Goal: Task Accomplishment & Management: Use online tool/utility

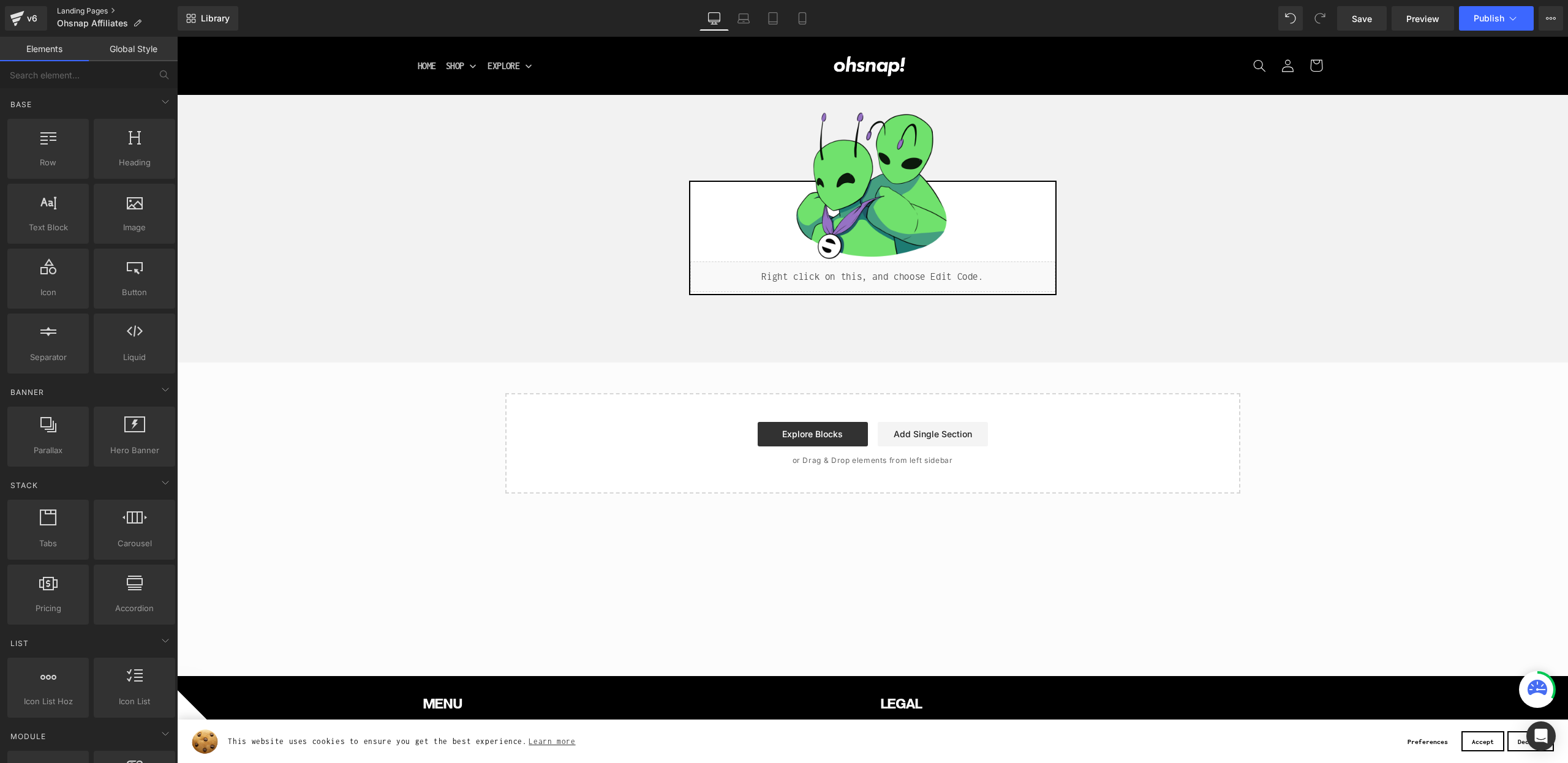
click at [84, 11] on link "Landing Pages" at bounding box center [117, 11] width 121 height 10
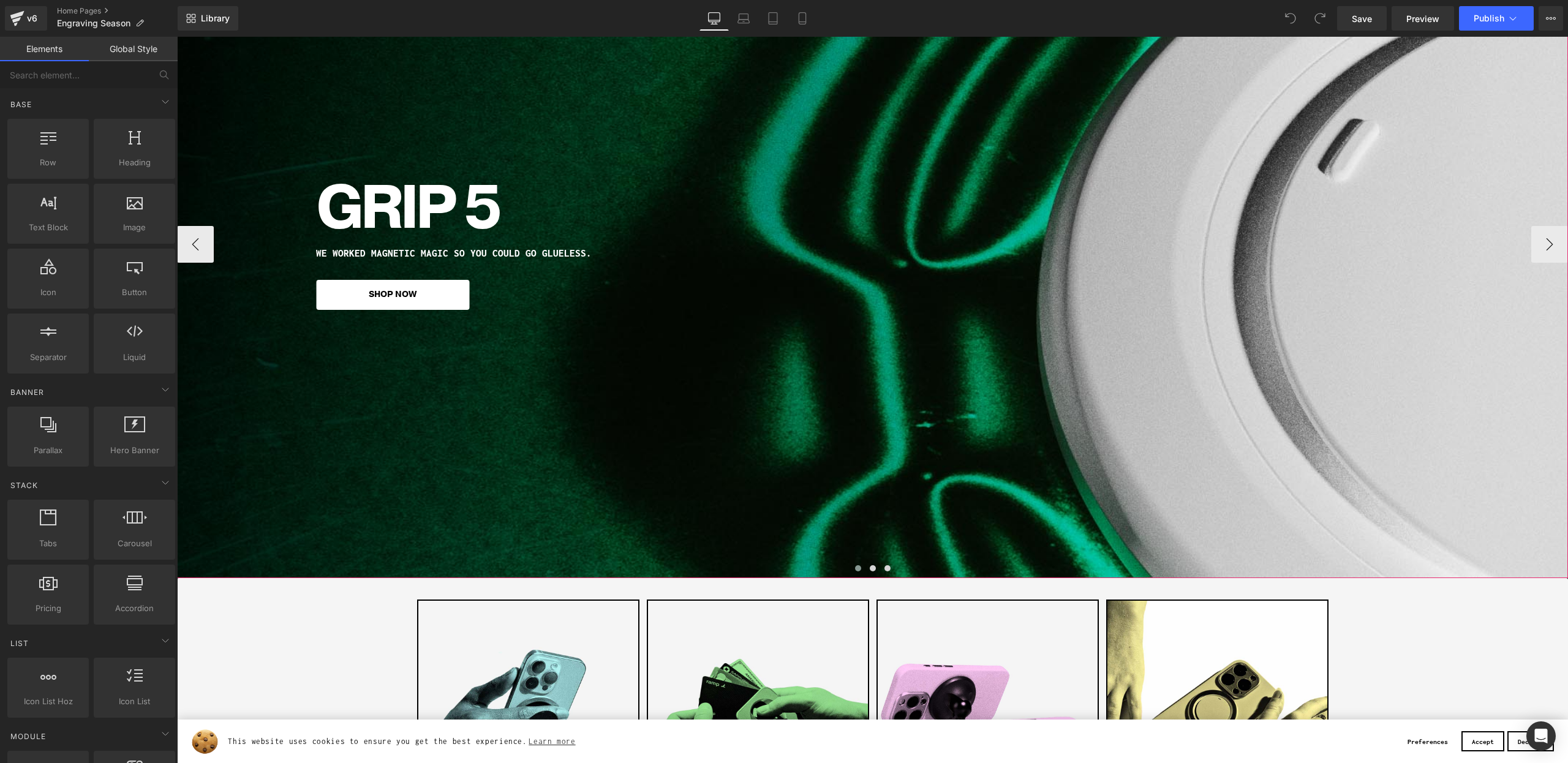
scroll to position [185, 0]
click at [874, 567] on span at bounding box center [872, 569] width 6 height 6
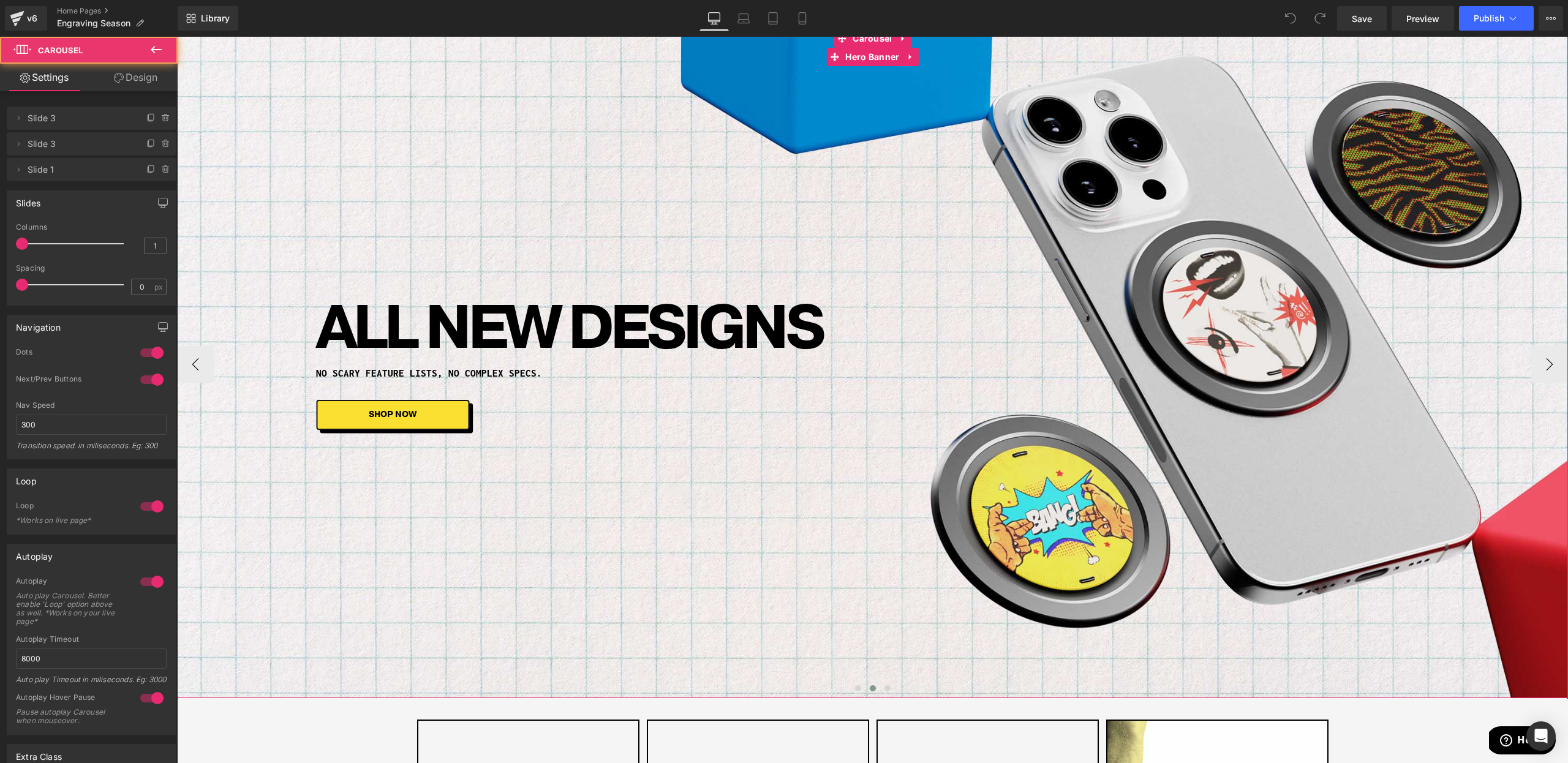
scroll to position [65, 0]
click at [874, 41] on span "Carousel" at bounding box center [872, 39] width 46 height 18
click at [147, 119] on icon at bounding box center [151, 118] width 10 height 10
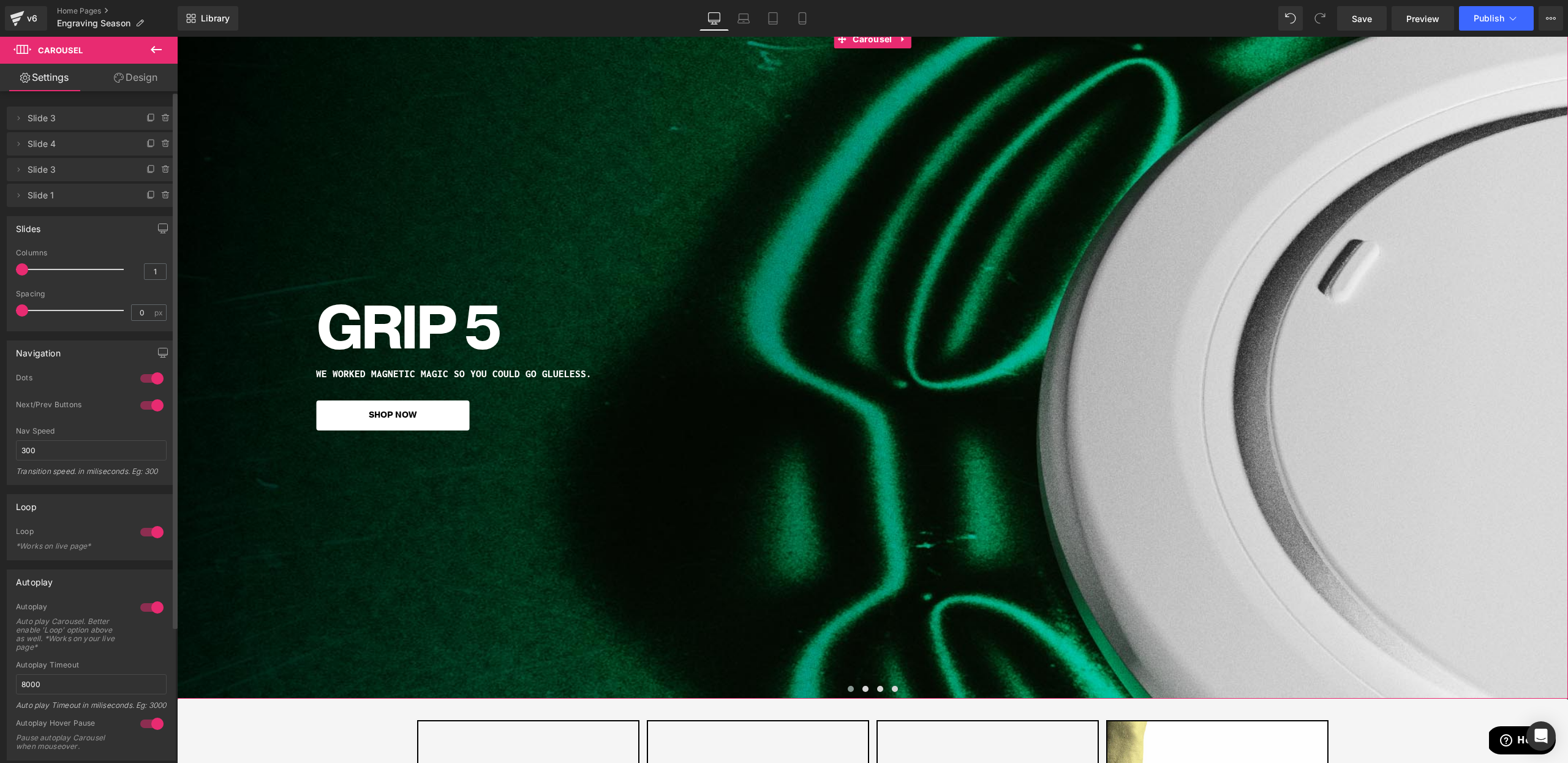
click at [77, 144] on span "Slide 4" at bounding box center [79, 143] width 103 height 23
click at [864, 684] on button at bounding box center [866, 689] width 15 height 13
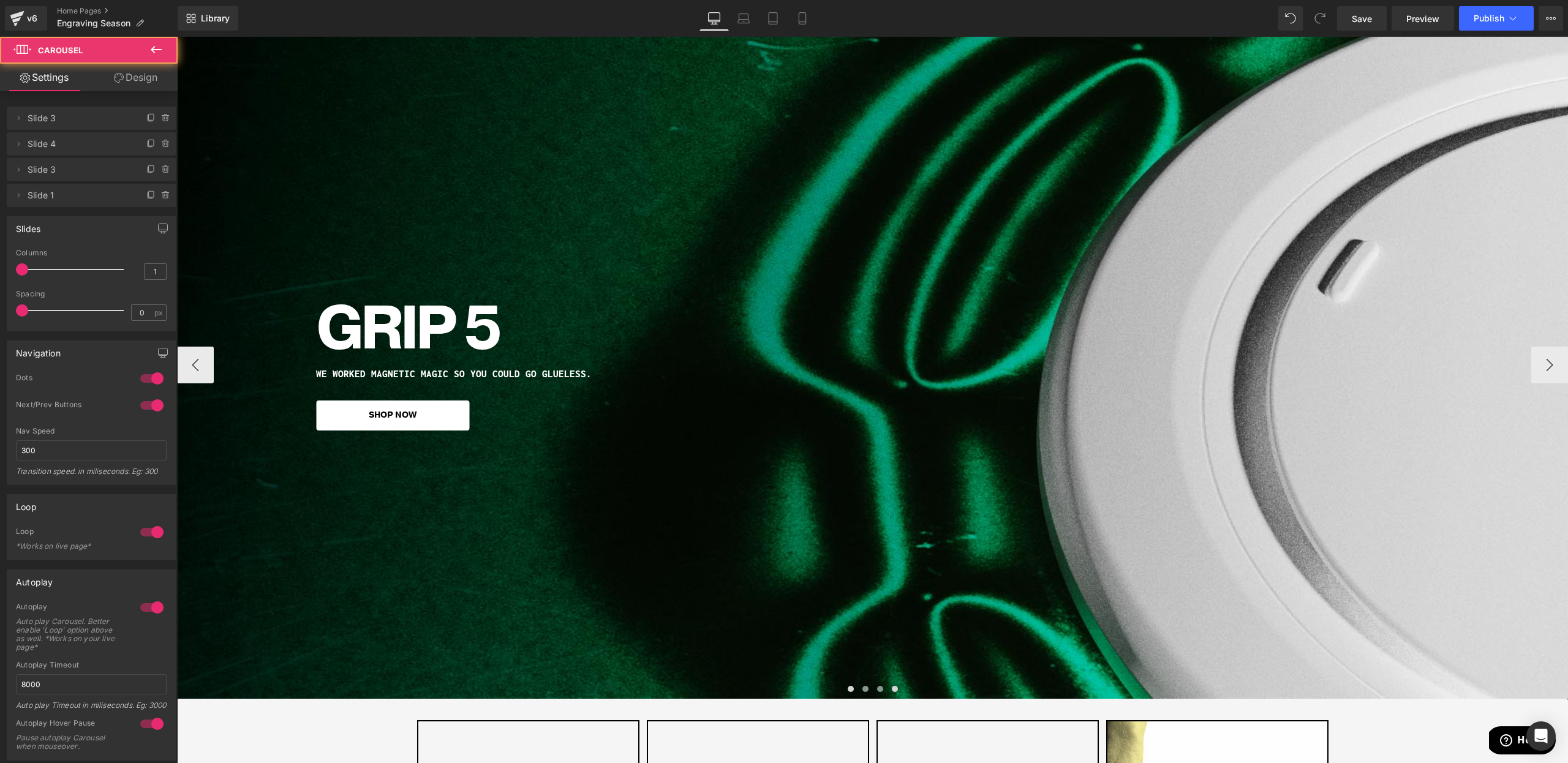
click at [877, 694] on button at bounding box center [880, 689] width 15 height 13
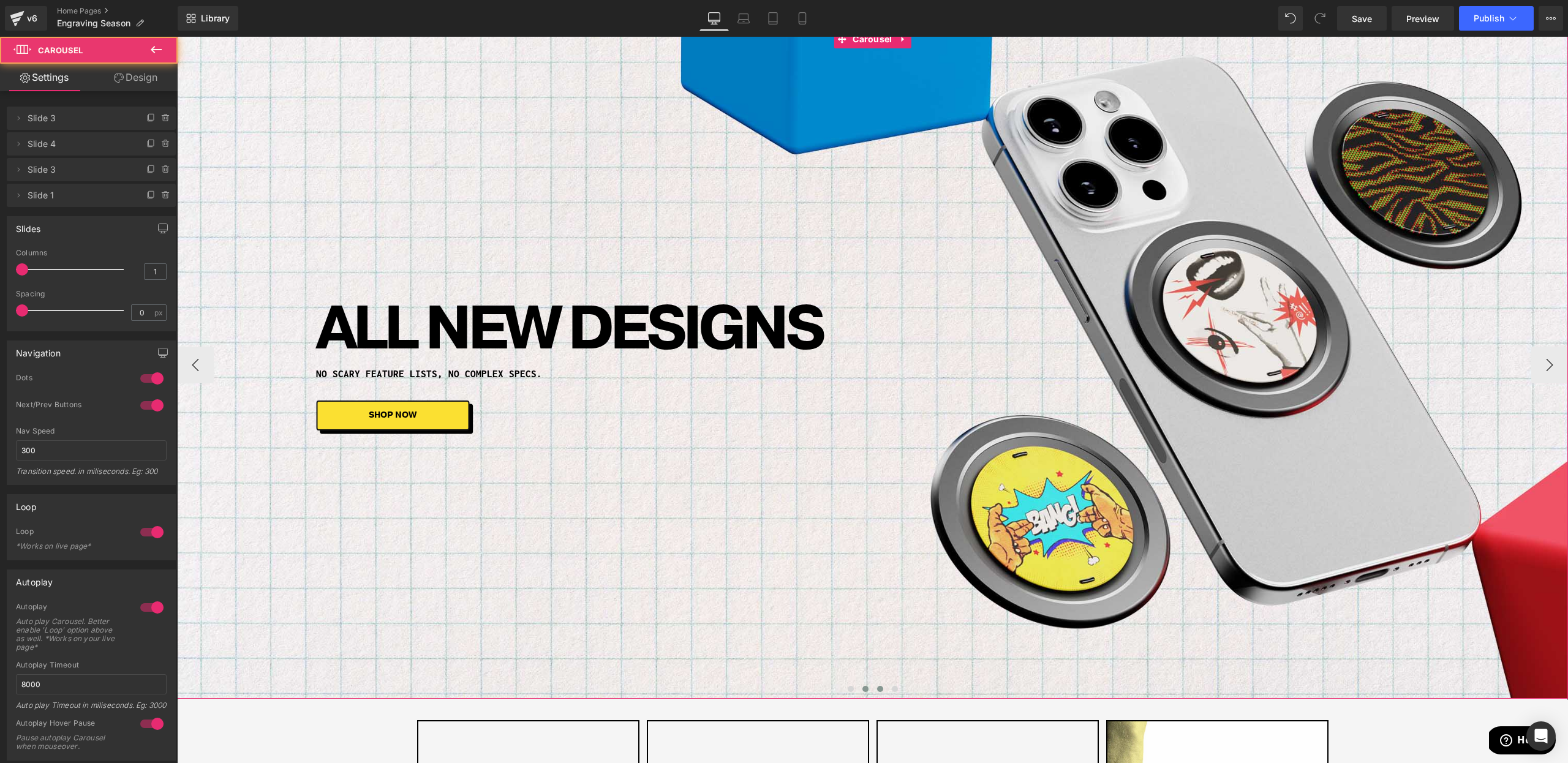
click at [865, 692] on button at bounding box center [866, 689] width 15 height 13
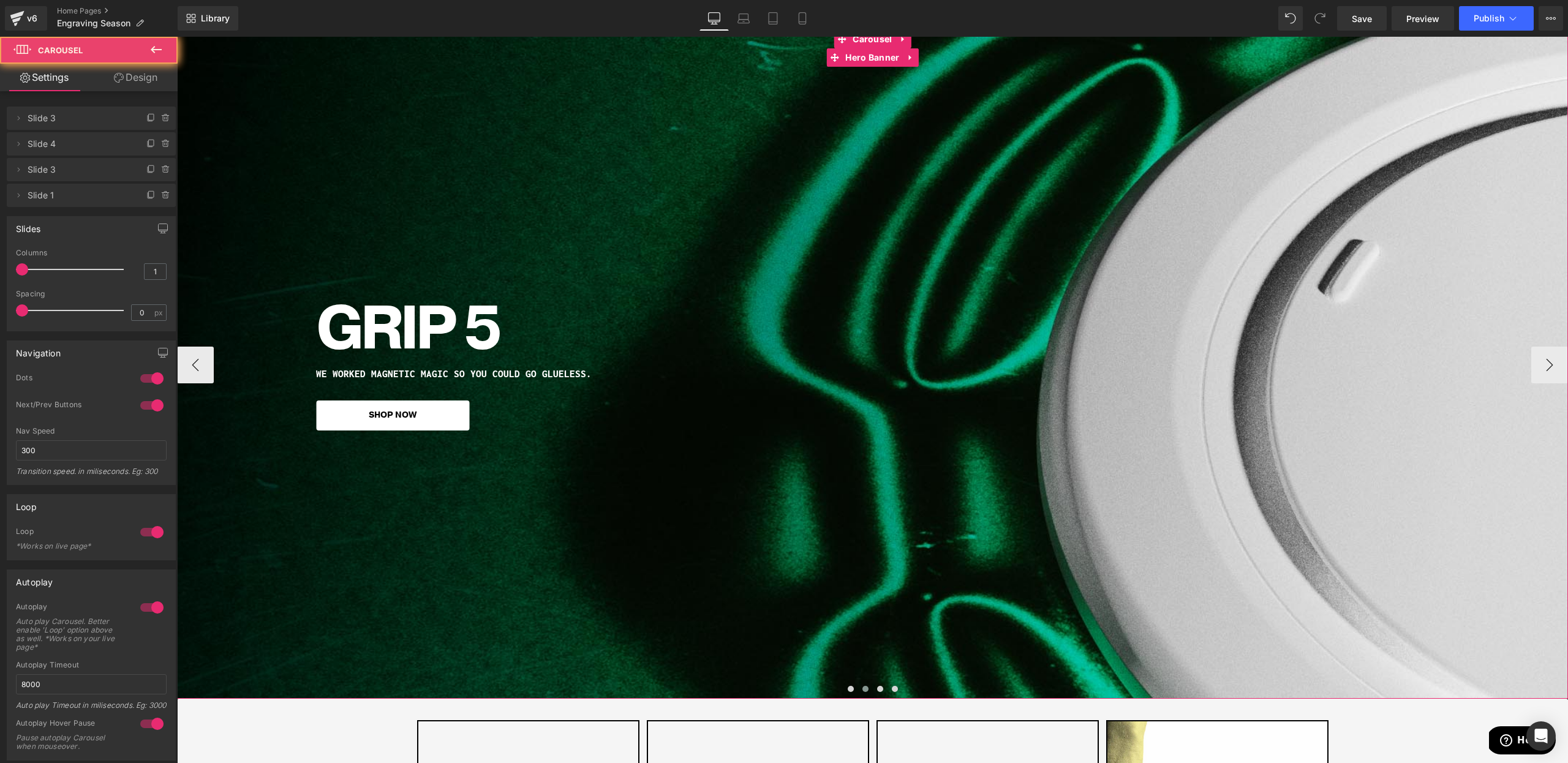
click at [765, 550] on div "Grip 5 Heading WE WORKED MAGNETIC MAGIC SO YOU COULD GO GLUELESS. Heading SHOP …" at bounding box center [872, 364] width 1391 height 669
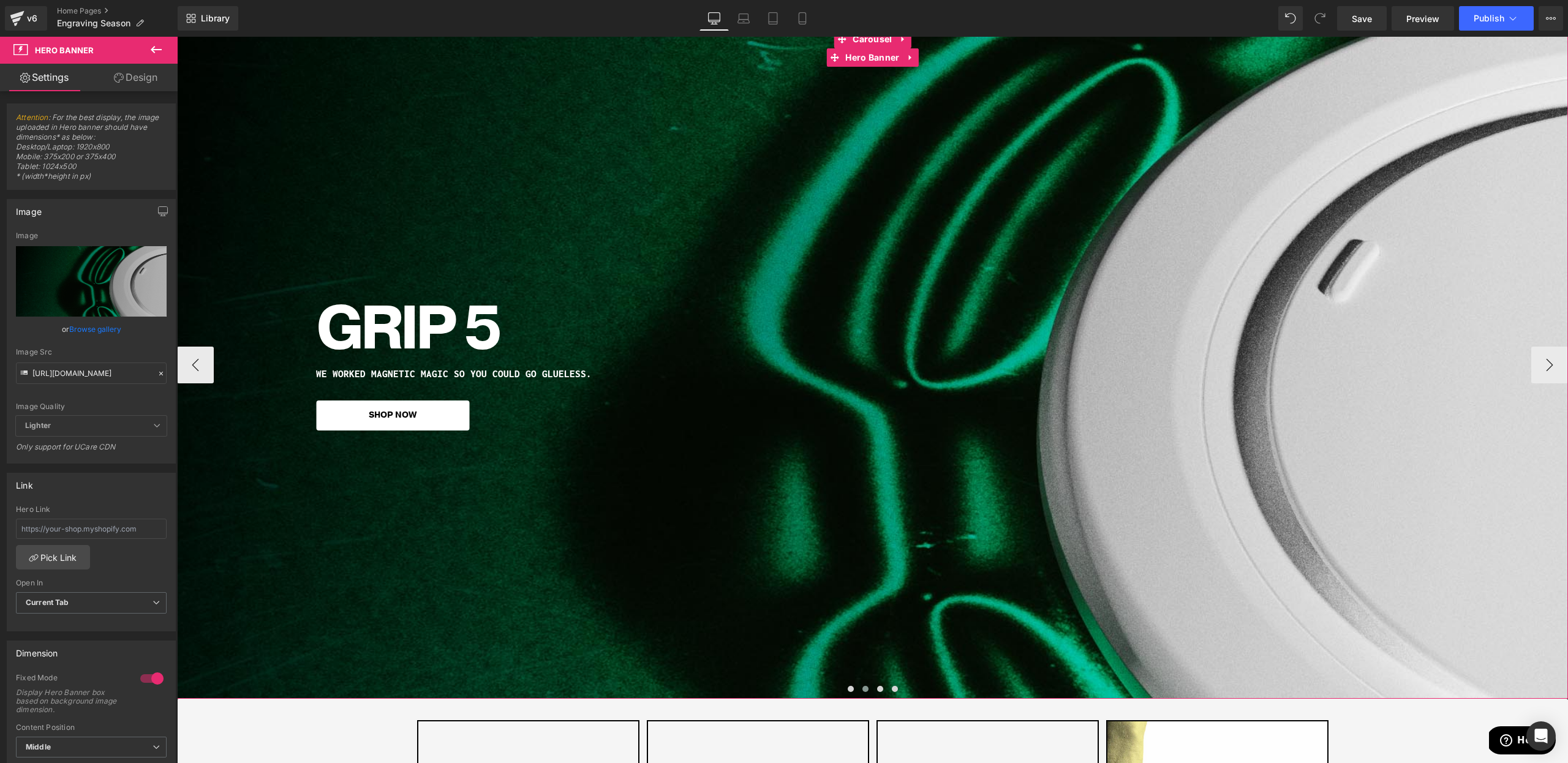
click at [901, 600] on div "Grip 5 Heading WE WORKED MAGNETIC MAGIC SO YOU COULD GO GLUELESS. Heading SHOP …" at bounding box center [872, 364] width 1391 height 669
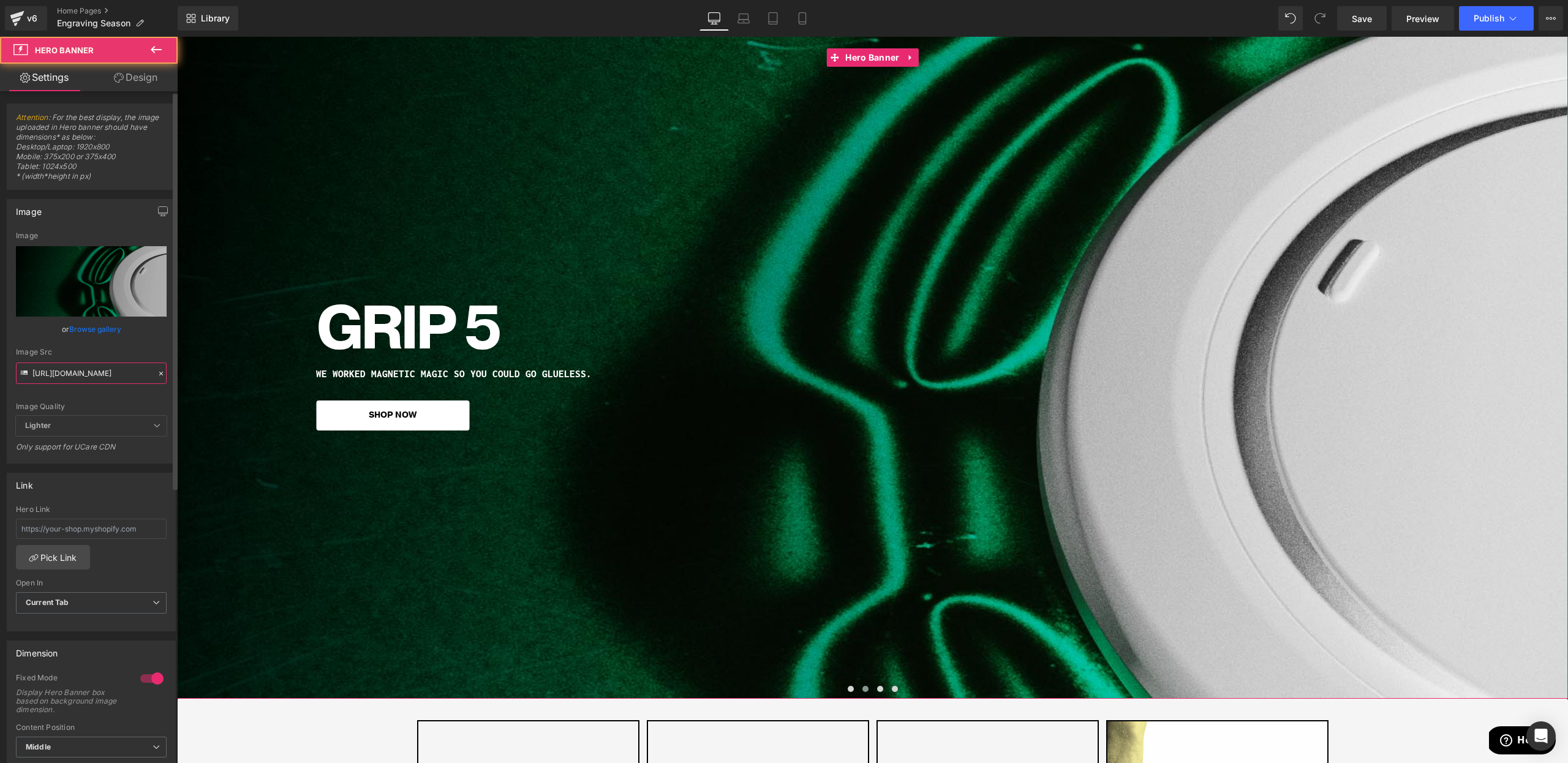
click at [96, 372] on input "https://cdn.shopify.com/s/files/1/0021/1930/3203/files/5banner.209_wide_e216d6a…" at bounding box center [91, 373] width 151 height 21
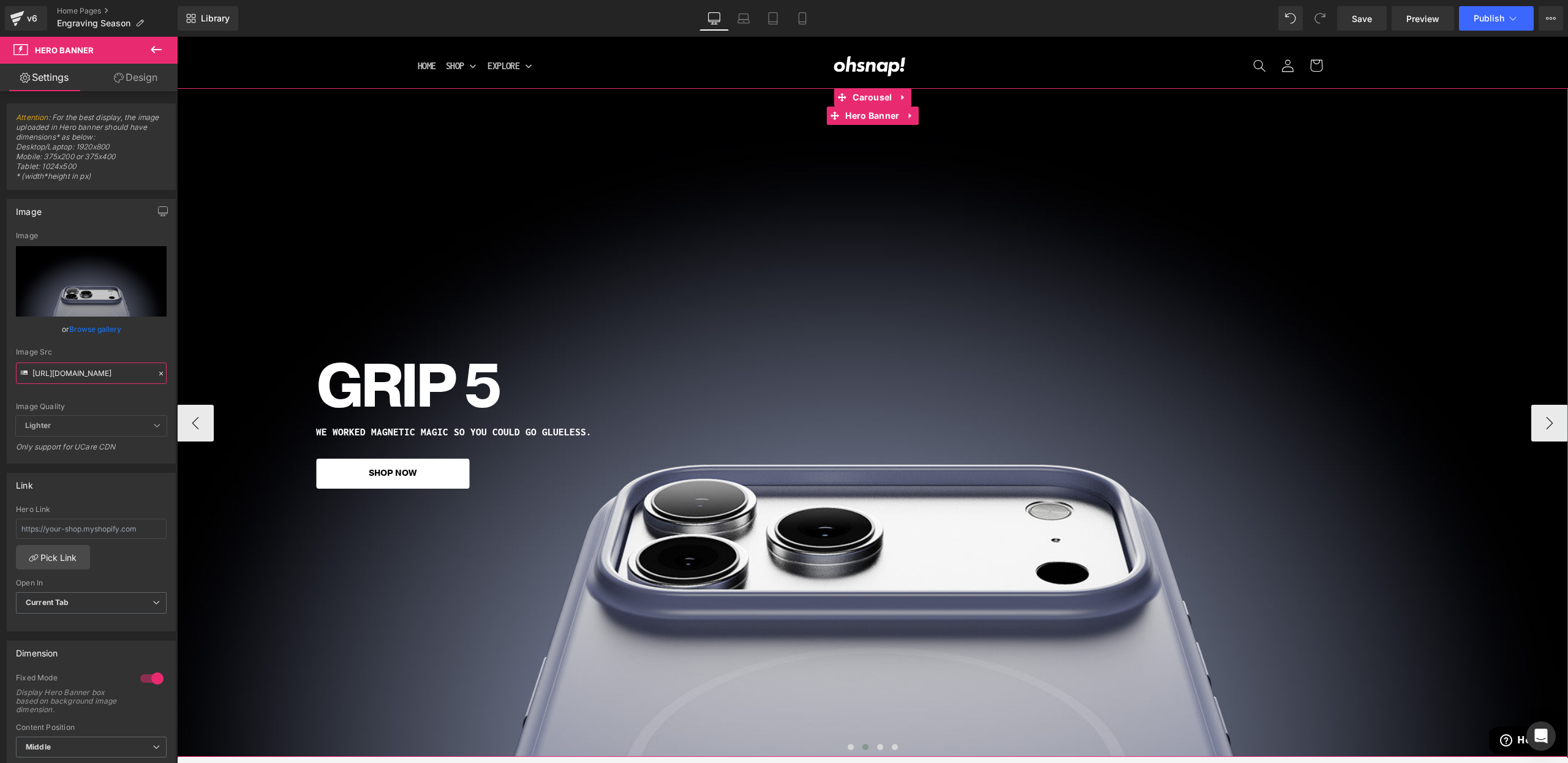
scroll to position [87, 0]
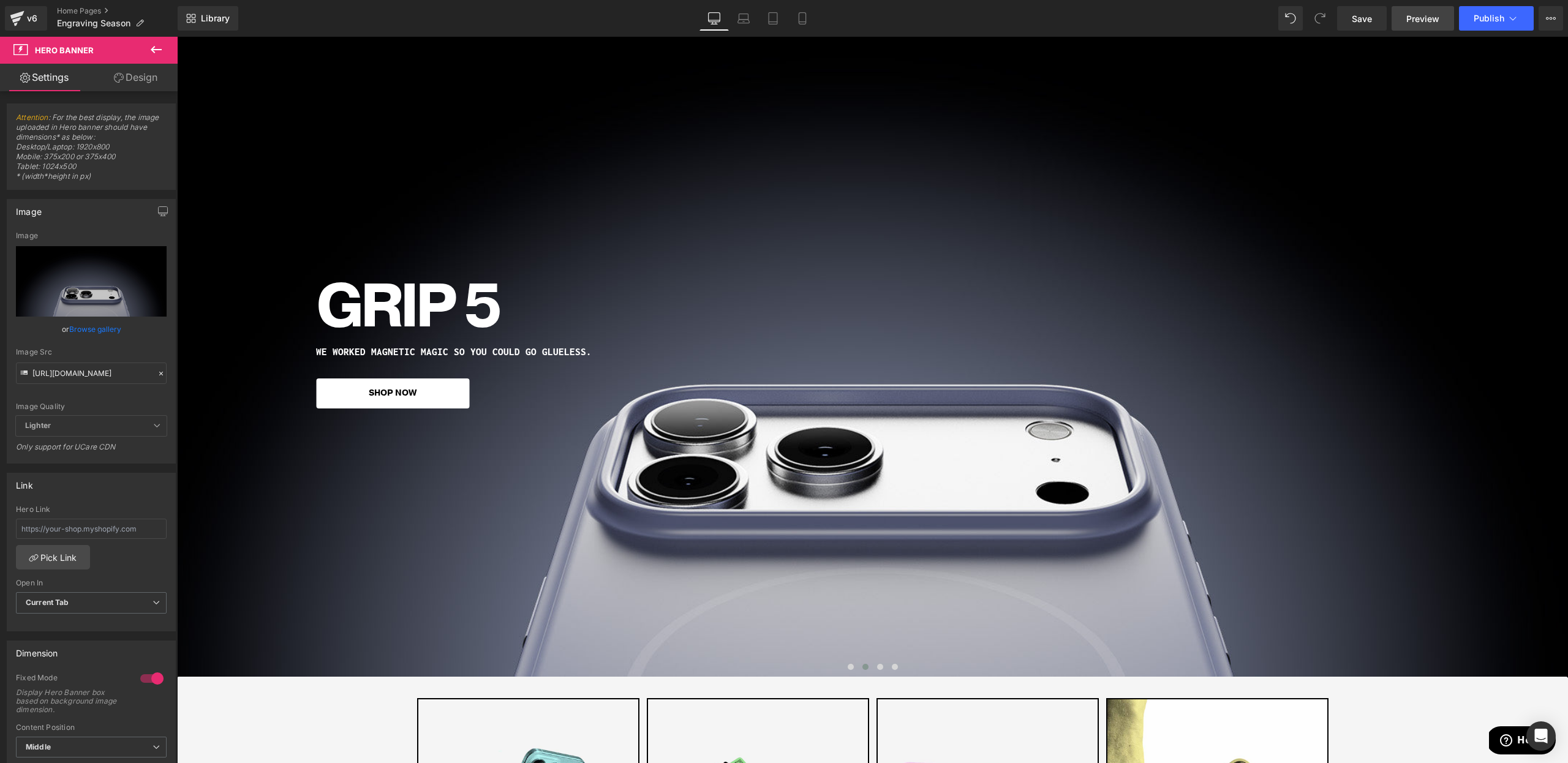
drag, startPoint x: 1364, startPoint y: 21, endPoint x: 1404, endPoint y: 21, distance: 40.0
click at [1364, 21] on span "Save" at bounding box center [1362, 18] width 20 height 13
click at [1415, 17] on span "Preview" at bounding box center [1423, 18] width 33 height 13
click at [109, 377] on input "https://cdn.shopify.com/s/files/1/0021/1930/3203/files/ip17.jpg?v=1757603714" at bounding box center [91, 373] width 151 height 21
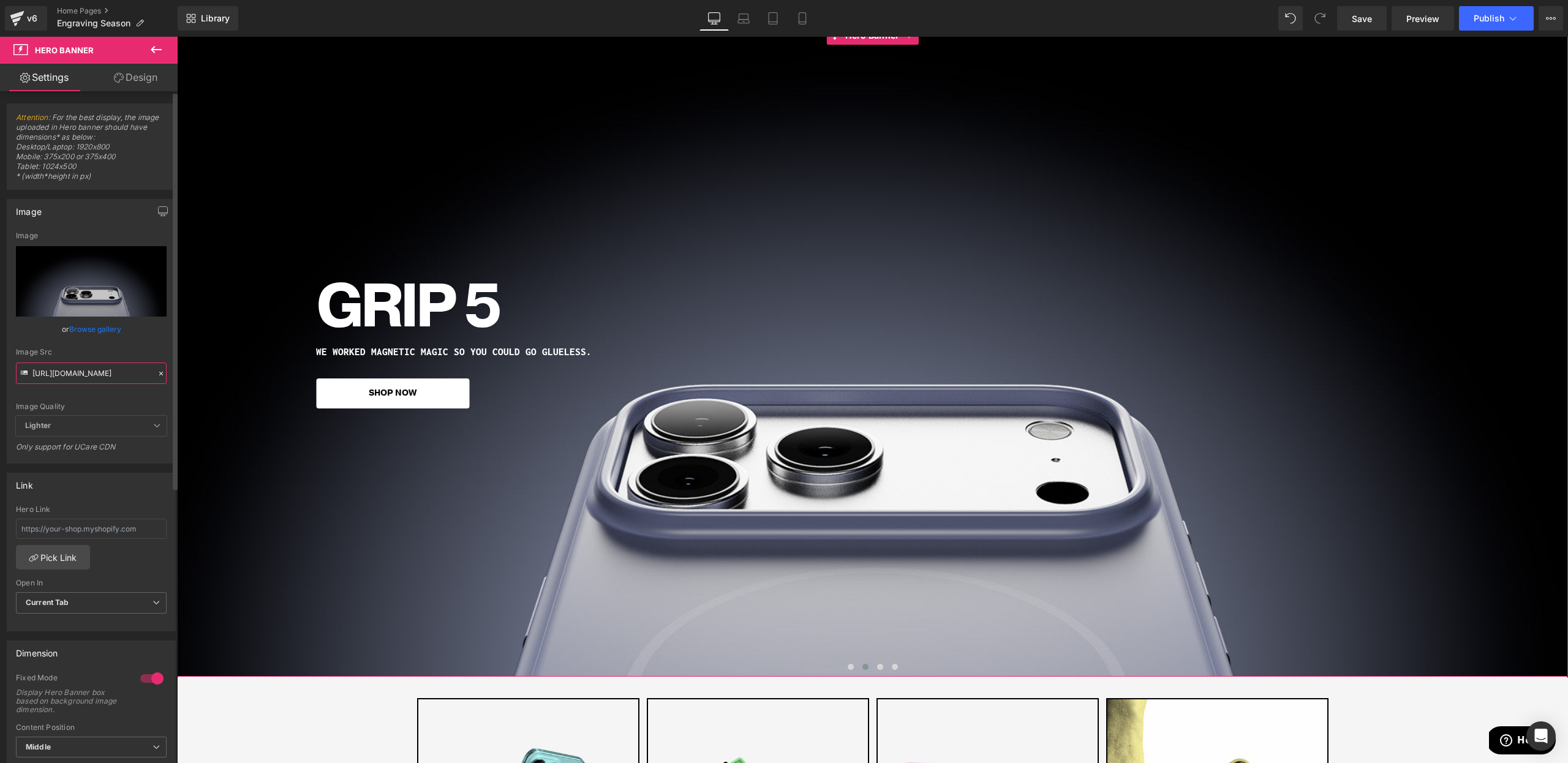
click at [109, 377] on input "https://cdn.shopify.com/s/files/1/0021/1930/3203/files/ip17.jpg?v=1757603714" at bounding box center [91, 373] width 151 height 21
paste input "hi.jpg?v=1757603805"
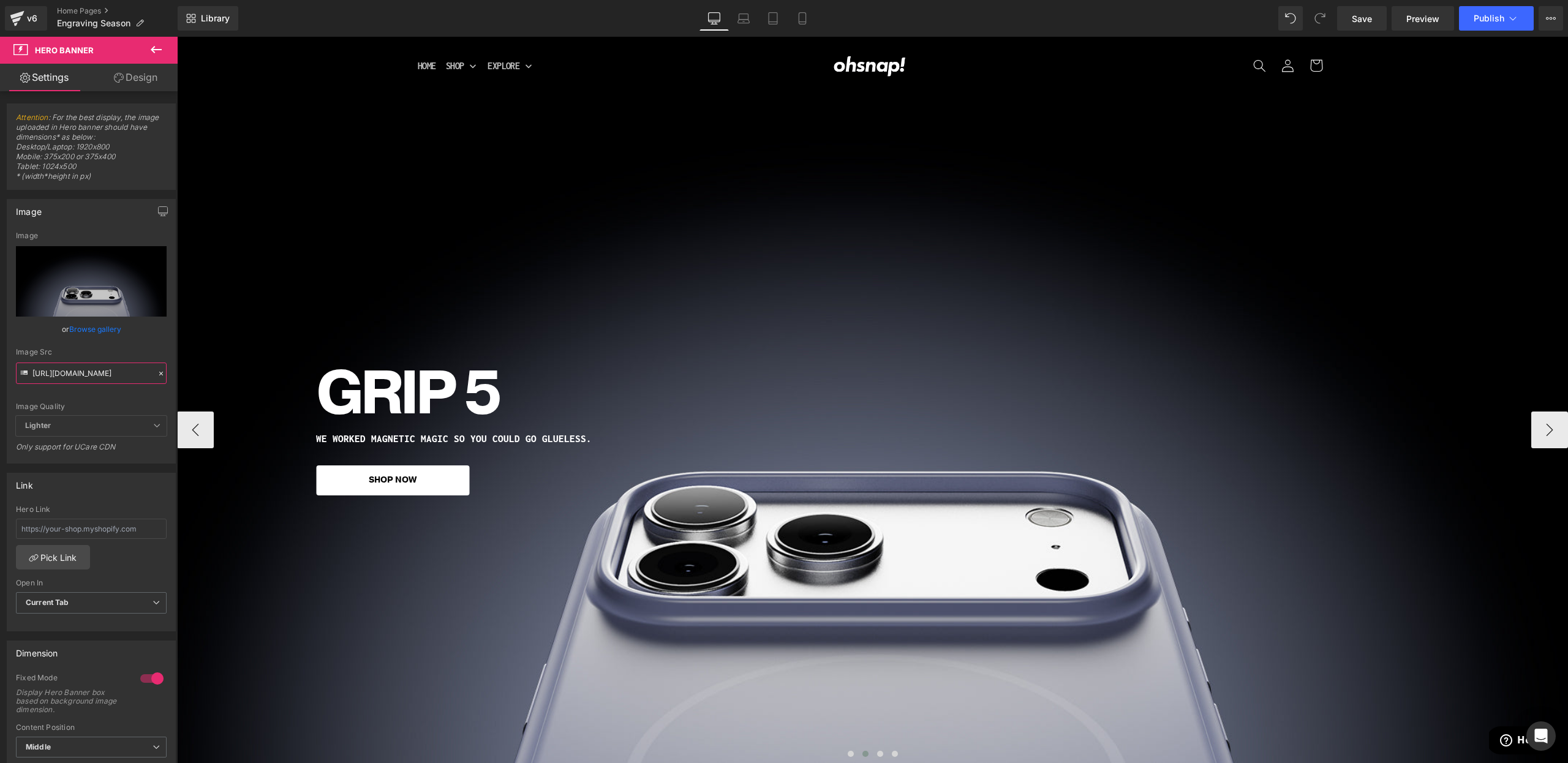
scroll to position [0, 0]
click at [117, 373] on input "https://cdn.shopify.com/s/files/1/0021/1930/3203/files/ip17hi.jpg?v=1757603805" at bounding box center [91, 373] width 151 height 21
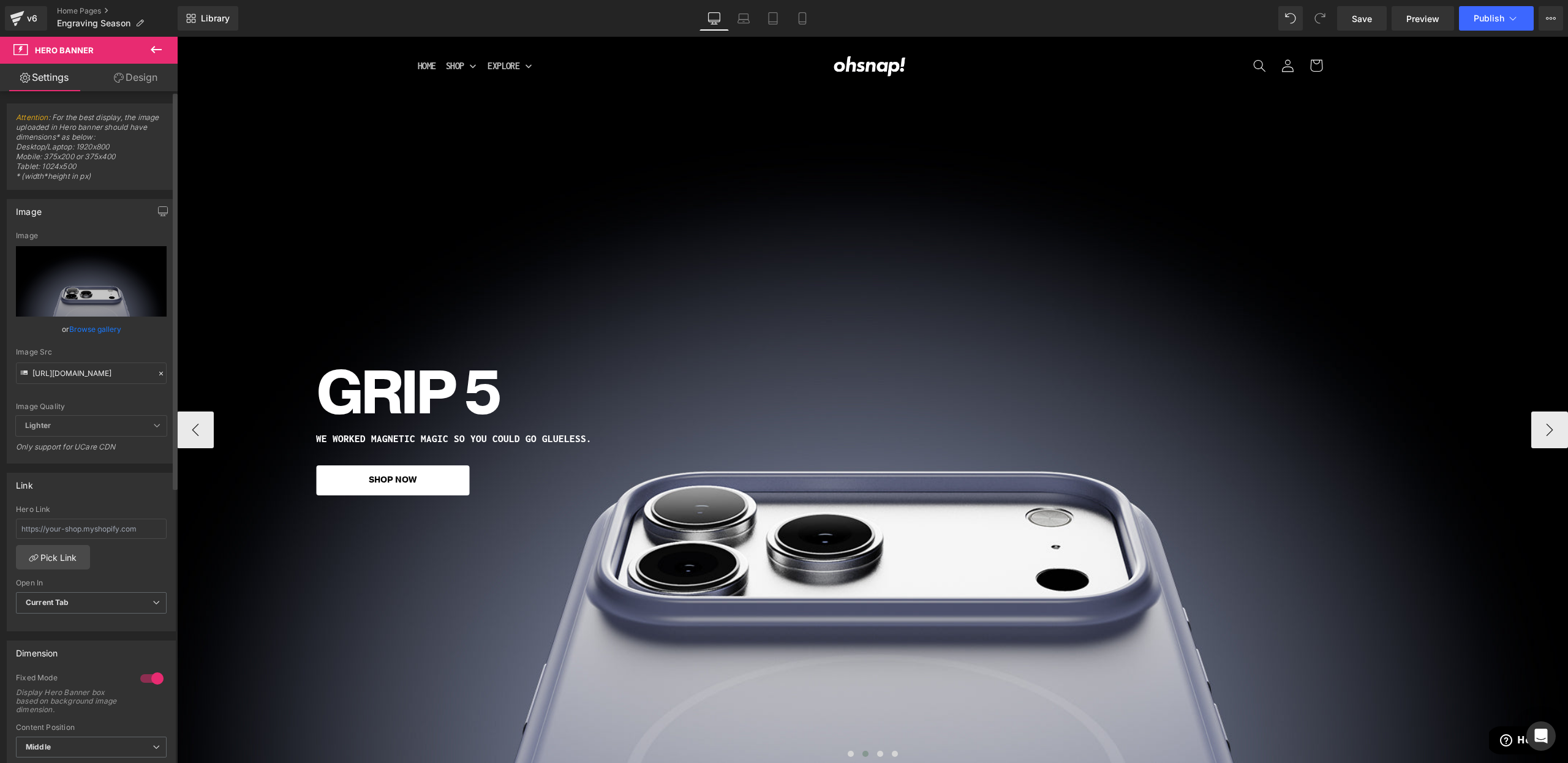
click at [122, 403] on div "Image Quality" at bounding box center [91, 406] width 151 height 9
click at [94, 371] on input "https://cdn.shopify.com/s/files/1/0021/1930/3203/files/ip17hi.jpg?v=1757603805" at bounding box center [91, 373] width 151 height 21
click at [94, 369] on input "https://cdn.shopify.com/s/files/1/0021/1930/3203/files/ip17hi.jpg?v=1757603805" at bounding box center [91, 373] width 151 height 21
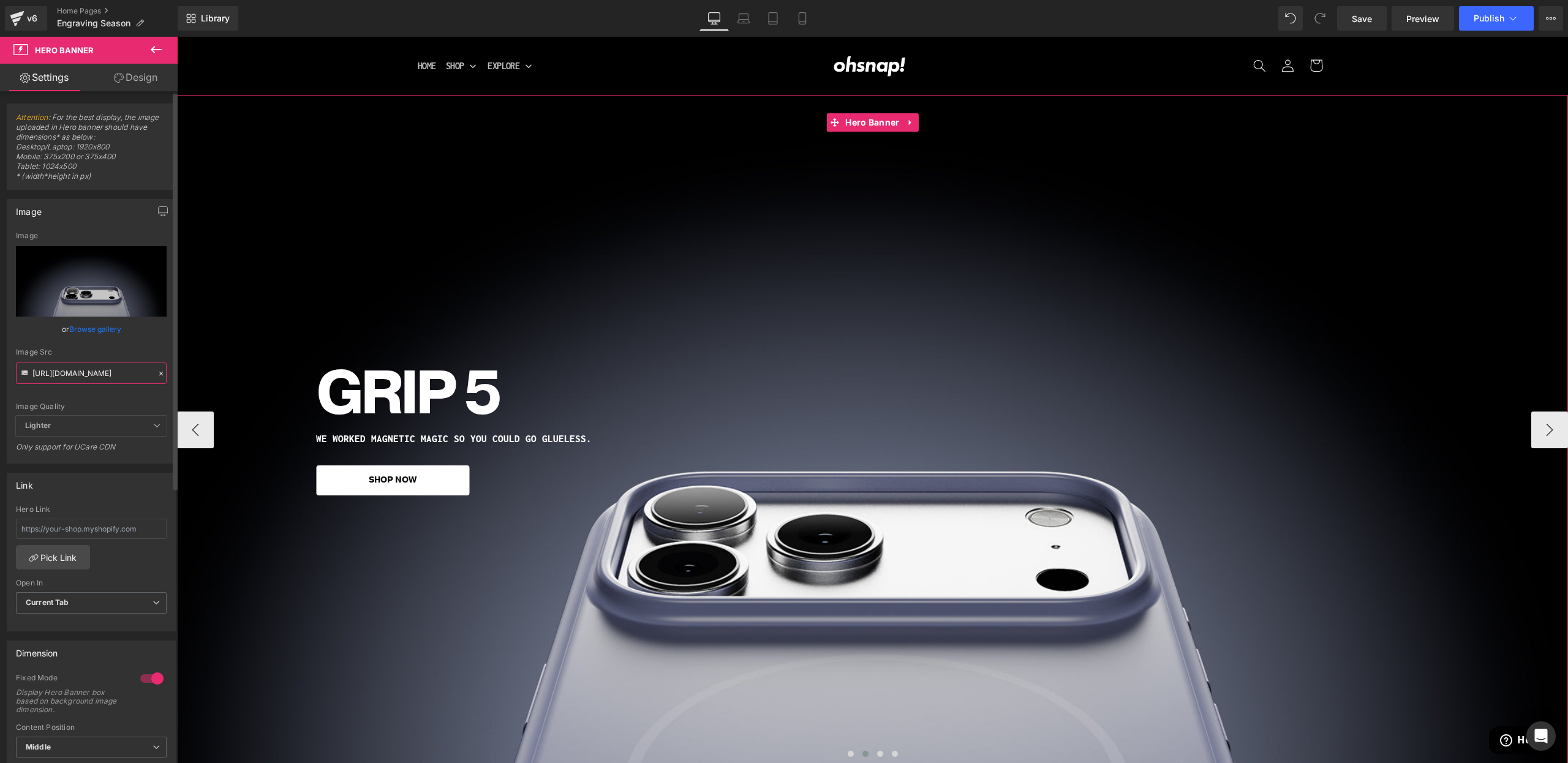
click at [94, 369] on input "https://cdn.shopify.com/s/files/1/0021/1930/3203/files/ip17hi.jpg?v=1757603805" at bounding box center [91, 373] width 151 height 21
click at [94, 371] on input "https://cdn.shopify.com/s/files/1/0021/1930/3203/files/ip17hi.jpg?v=1757603805" at bounding box center [91, 373] width 151 height 21
paste input ".jpg?v=1757603714"
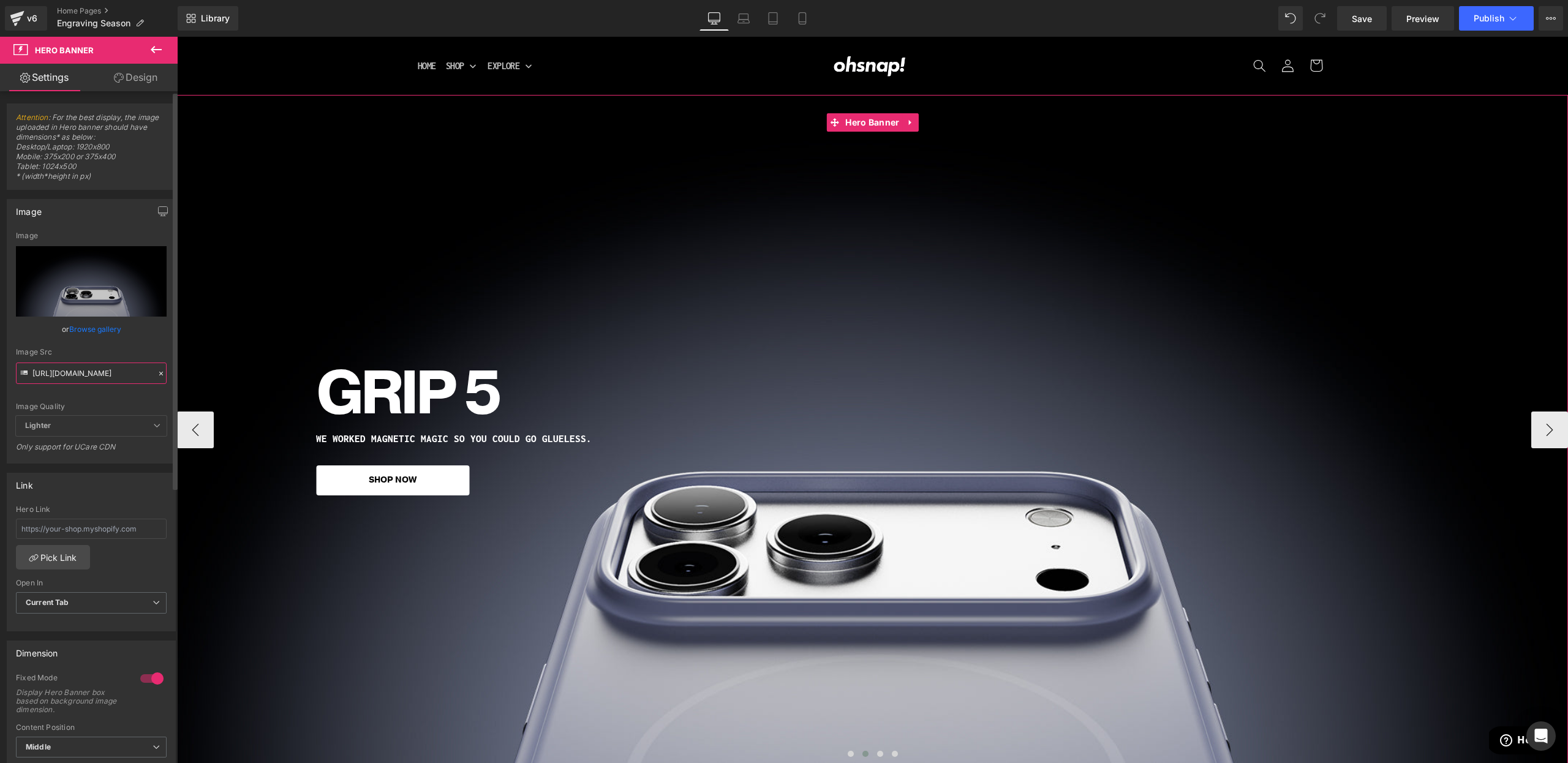
scroll to position [0, 158]
type input "https://cdn.shopify.com/s/files/1/0021/1930/3203/files/ip17.jpg?v=1757603714"
click at [91, 423] on span "Lighter" at bounding box center [91, 425] width 151 height 20
click at [105, 411] on div "Image Quality Lighter Lightest Lighter Lighter Lightest Only support for UCare …" at bounding box center [91, 323] width 151 height 184
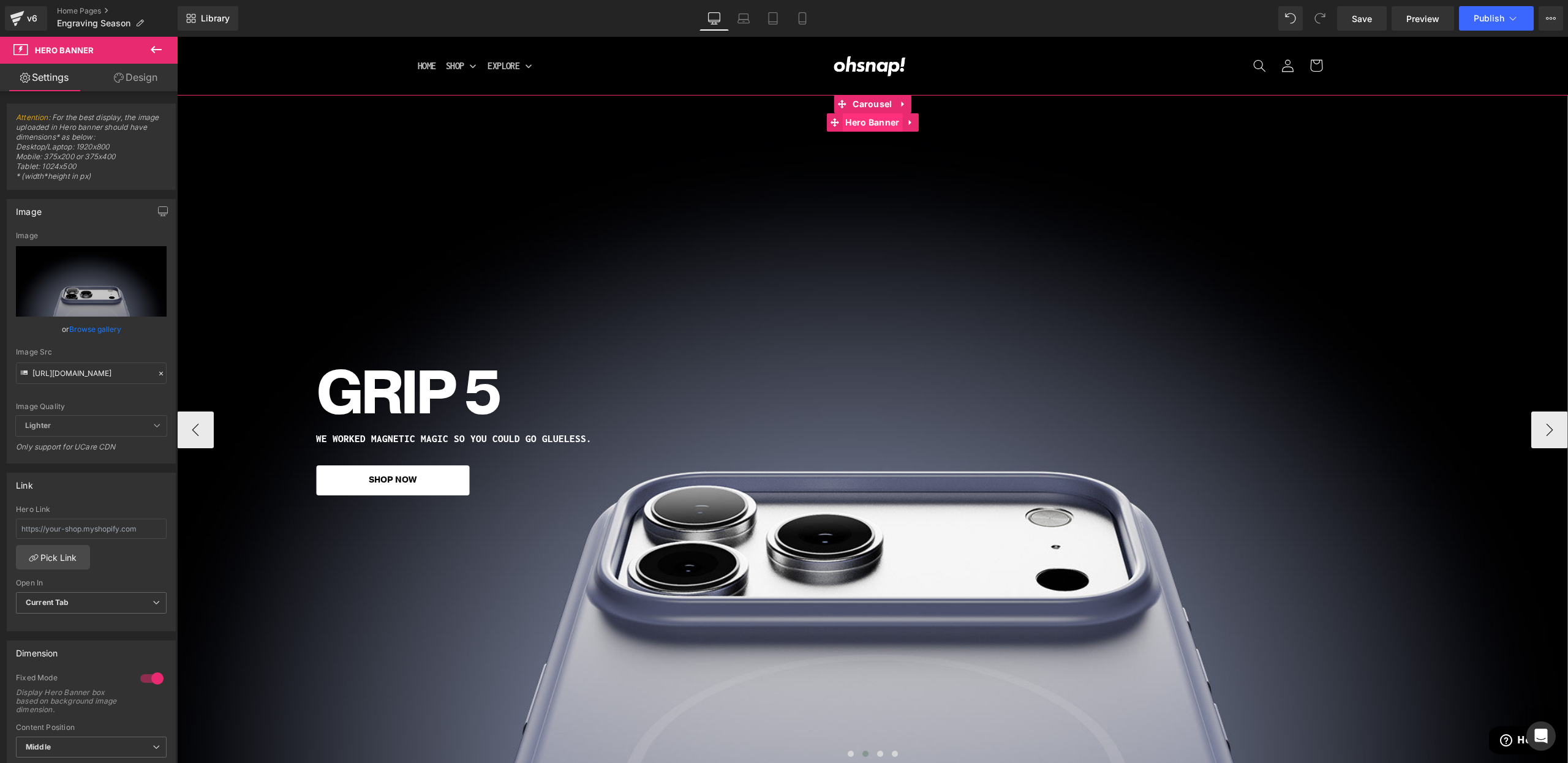
click at [874, 124] on span "Hero Banner" at bounding box center [872, 122] width 60 height 18
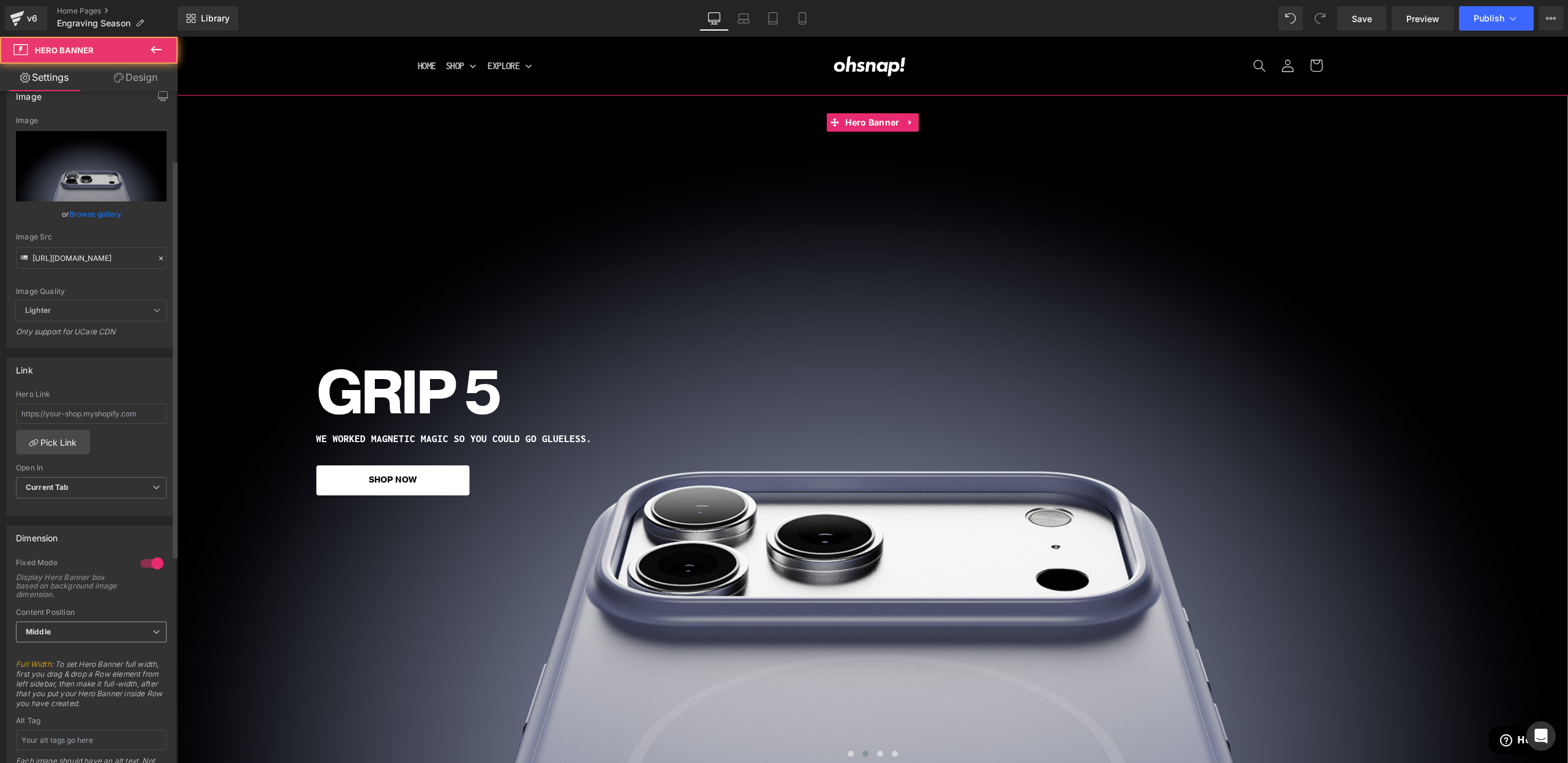
scroll to position [116, 0]
click at [98, 632] on span "Middle" at bounding box center [91, 632] width 151 height 21
click at [80, 657] on li "Top" at bounding box center [89, 653] width 146 height 18
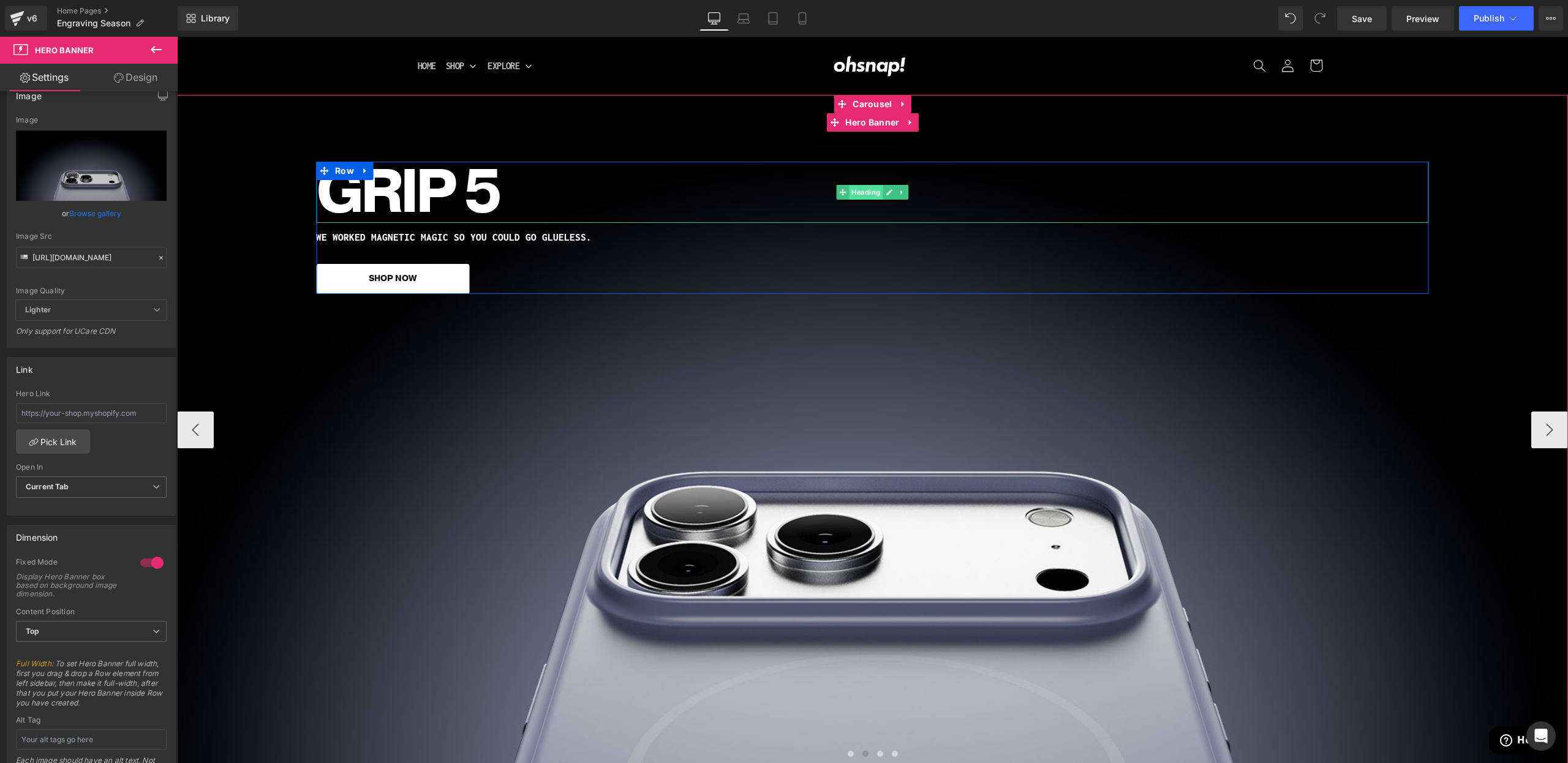
click at [864, 193] on span "Heading" at bounding box center [866, 192] width 34 height 15
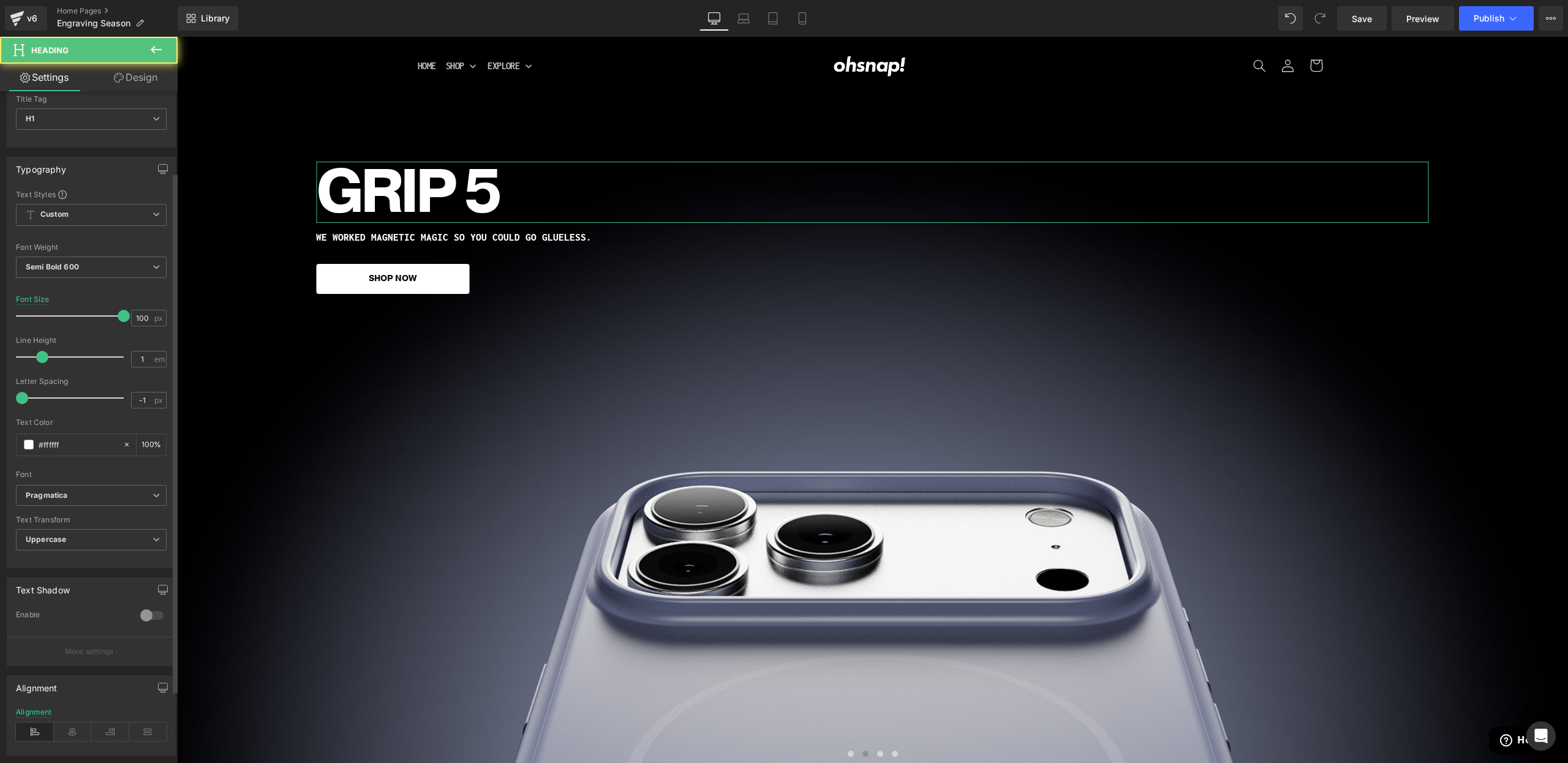
scroll to position [124, 0]
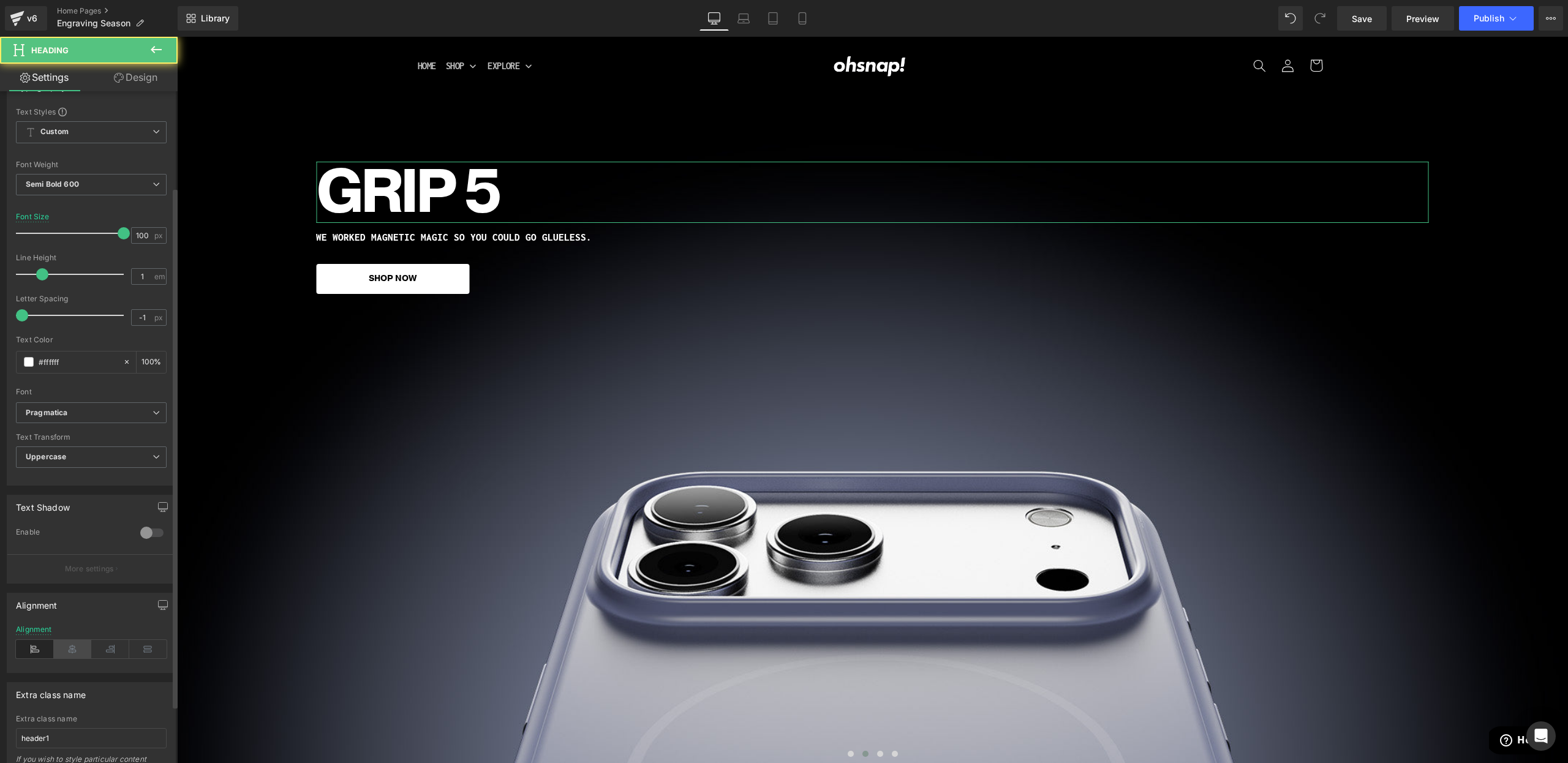
click at [71, 656] on icon at bounding box center [73, 649] width 38 height 18
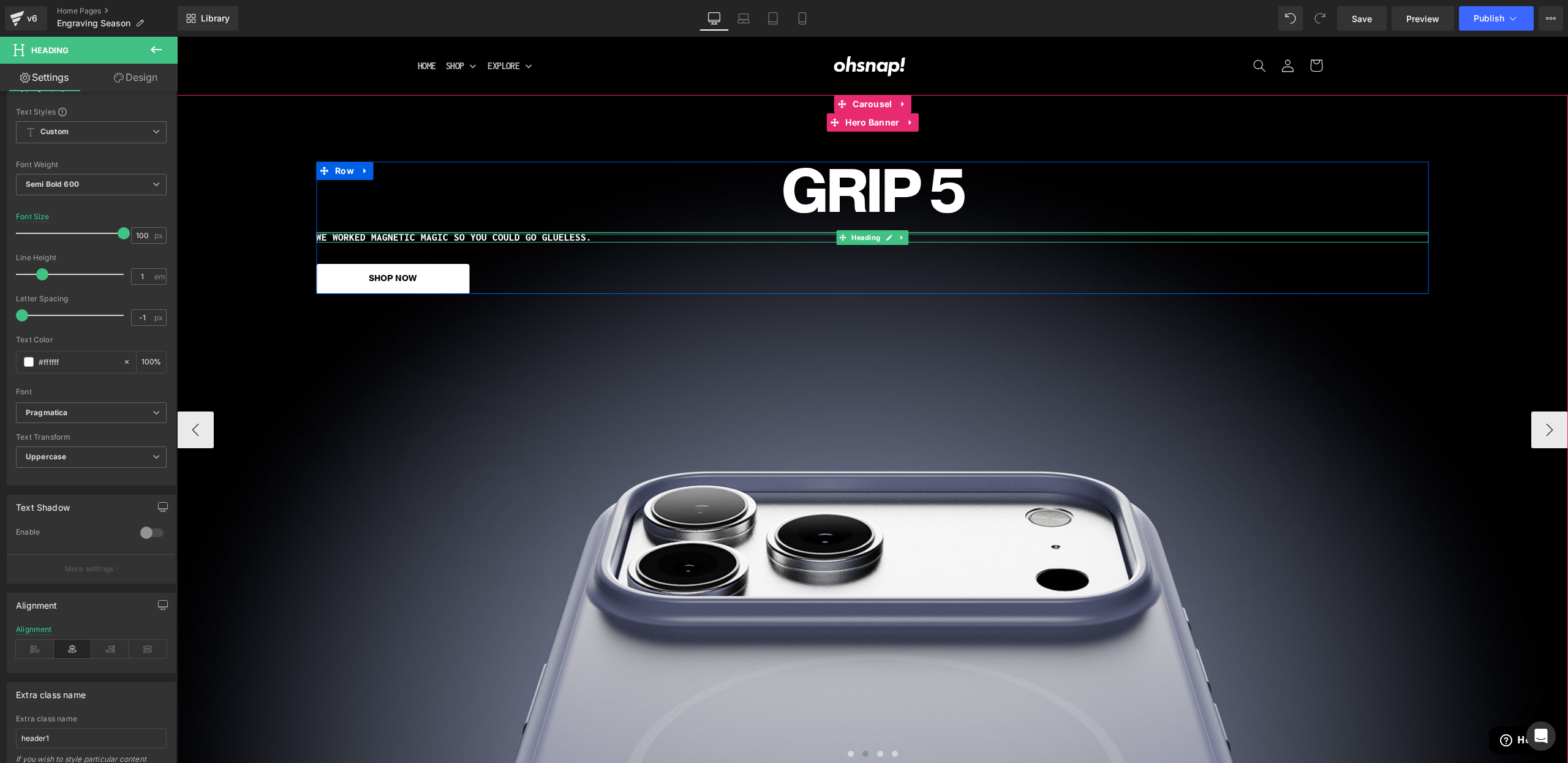
click at [528, 235] on div at bounding box center [872, 233] width 1113 height 3
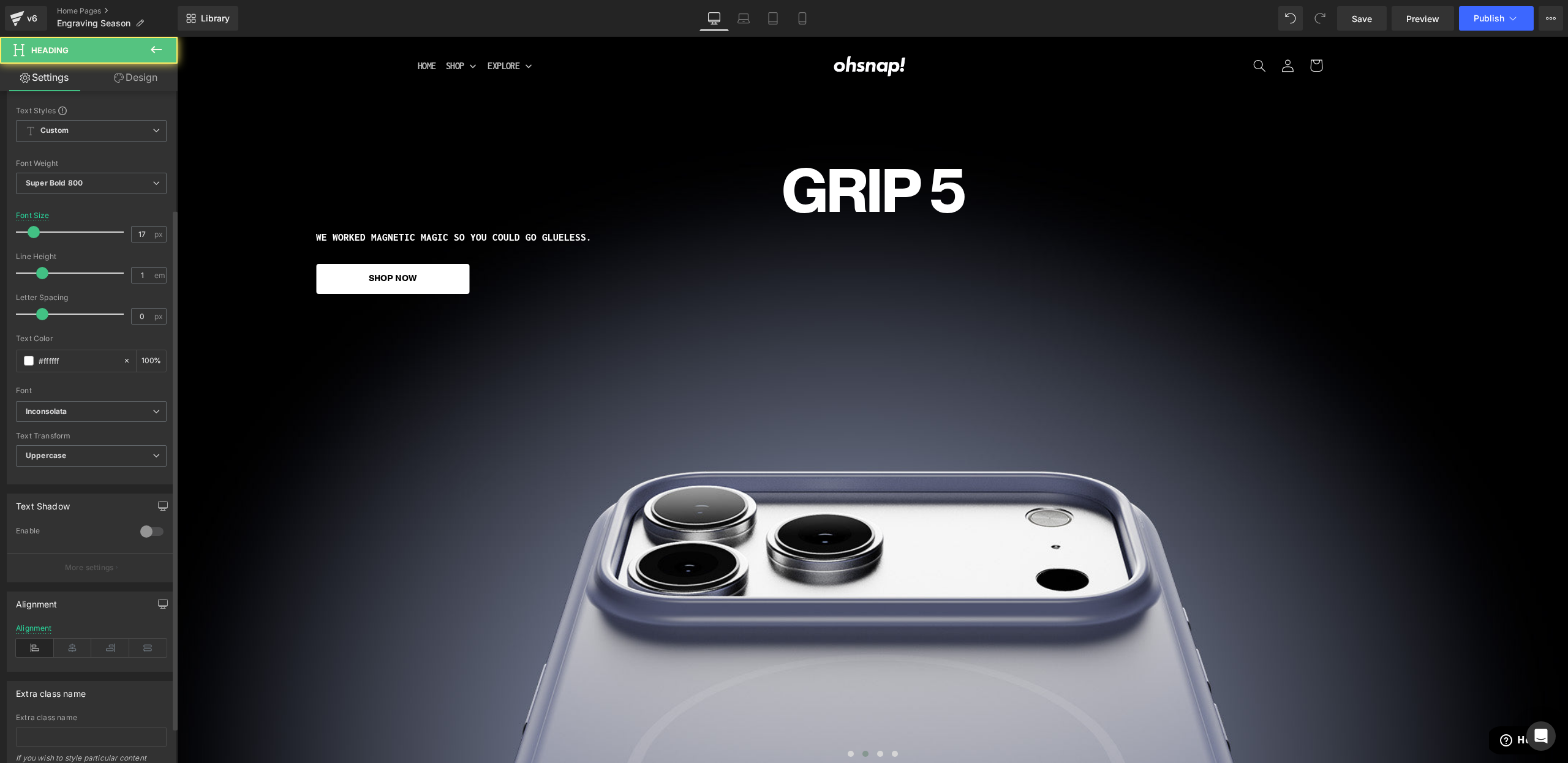
scroll to position [154, 0]
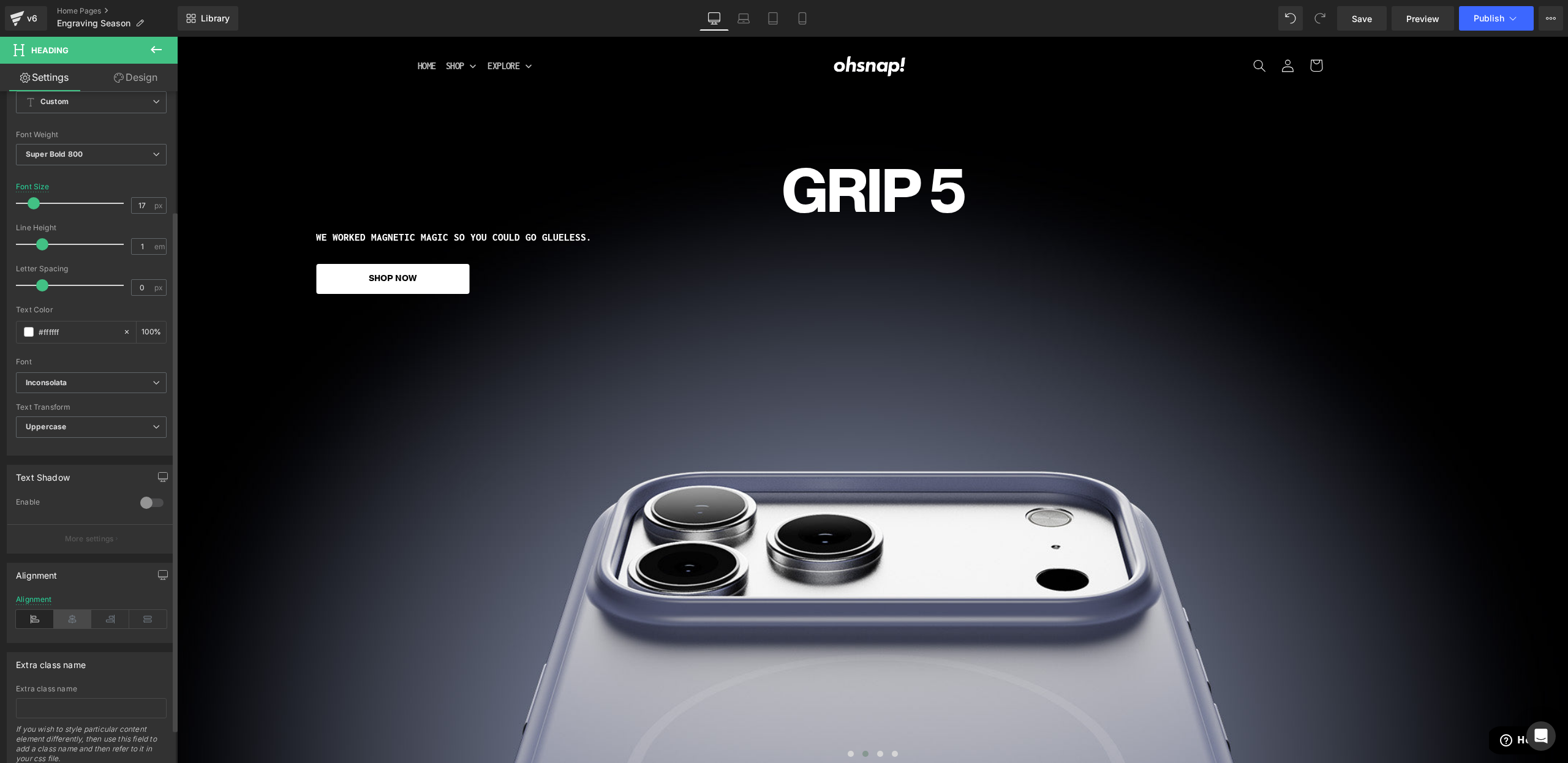
click at [71, 619] on icon at bounding box center [73, 619] width 38 height 18
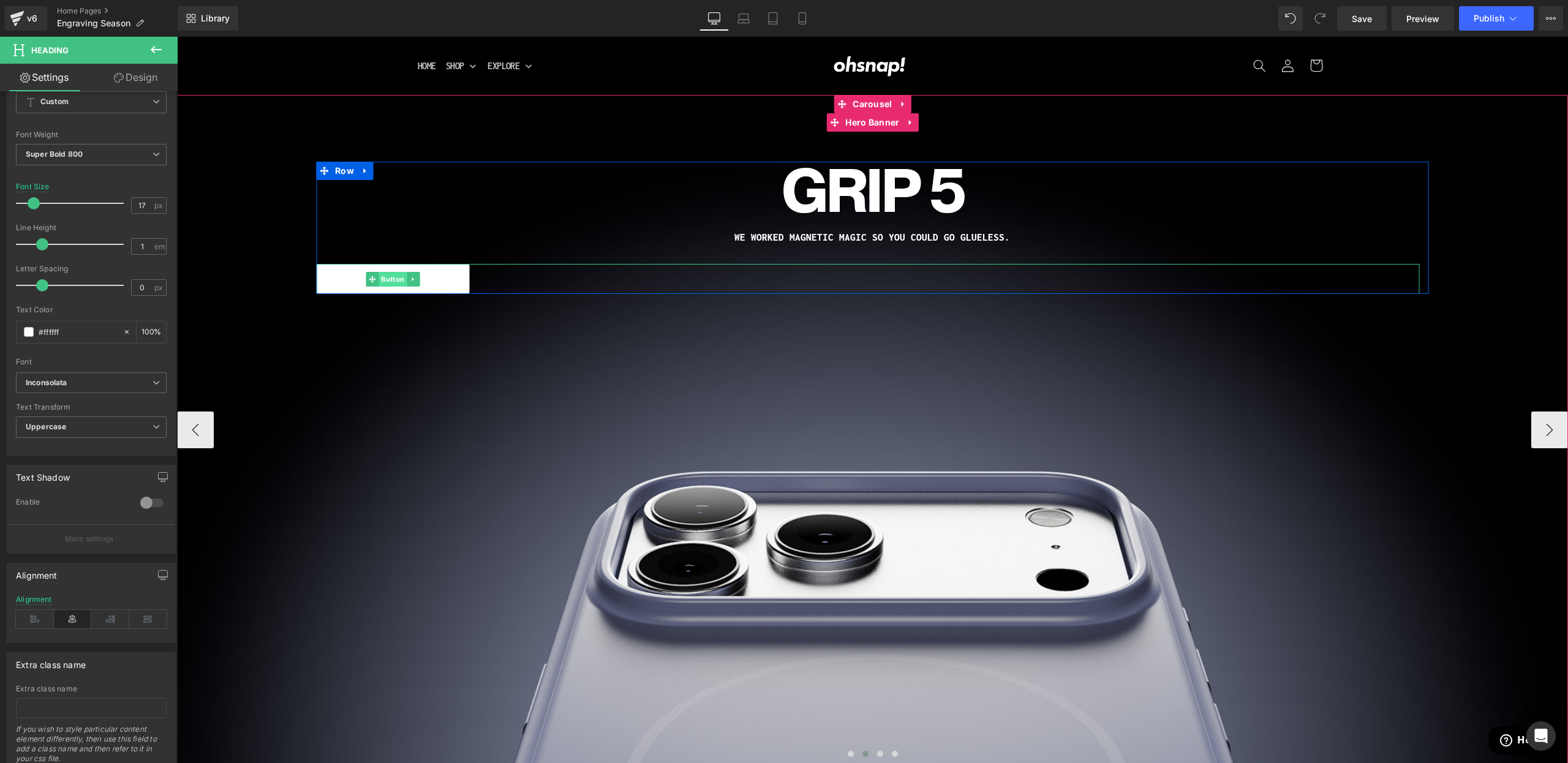
click at [392, 281] on span "Button" at bounding box center [392, 279] width 28 height 15
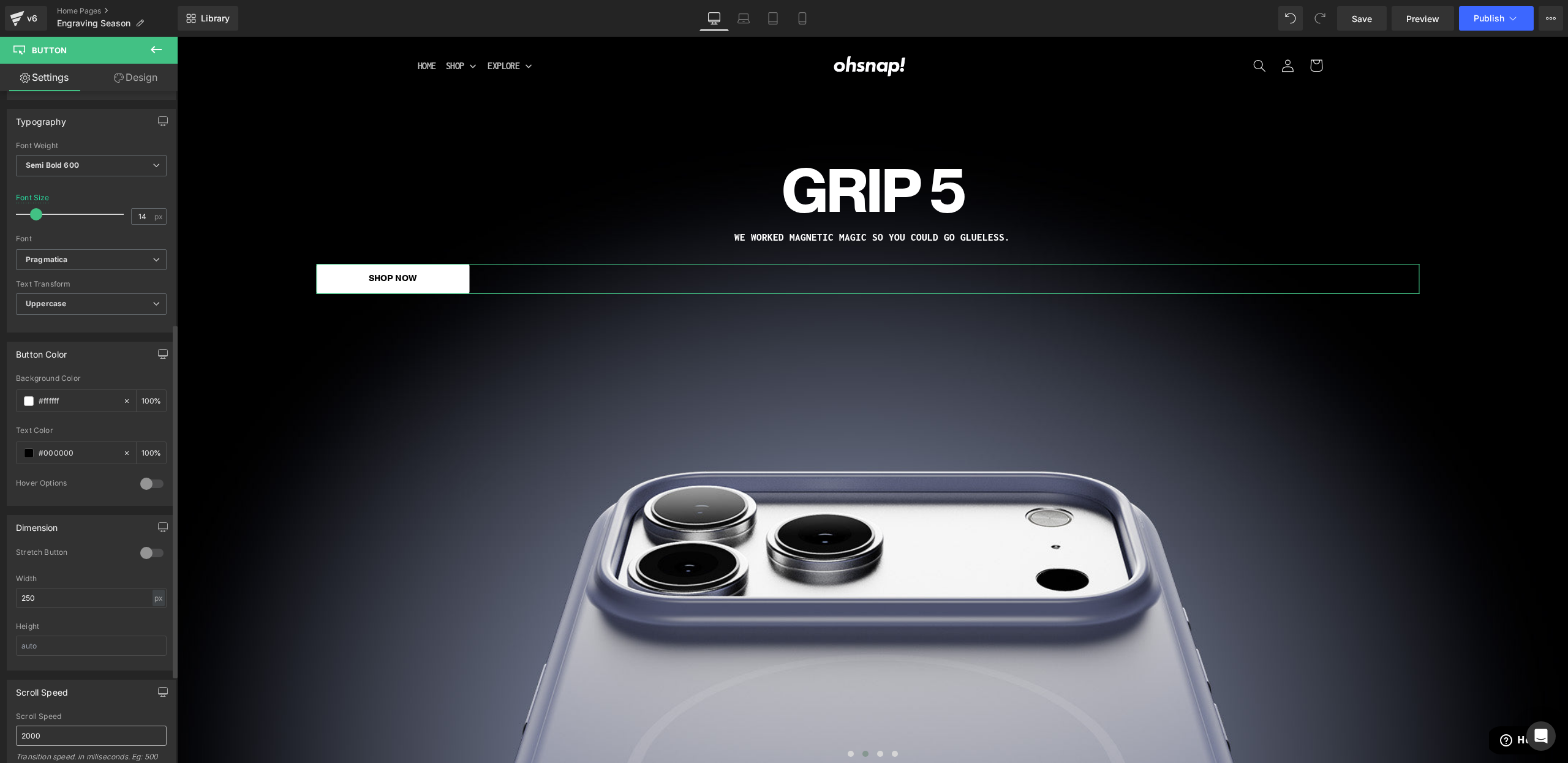
scroll to position [608, 0]
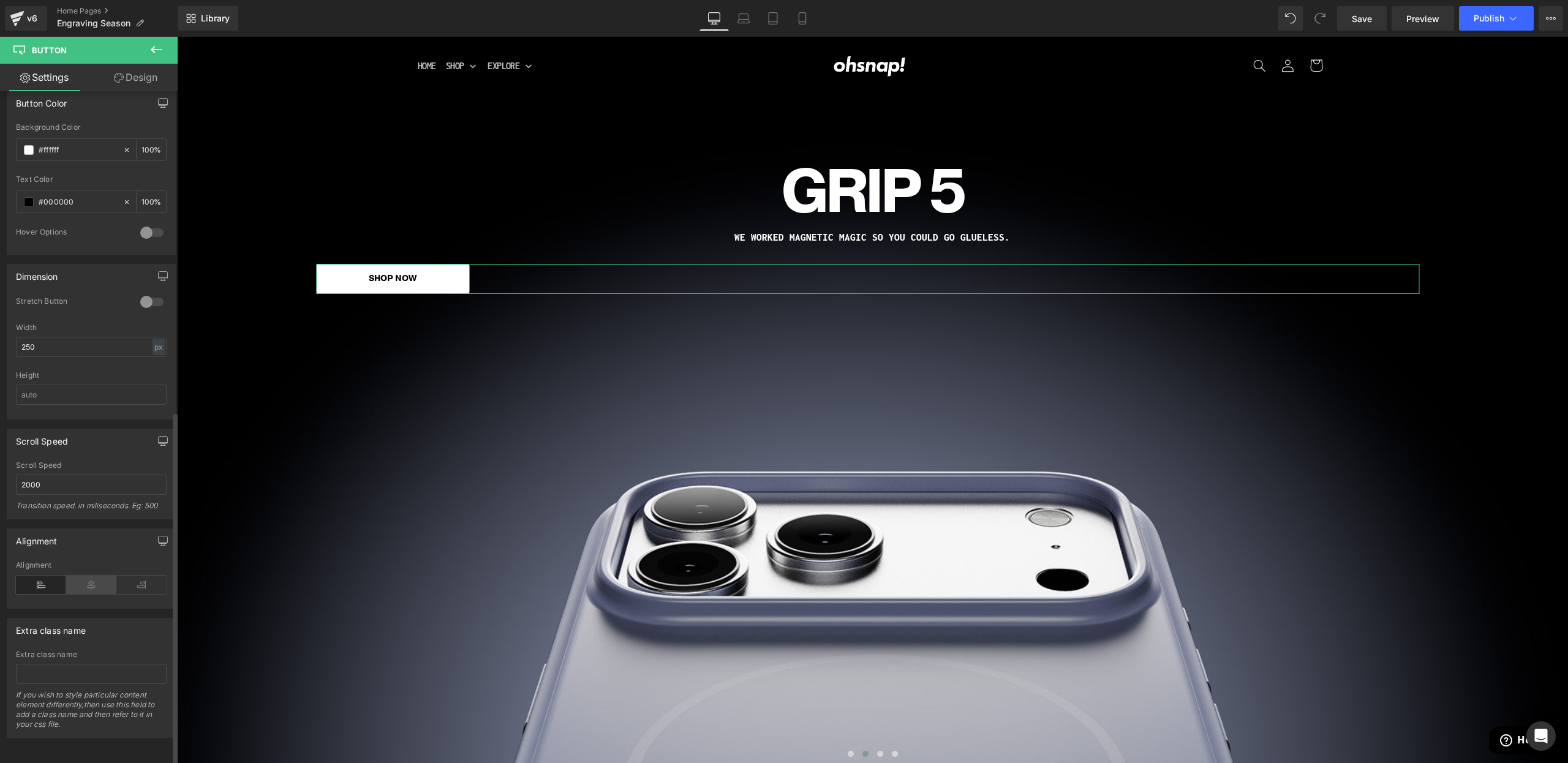
click at [80, 575] on icon at bounding box center [91, 585] width 50 height 18
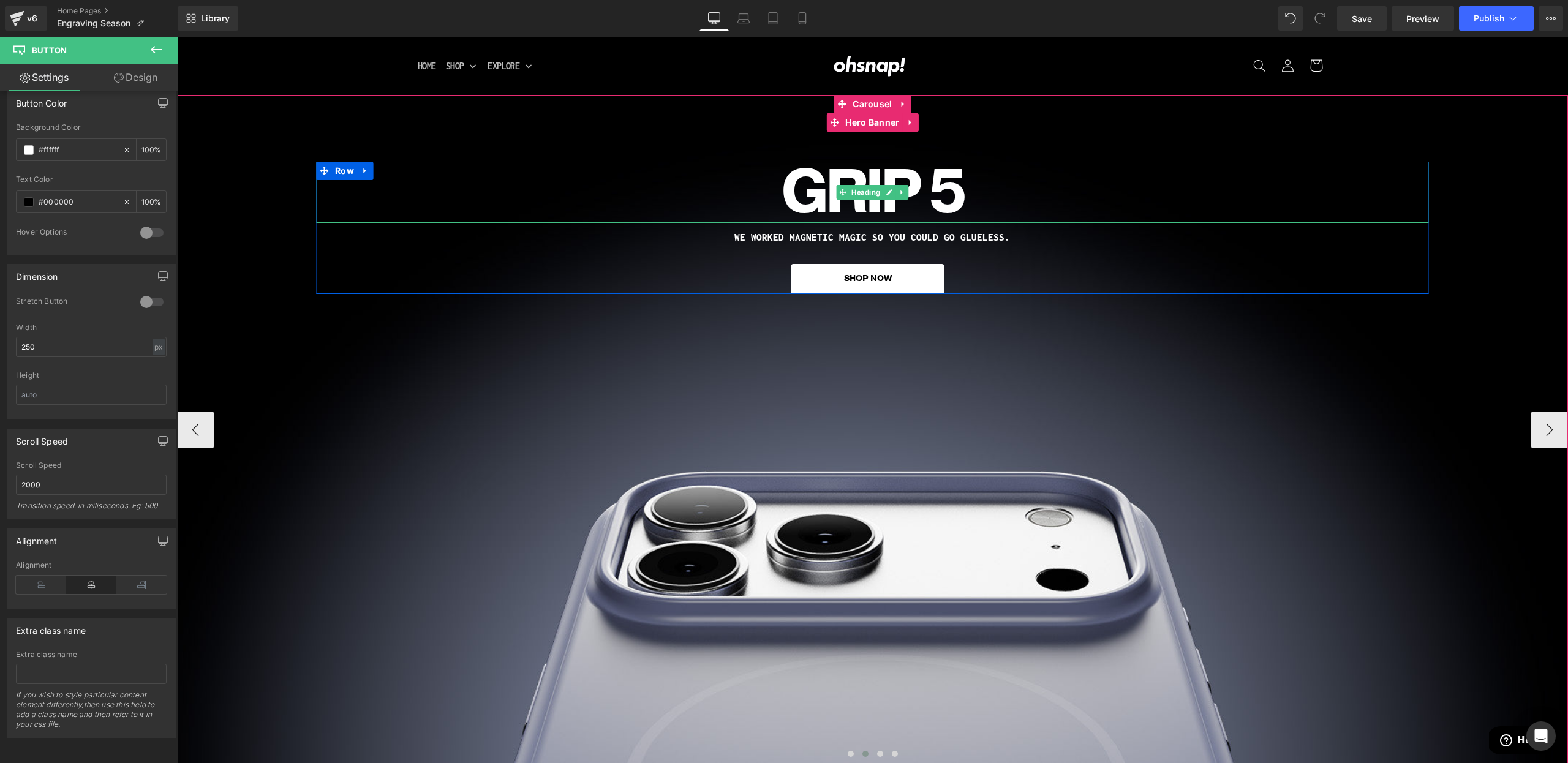
click at [790, 205] on h1 "Grip 5" at bounding box center [872, 192] width 1113 height 61
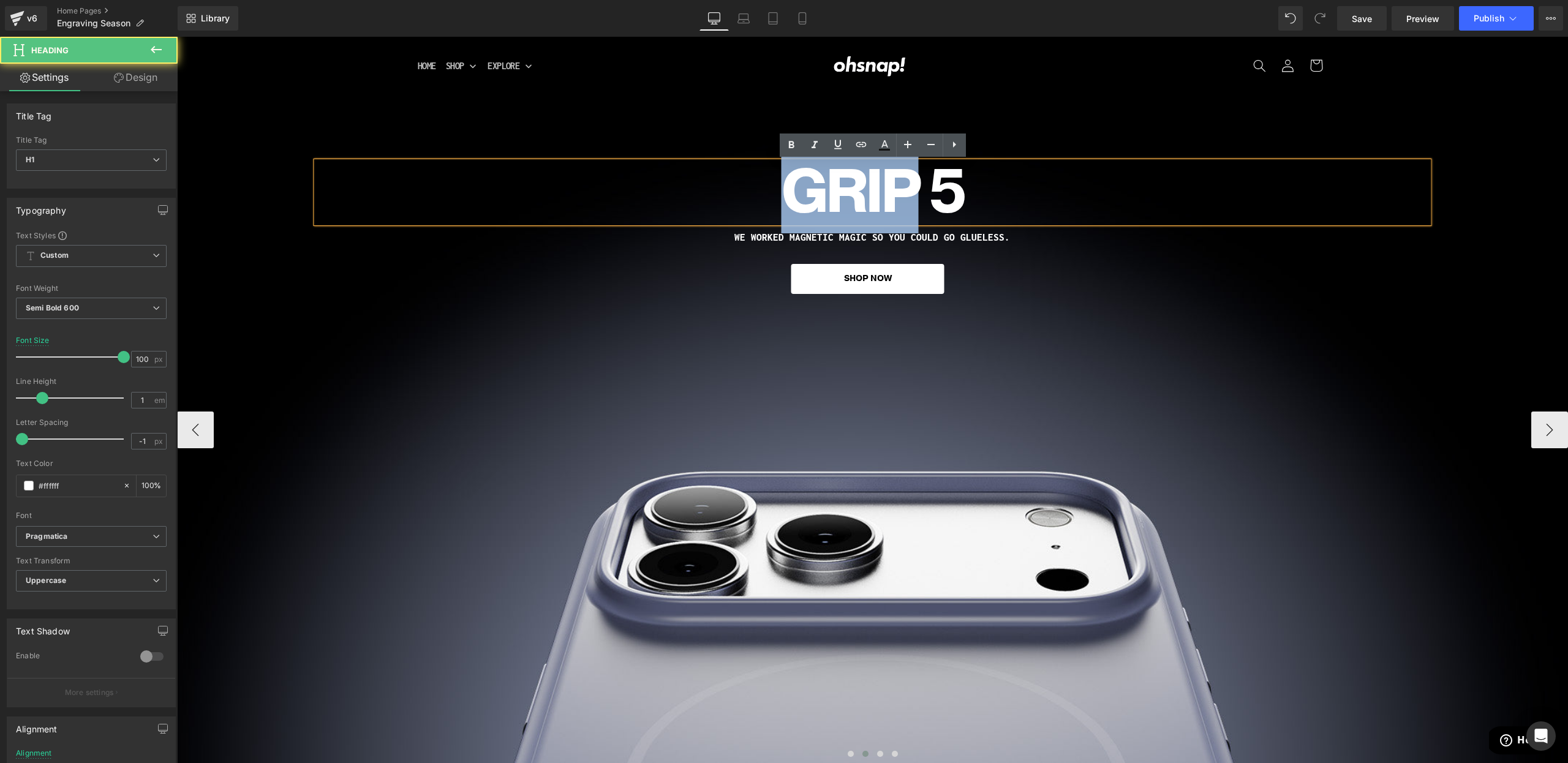
click at [790, 205] on h1 "Grip 5" at bounding box center [872, 192] width 1113 height 61
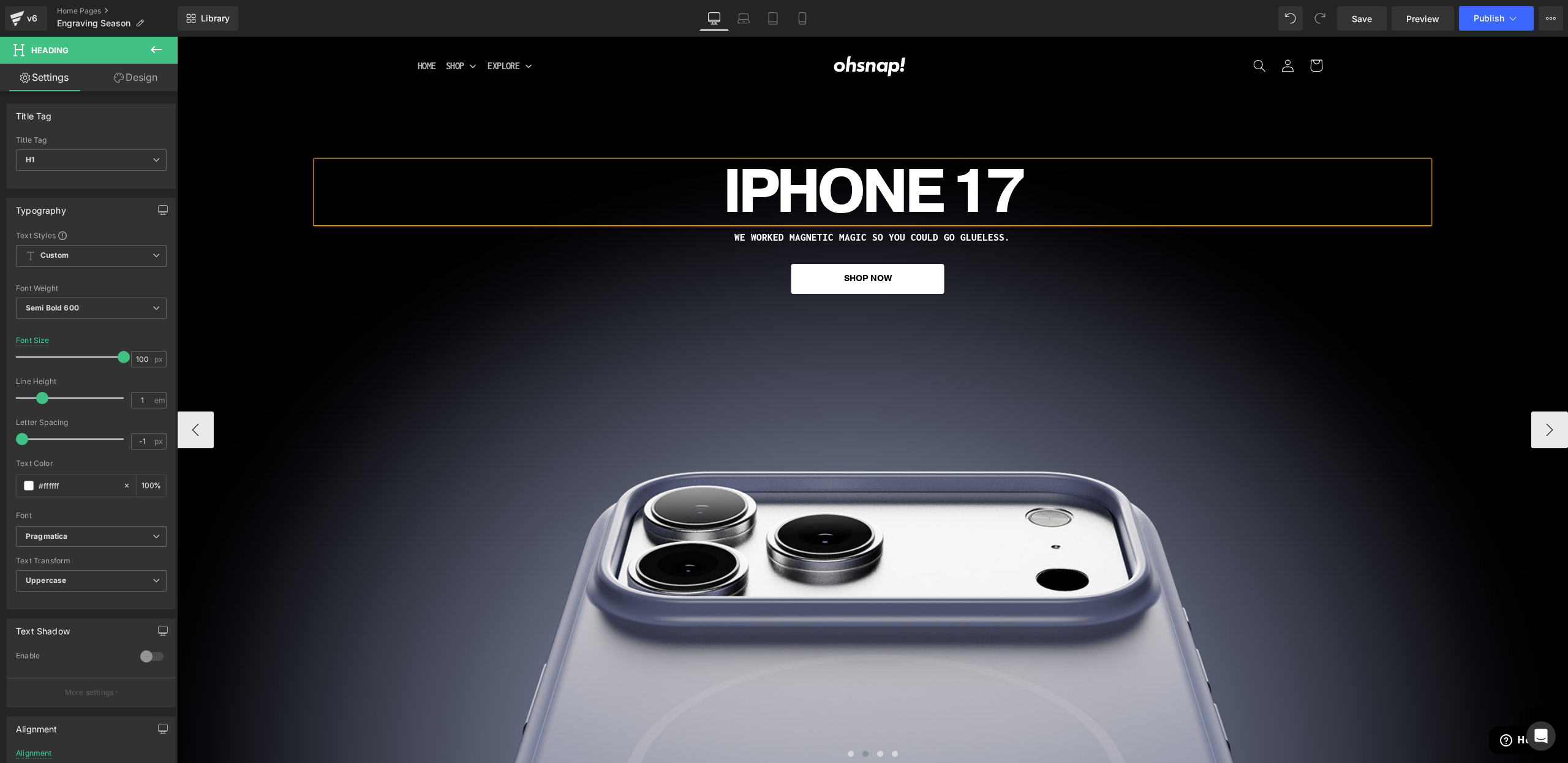
click at [959, 353] on div "iPHONE 17 Heading WE WORKED MAGNETIC MAGIC SO YOU COULD GO GLUELESS. Heading SH…" at bounding box center [872, 429] width 1391 height 669
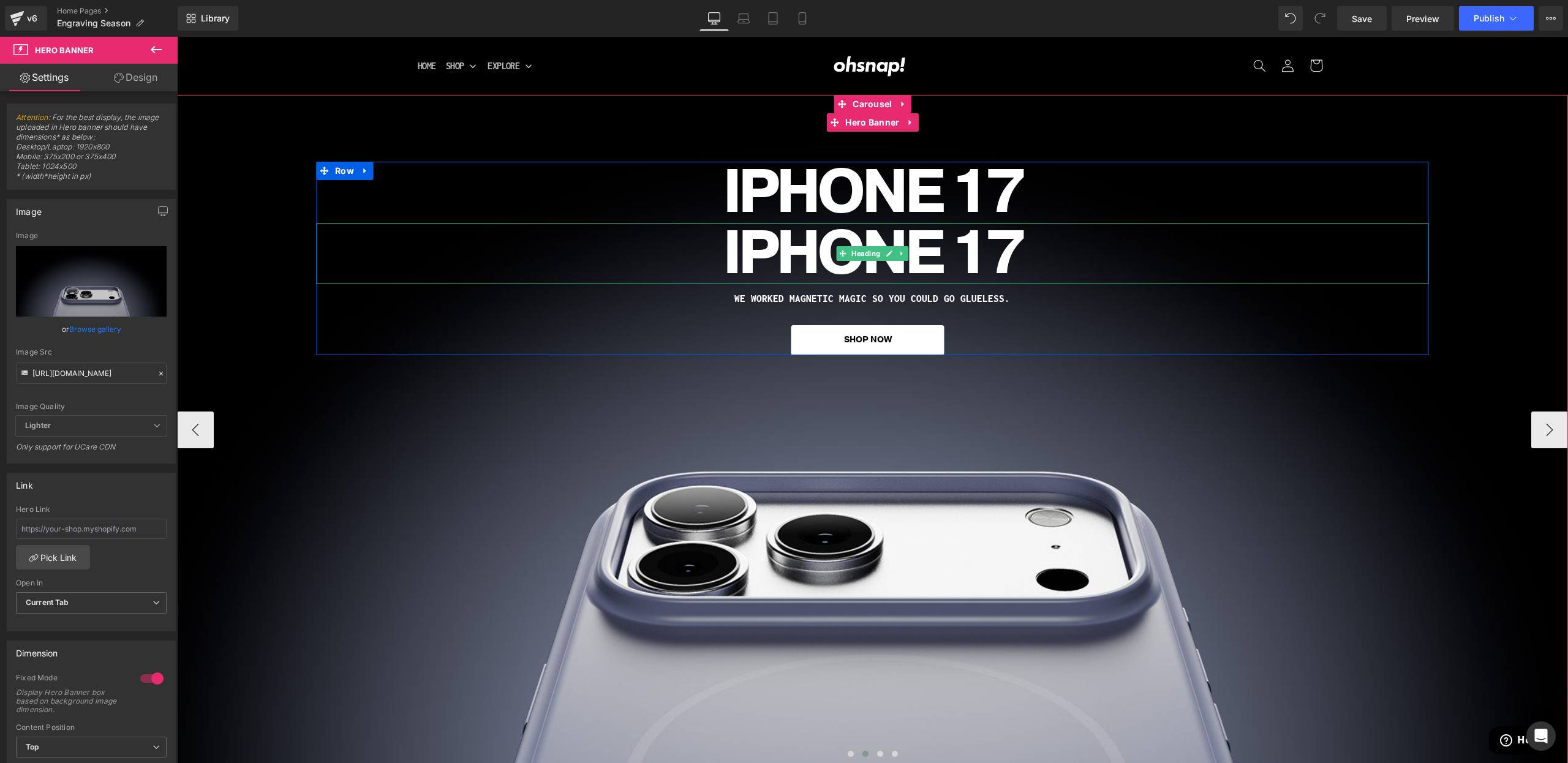
click at [872, 252] on span "Heading" at bounding box center [866, 254] width 34 height 15
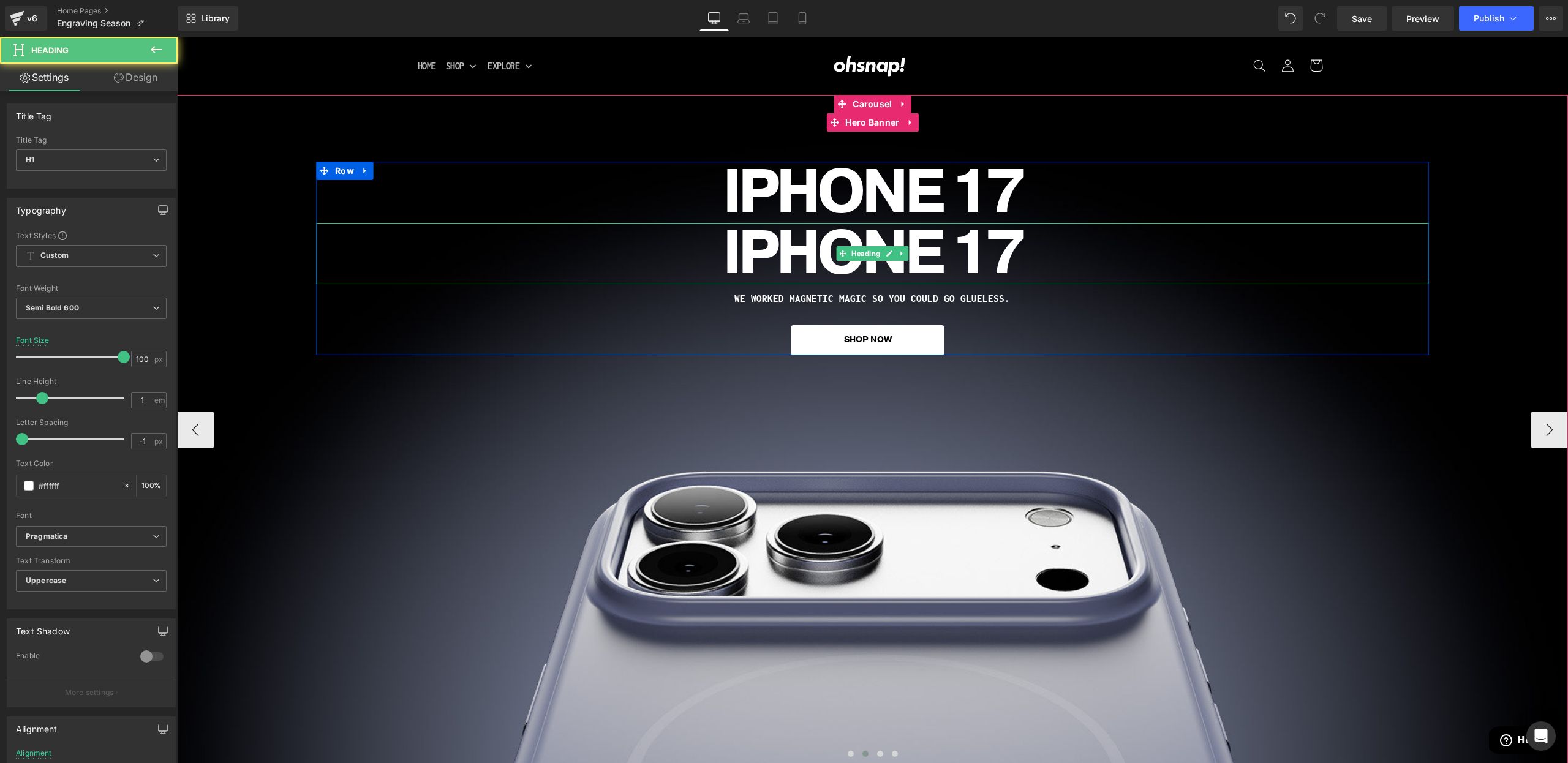
click at [761, 238] on h1 "iPHONE 17" at bounding box center [872, 253] width 1113 height 61
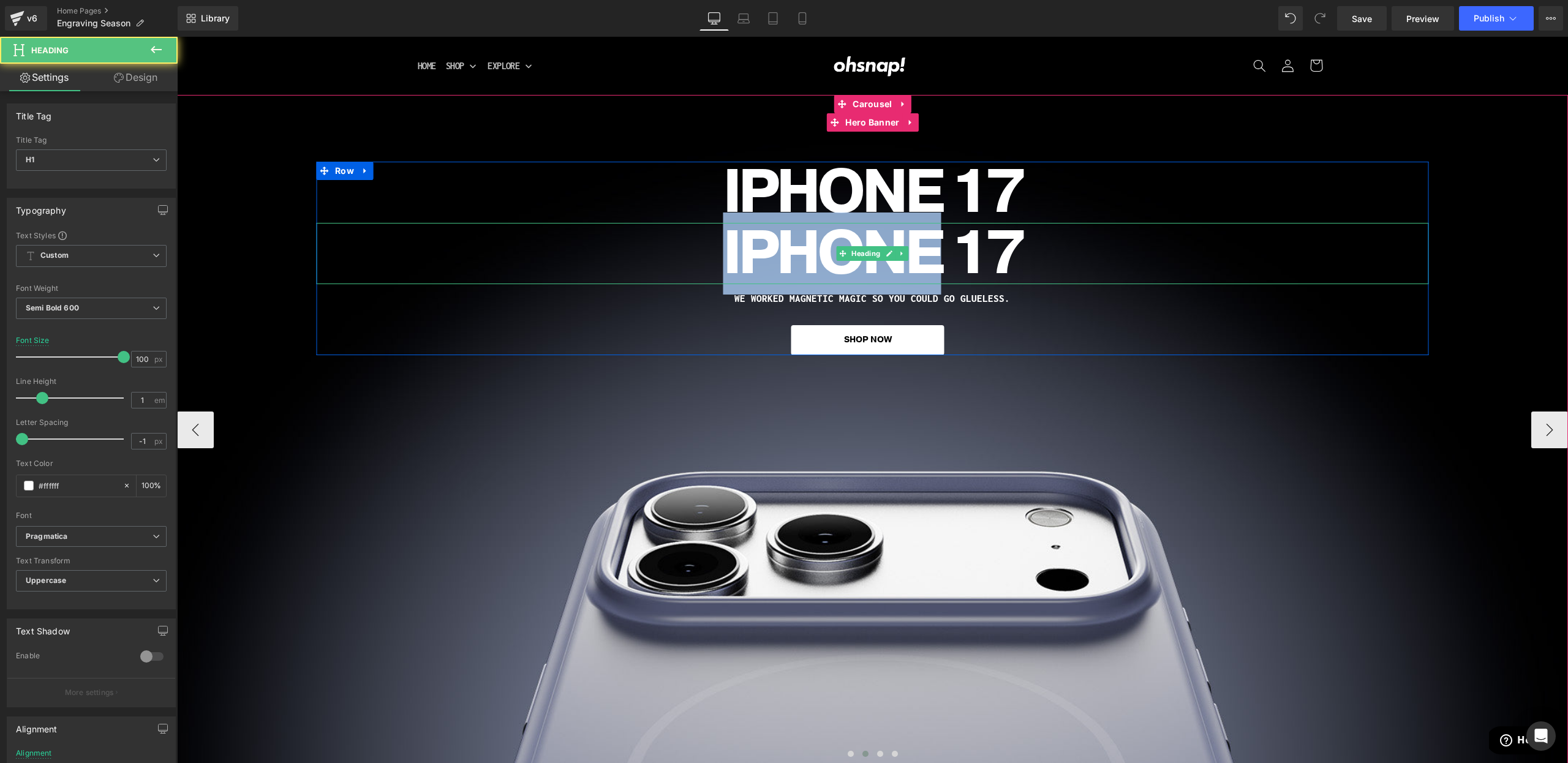
click at [761, 238] on h1 "iPHONE 17" at bounding box center [872, 253] width 1113 height 61
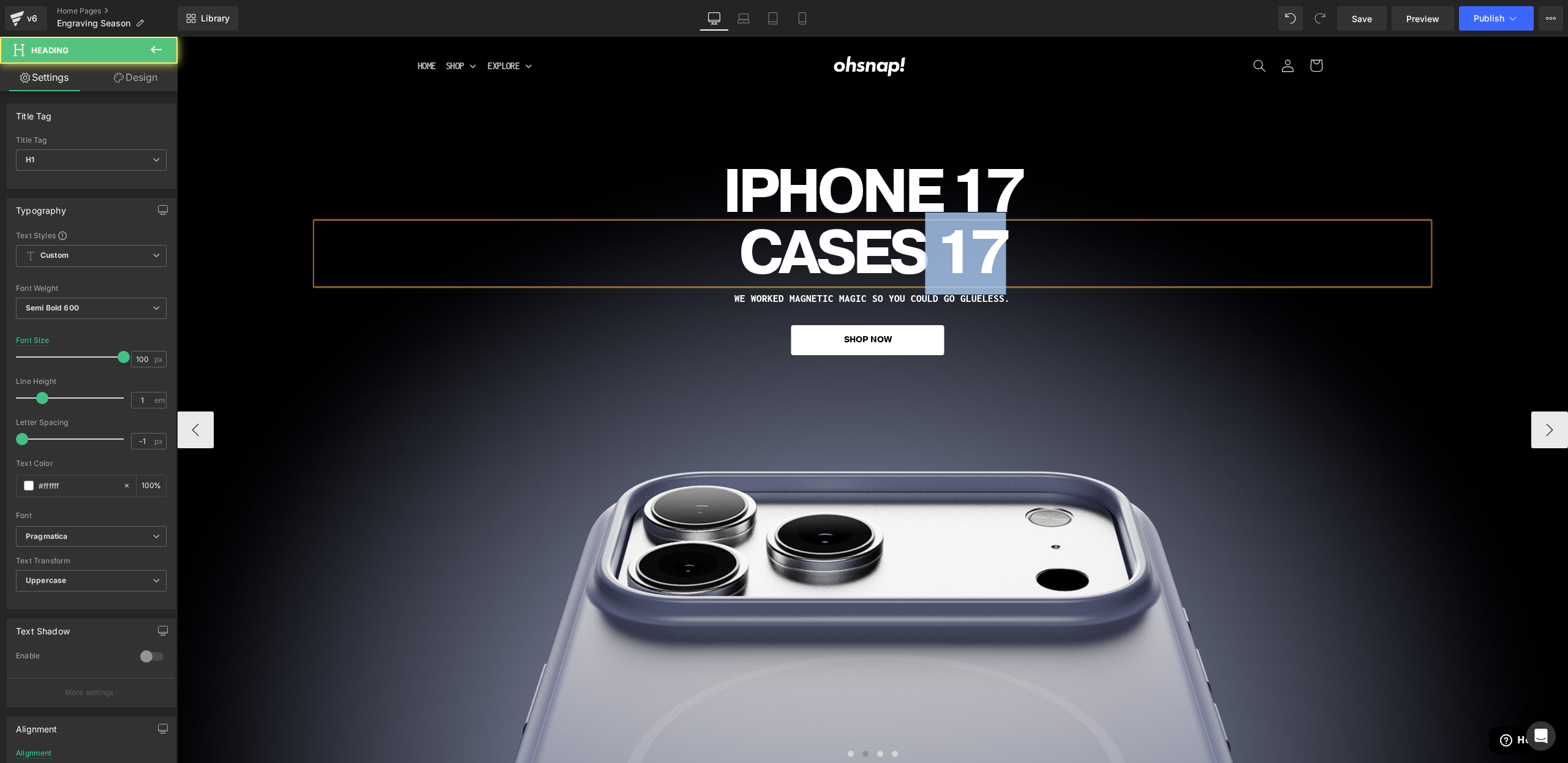
drag, startPoint x: 996, startPoint y: 246, endPoint x: 930, endPoint y: 254, distance: 66.5
click at [930, 254] on h1 "CASES 17" at bounding box center [872, 253] width 1113 height 61
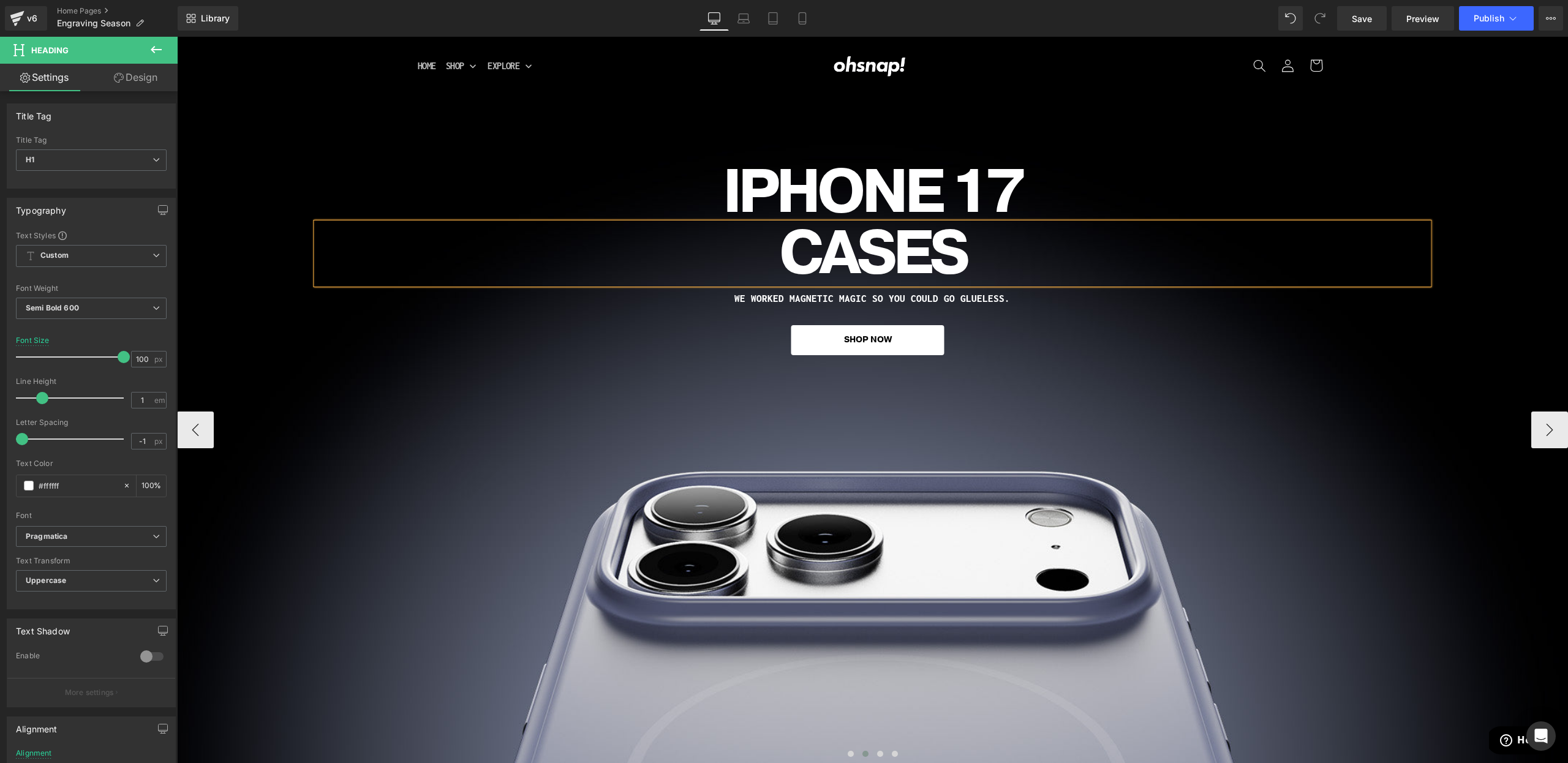
click at [1217, 482] on div "iPHONE 17 Heading CASES Heading WE WORKED MAGNETIC MAGIC SO YOU COULD GO GLUELE…" at bounding box center [872, 429] width 1391 height 669
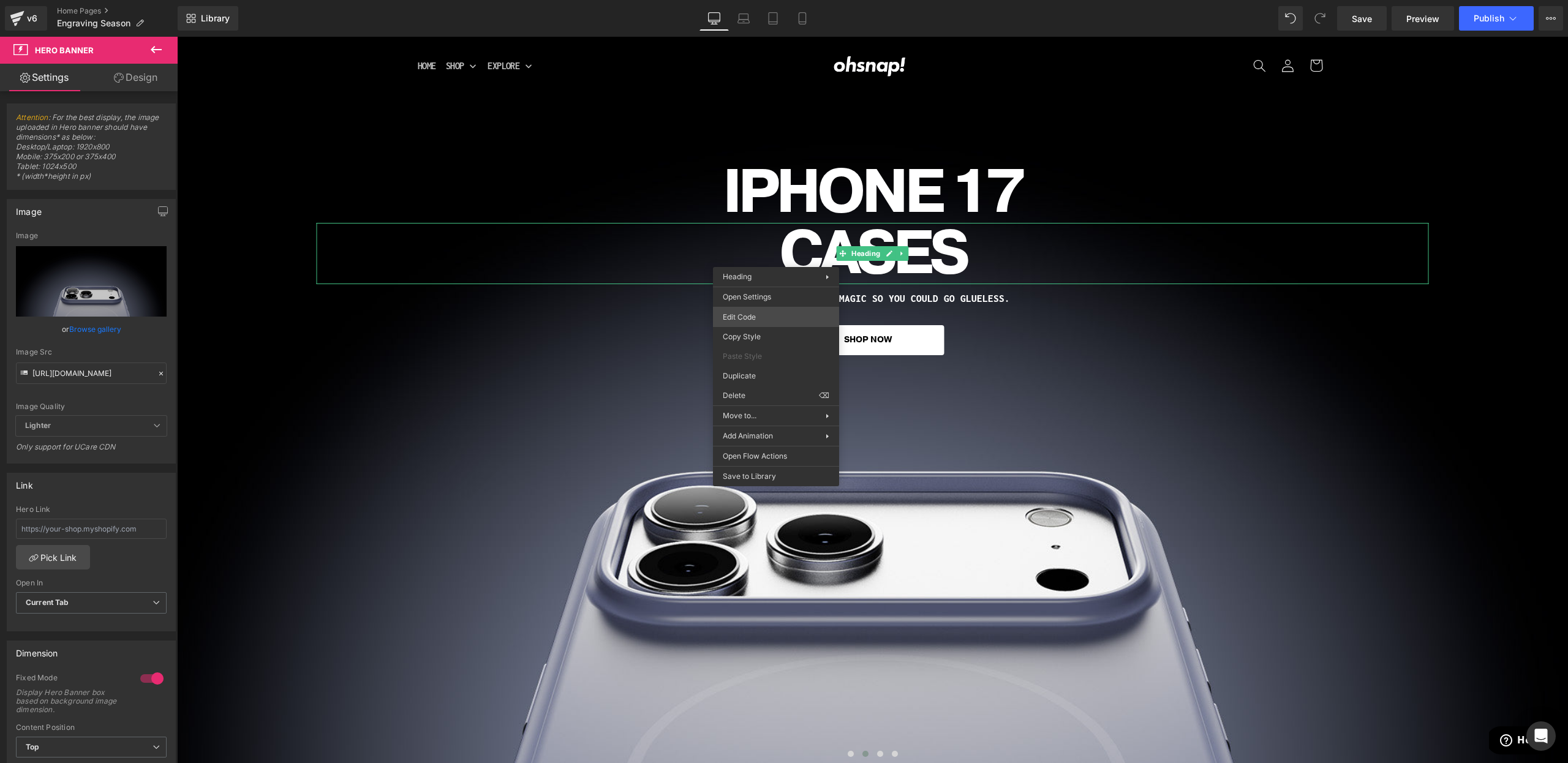
click at [761, 0] on div "Heading You are previewing how the will restyle your page. You can not edit Ele…" at bounding box center [784, 0] width 1568 height 0
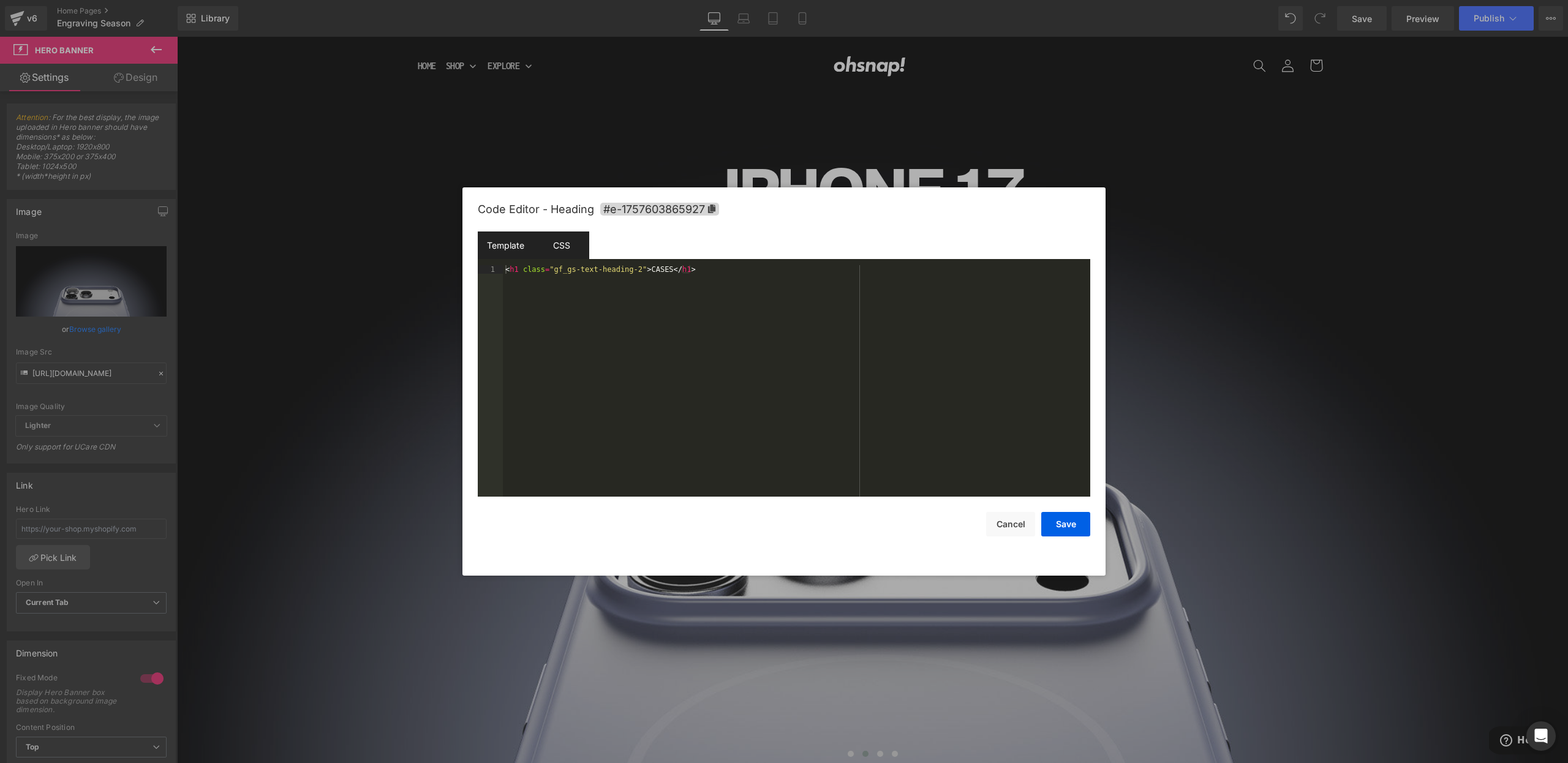
click at [534, 248] on div "CSS" at bounding box center [561, 245] width 56 height 28
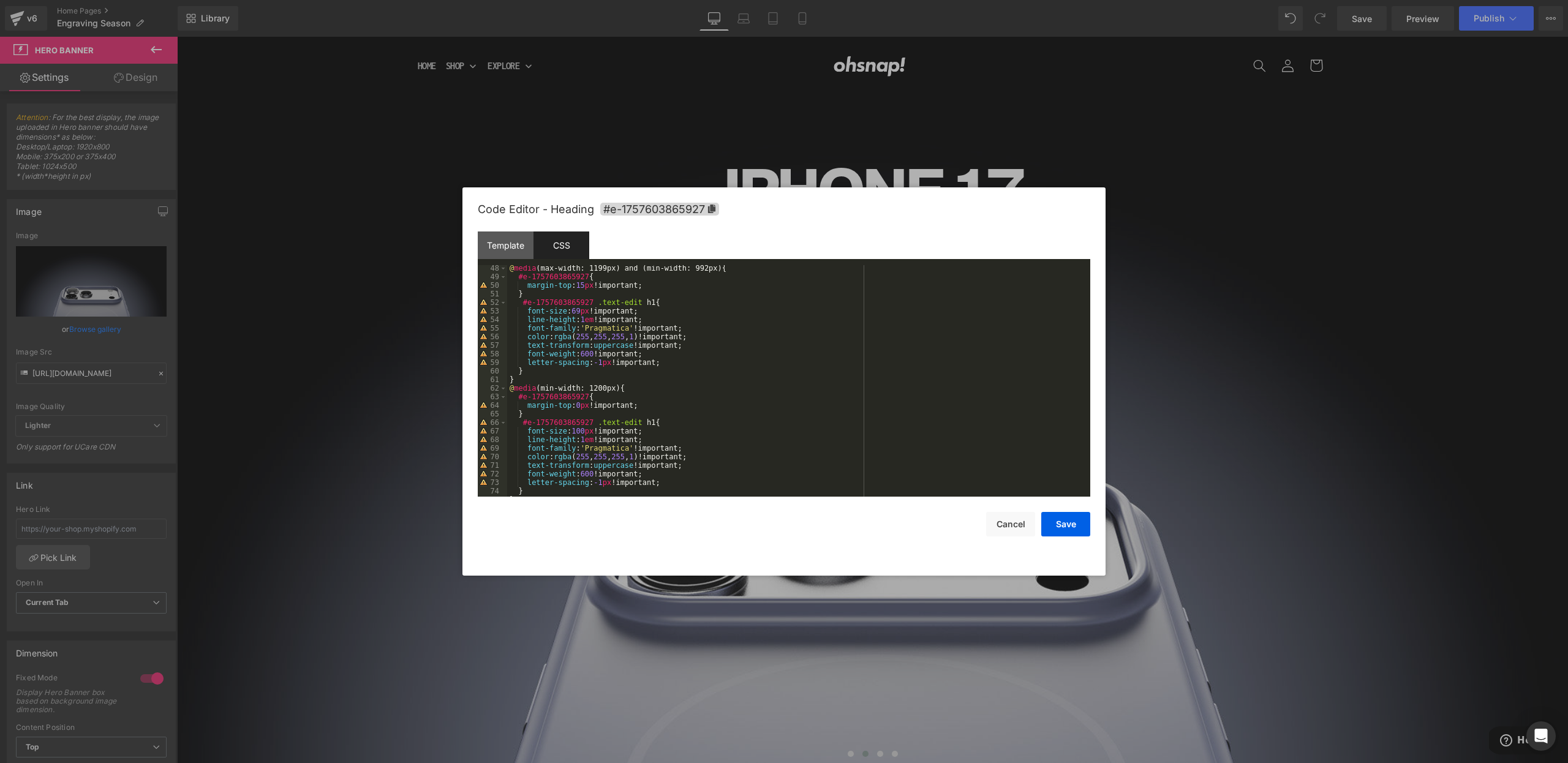
scroll to position [566, 0]
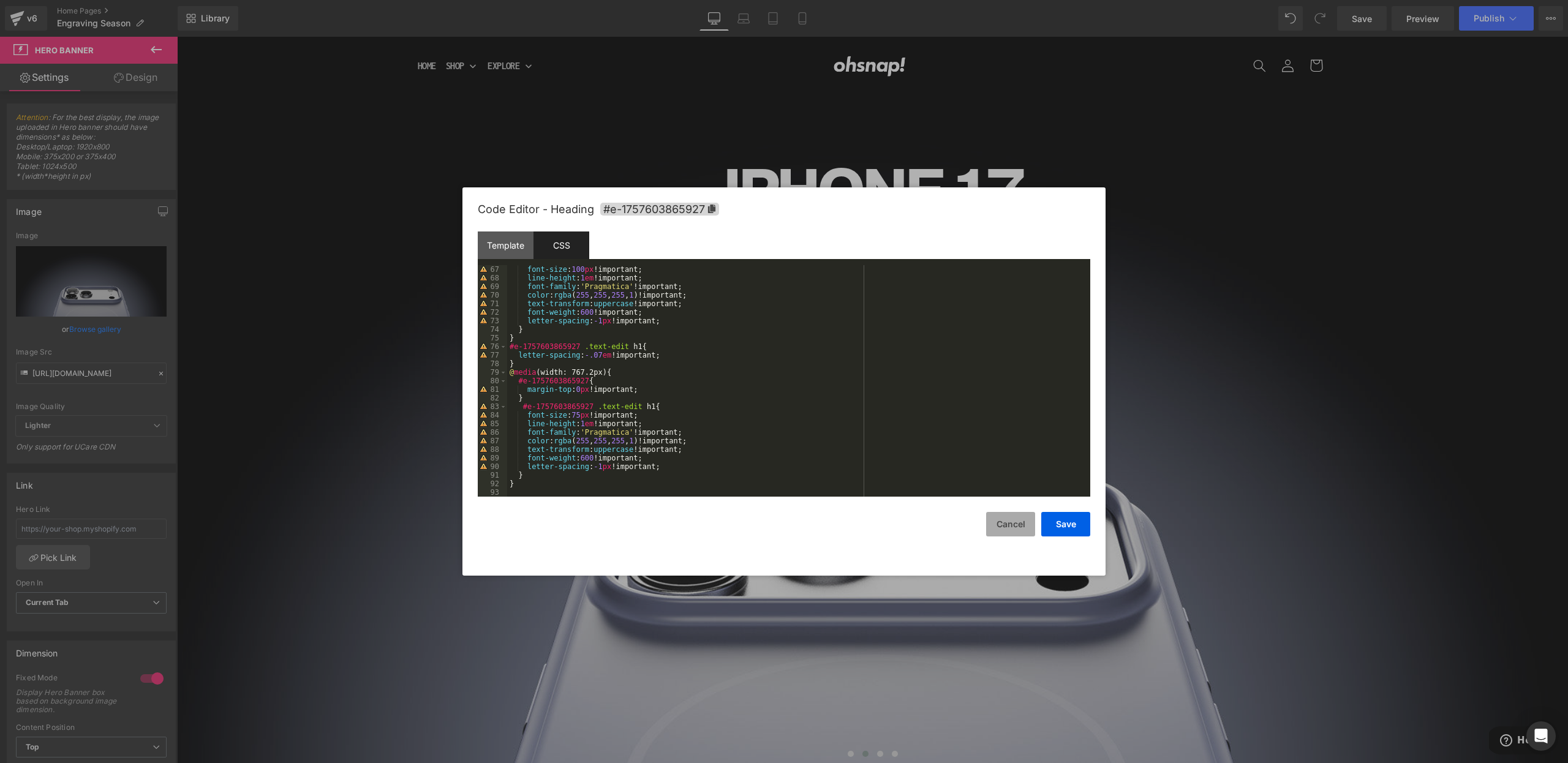
click at [1012, 527] on button "Cancel" at bounding box center [1010, 524] width 49 height 24
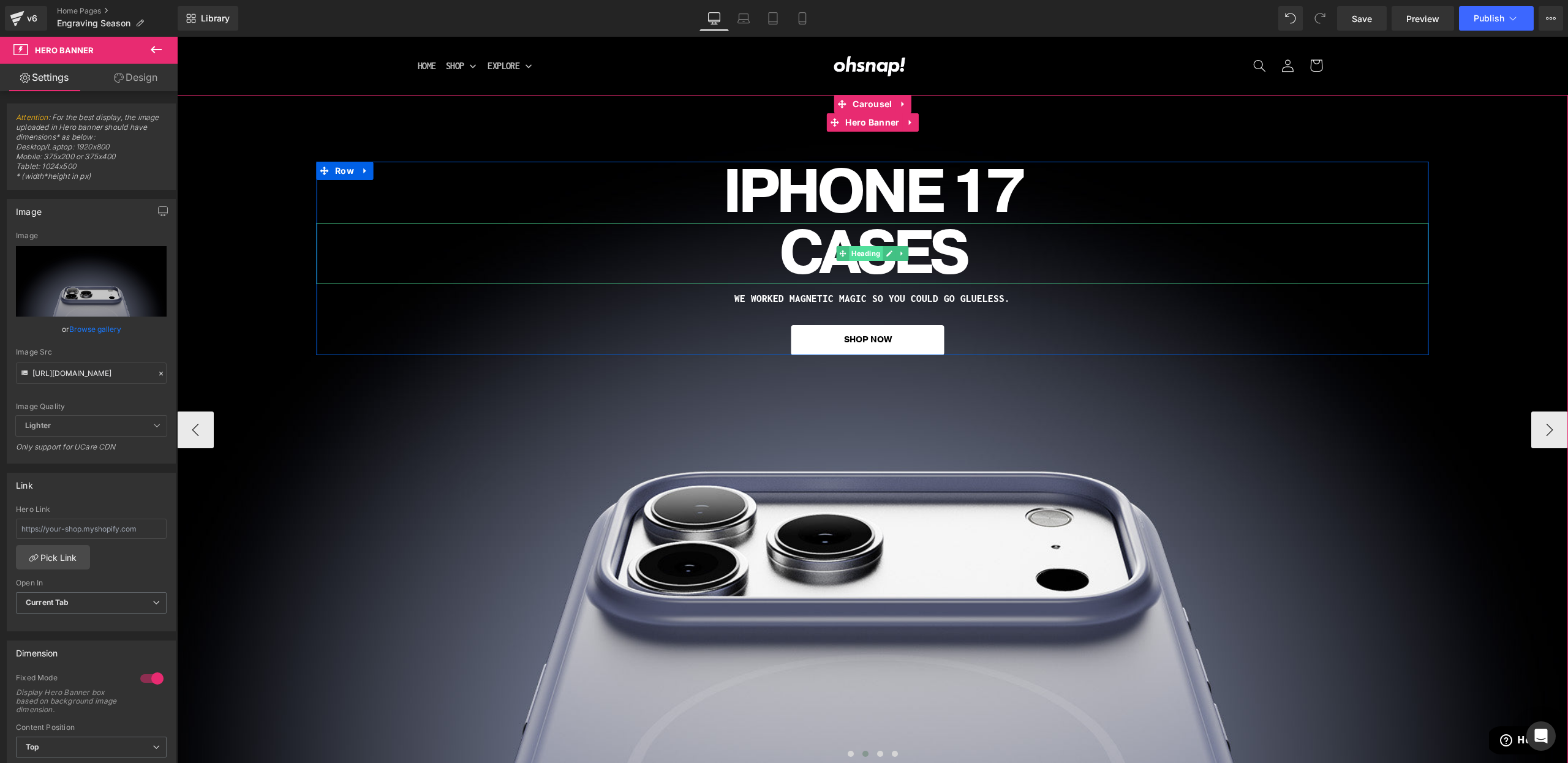
click at [871, 258] on span "Heading" at bounding box center [866, 254] width 34 height 15
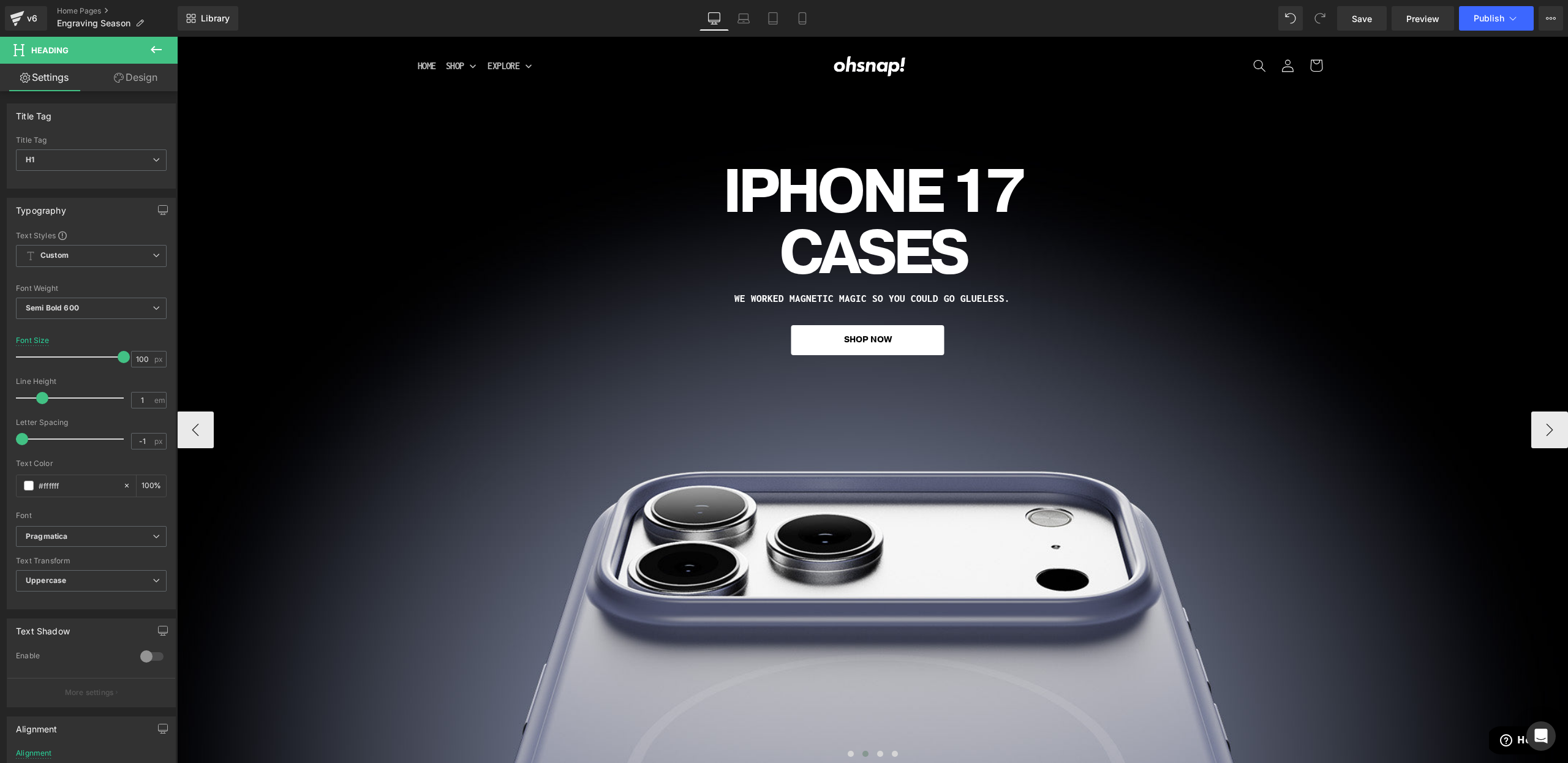
drag, startPoint x: 290, startPoint y: 393, endPoint x: 252, endPoint y: 342, distance: 63.6
click at [883, 190] on span "Heading" at bounding box center [866, 192] width 34 height 15
drag, startPoint x: 113, startPoint y: 357, endPoint x: 96, endPoint y: 357, distance: 17.0
click at [95, 357] on div at bounding box center [73, 357] width 102 height 24
drag, startPoint x: 112, startPoint y: 358, endPoint x: 104, endPoint y: 359, distance: 8.1
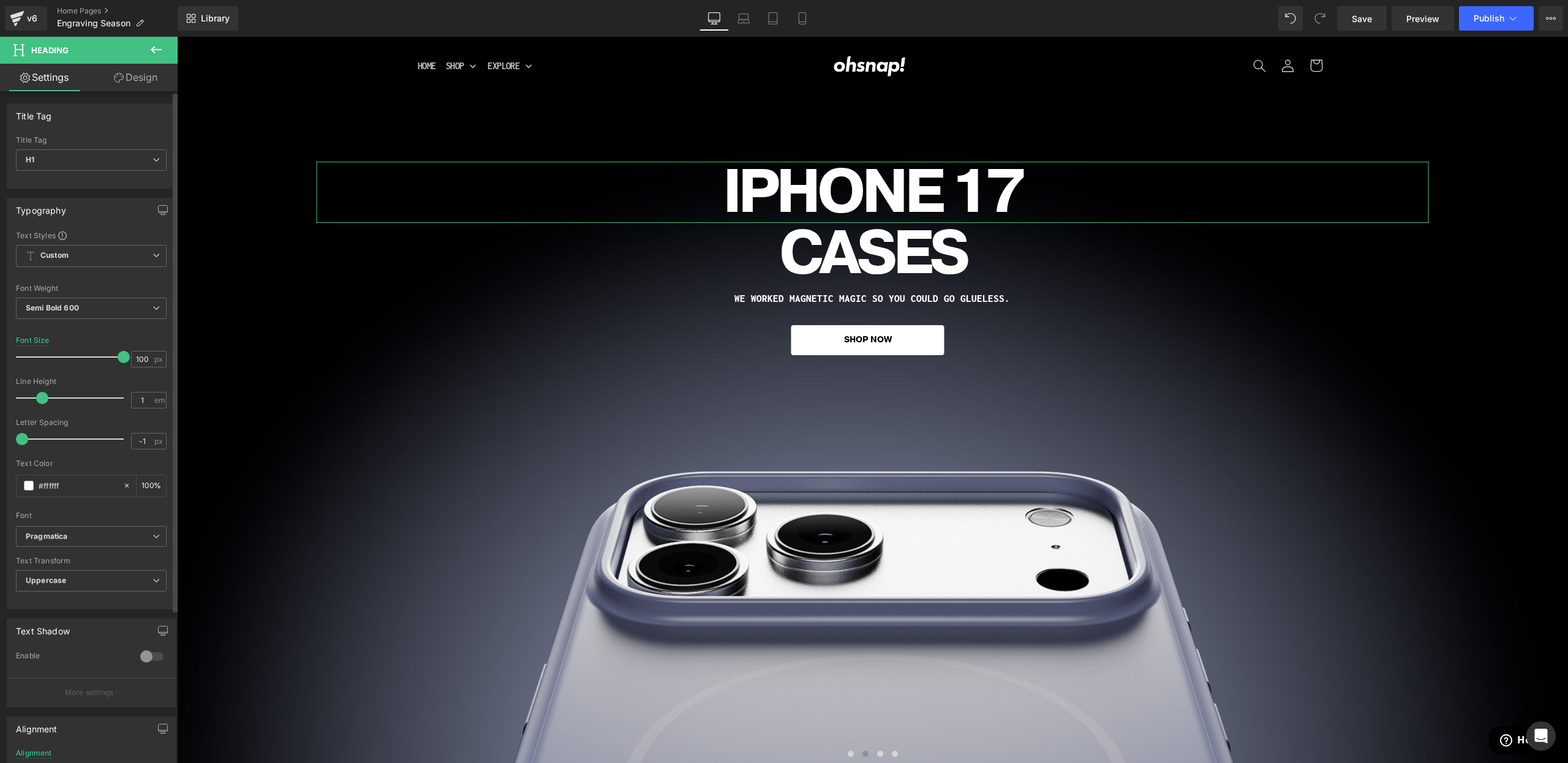
click at [102, 359] on div at bounding box center [73, 357] width 102 height 24
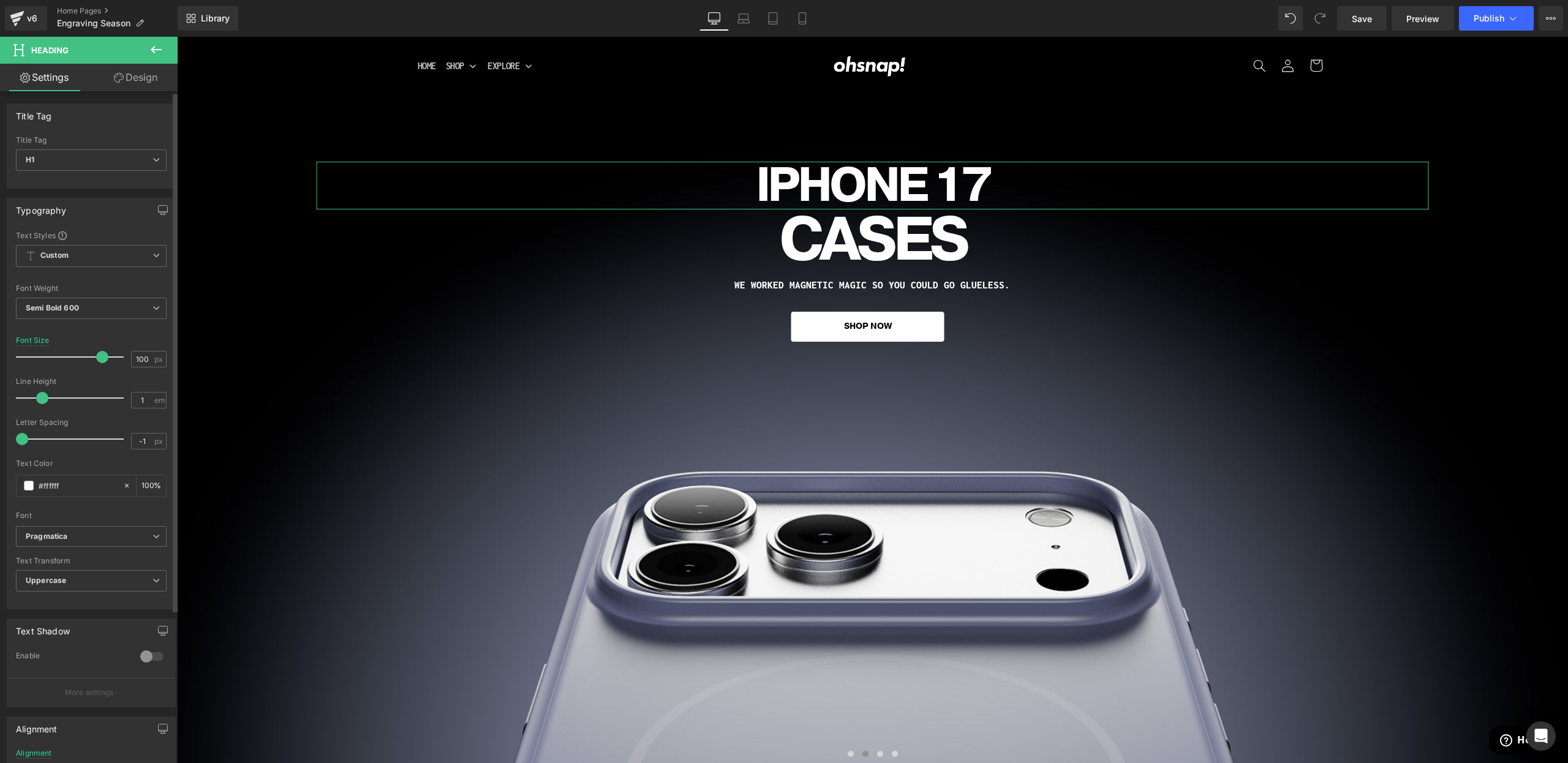
drag, startPoint x: 111, startPoint y: 357, endPoint x: 98, endPoint y: 357, distance: 13.0
click at [98, 357] on div at bounding box center [73, 357] width 102 height 24
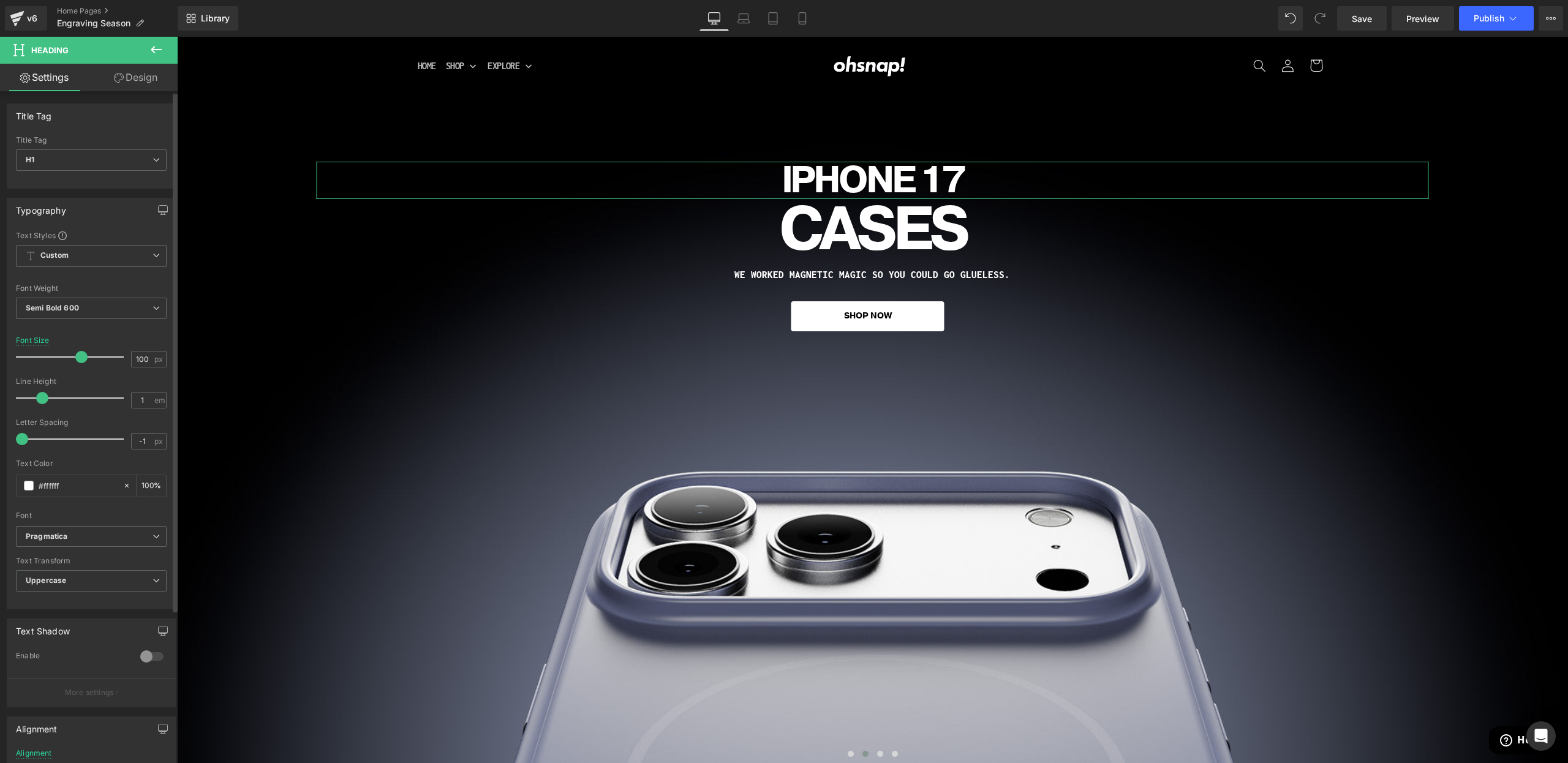
drag, startPoint x: 97, startPoint y: 356, endPoint x: 76, endPoint y: 355, distance: 21.0
click at [76, 355] on span at bounding box center [81, 357] width 13 height 13
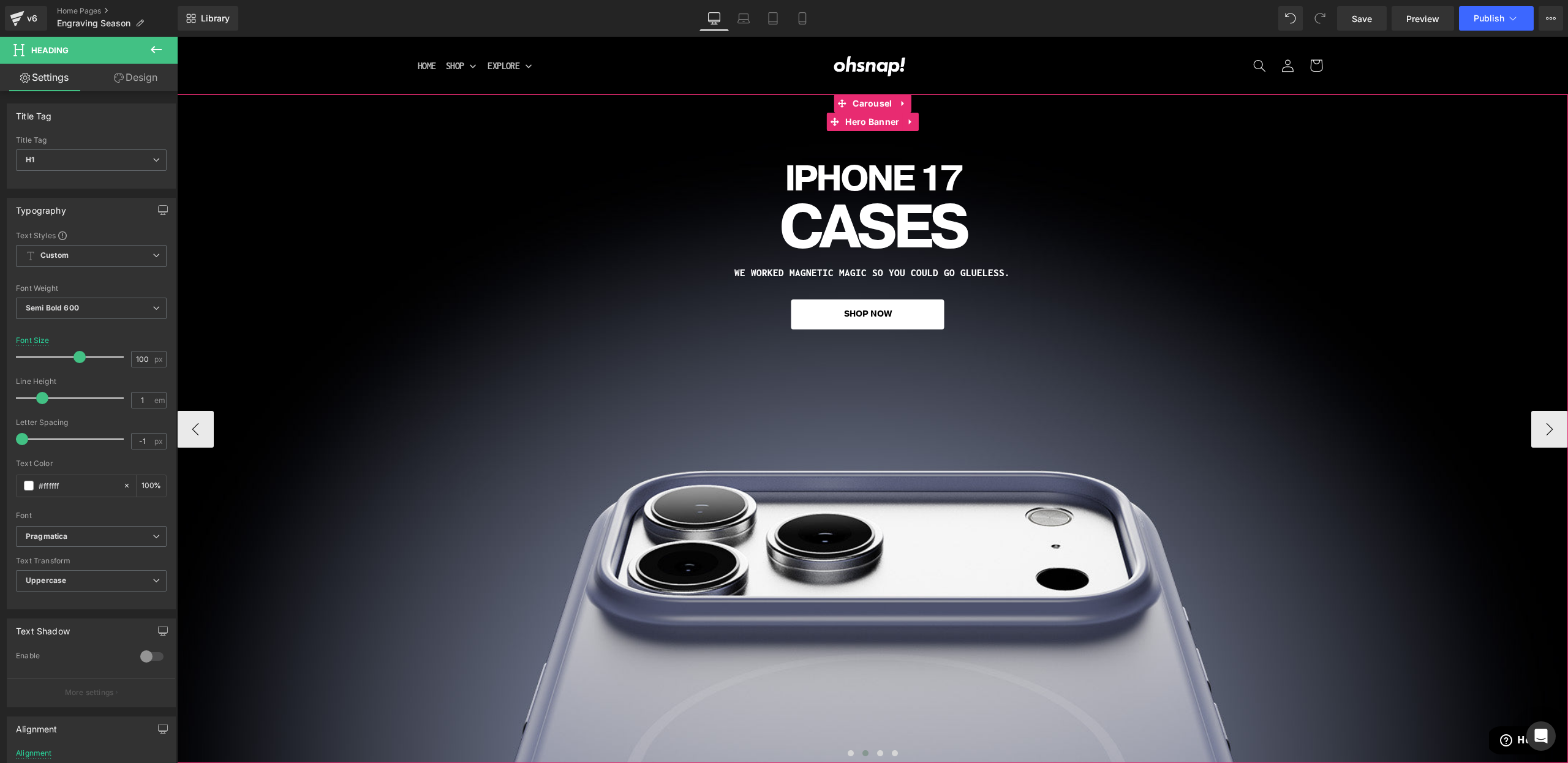
scroll to position [0, 0]
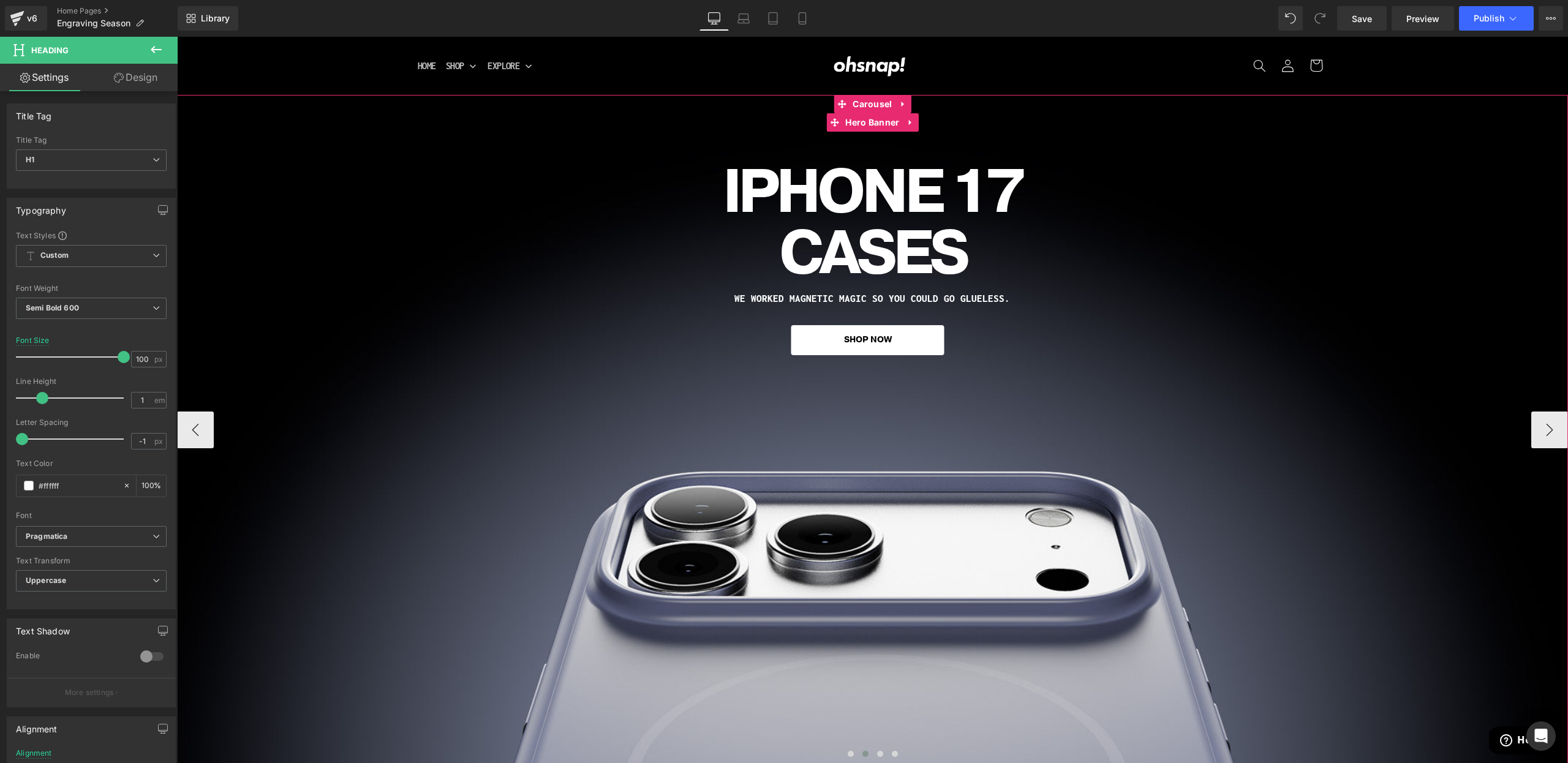
drag, startPoint x: 335, startPoint y: 395, endPoint x: 393, endPoint y: 362, distance: 66.7
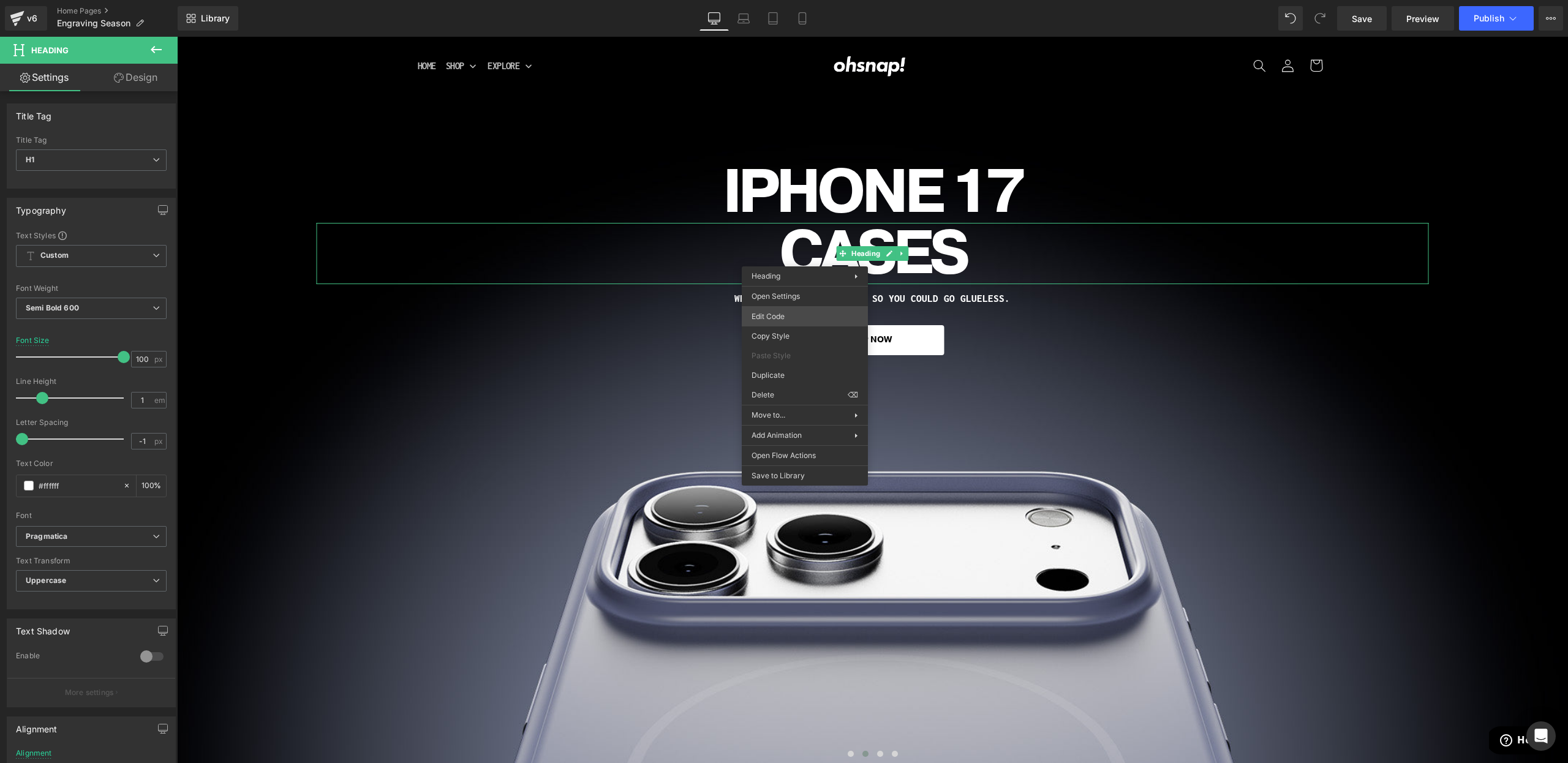
click at [784, 0] on div "Heading You are previewing how the will restyle your page. You can not edit Ele…" at bounding box center [784, 0] width 1568 height 0
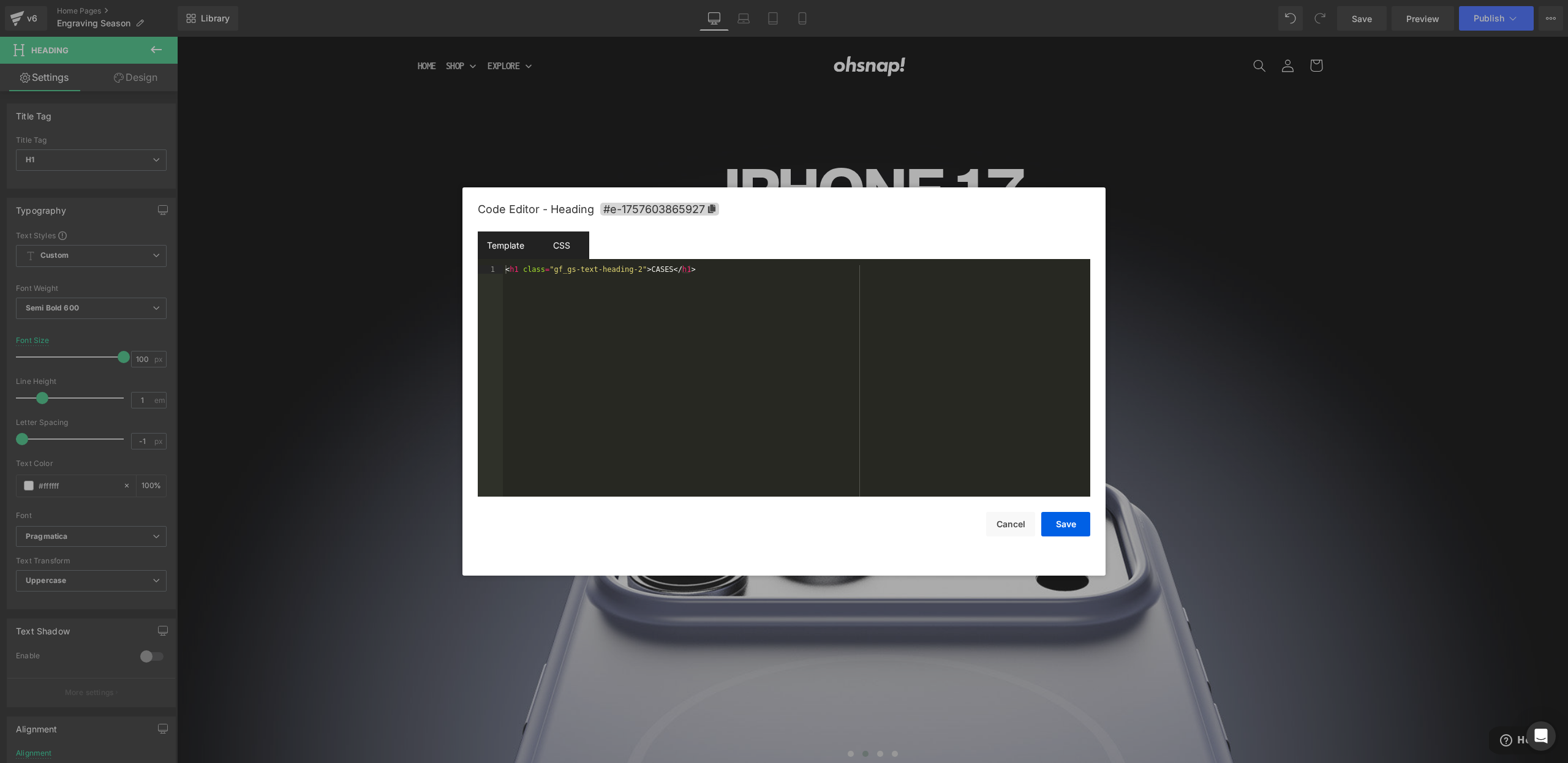
click at [551, 249] on div "CSS" at bounding box center [561, 245] width 56 height 28
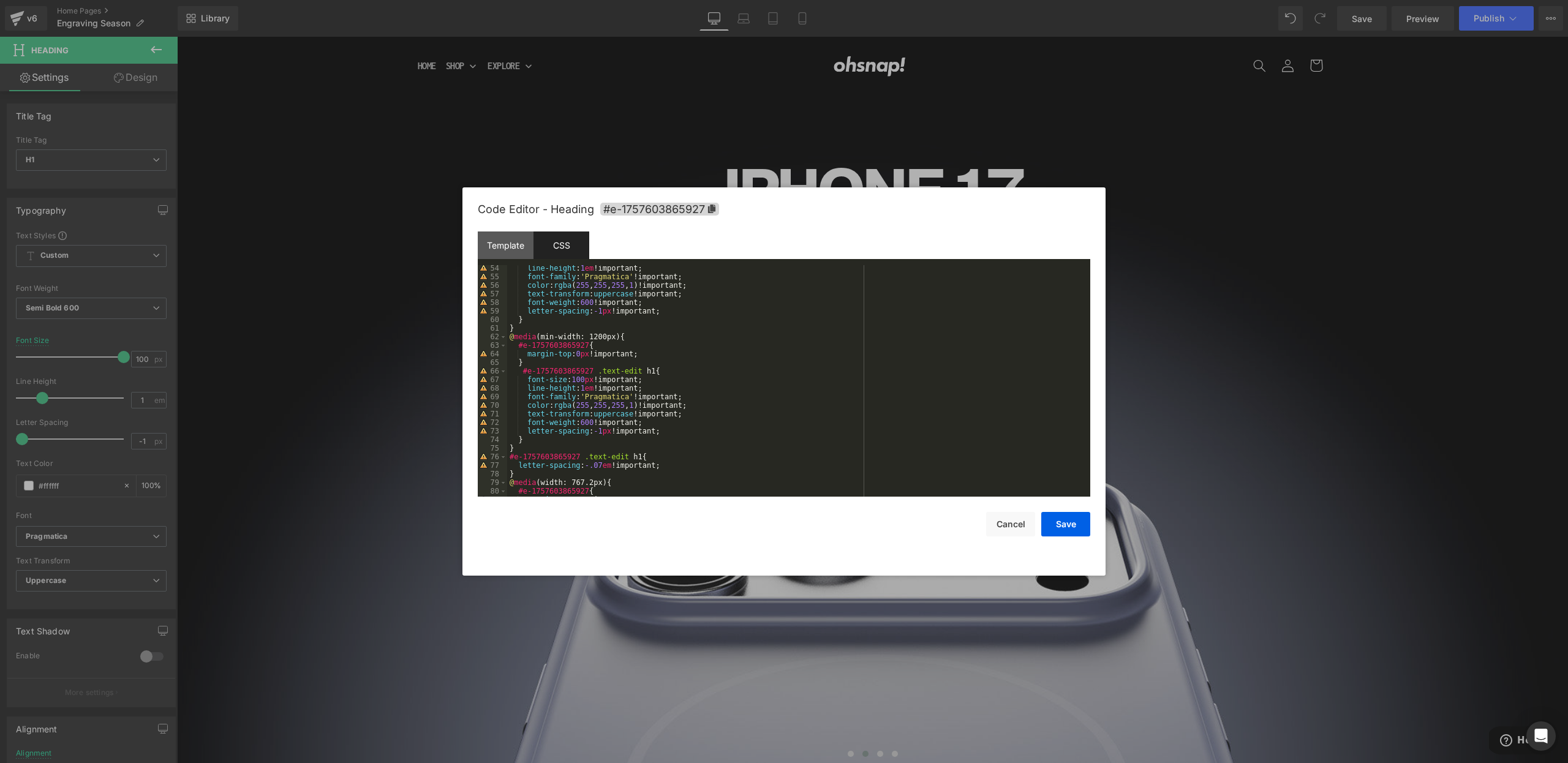
scroll to position [419, 0]
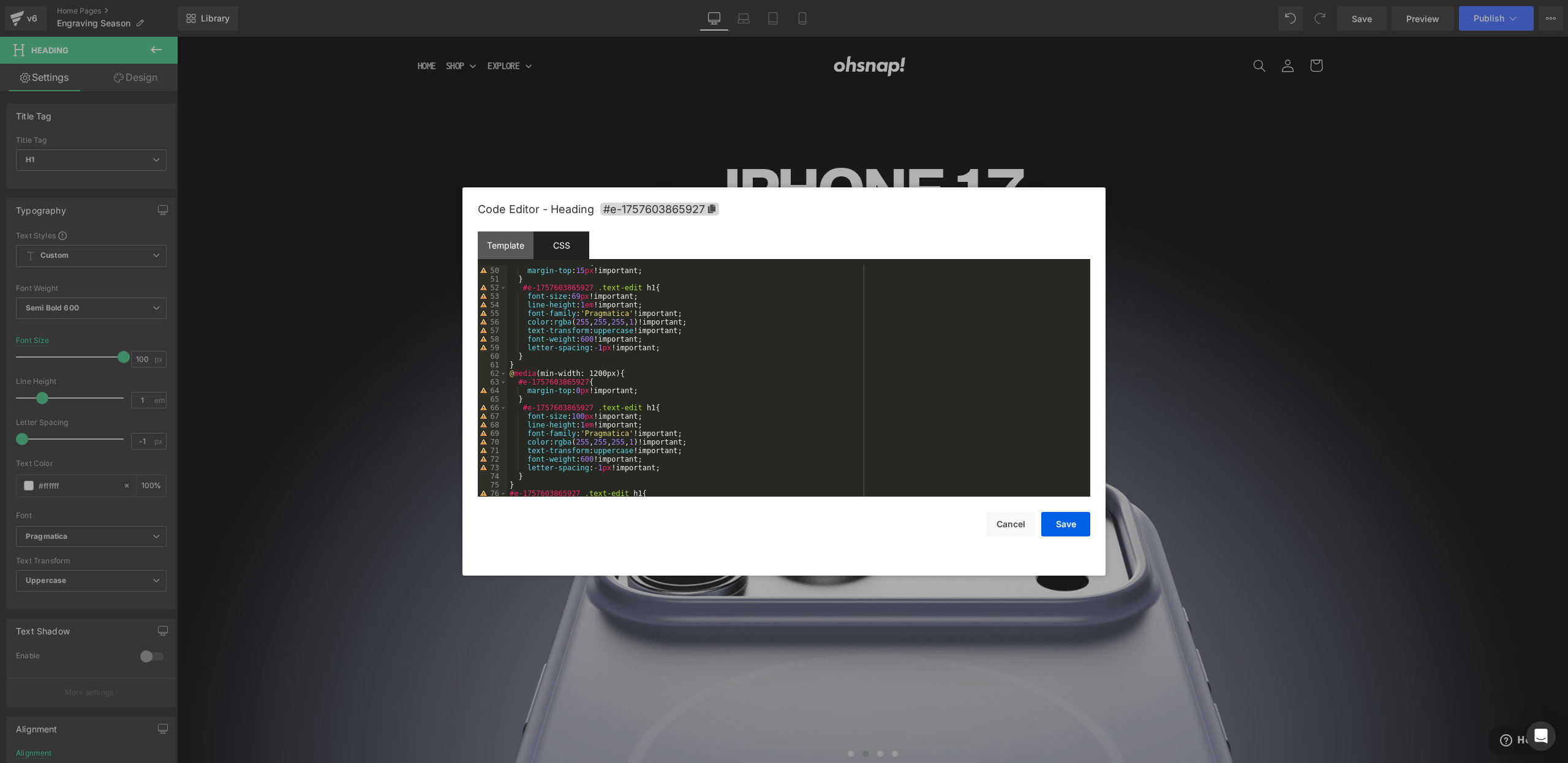
click at [580, 416] on div "#e-1757603865927 { margin-top : 15 px !important; } #e-1757603865927 .text-edit…" at bounding box center [796, 382] width 578 height 248
click at [580, 419] on div "#e-1757603865927 { margin-top : 15 px !important; } #e-1757603865927 .text-edit…" at bounding box center [796, 382] width 578 height 248
click at [1068, 527] on button "Save" at bounding box center [1066, 524] width 49 height 24
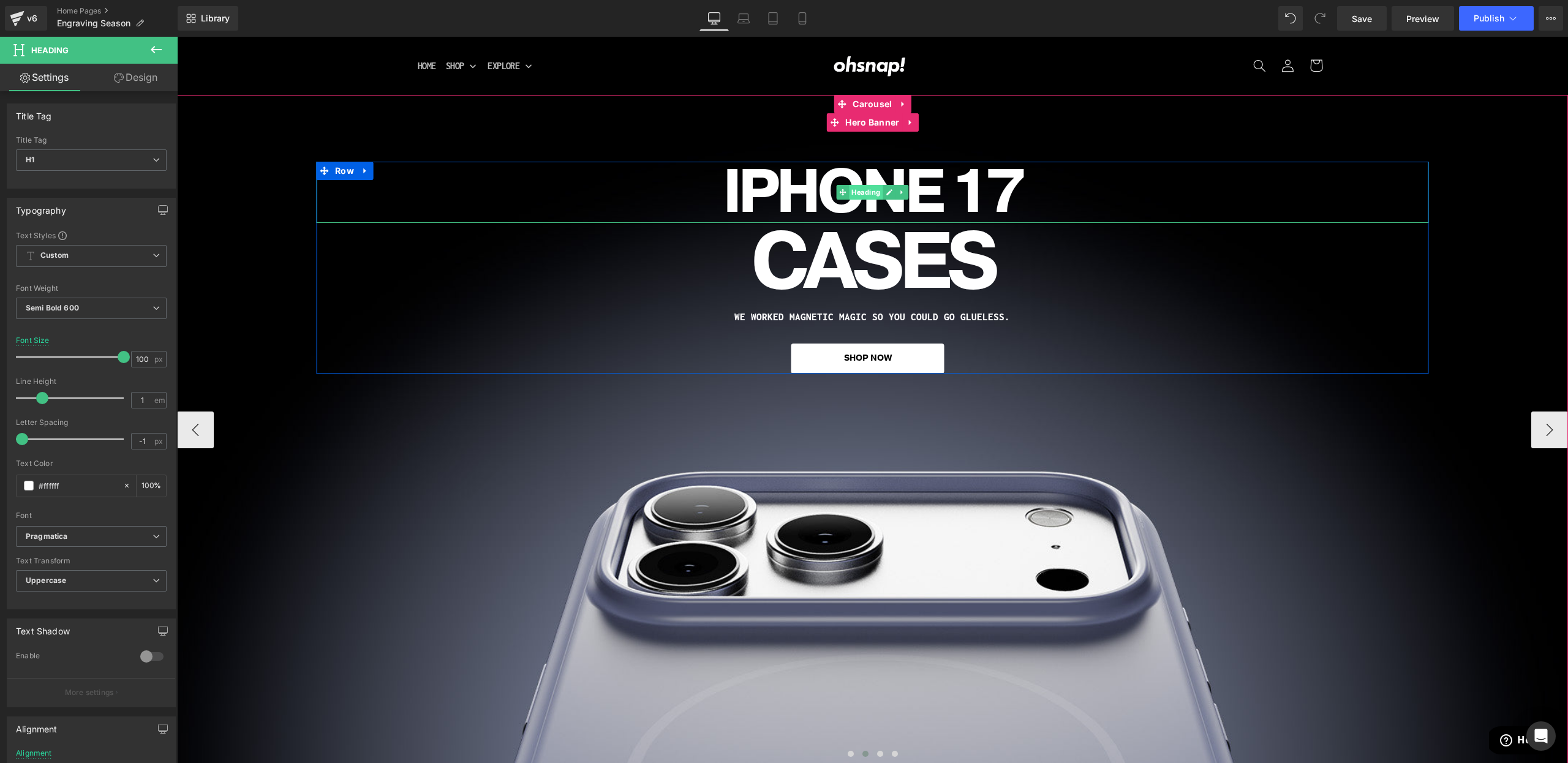
click at [862, 192] on span "Heading" at bounding box center [866, 192] width 34 height 15
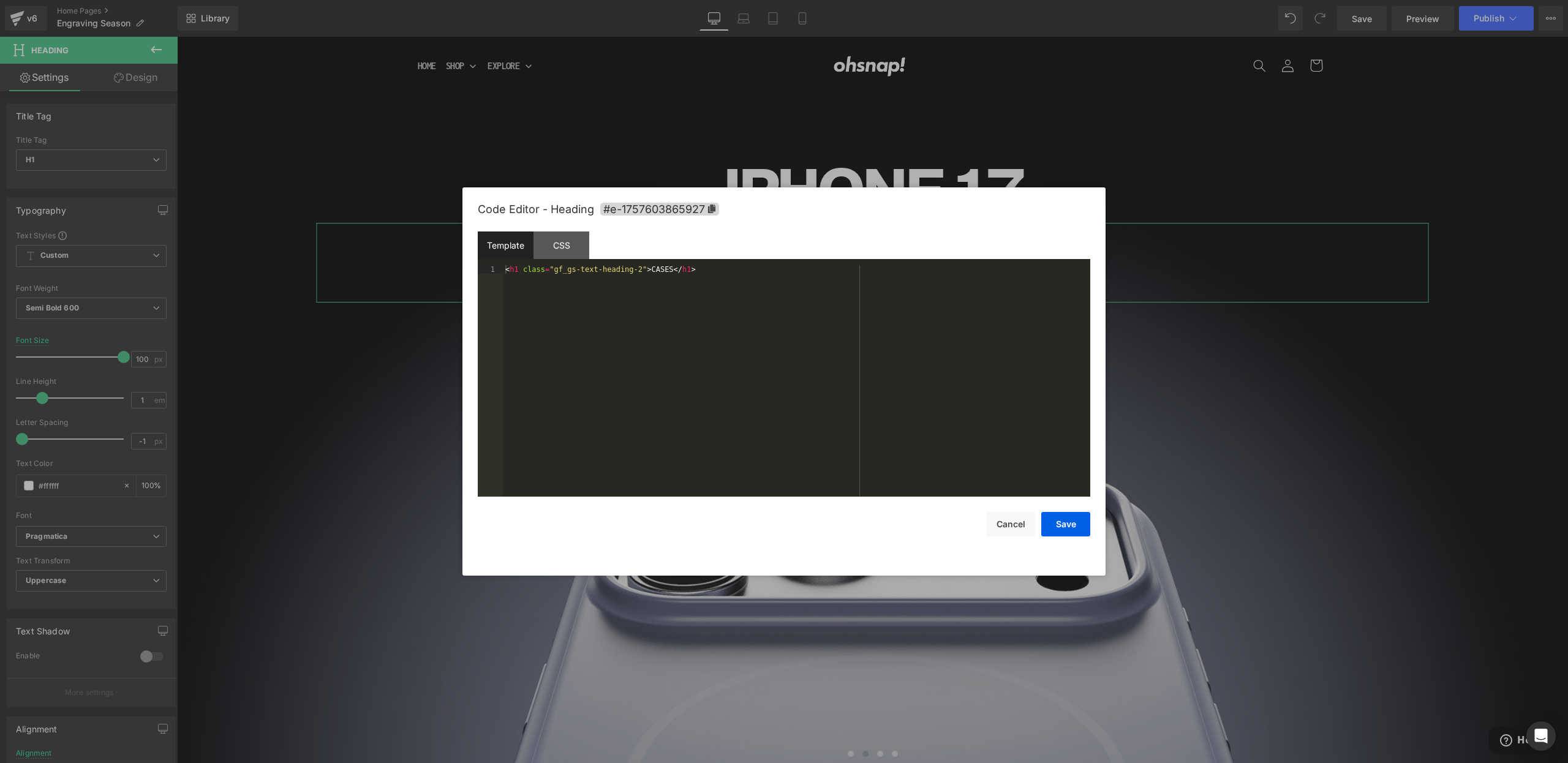
click at [726, 0] on div "Heading You are previewing how the will restyle your page. You can not edit Ele…" at bounding box center [784, 0] width 1568 height 0
click at [540, 246] on div "CSS" at bounding box center [561, 245] width 56 height 28
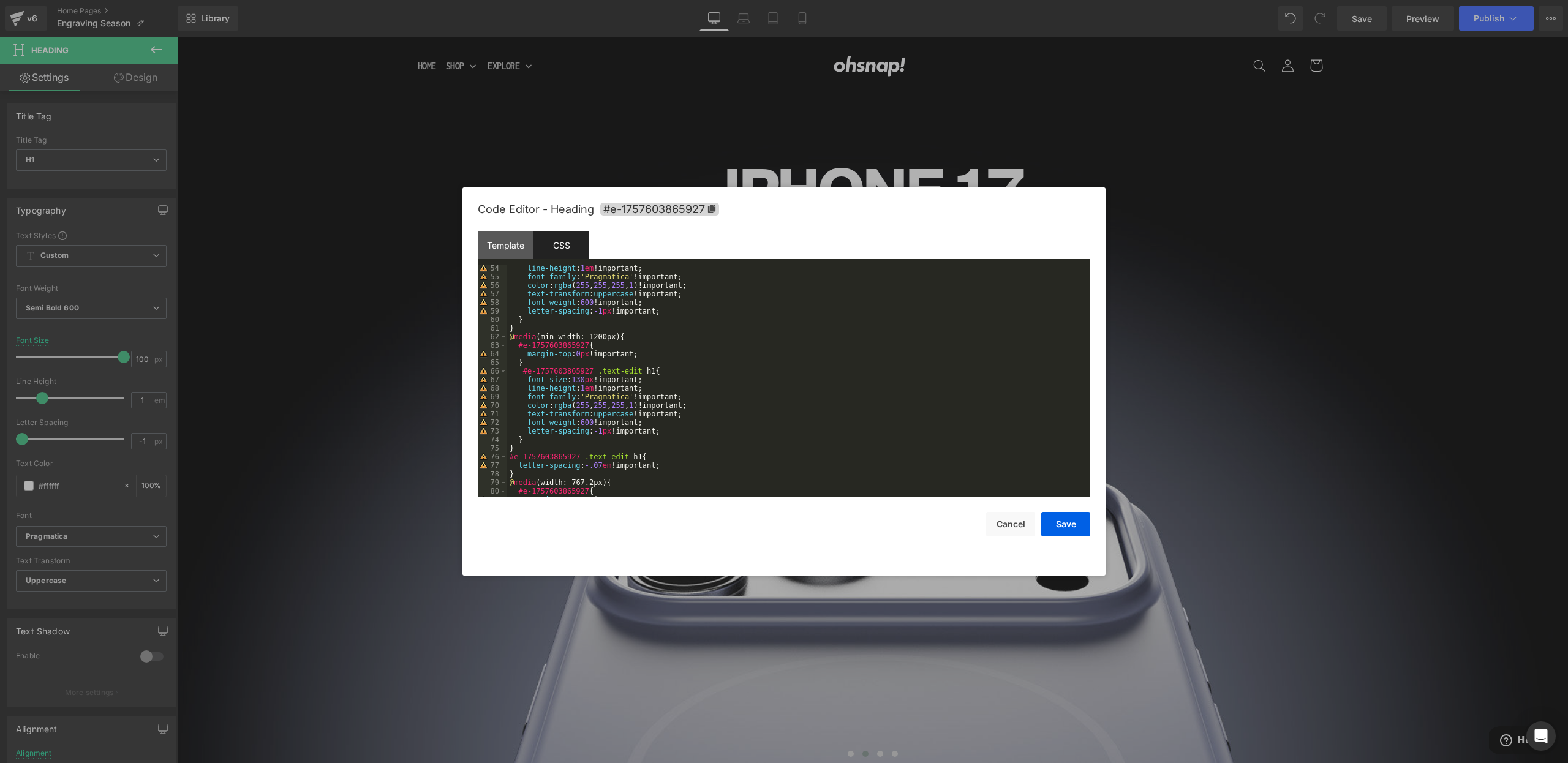
scroll to position [456, 0]
click at [581, 382] on div "line-height : 1 em !important; font-family : ' Pragmatica ' !important; color :…" at bounding box center [796, 388] width 578 height 248
click at [1063, 532] on button "Save" at bounding box center [1066, 524] width 49 height 24
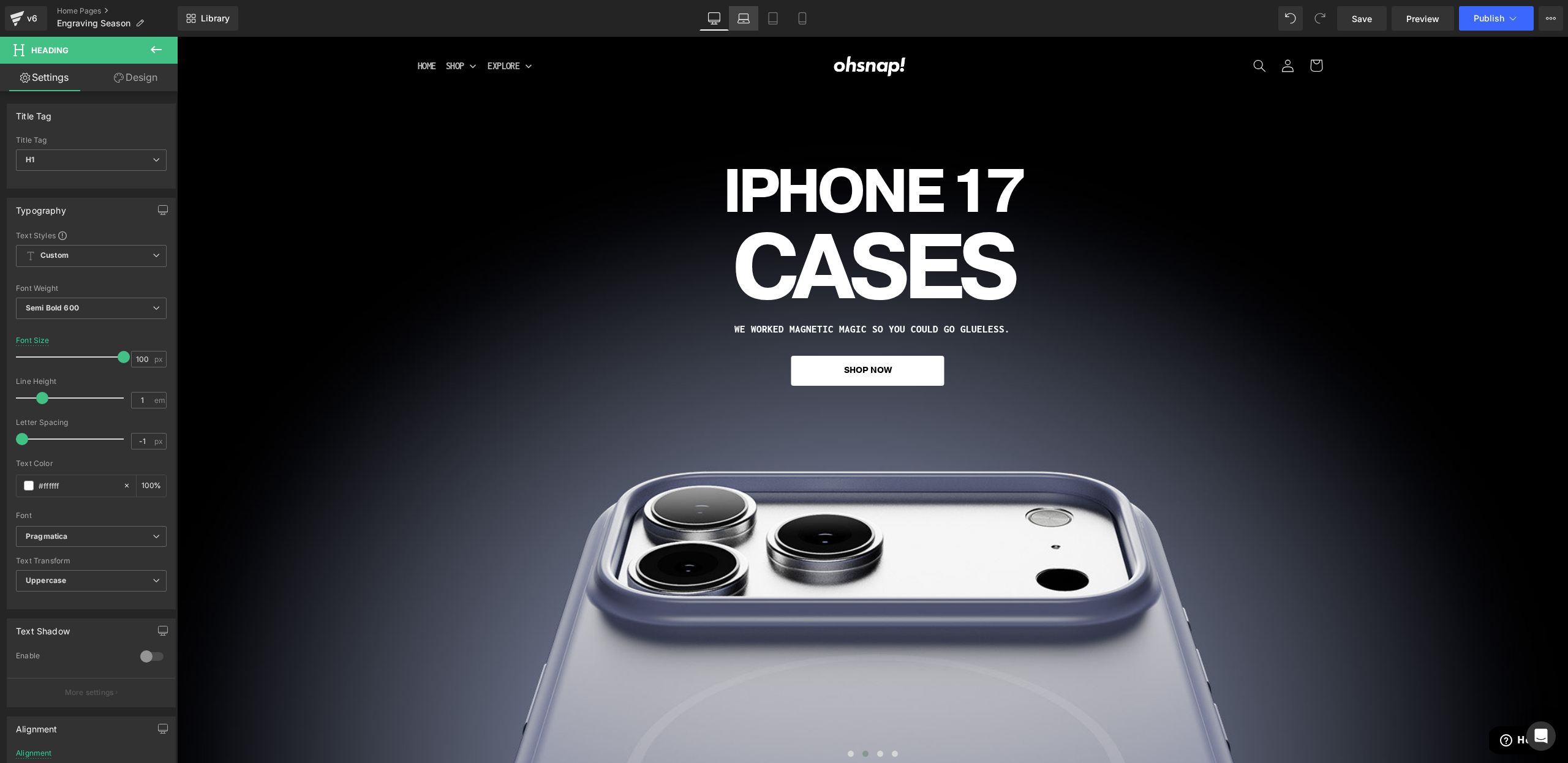
click at [748, 23] on icon at bounding box center [743, 18] width 13 height 13
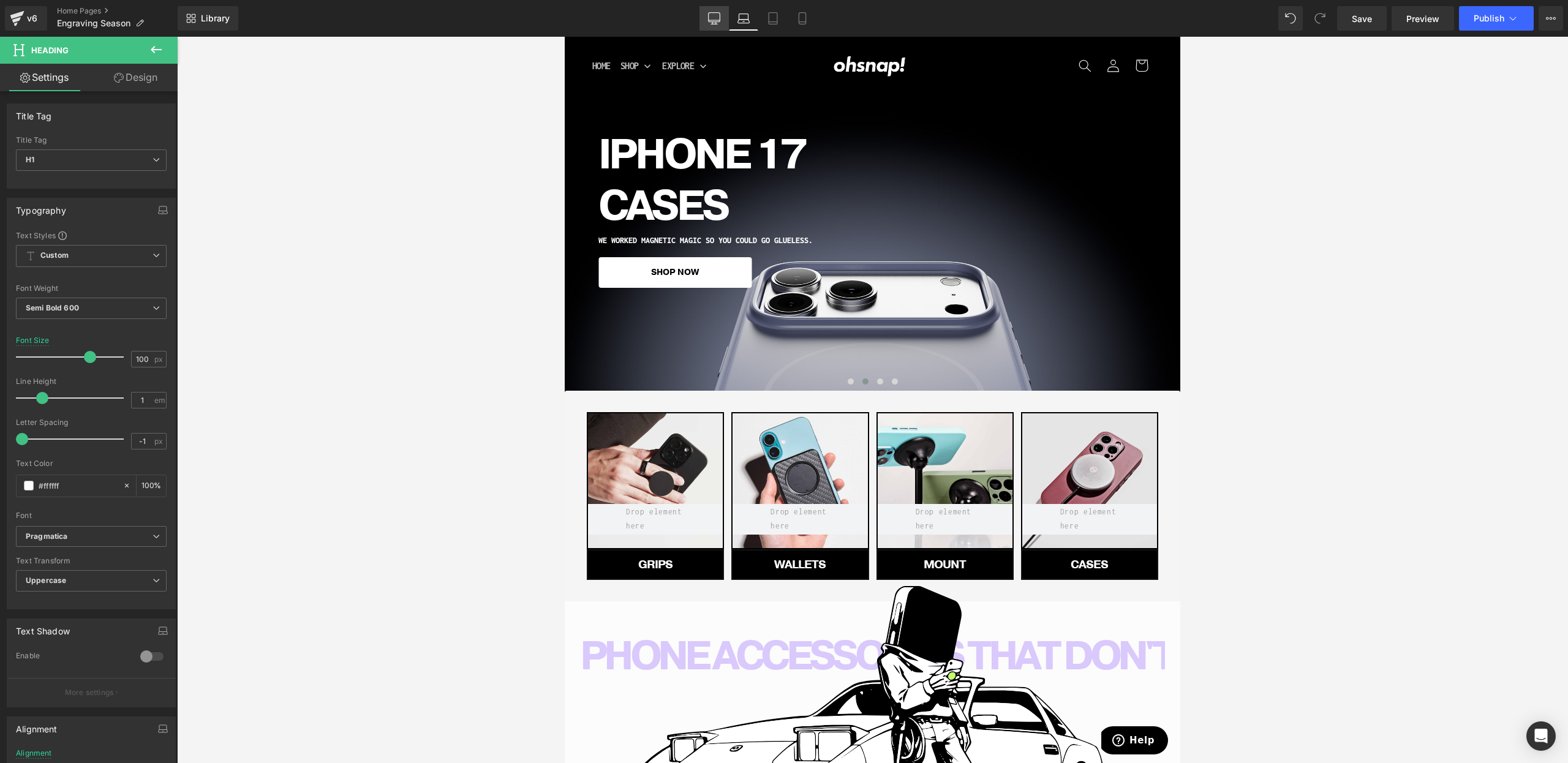
click at [716, 21] on icon at bounding box center [714, 18] width 13 height 13
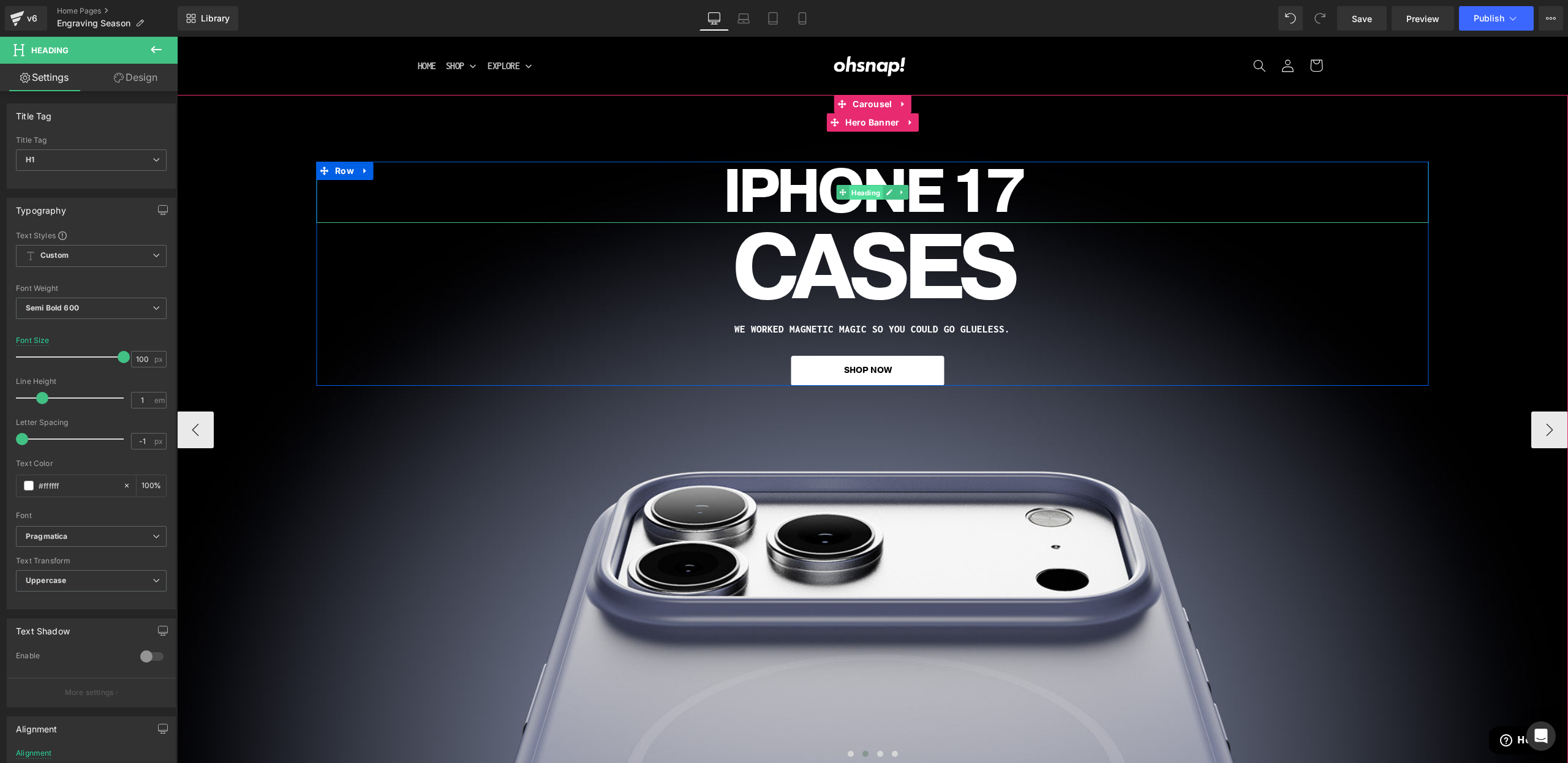
click at [862, 191] on span "Heading" at bounding box center [866, 193] width 34 height 15
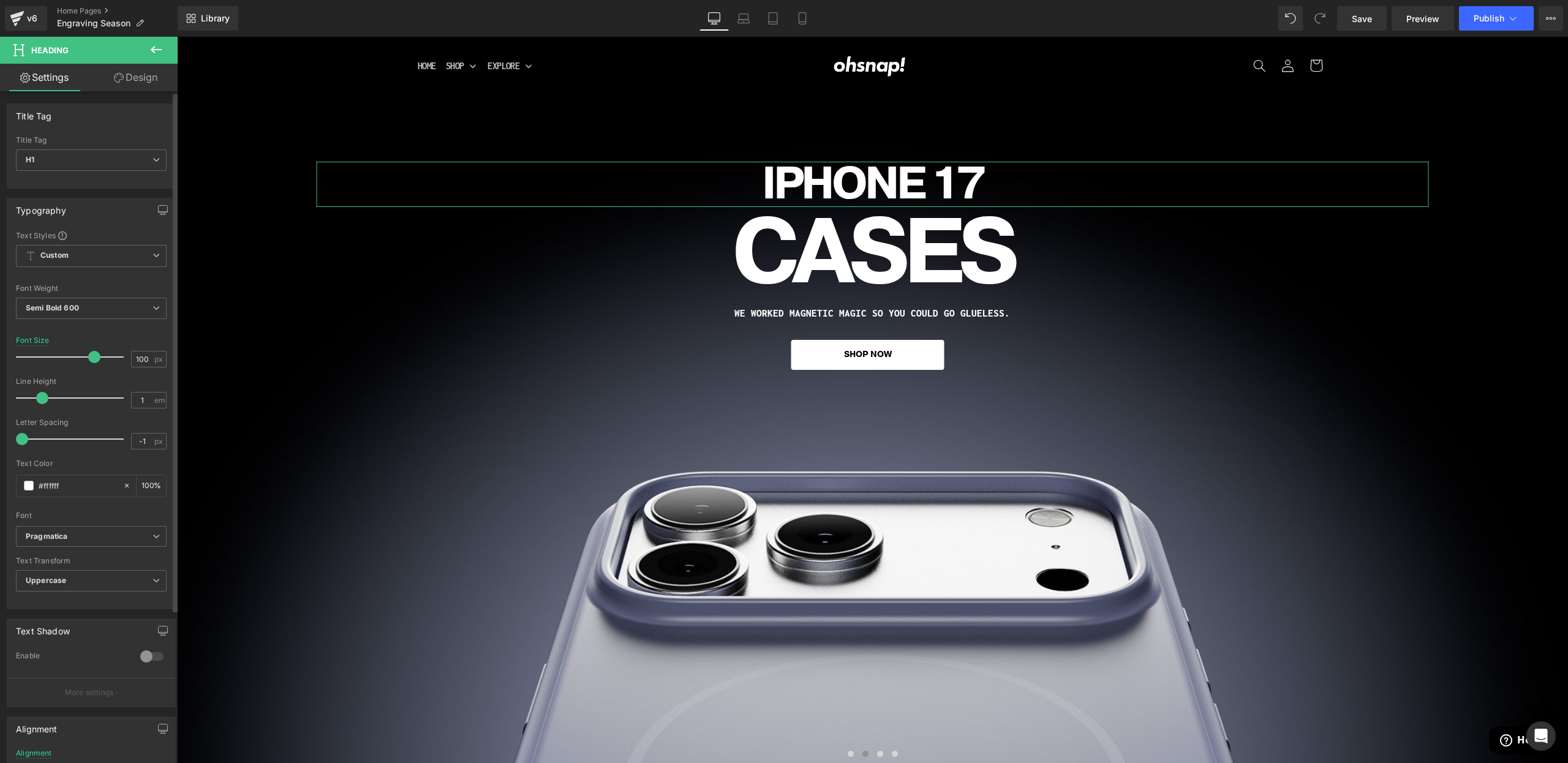
drag, startPoint x: 118, startPoint y: 356, endPoint x: 87, endPoint y: 365, distance: 32.3
click at [87, 365] on div at bounding box center [73, 357] width 102 height 24
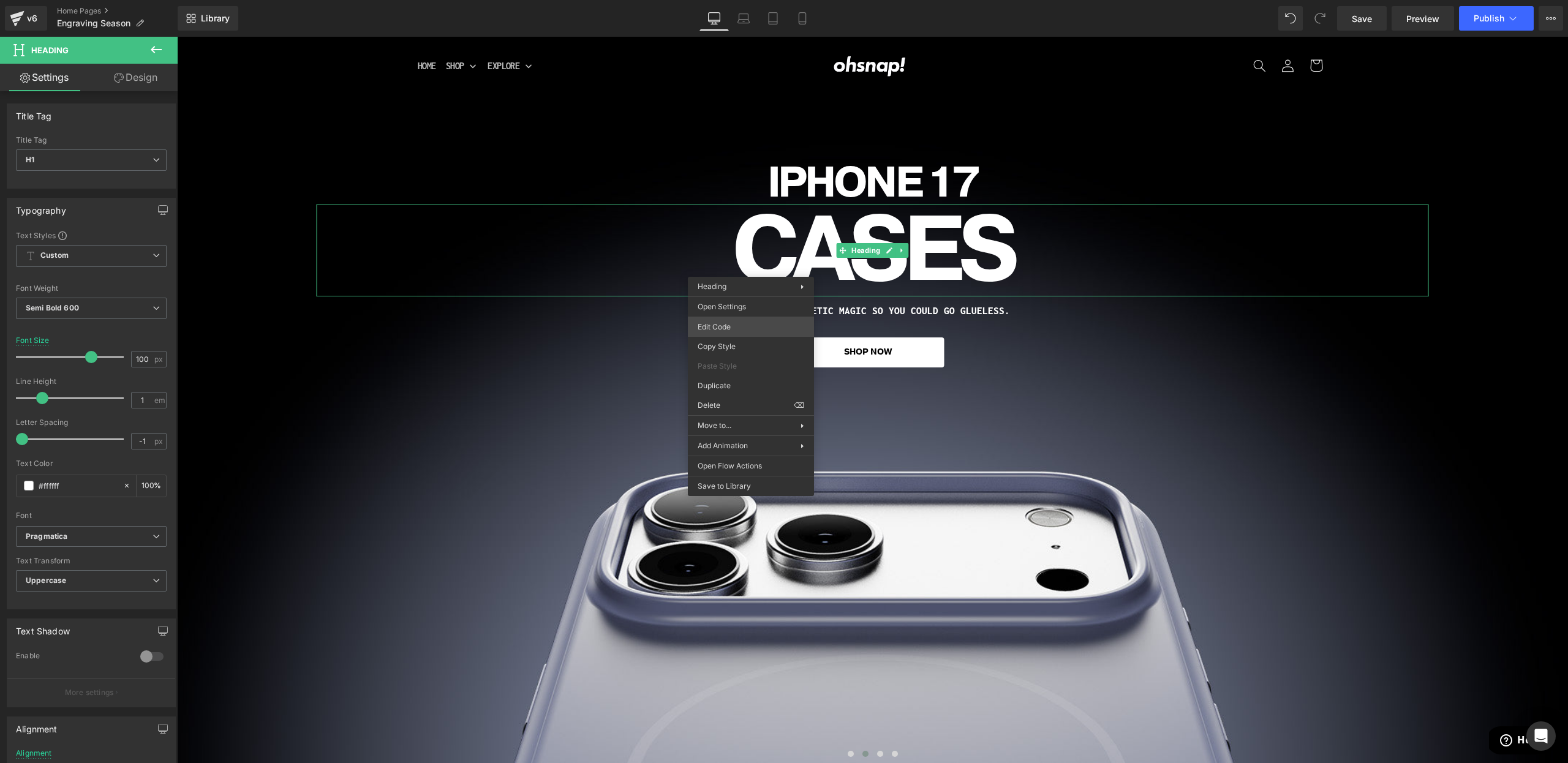
click at [733, 0] on div "Heading You are previewing how the will restyle your page. You can not edit Ele…" at bounding box center [784, 0] width 1568 height 0
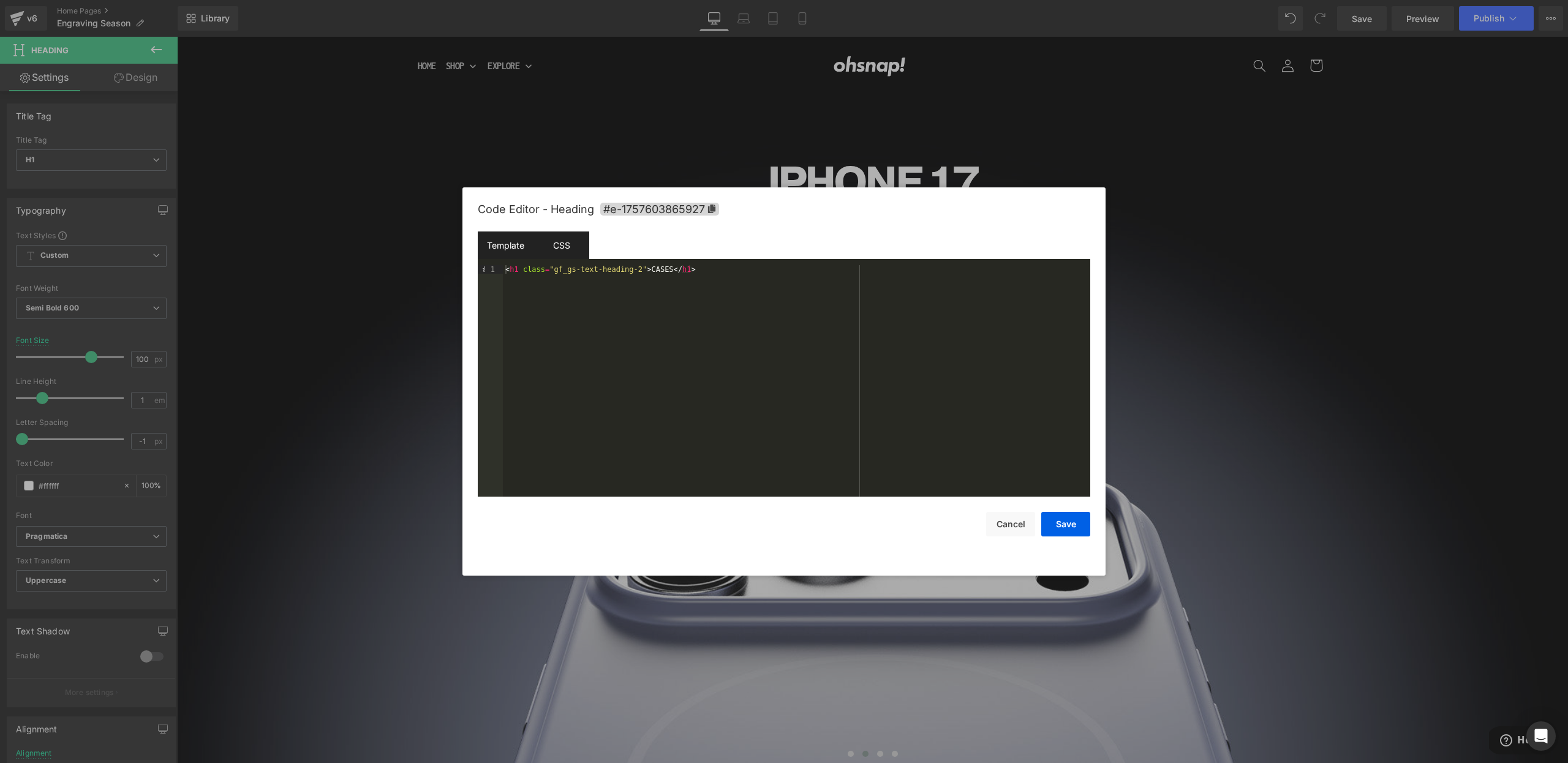
click at [558, 248] on div "CSS" at bounding box center [561, 245] width 56 height 28
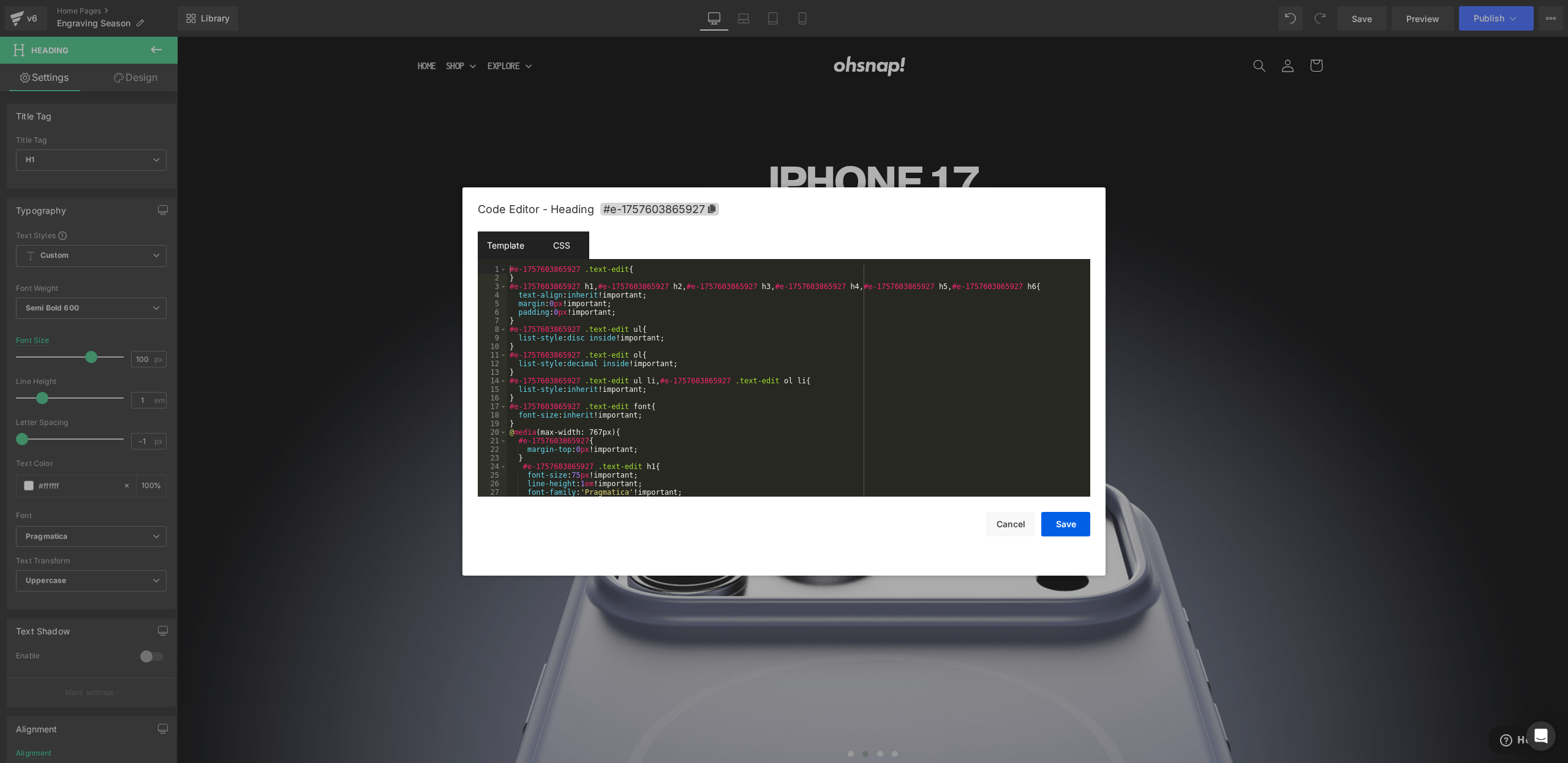
click at [516, 248] on div "Template" at bounding box center [505, 245] width 56 height 28
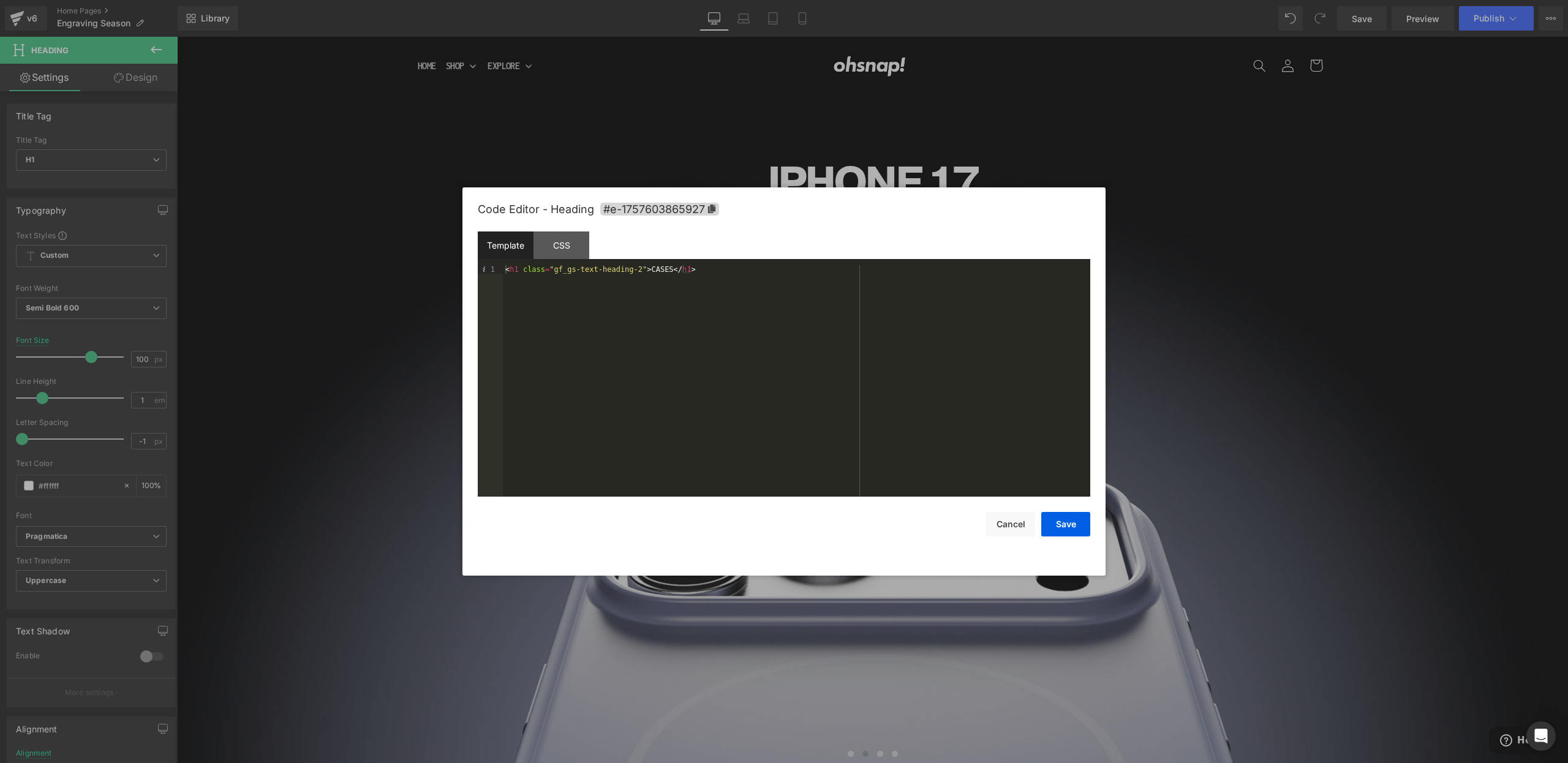
click at [654, 268] on div "< h1 class = "gf_gs-text-heading-2" > CASES </ h1 >" at bounding box center [796, 389] width 587 height 248
click at [652, 270] on div "< h1 class = "gf_gs-text-heading-2" > CASES </ h1 >" at bounding box center [796, 389] width 587 height 248
click at [554, 248] on div "CSS" at bounding box center [561, 245] width 56 height 28
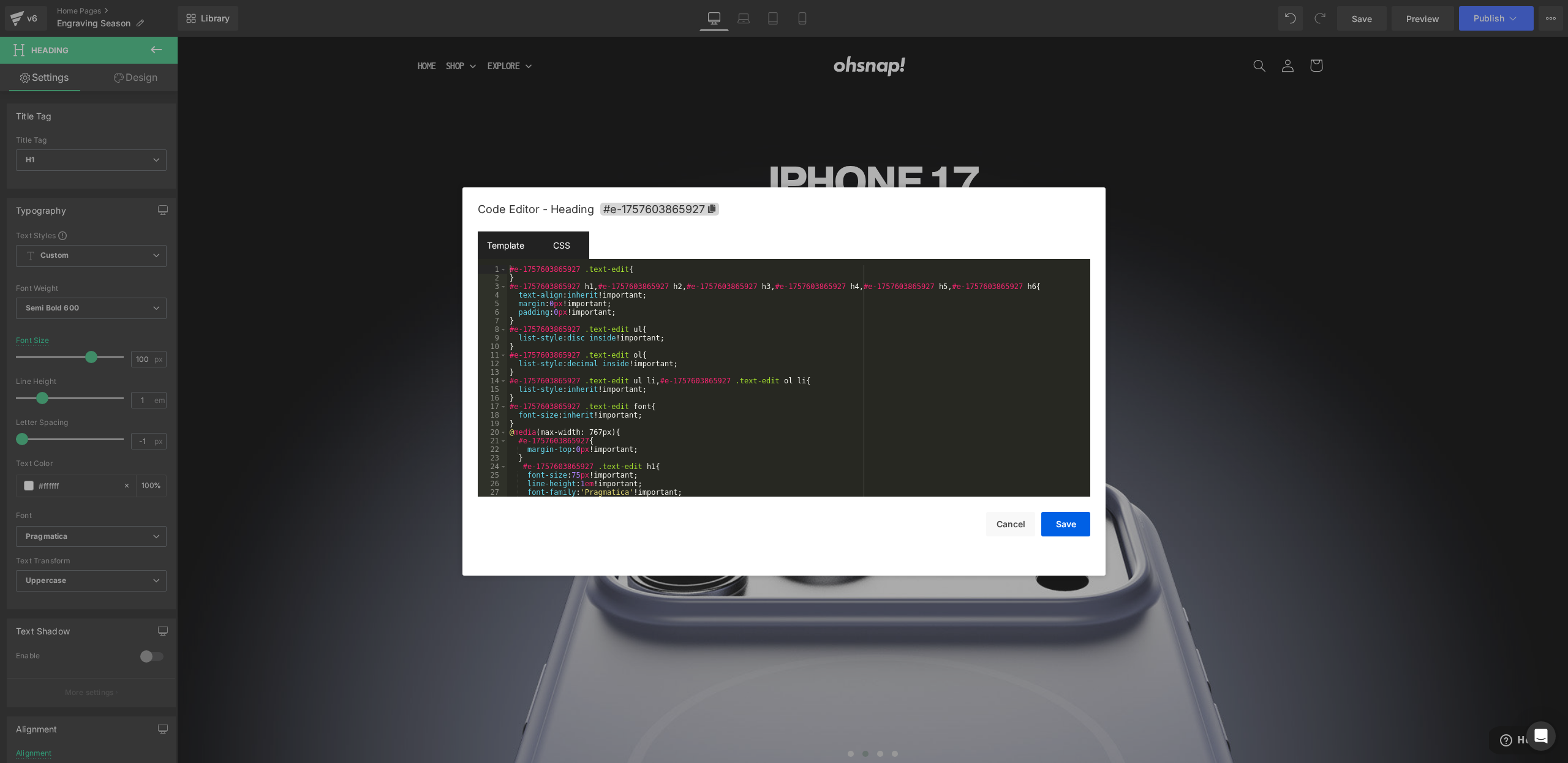
click at [498, 249] on div "Template" at bounding box center [505, 245] width 56 height 28
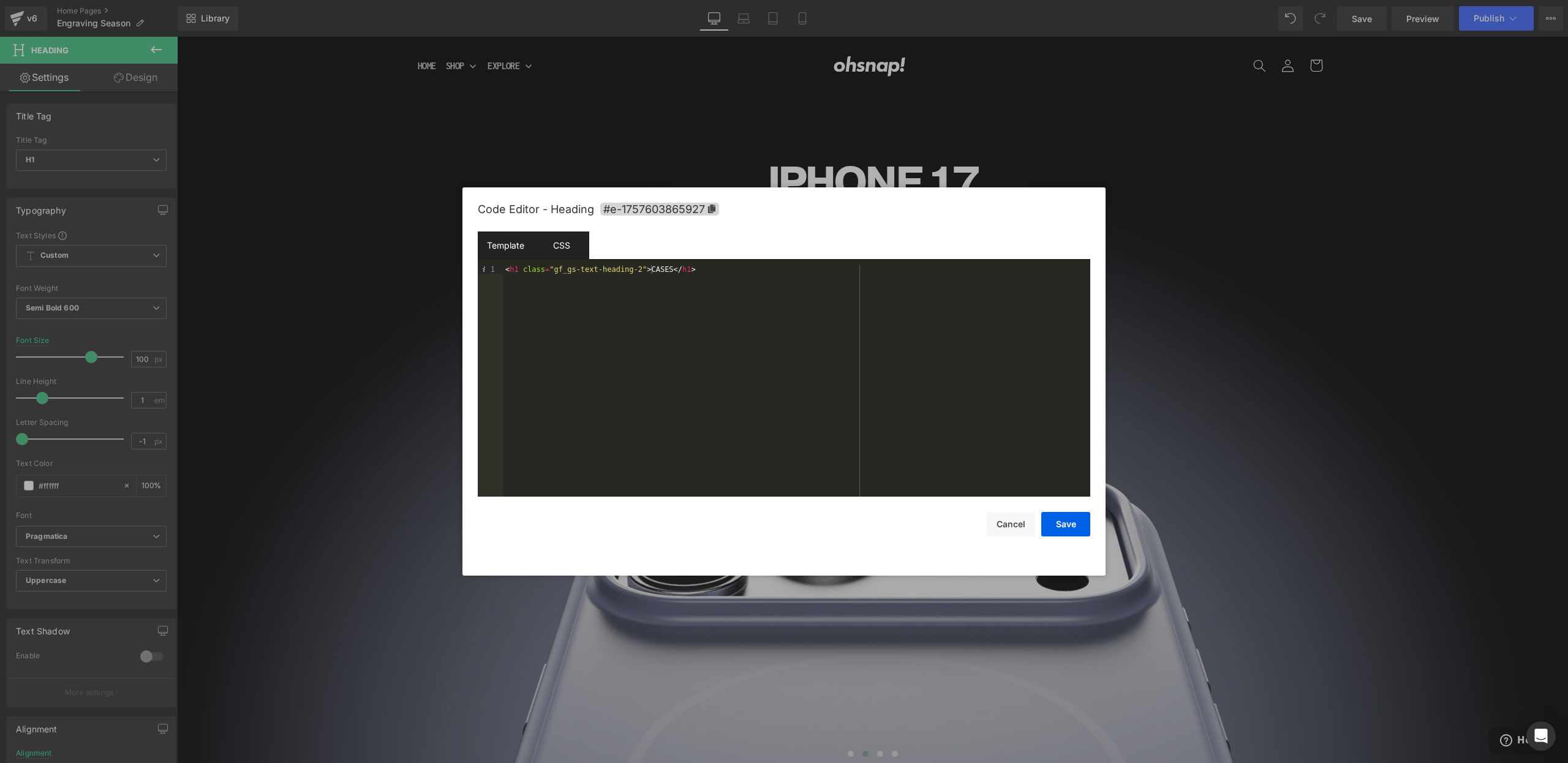
click at [566, 247] on div "CSS" at bounding box center [561, 245] width 56 height 28
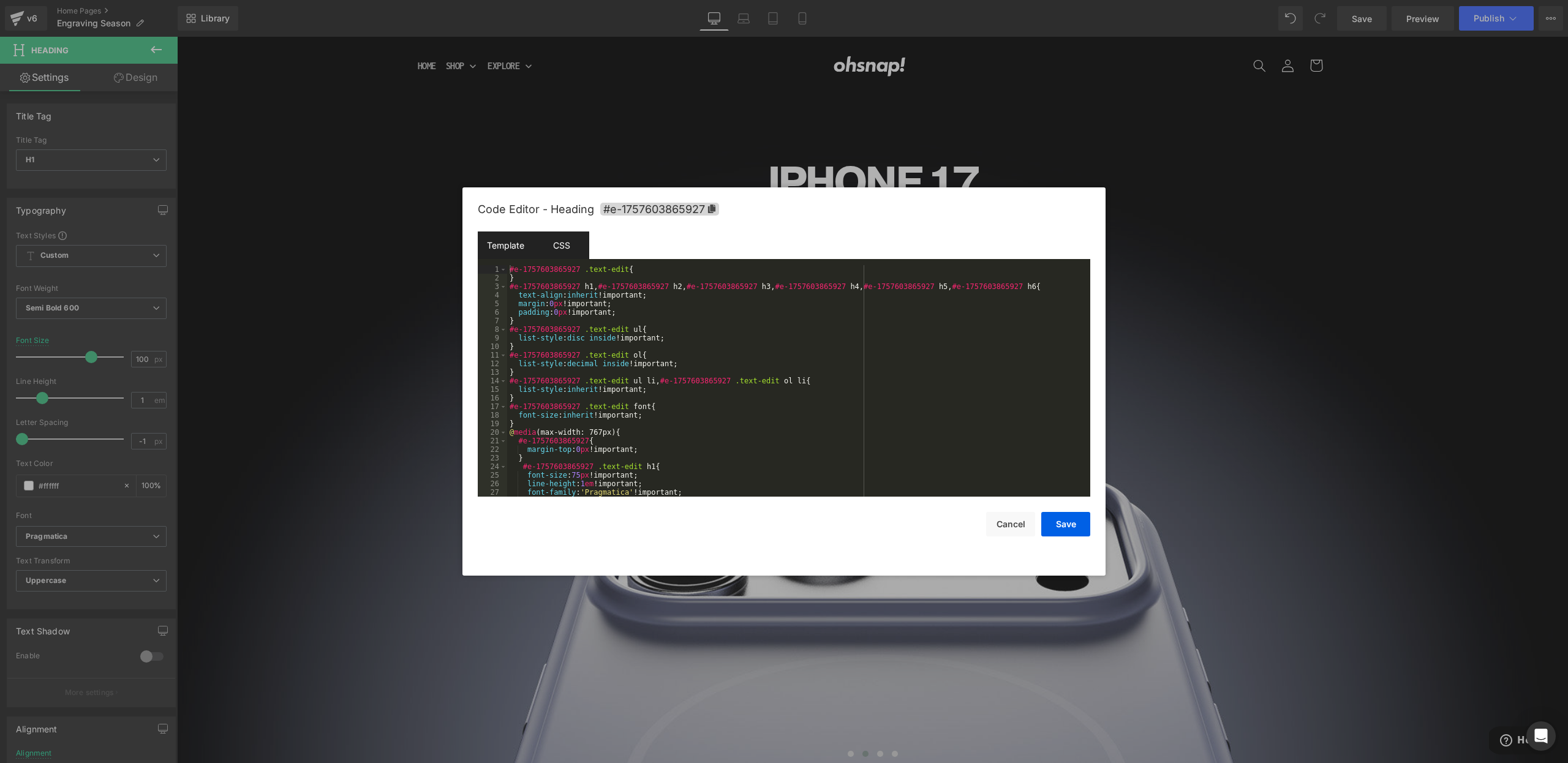
click at [515, 250] on div "Template" at bounding box center [505, 245] width 56 height 28
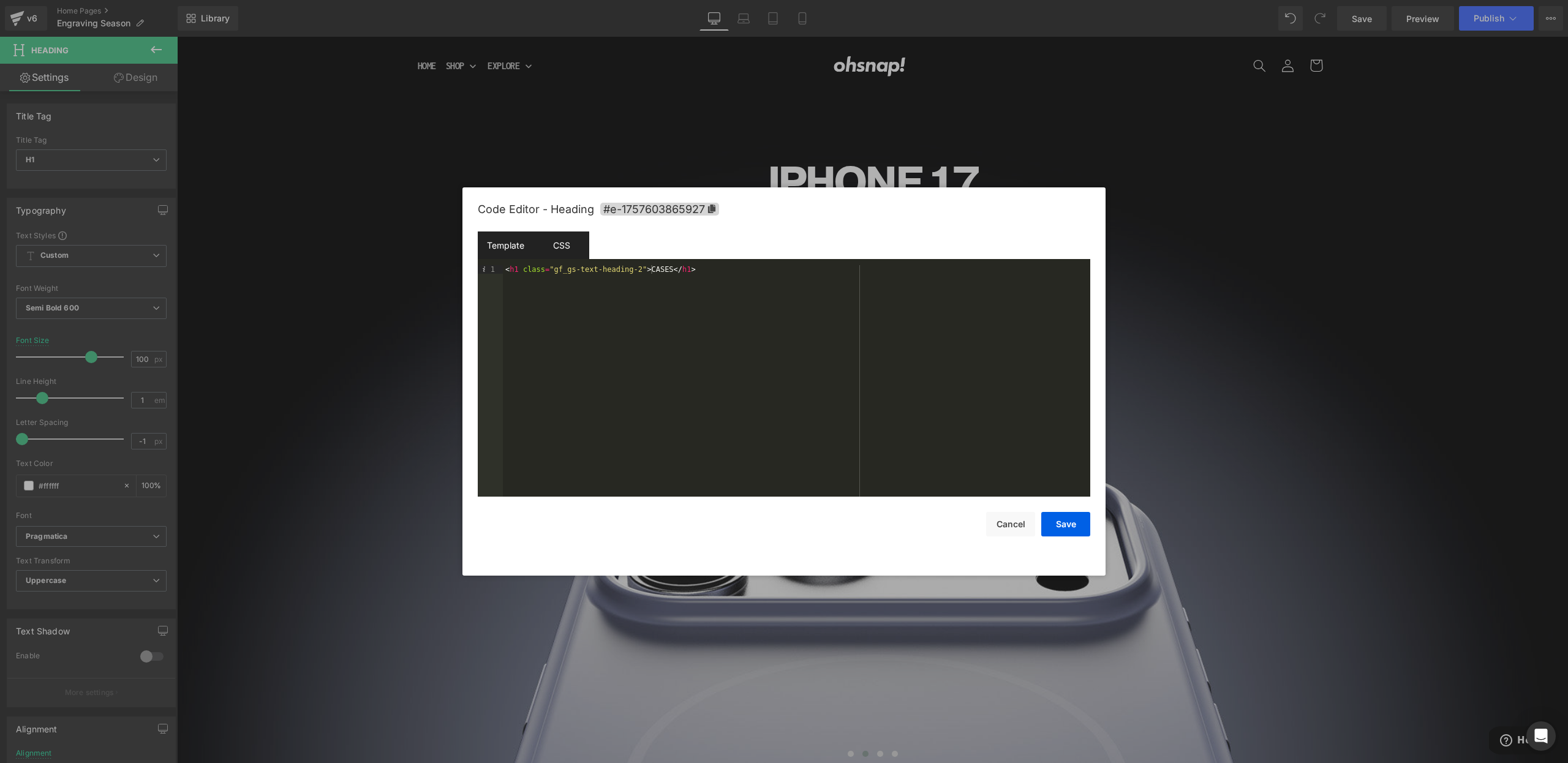
click at [576, 242] on div "CSS" at bounding box center [561, 245] width 56 height 28
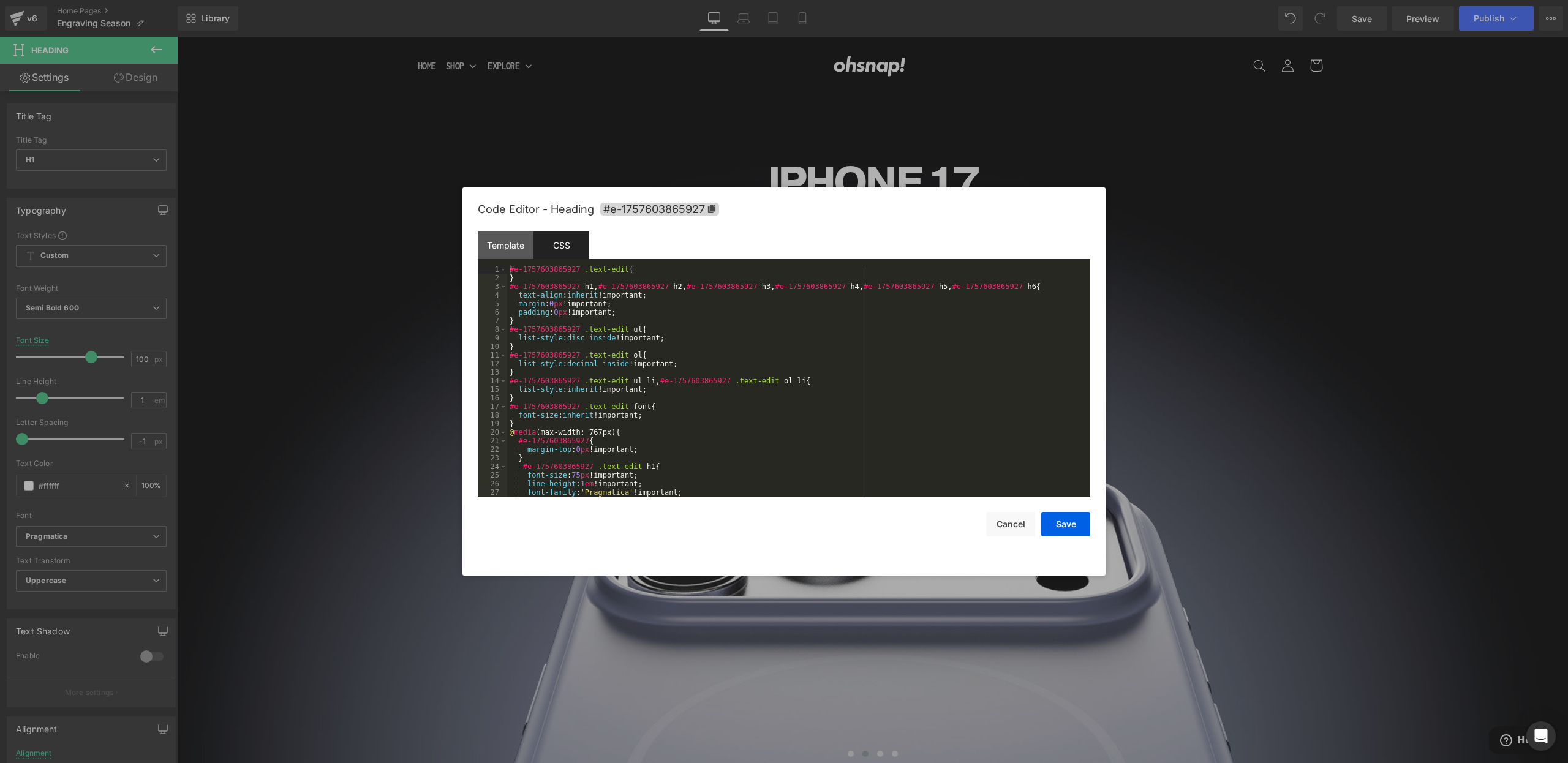
click at [780, 184] on div at bounding box center [784, 381] width 1568 height 763
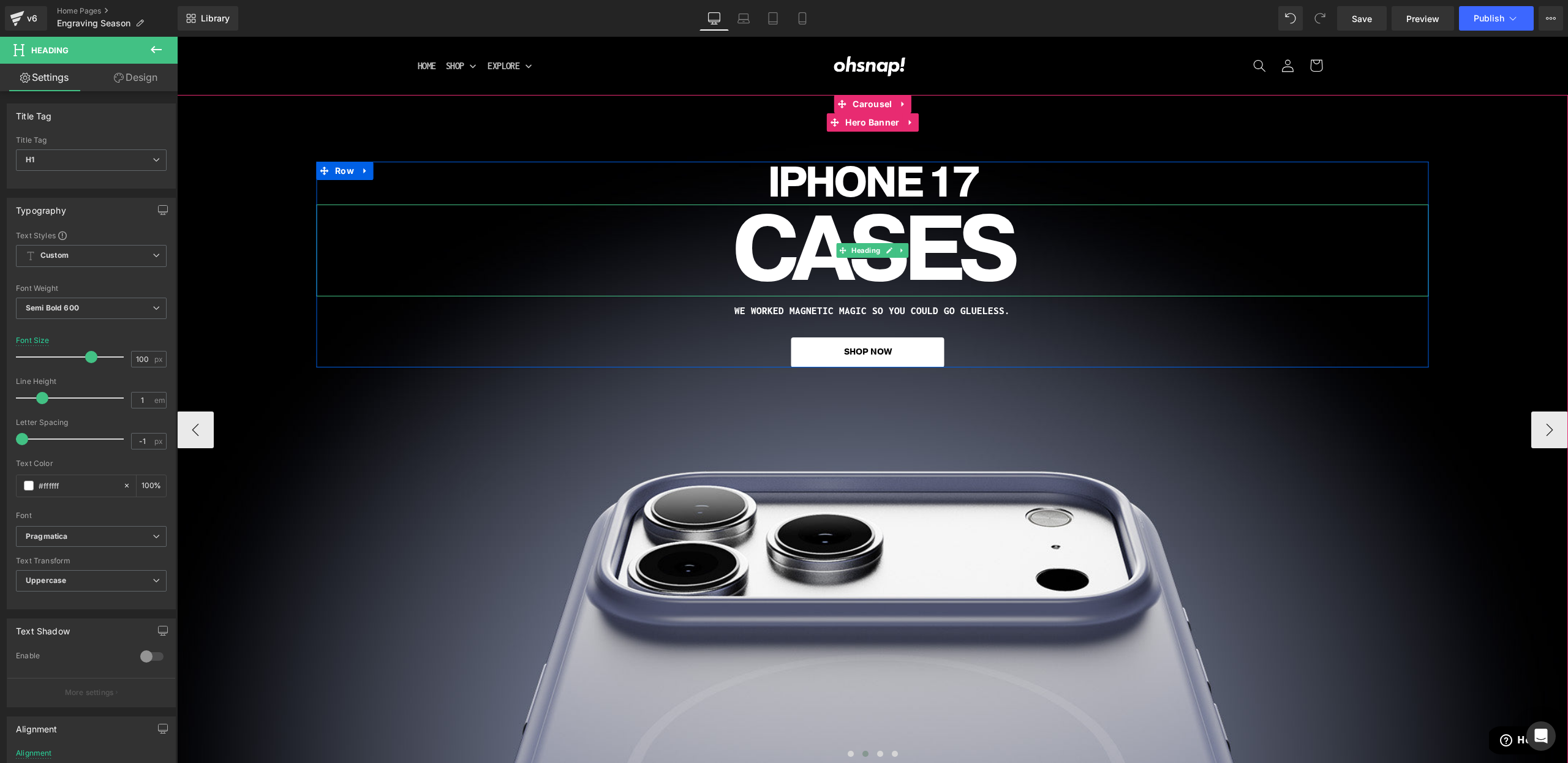
click at [751, 235] on h1 "CASES" at bounding box center [872, 250] width 1113 height 92
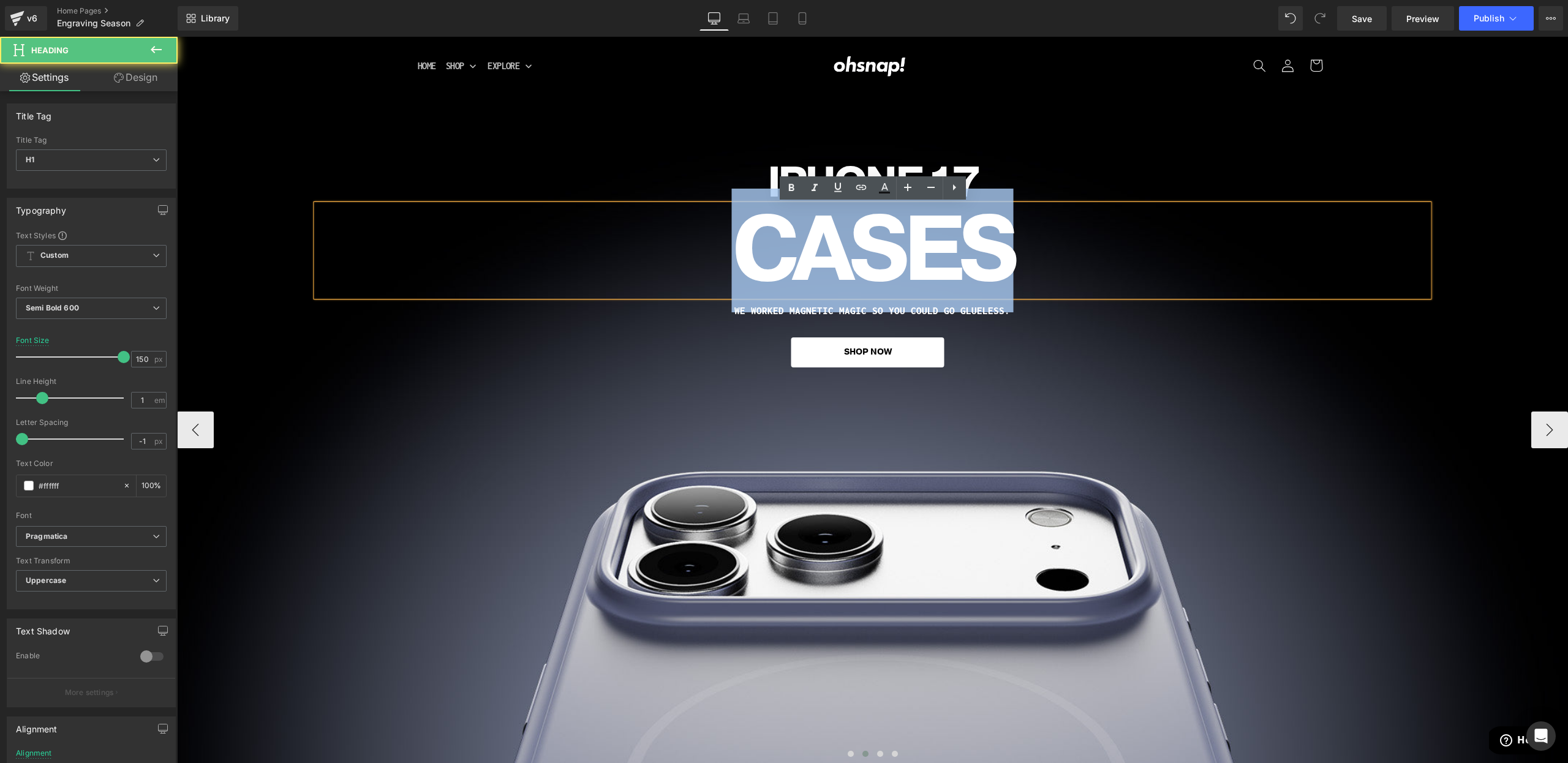
click at [751, 235] on h1 "CASES" at bounding box center [872, 250] width 1113 height 92
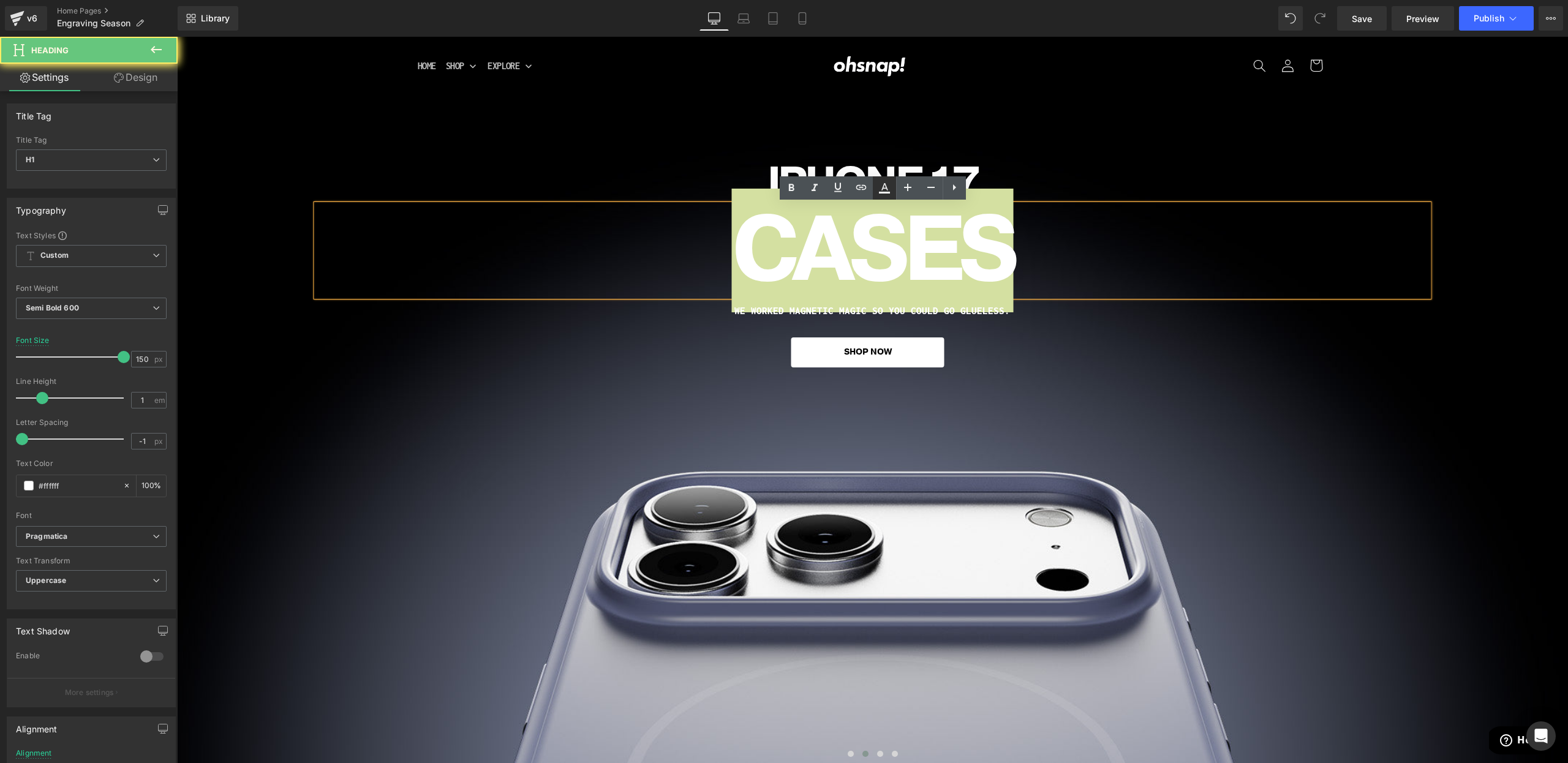
click at [877, 192] on icon at bounding box center [884, 188] width 15 height 15
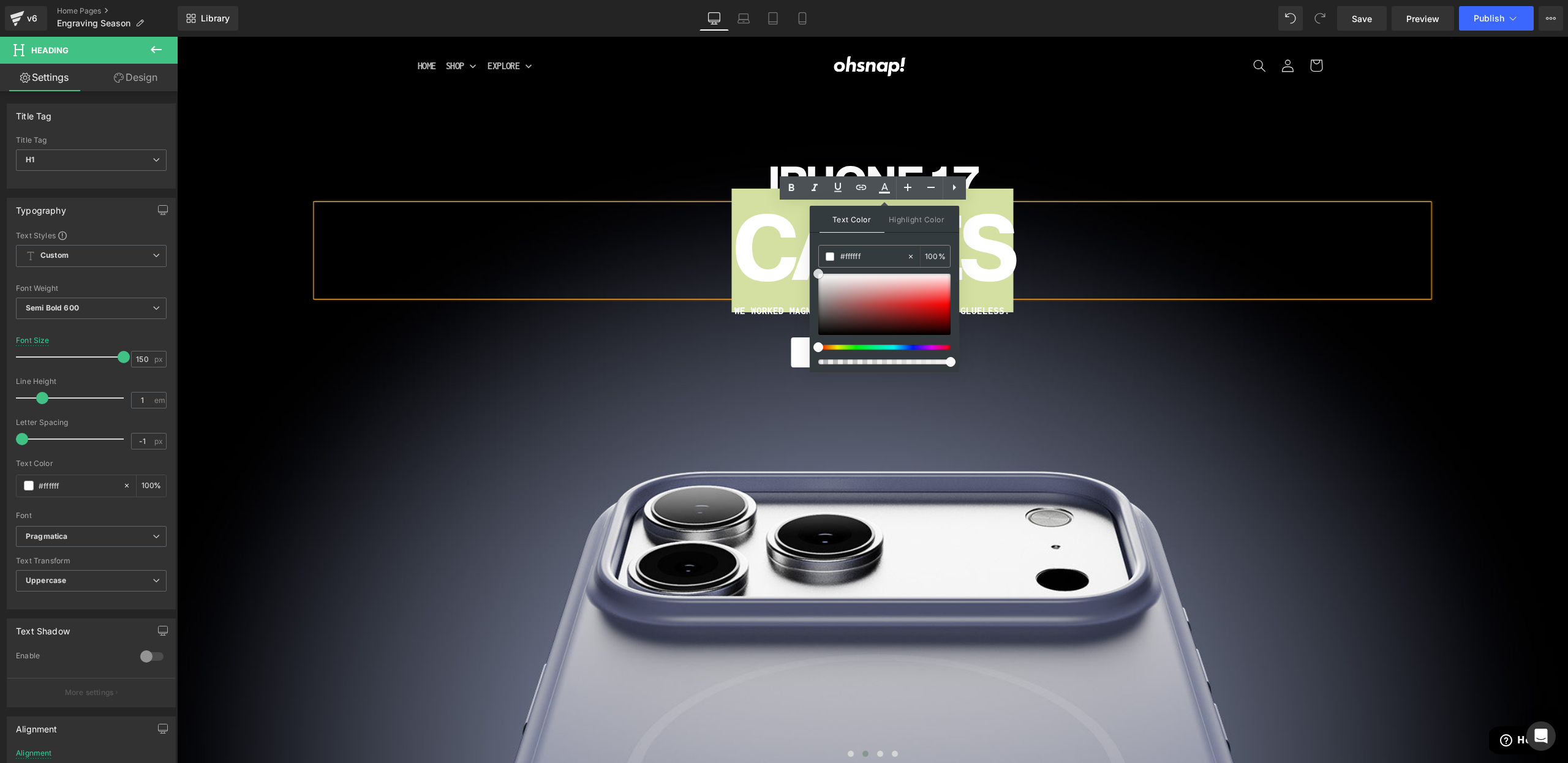
click at [864, 300] on div at bounding box center [884, 304] width 132 height 61
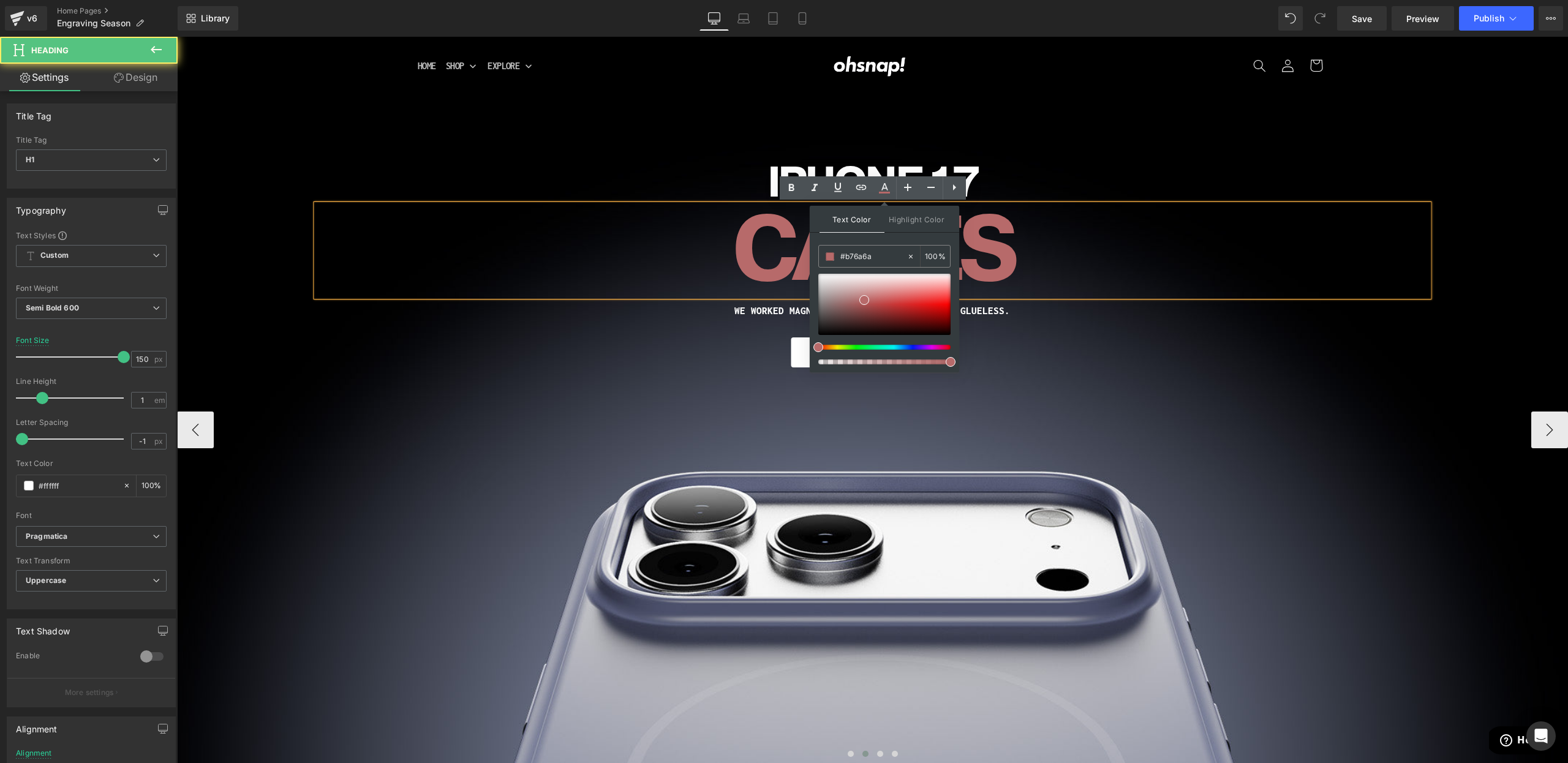
click at [1055, 270] on h1 "CASES" at bounding box center [872, 250] width 1113 height 92
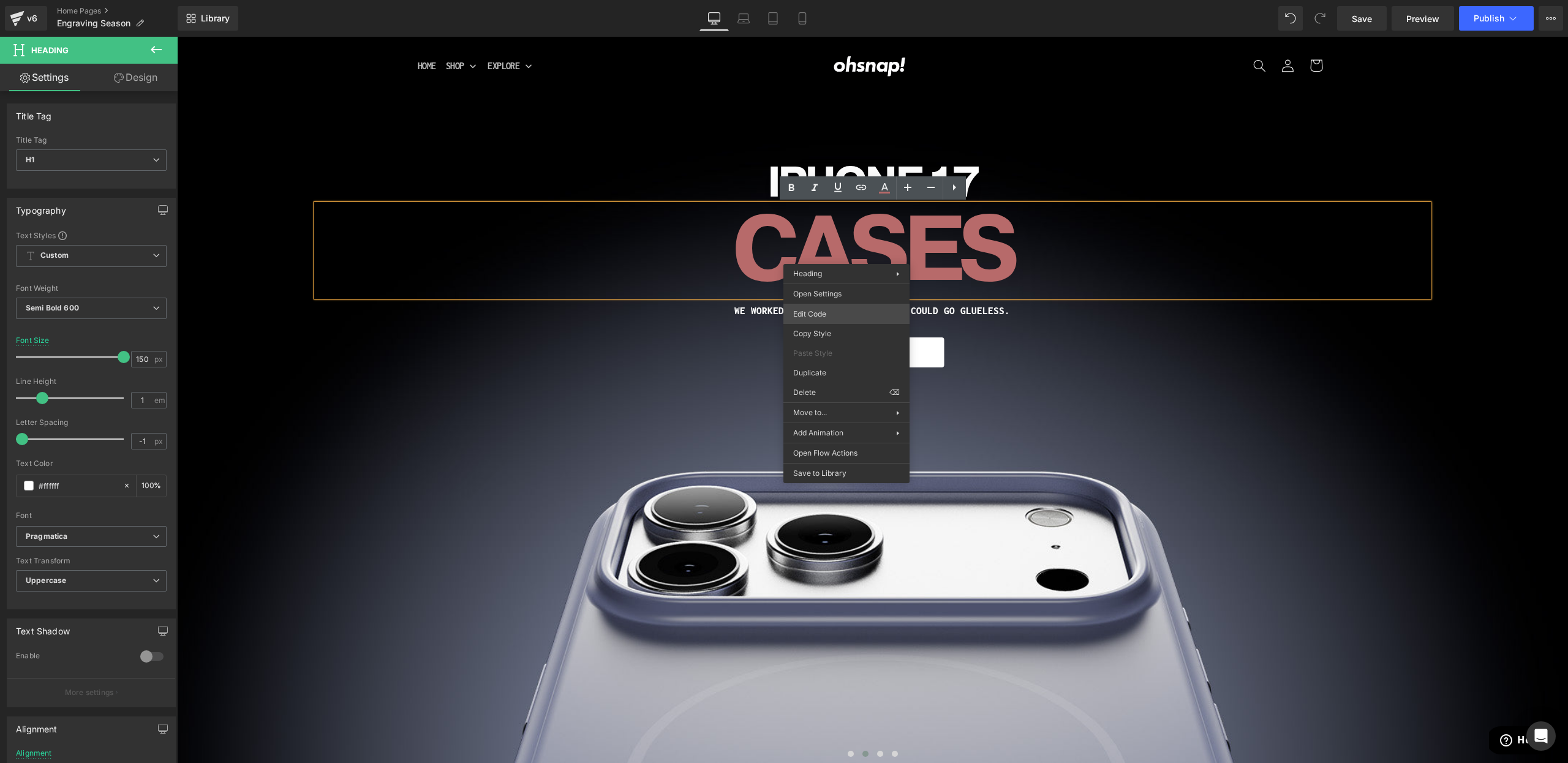
click at [822, 0] on div "Heading You are previewing how the will restyle your page. You can not edit Ele…" at bounding box center [784, 0] width 1568 height 0
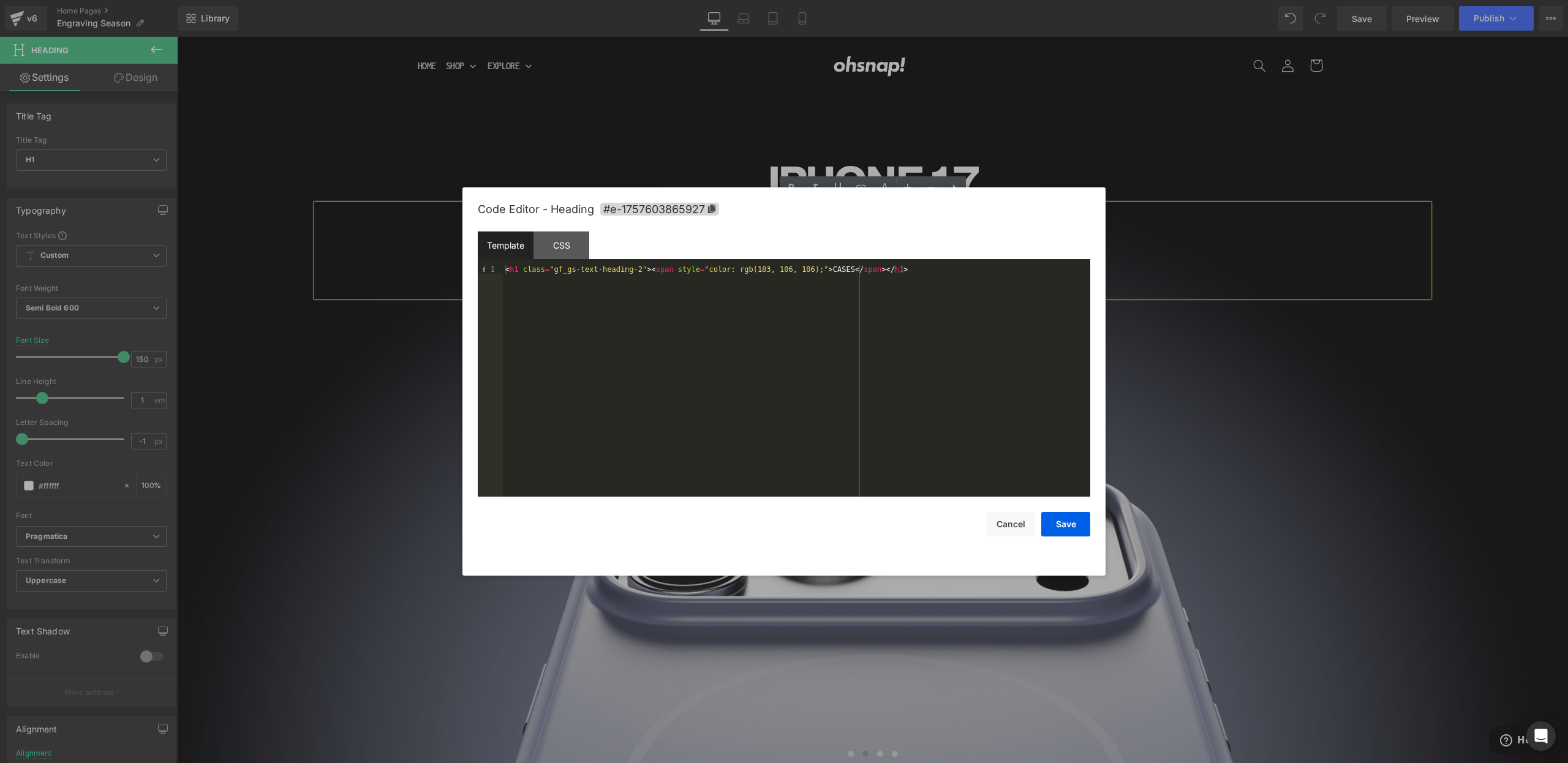
click at [675, 271] on div "< h1 class = "gf_gs-text-heading-2" > < span style = "color: rgb(183, 106, 106)…" at bounding box center [796, 389] width 587 height 248
click at [307, 107] on div at bounding box center [784, 381] width 1568 height 763
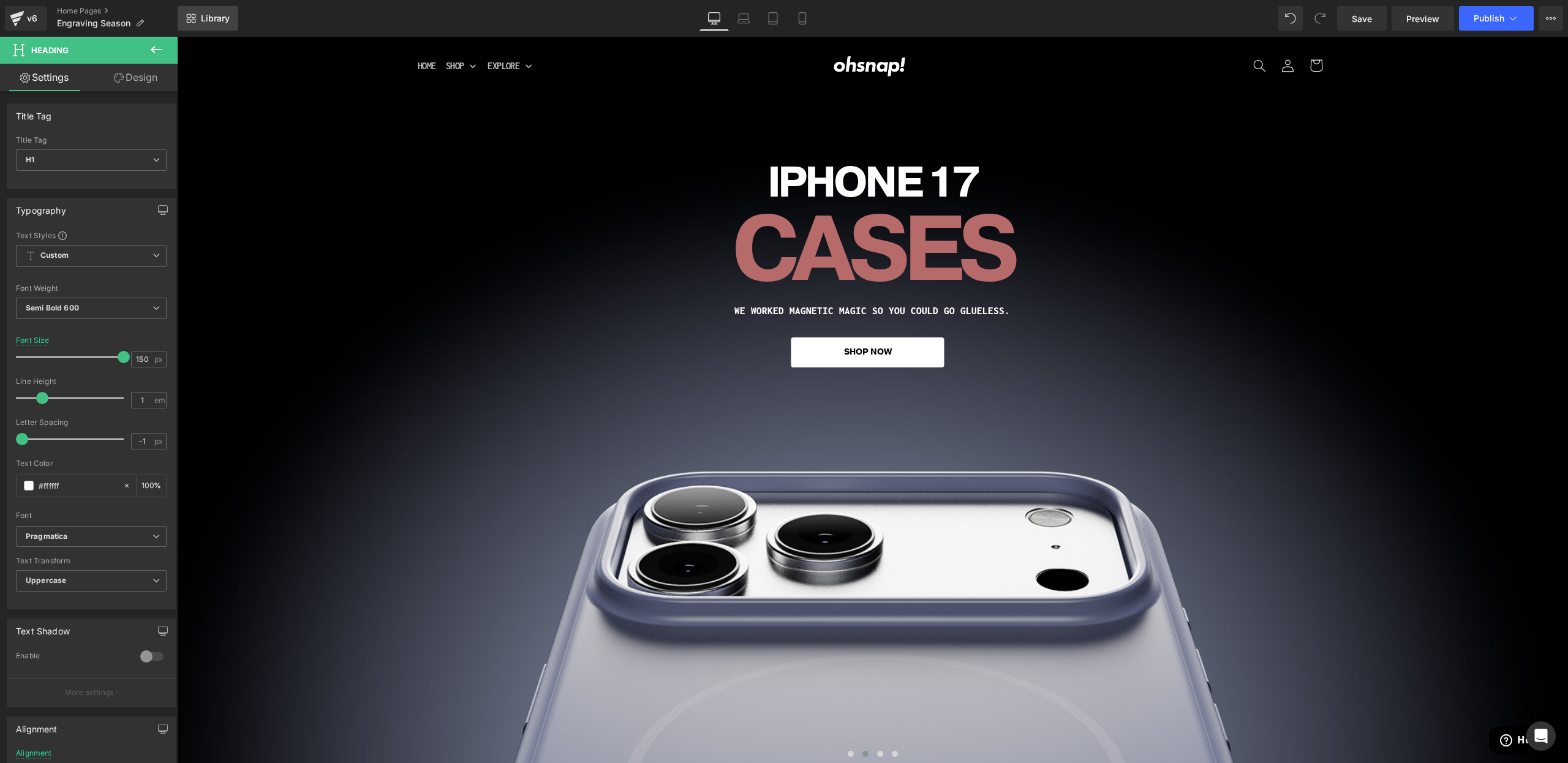
click at [181, 19] on link "Library" at bounding box center [208, 18] width 61 height 24
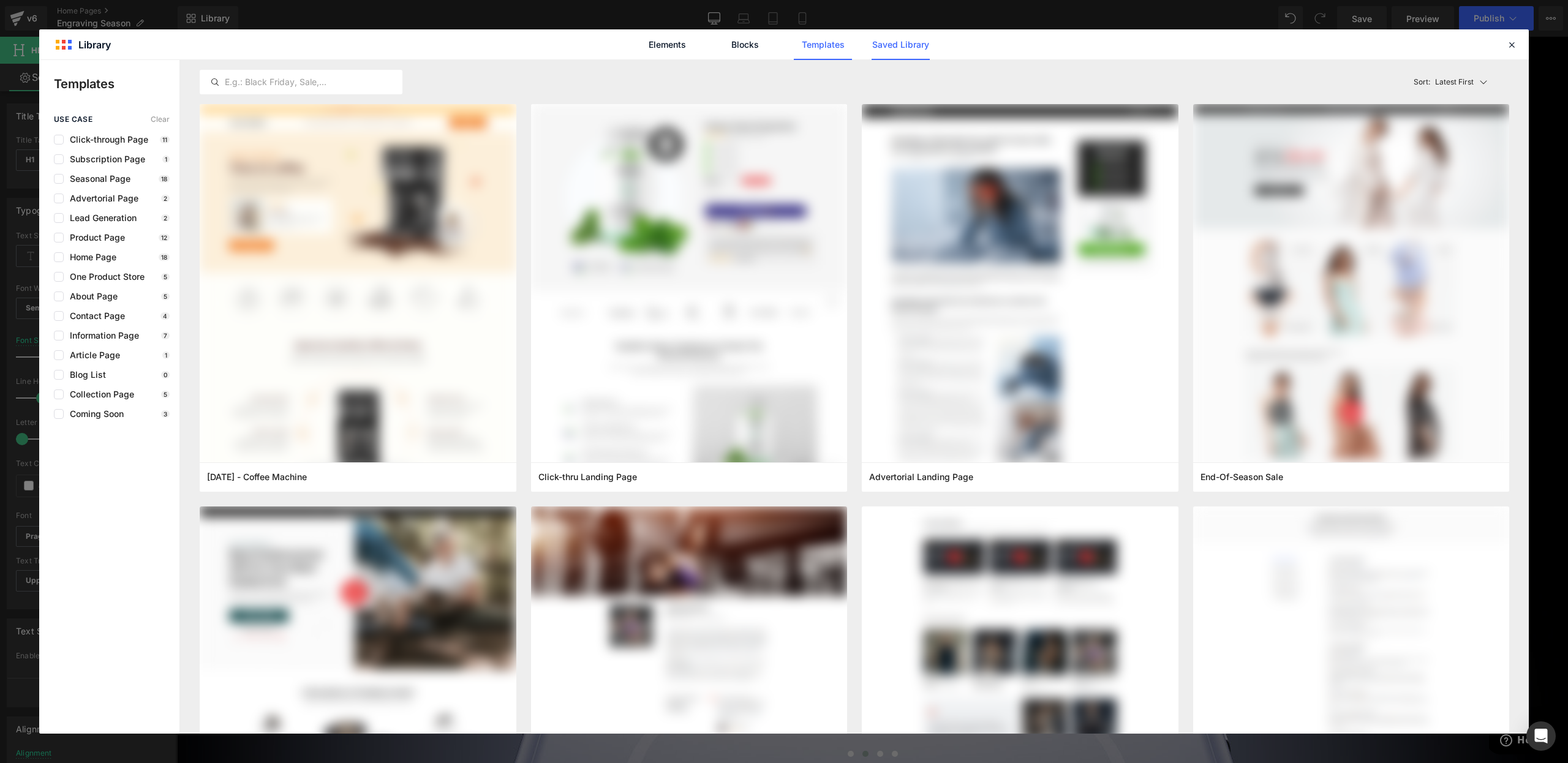
click at [898, 50] on link "Saved Library" at bounding box center [901, 44] width 58 height 30
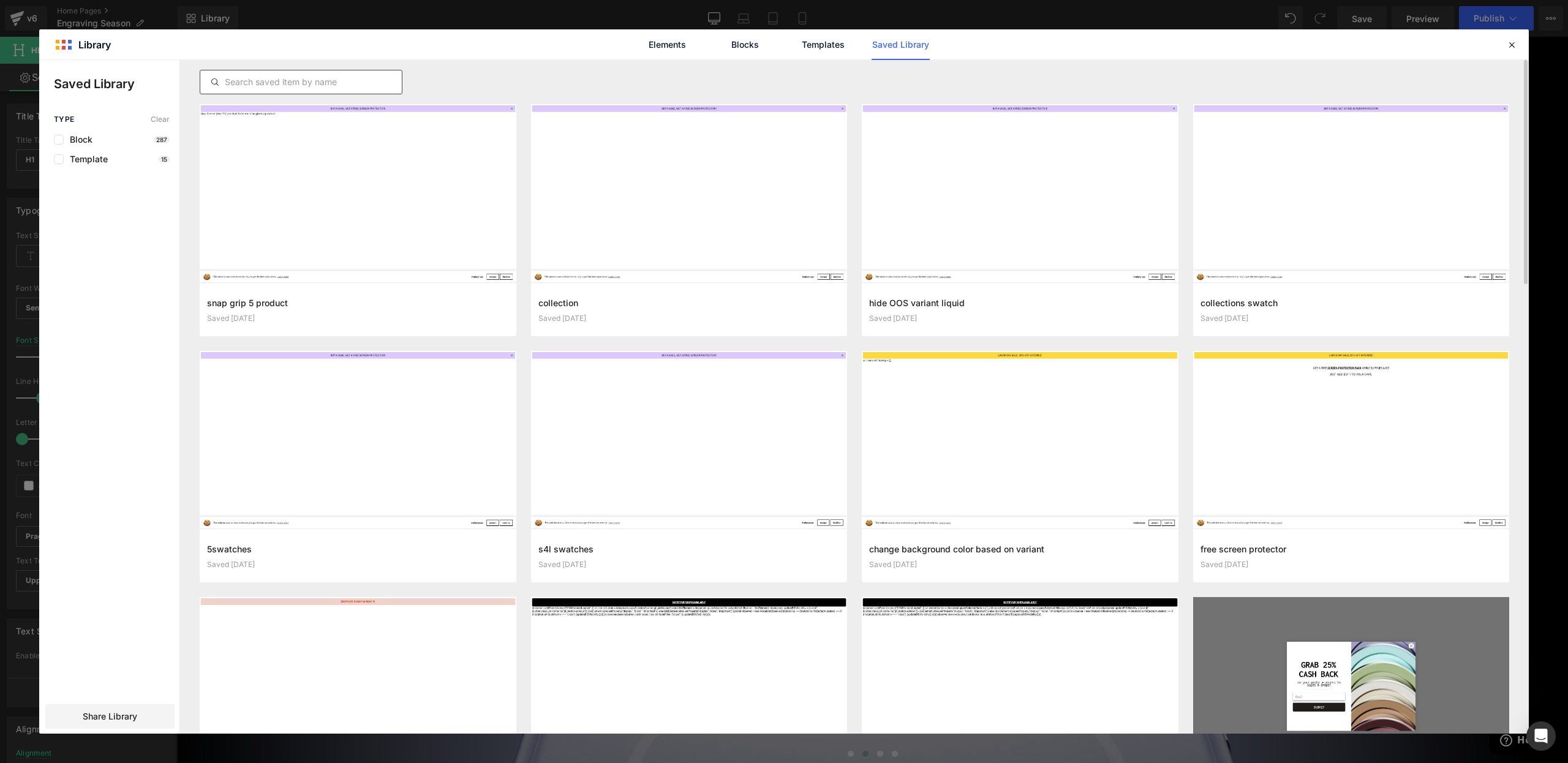
click at [343, 83] on input "text" at bounding box center [301, 82] width 202 height 15
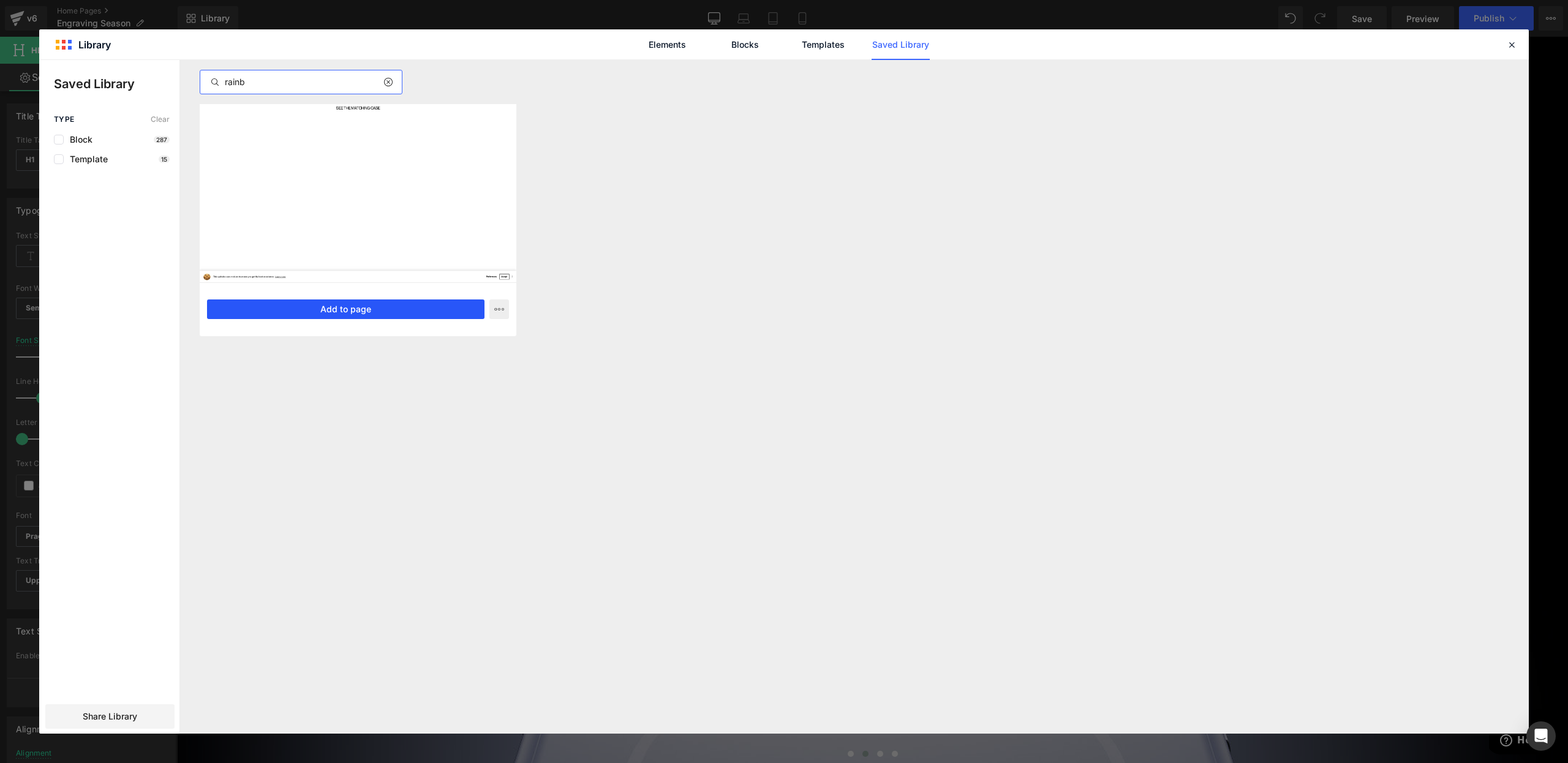
type input "rainb"
click at [411, 310] on button "Add to page" at bounding box center [346, 309] width 278 height 20
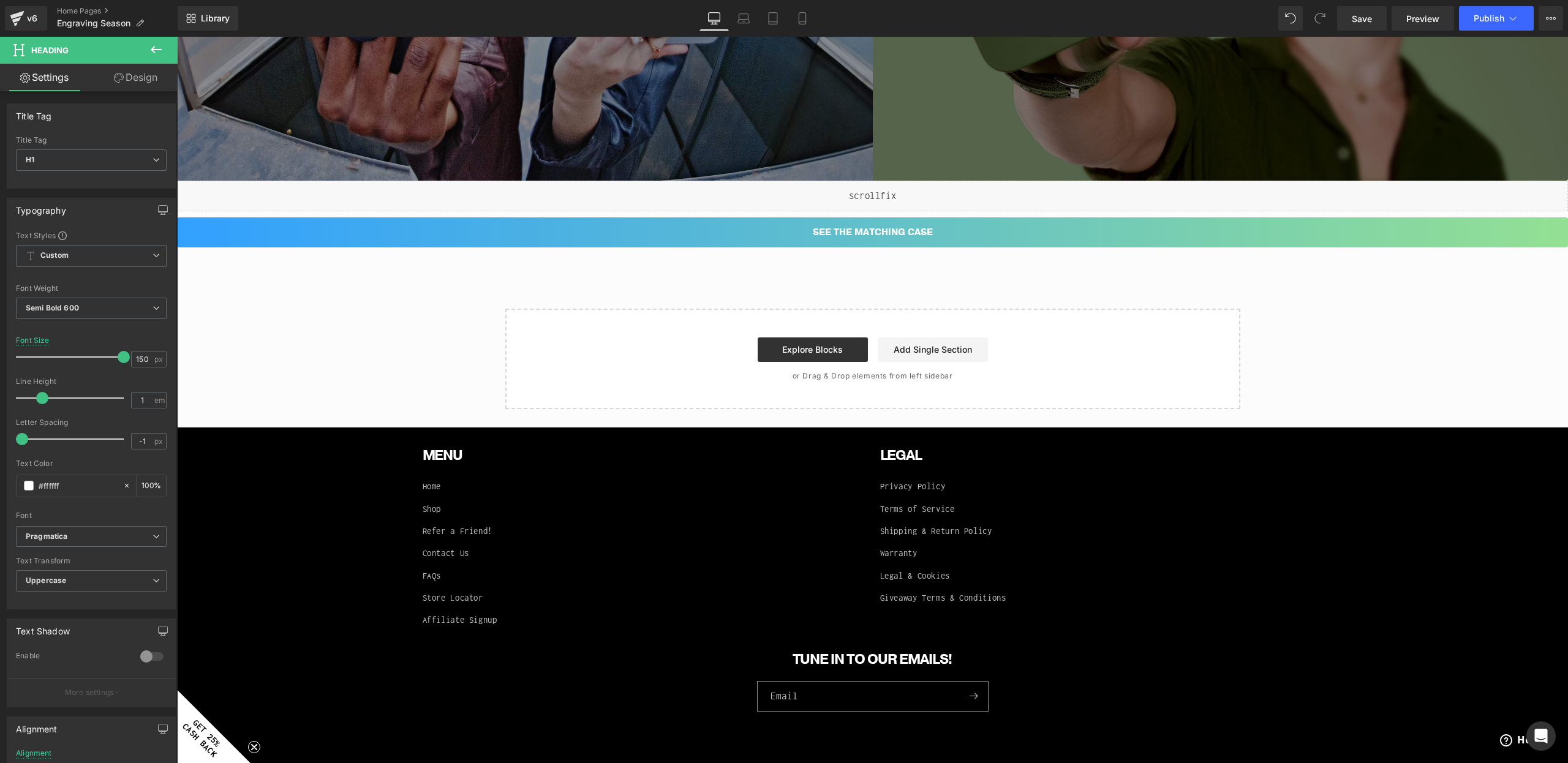
scroll to position [4558, 0]
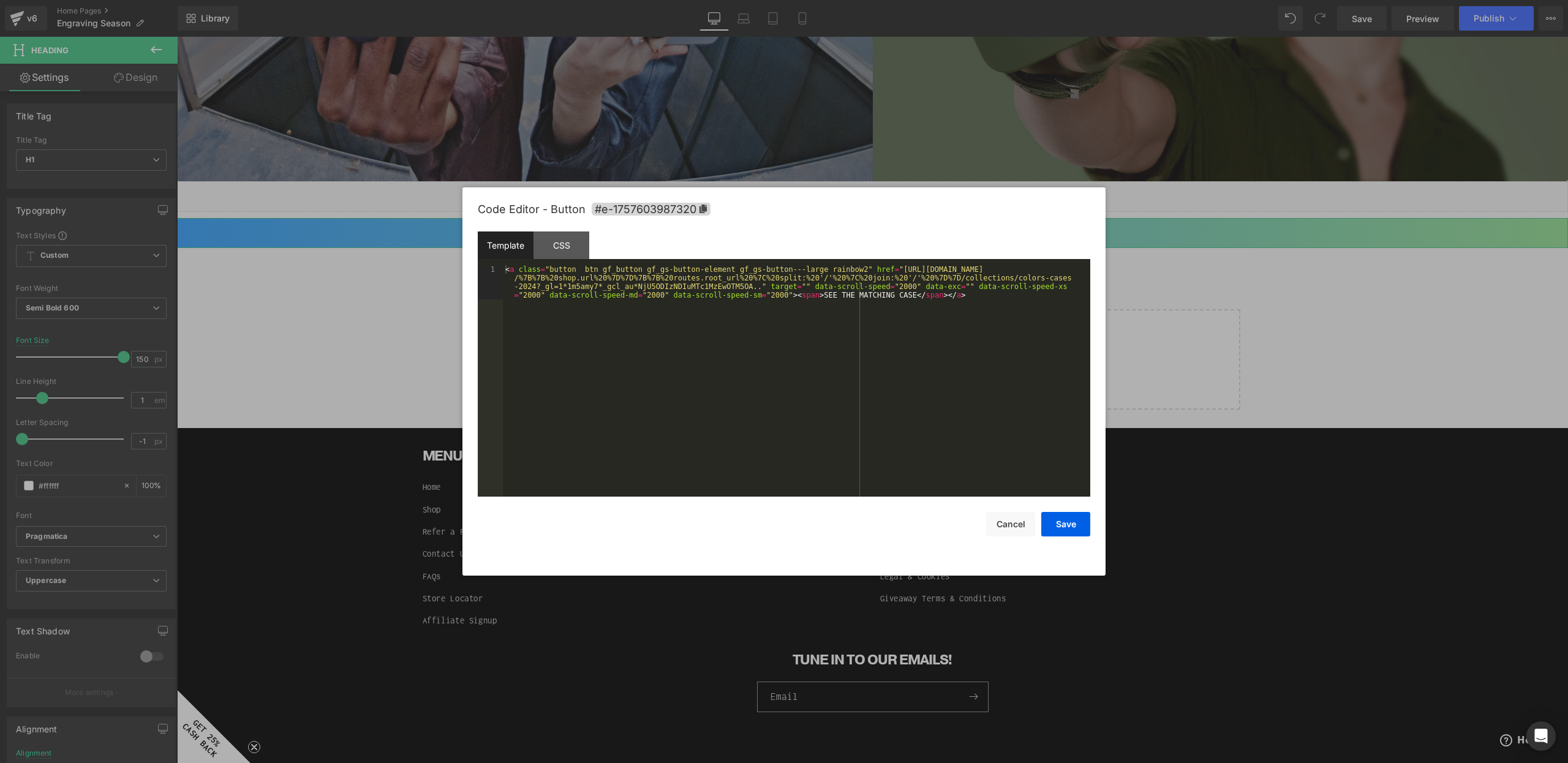
click at [667, 0] on div "Heading You are previewing how the will restyle your page. You can not edit Ele…" at bounding box center [784, 0] width 1568 height 0
click at [576, 248] on div "CSS" at bounding box center [561, 245] width 56 height 28
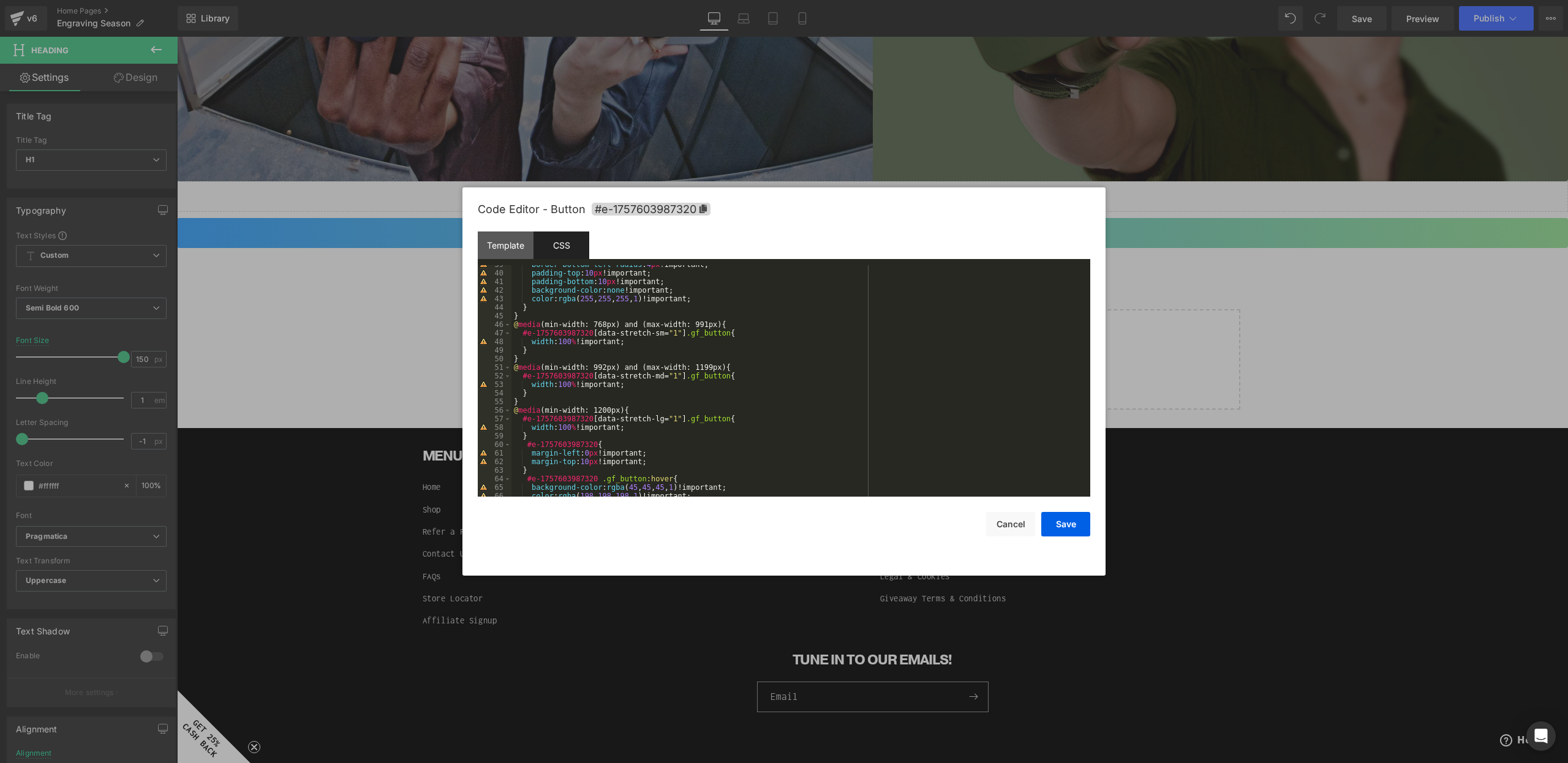
scroll to position [331, 0]
click at [357, 337] on div at bounding box center [784, 381] width 1568 height 763
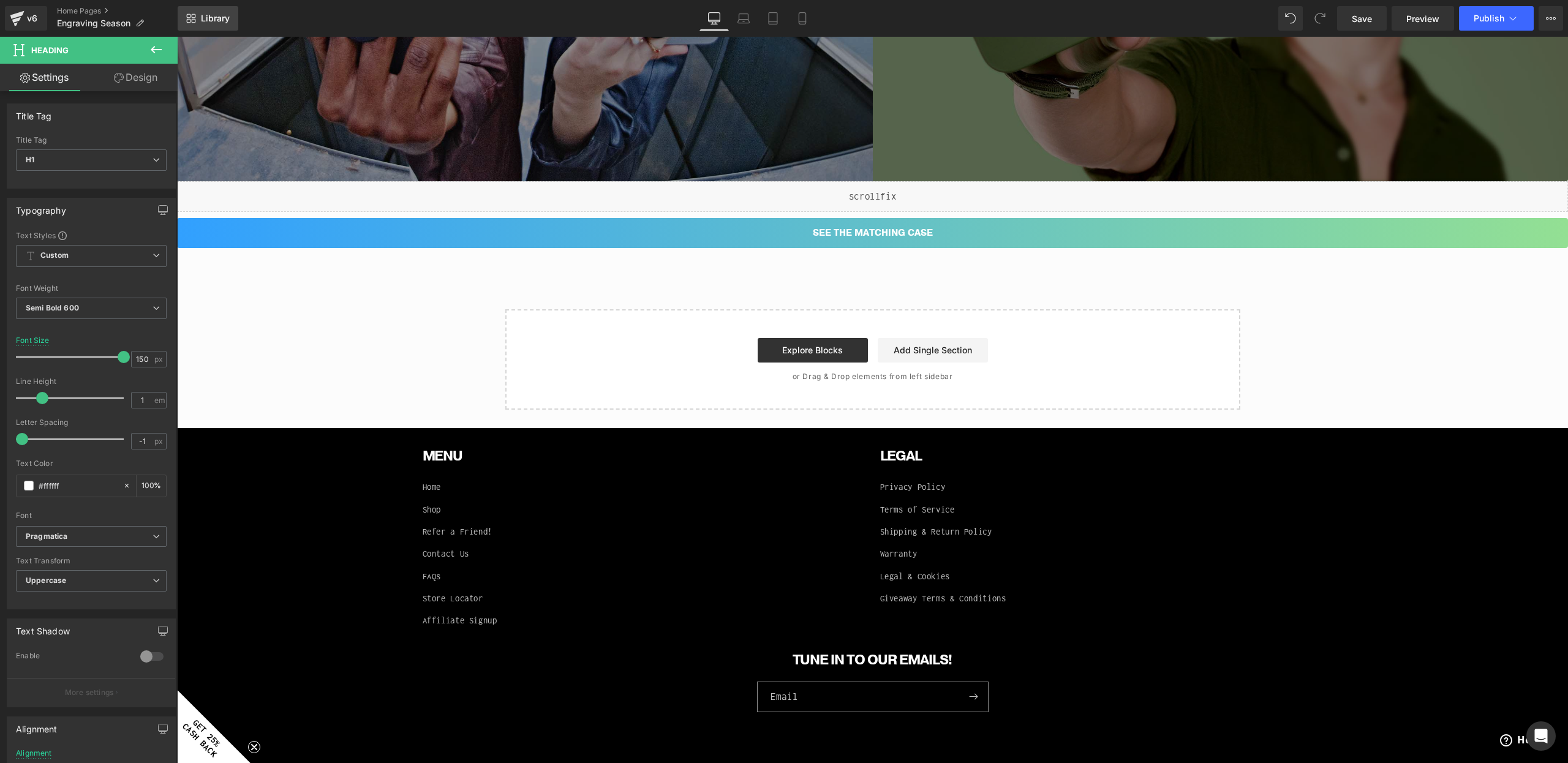
click at [184, 26] on link "Library" at bounding box center [208, 18] width 61 height 24
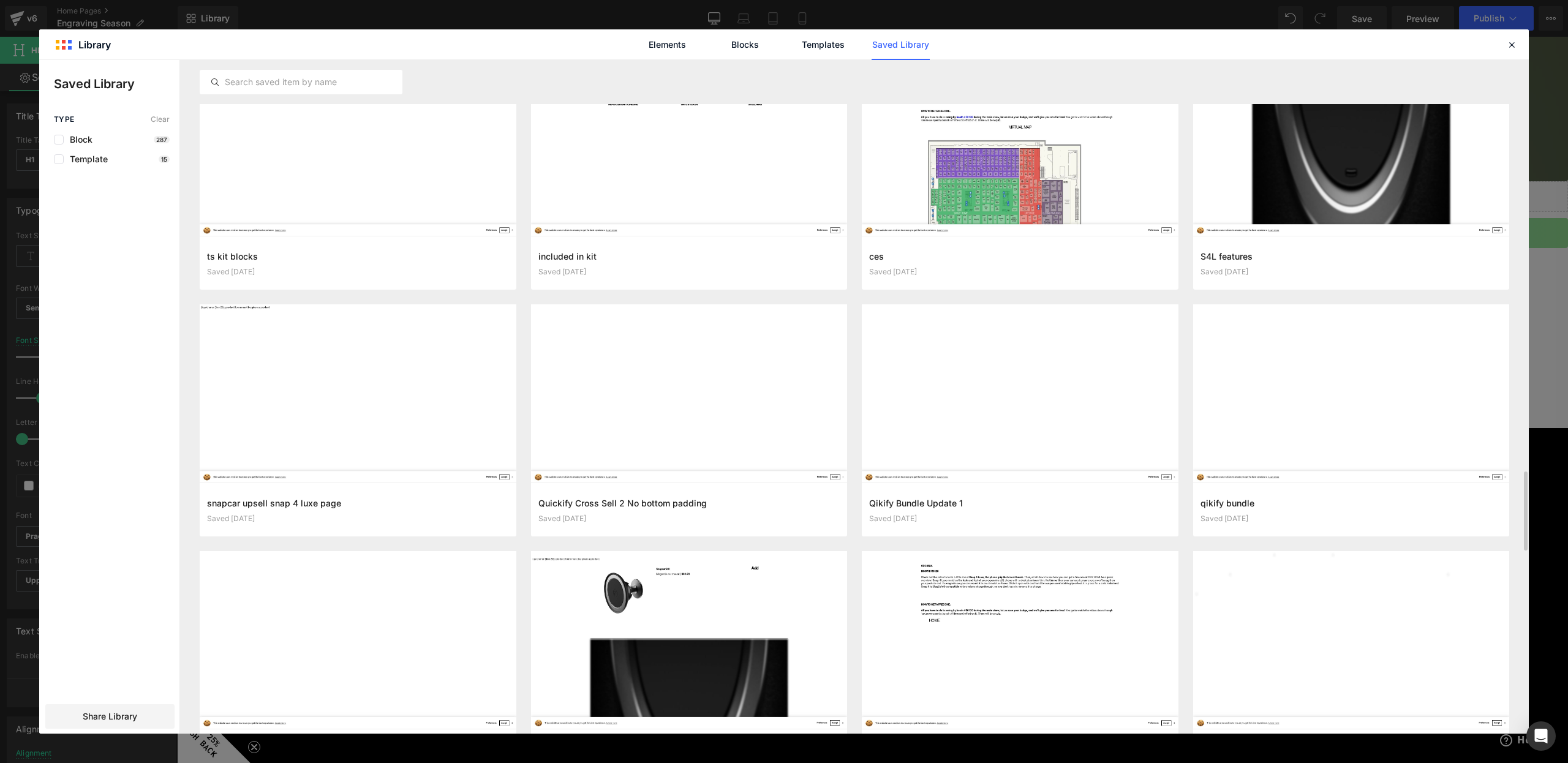
scroll to position [3775, 0]
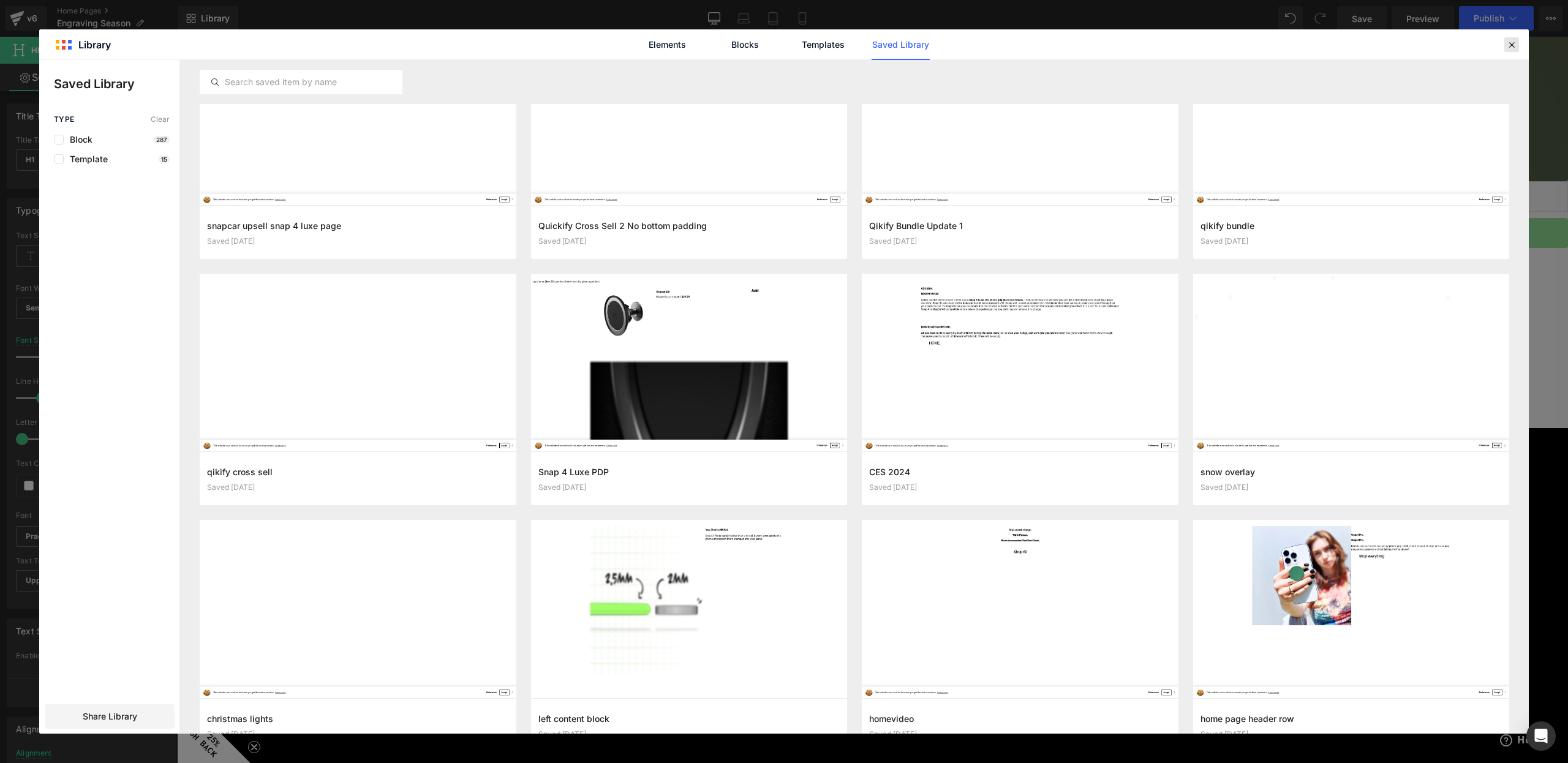
click at [1509, 46] on icon at bounding box center [1511, 44] width 11 height 11
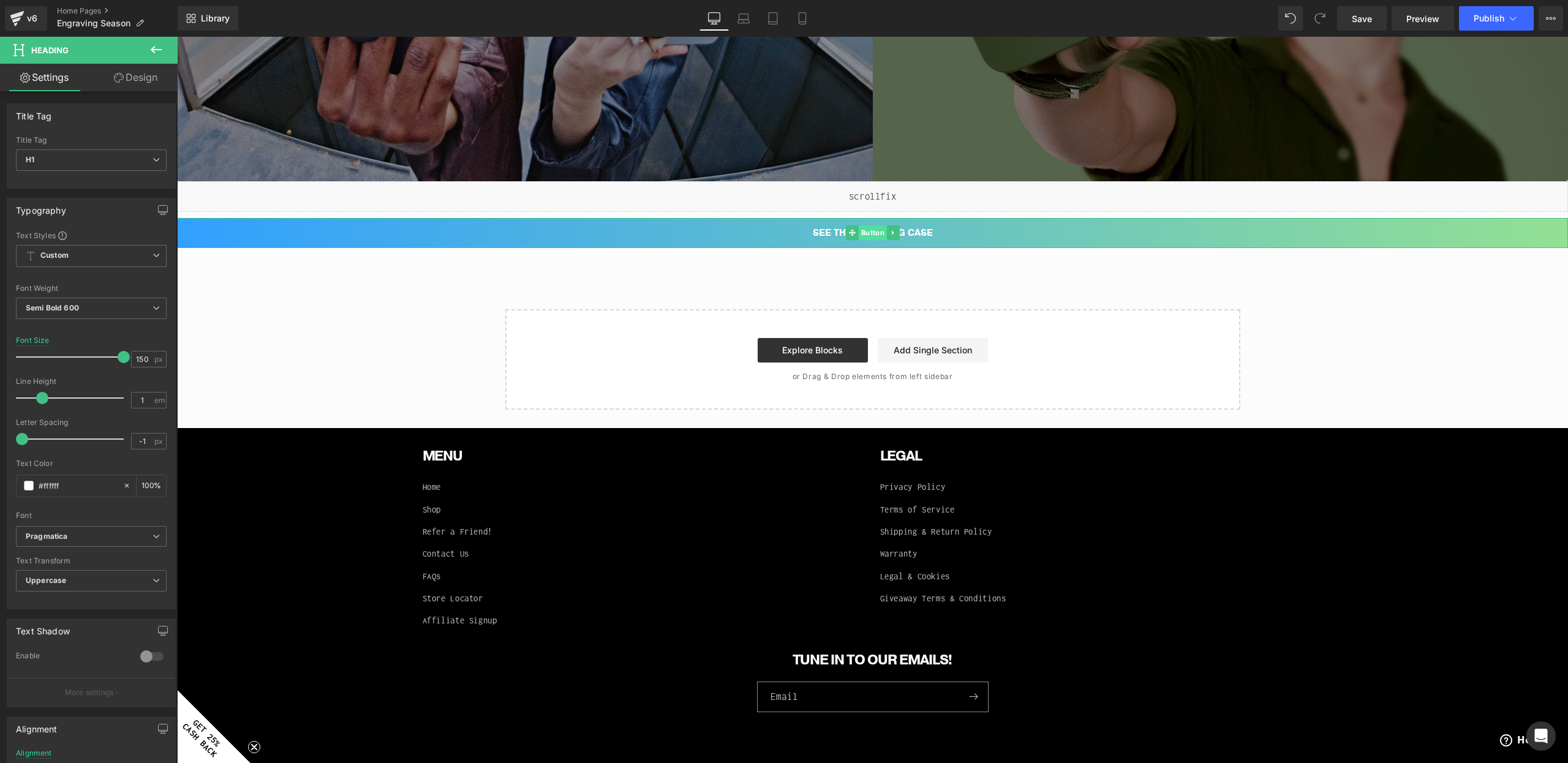
click at [860, 229] on span "Button" at bounding box center [872, 233] width 28 height 15
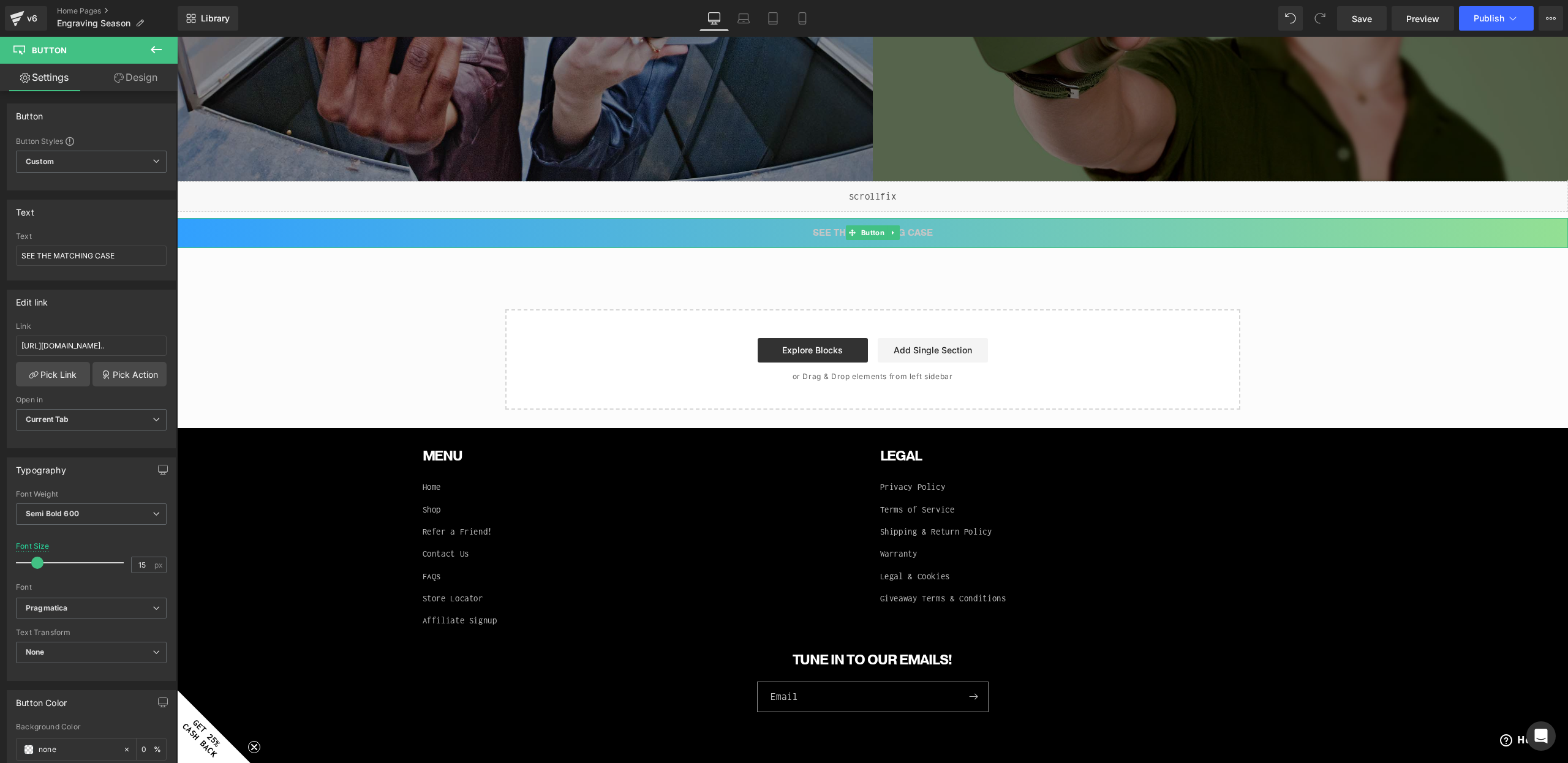
click at [683, 240] on link "SEE THE MATCHING CASE" at bounding box center [872, 233] width 1391 height 30
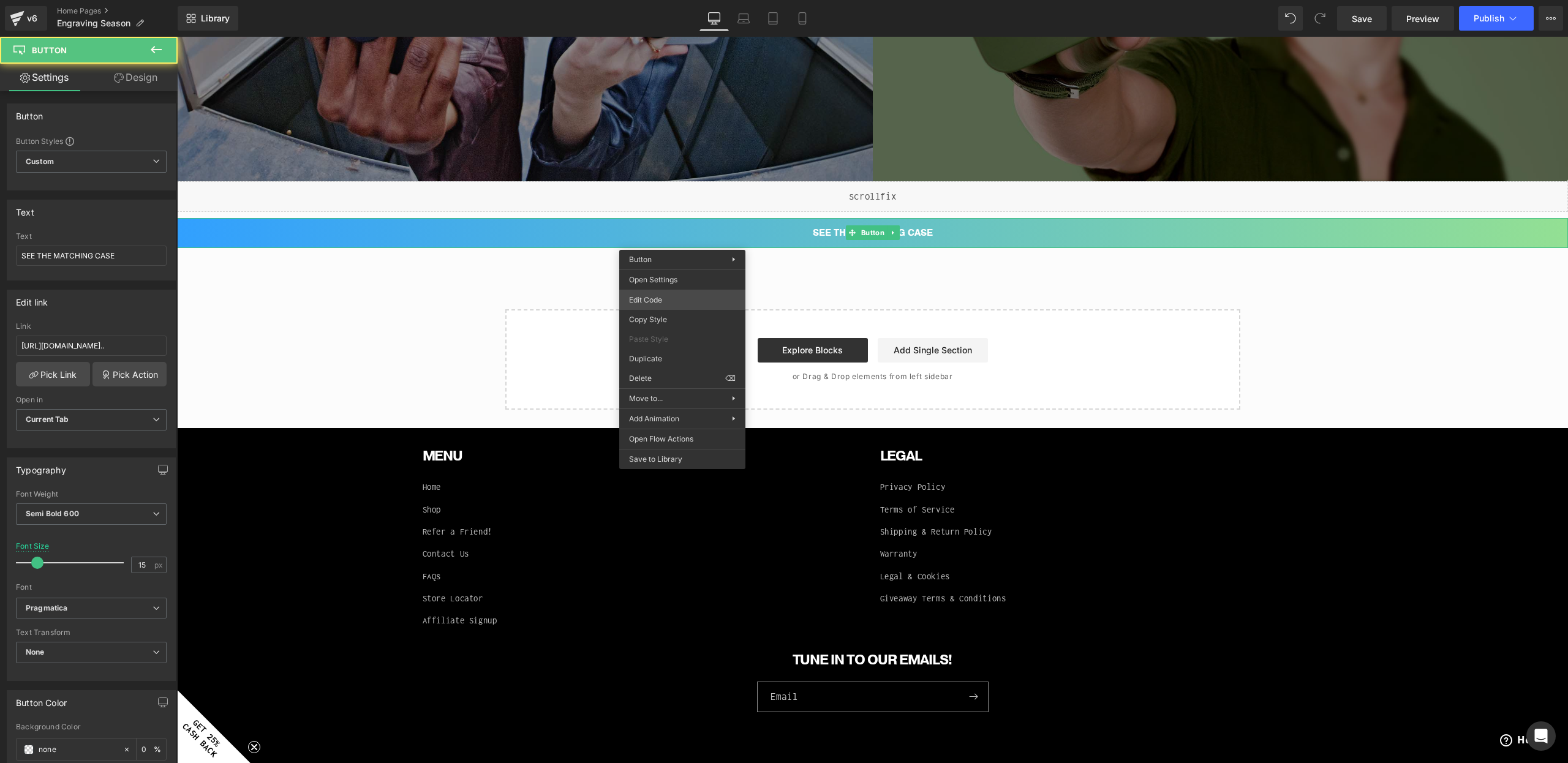
click at [661, 0] on div "Button You are previewing how the will restyle your page. You can not edit Elem…" at bounding box center [784, 0] width 1568 height 0
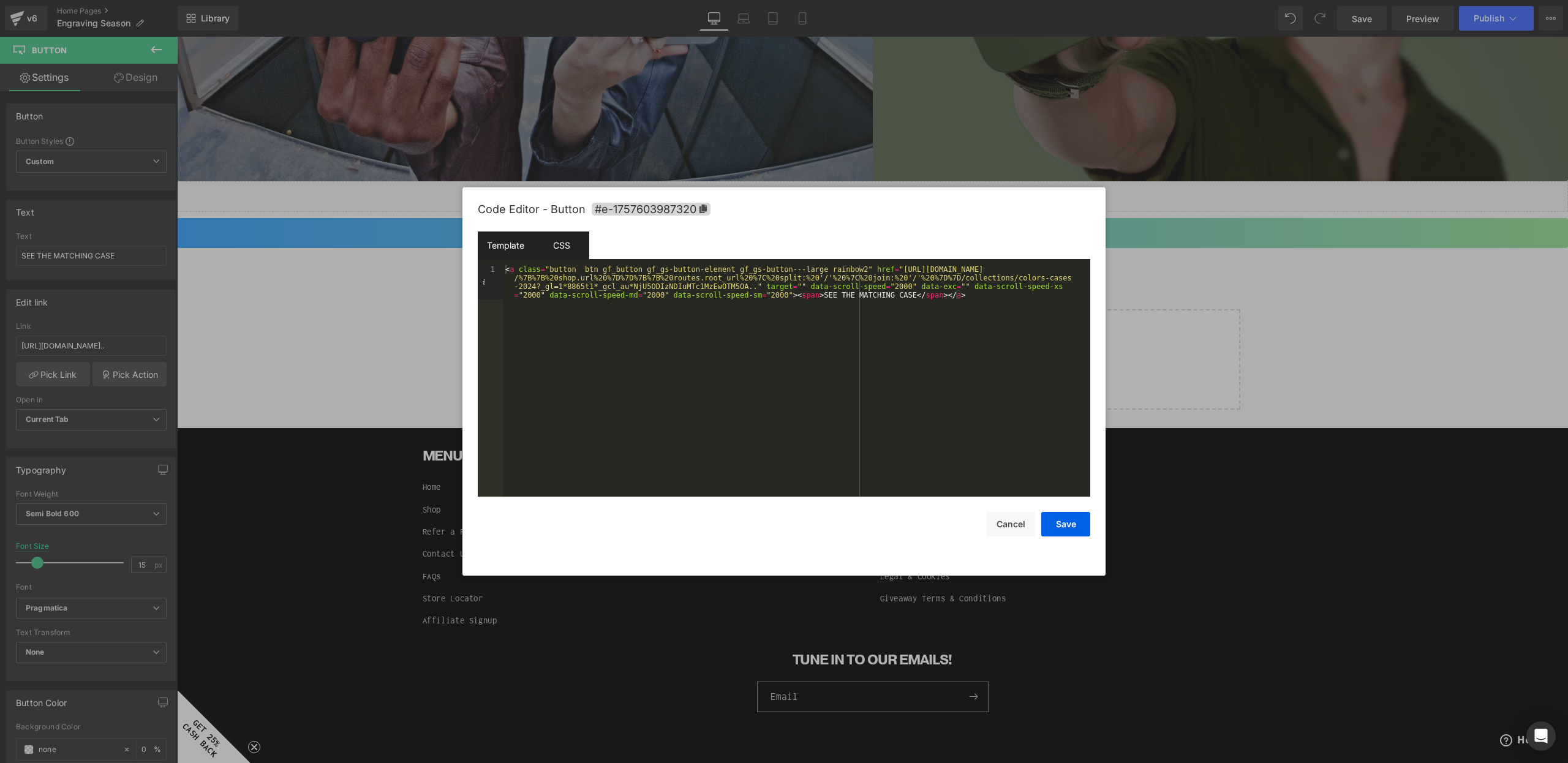
click at [573, 248] on div "CSS" at bounding box center [561, 245] width 56 height 28
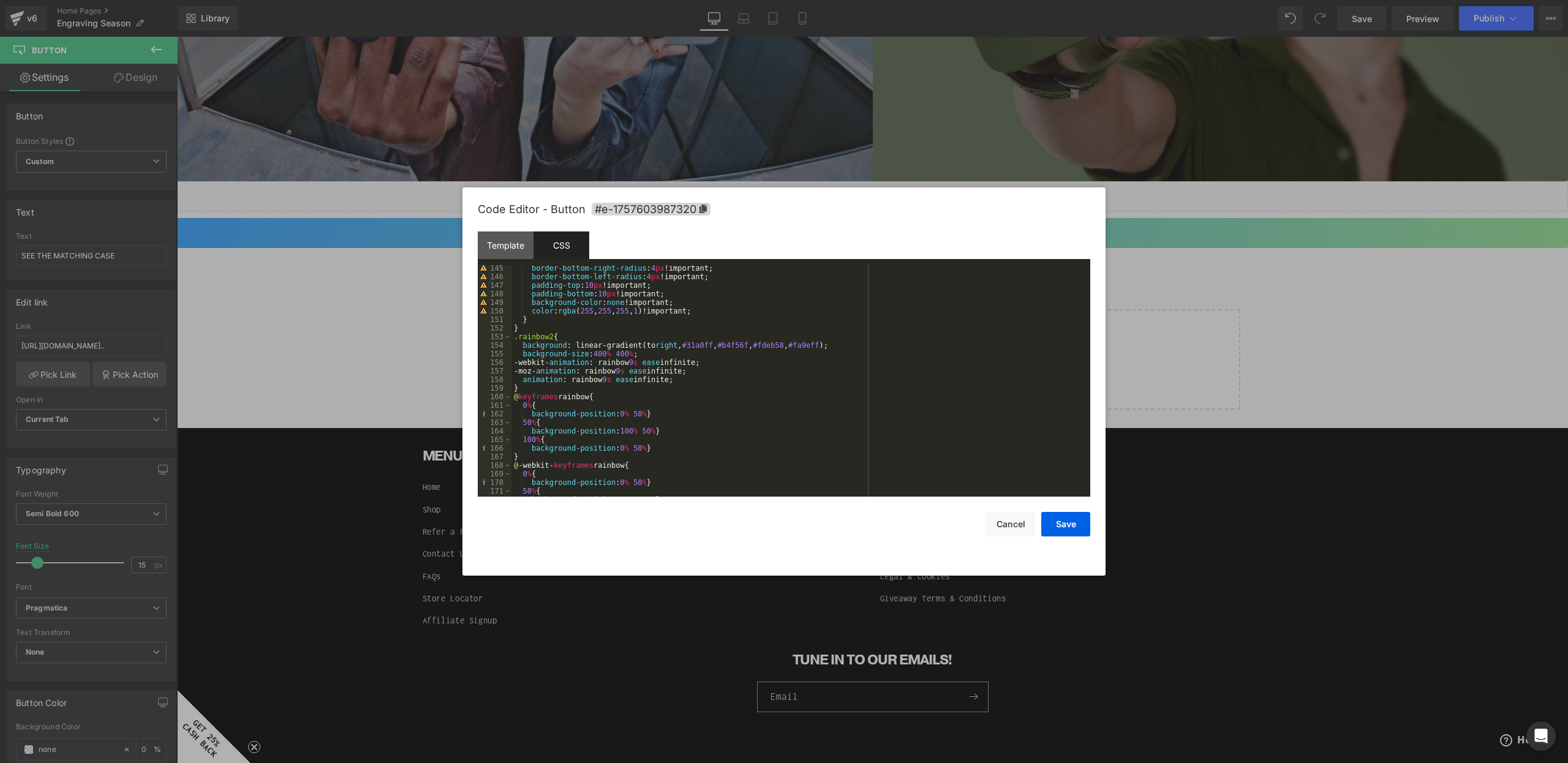
scroll to position [1199, 0]
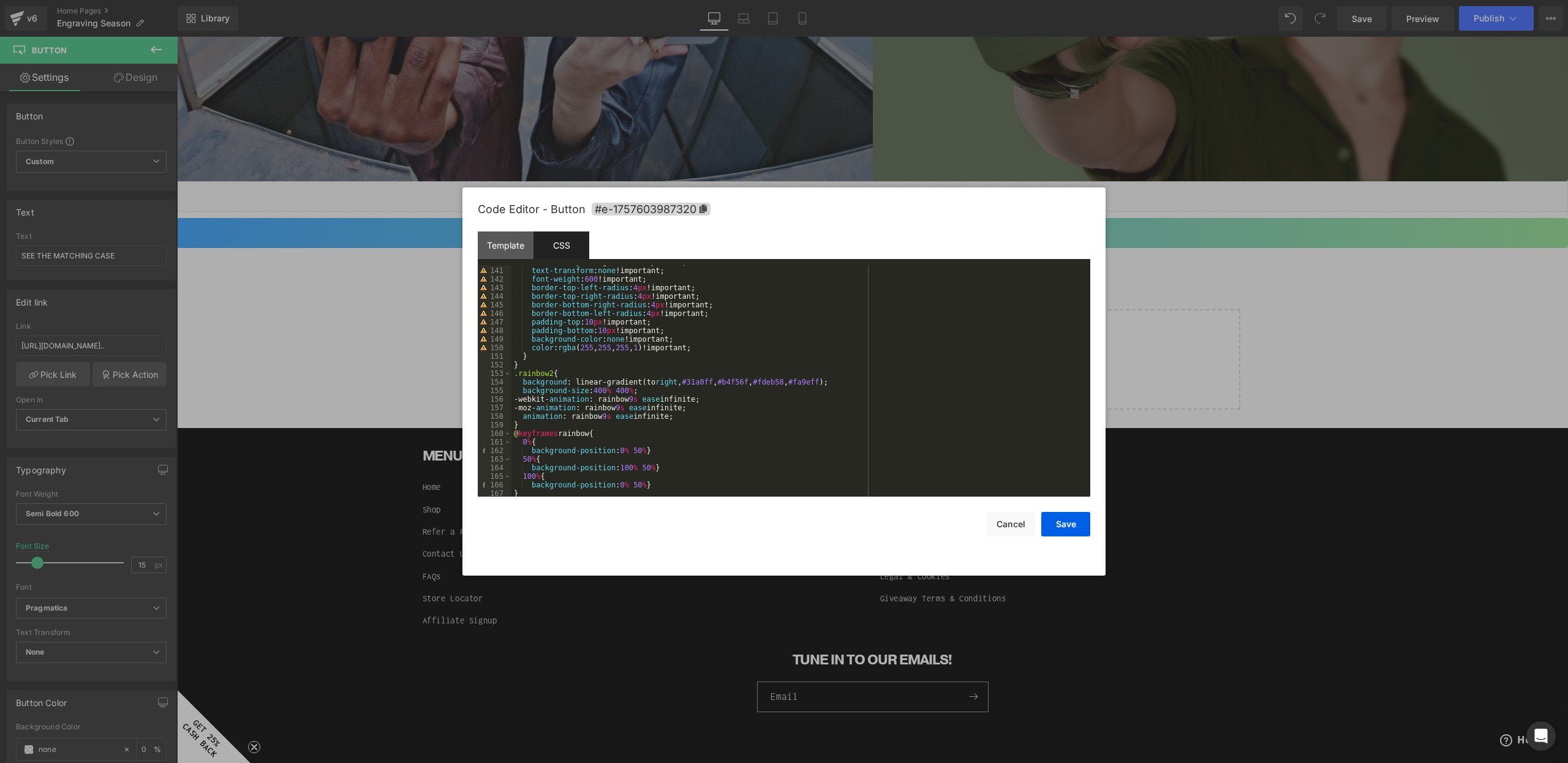
click at [424, 391] on div at bounding box center [784, 381] width 1568 height 763
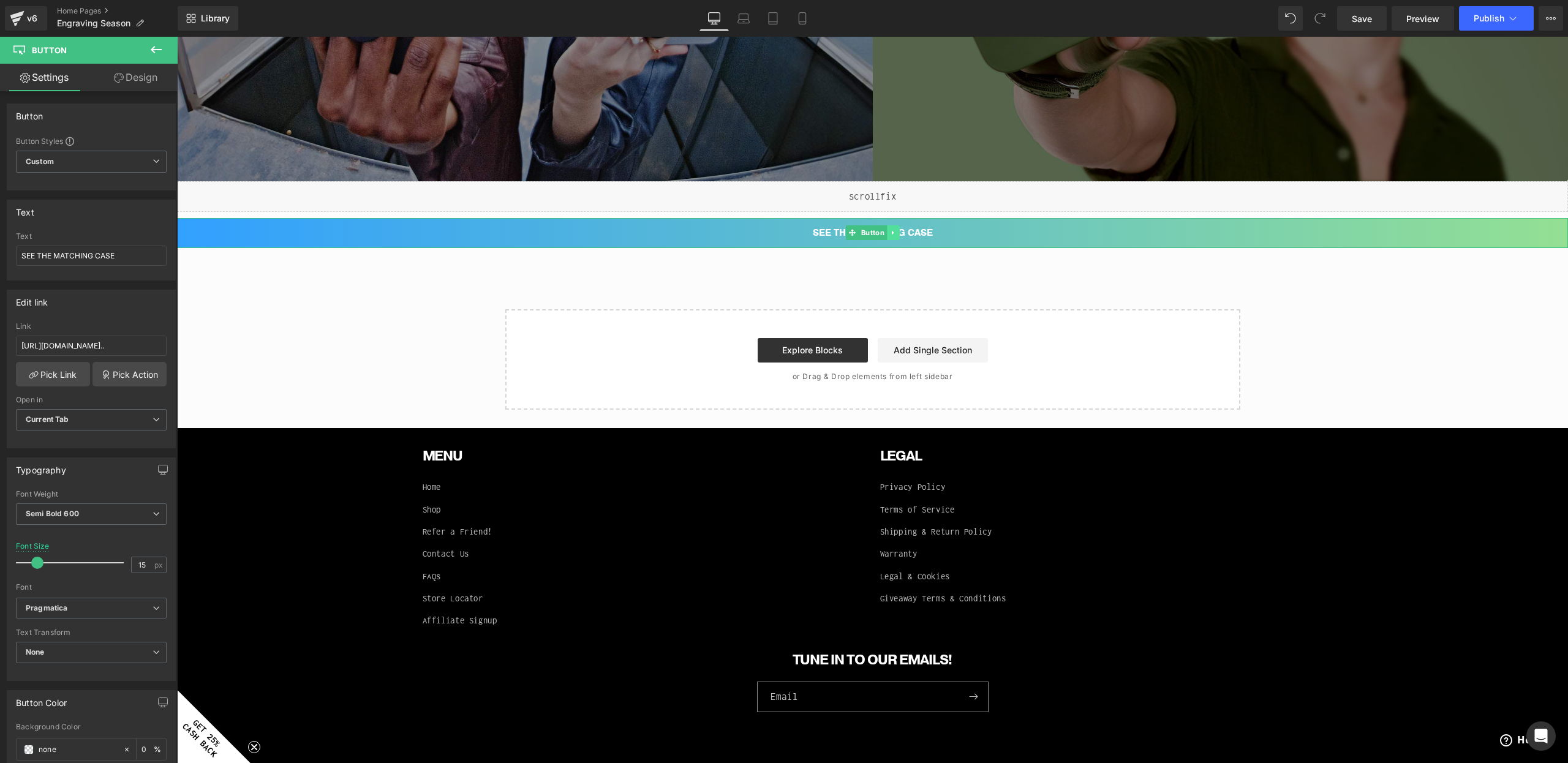
click at [893, 230] on icon at bounding box center [893, 233] width 7 height 7
click at [892, 232] on link at bounding box center [886, 233] width 13 height 15
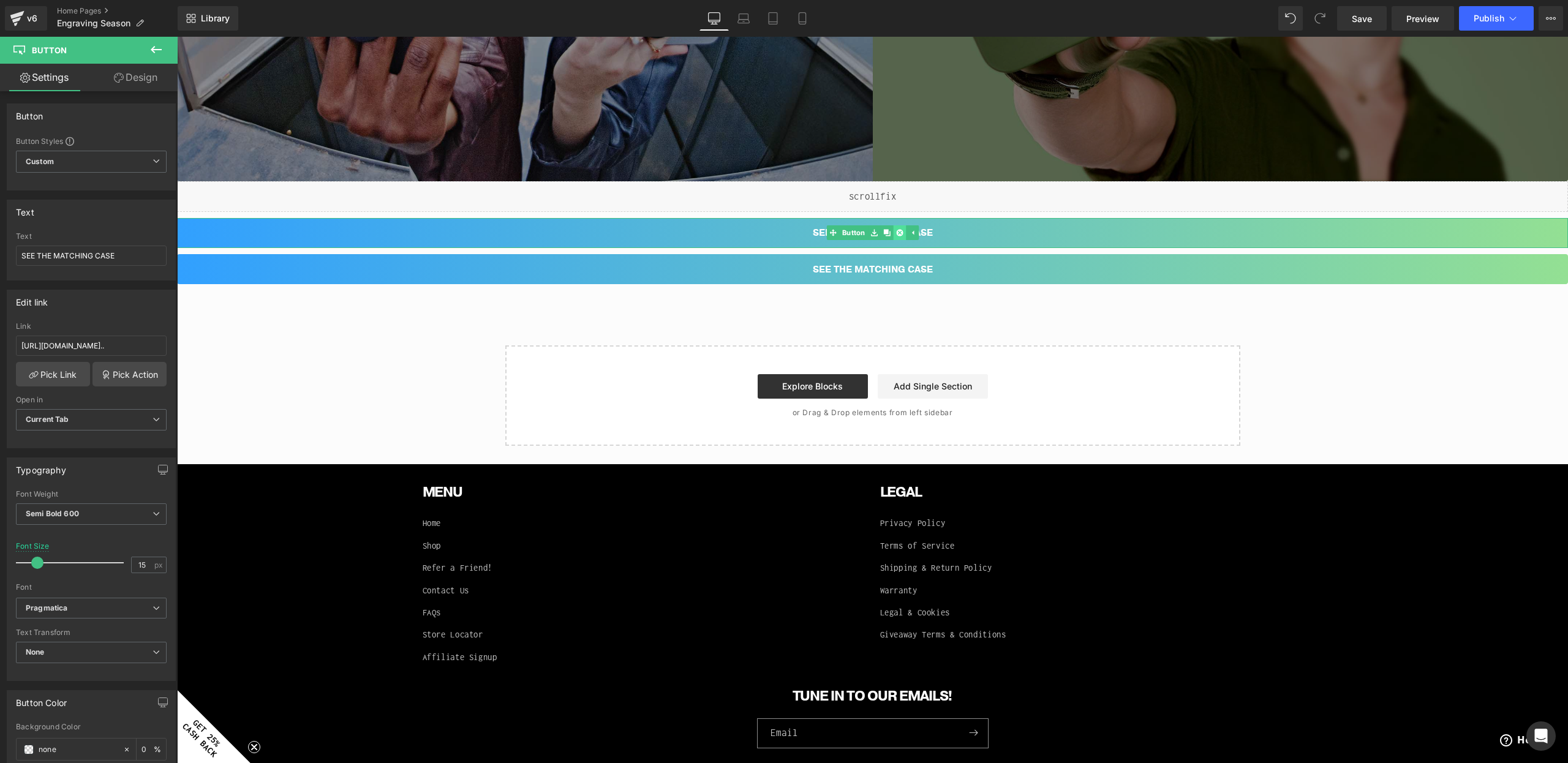
click at [899, 238] on link at bounding box center [899, 233] width 13 height 15
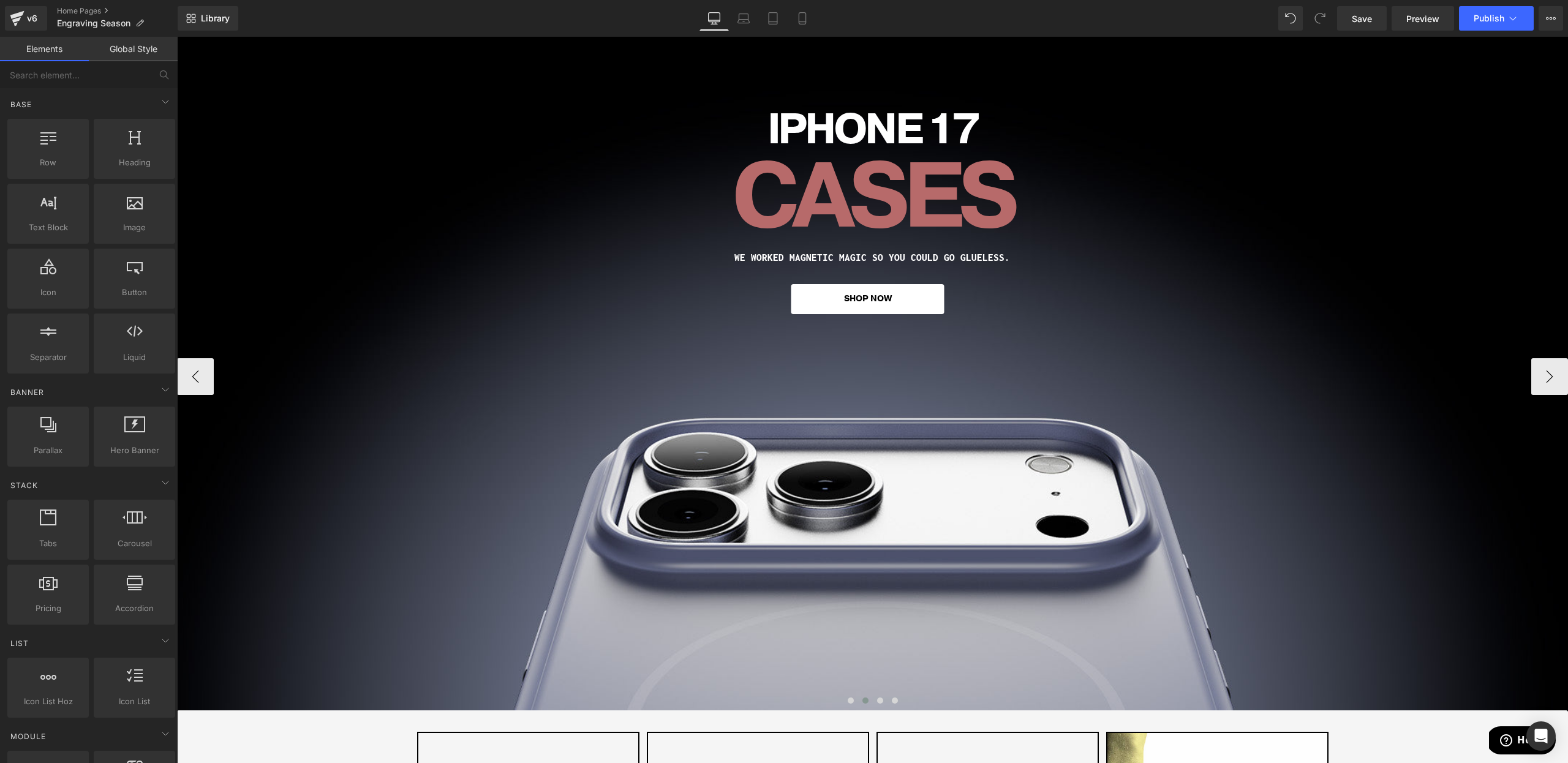
scroll to position [0, 0]
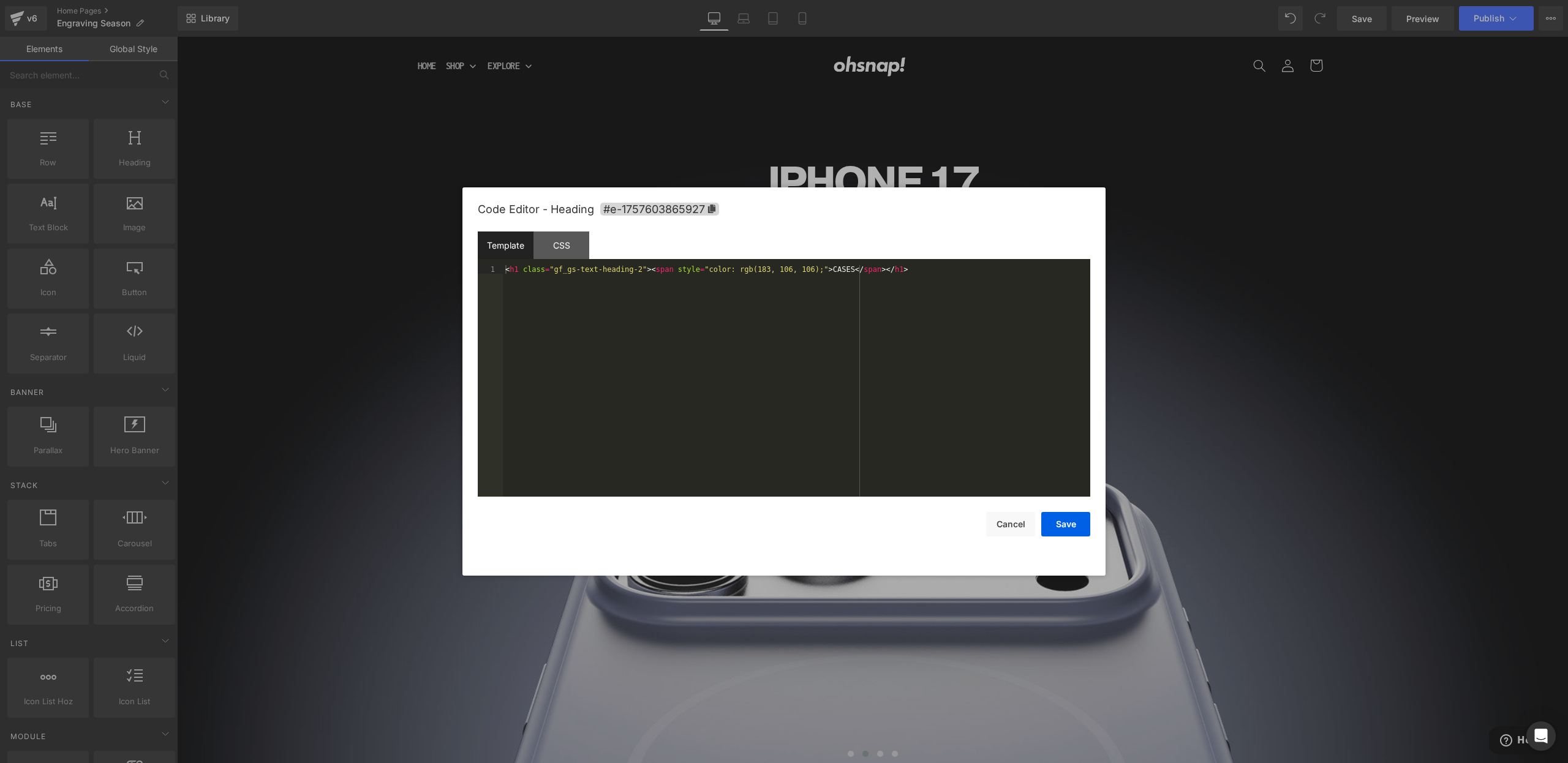
click at [801, 0] on div "Button You are previewing how the will restyle your page. You can not edit Elem…" at bounding box center [784, 0] width 1568 height 0
click at [517, 271] on div "< h1 class = "gf_gs-text-heading-2" > < span style = "color: rgb(183, 106, 106)…" at bounding box center [796, 389] width 587 height 248
click at [1076, 525] on button "Save" at bounding box center [1066, 524] width 49 height 24
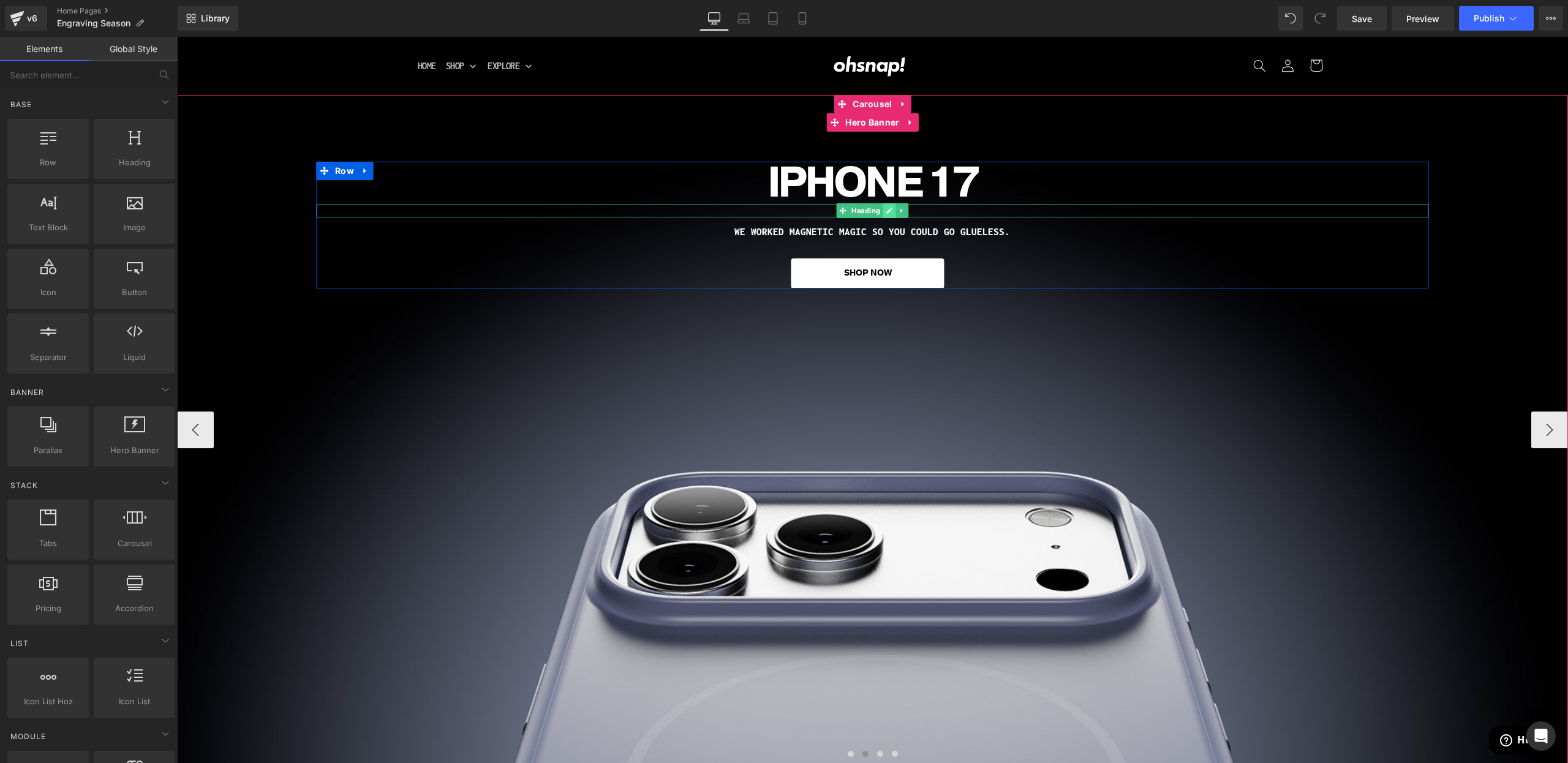
click at [886, 214] on icon at bounding box center [889, 211] width 6 height 6
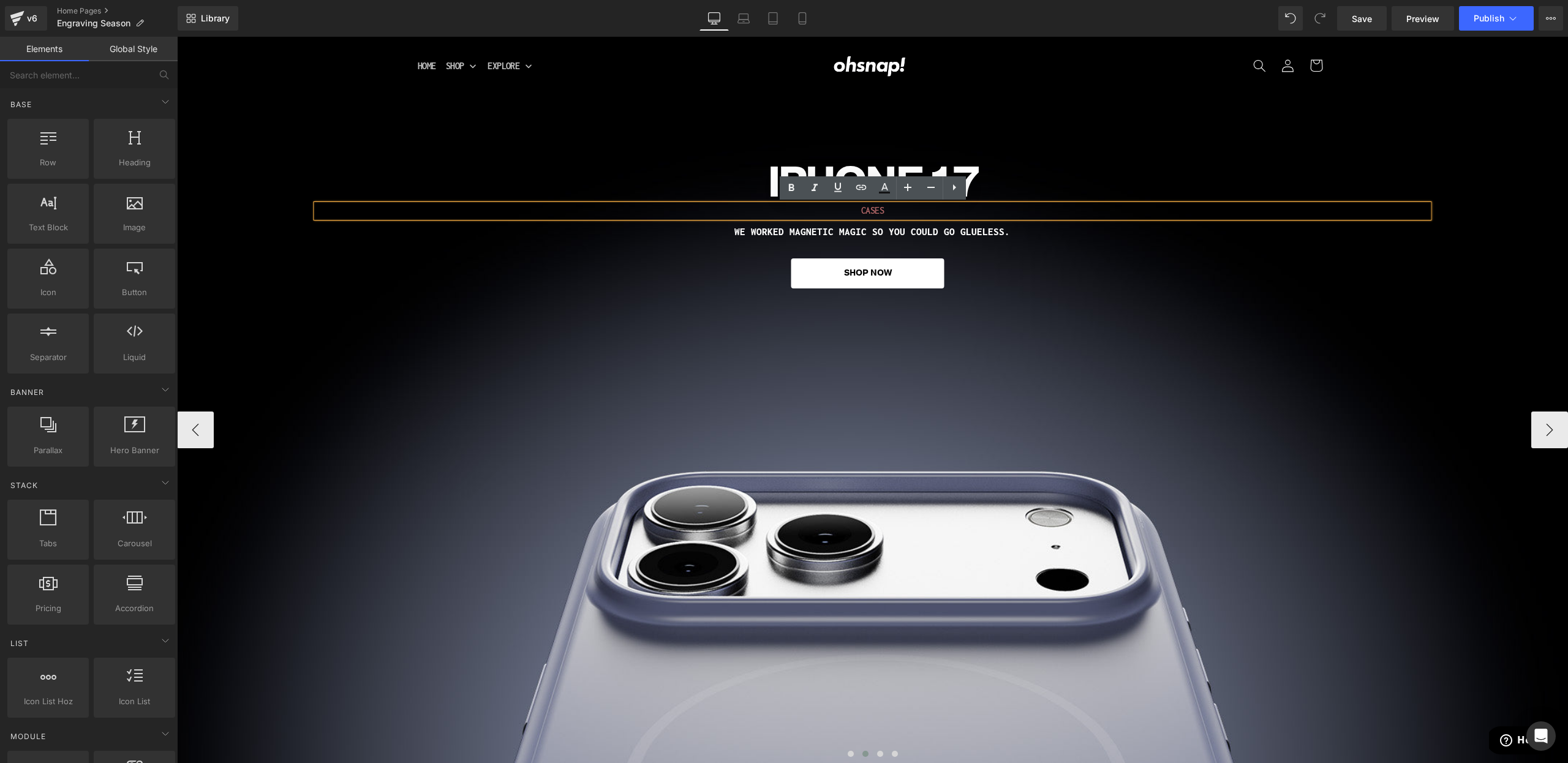
click at [868, 215] on span "CASES" at bounding box center [872, 211] width 22 height 11
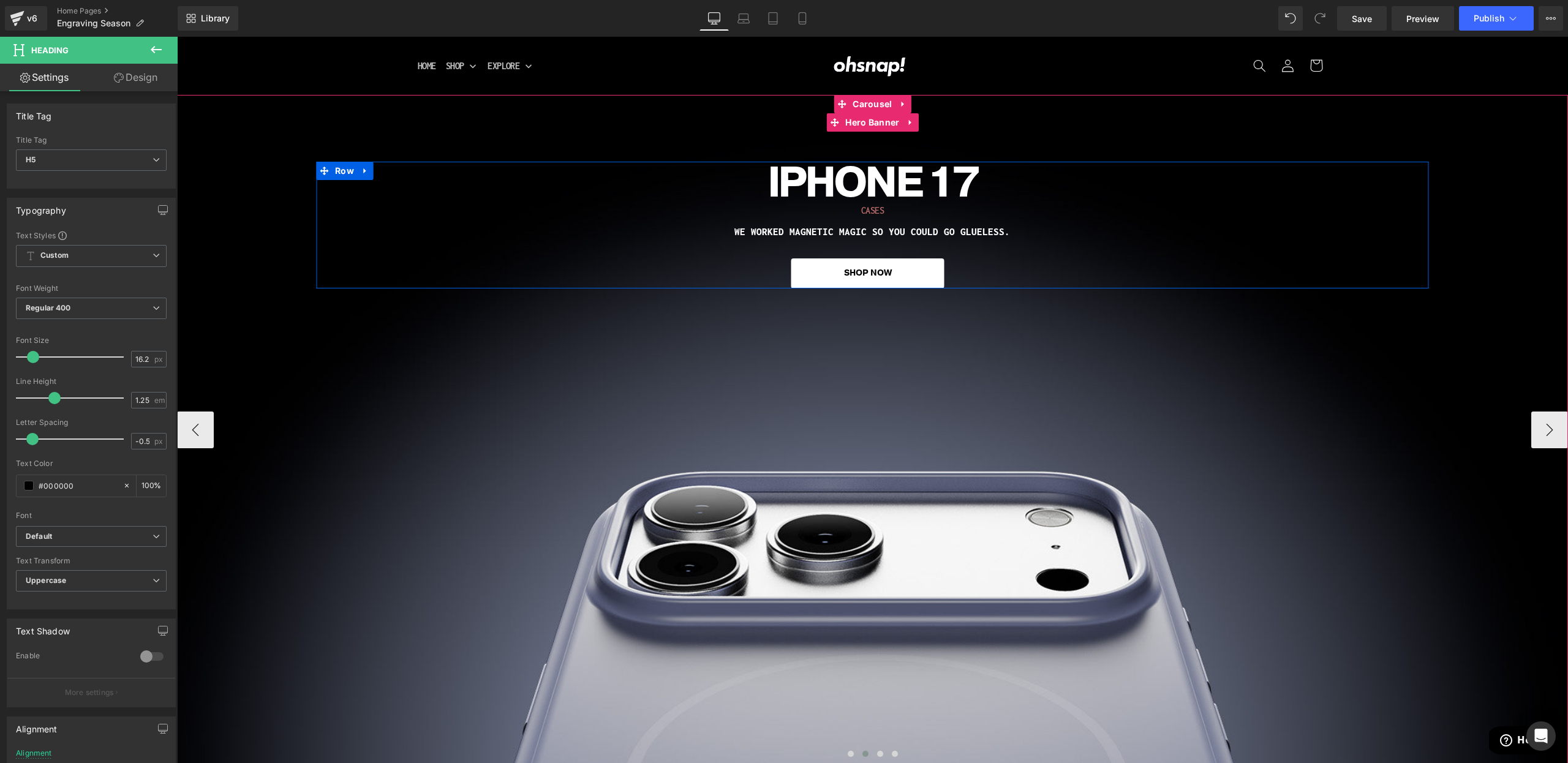
click at [753, 207] on div "CASES Heading" at bounding box center [872, 211] width 1113 height 13
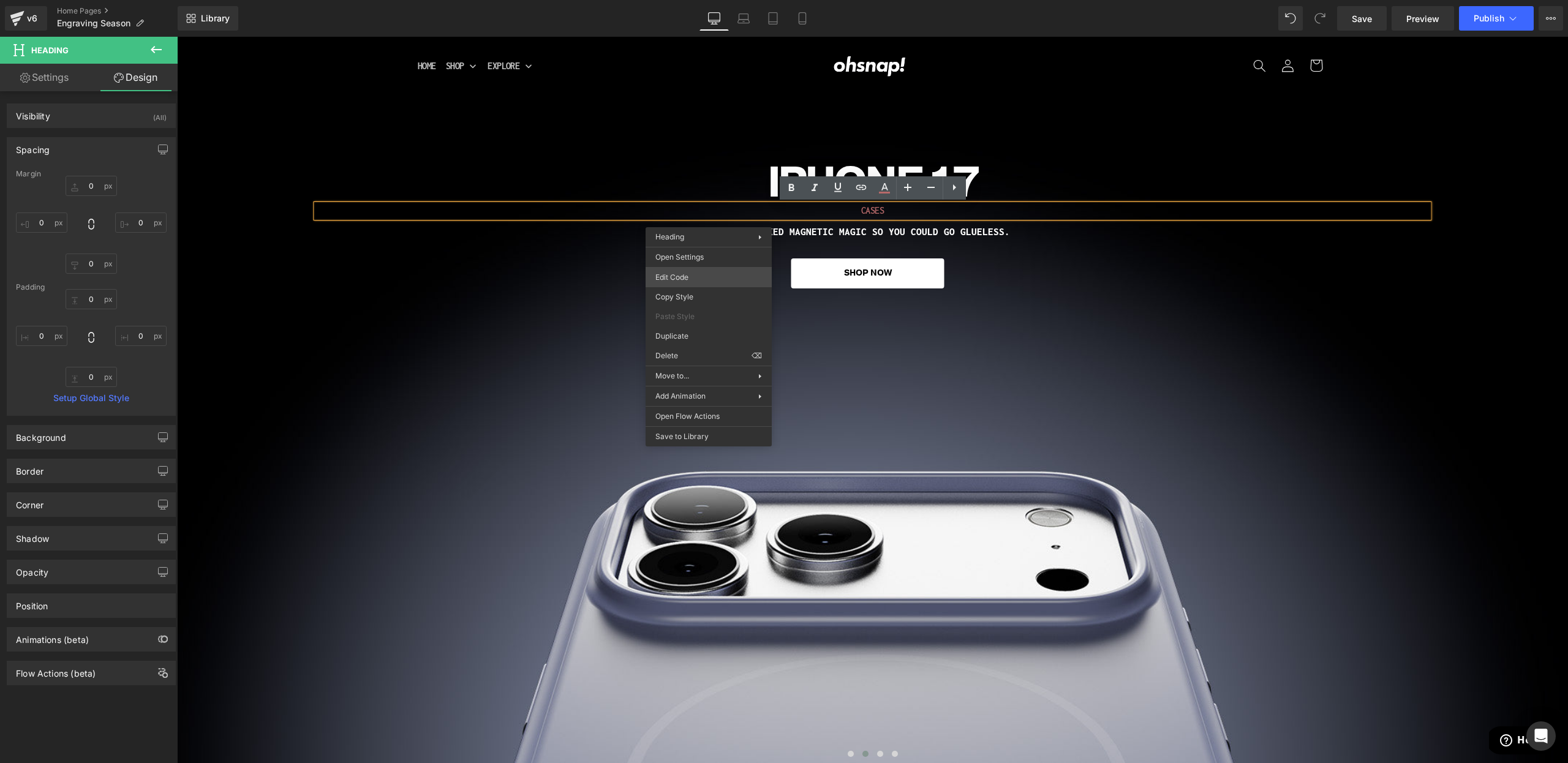
click at [673, 0] on div "Button You are previewing how the will restyle your page. You can not edit Elem…" at bounding box center [784, 0] width 1568 height 0
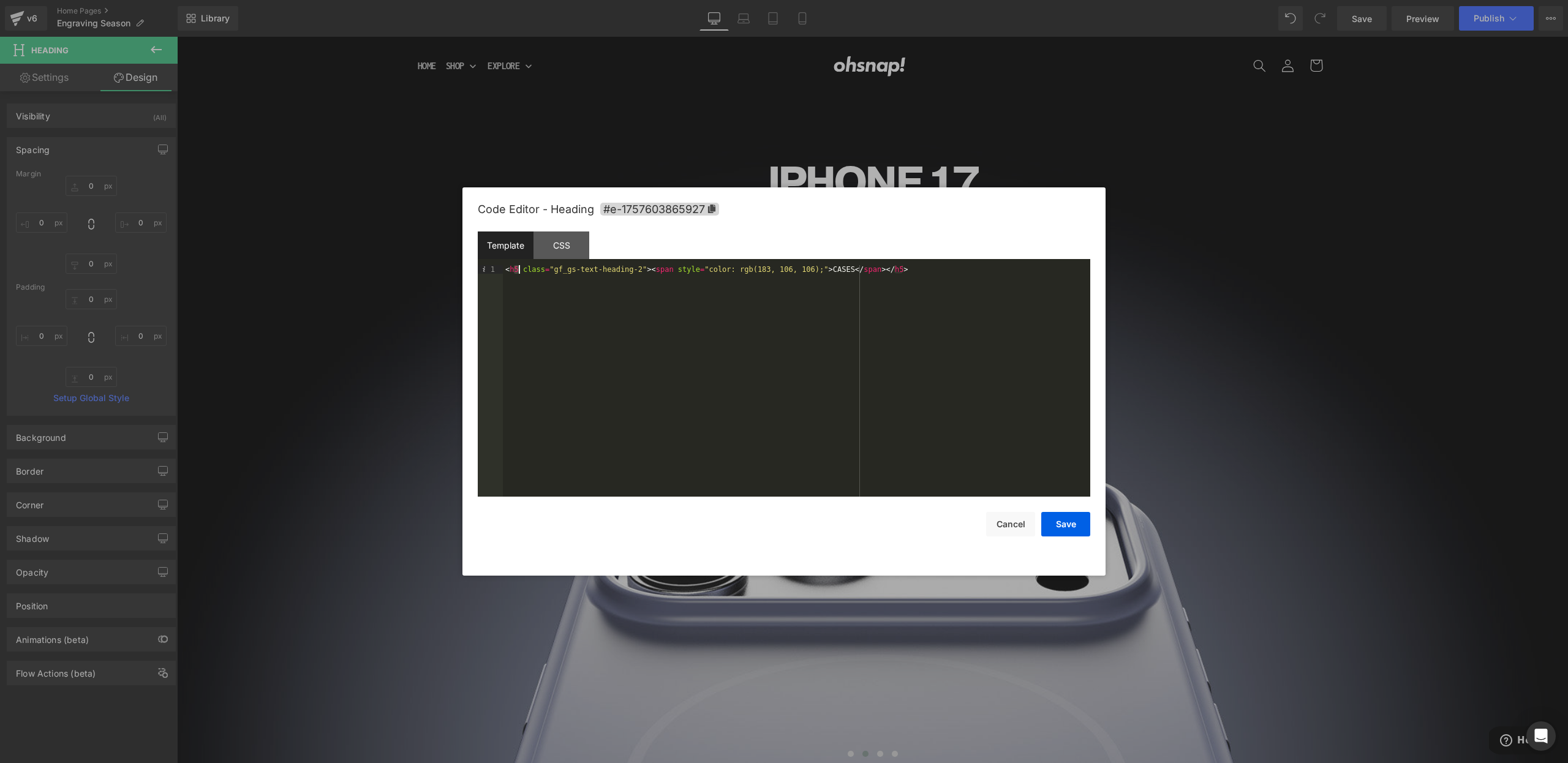
click at [518, 269] on div "< h5 class = "gf_gs-text-heading-2" > < span style = "color: rgb(183, 106, 106)…" at bounding box center [796, 389] width 587 height 248
click at [1068, 517] on button "Save" at bounding box center [1066, 524] width 49 height 24
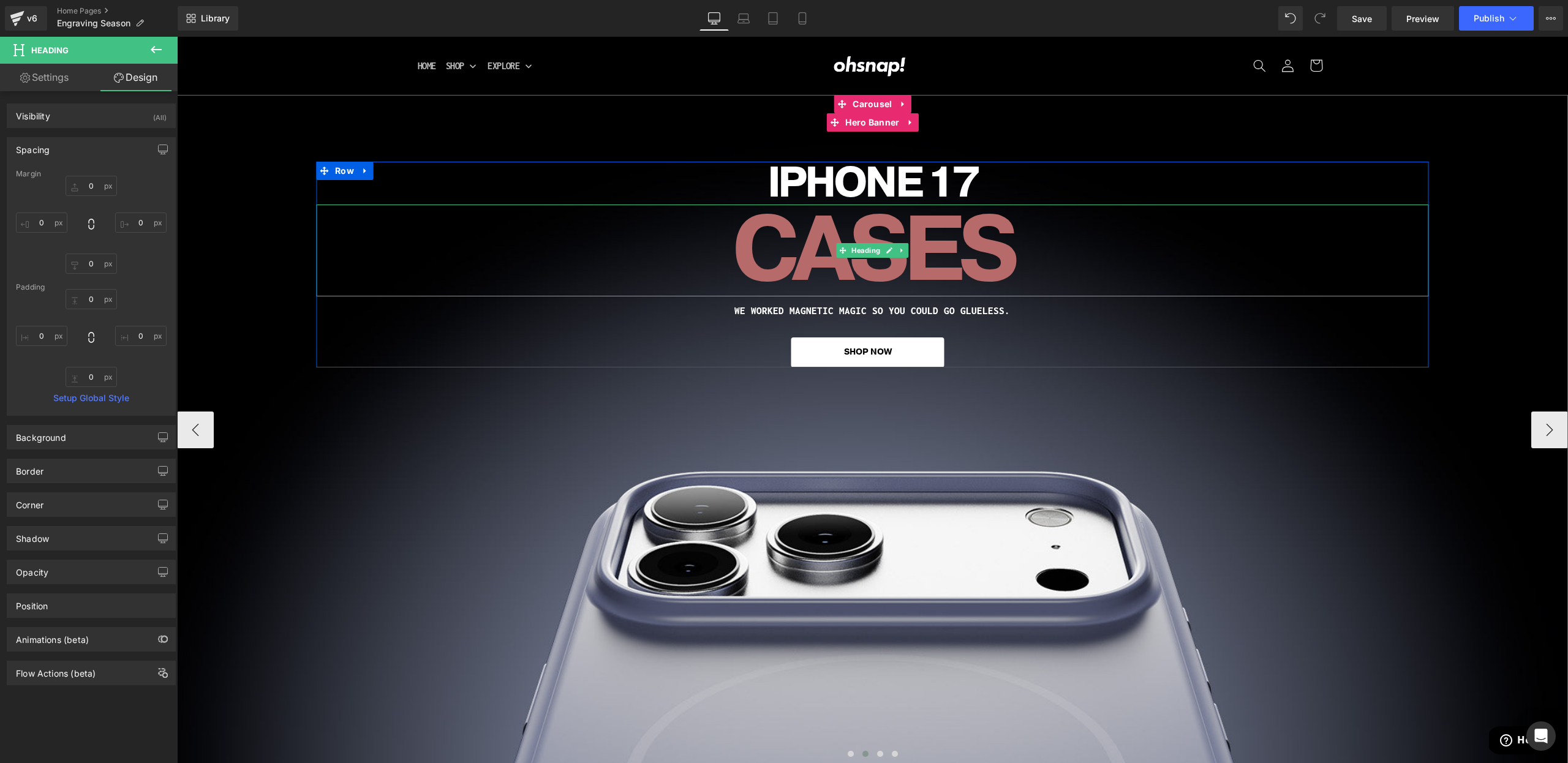
drag, startPoint x: 784, startPoint y: 244, endPoint x: 774, endPoint y: 248, distance: 10.8
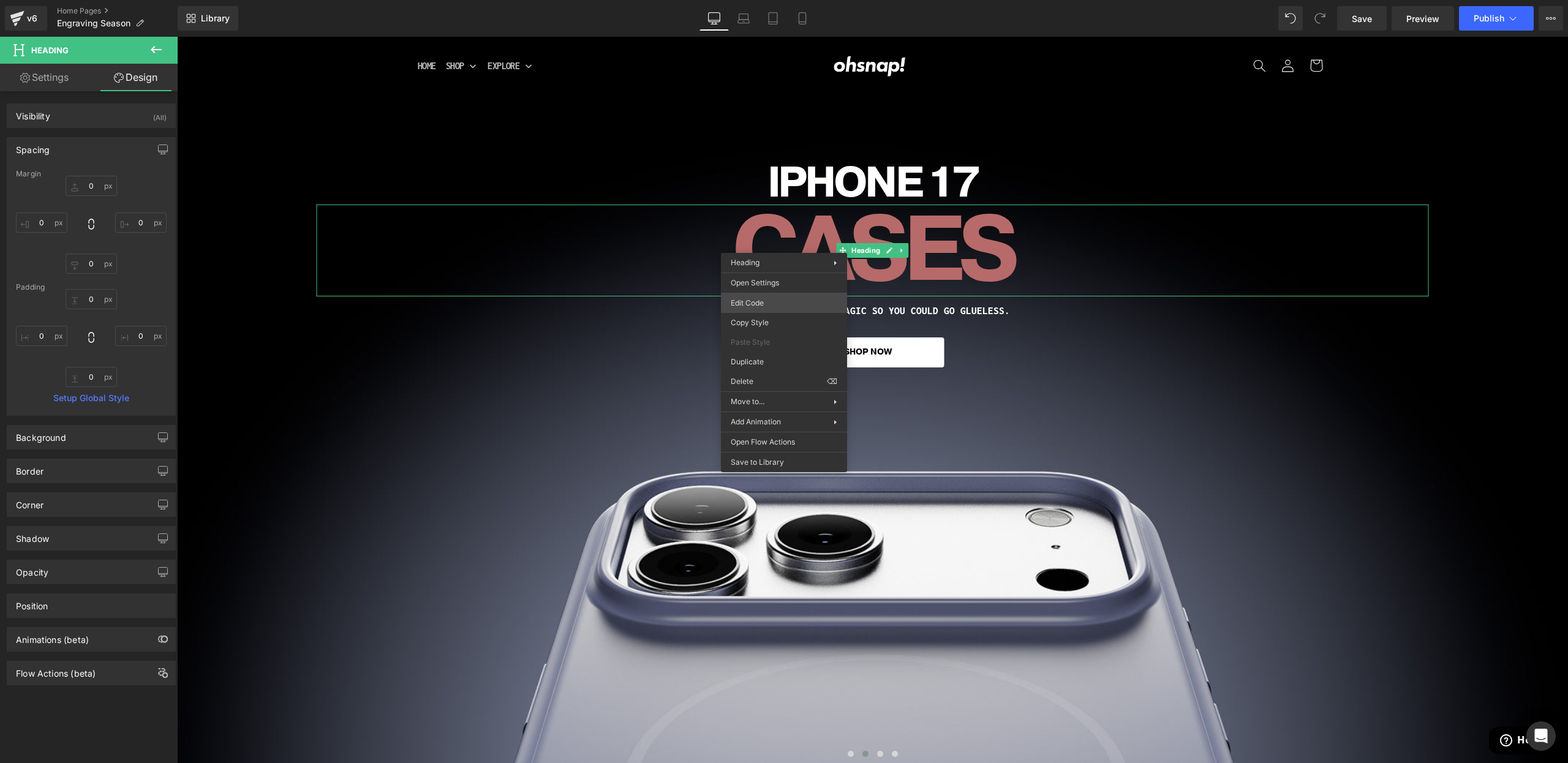
click at [759, 0] on div "Button You are previewing how the will restyle your page. You can not edit Elem…" at bounding box center [784, 0] width 1568 height 0
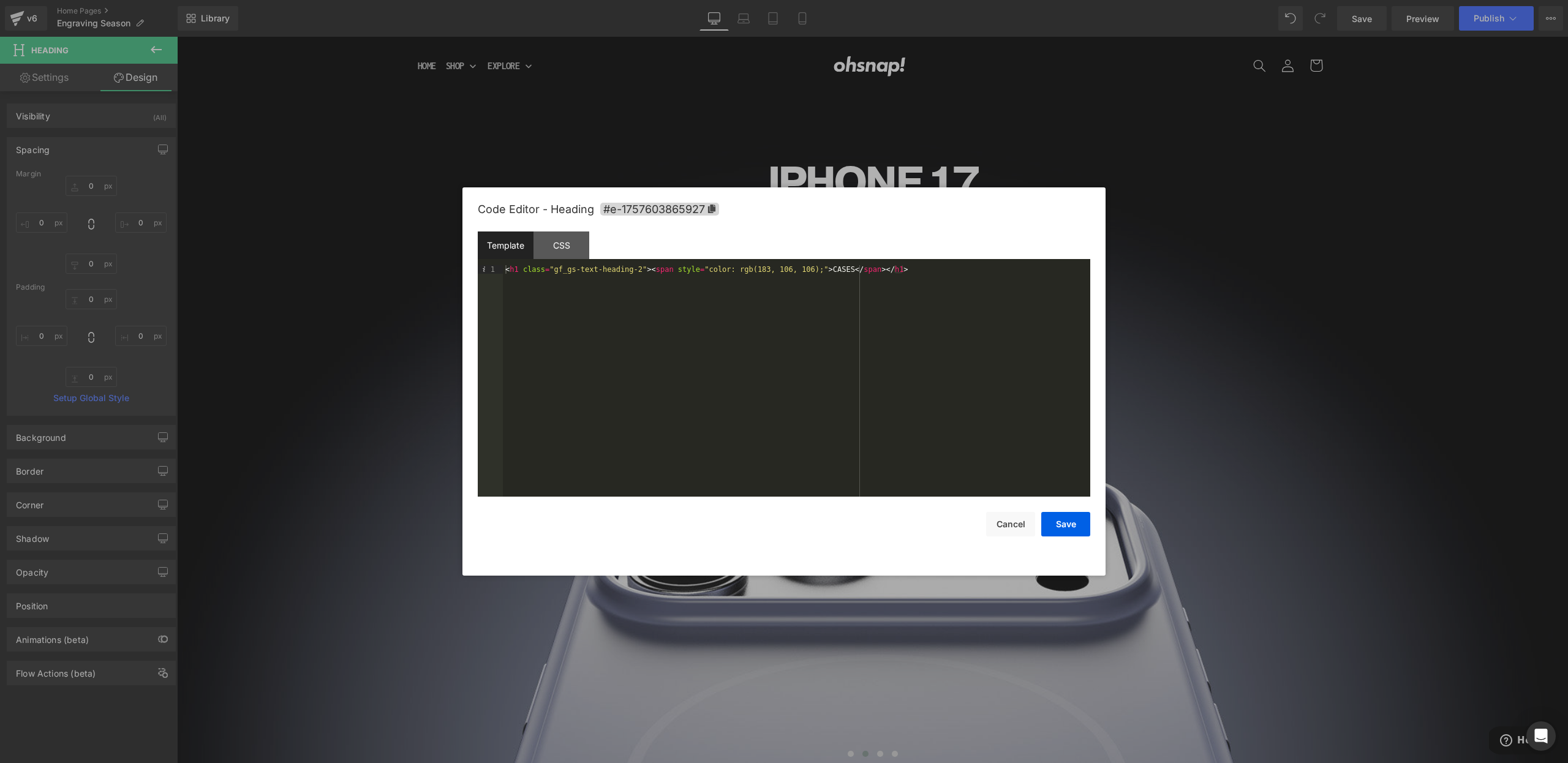
drag, startPoint x: 513, startPoint y: 267, endPoint x: 521, endPoint y: 268, distance: 8.1
click at [513, 267] on div "< h1 class = "gf_gs-text-heading-2" > < span style = "color: rgb(183, 106, 106)…" at bounding box center [796, 389] width 587 height 248
drag, startPoint x: 521, startPoint y: 268, endPoint x: 530, endPoint y: 273, distance: 10.3
click at [521, 268] on div "< h1 class = "gf_gs-text-heading-2" > < span style = "color: rgb(183, 106, 106)…" at bounding box center [796, 389] width 587 height 248
click at [1061, 516] on button "Save" at bounding box center [1066, 524] width 49 height 24
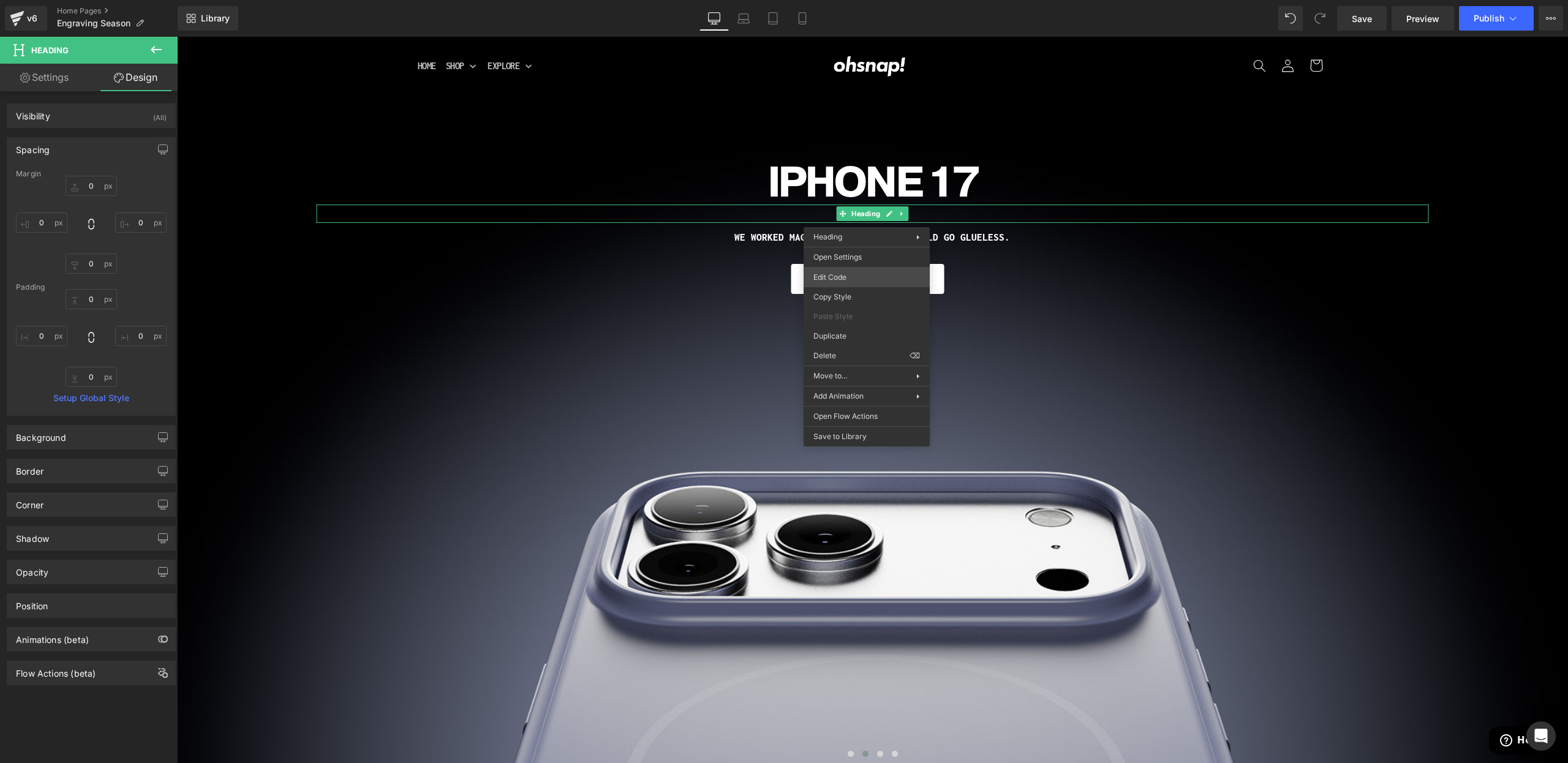
click at [839, 0] on div "Button You are previewing how the will restyle your page. You can not edit Elem…" at bounding box center [784, 0] width 1568 height 0
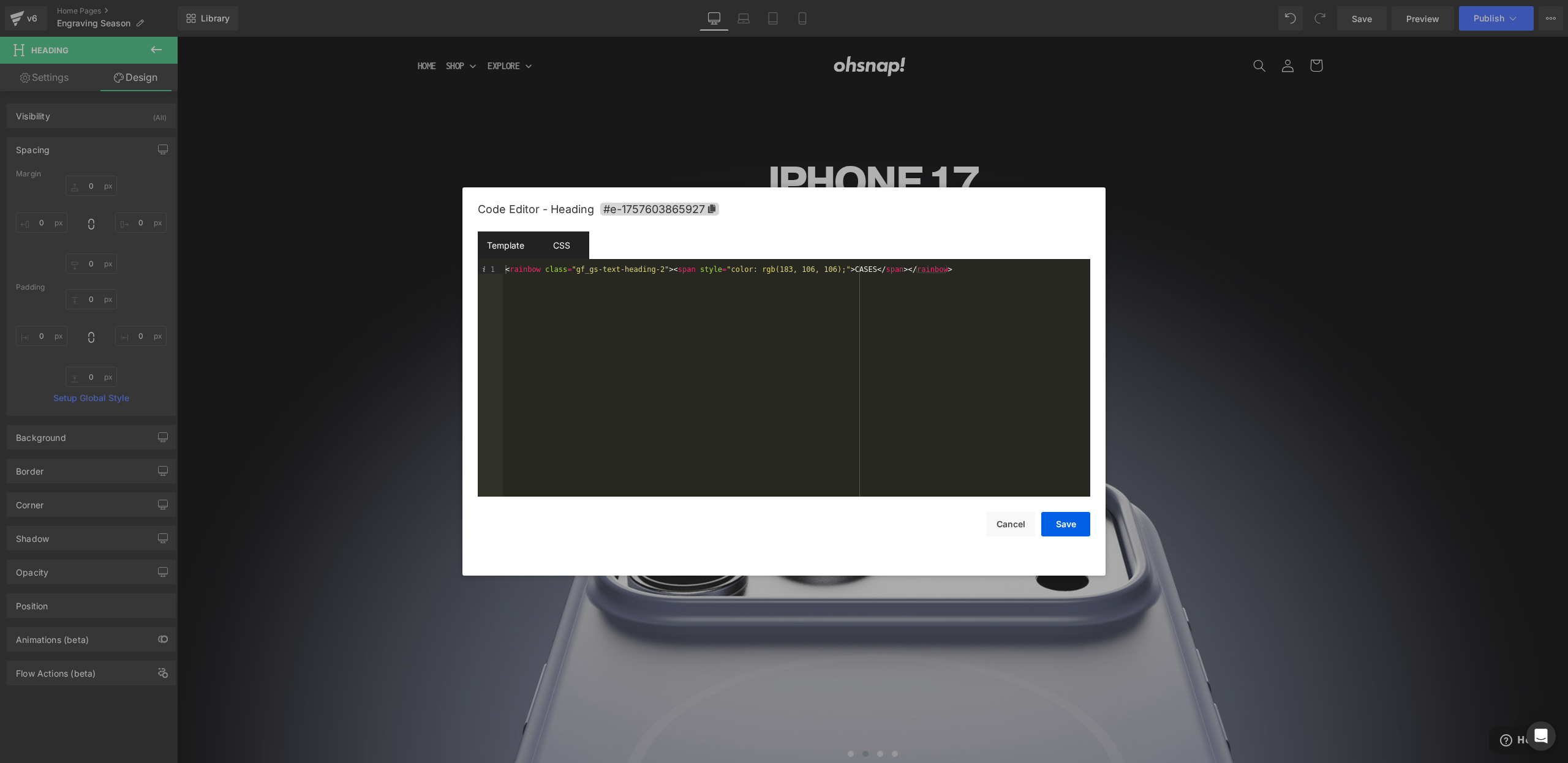
click at [547, 246] on div "CSS" at bounding box center [561, 245] width 56 height 28
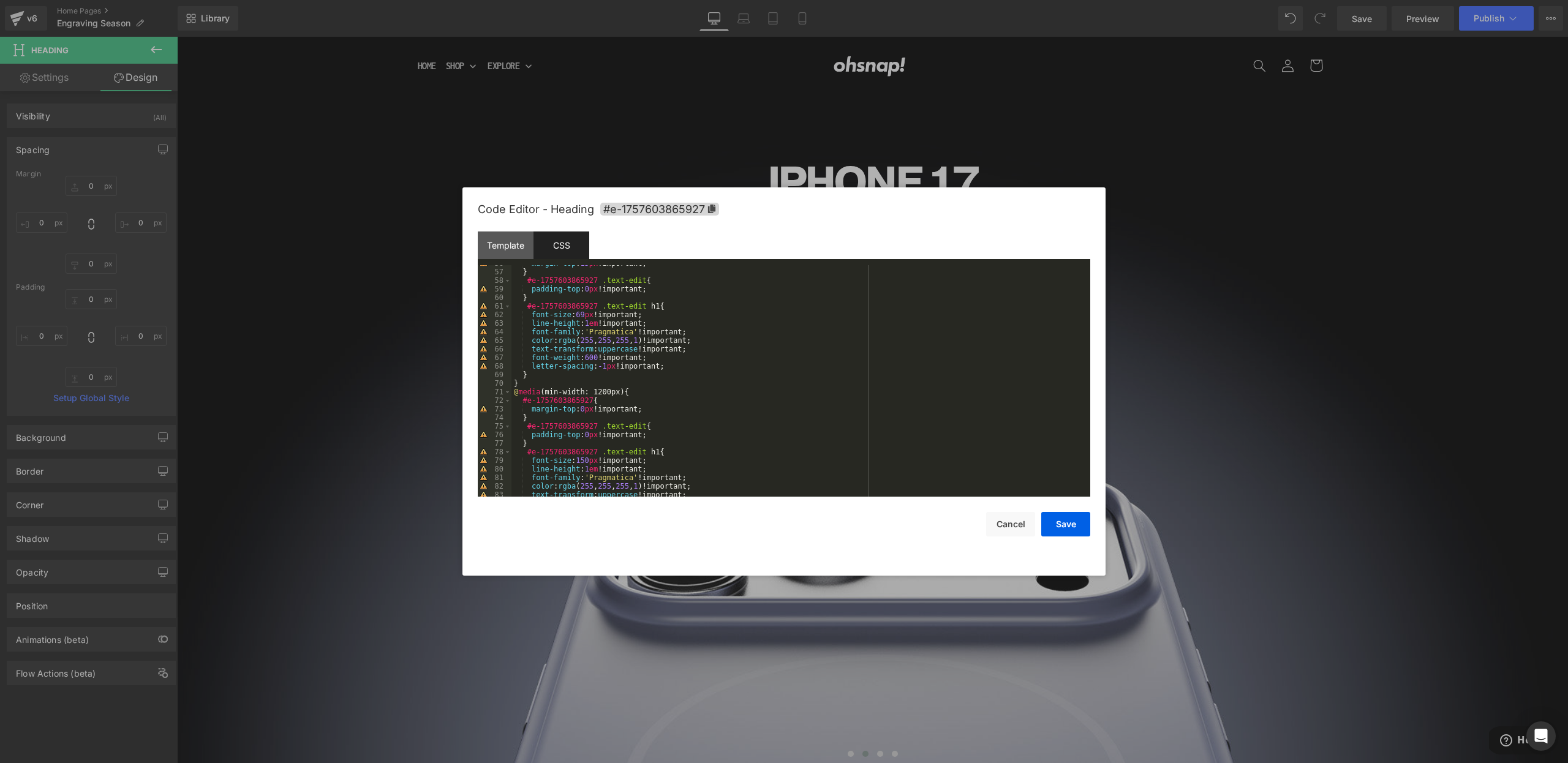
scroll to position [694, 0]
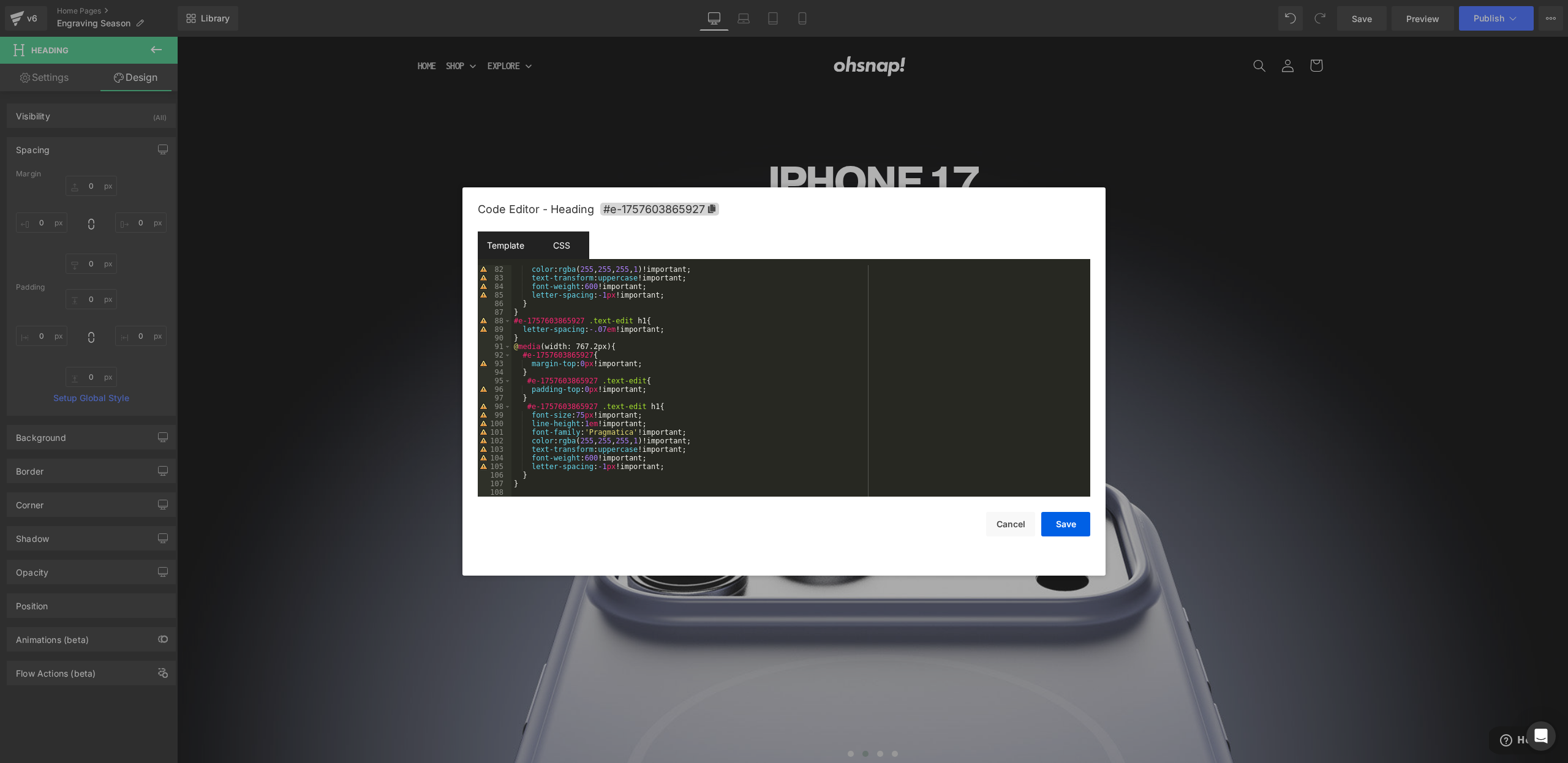
click at [508, 250] on div "Template" at bounding box center [505, 245] width 56 height 28
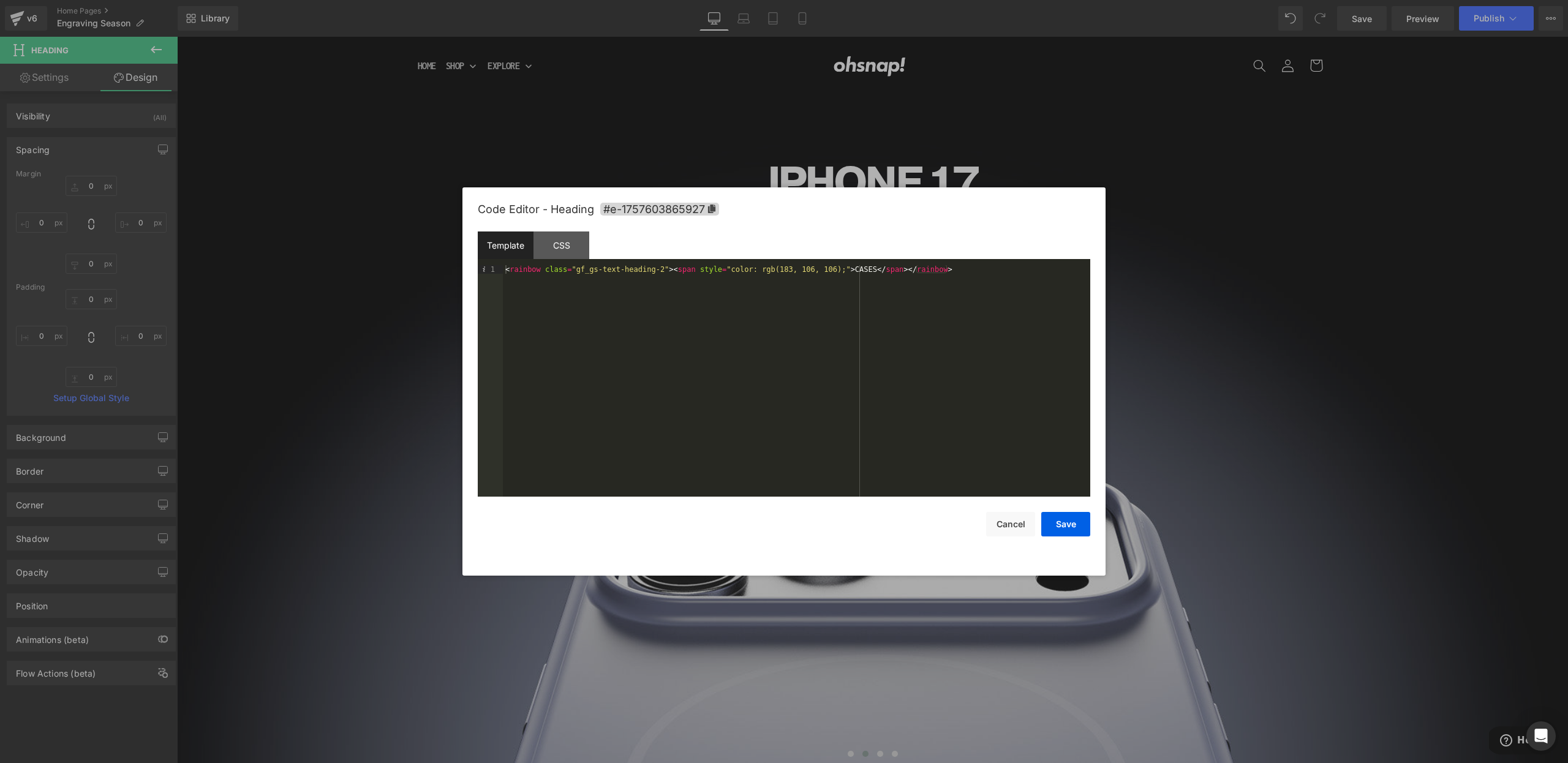
click at [537, 272] on div "< rainbow class = "gf_gs-text-heading-2" > < span style = "color: rgb(183, 106,…" at bounding box center [796, 389] width 587 height 248
click at [536, 271] on div "< rainbow class = "gf_gs-text-heading-2" > < span style = "color: rgb(183, 106,…" at bounding box center [796, 389] width 587 height 248
click at [527, 268] on div "< rainbow class = "gf_gs-text-heading-2" > < span style = "color: rgb(183, 106,…" at bounding box center [796, 389] width 587 height 248
drag, startPoint x: 527, startPoint y: 268, endPoint x: 533, endPoint y: 272, distance: 7.2
click at [527, 269] on div "< rainbow class = "gf_gs-text-heading-2" > < span style = "color: rgb(183, 106,…" at bounding box center [796, 389] width 587 height 248
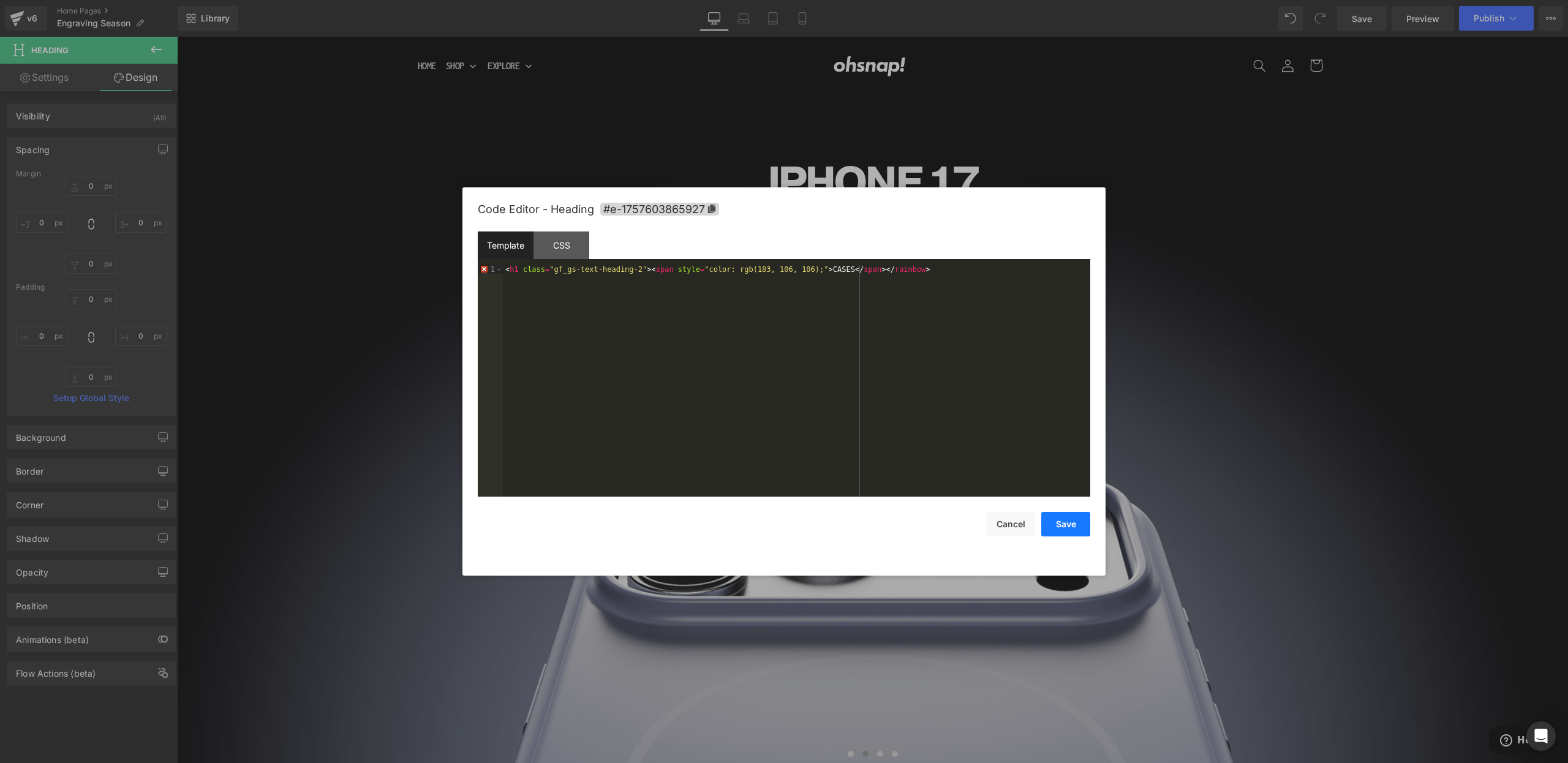
drag, startPoint x: 1057, startPoint y: 515, endPoint x: 1060, endPoint y: 521, distance: 6.7
click at [1056, 515] on button "Save" at bounding box center [1066, 524] width 49 height 24
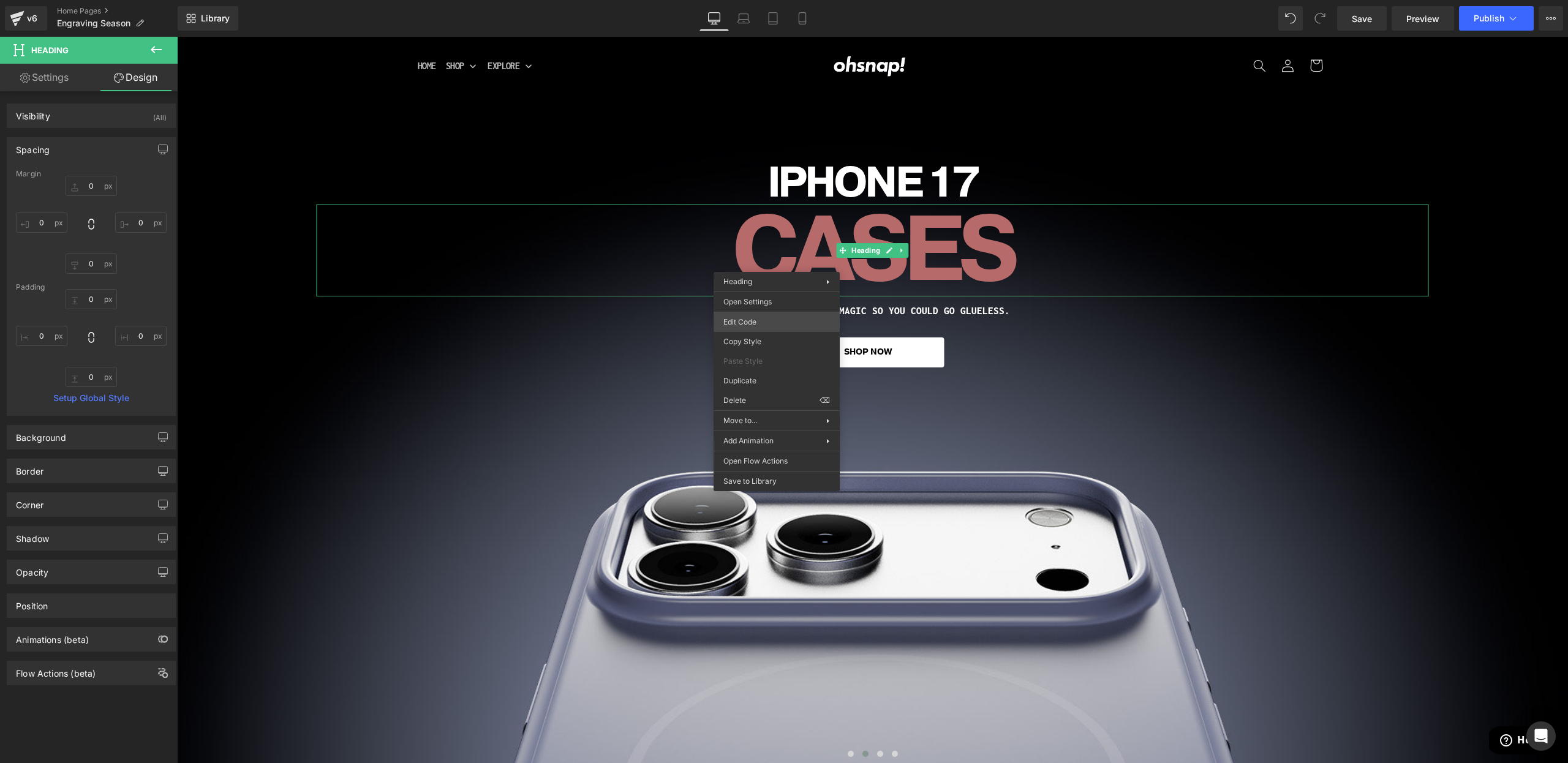
click at [750, 0] on div "Button You are previewing how the will restyle your page. You can not edit Elem…" at bounding box center [784, 0] width 1568 height 0
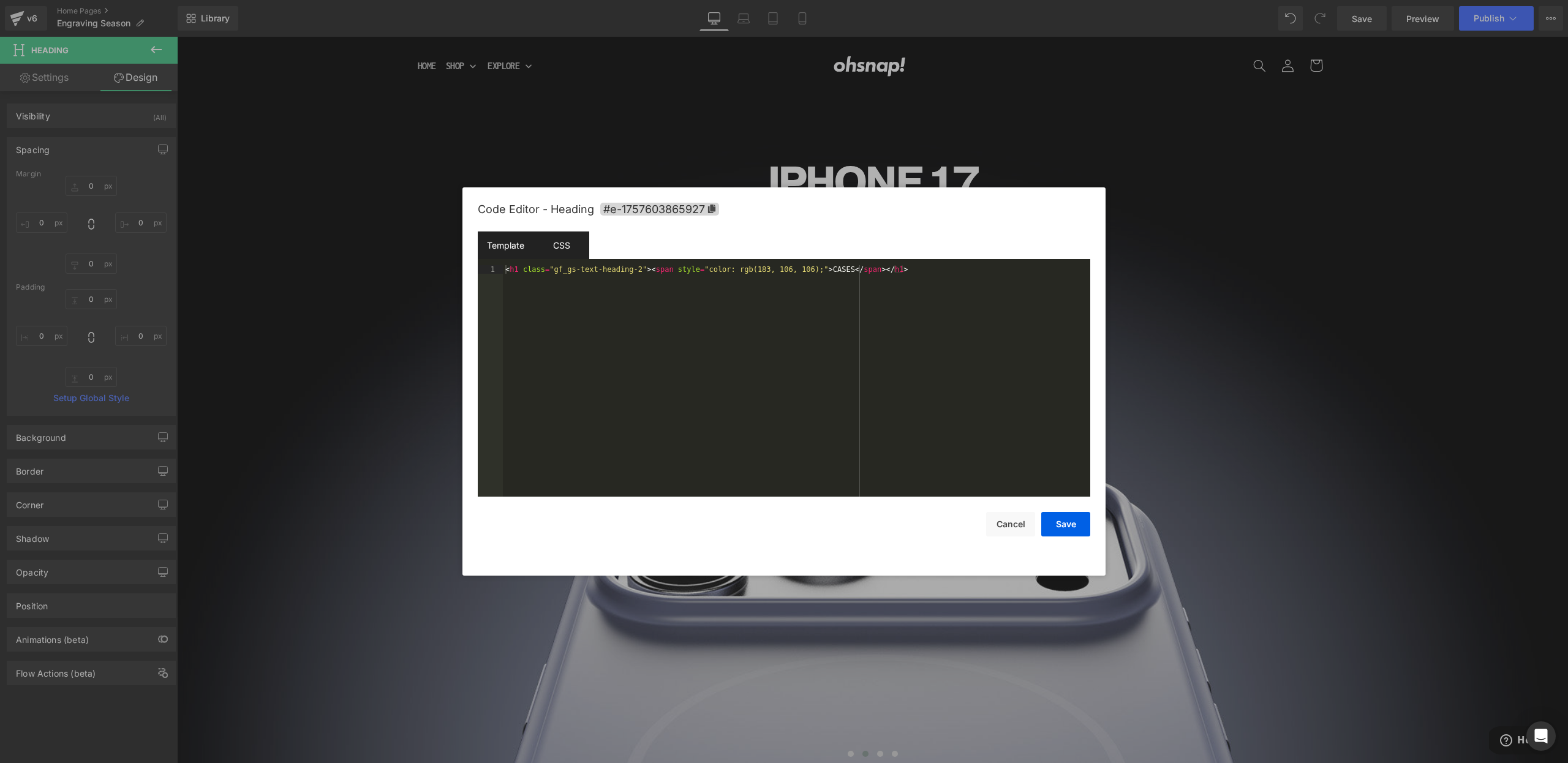
click at [565, 242] on div "CSS" at bounding box center [561, 245] width 56 height 28
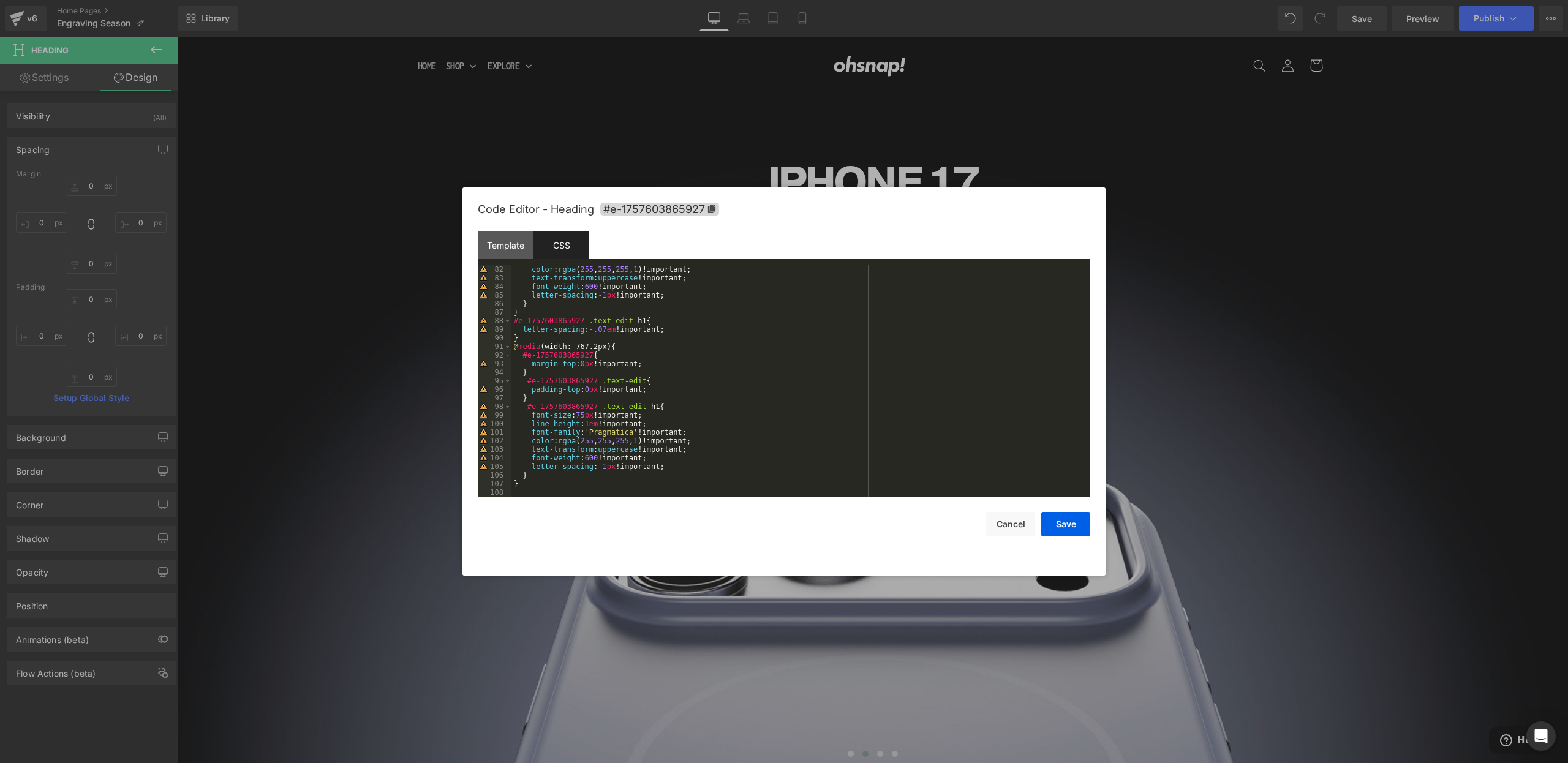
click at [996, 82] on div at bounding box center [784, 381] width 1568 height 763
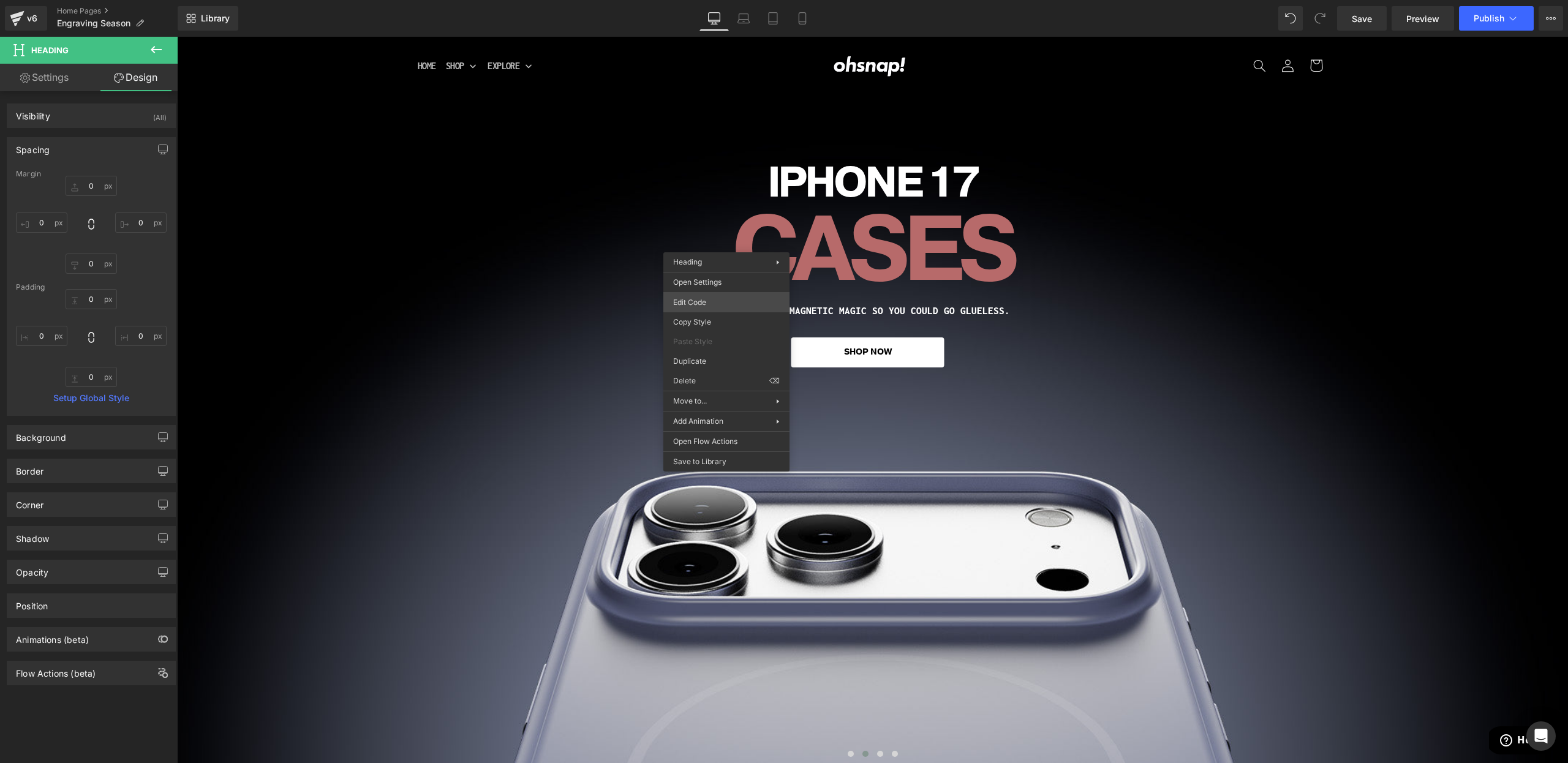
click at [702, 0] on div "Button You are previewing how the will restyle your page. You can not edit Elem…" at bounding box center [784, 0] width 1568 height 0
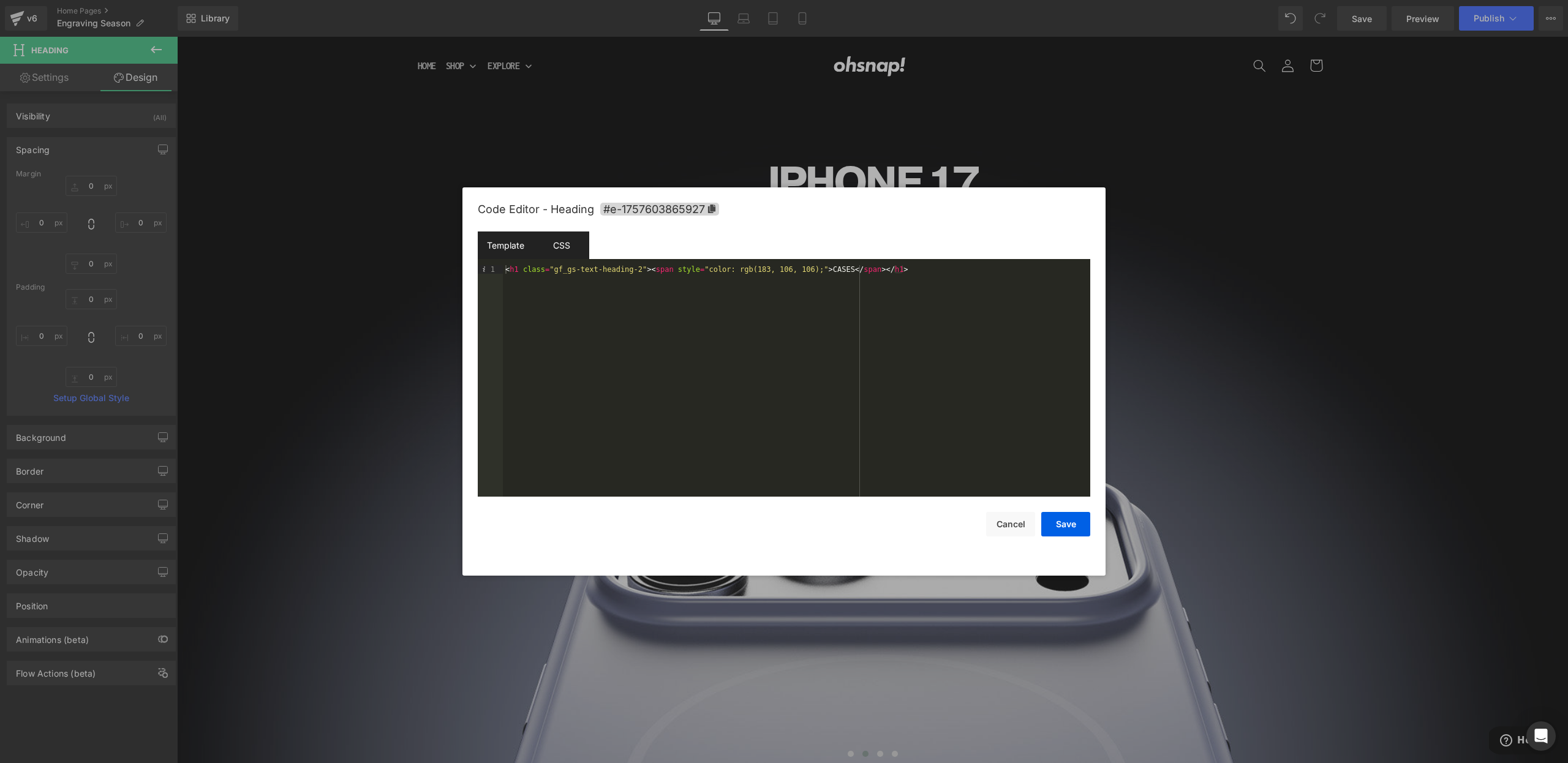
click at [550, 238] on div "CSS" at bounding box center [561, 245] width 56 height 28
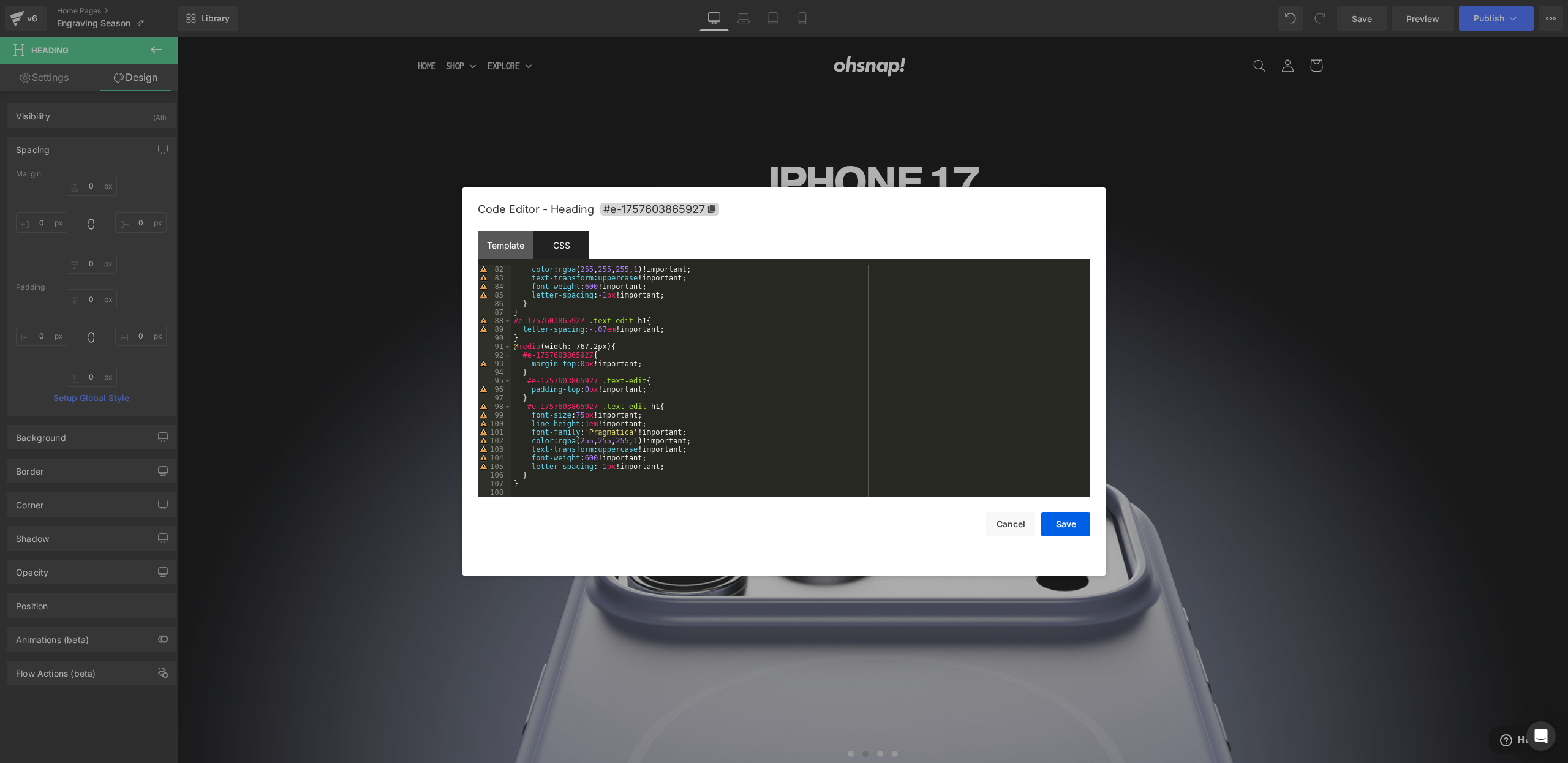
click at [541, 487] on div "color : rgba ( 255 , 255 , 255 , 1 )!important; text-transform : uppercase !imp…" at bounding box center [798, 389] width 574 height 248
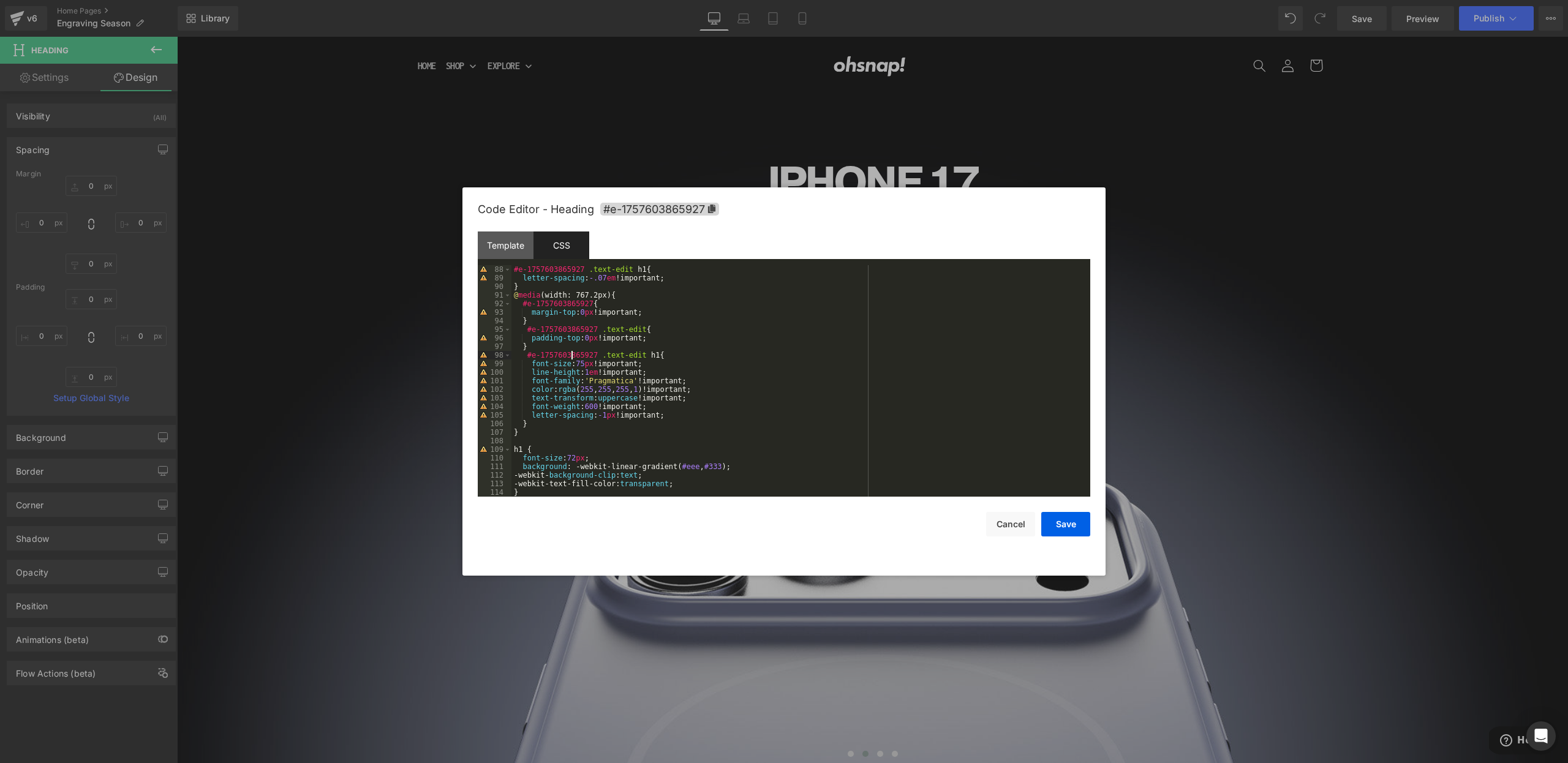
click at [572, 355] on div "#e-1757603865927 .text-edit h1 { letter-spacing : -.07 em !important; } @ media…" at bounding box center [798, 389] width 574 height 248
drag, startPoint x: 592, startPoint y: 357, endPoint x: 529, endPoint y: 357, distance: 63.0
click at [529, 357] on div "#e-1757603865927 .text-edit h1 { letter-spacing : -.07 em !important; } @ media…" at bounding box center [798, 389] width 574 height 248
drag, startPoint x: 522, startPoint y: 451, endPoint x: 504, endPoint y: 451, distance: 18.0
click at [504, 451] on pre "88 89 90 91 92 93 94 95 96 97 98 99 100 101 102 103 104 105 106 107 108 109 110…" at bounding box center [784, 381] width 613 height 231
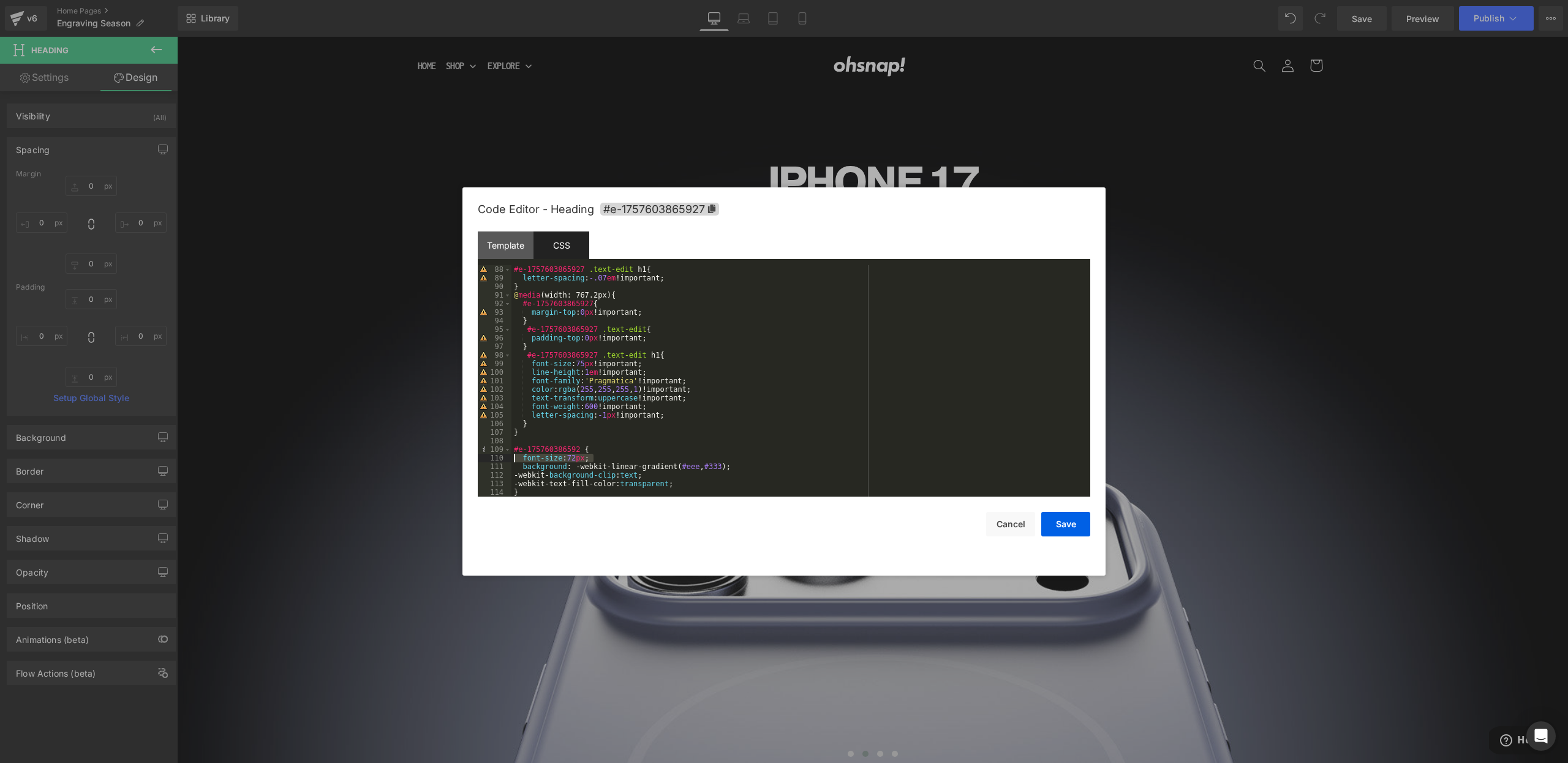
drag, startPoint x: 587, startPoint y: 458, endPoint x: 508, endPoint y: 455, distance: 79.1
click at [473, 457] on div "Code Editor - Heading #e-1757603865927 Template CSS 1 < h1 class = "gf_gs-text-…" at bounding box center [784, 382] width 643 height 388
click at [731, 454] on div "#e-1757603865927 .text-edit h1 { letter-spacing : -.07 em !important; } @ media…" at bounding box center [798, 389] width 574 height 248
click at [734, 462] on div "#e-1757603865927 .text-edit h1 { letter-spacing : -.07 em !important; } @ media…" at bounding box center [798, 389] width 574 height 248
drag, startPoint x: 751, startPoint y: 459, endPoint x: 780, endPoint y: 457, distance: 29.1
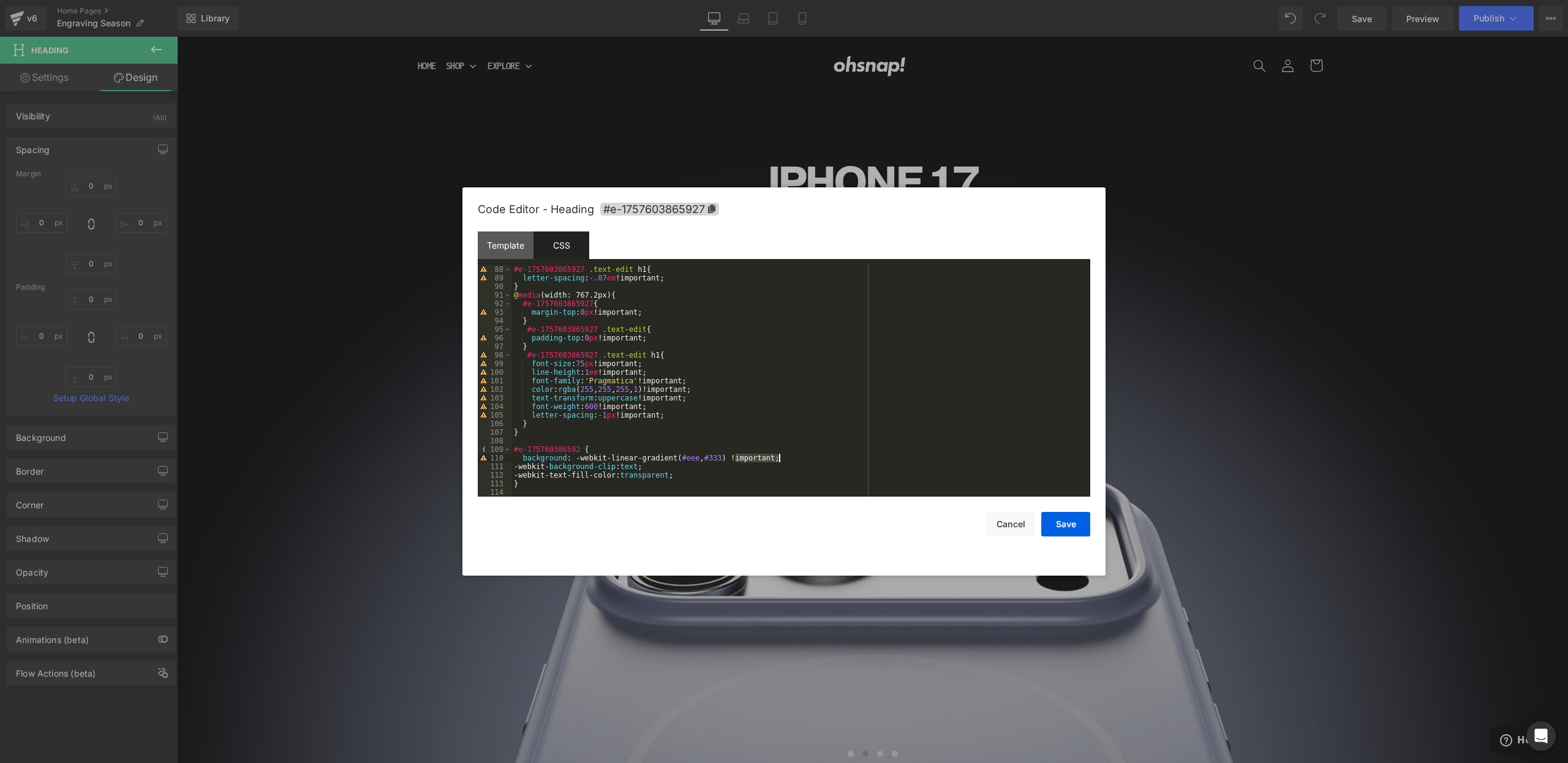
click at [780, 457] on div "#e-1757603865927 .text-edit h1 { letter-spacing : -.07 em !important; } @ media…" at bounding box center [798, 389] width 574 height 248
click at [634, 468] on div "#e-1757603865927 .text-edit h1 { letter-spacing : -.07 em !important; } @ media…" at bounding box center [798, 389] width 574 height 248
click at [651, 465] on div "#e-1757603865927 .text-edit h1 { letter-spacing : -.07 em !important; } @ media…" at bounding box center [798, 389] width 574 height 248
paste textarea
click at [682, 478] on div "#e-1757603865927 .text-edit h1 { letter-spacing : -.07 em !important; } @ media…" at bounding box center [798, 389] width 574 height 248
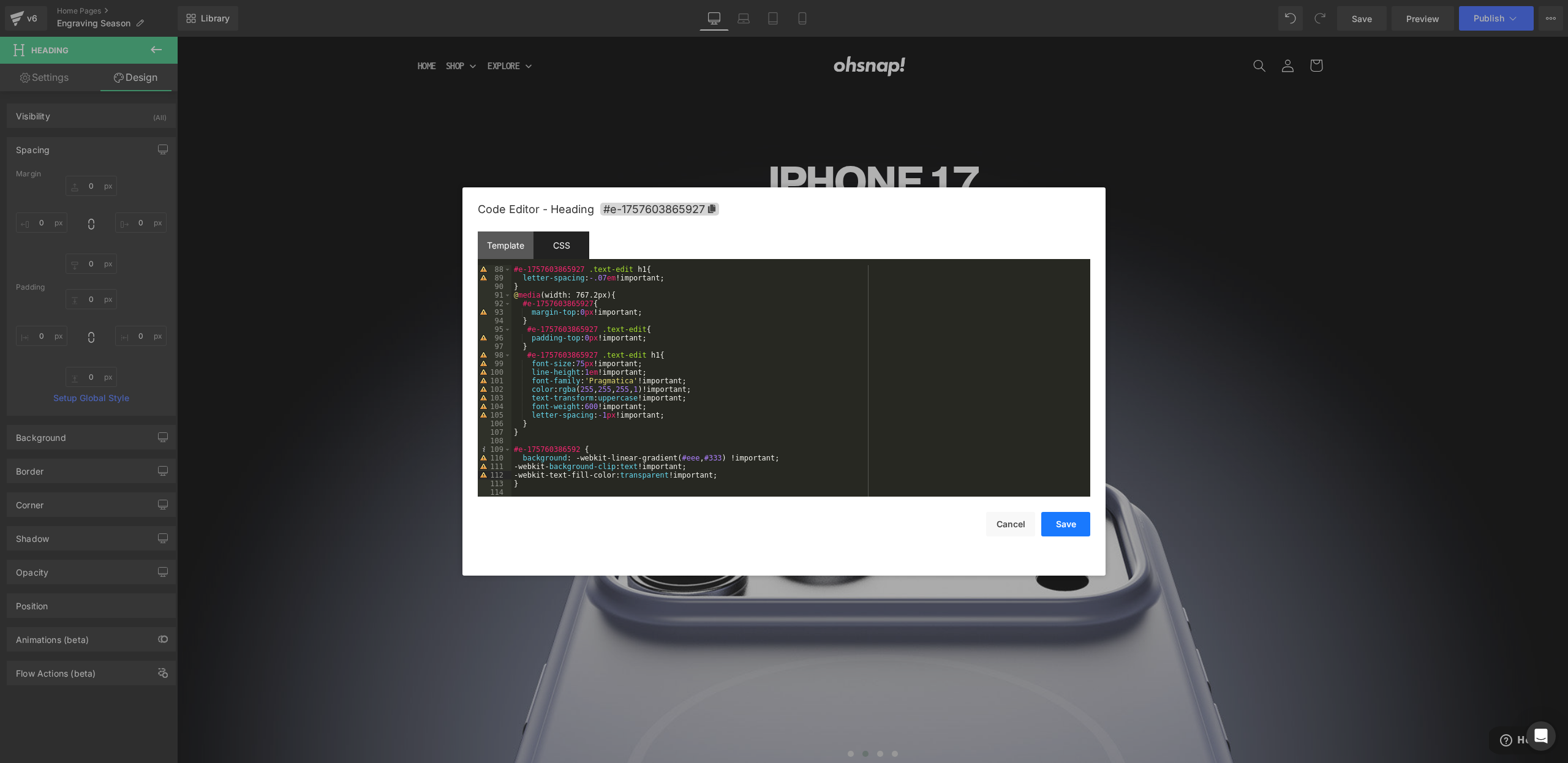
click at [1055, 519] on button "Save" at bounding box center [1066, 524] width 49 height 24
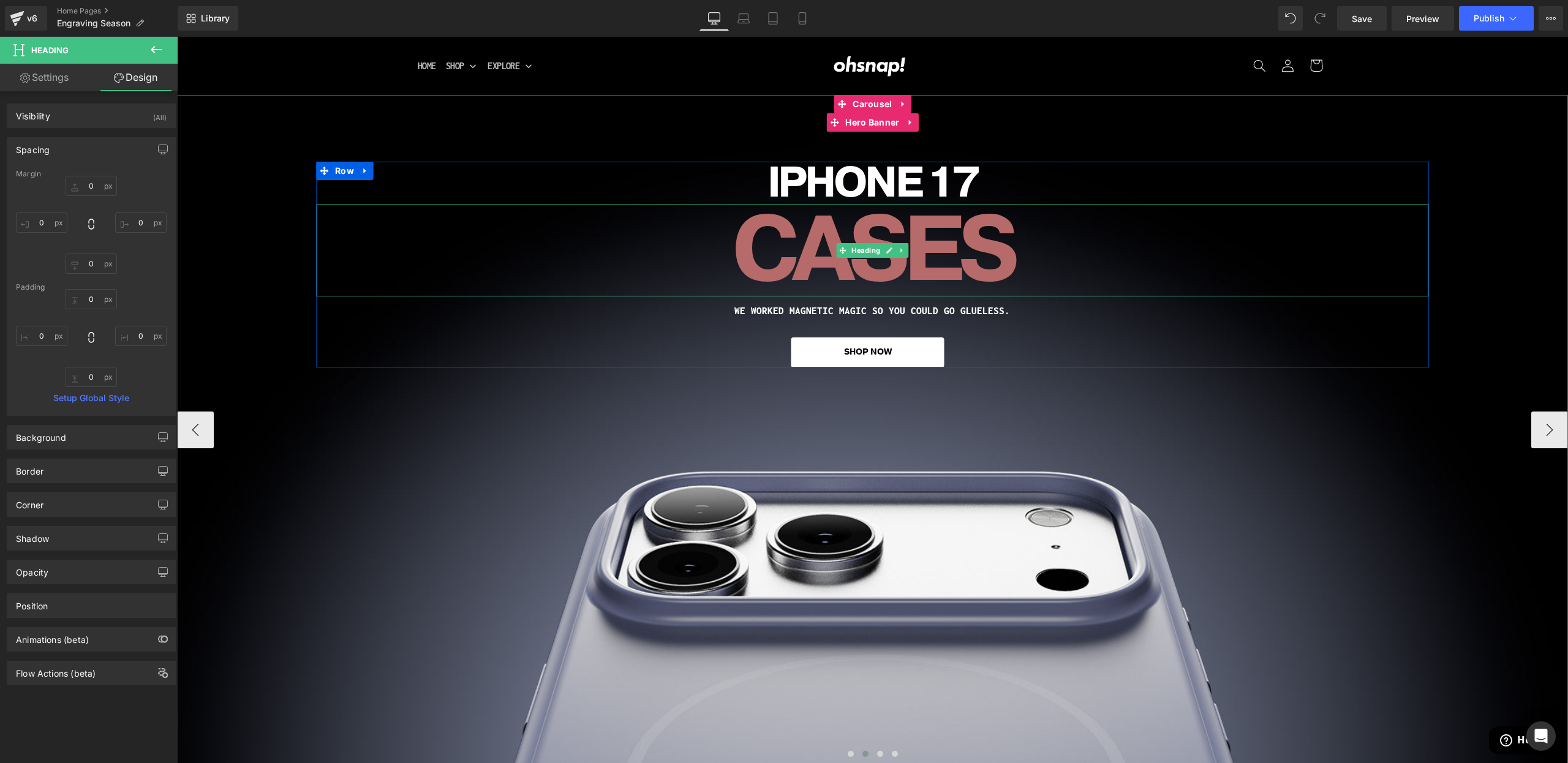
click at [763, 257] on span "CASES" at bounding box center [873, 250] width 281 height 124
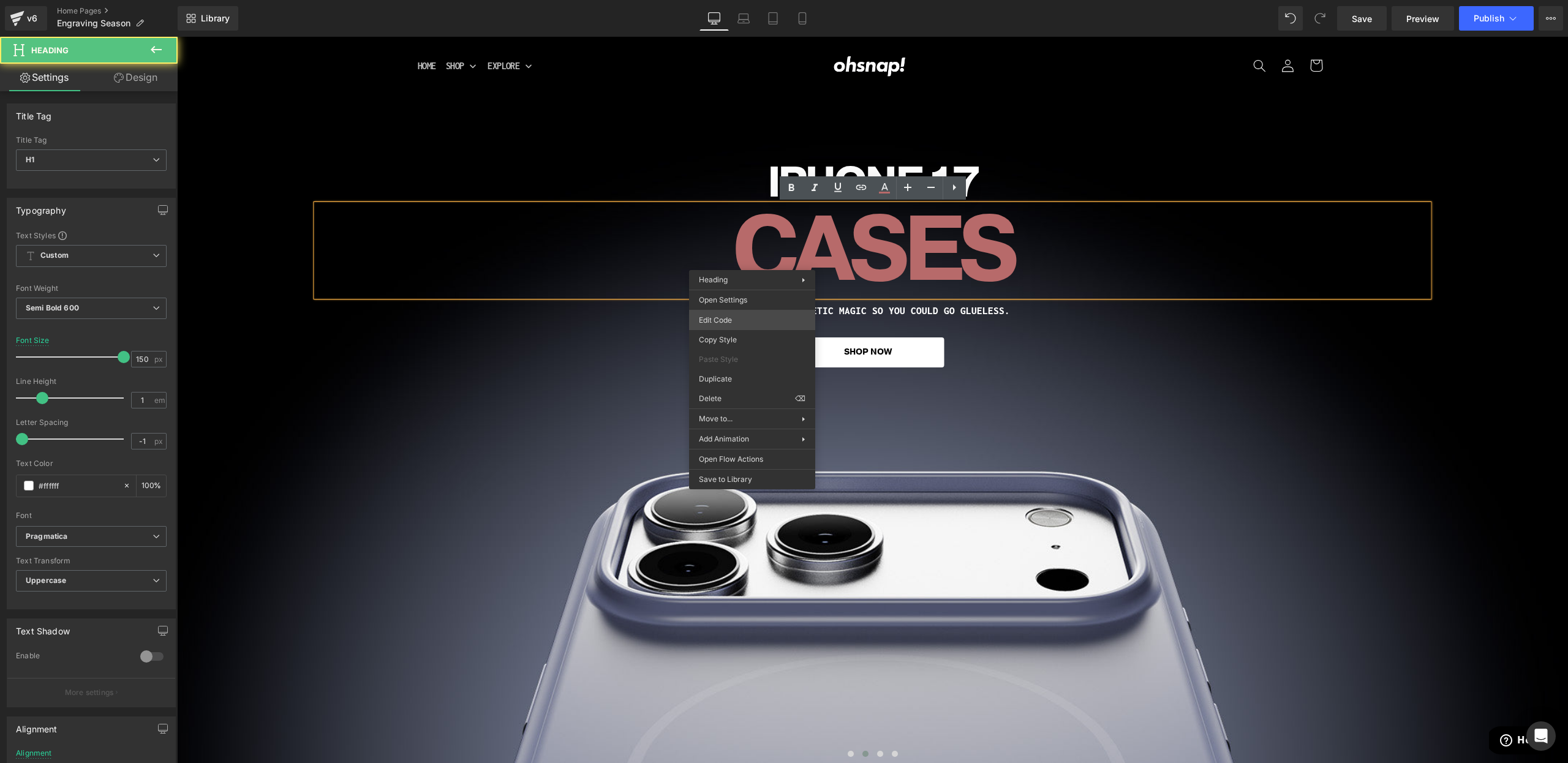
click at [749, 0] on div "Button You are previewing how the will restyle your page. You can not edit Elem…" at bounding box center [784, 0] width 1568 height 0
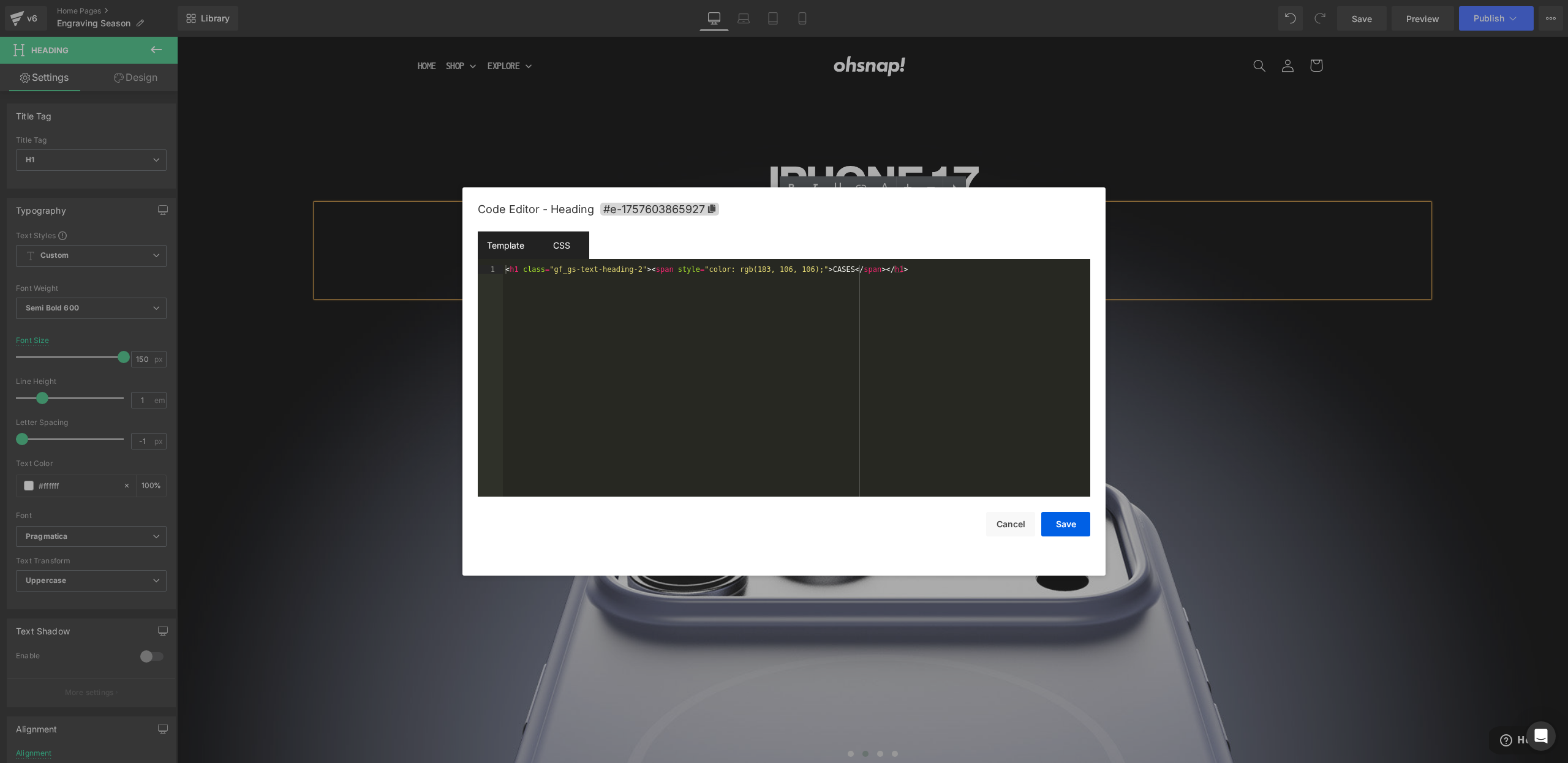
click at [554, 252] on div "CSS" at bounding box center [561, 245] width 56 height 28
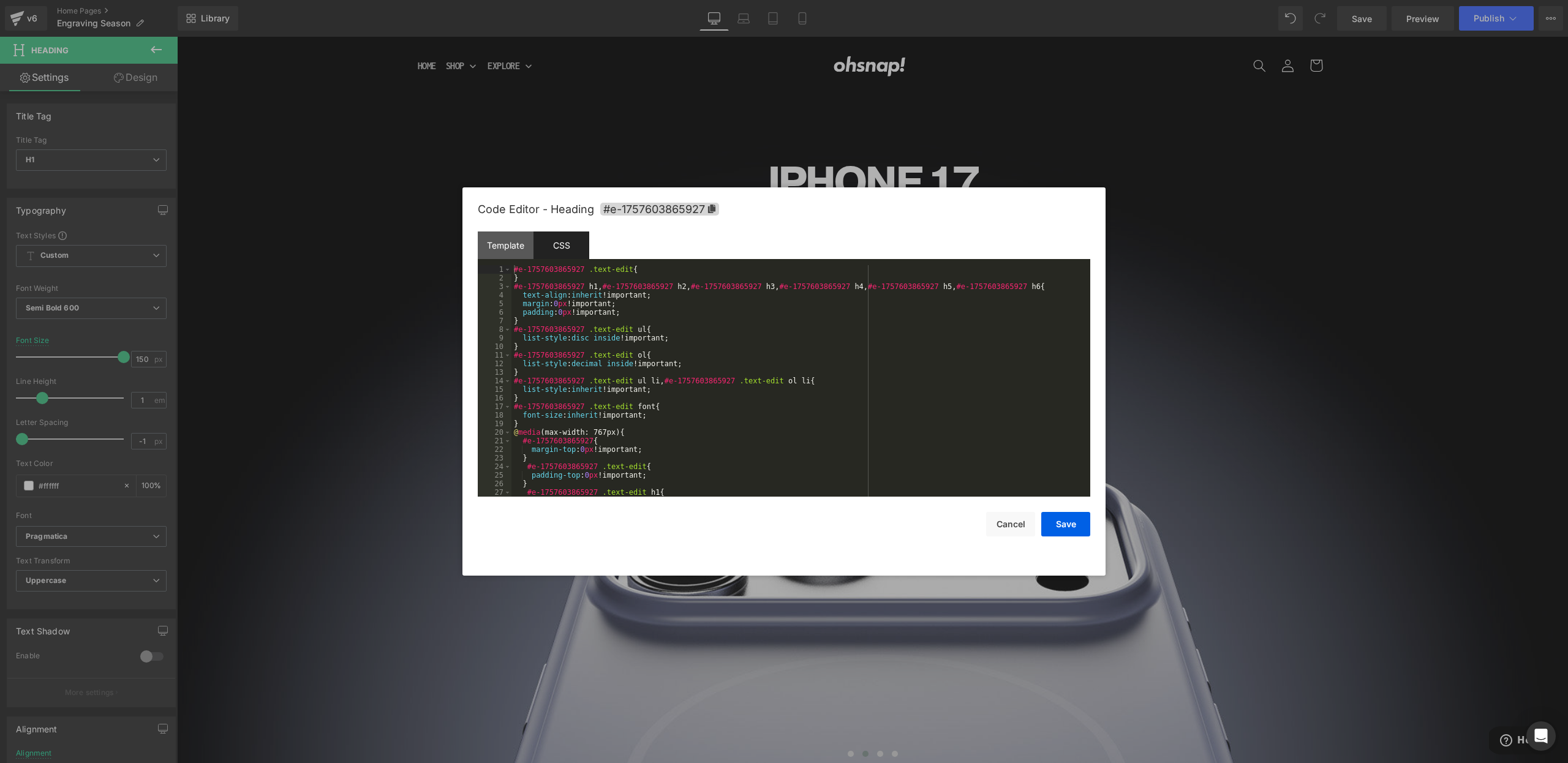
scroll to position [737, 0]
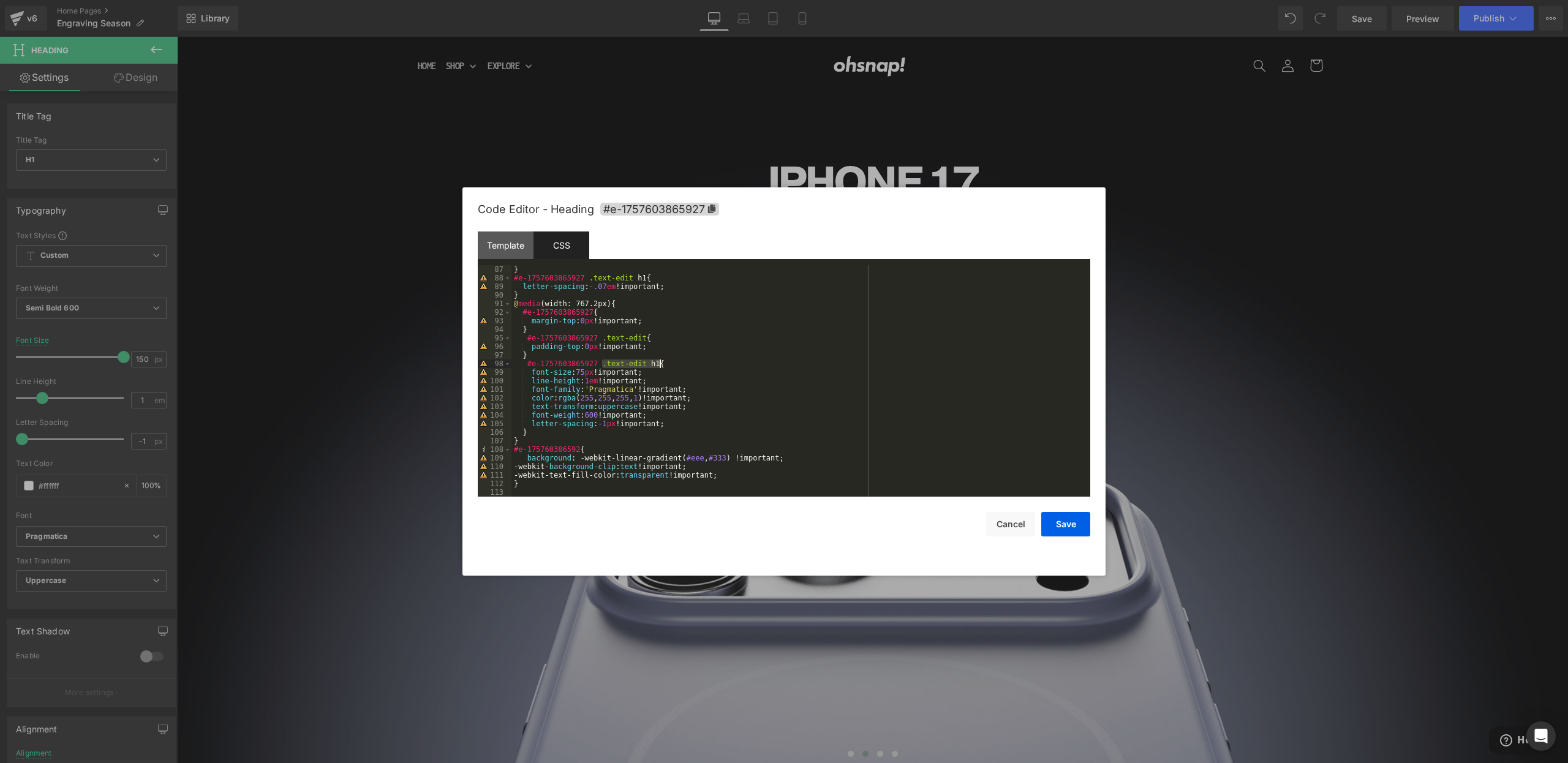
drag, startPoint x: 601, startPoint y: 365, endPoint x: 656, endPoint y: 365, distance: 55.0
click at [658, 365] on div "} #e-1757603865927 .text-edit h1 { letter-spacing : -.07 em !important; } @ med…" at bounding box center [798, 389] width 574 height 248
click at [581, 449] on div "} #e-1757603865927 .text-edit h1 { letter-spacing : -.07 em !important; } @ med…" at bounding box center [798, 389] width 574 height 248
click at [1061, 524] on button "Save" at bounding box center [1066, 524] width 49 height 24
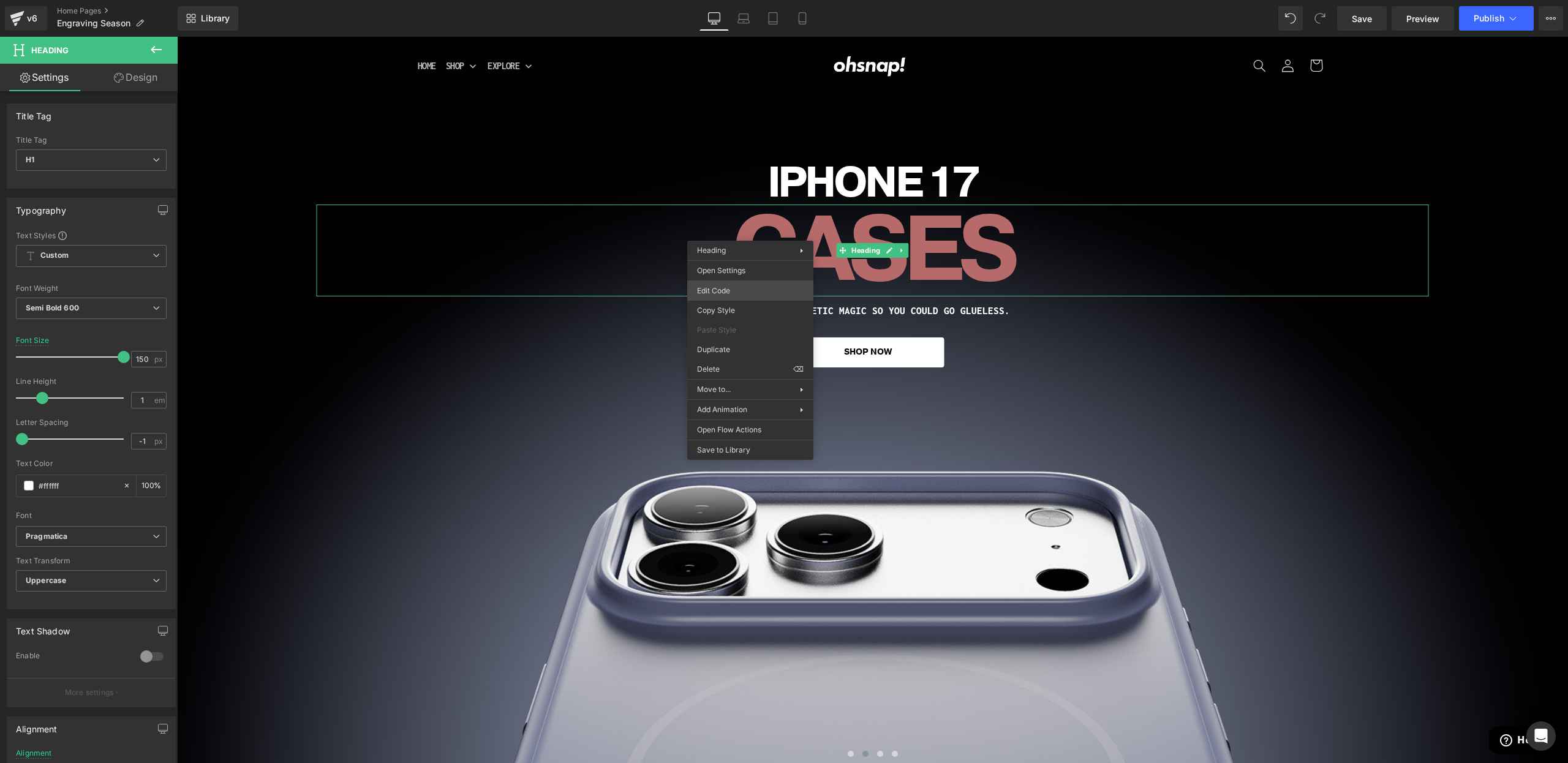
click at [710, 0] on div "Button You are previewing how the will restyle your page. You can not edit Elem…" at bounding box center [784, 0] width 1568 height 0
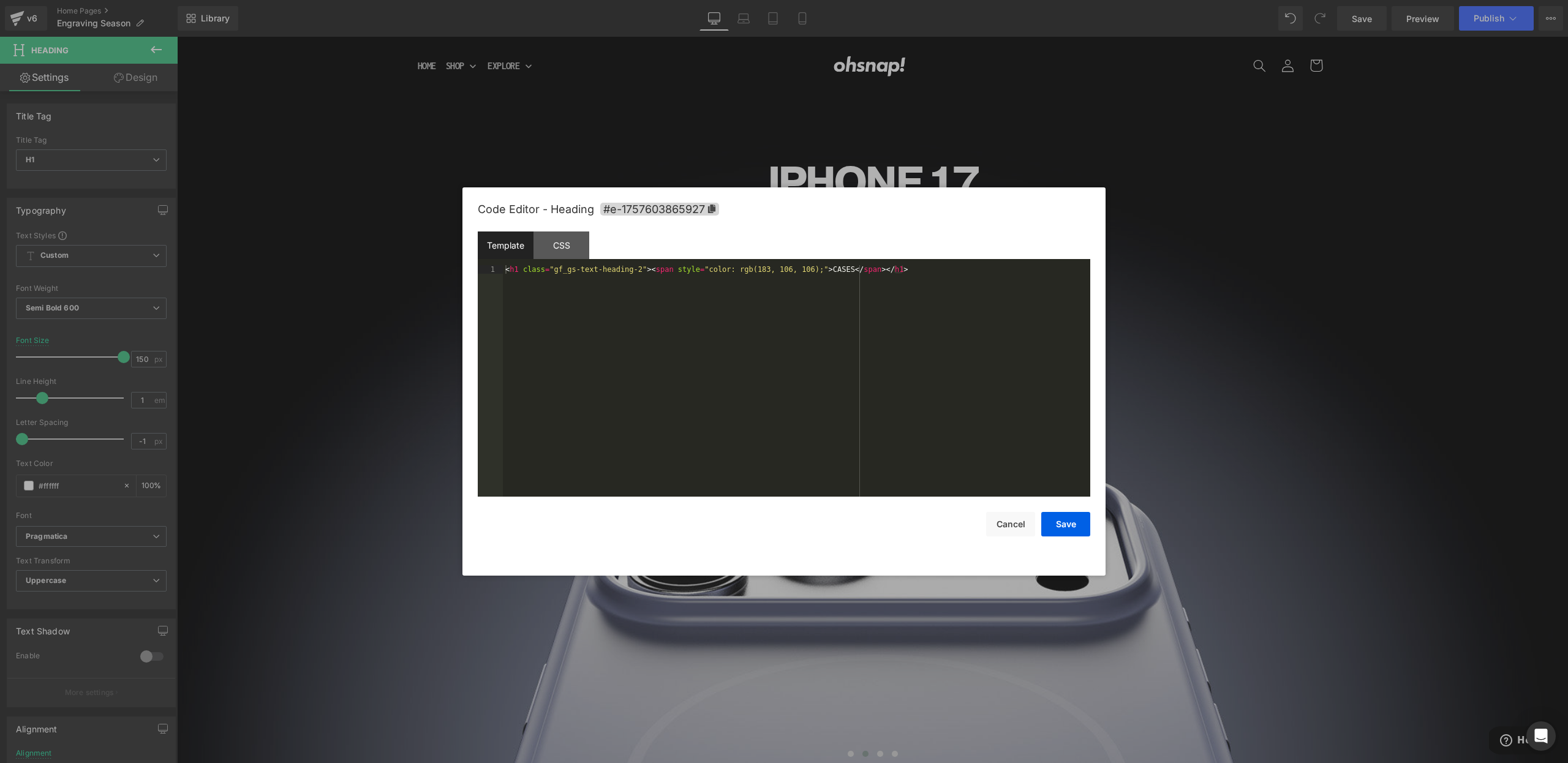
drag, startPoint x: 430, startPoint y: 299, endPoint x: 415, endPoint y: 260, distance: 41.8
click at [430, 299] on div at bounding box center [784, 381] width 1568 height 763
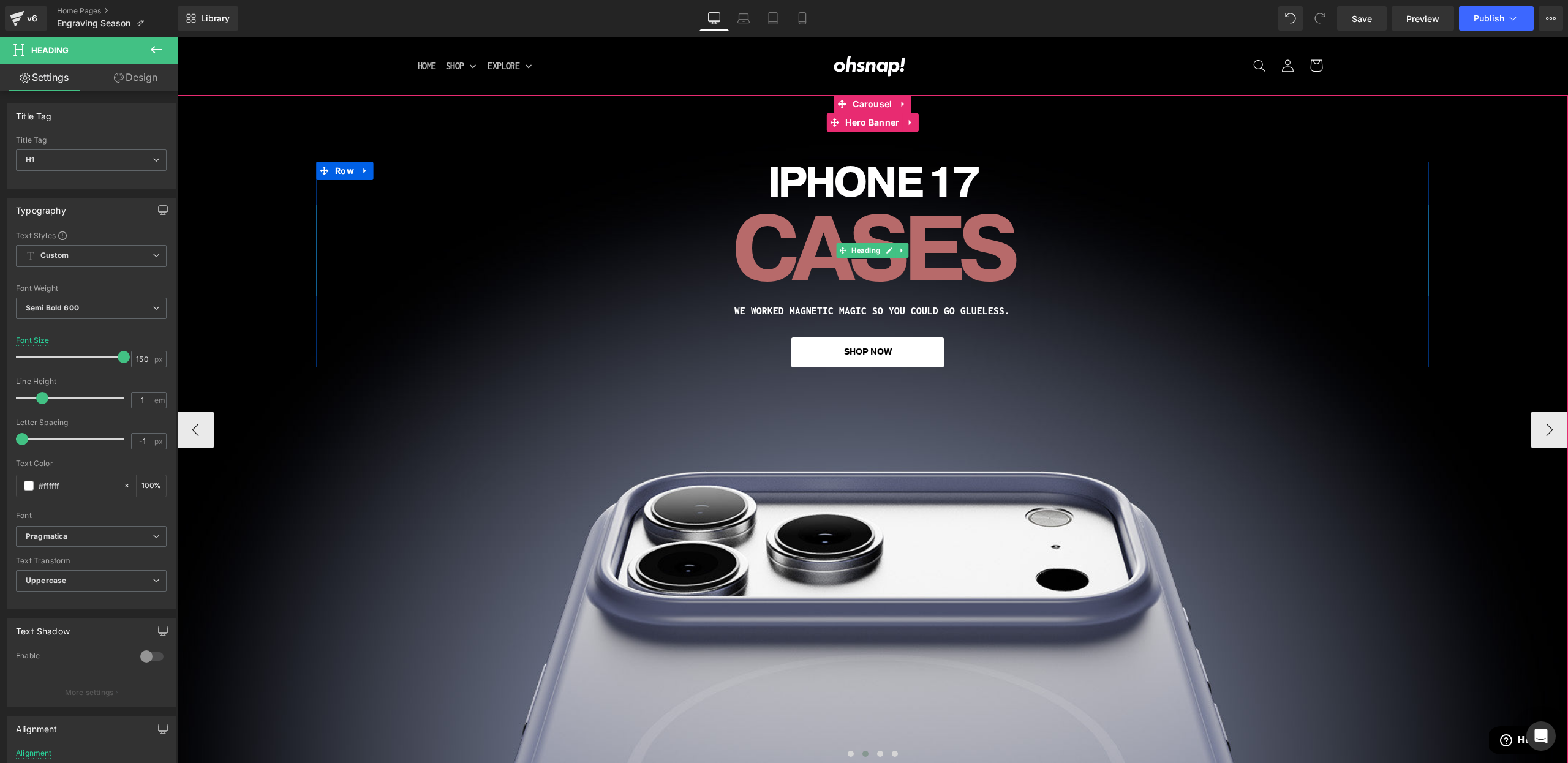
click at [860, 253] on span "Heading" at bounding box center [866, 250] width 34 height 15
click at [782, 279] on span "CASES" at bounding box center [873, 250] width 281 height 124
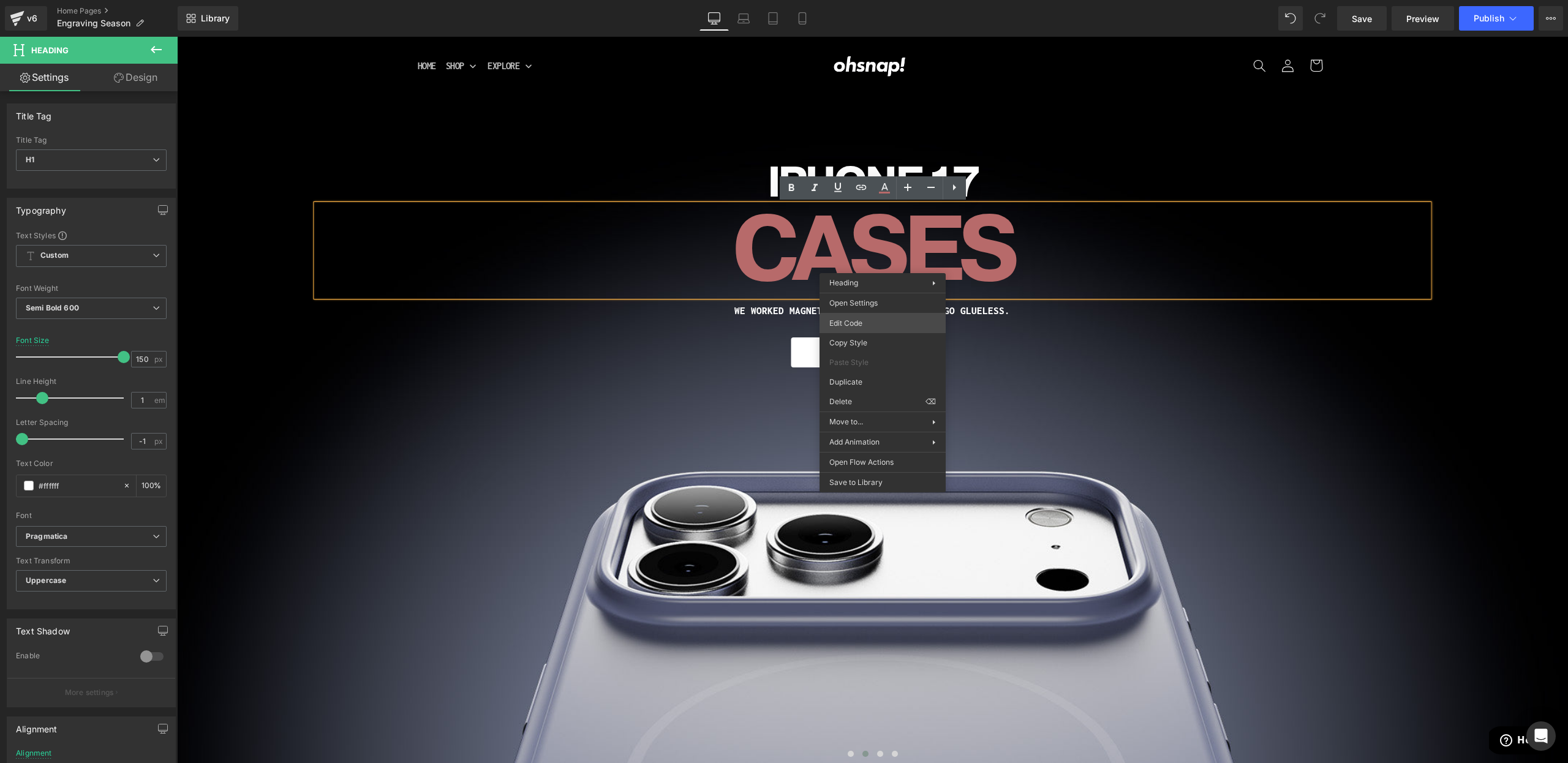
click at [863, 0] on div "Heading You are previewing how the will restyle your page. You can not edit Ele…" at bounding box center [784, 0] width 1568 height 0
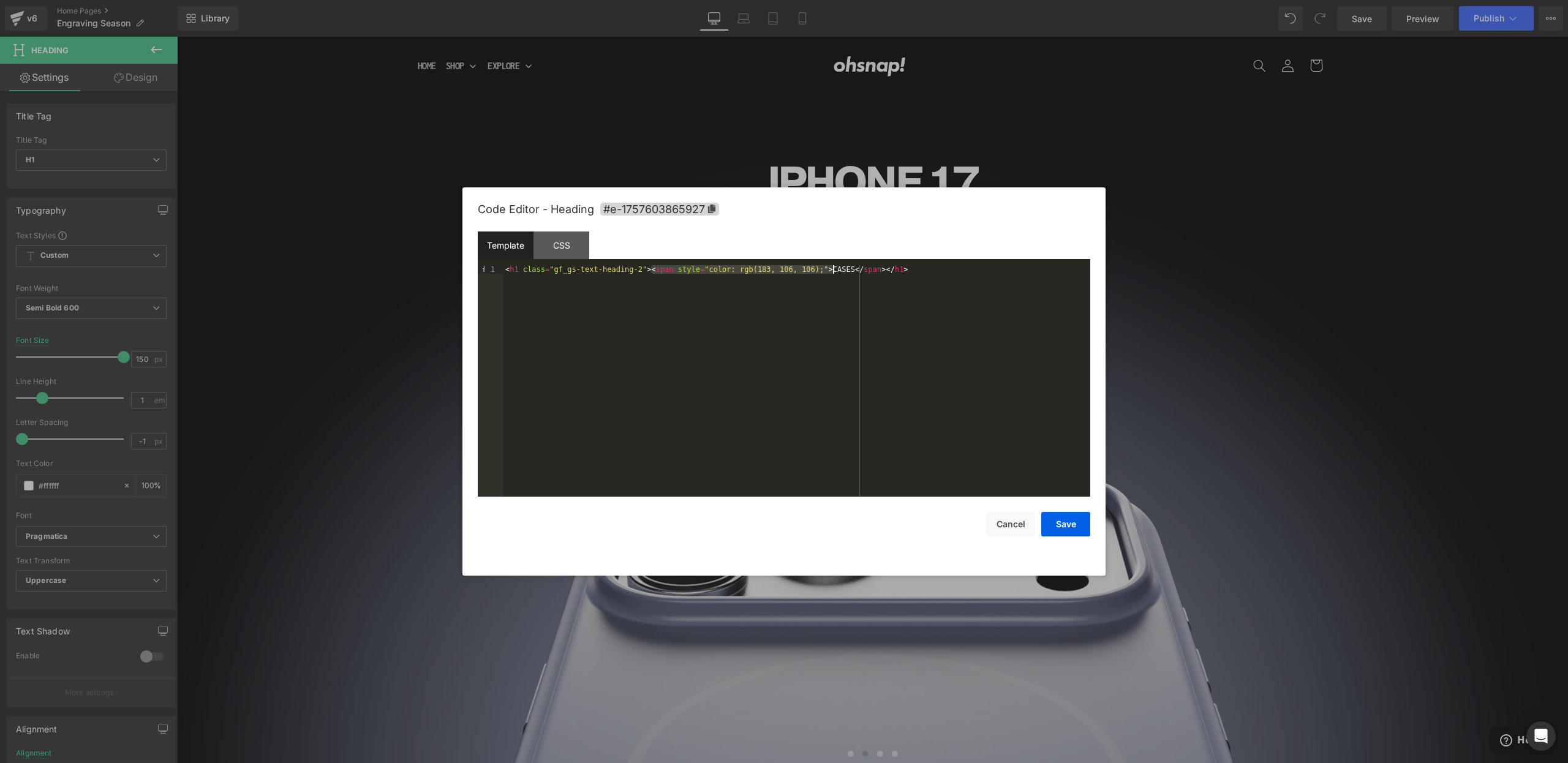
drag, startPoint x: 653, startPoint y: 271, endPoint x: 835, endPoint y: 272, distance: 182.0
click at [835, 272] on div "< h1 class = "gf_gs-text-heading-2" > < span style = "color: rgb(183, 106, 106)…" at bounding box center [796, 389] width 587 height 248
drag, startPoint x: 674, startPoint y: 270, endPoint x: 705, endPoint y: 272, distance: 31.1
click at [705, 272] on div "< h1 class = "gf_gs-text-heading-2" > CASES </ span > </ h1 >" at bounding box center [796, 389] width 587 height 248
click at [1068, 525] on button "Save" at bounding box center [1066, 524] width 49 height 24
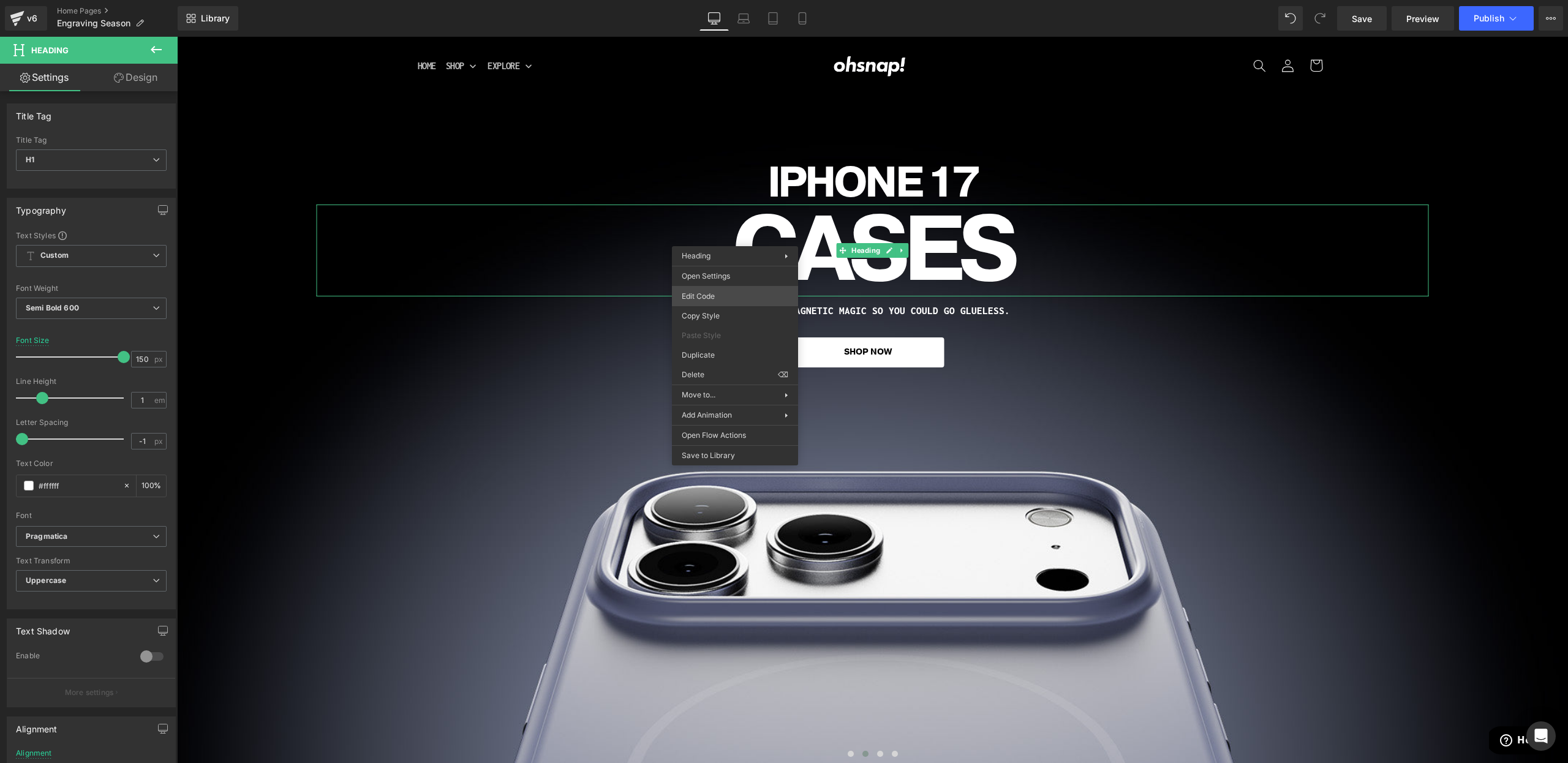
click at [699, 0] on div "Heading You are previewing how the will restyle your page. You can not edit Ele…" at bounding box center [784, 0] width 1568 height 0
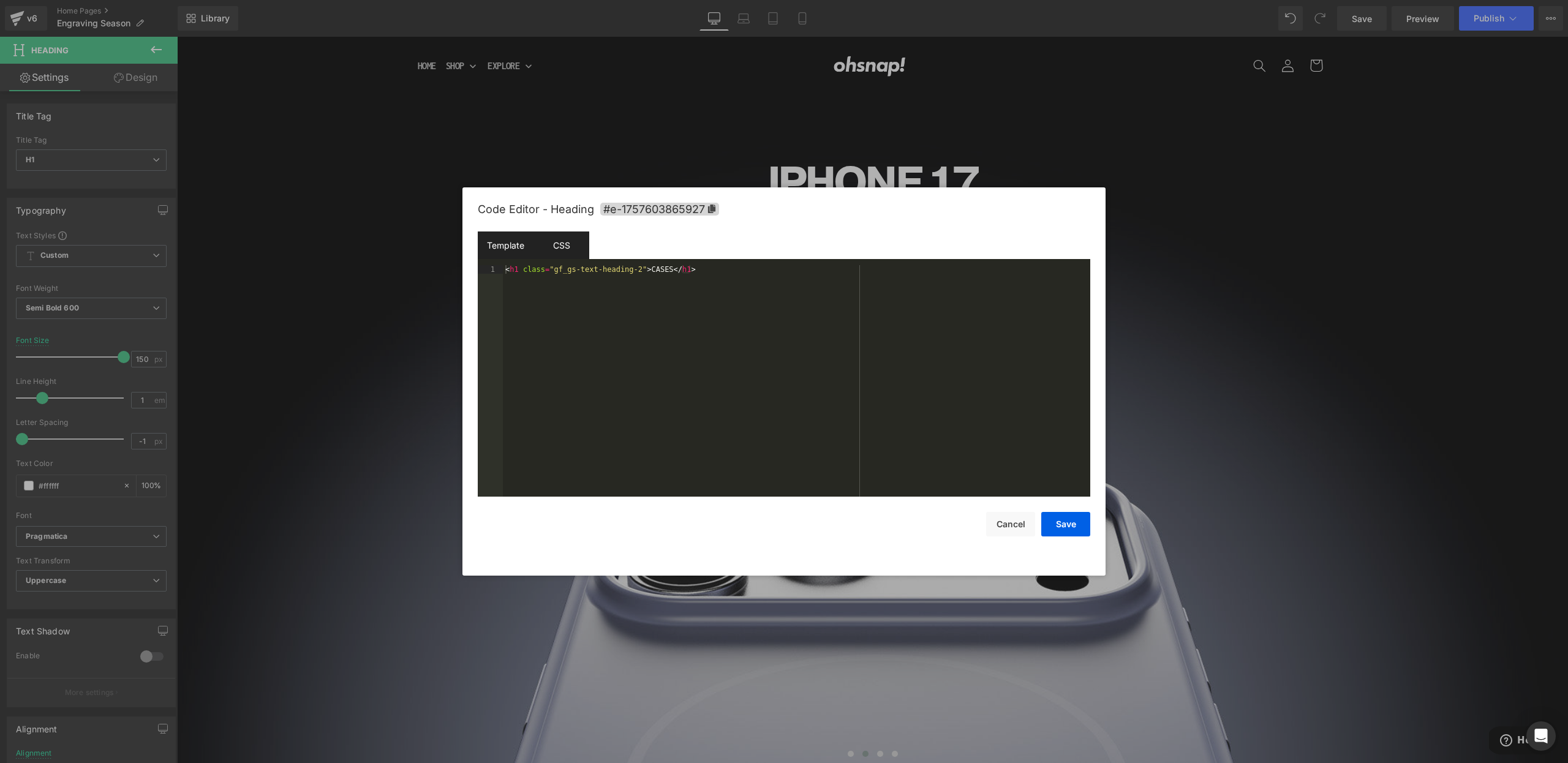
click at [564, 239] on div "CSS" at bounding box center [561, 245] width 56 height 28
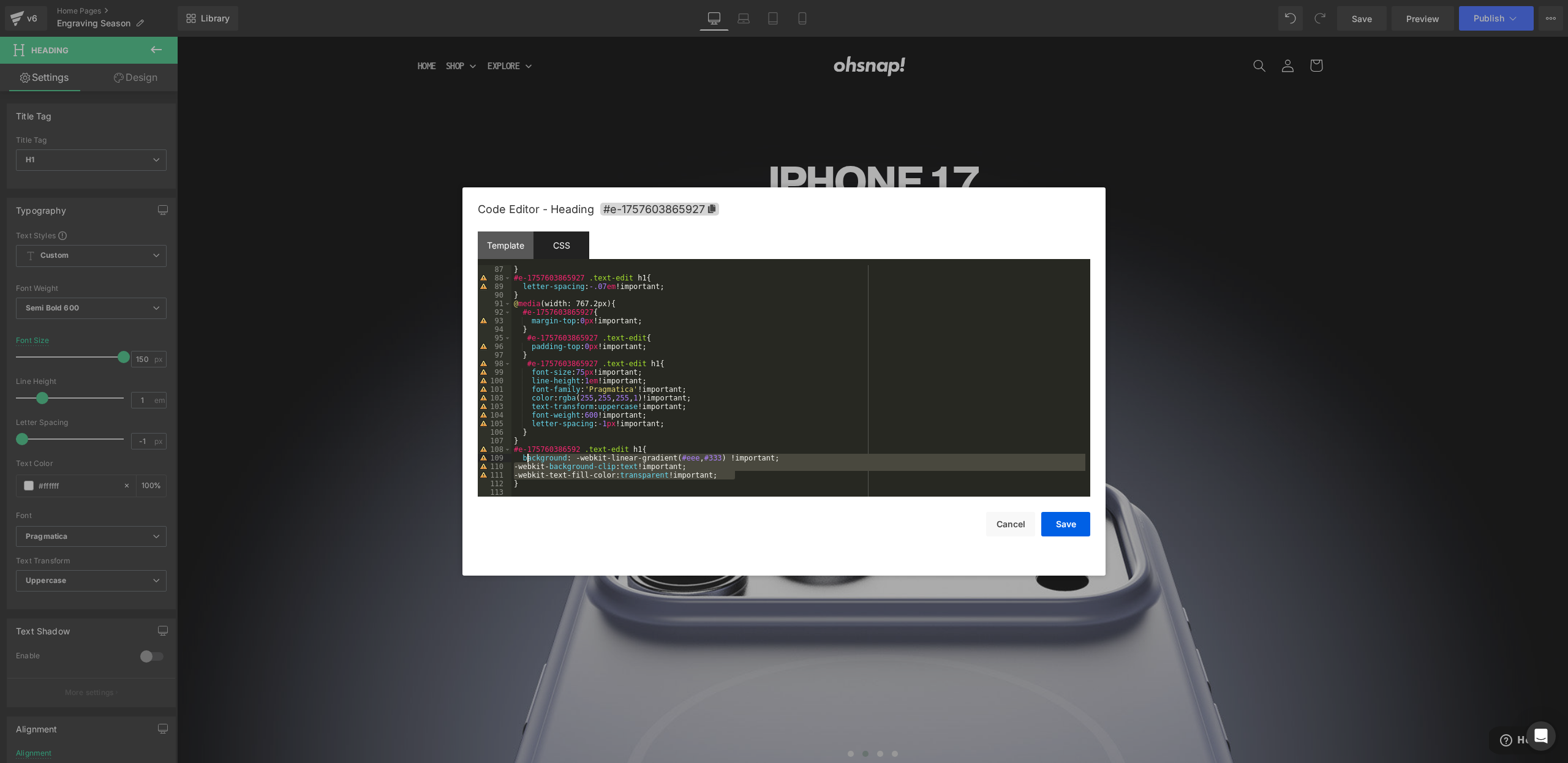
drag, startPoint x: 616, startPoint y: 464, endPoint x: 512, endPoint y: 460, distance: 104.1
click at [512, 460] on div "} #e-1757603865927 .text-edit h1 { letter-spacing : -.07 em !important; } @ med…" at bounding box center [798, 389] width 574 height 248
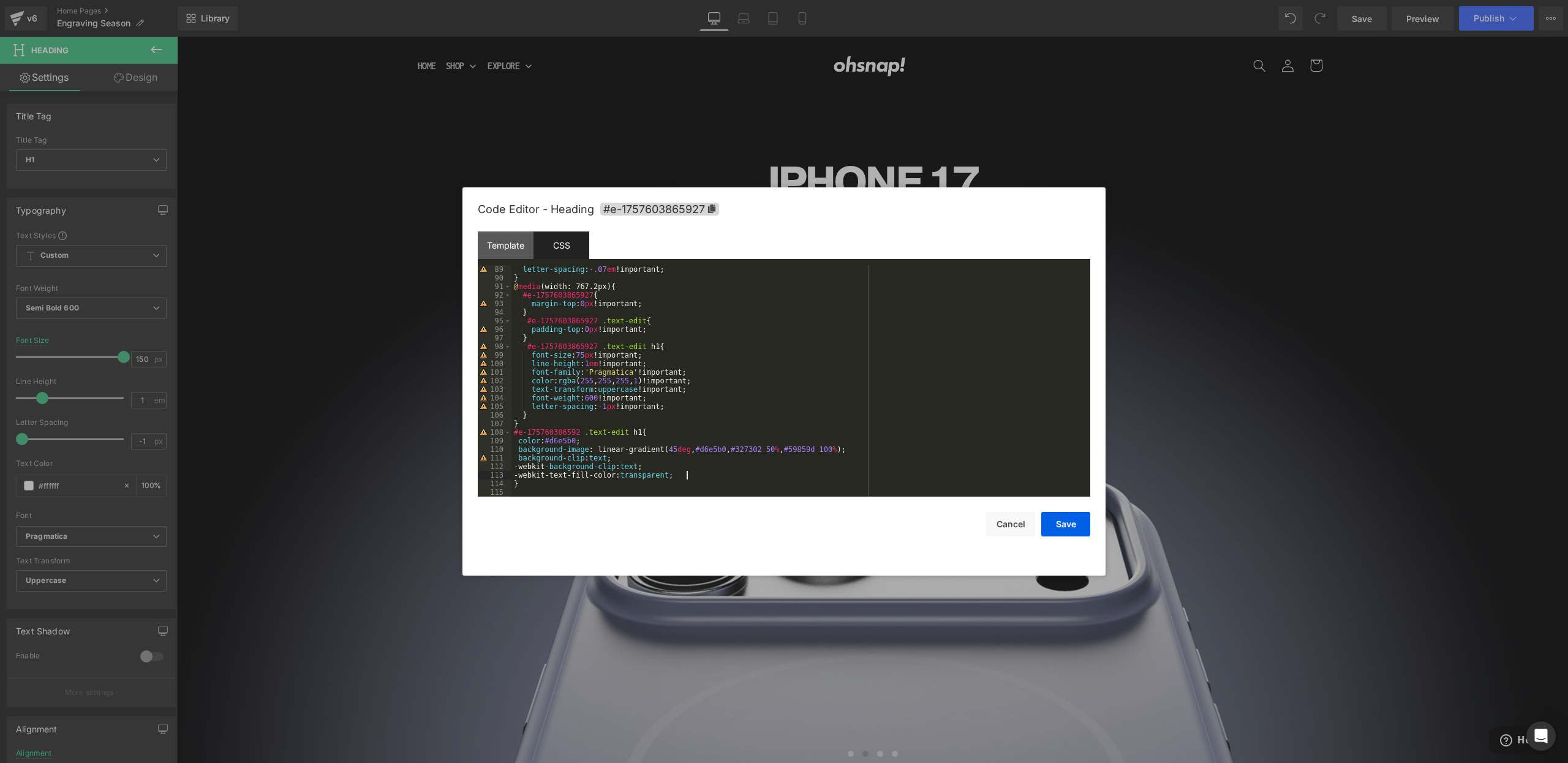
scroll to position [754, 0]
click at [1047, 524] on button "Save" at bounding box center [1066, 524] width 49 height 24
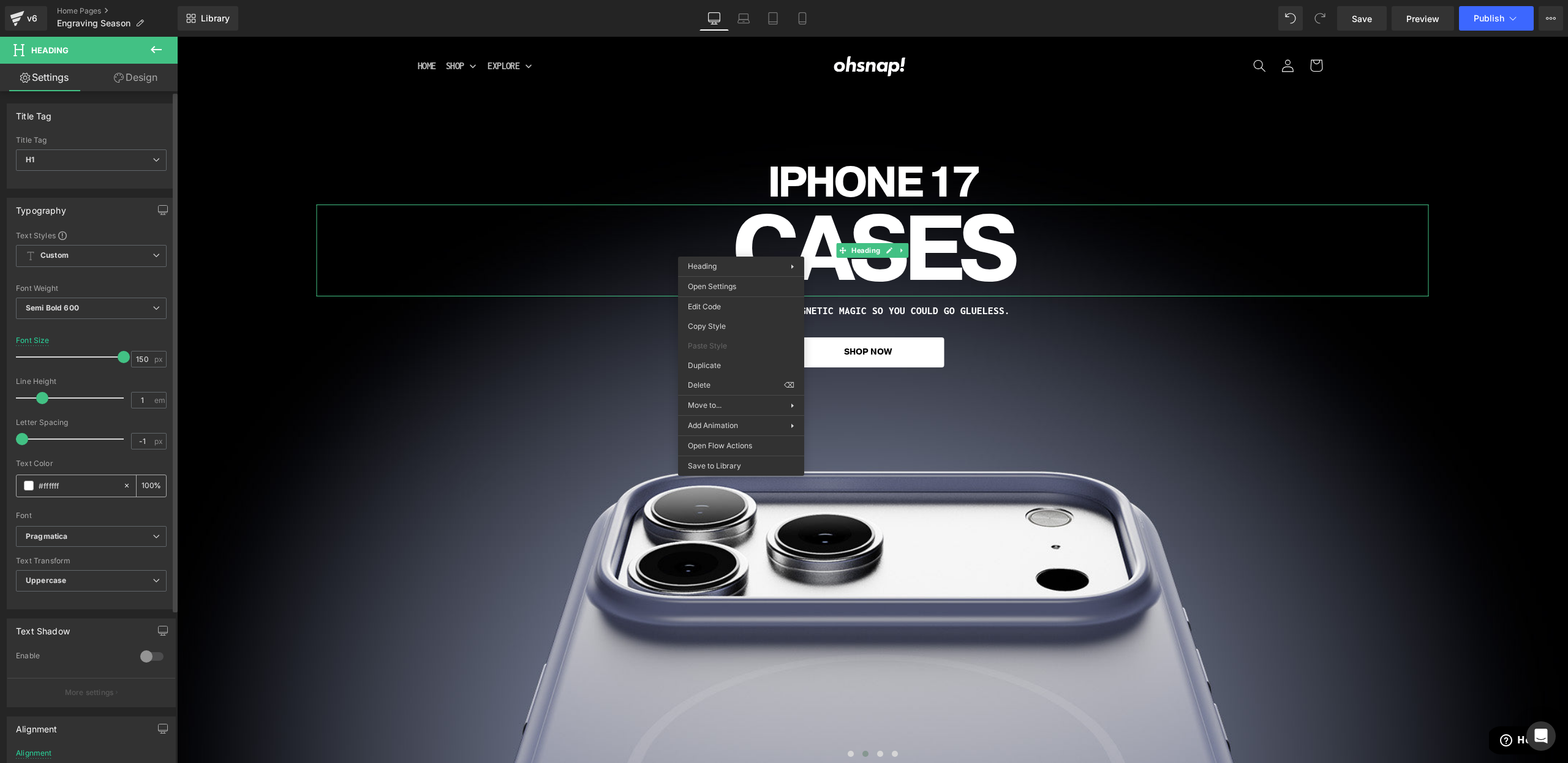
click at [122, 491] on div at bounding box center [129, 486] width 14 height 21
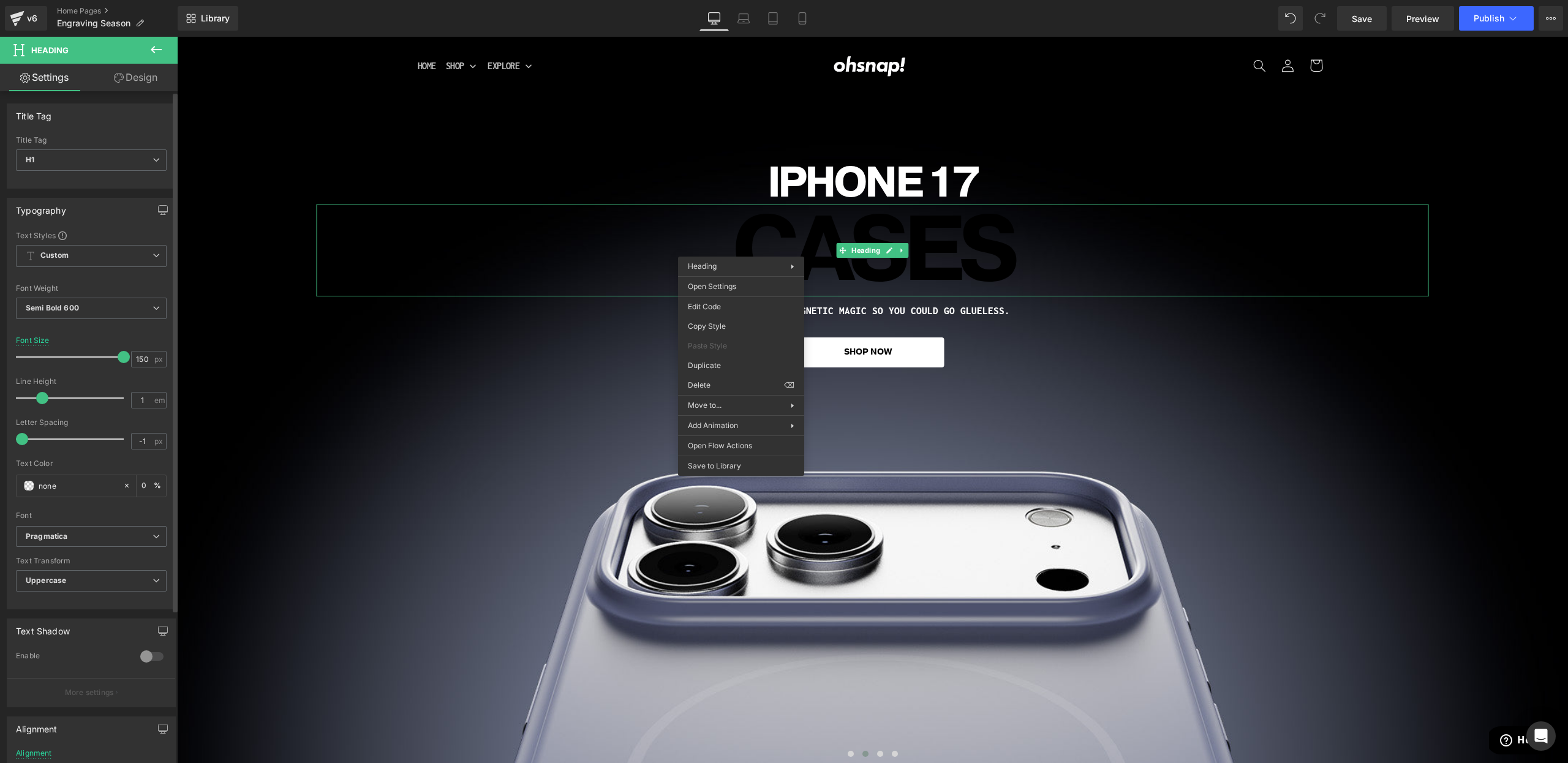
click at [108, 470] on div "Text Color #ffffff 100 %" at bounding box center [91, 485] width 151 height 52
click at [708, 0] on div "Heading You are previewing how the will restyle your page. You can not edit Ele…" at bounding box center [784, 0] width 1568 height 0
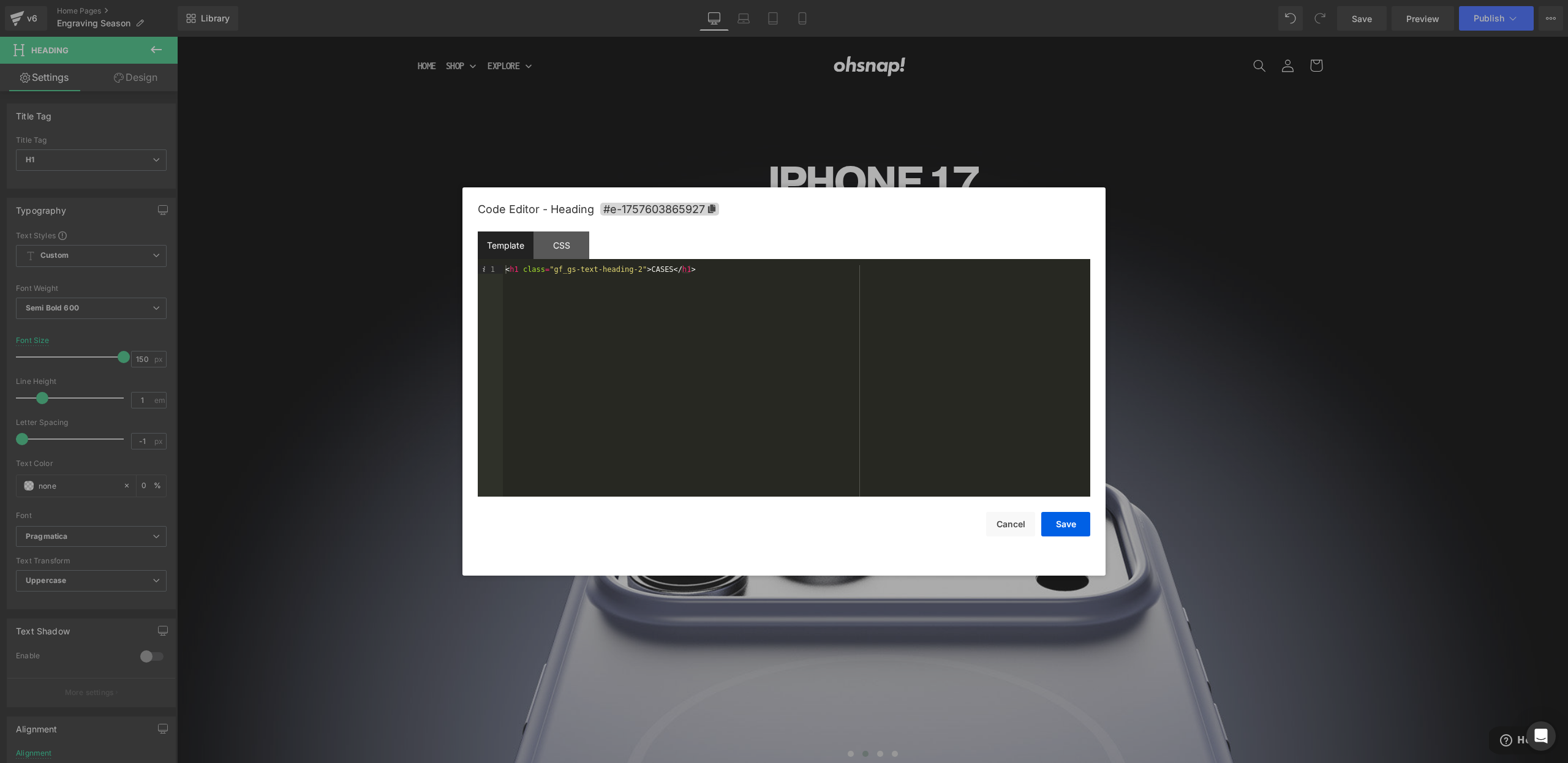
click at [591, 197] on div "Code Editor - Heading #e-1757603865927" at bounding box center [784, 209] width 613 height 44
click at [737, 155] on div at bounding box center [784, 381] width 1568 height 763
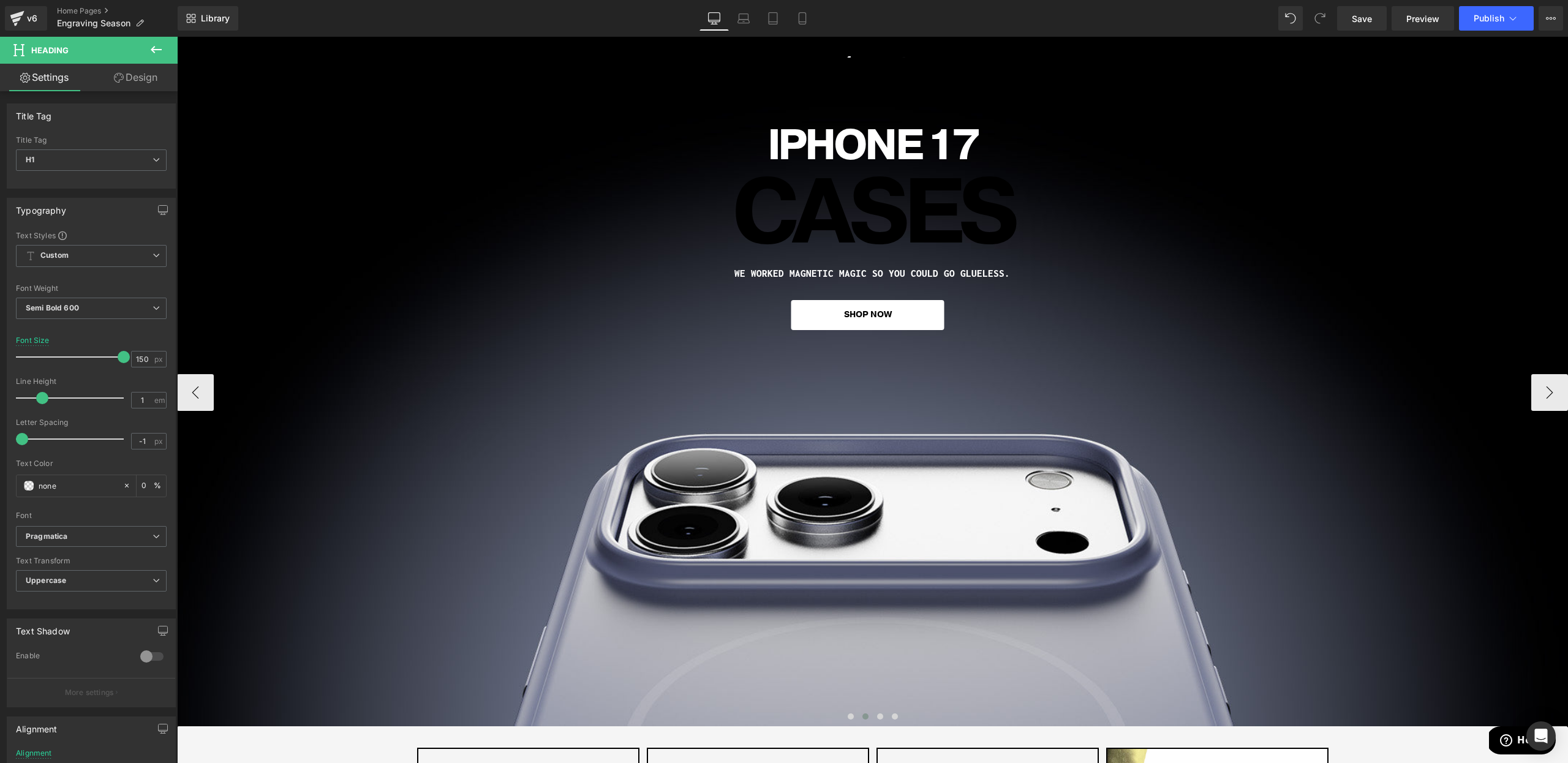
scroll to position [0, 0]
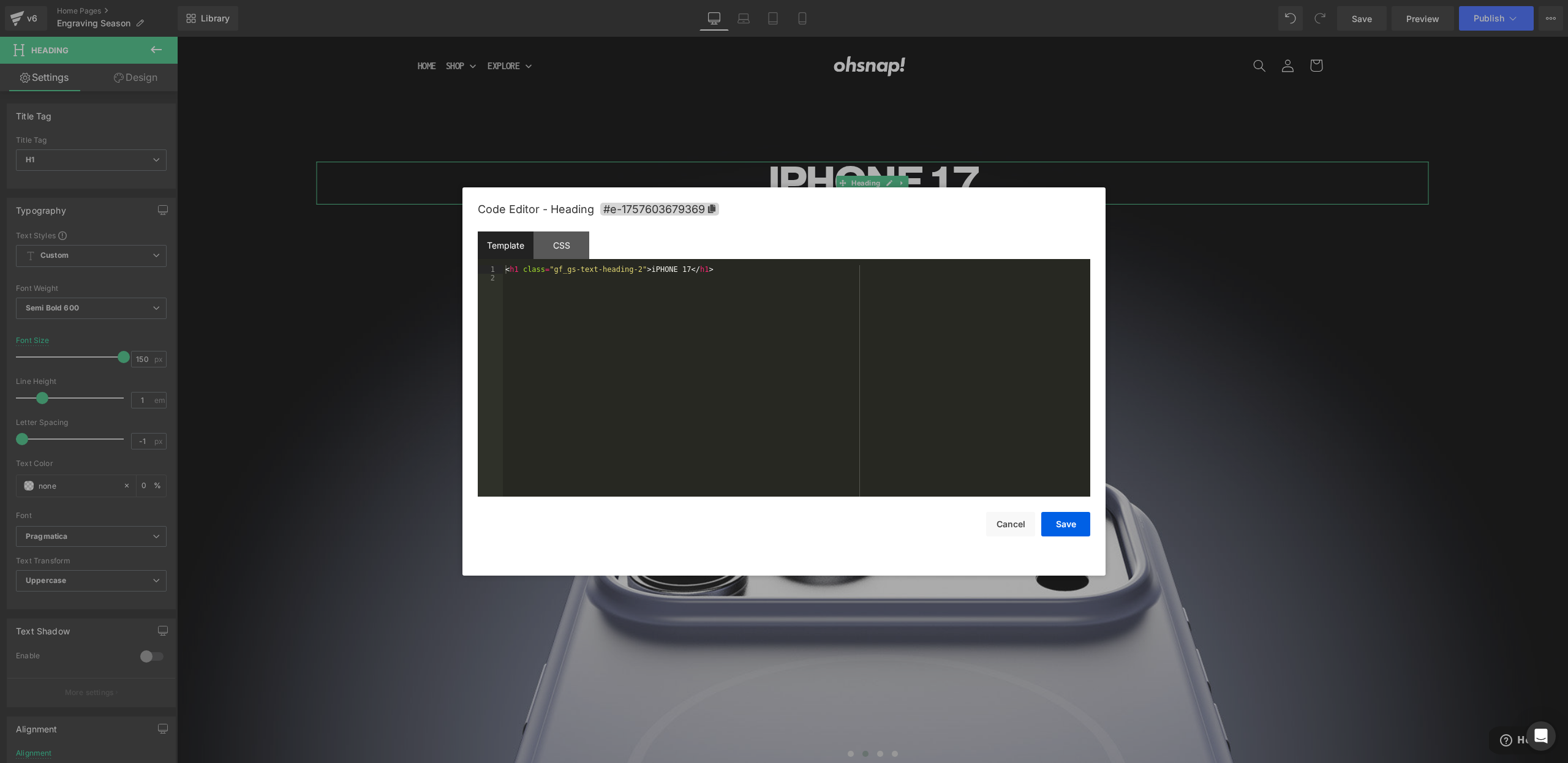
drag, startPoint x: 760, startPoint y: 241, endPoint x: 745, endPoint y: 240, distance: 15.0
click at [759, 0] on div "Heading You are previewing how the will restyle your page. You can not edit Ele…" at bounding box center [784, 0] width 1568 height 0
click at [679, 165] on div at bounding box center [784, 381] width 1568 height 763
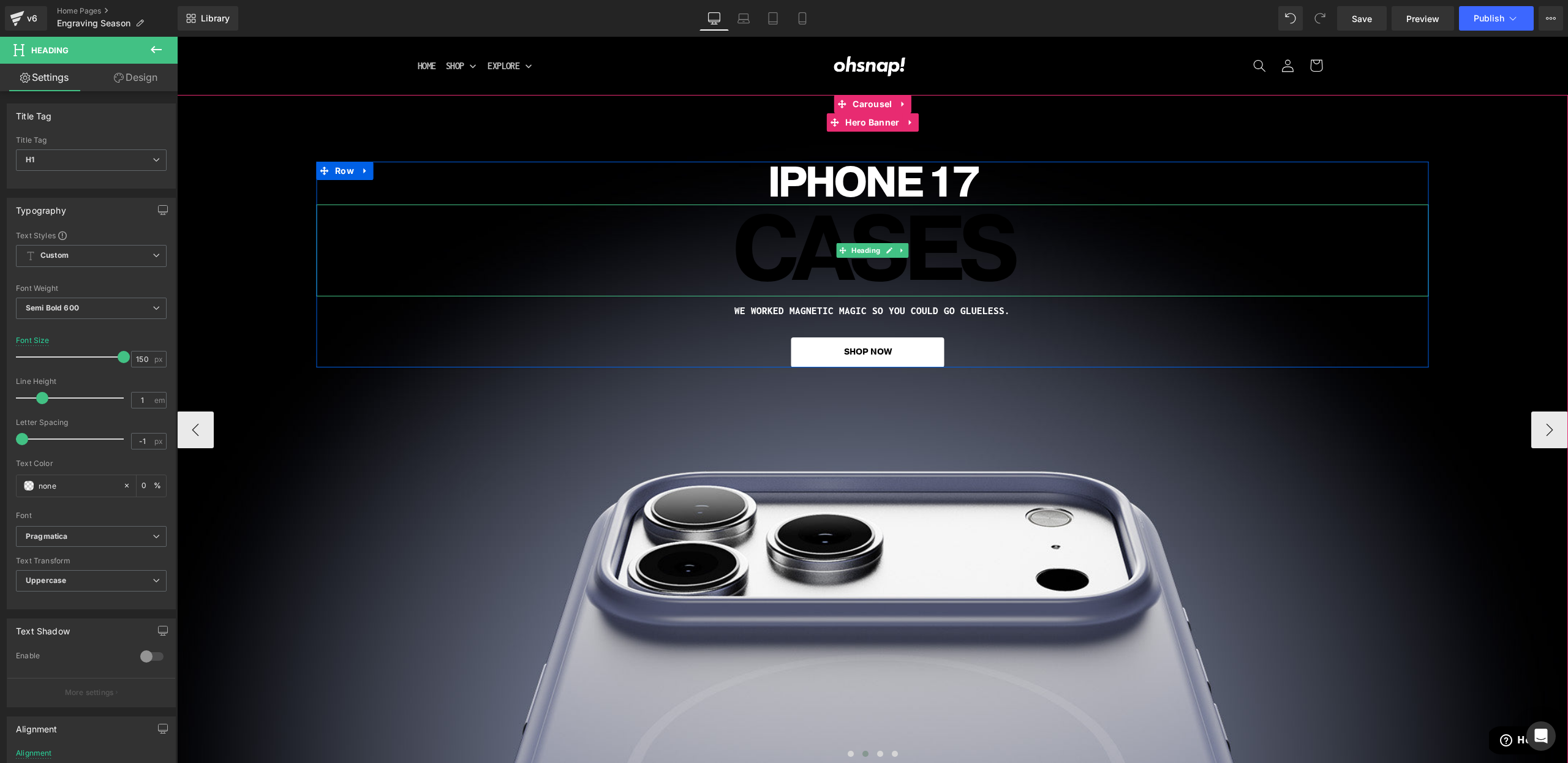
click at [751, 248] on h1 "CASES" at bounding box center [872, 250] width 1113 height 92
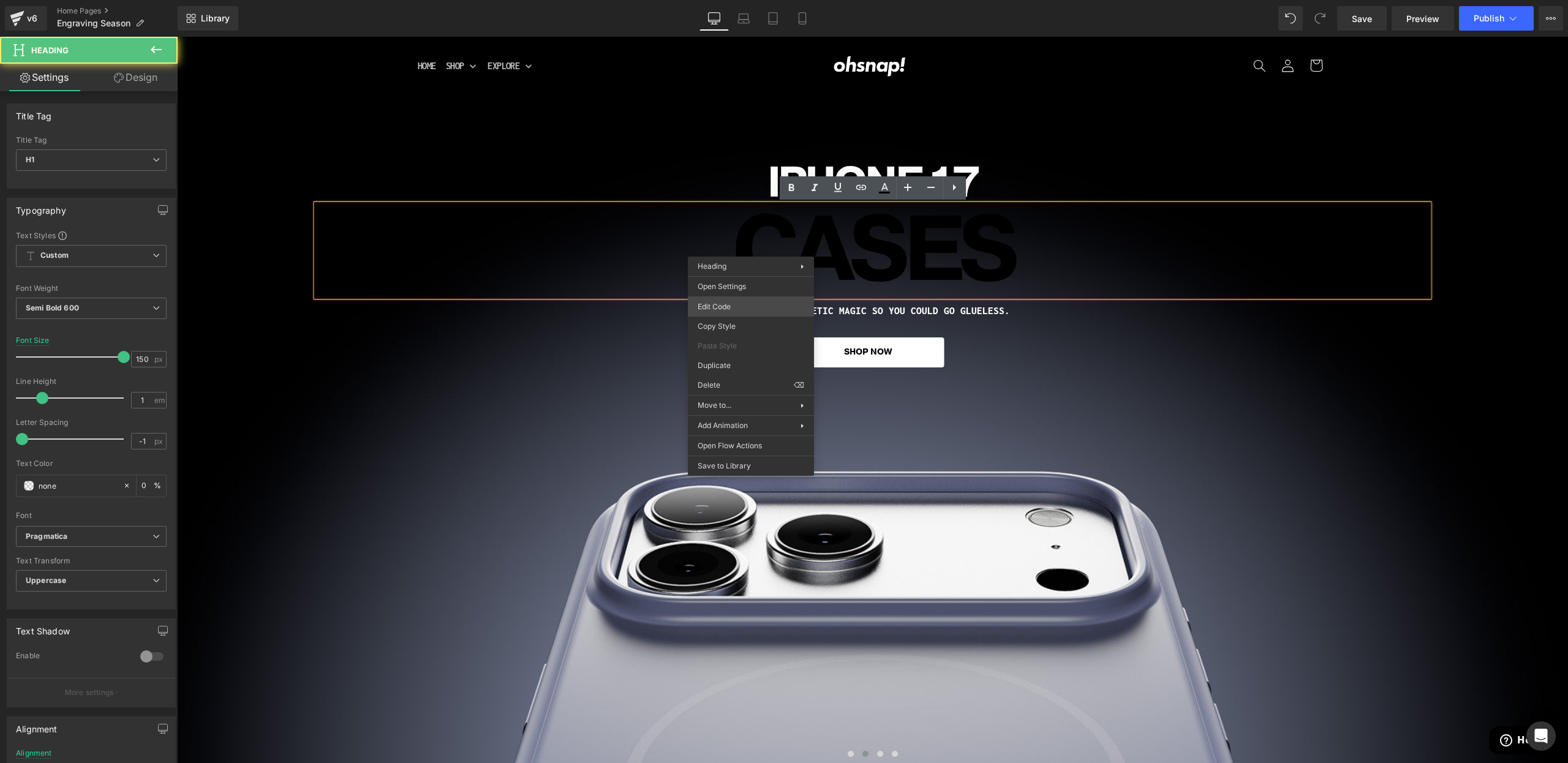
click at [720, 0] on div "Heading You are previewing how the will restyle your page. You can not edit Ele…" at bounding box center [784, 0] width 1568 height 0
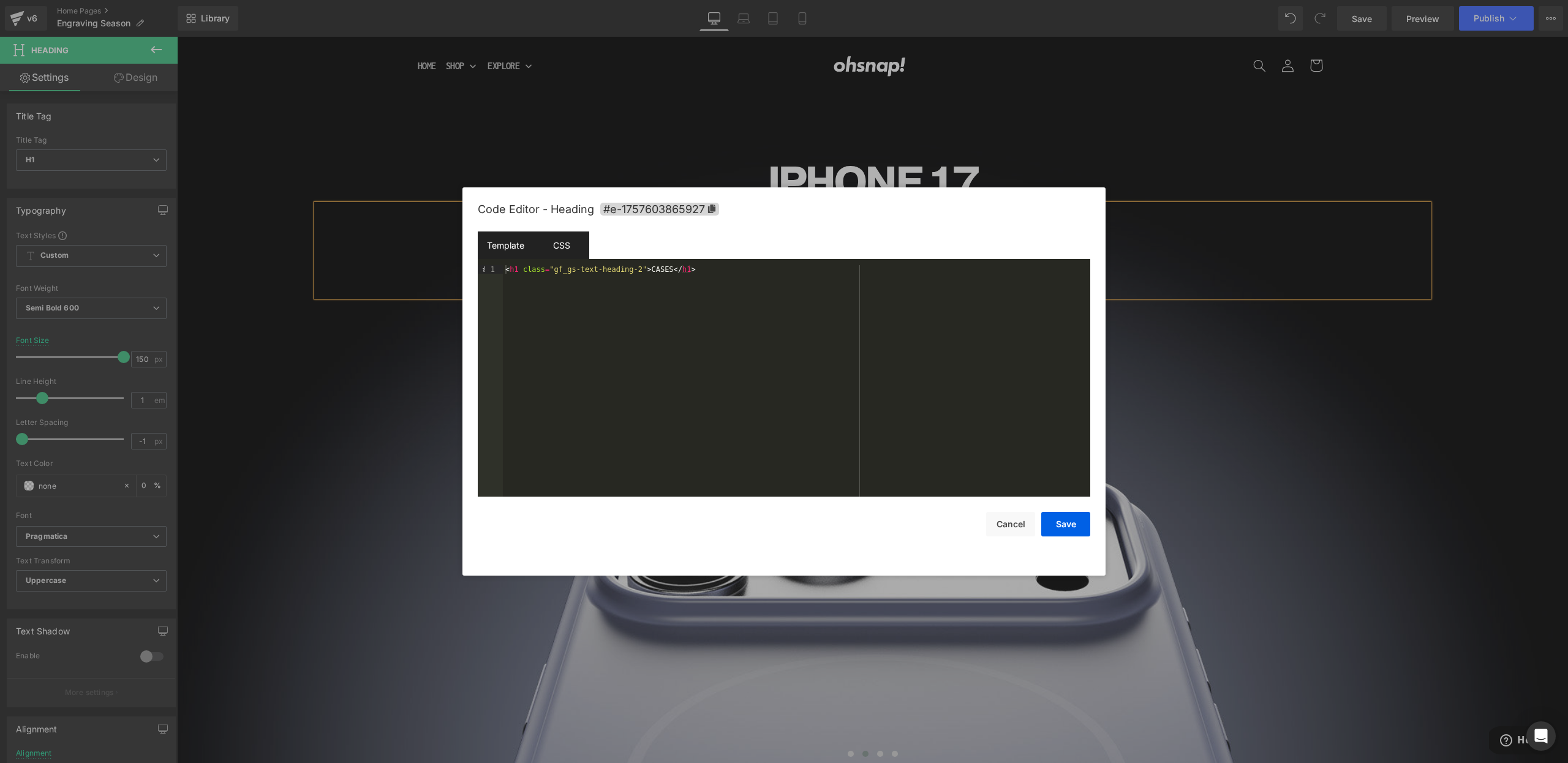
click at [548, 244] on div "CSS" at bounding box center [561, 245] width 56 height 28
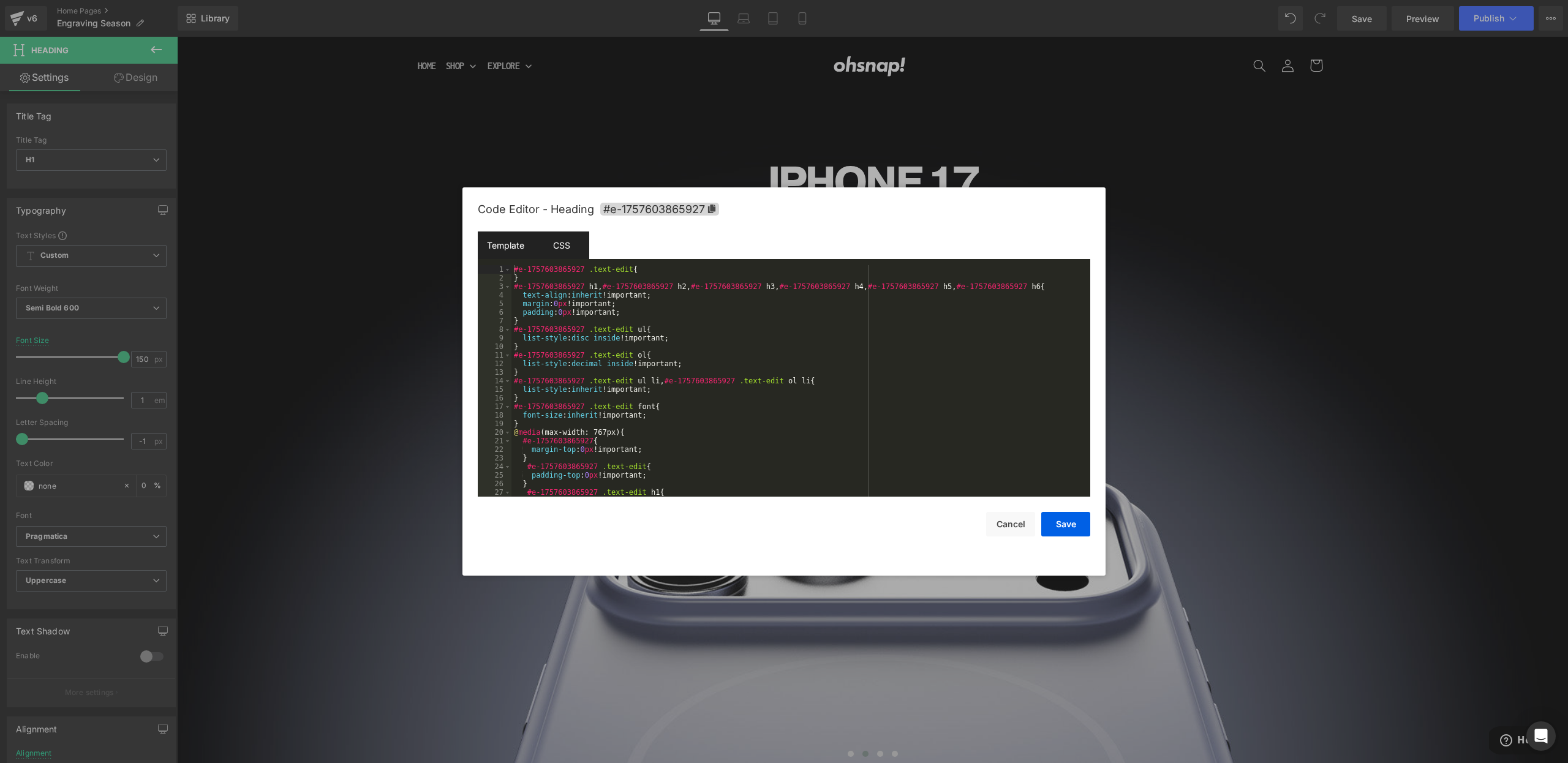
click at [519, 245] on div "Template" at bounding box center [505, 245] width 56 height 28
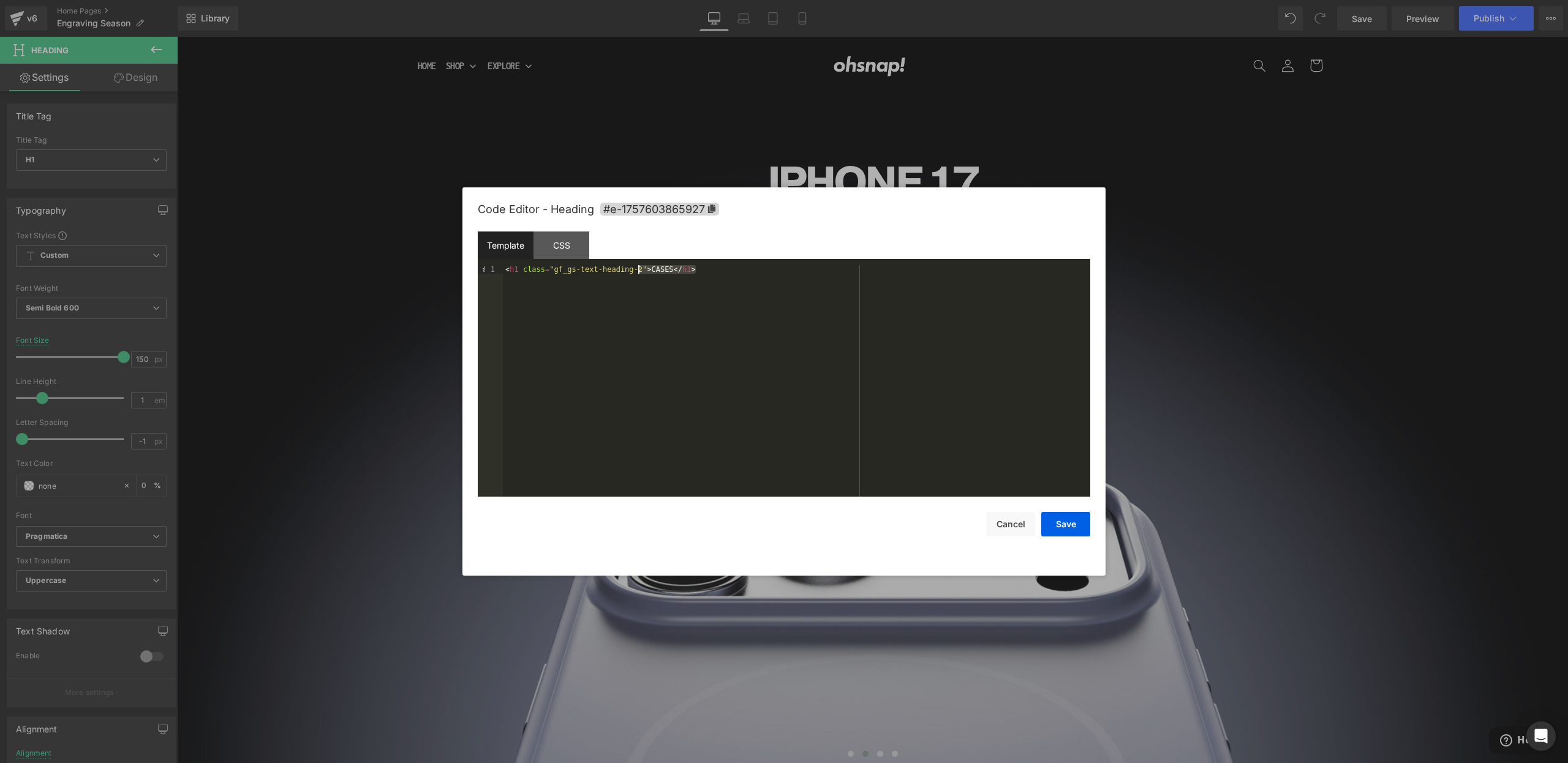
click at [640, 271] on div "< h1 class = "gf_gs-text-heading-2" > CASES </ h1 >" at bounding box center [796, 389] width 587 height 248
click at [642, 268] on div "< h1 class = "gf_gs-text-heading-2" > CASES </ h1 >" at bounding box center [796, 389] width 587 height 248
click at [638, 271] on div "< h1 class = "gf_gs-text-heading-2" > CASES </ h1 >" at bounding box center [796, 389] width 587 height 248
drag, startPoint x: 554, startPoint y: 273, endPoint x: 644, endPoint y: 270, distance: 90.0
click at [644, 270] on div "< h1 class = "gf_gs-text-heading-5" > CASES </ h1 >" at bounding box center [796, 389] width 587 height 248
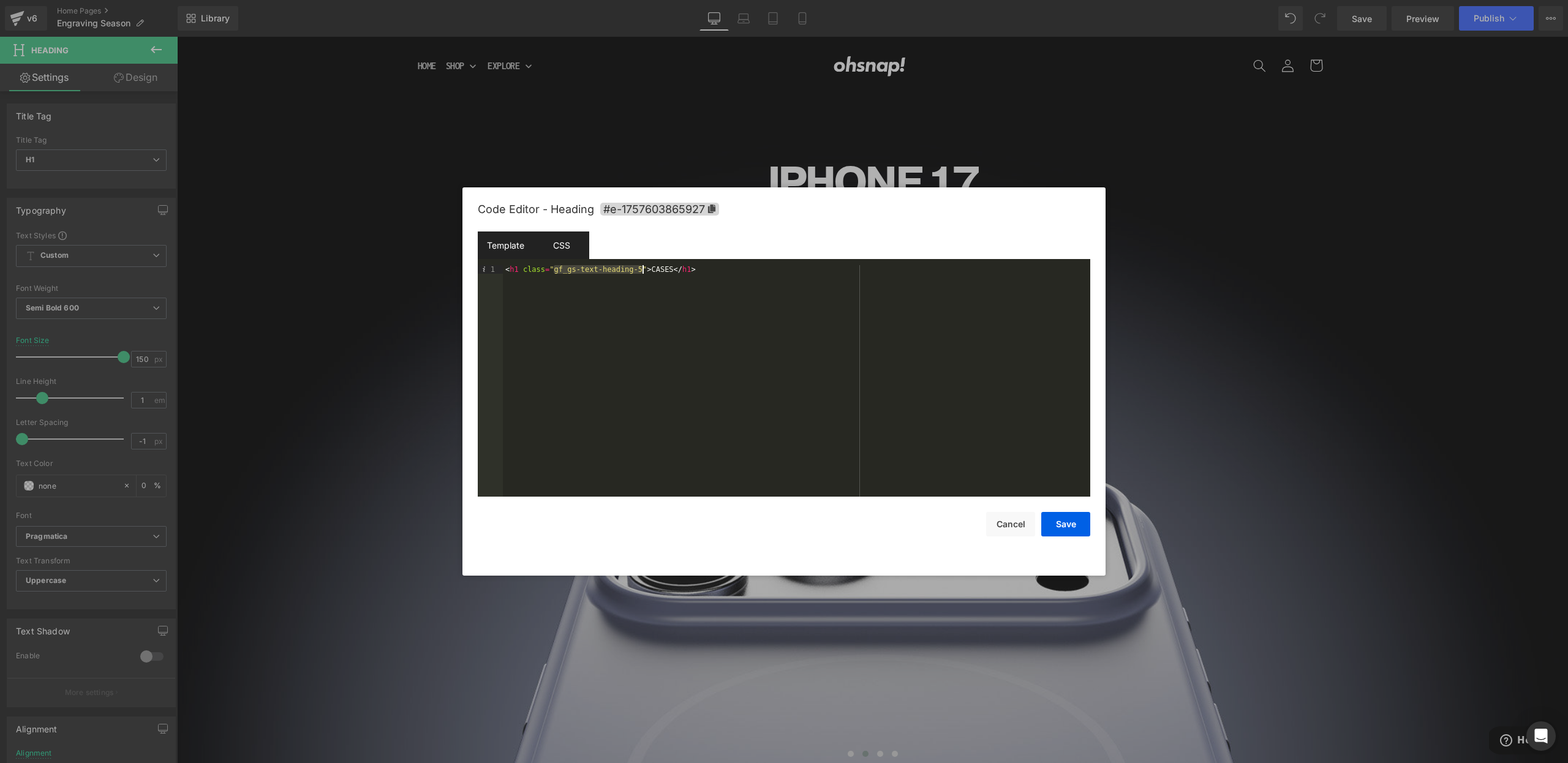
click at [574, 248] on div "CSS" at bounding box center [561, 245] width 56 height 28
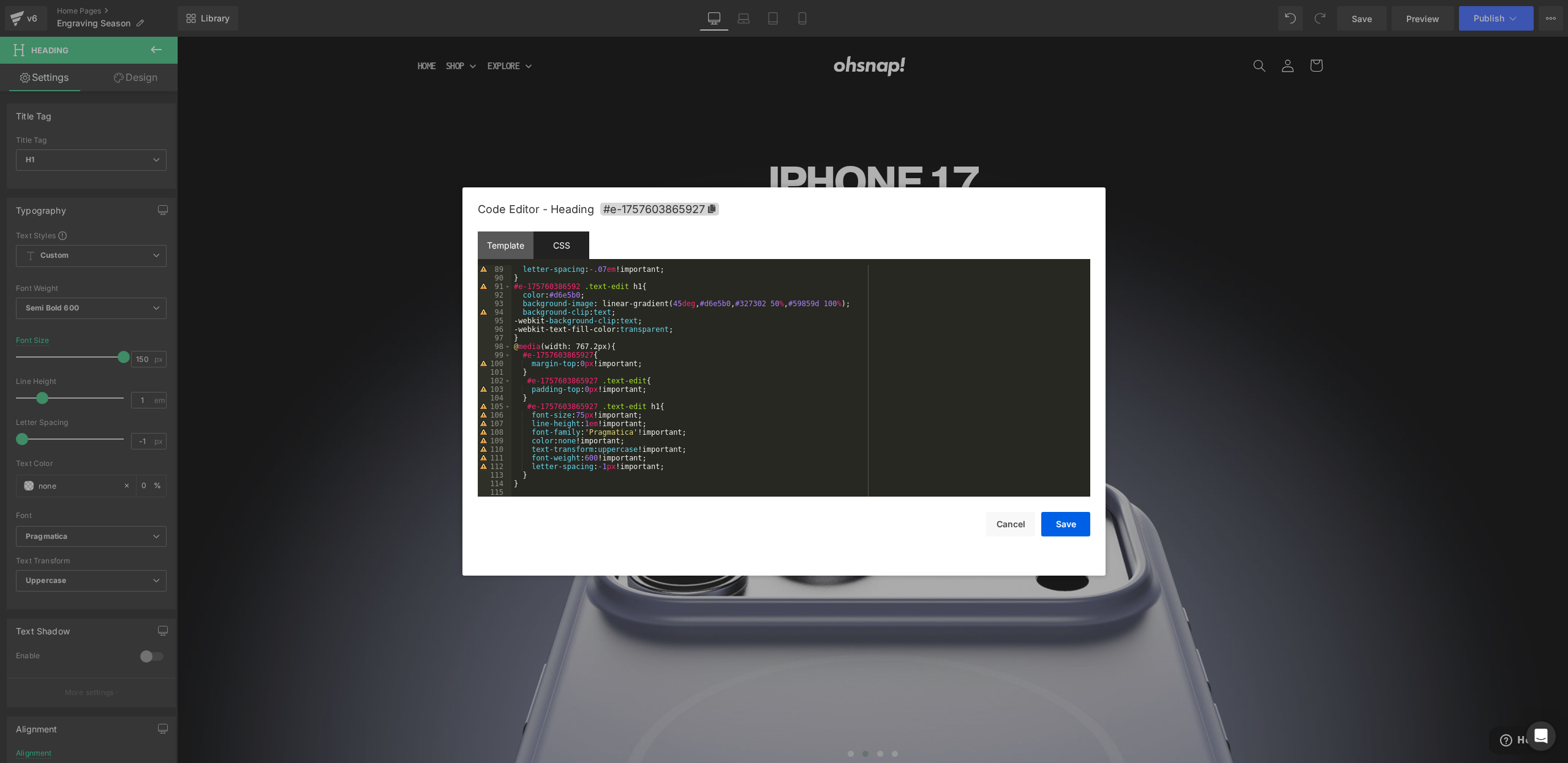
scroll to position [681, 0]
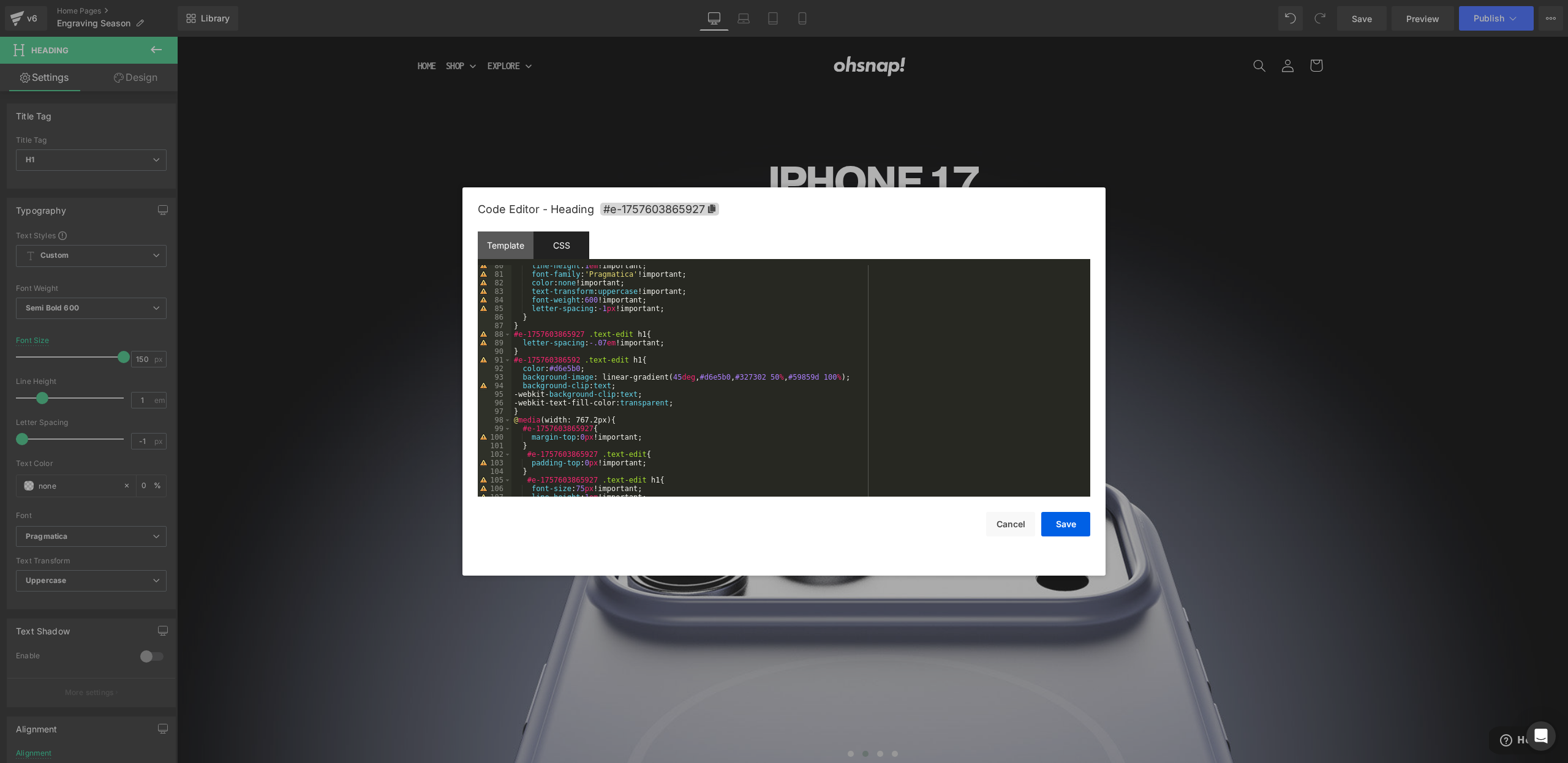
click at [644, 360] on div "line-height : 1 em !important; font-family : ' Pragmatica ' !important; color :…" at bounding box center [798, 386] width 574 height 248
click at [609, 406] on div "line-height : 1 em !important; font-family : ' Pragmatica ' !important; color :…" at bounding box center [798, 386] width 574 height 248
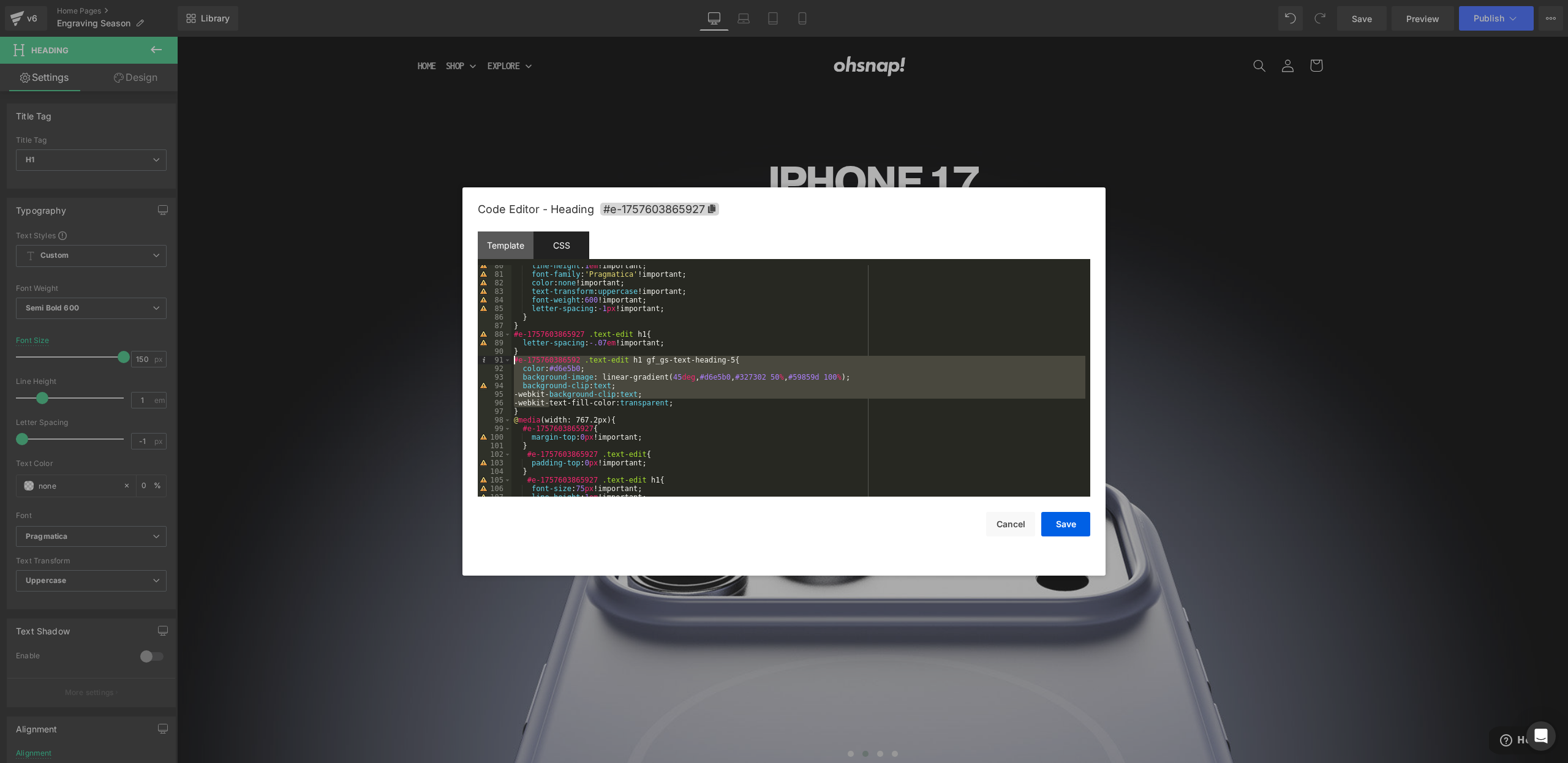
drag, startPoint x: 550, startPoint y: 407, endPoint x: 512, endPoint y: 361, distance: 59.7
click at [512, 361] on div "line-height : 1 em !important; font-family : ' Pragmatica ' !important; color :…" at bounding box center [798, 386] width 574 height 248
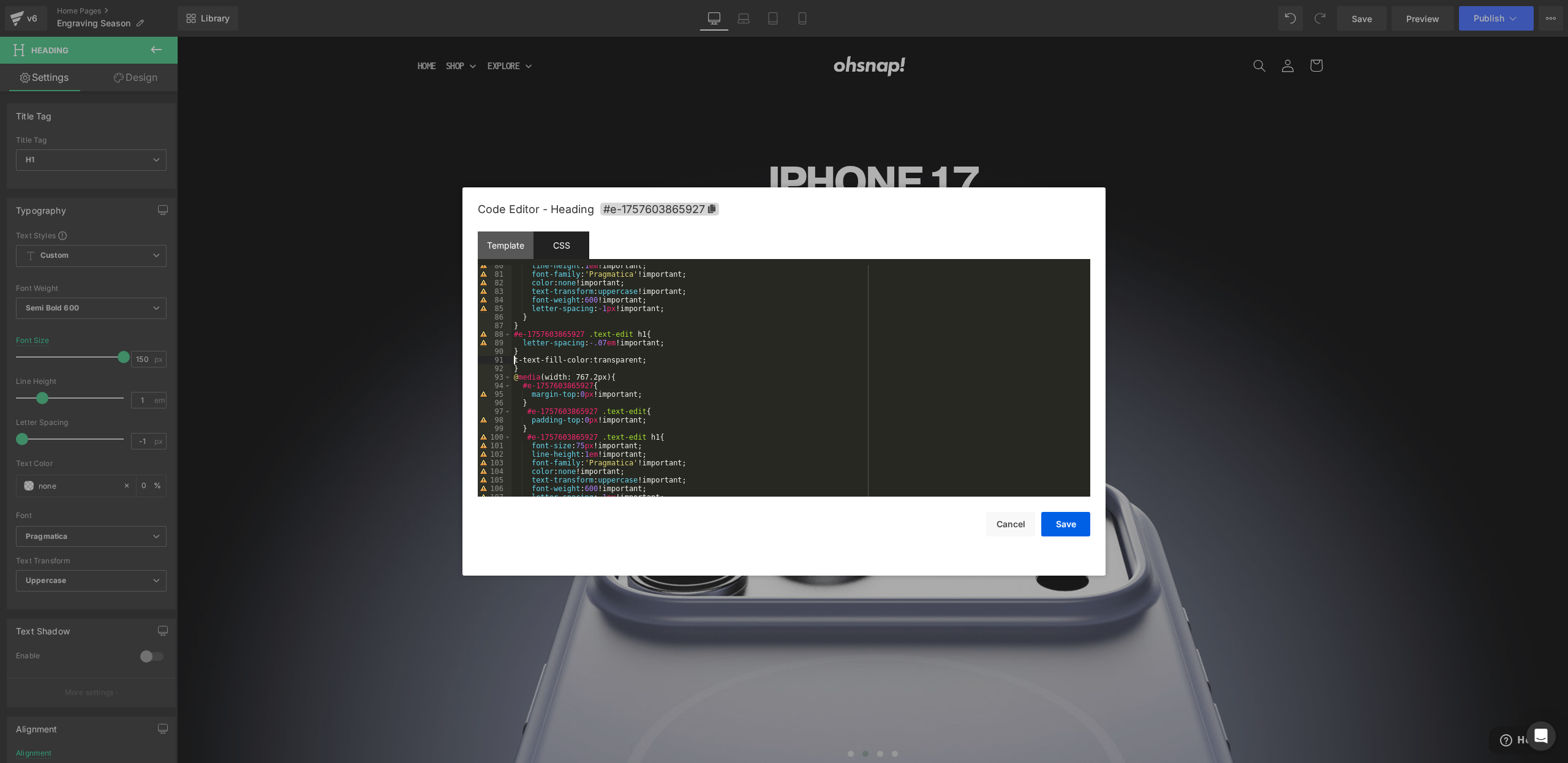
scroll to position [711, 0]
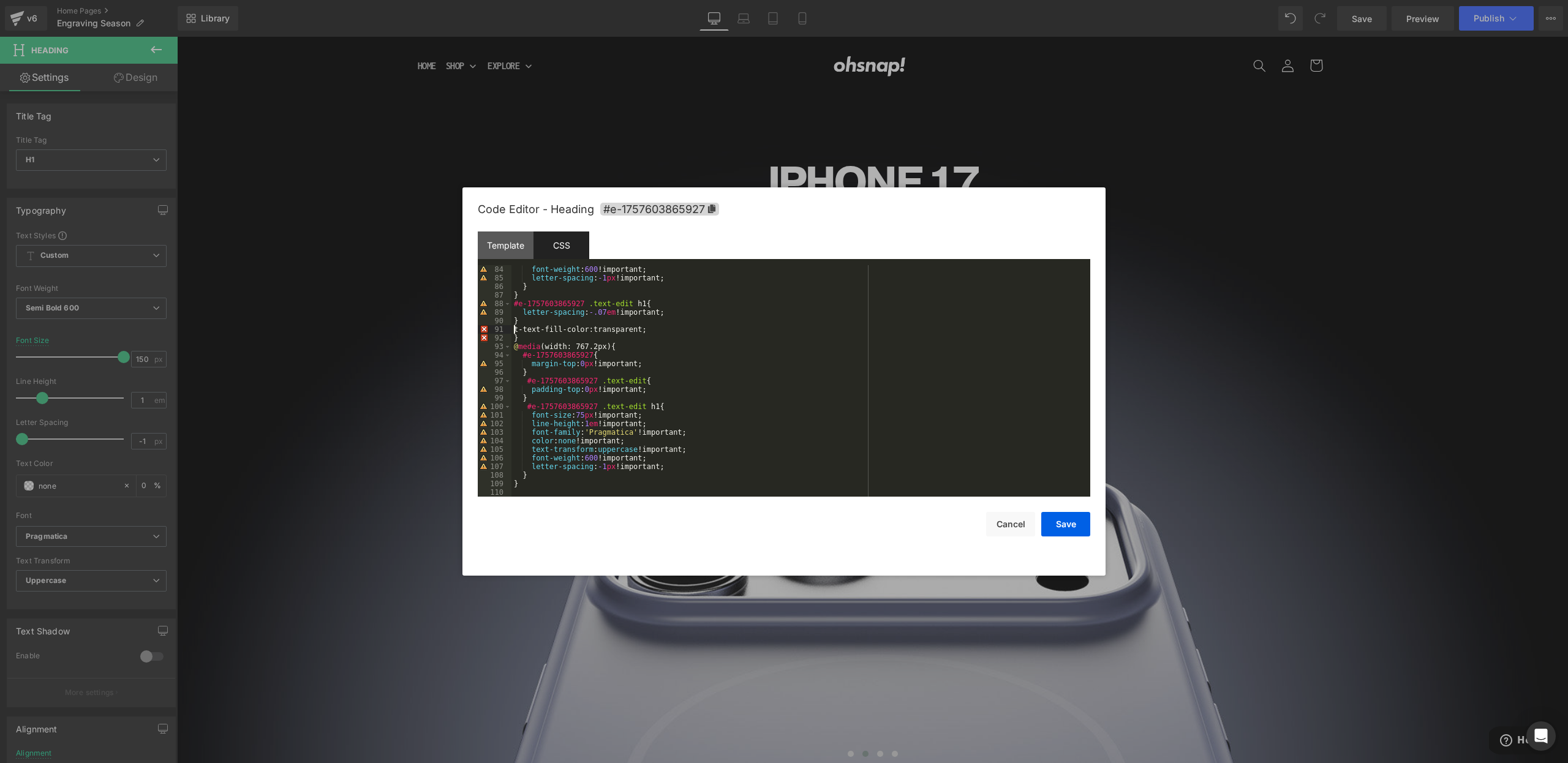
click at [533, 474] on div "font-weight : 600 !important; letter-spacing : -1 px !important; } } #e-1757603…" at bounding box center [798, 389] width 574 height 248
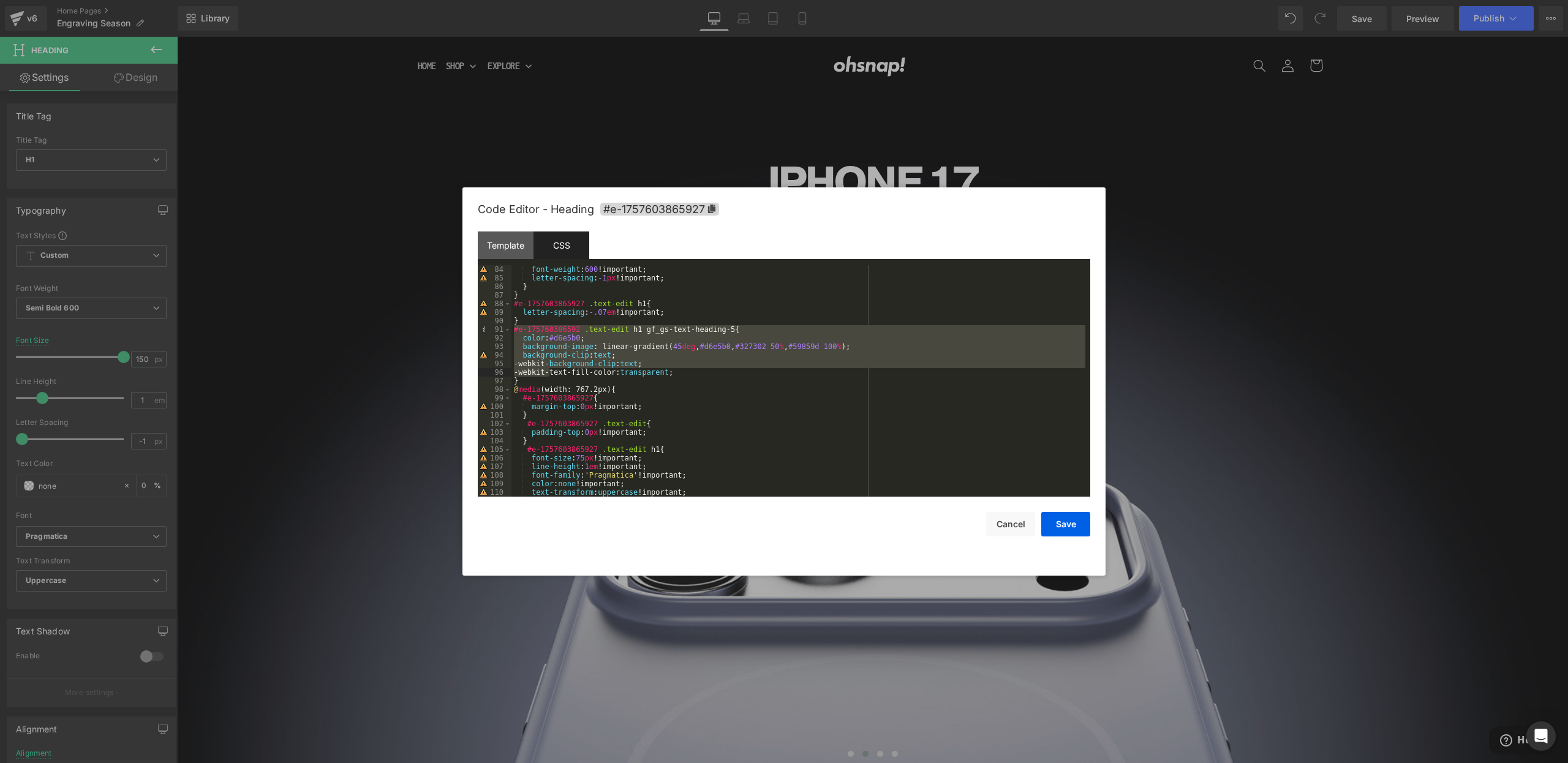
click at [525, 381] on div "font-weight : 600 !important; letter-spacing : -1 px !important; } } #e-1757603…" at bounding box center [798, 389] width 574 height 248
drag, startPoint x: 523, startPoint y: 384, endPoint x: 509, endPoint y: 328, distance: 57.7
click at [509, 328] on pre "84 85 86 87 88 89 90 91 92 93 94 95 96 97 98 99 100 101 102 103 104 105 106 107…" at bounding box center [784, 381] width 613 height 231
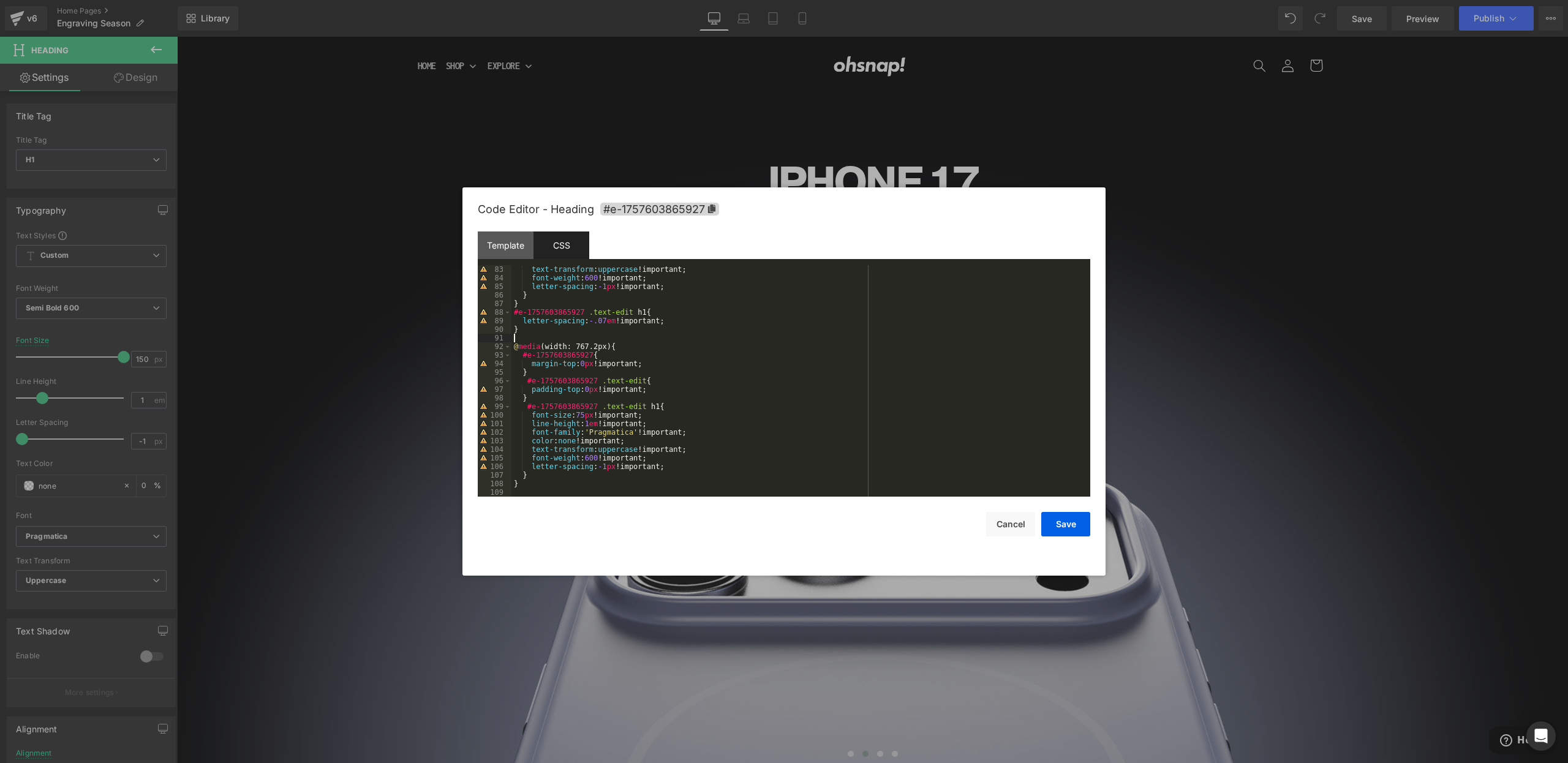
scroll to position [703, 0]
click at [537, 483] on div "text-transform : uppercase !important; font-weight : 600 !important; letter-spa…" at bounding box center [798, 389] width 574 height 248
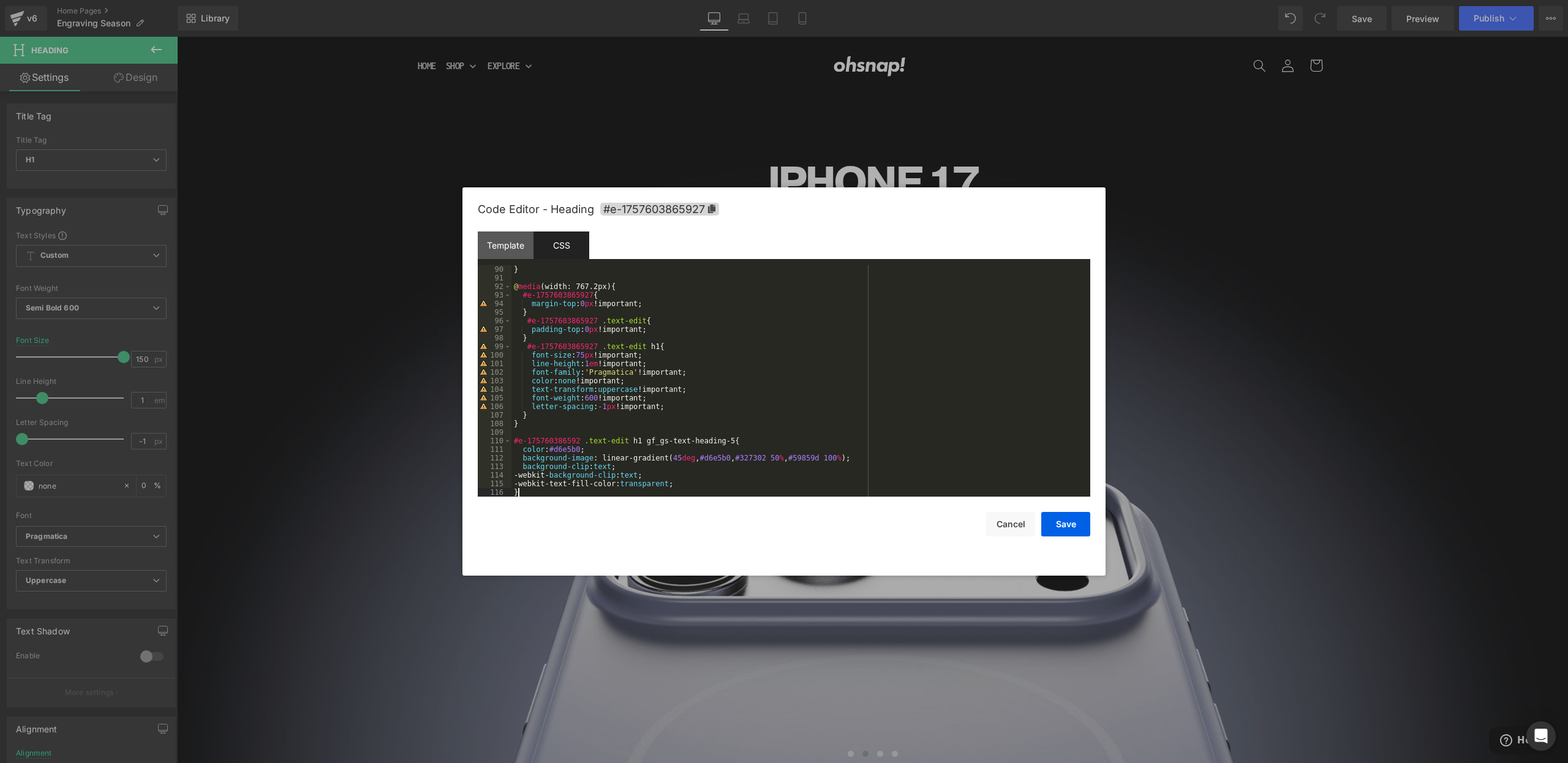
scroll to position [763, 0]
click at [1051, 511] on div "Save Cancel" at bounding box center [784, 517] width 613 height 40
click at [1054, 514] on button "Save" at bounding box center [1066, 524] width 49 height 24
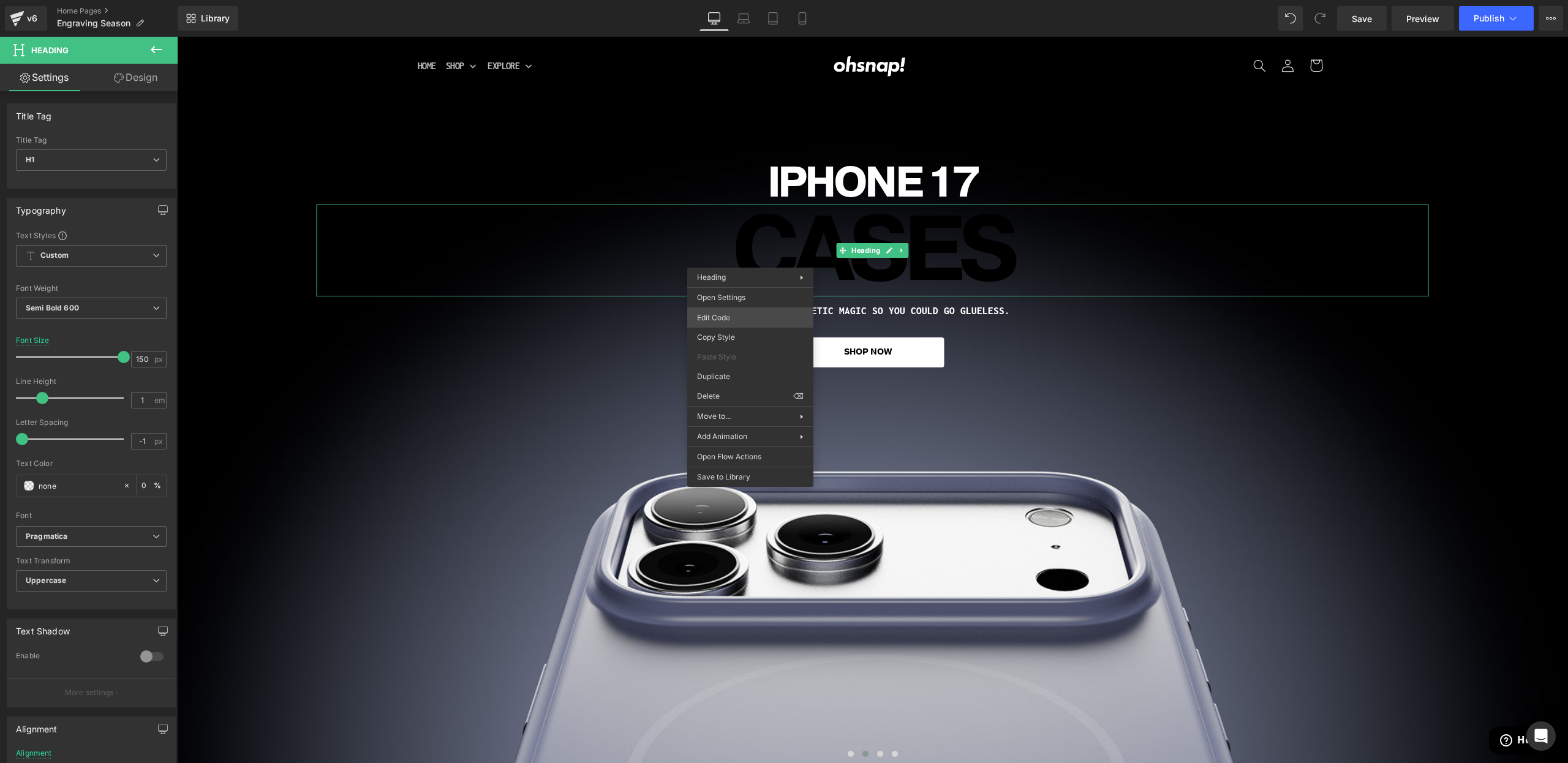
click at [735, 0] on div "Heading You are previewing how the will restyle your page. You can not edit Ele…" at bounding box center [784, 0] width 1568 height 0
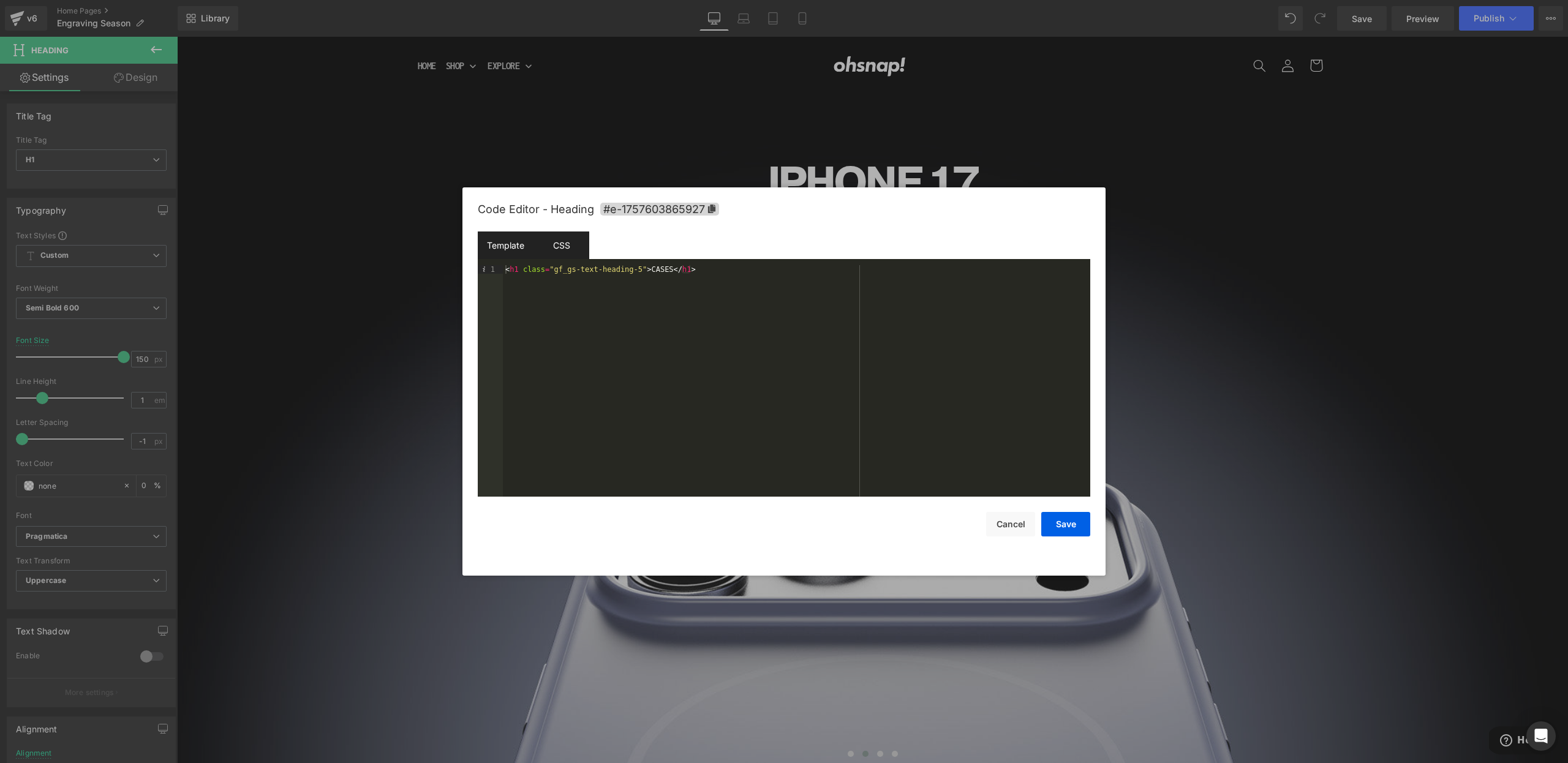
click at [574, 250] on div "CSS" at bounding box center [561, 245] width 56 height 28
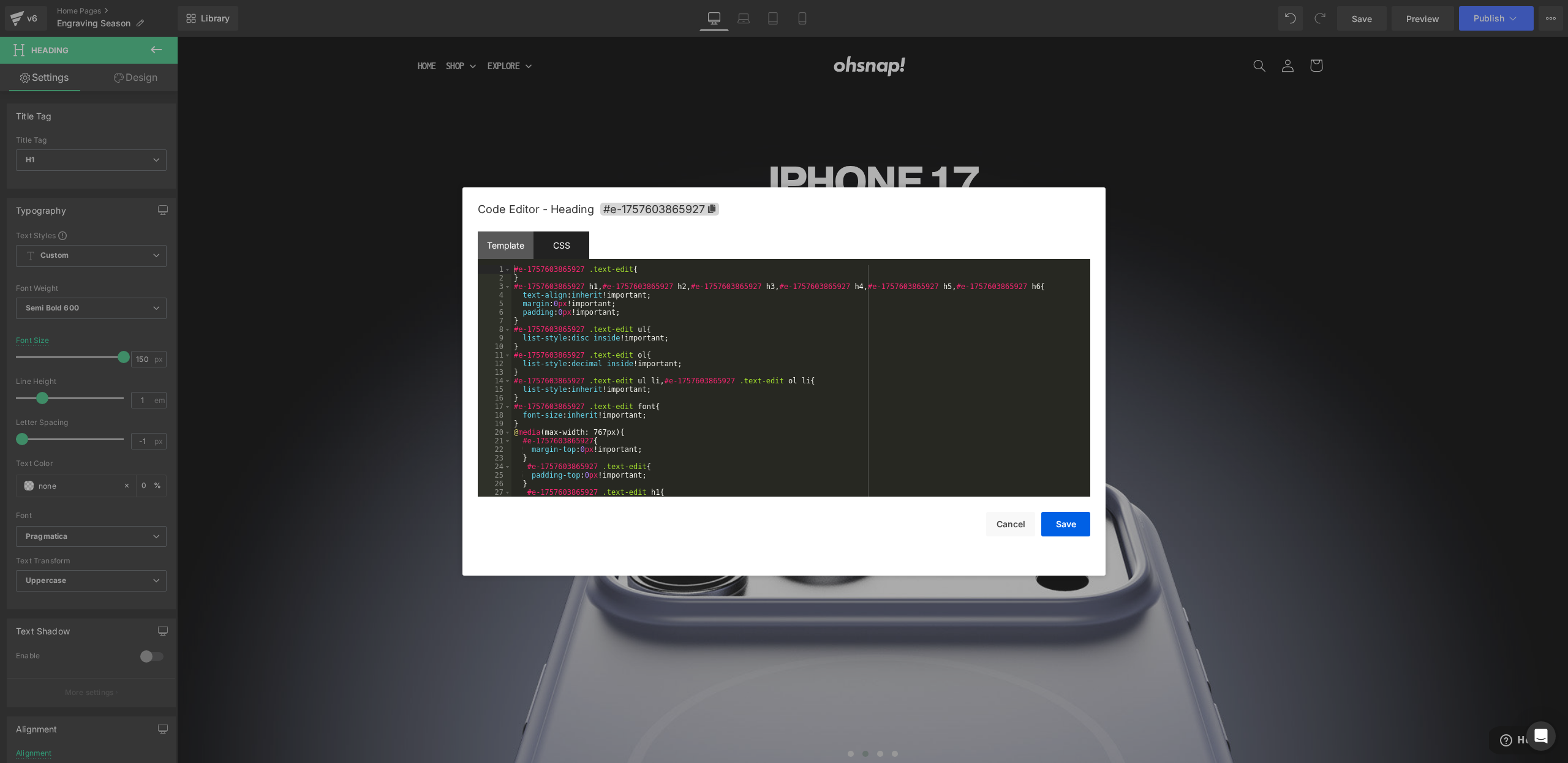
scroll to position [754, 0]
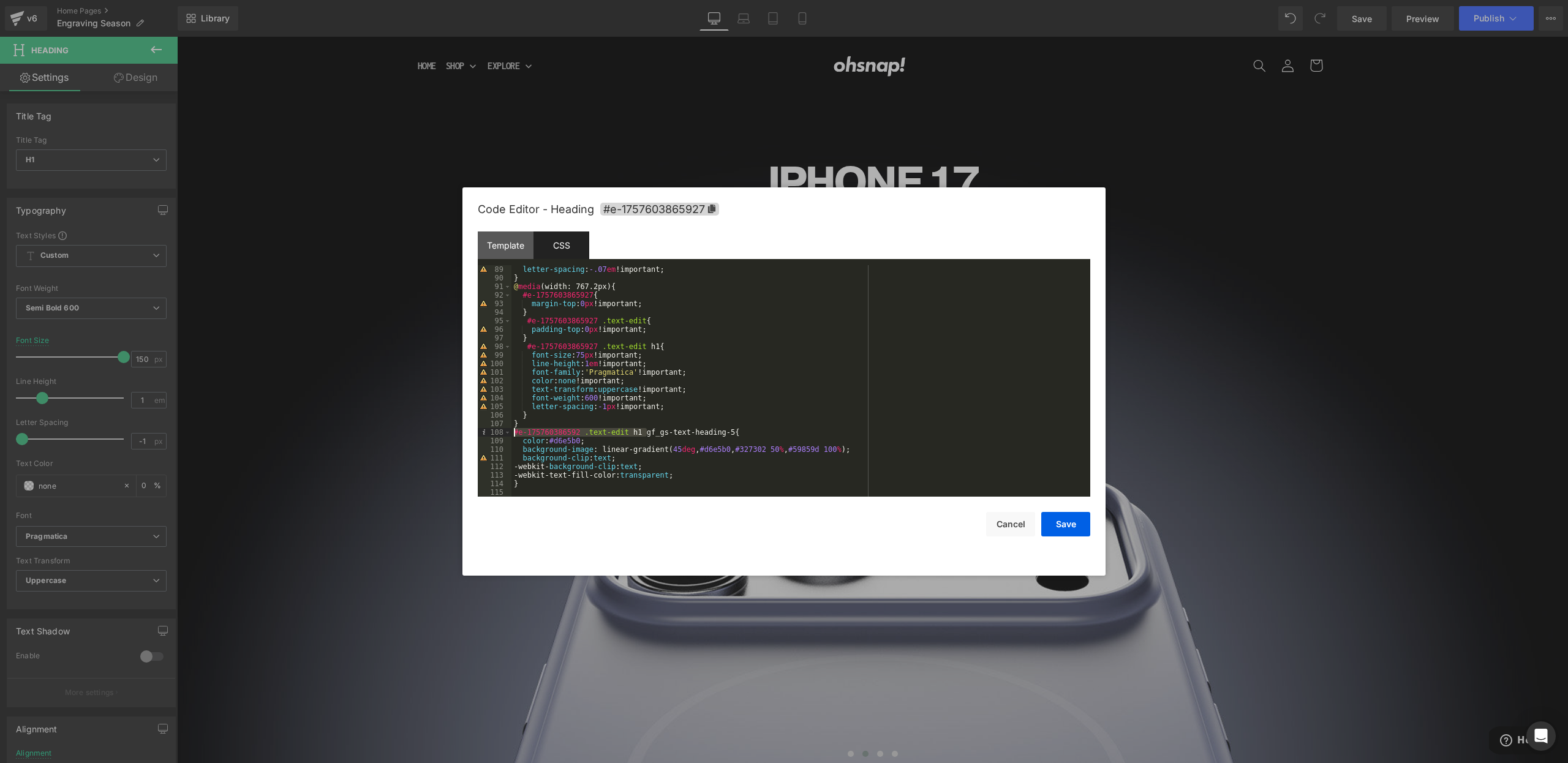
drag, startPoint x: 648, startPoint y: 433, endPoint x: 502, endPoint y: 436, distance: 146.0
click at [502, 436] on pre "89 90 91 92 93 94 95 96 97 98 99 100 101 102 103 104 105 106 107 108 109 110 11…" at bounding box center [784, 381] width 613 height 231
click at [1058, 519] on button "Save" at bounding box center [1066, 524] width 49 height 24
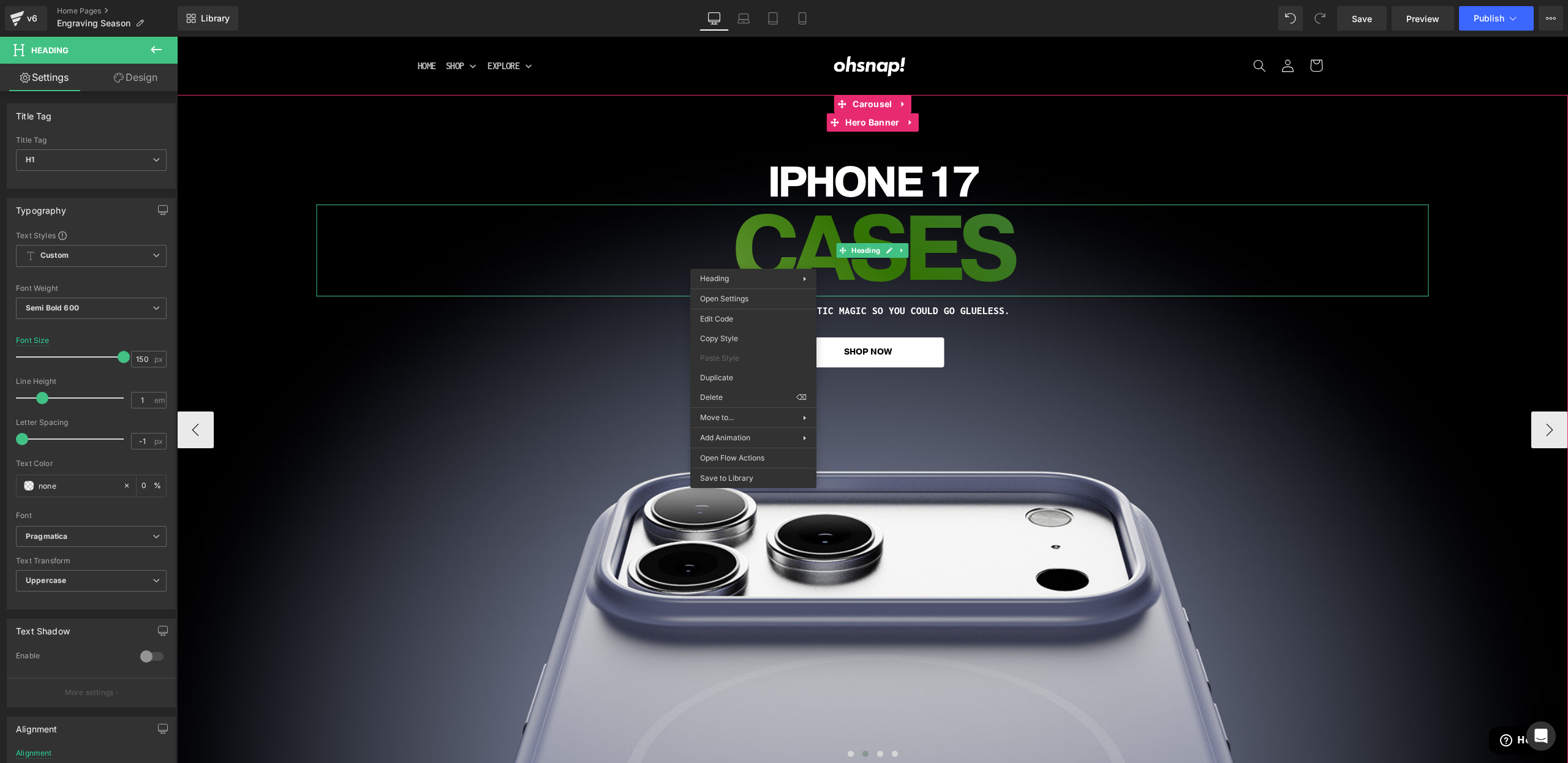
click at [1156, 410] on div "iPHONE 17 Heading CASES Heading WE WORKED MAGNETIC MAGIC SO YOU COULD GO GLUELE…" at bounding box center [872, 429] width 1391 height 669
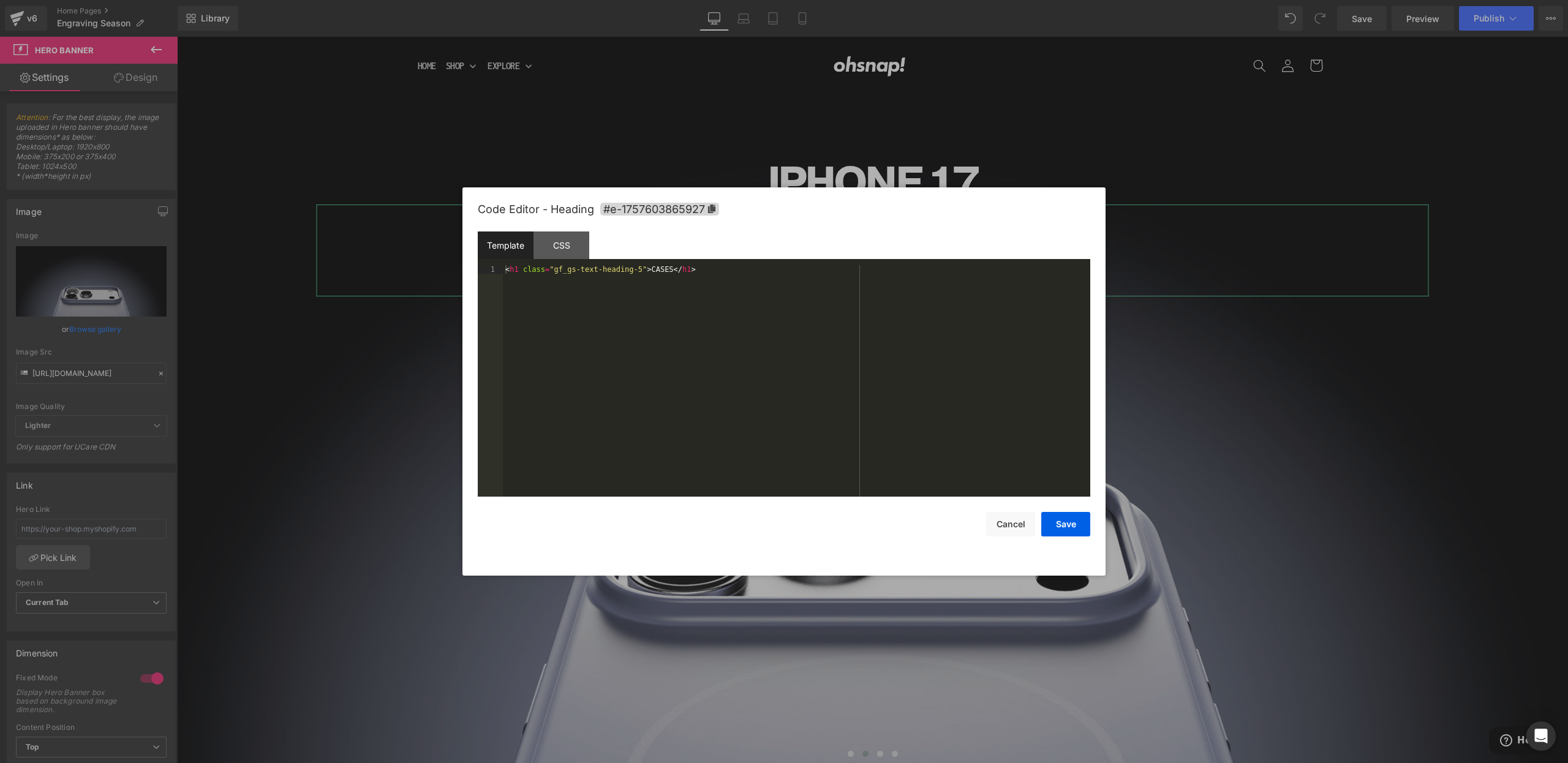
click at [740, 0] on div "Heading You are previewing how the will restyle your page. You can not edit Ele…" at bounding box center [784, 0] width 1568 height 0
click at [558, 240] on div "CSS" at bounding box center [561, 245] width 56 height 28
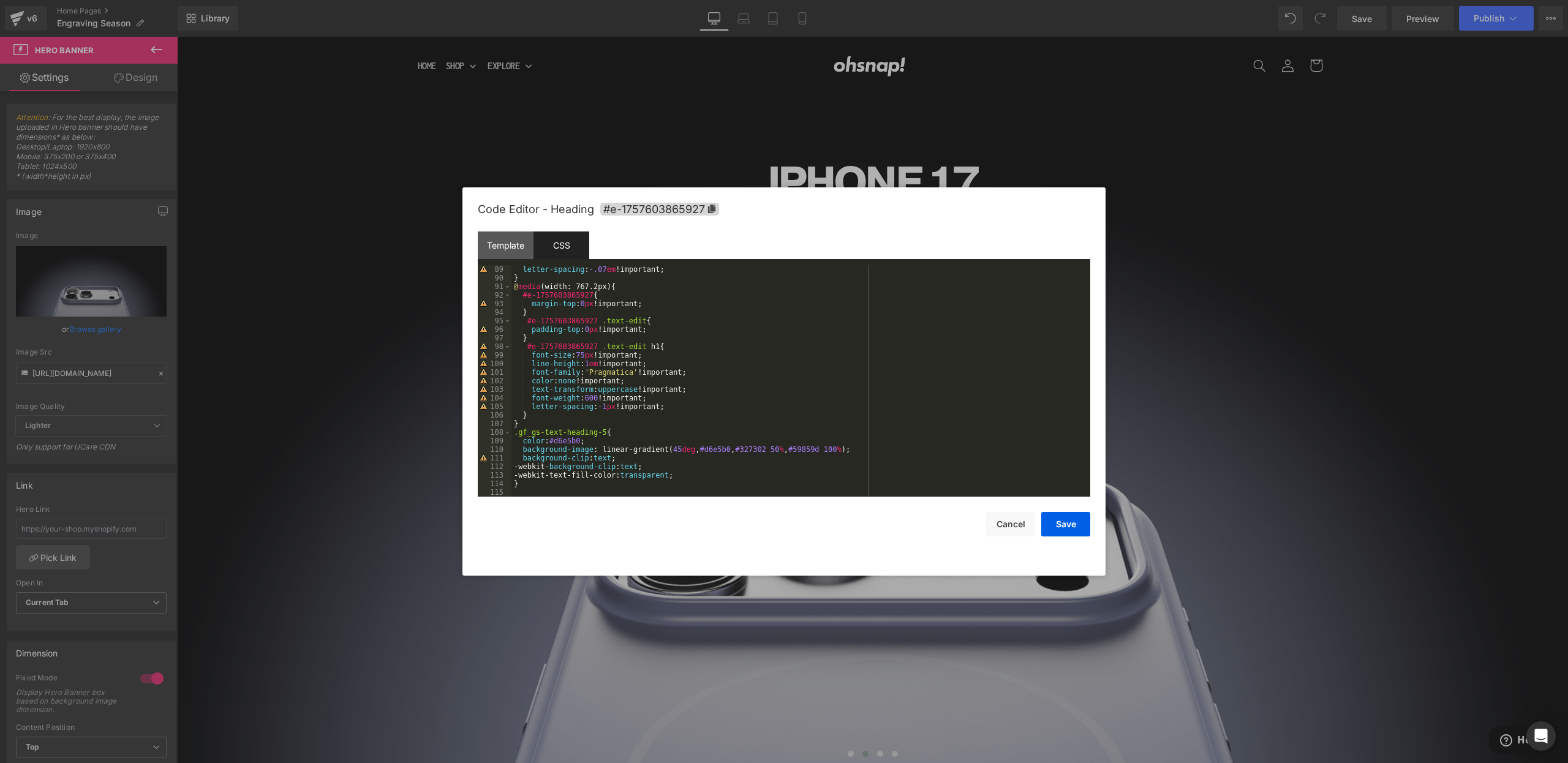
click at [678, 453] on div "letter-spacing : -.07 em !important; } @ media (width: 767.2px) { #e-1757603865…" at bounding box center [798, 389] width 574 height 248
drag, startPoint x: 683, startPoint y: 452, endPoint x: 673, endPoint y: 453, distance: 10.0
click at [673, 453] on div "letter-spacing : -.07 em !important; } @ media (width: 767.2px) { #e-1757603865…" at bounding box center [798, 389] width 574 height 248
drag, startPoint x: 703, startPoint y: 451, endPoint x: 734, endPoint y: 452, distance: 31.0
click at [734, 452] on div "letter-spacing : -.07 em !important; } @ media (width: 767.2px) { #e-1757603865…" at bounding box center [798, 389] width 574 height 248
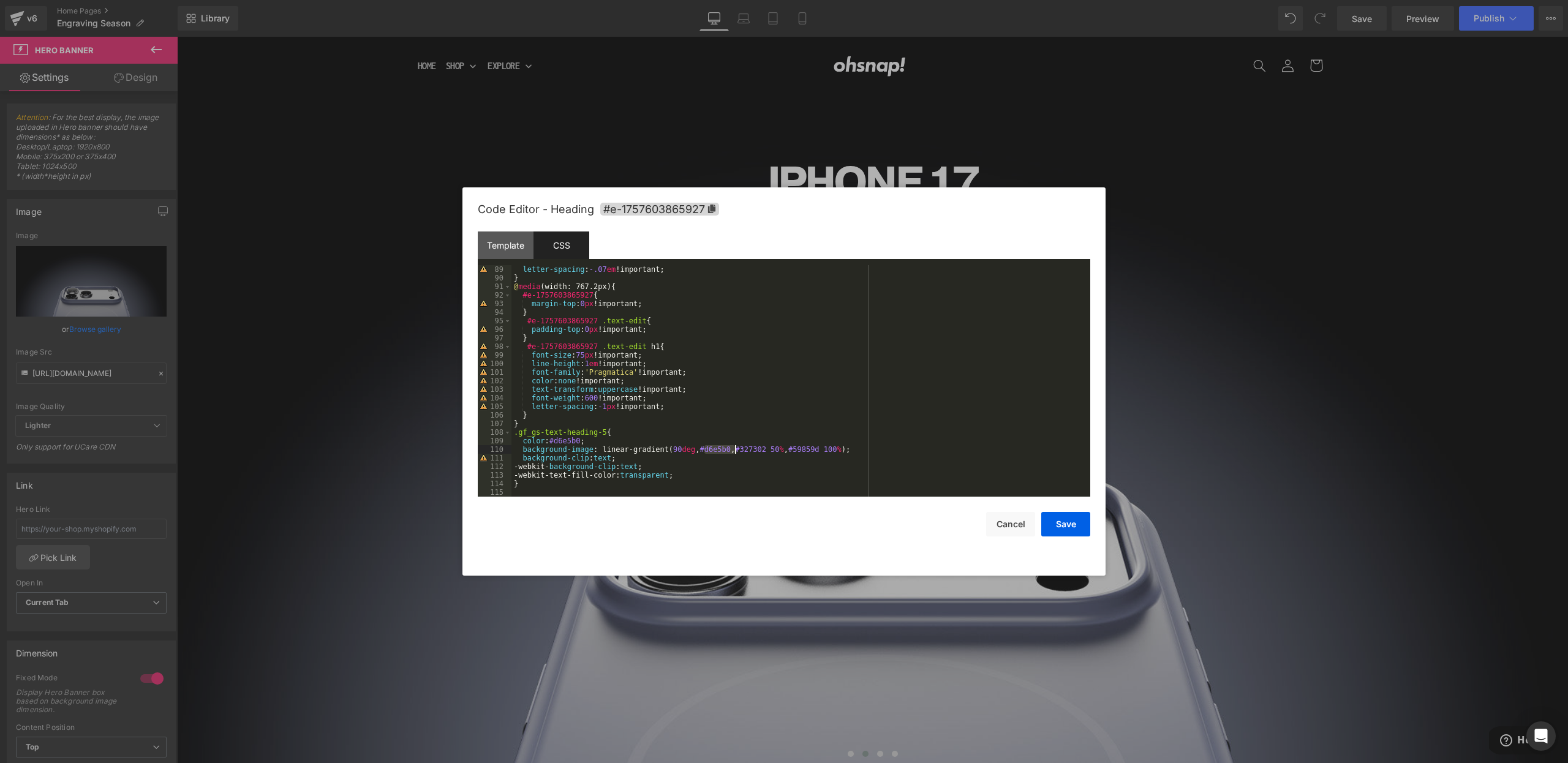
paste textarea
click at [704, 449] on div "letter-spacing : -.07 em !important; } @ media (width: 767.2px) { #e-1757603865…" at bounding box center [798, 389] width 574 height 248
click at [747, 453] on div "letter-spacing : -.07 em !important; } @ media (width: 767.2px) { #e-1757603865…" at bounding box center [798, 389] width 574 height 248
drag, startPoint x: 746, startPoint y: 451, endPoint x: 802, endPoint y: 452, distance: 56.0
click at [802, 452] on div "letter-spacing : -.07 em !important; } @ media (width: 767.2px) { #e-1757603865…" at bounding box center [798, 389] width 574 height 248
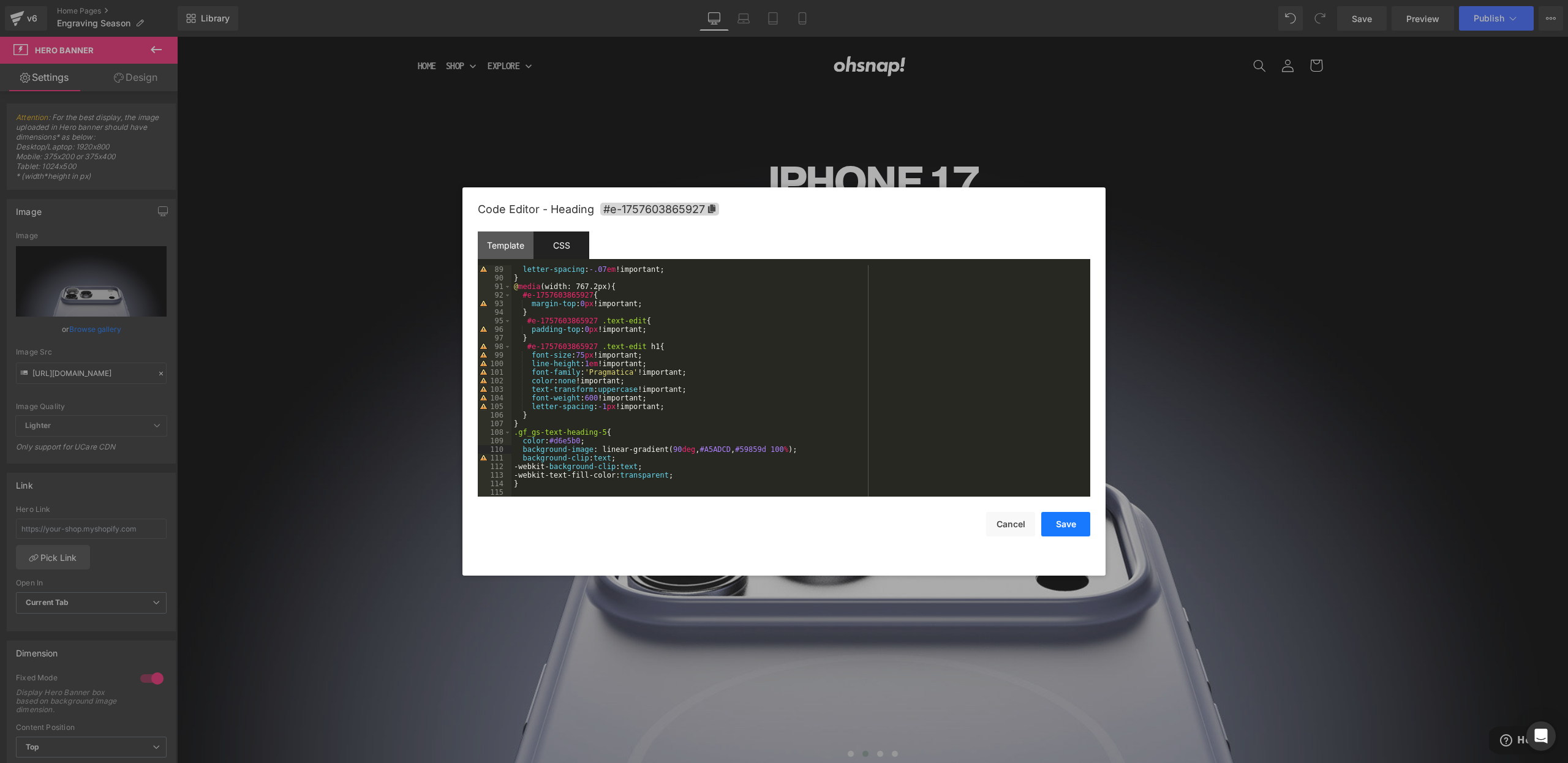
click at [1060, 521] on button "Save" at bounding box center [1066, 524] width 49 height 24
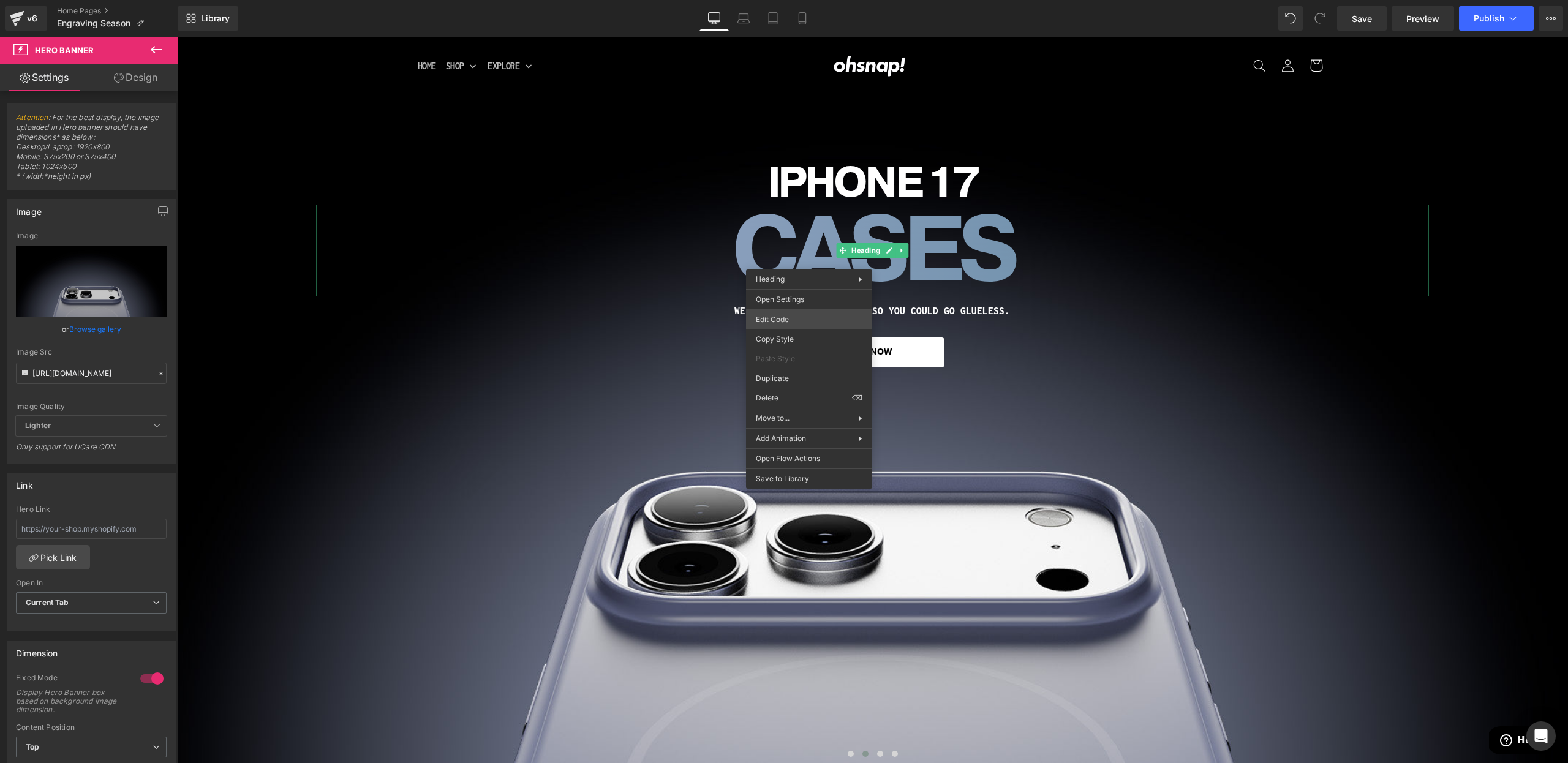
click at [770, 0] on div "Heading You are previewing how the will restyle your page. You can not edit Ele…" at bounding box center [784, 0] width 1568 height 0
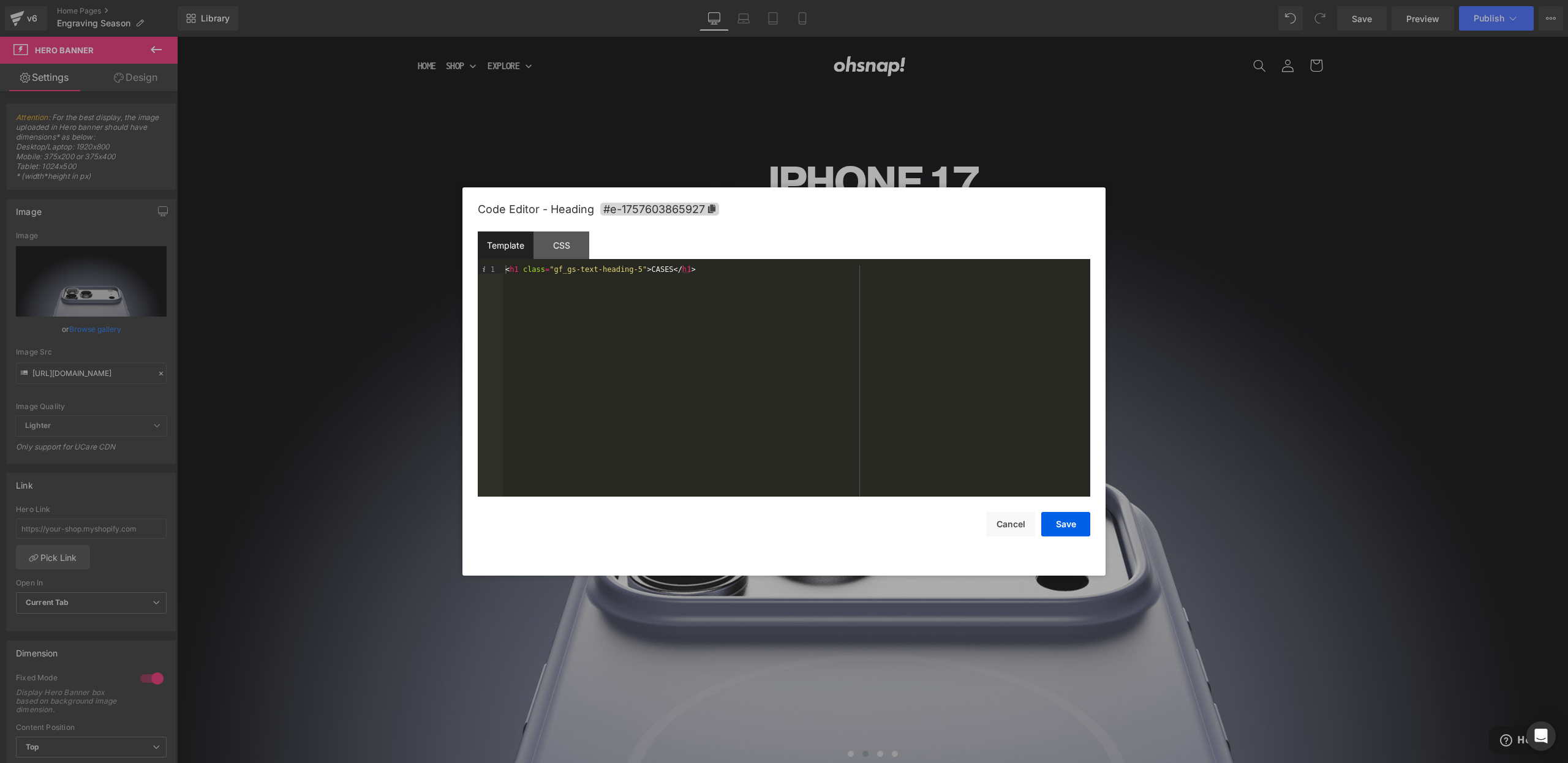
drag, startPoint x: 550, startPoint y: 236, endPoint x: 559, endPoint y: 264, distance: 29.4
click at [550, 238] on div "CSS" at bounding box center [561, 245] width 56 height 28
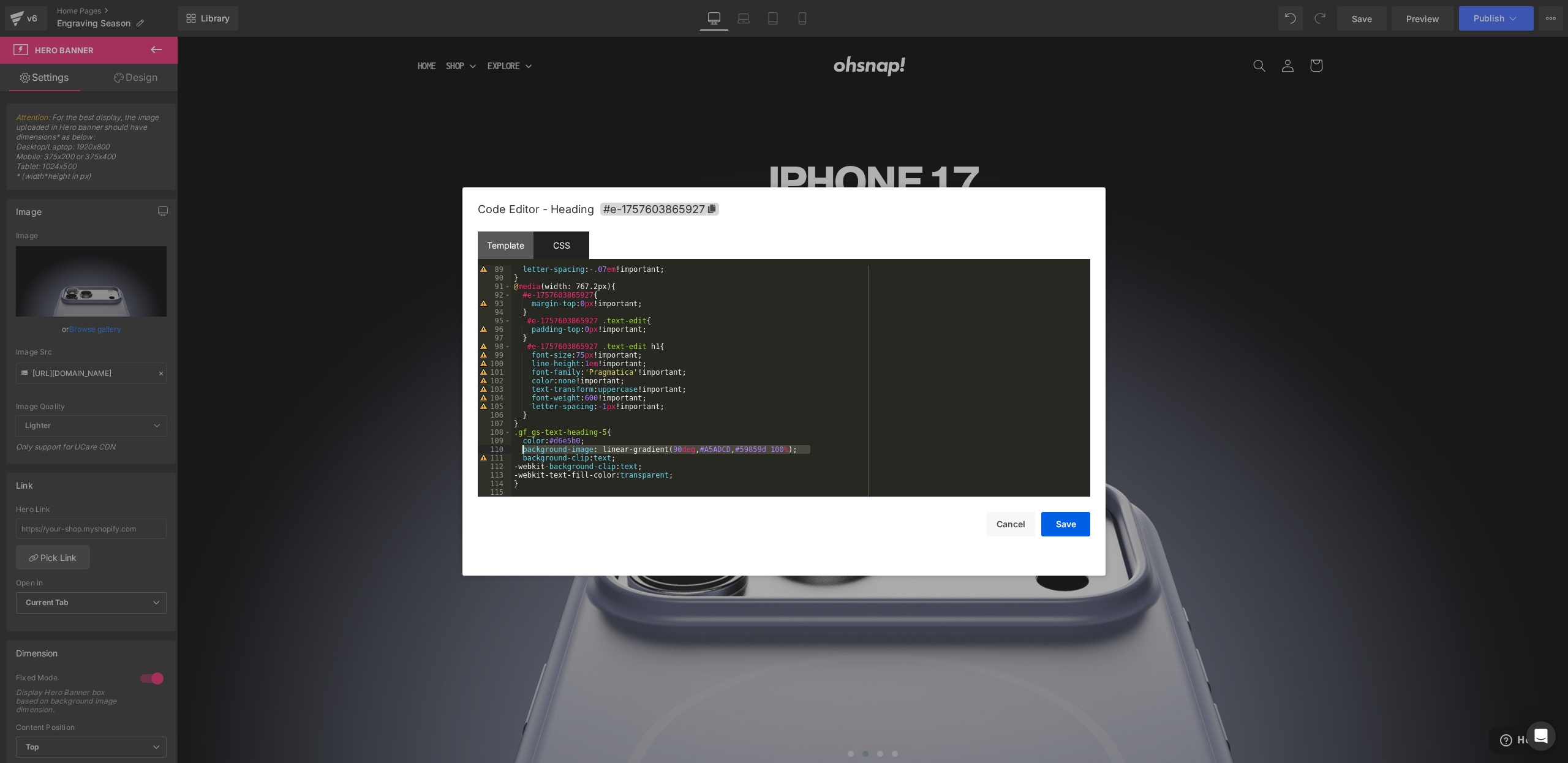
drag, startPoint x: 811, startPoint y: 451, endPoint x: 523, endPoint y: 449, distance: 288.0
click at [523, 449] on div "letter-spacing : -.07 em !important; } @ media (width: 767.2px) { #e-1757603865…" at bounding box center [798, 389] width 574 height 248
click at [528, 450] on div "letter-spacing : -.07 em !important; } @ media (width: 767.2px) { #e-1757603865…" at bounding box center [798, 389] width 574 height 248
click at [1064, 528] on button "Save" at bounding box center [1066, 524] width 49 height 24
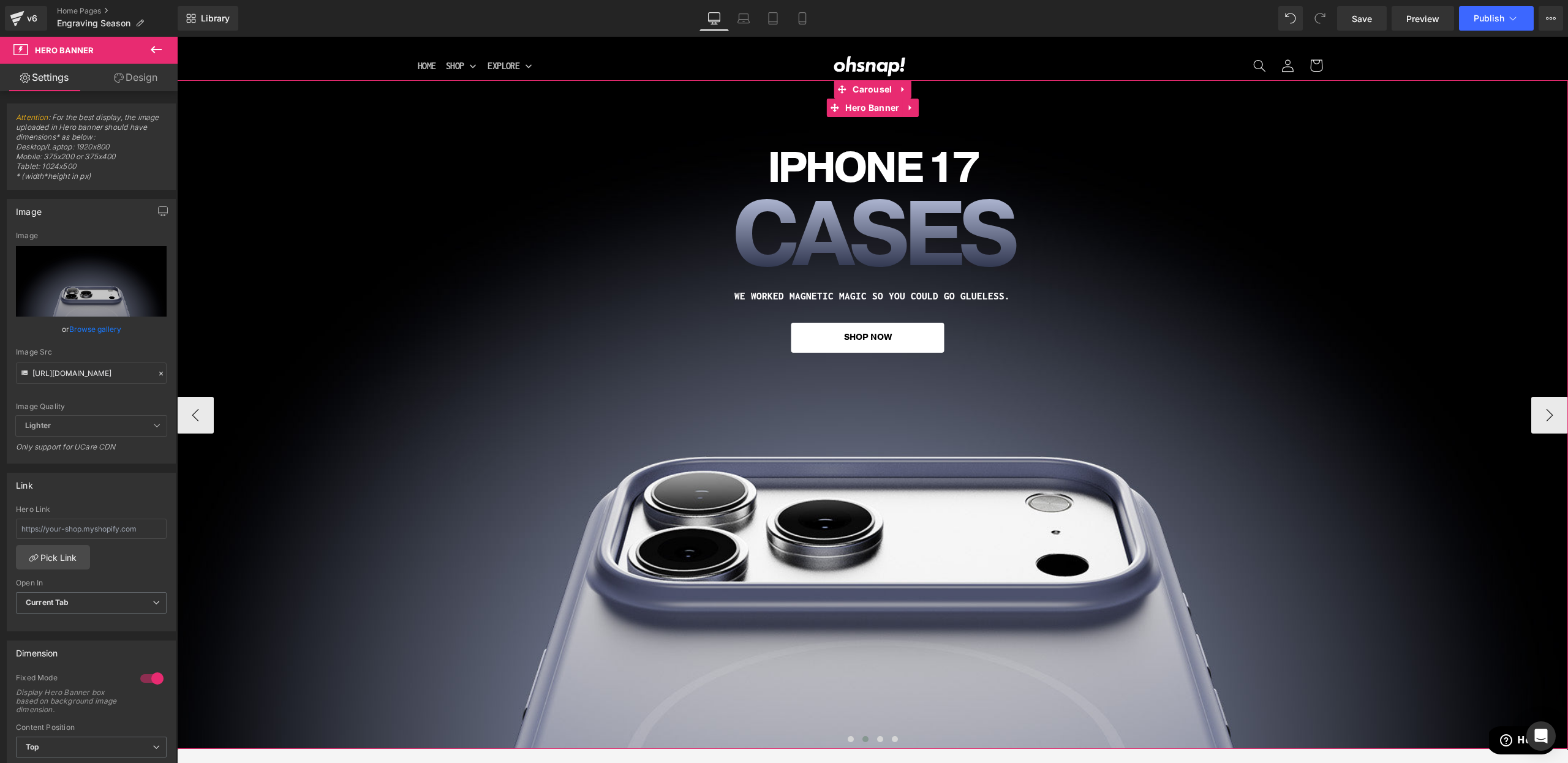
scroll to position [0, 0]
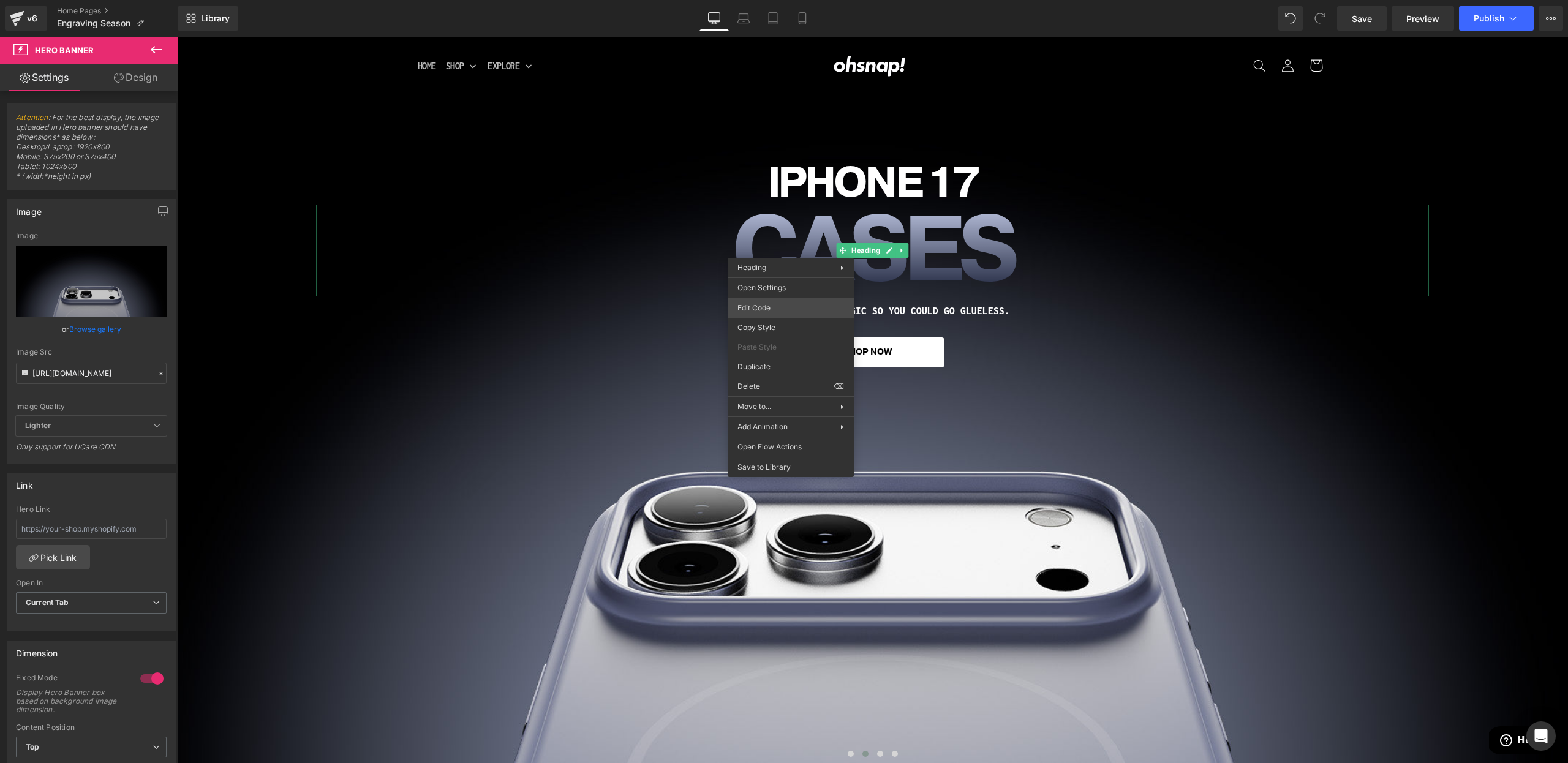
click at [750, 0] on div "Heading You are previewing how the will restyle your page. You can not edit Ele…" at bounding box center [784, 0] width 1568 height 0
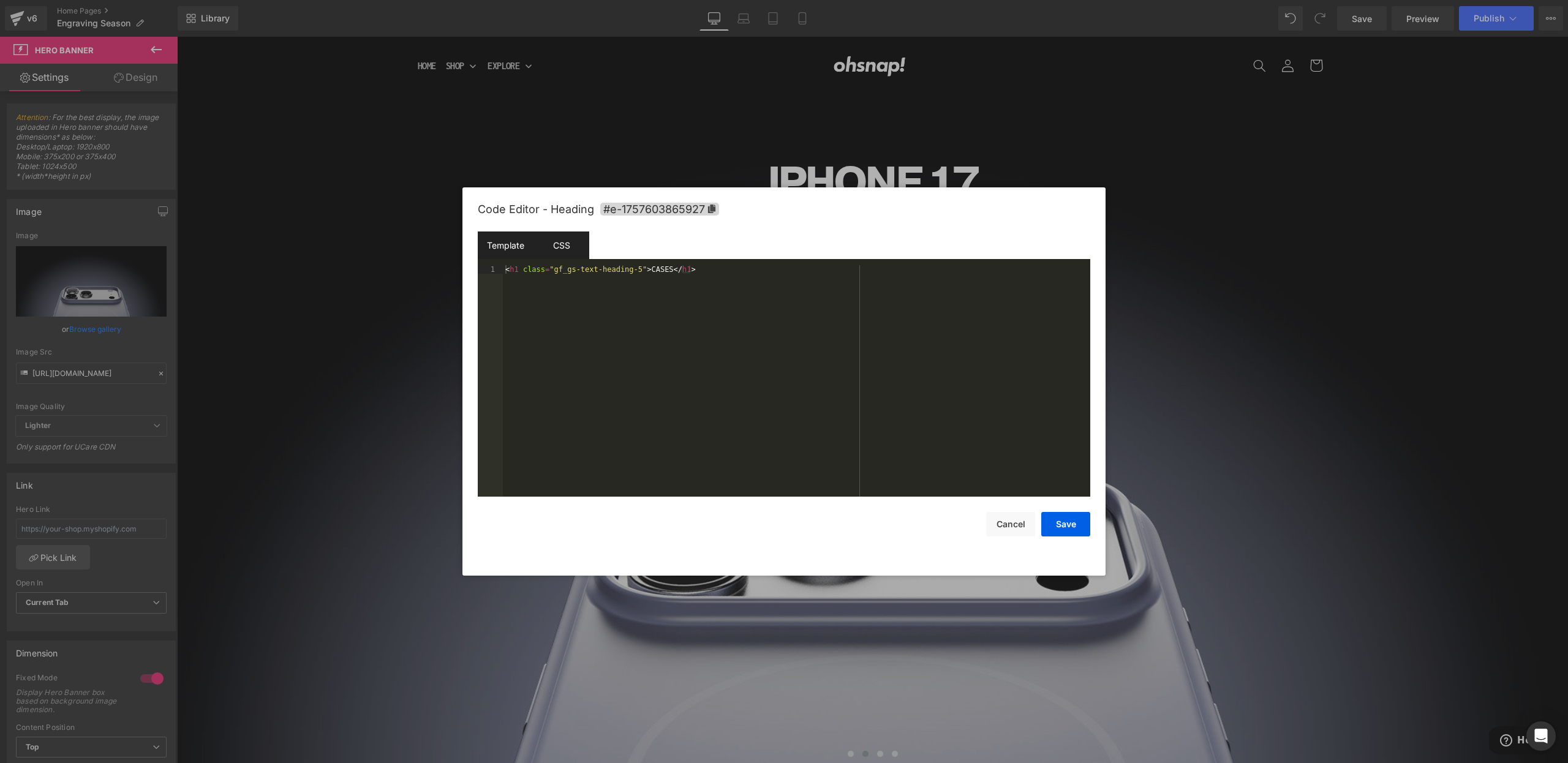
click at [566, 241] on div "CSS" at bounding box center [561, 245] width 56 height 28
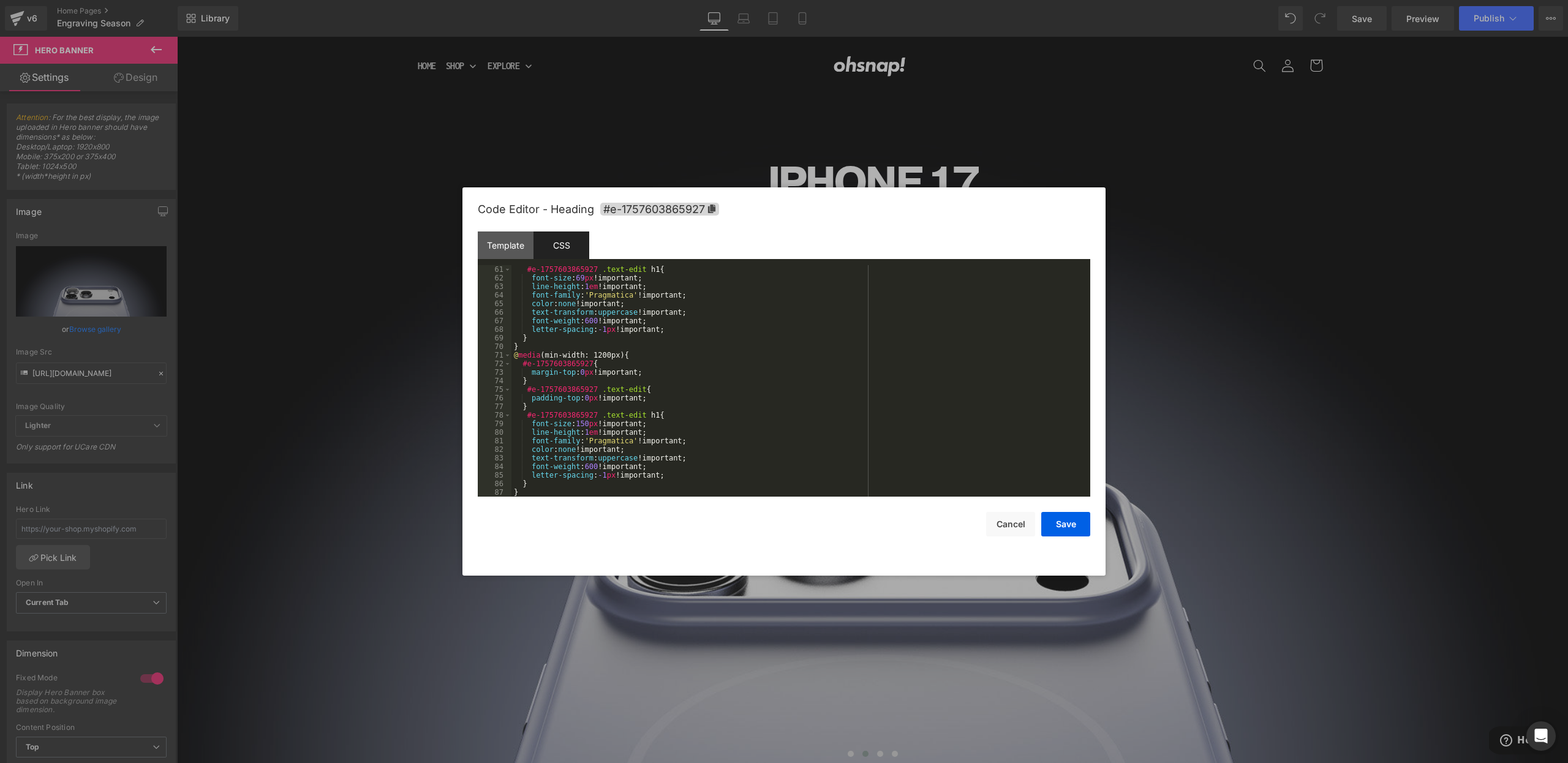
scroll to position [754, 0]
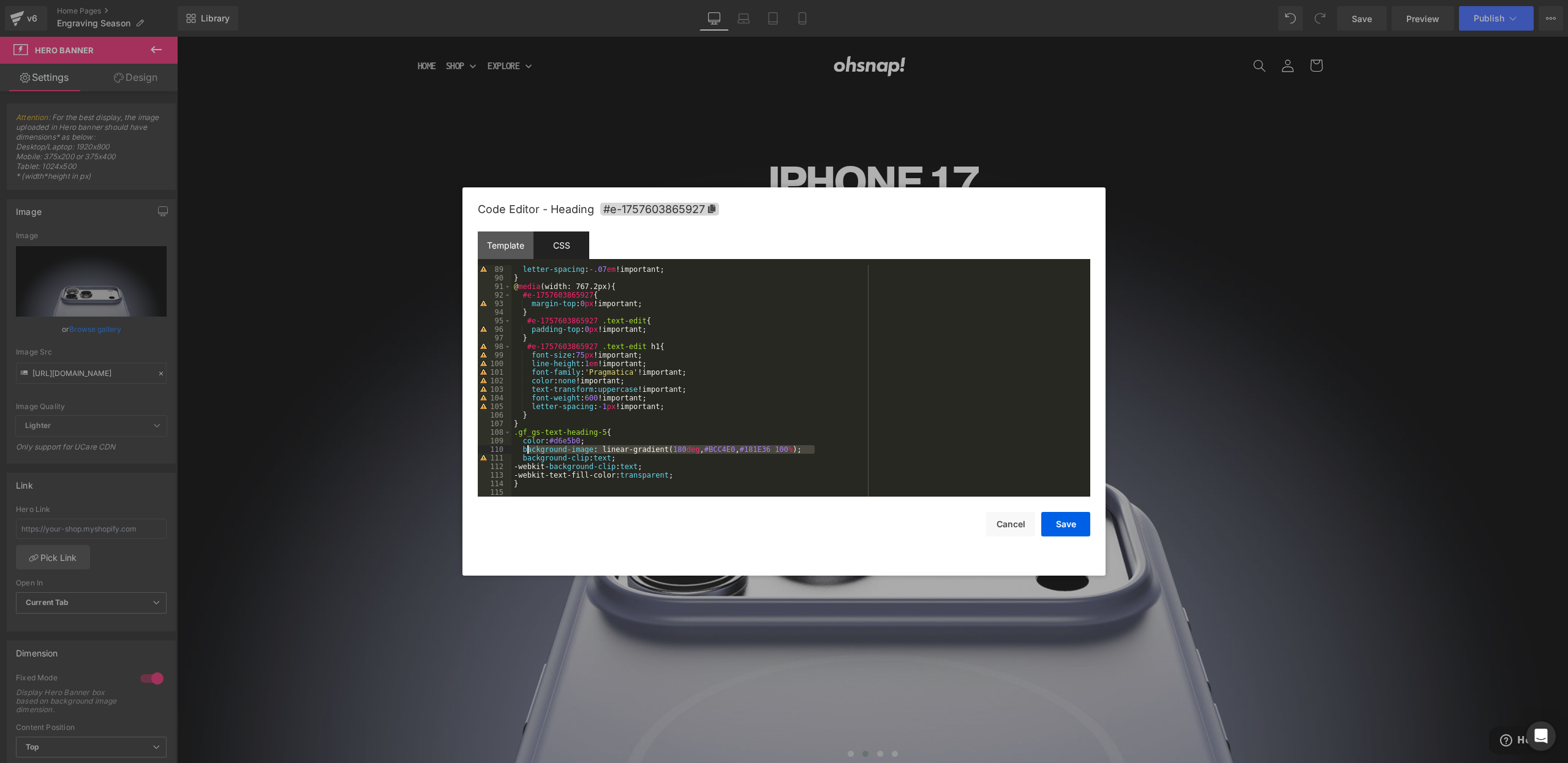
drag, startPoint x: 710, startPoint y: 446, endPoint x: 523, endPoint y: 452, distance: 187.1
click at [523, 452] on div "letter-spacing : -.07 em !important; } @ media (width: 767.2px) { #e-1757603865…" at bounding box center [798, 389] width 574 height 248
click at [1053, 521] on button "Save" at bounding box center [1066, 524] width 49 height 24
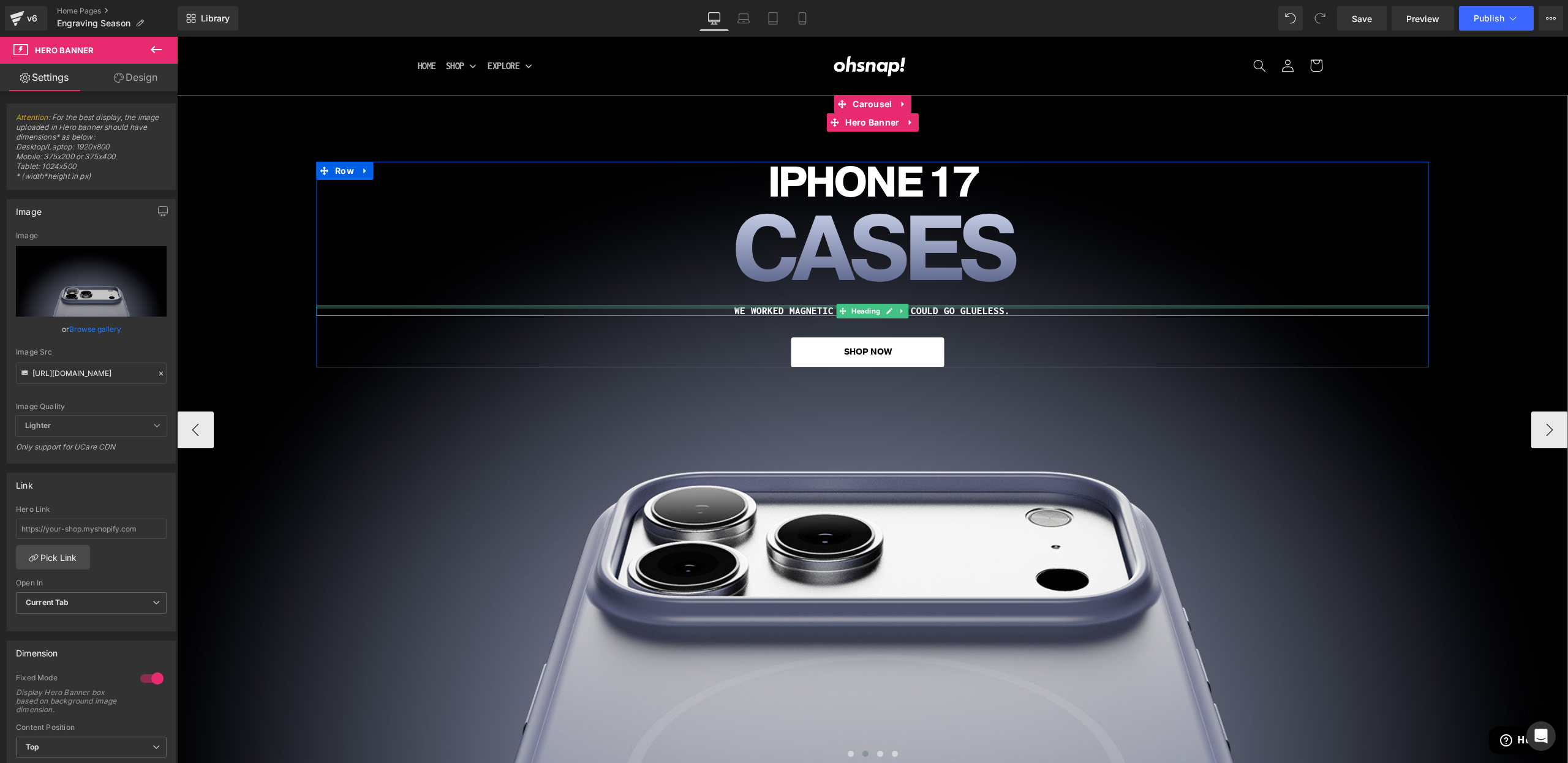
click at [770, 308] on div at bounding box center [872, 307] width 1113 height 3
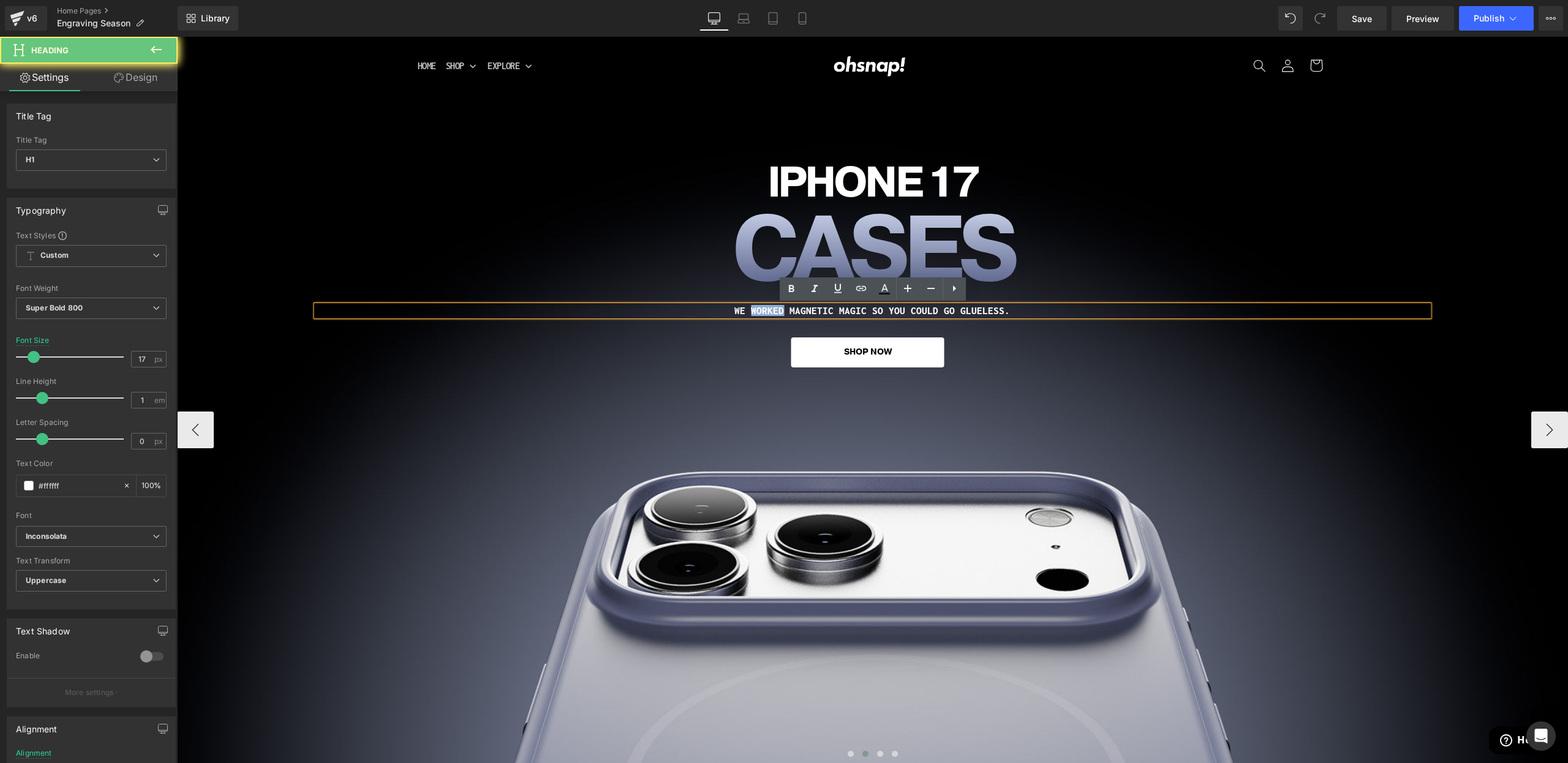
click at [770, 308] on h1 "WE WORKED MAGNETIC MAGIC SO YOU COULD GO GLUELESS." at bounding box center [872, 311] width 1113 height 11
click at [769, 308] on h1 "WE WORKED MAGNETIC MAGIC SO YOU COULD GO GLUELESS." at bounding box center [872, 311] width 1113 height 11
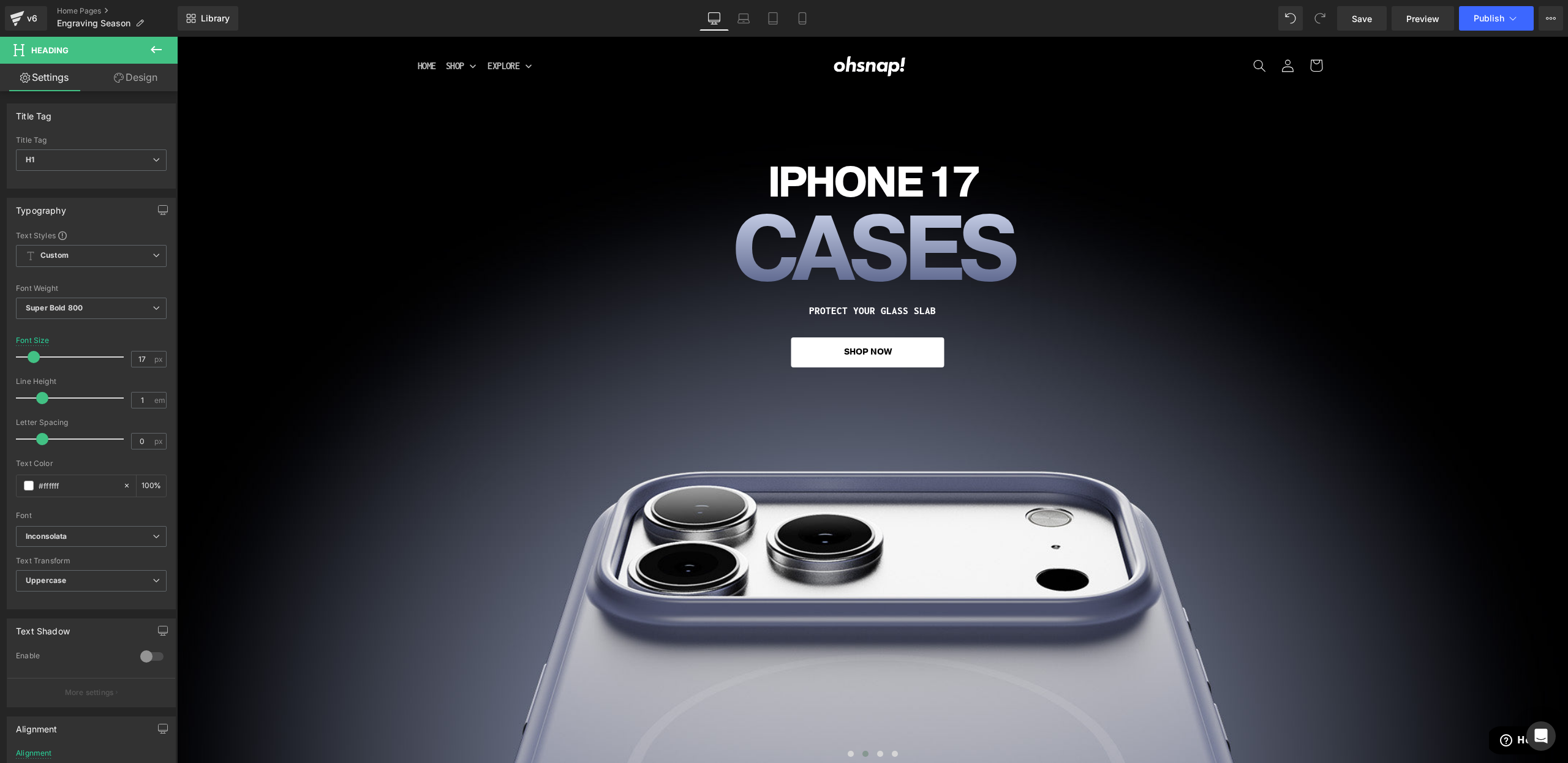
click at [128, 85] on link "Design" at bounding box center [135, 77] width 89 height 28
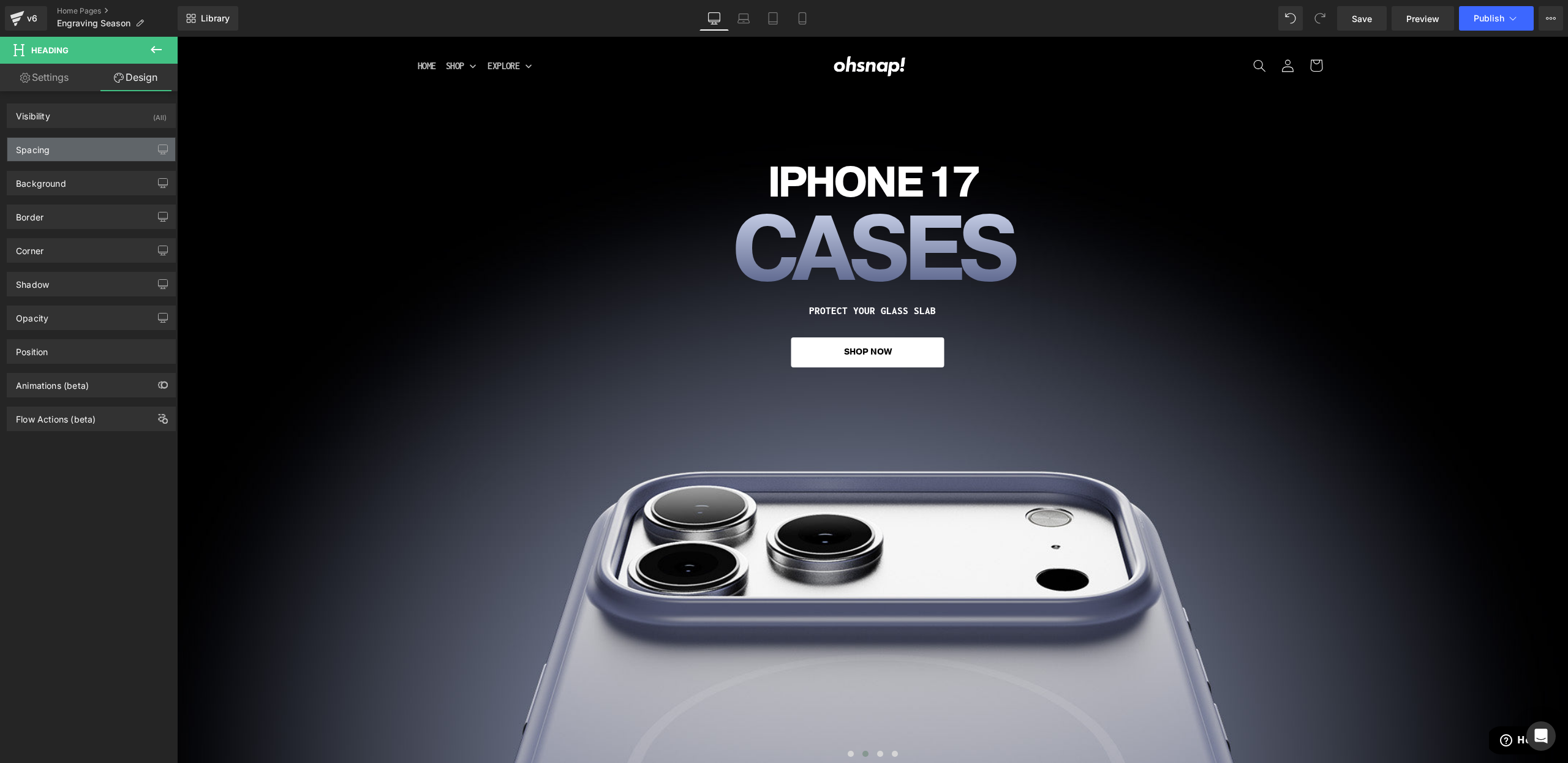
click at [36, 157] on div "Spacing" at bounding box center [91, 149] width 168 height 23
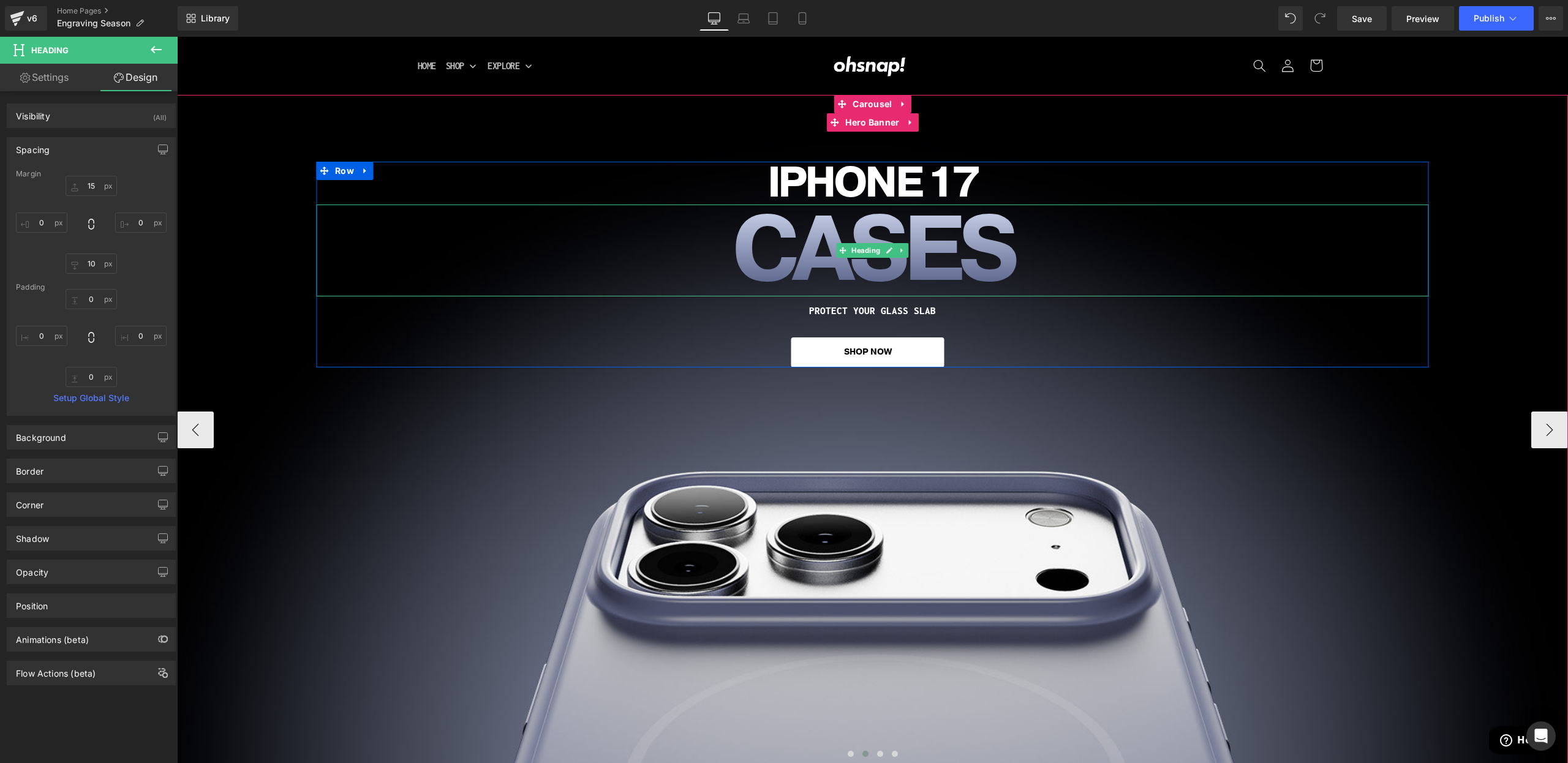
click at [705, 244] on h1 "CASES" at bounding box center [872, 250] width 1113 height 92
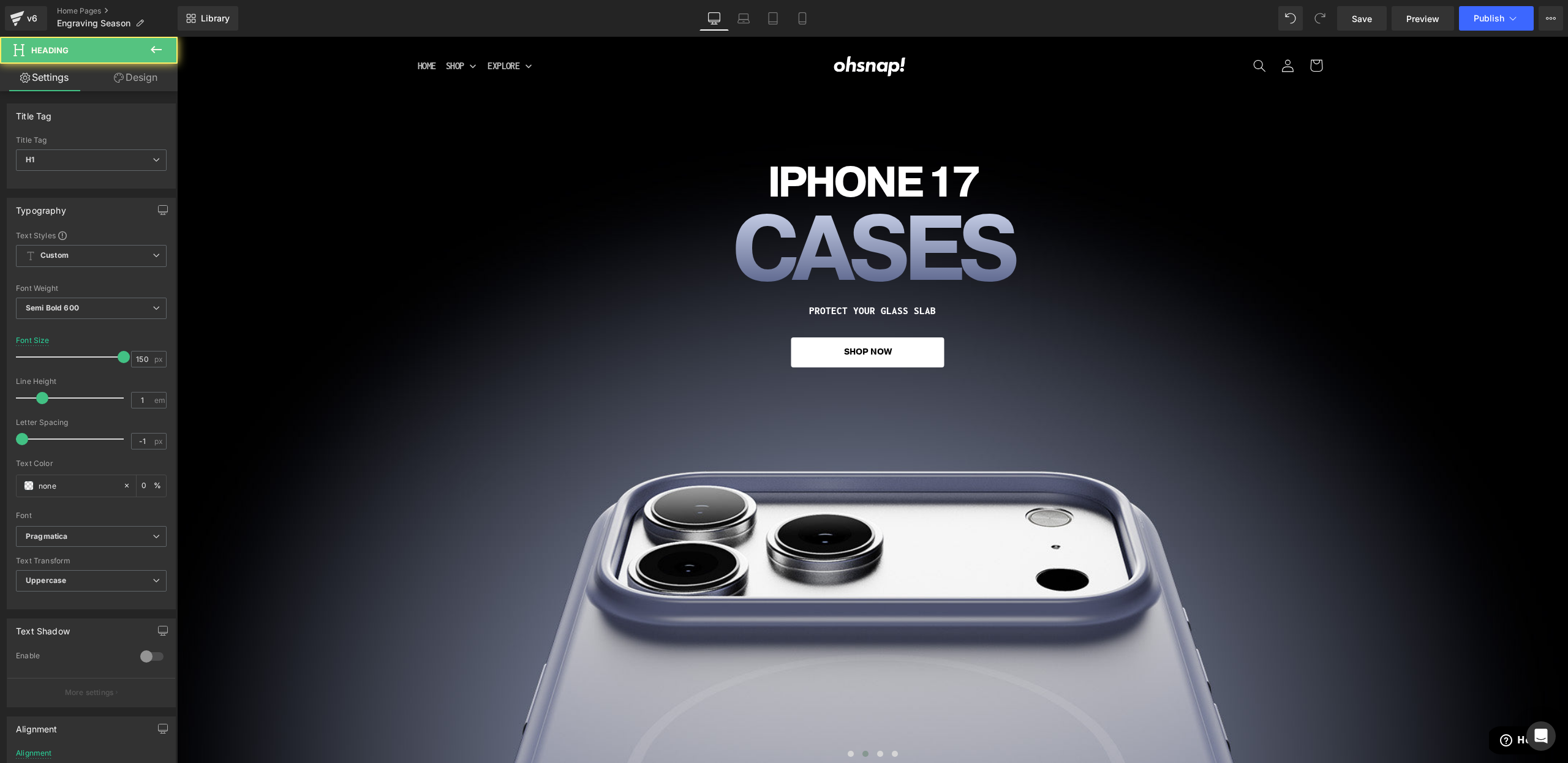
drag, startPoint x: 126, startPoint y: 85, endPoint x: 17, endPoint y: 151, distance: 127.4
click at [127, 85] on link "Design" at bounding box center [135, 77] width 89 height 28
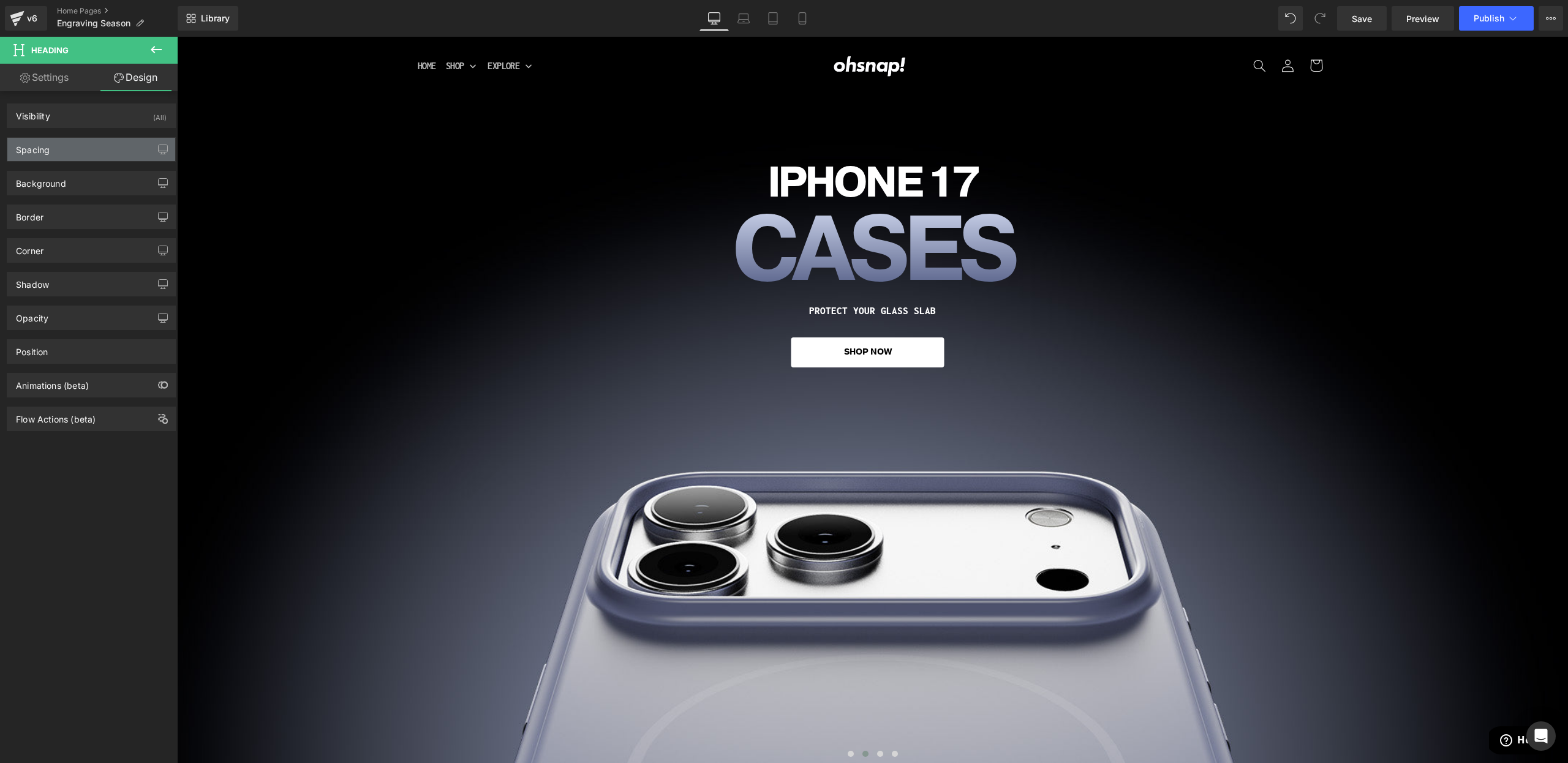
click at [25, 149] on div "Spacing" at bounding box center [32, 147] width 34 height 17
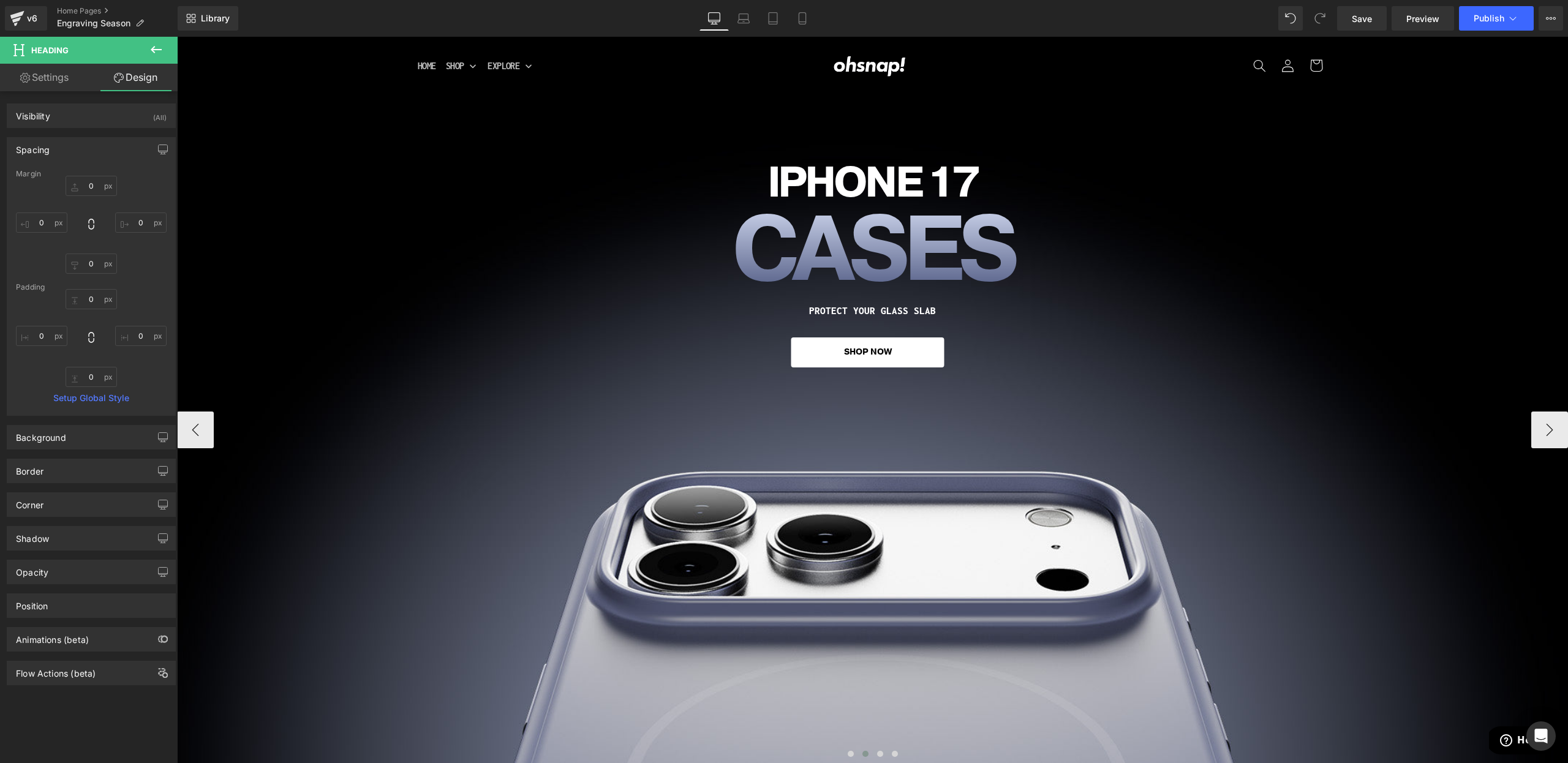
click at [488, 320] on div "iPHONE 17 Heading CASES Heading PROTECT YOUR GLASS SLAB Heading SHOP NOW Button" at bounding box center [872, 264] width 1113 height 205
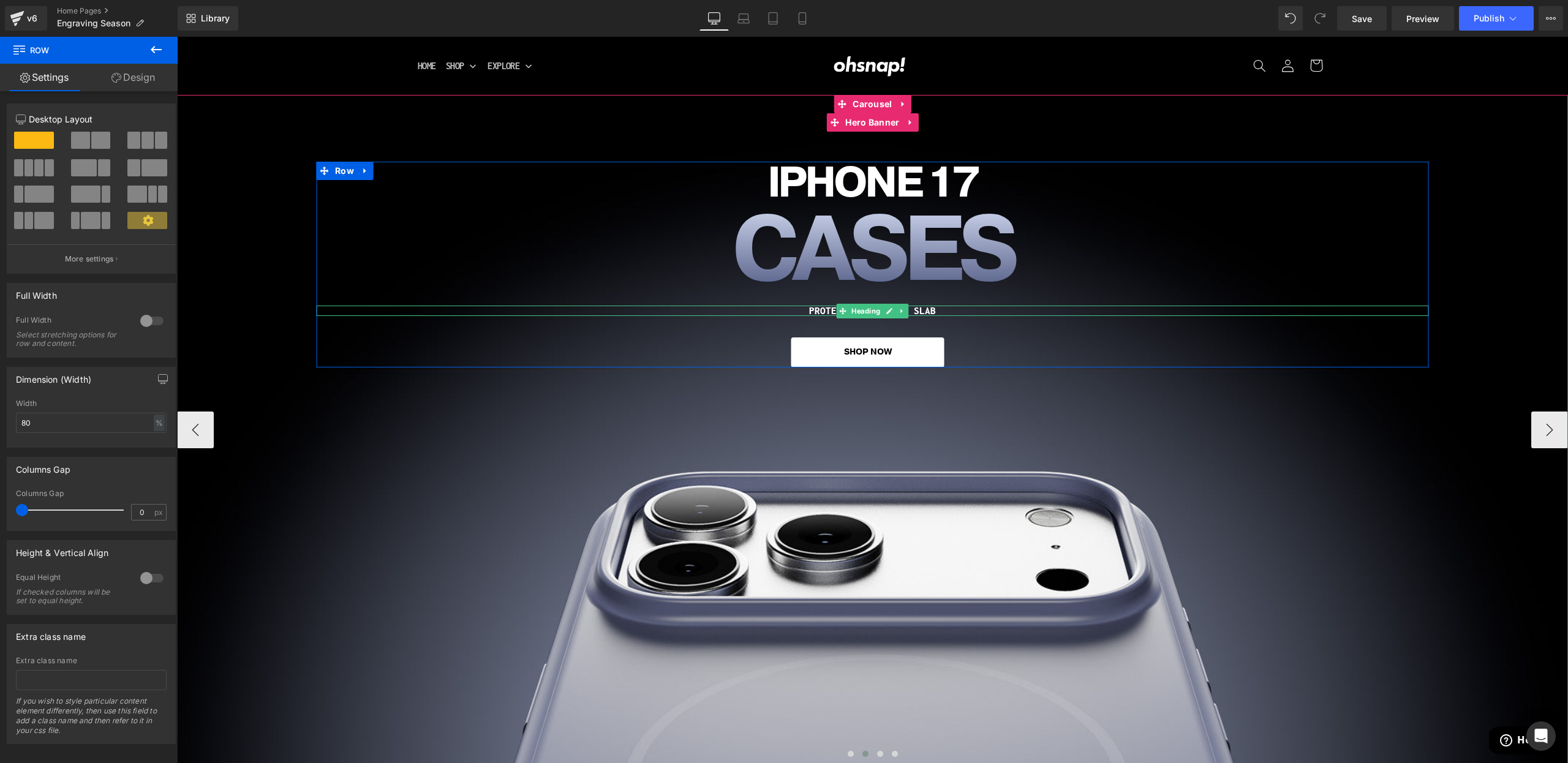
click at [823, 309] on h1 "PROTECT YOUR GLASS SLAB" at bounding box center [872, 311] width 1113 height 11
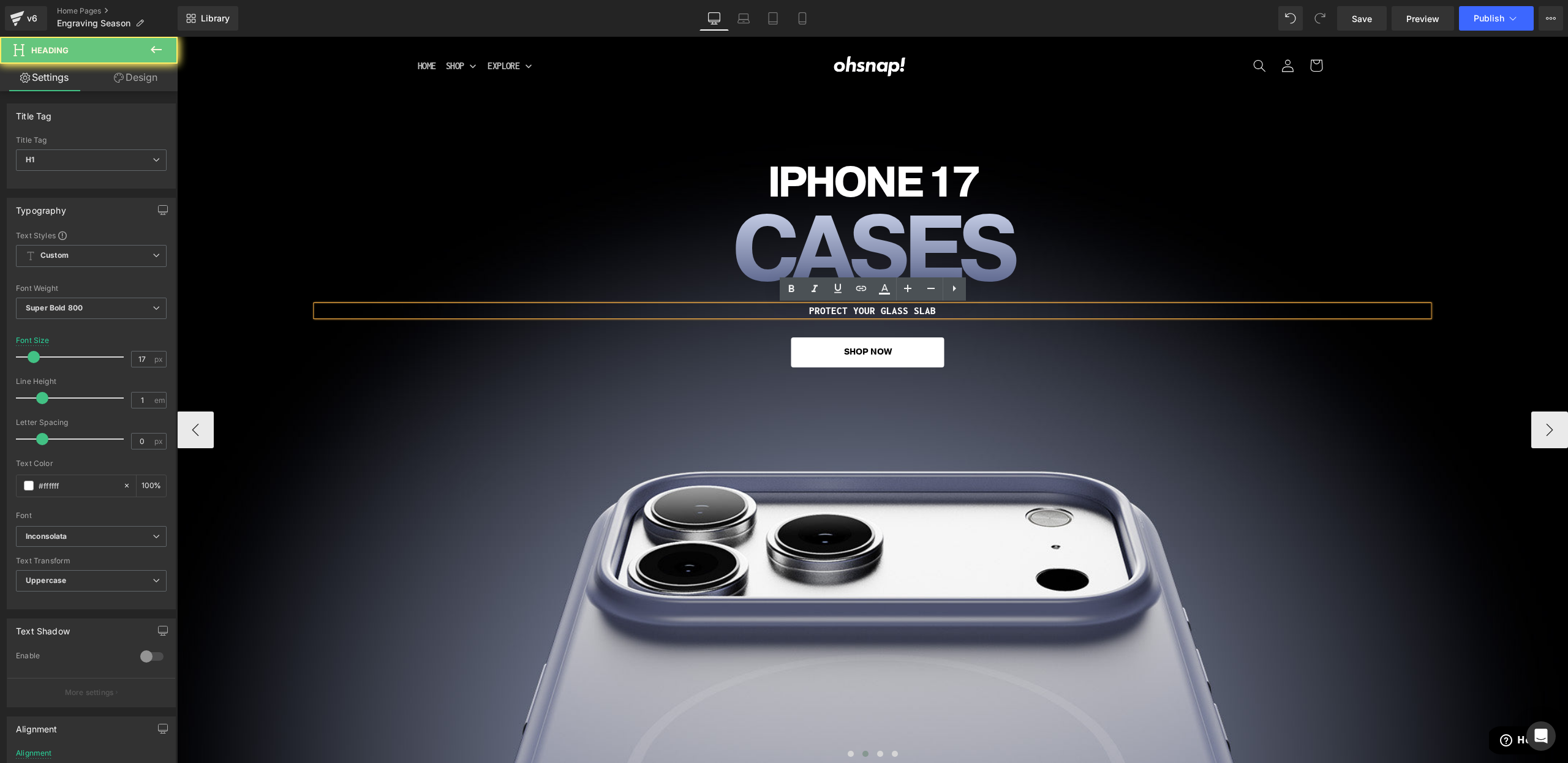
click at [885, 314] on h1 "PROTECT YOUR GLASS SLAB" at bounding box center [872, 311] width 1113 height 11
click at [879, 312] on h1 "PROTECT YOUR GLASS SLAB" at bounding box center [872, 311] width 1113 height 11
drag, startPoint x: 932, startPoint y: 313, endPoint x: 1014, endPoint y: 313, distance: 82.0
click at [1014, 313] on h1 "PROTECT YOUR FRAGILE SUPERCOMPUTER GLASS SLAB" at bounding box center [872, 311] width 1113 height 11
click at [1117, 382] on div "iPHONE 17 Heading CASES Heading PROTECT YOUR FRAGILE SUPERCOMPUTER Heading SHOP…" at bounding box center [872, 429] width 1391 height 669
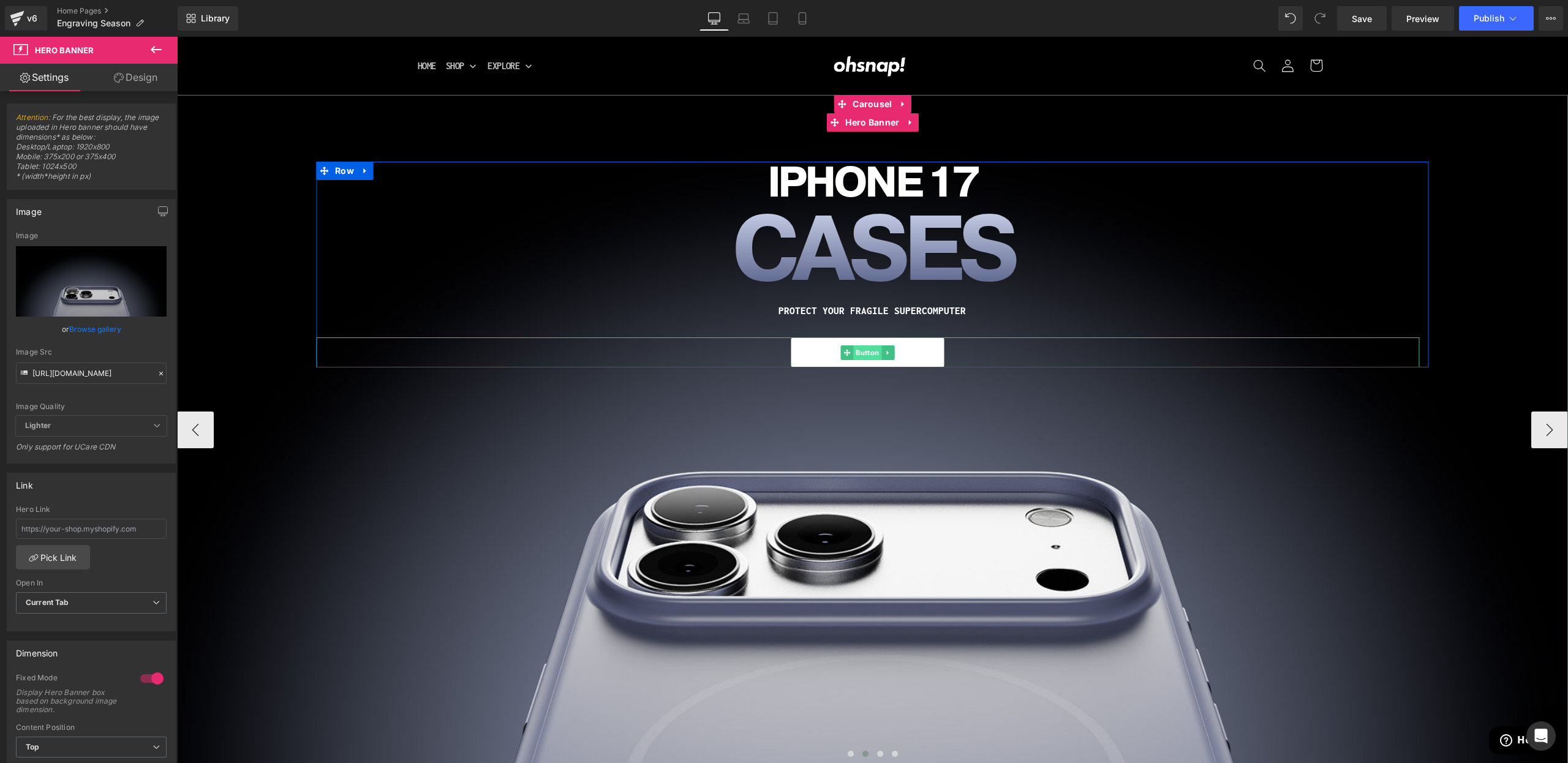
click at [863, 347] on span "Button" at bounding box center [868, 353] width 28 height 15
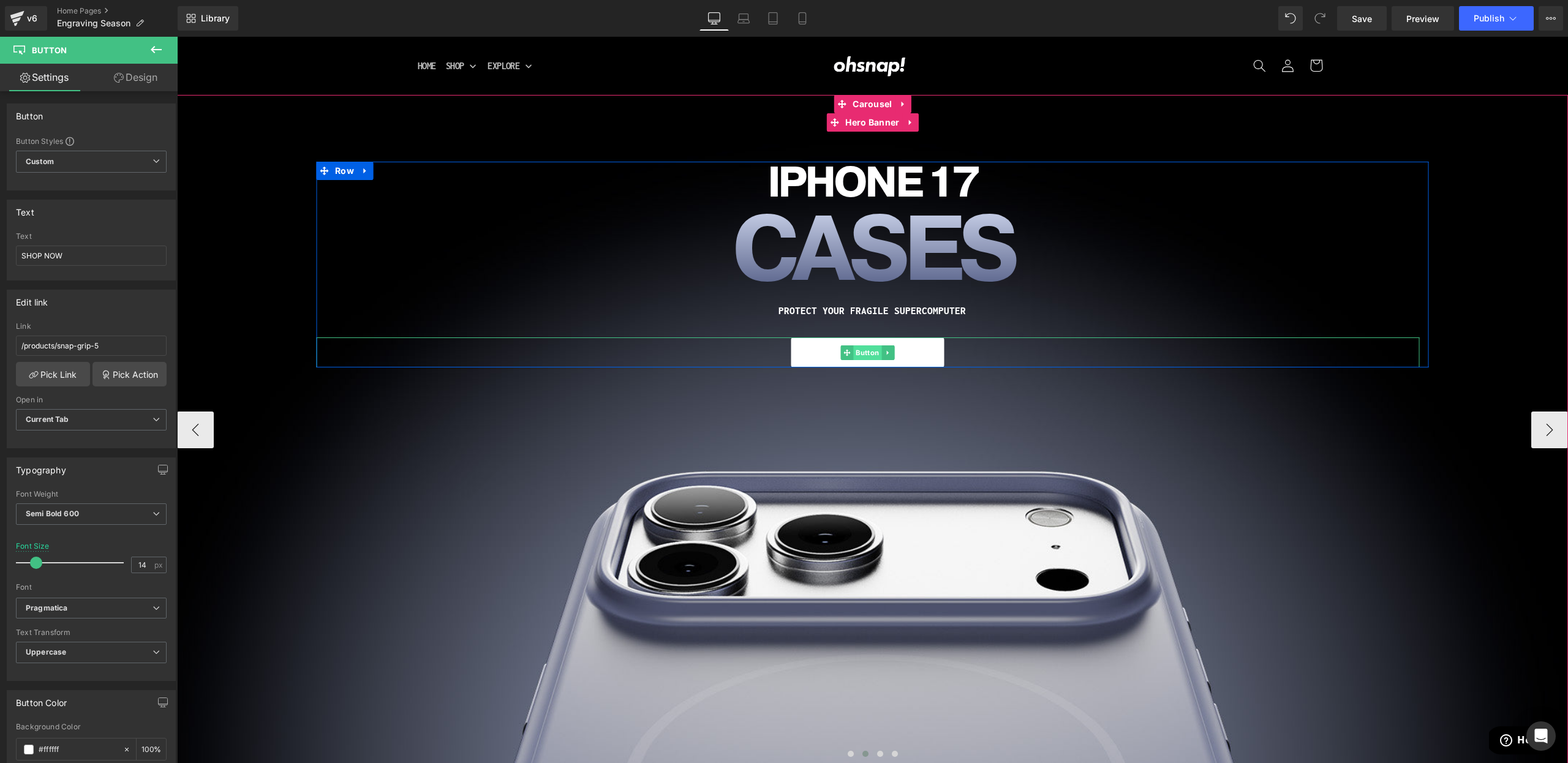
click at [860, 351] on span "Button" at bounding box center [868, 353] width 28 height 15
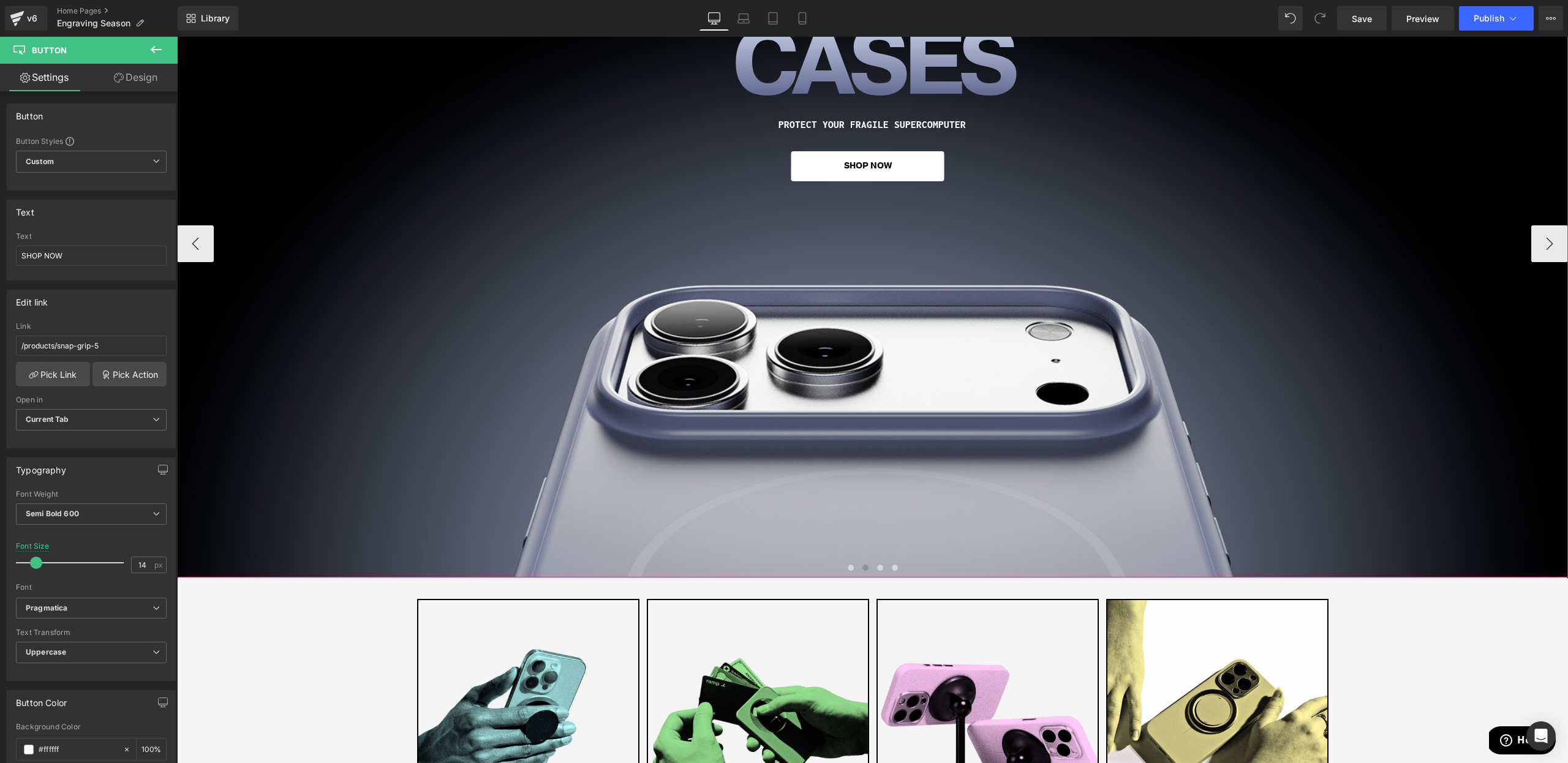
scroll to position [0, 0]
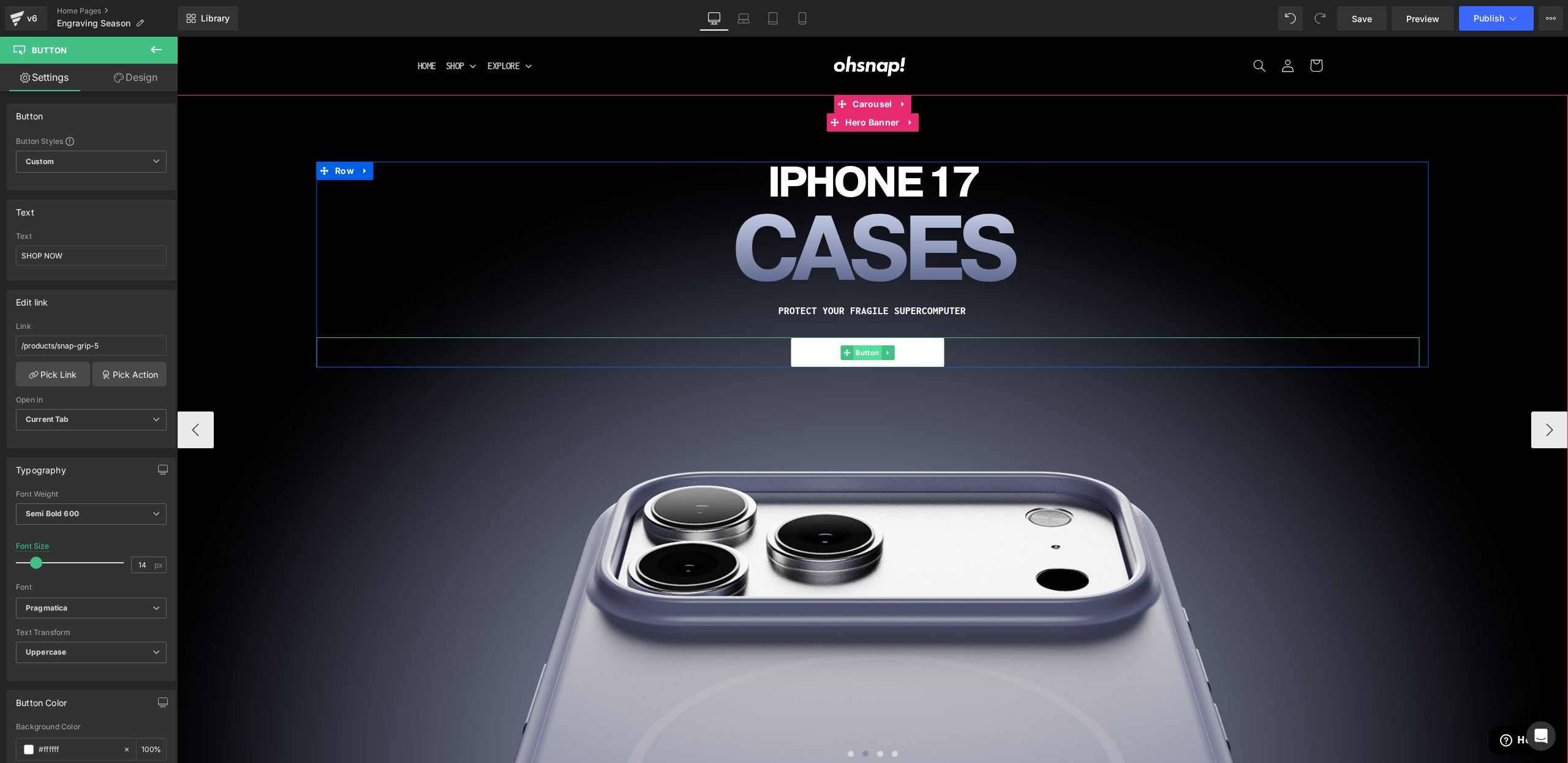
click at [865, 350] on span "Button" at bounding box center [868, 353] width 28 height 15
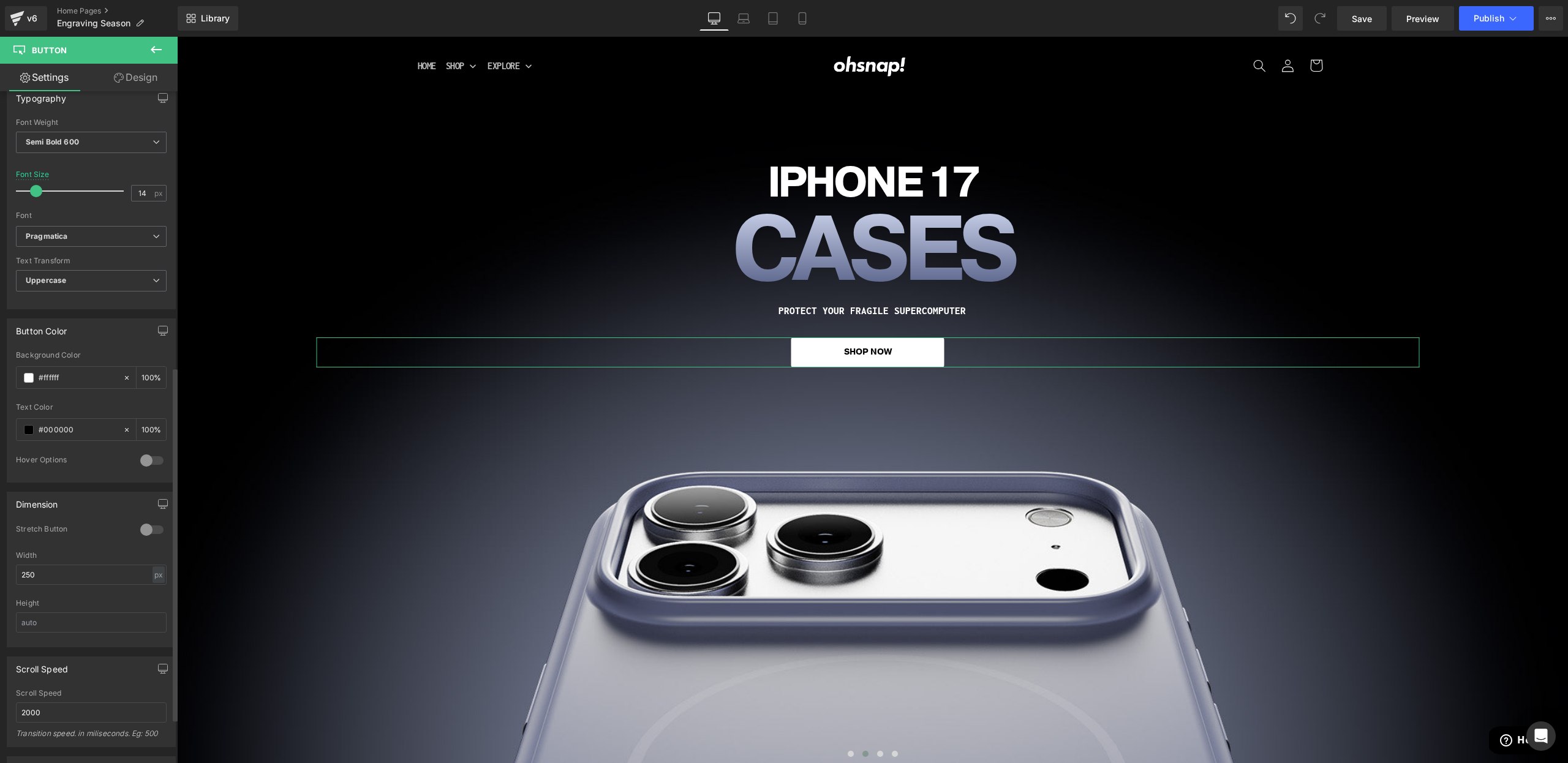
scroll to position [525, 0]
click at [26, 225] on span at bounding box center [28, 224] width 10 height 10
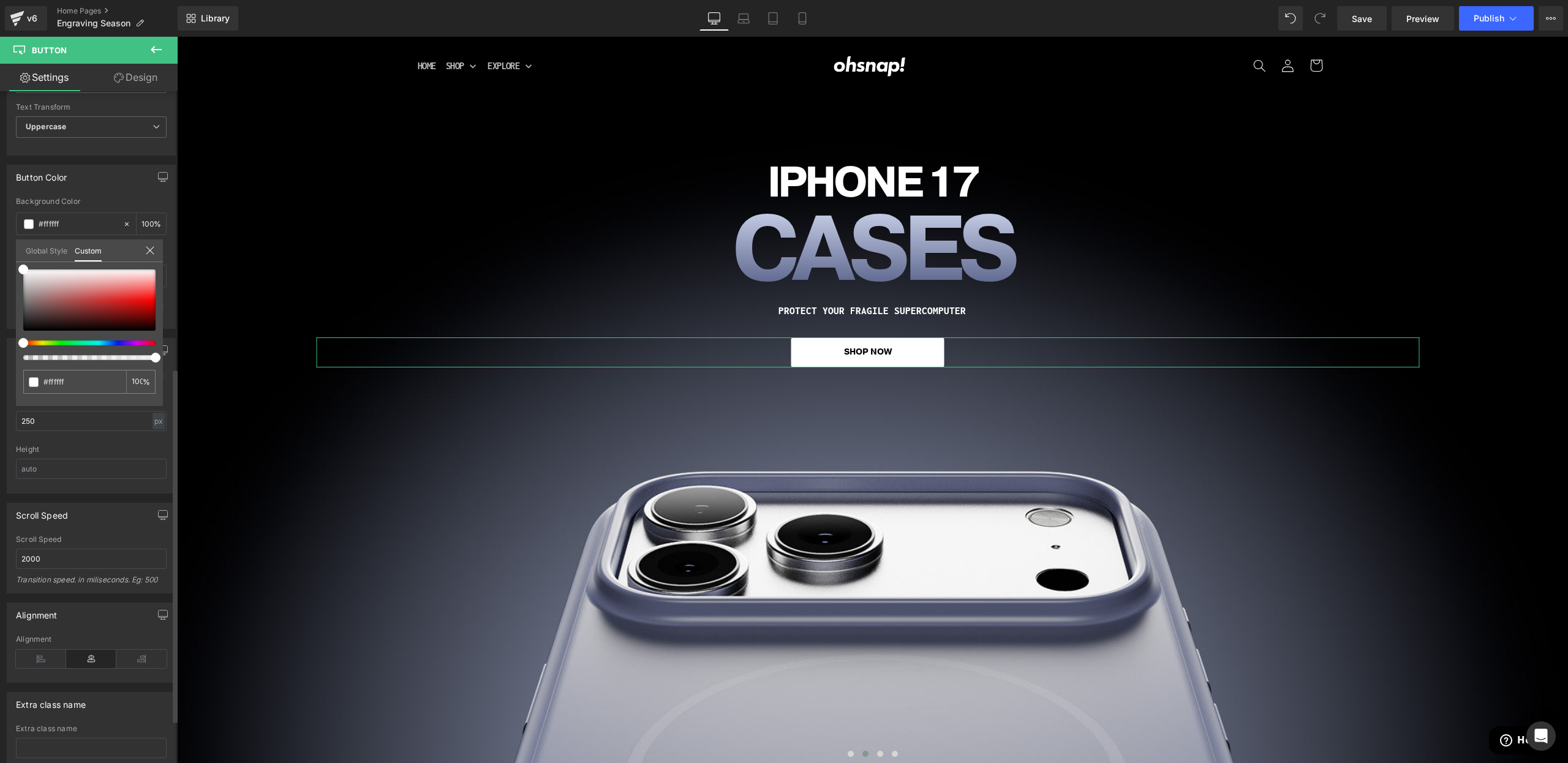
drag, startPoint x: 147, startPoint y: 248, endPoint x: 136, endPoint y: 248, distance: 11.0
click at [147, 250] on icon at bounding box center [150, 250] width 10 height 10
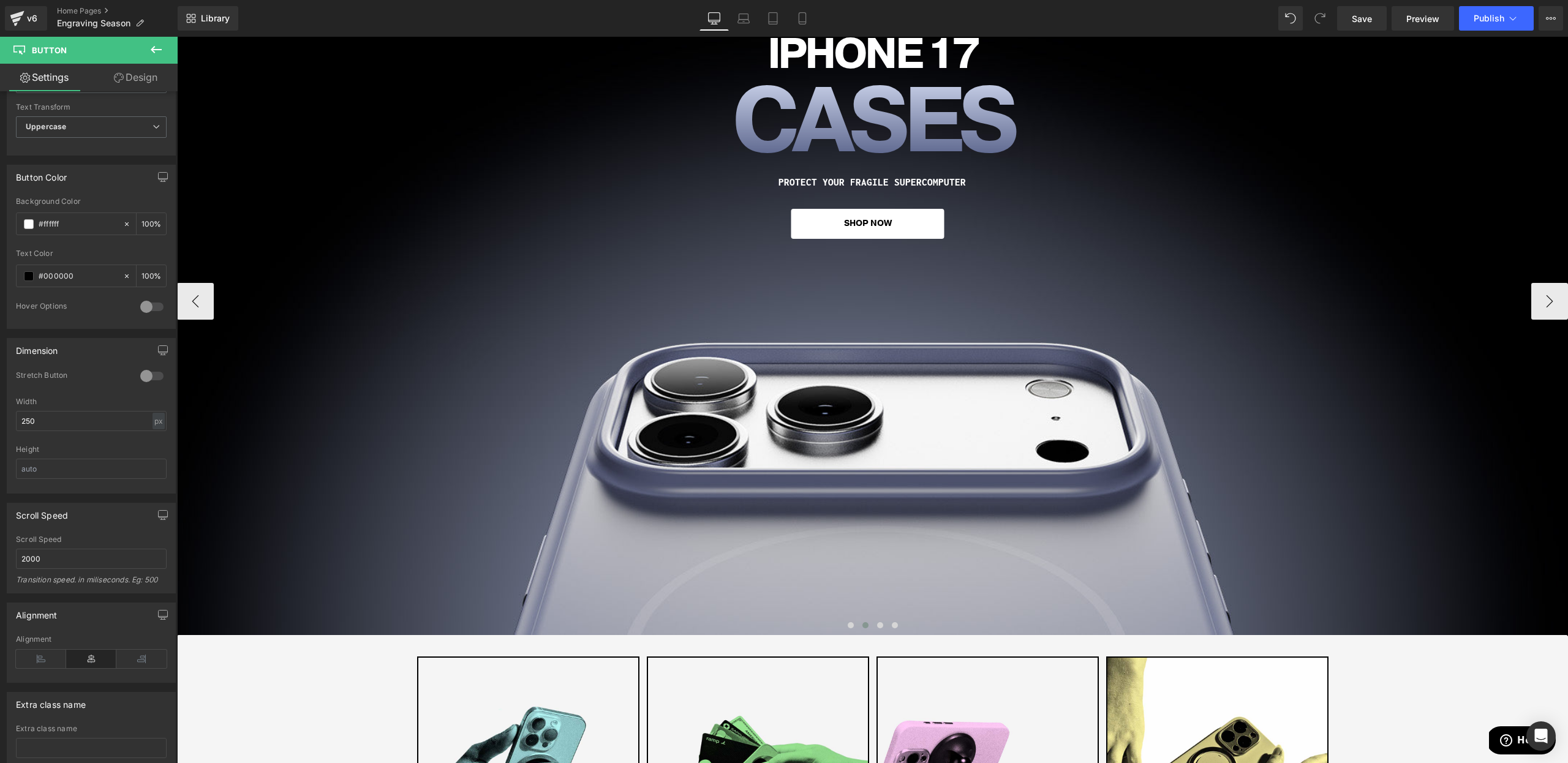
scroll to position [0, 0]
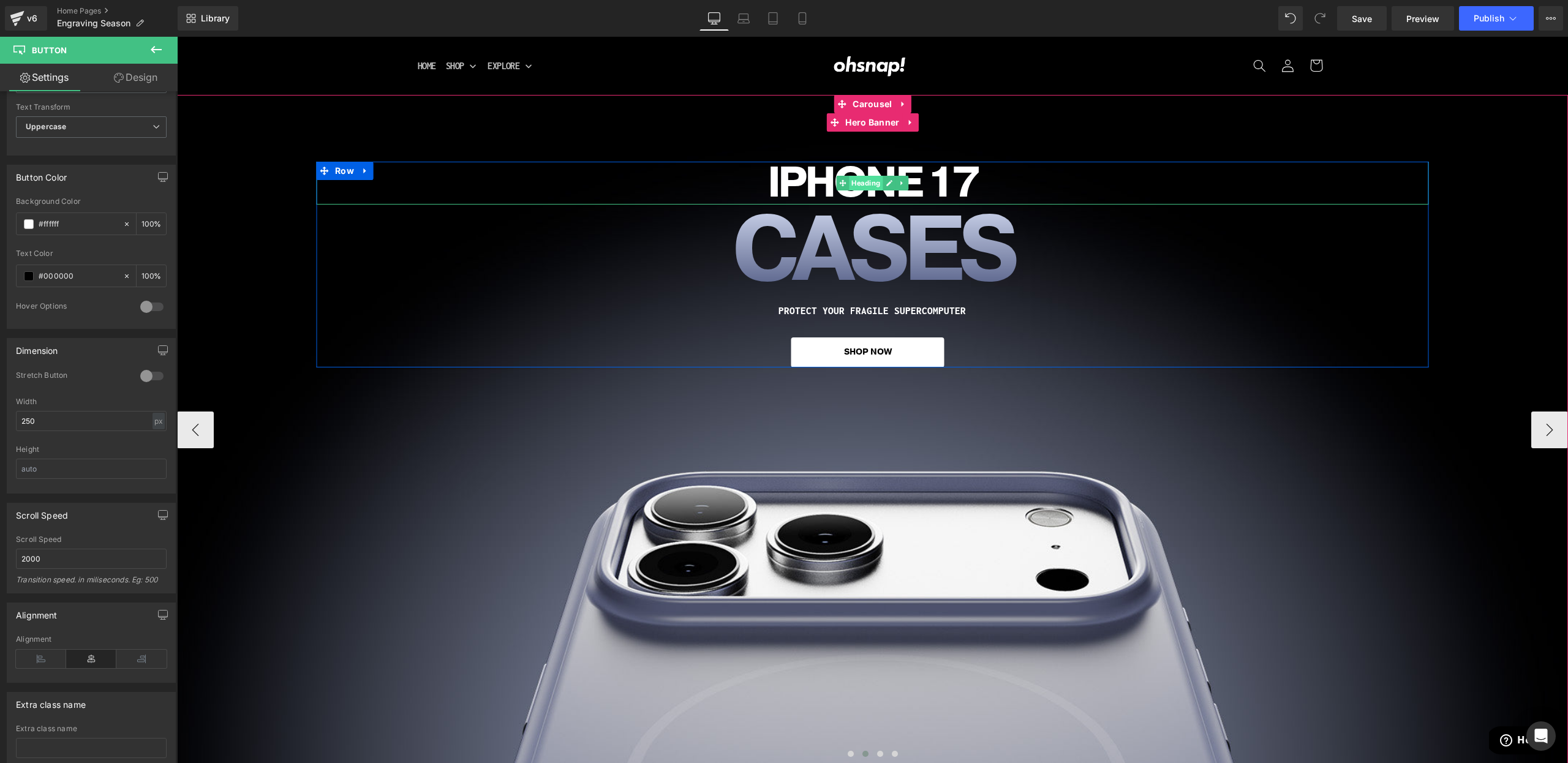
click at [858, 185] on span "Heading" at bounding box center [866, 183] width 34 height 15
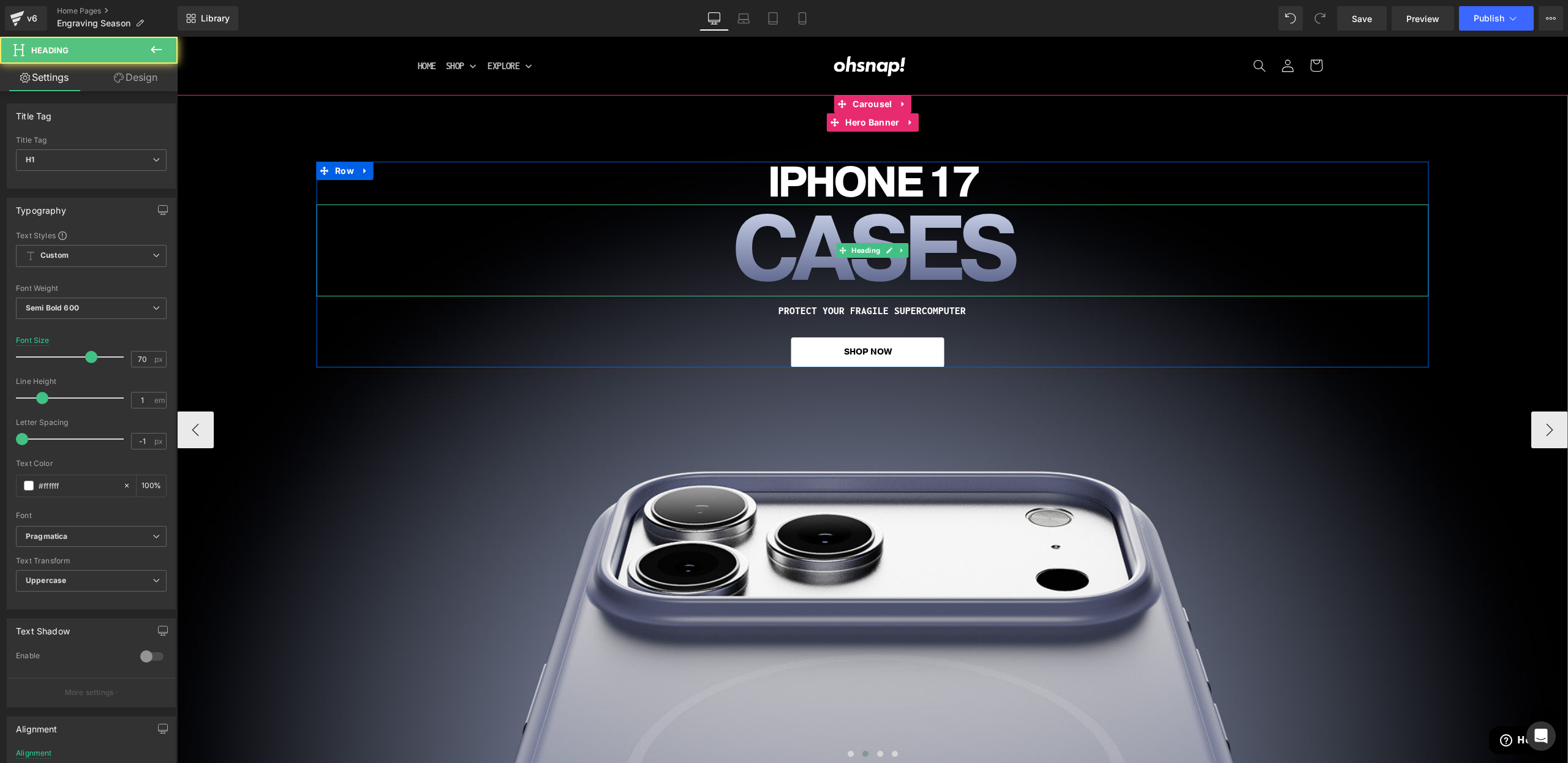
click at [737, 245] on h1 "CASES" at bounding box center [872, 250] width 1113 height 92
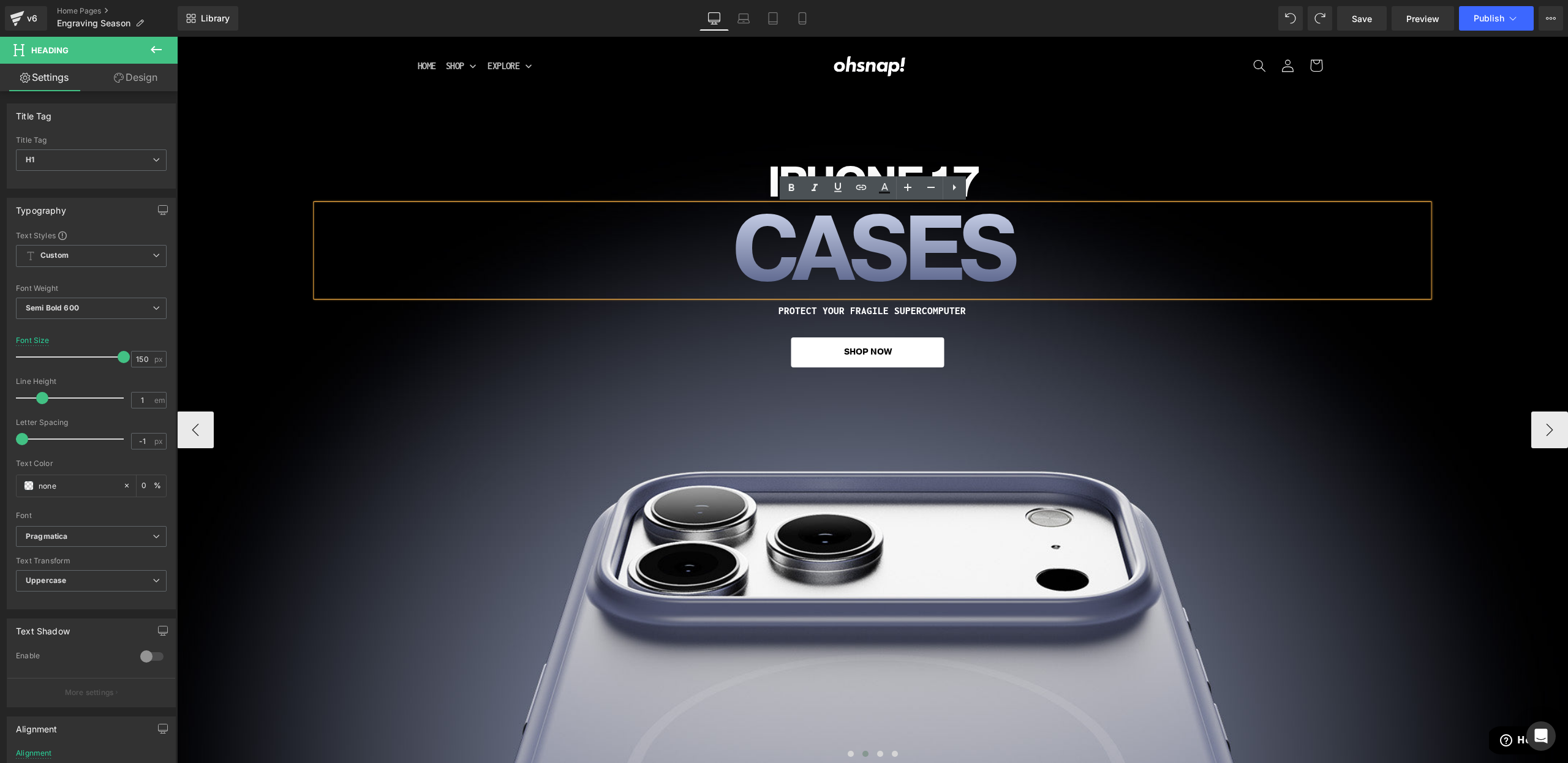
click at [990, 403] on div "iPHONE 17 Heading CASES Heading PROTECT YOUR FRAGILE SUPERCOMPUTER Heading SHOP…" at bounding box center [872, 429] width 1391 height 669
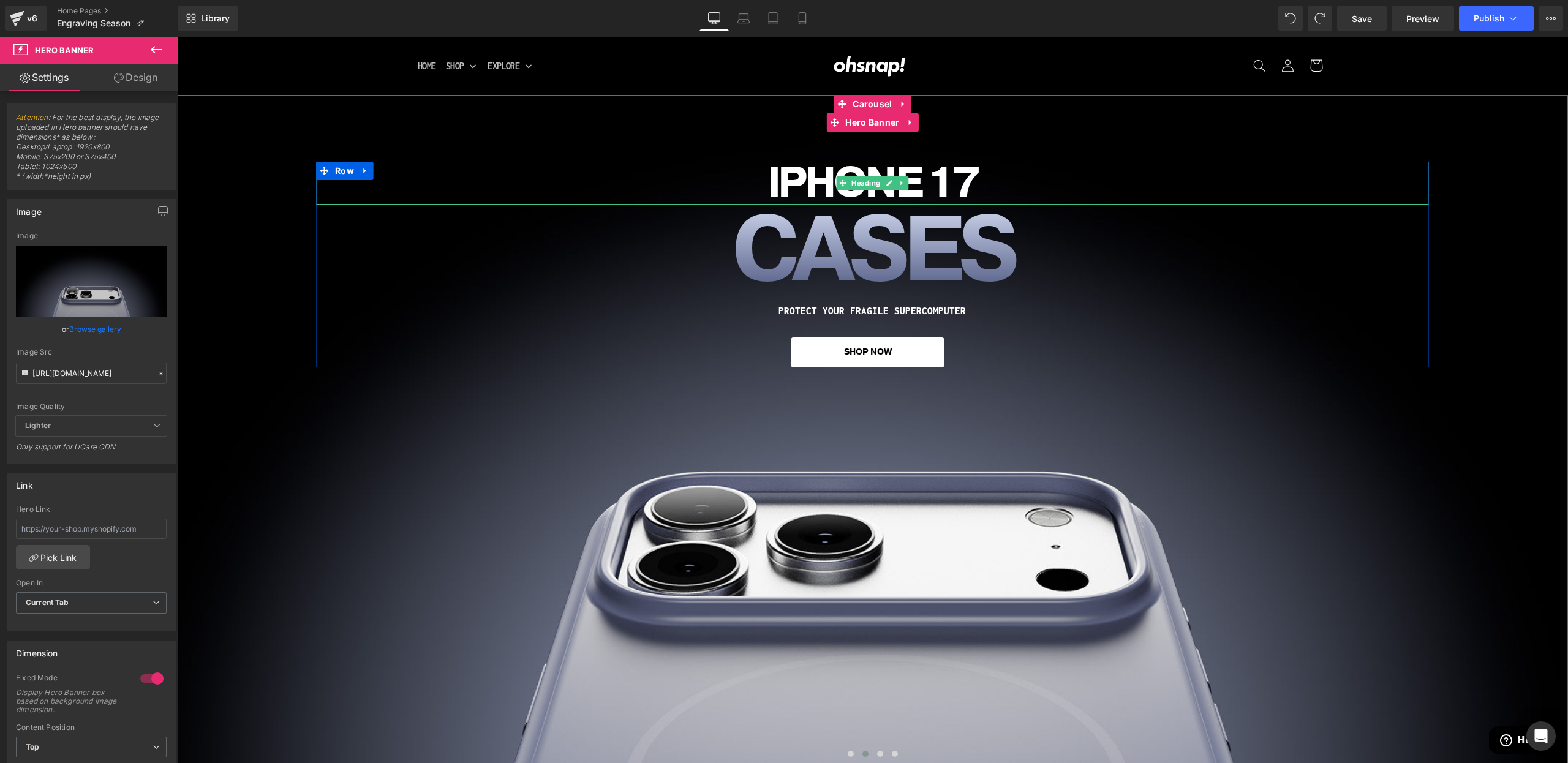
drag, startPoint x: 857, startPoint y: 183, endPoint x: 872, endPoint y: 221, distance: 40.9
click at [857, 184] on span "Heading" at bounding box center [866, 183] width 34 height 15
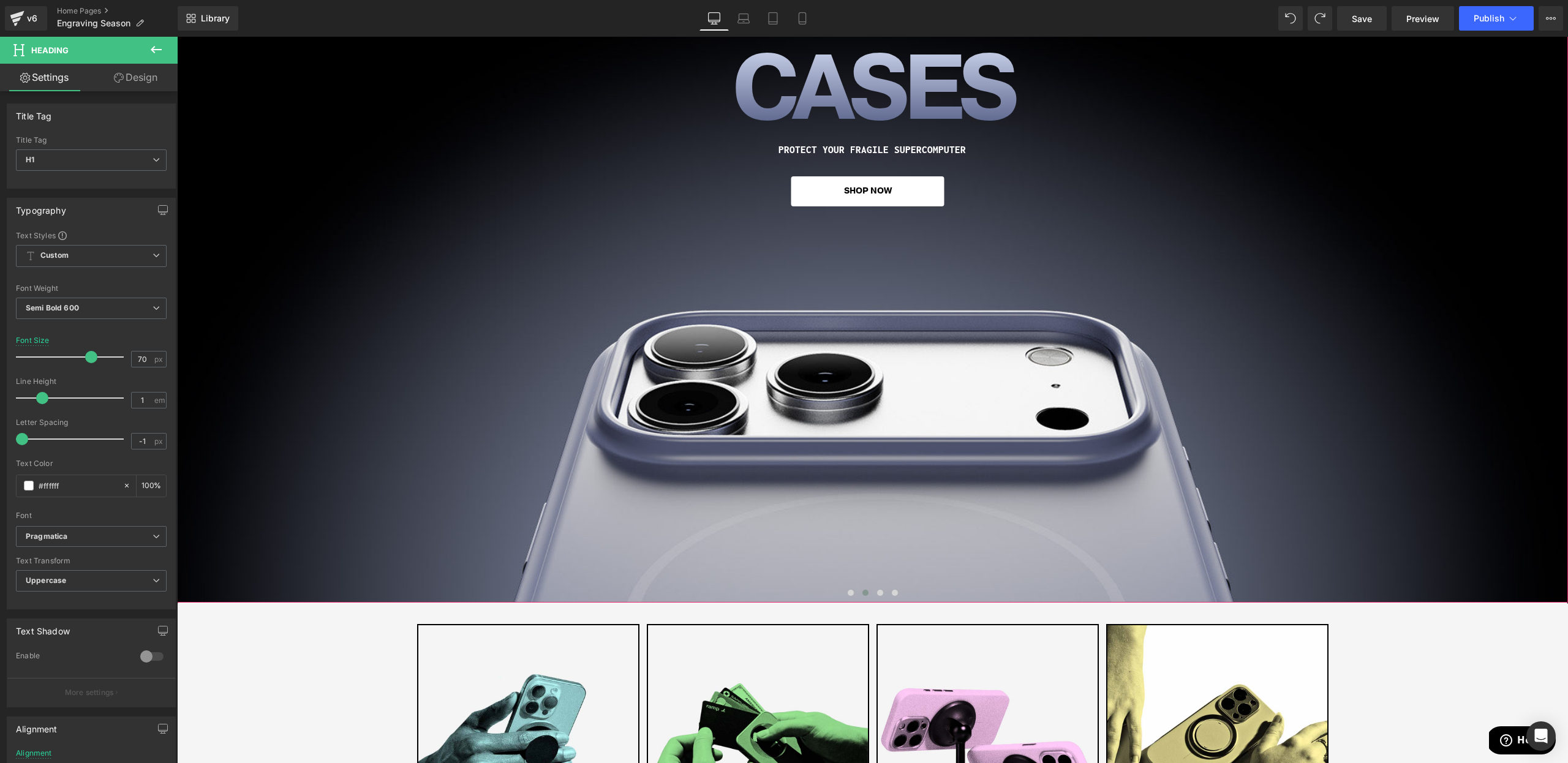
scroll to position [105, 0]
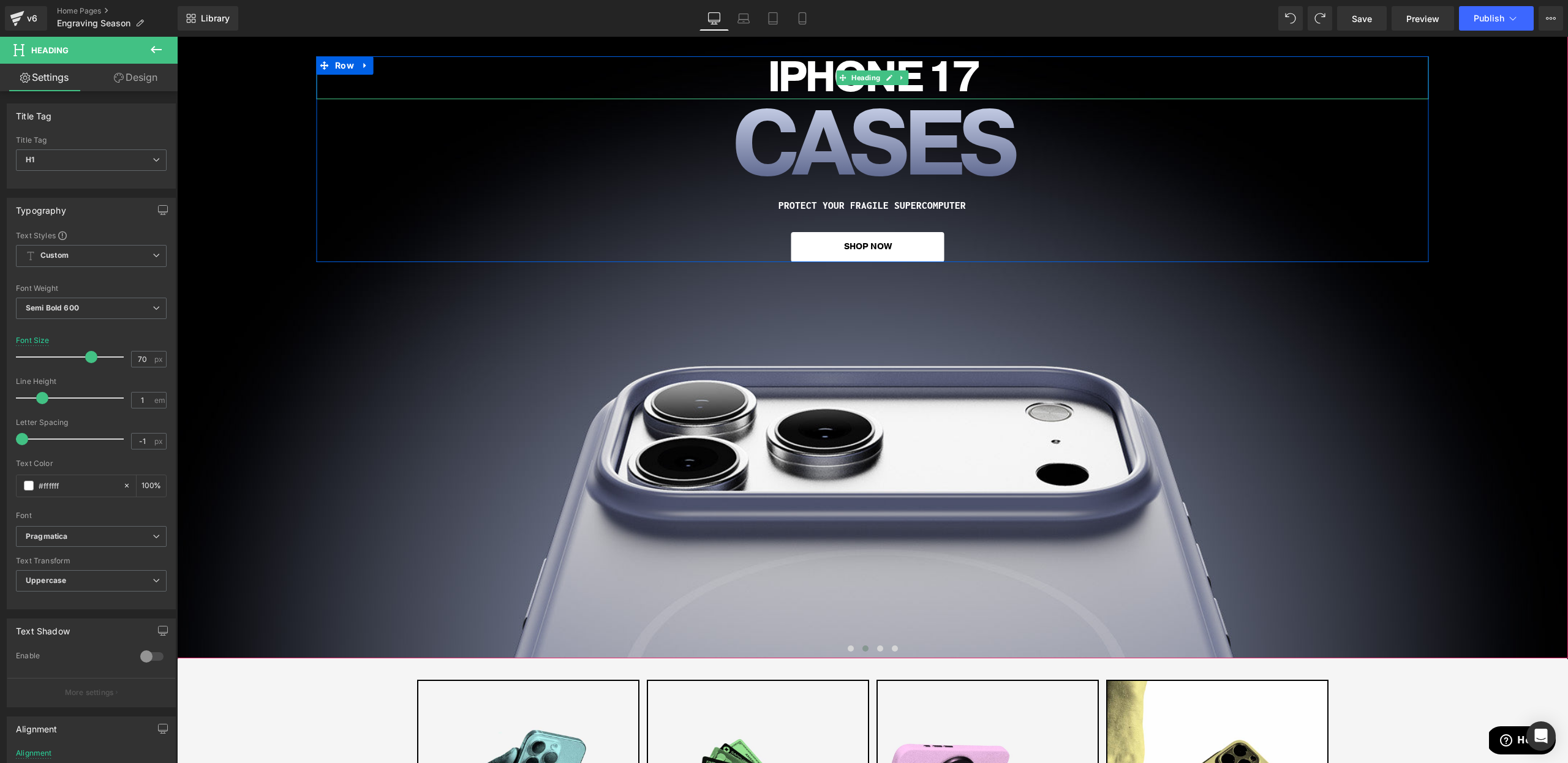
click at [860, 80] on span "Heading" at bounding box center [866, 78] width 34 height 15
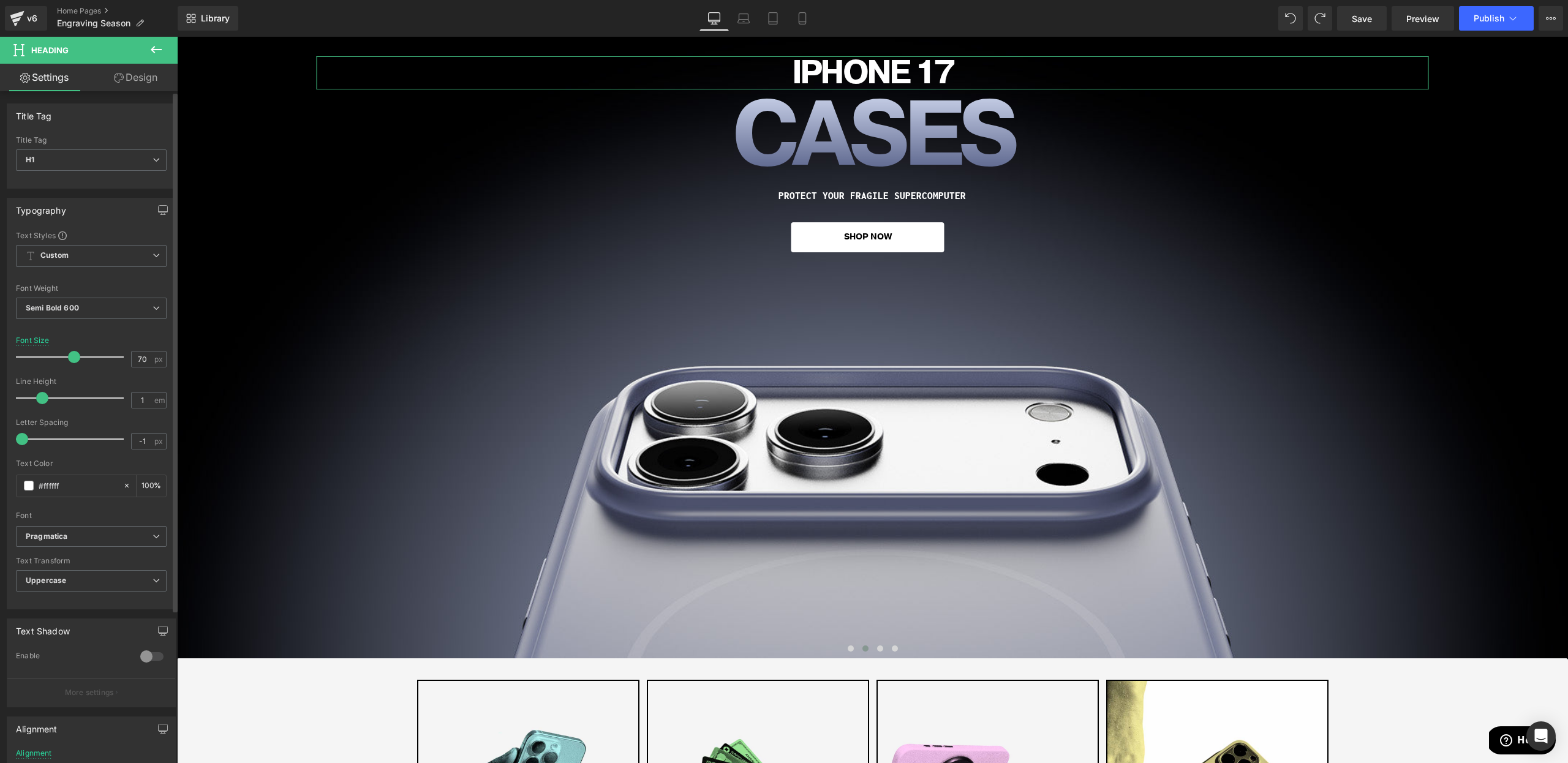
drag, startPoint x: 80, startPoint y: 361, endPoint x: 171, endPoint y: 363, distance: 91.0
click at [72, 359] on div at bounding box center [73, 357] width 102 height 24
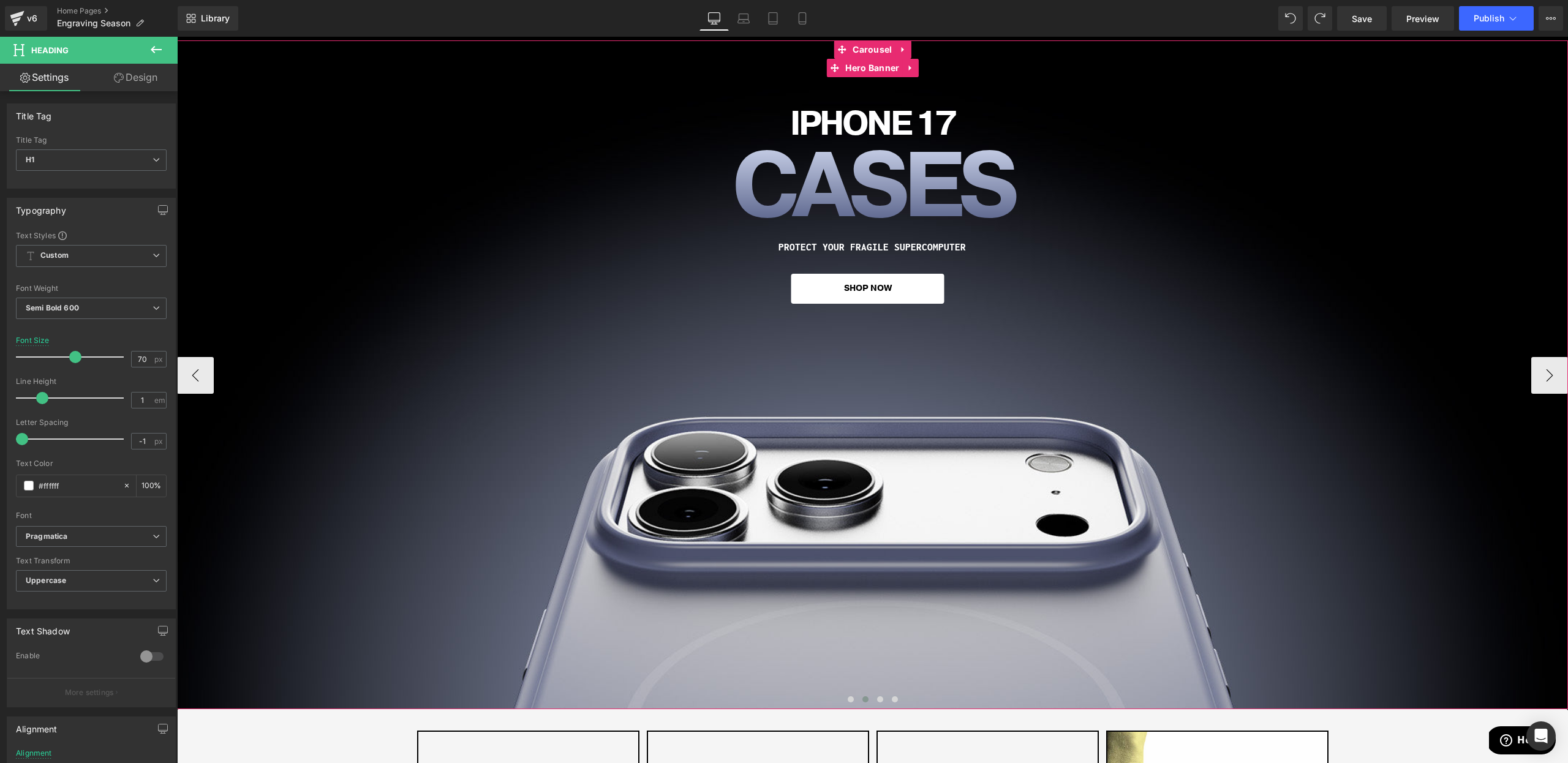
scroll to position [0, 0]
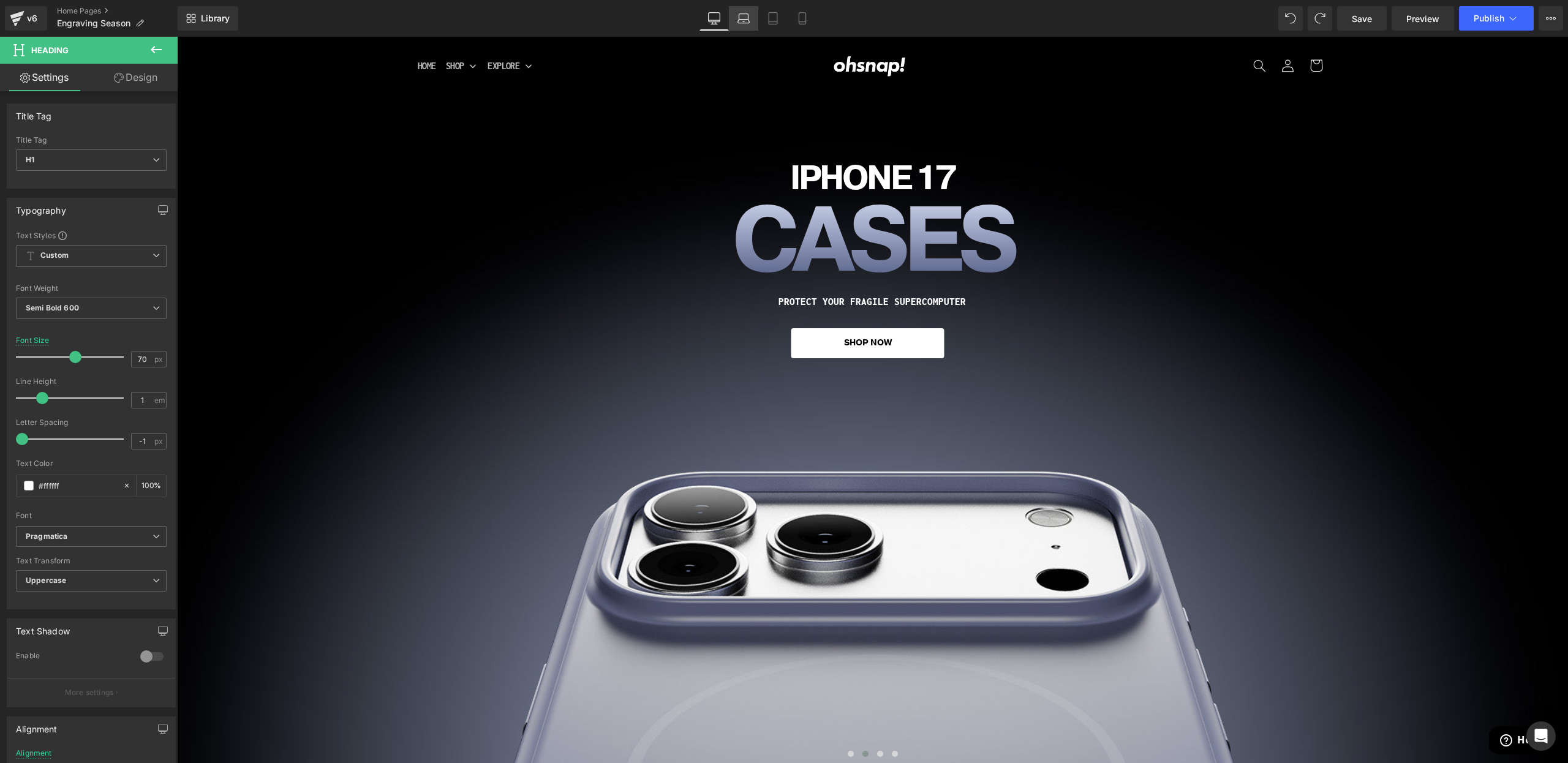
click at [745, 25] on link "Laptop" at bounding box center [743, 18] width 29 height 24
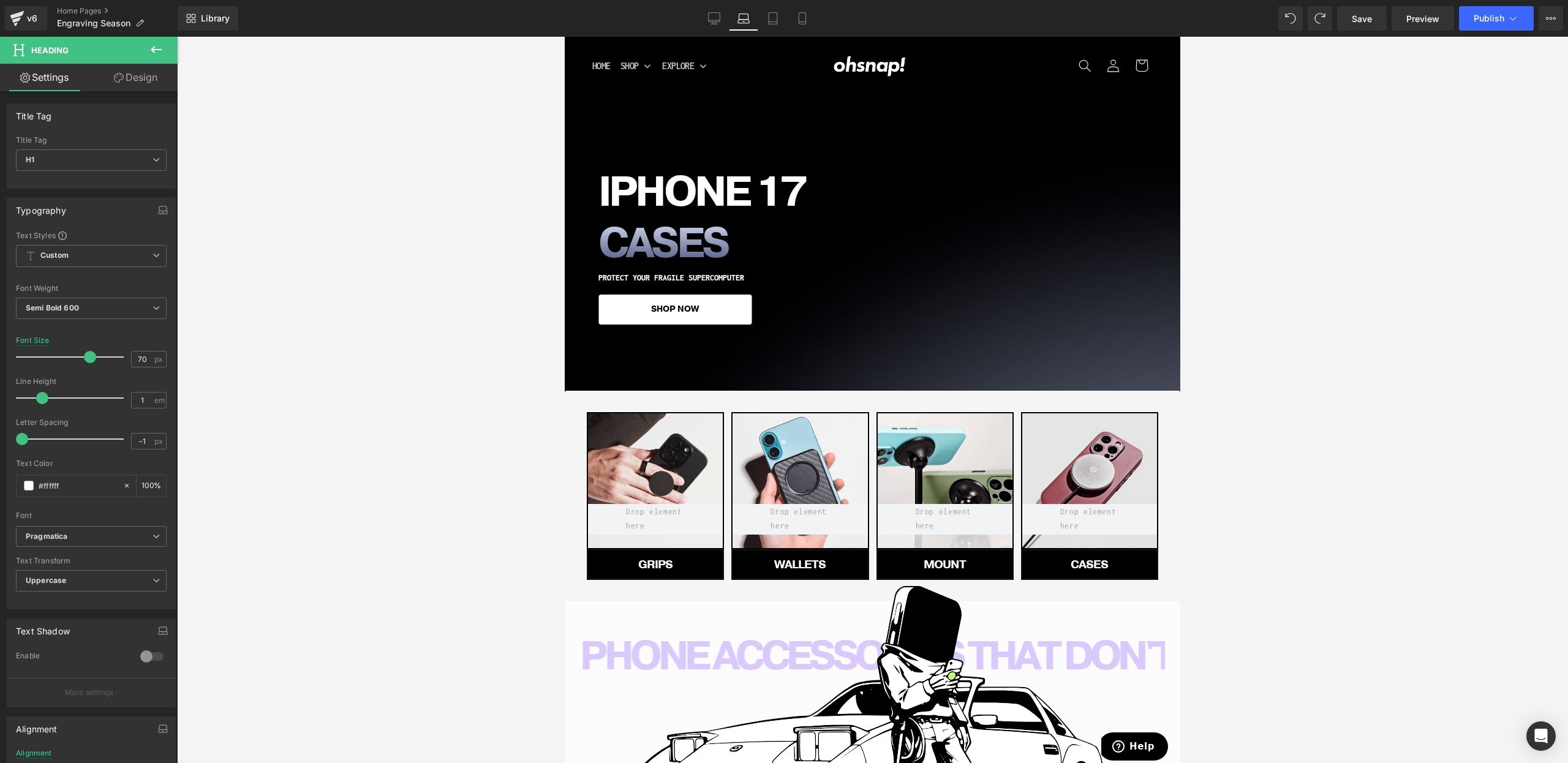
scroll to position [9, 0]
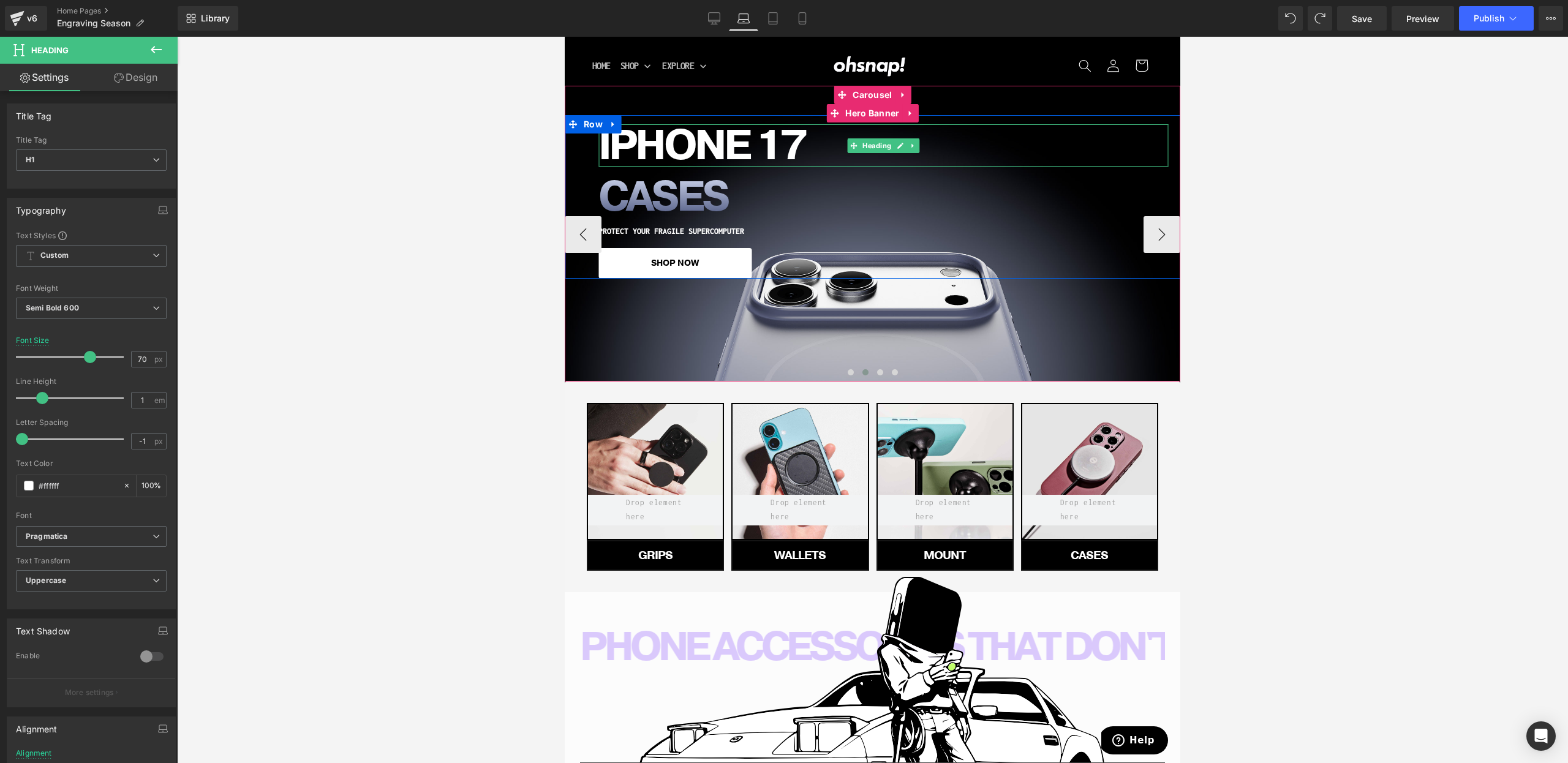
click at [697, 151] on h1 "iPHONE 17" at bounding box center [883, 145] width 570 height 42
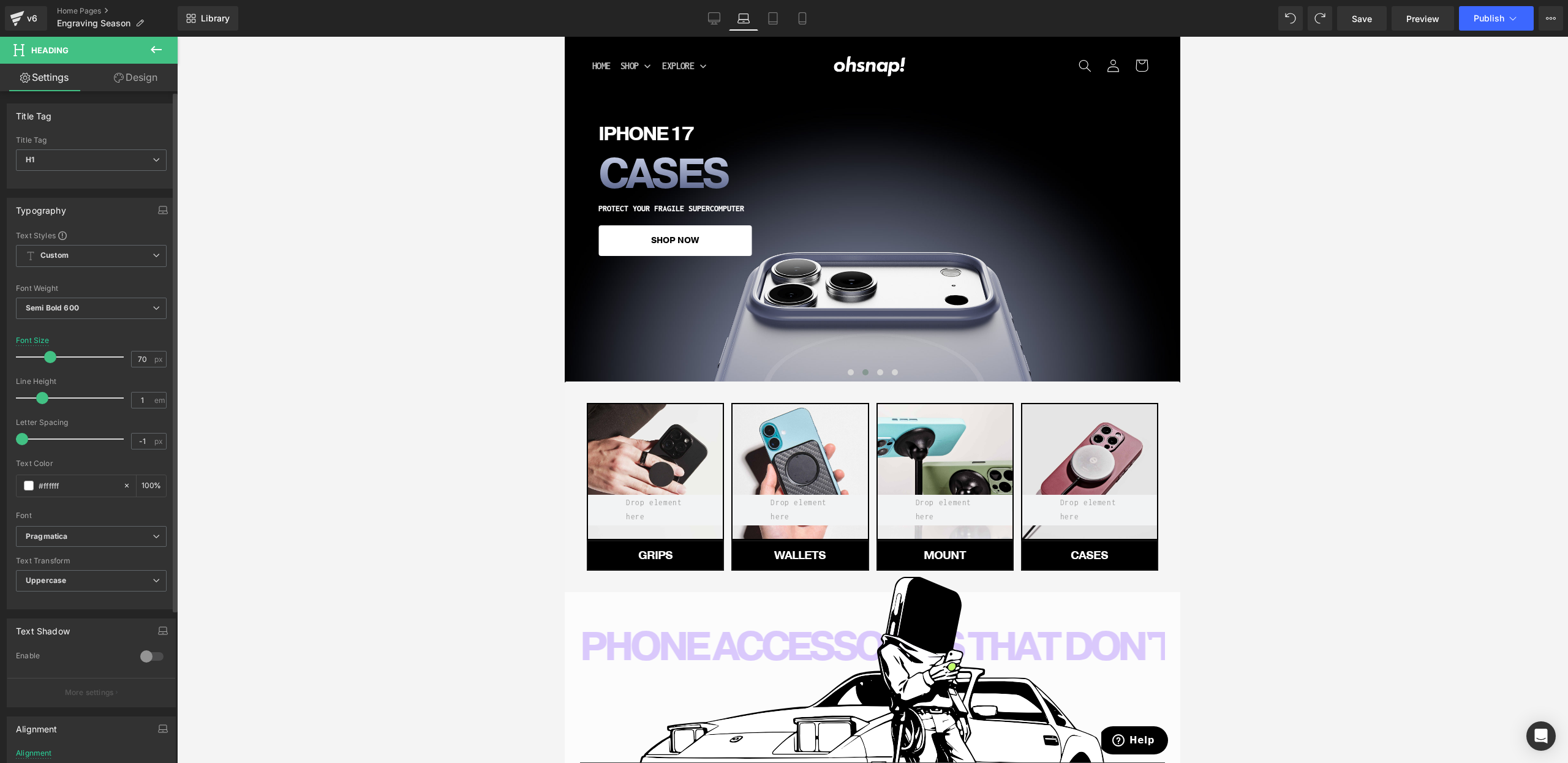
drag, startPoint x: 74, startPoint y: 357, endPoint x: 34, endPoint y: 460, distance: 110.5
click at [48, 359] on div at bounding box center [73, 357] width 102 height 24
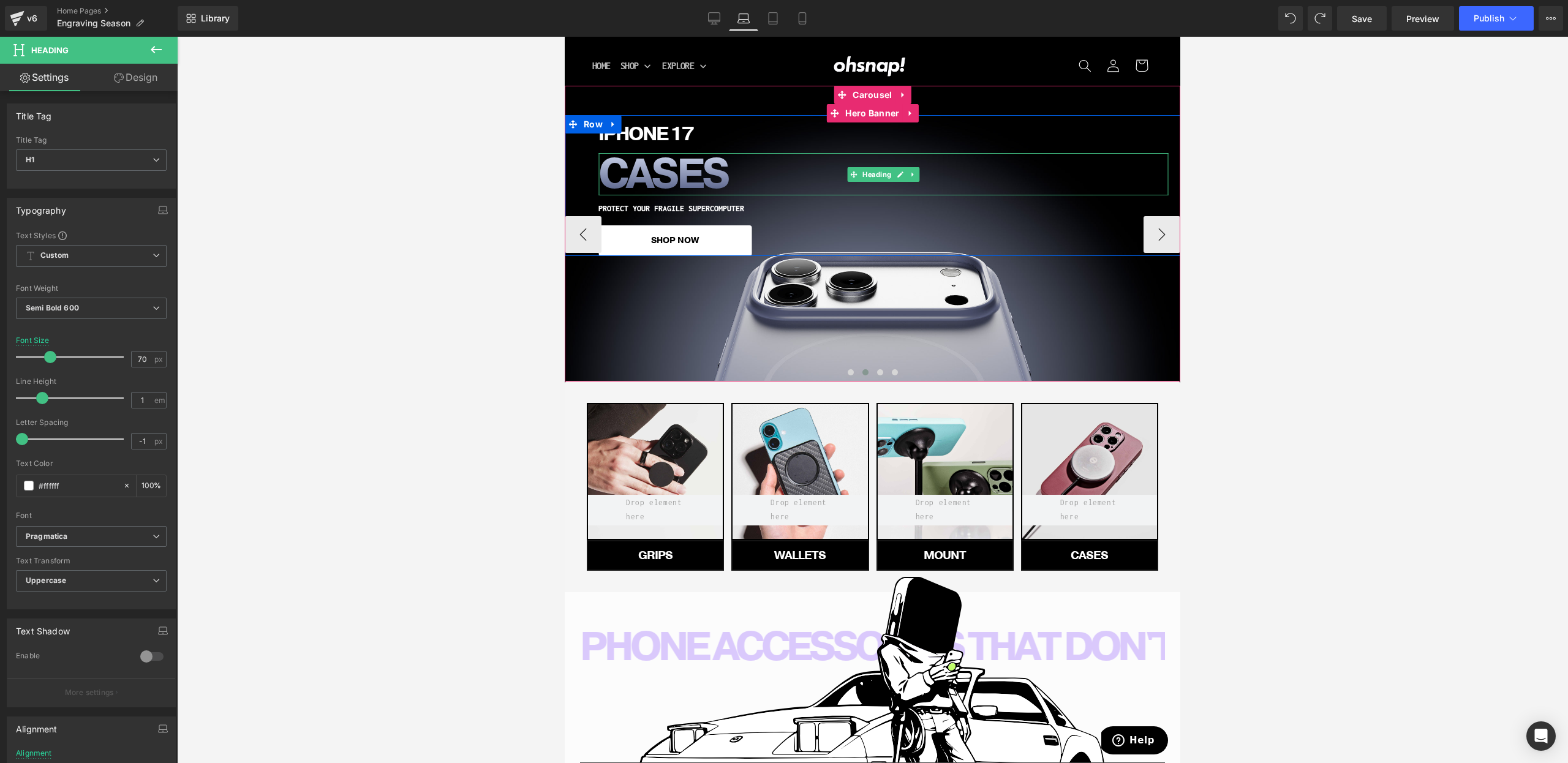
click at [656, 176] on h1 "CASES" at bounding box center [883, 174] width 570 height 42
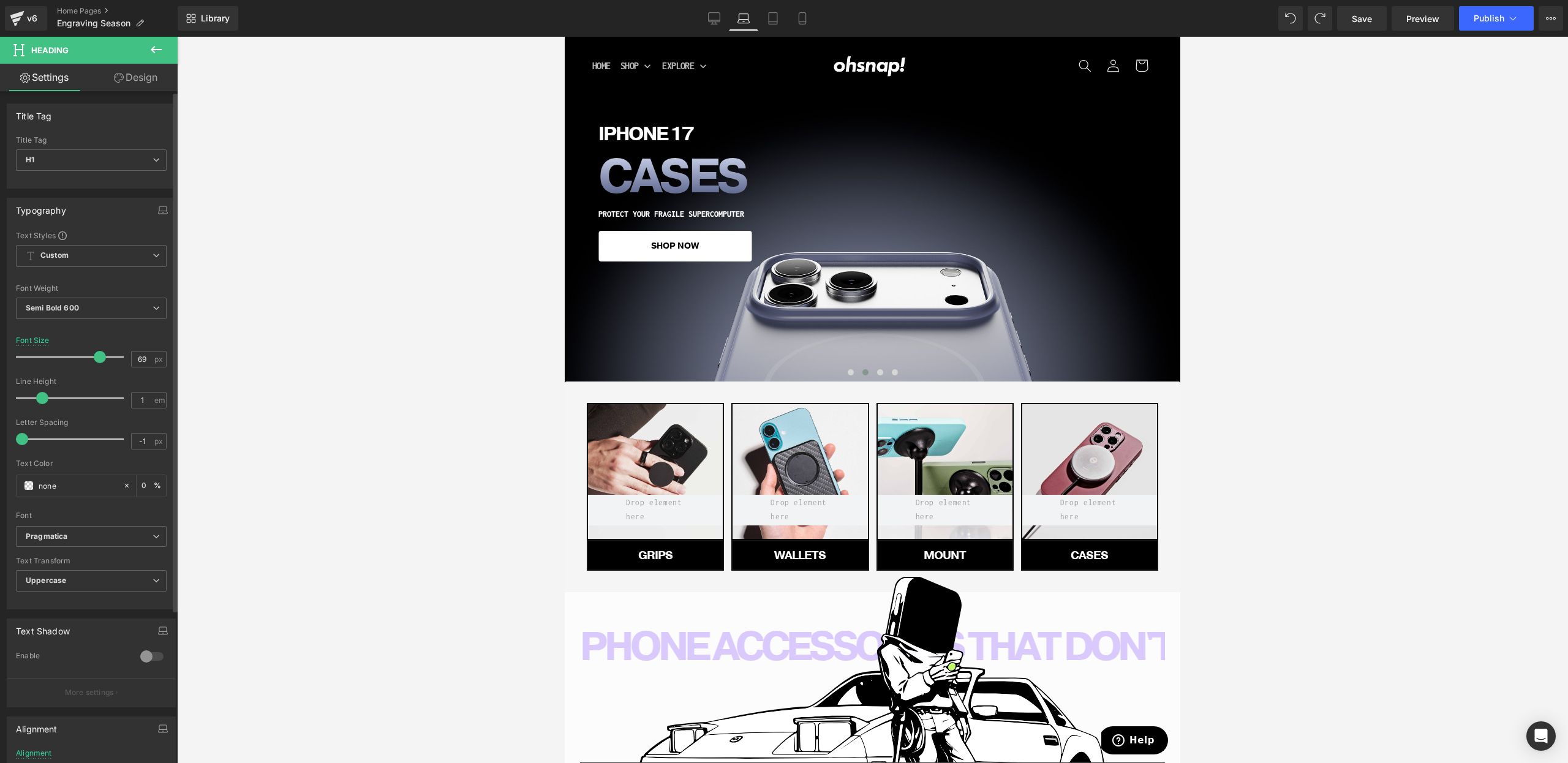
drag, startPoint x: 88, startPoint y: 357, endPoint x: 98, endPoint y: 351, distance: 11.7
click at [99, 353] on span at bounding box center [100, 357] width 13 height 13
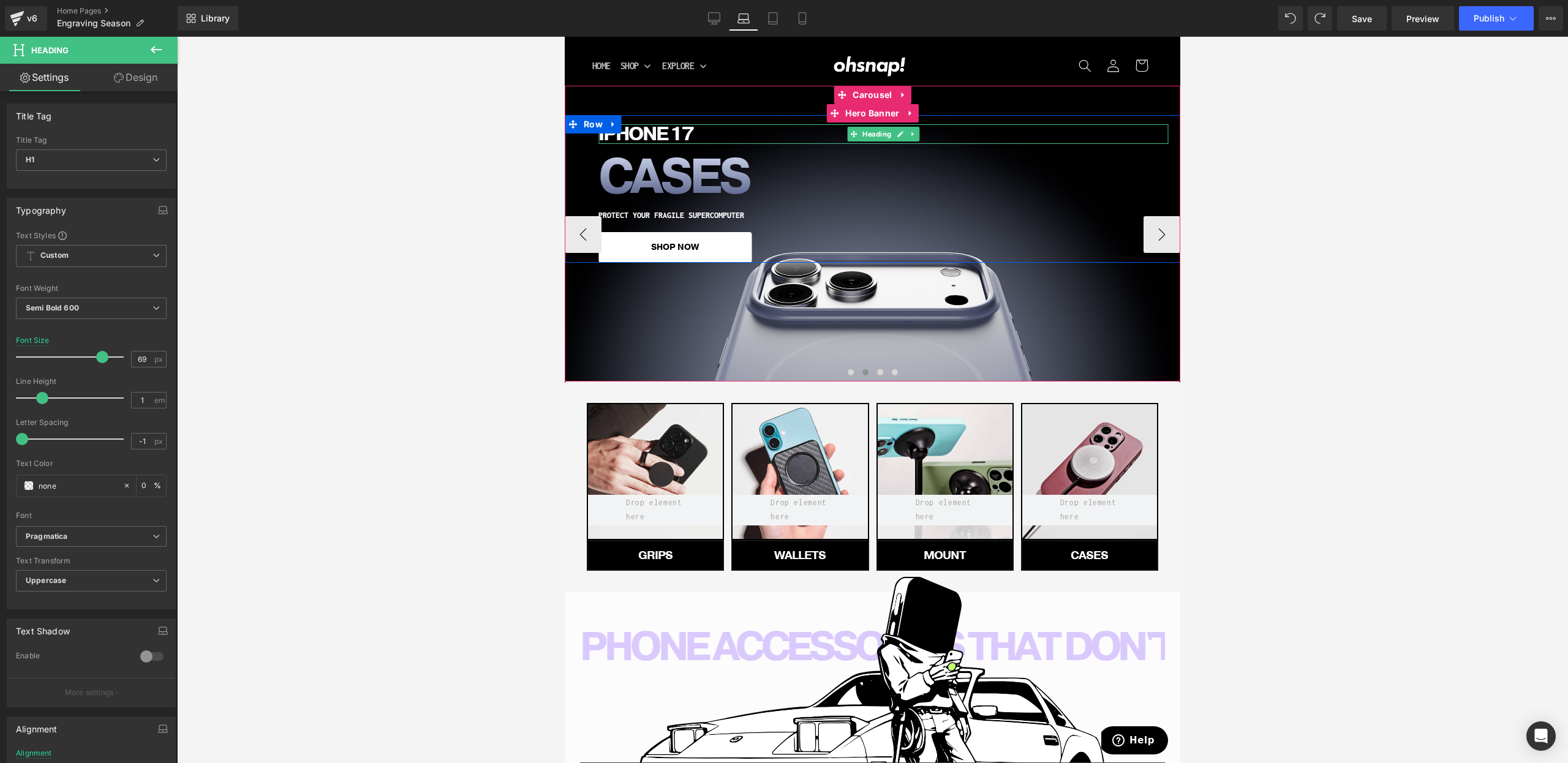
click at [635, 138] on h1 "iPHONE 17" at bounding box center [883, 134] width 570 height 20
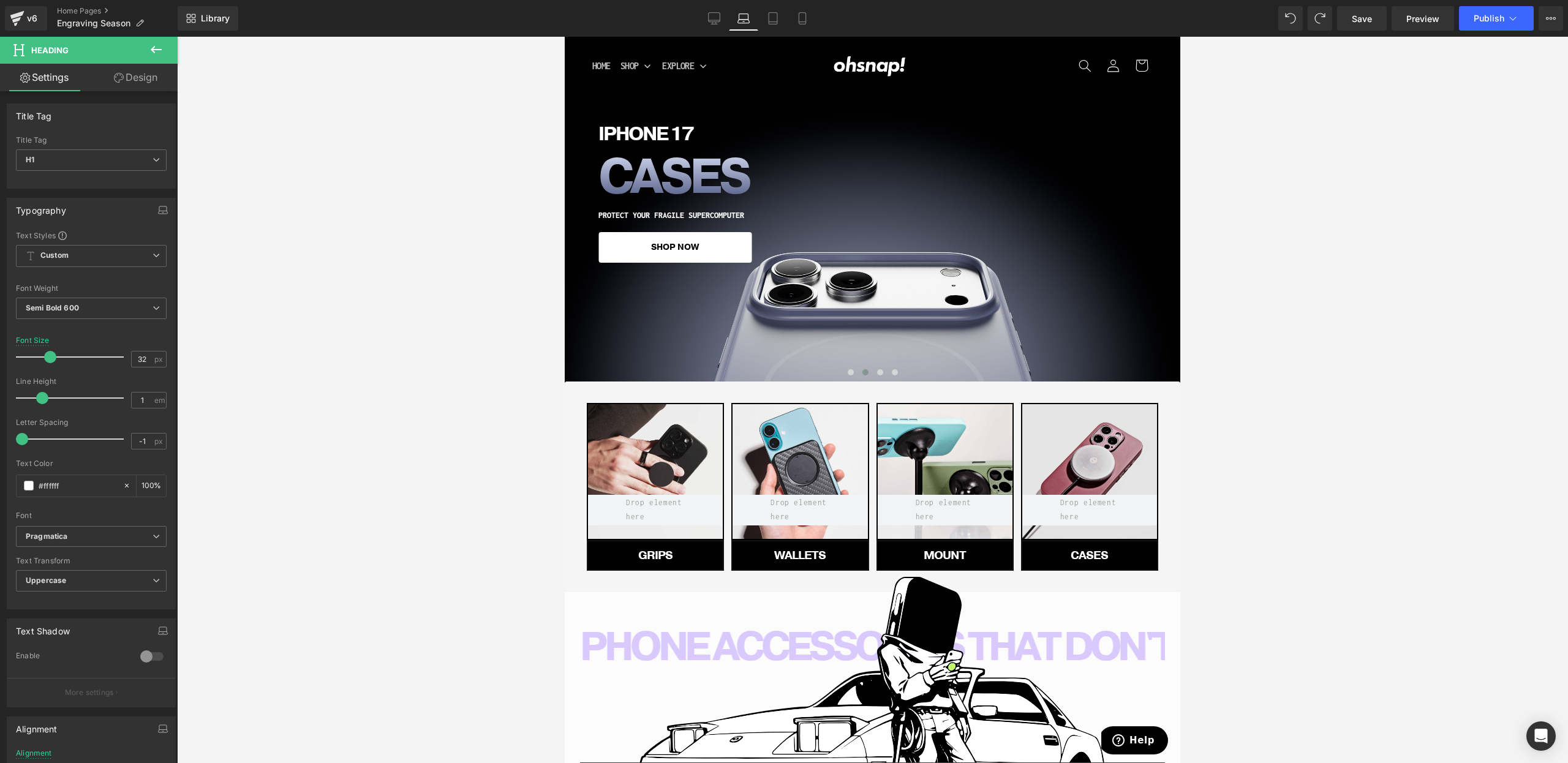
click at [133, 90] on div "Settings Design Title Tag H1 H2 H3 H4 H5 H6 Title Tag H1 H1 H2 H3 H4 H5 H6 Typo…" at bounding box center [89, 429] width 178 height 733
click at [133, 87] on link "Design" at bounding box center [135, 77] width 89 height 28
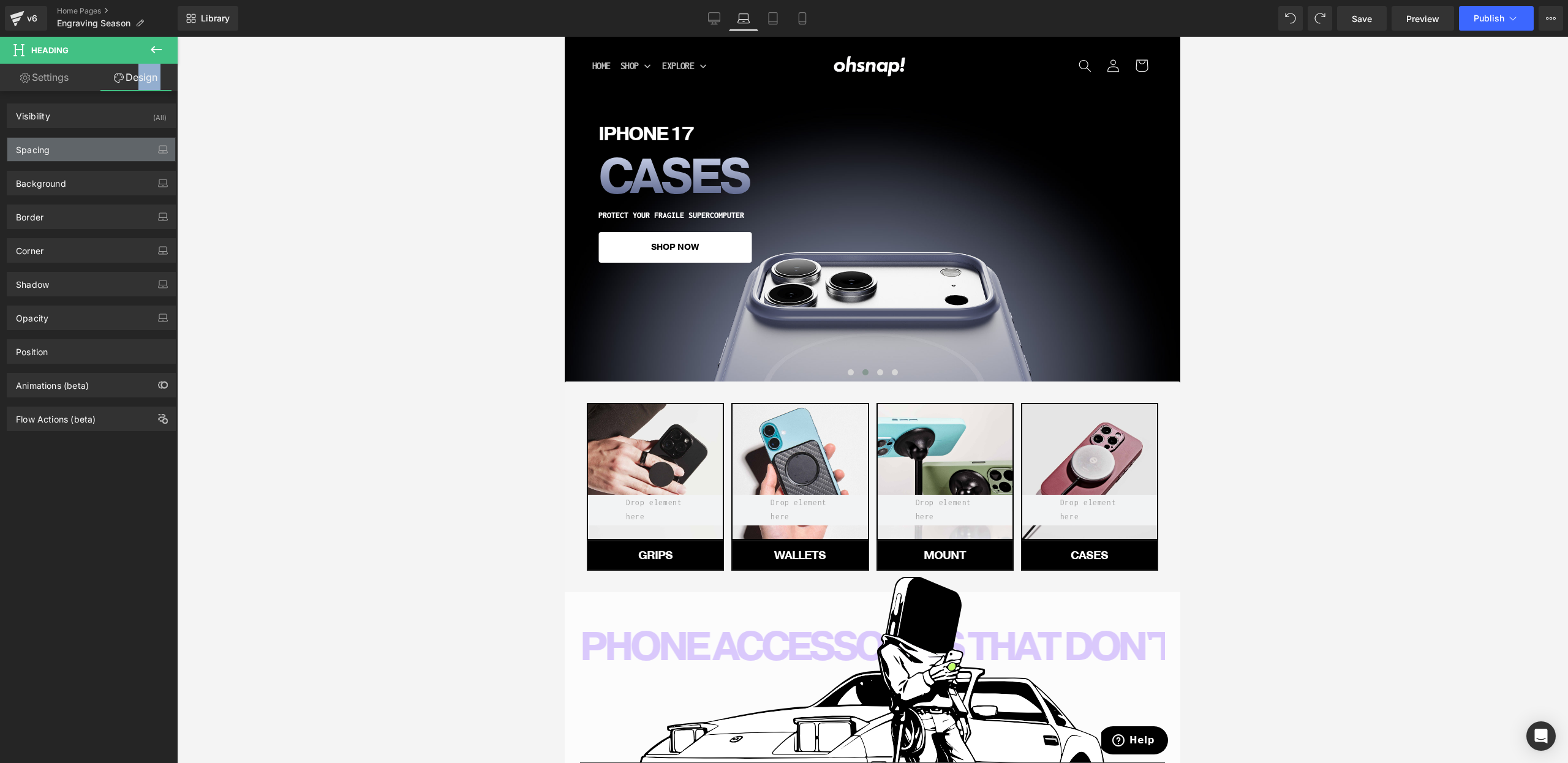
click at [78, 149] on div "Spacing" at bounding box center [91, 149] width 168 height 23
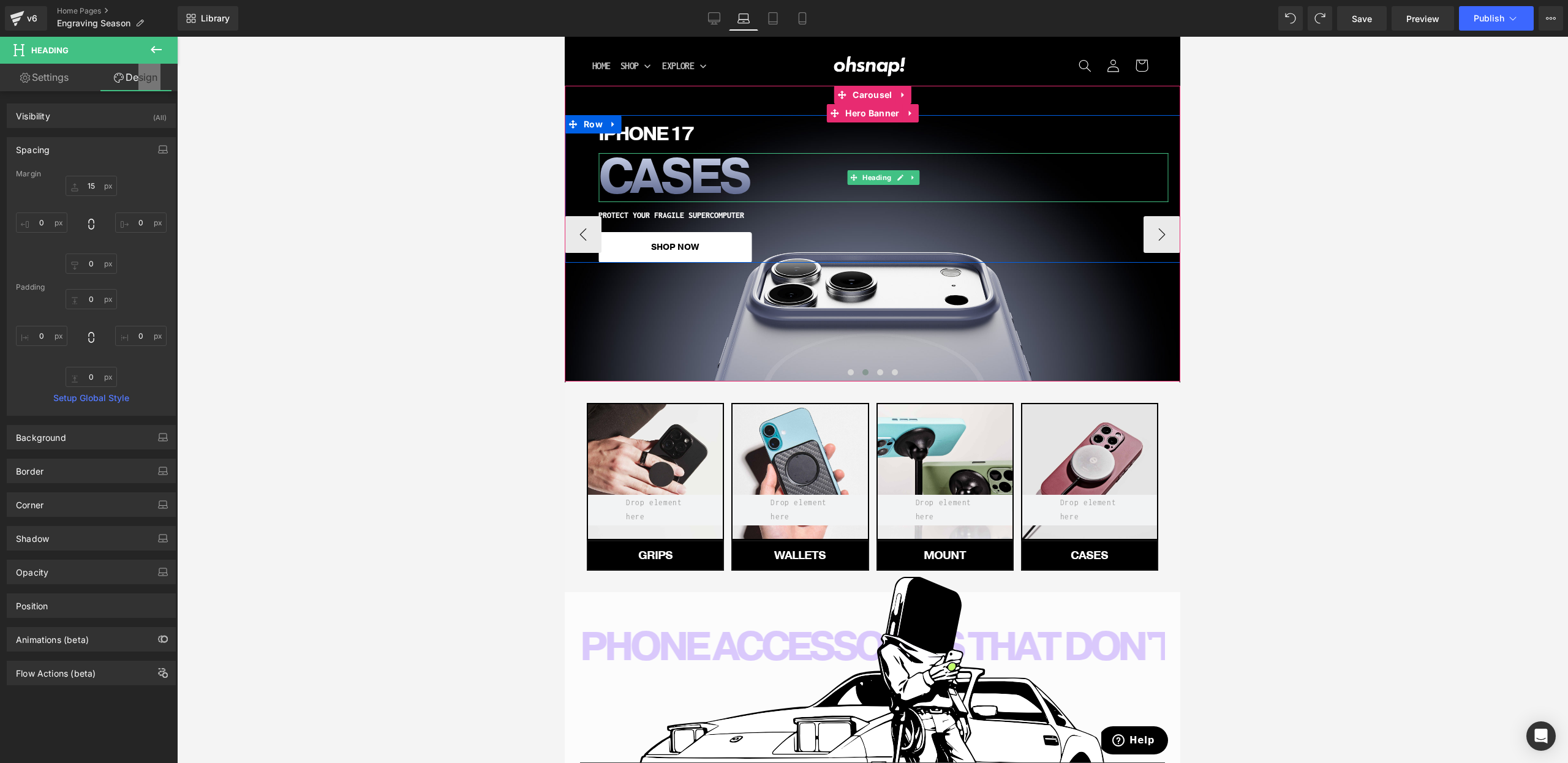
click at [684, 174] on h1 "CASES" at bounding box center [883, 178] width 570 height 49
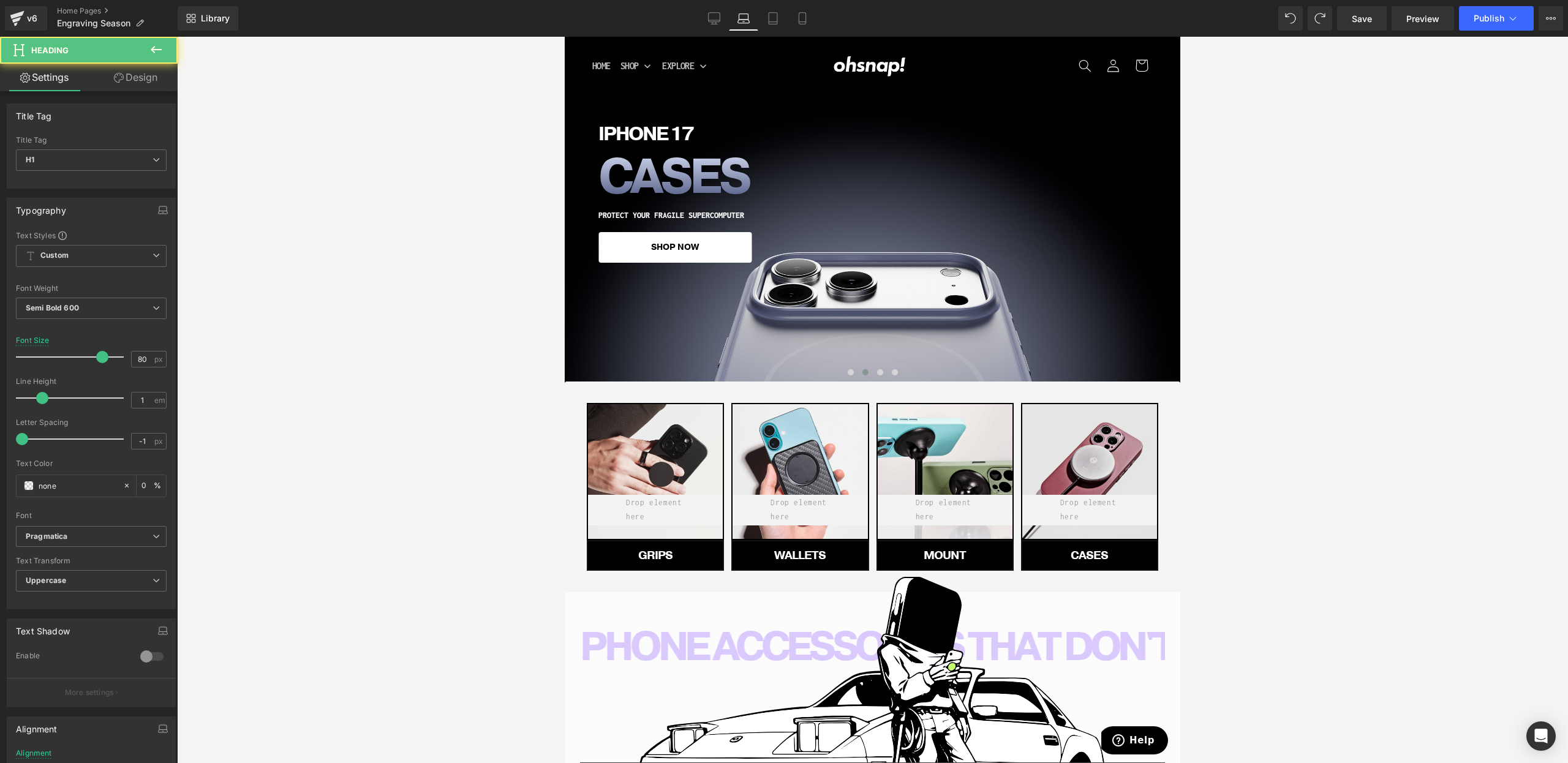
click at [132, 68] on link "Design" at bounding box center [135, 77] width 89 height 28
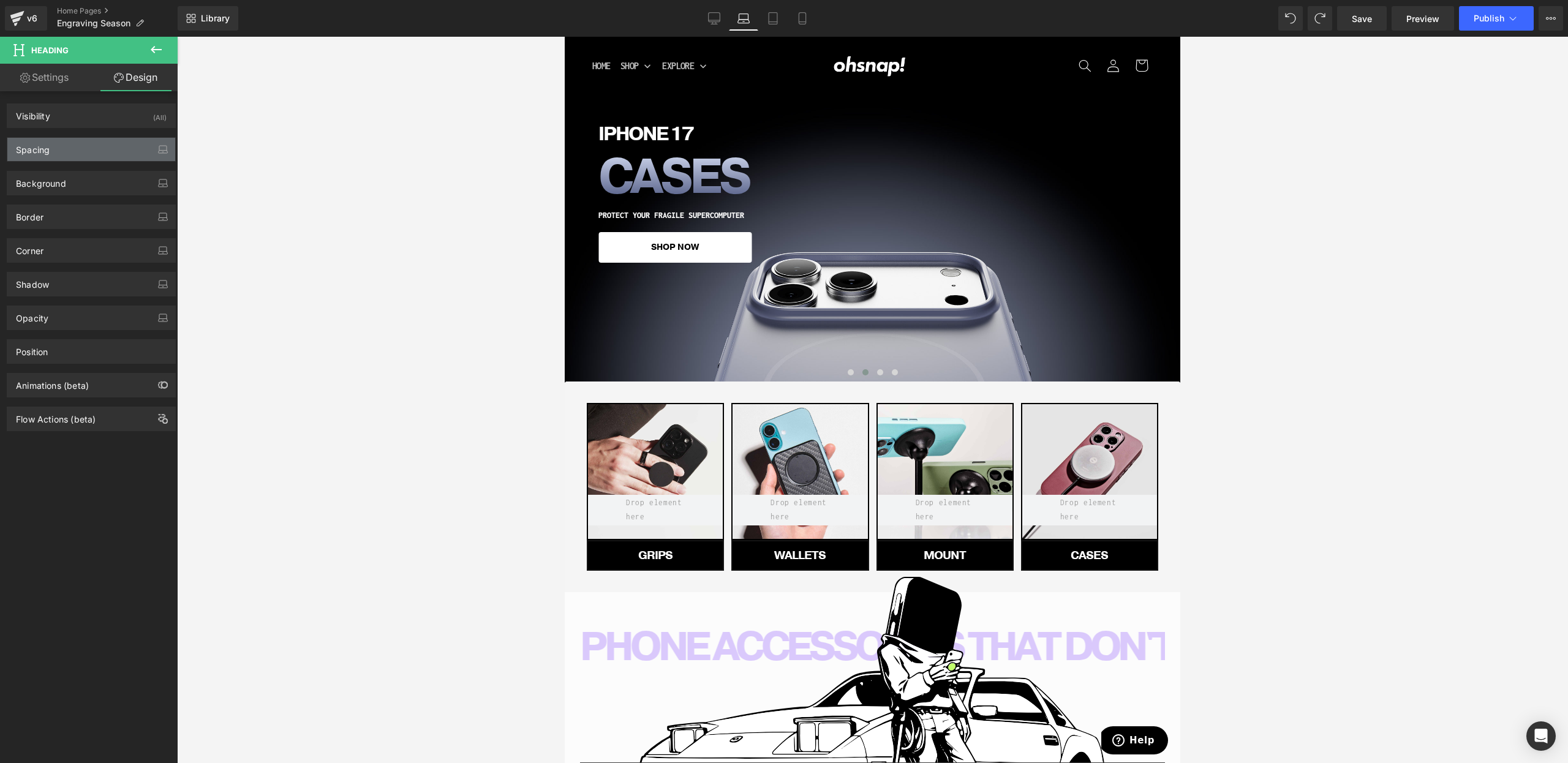
click at [50, 155] on div "Spacing" at bounding box center [91, 149] width 168 height 23
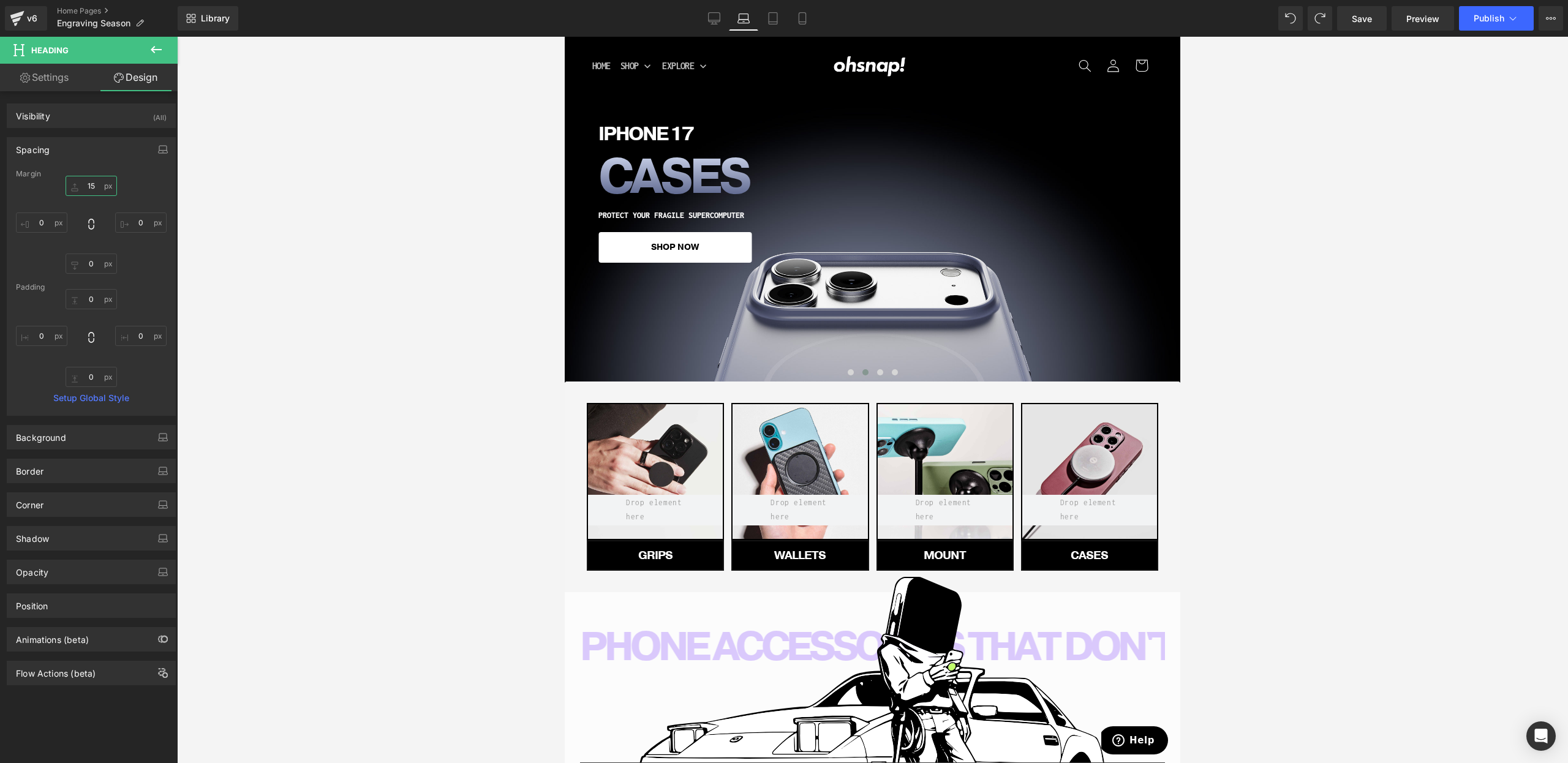
click at [81, 184] on input "15" at bounding box center [91, 186] width 52 height 20
type input "0"
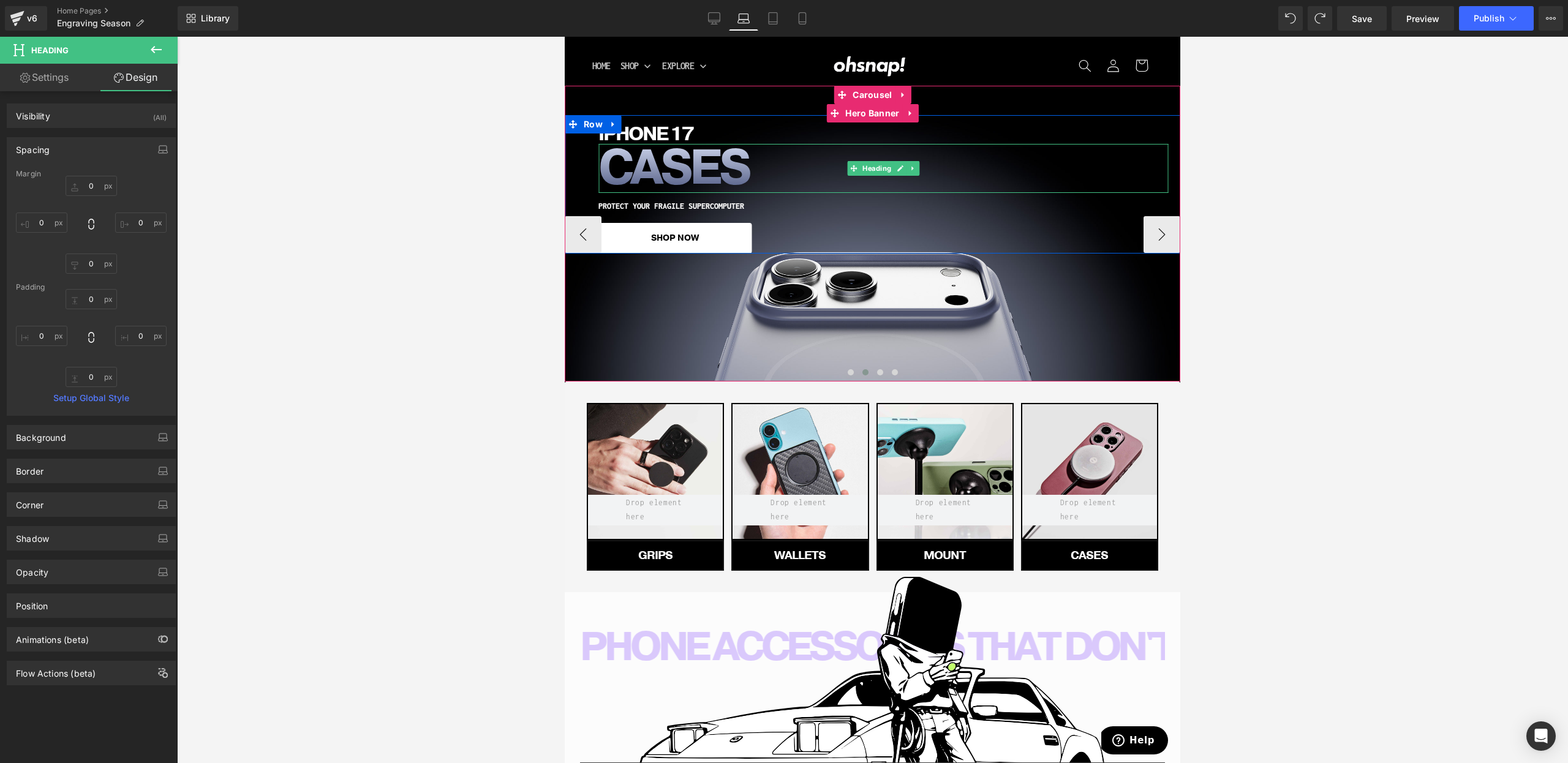
click at [628, 161] on h1 "CASES" at bounding box center [883, 168] width 570 height 49
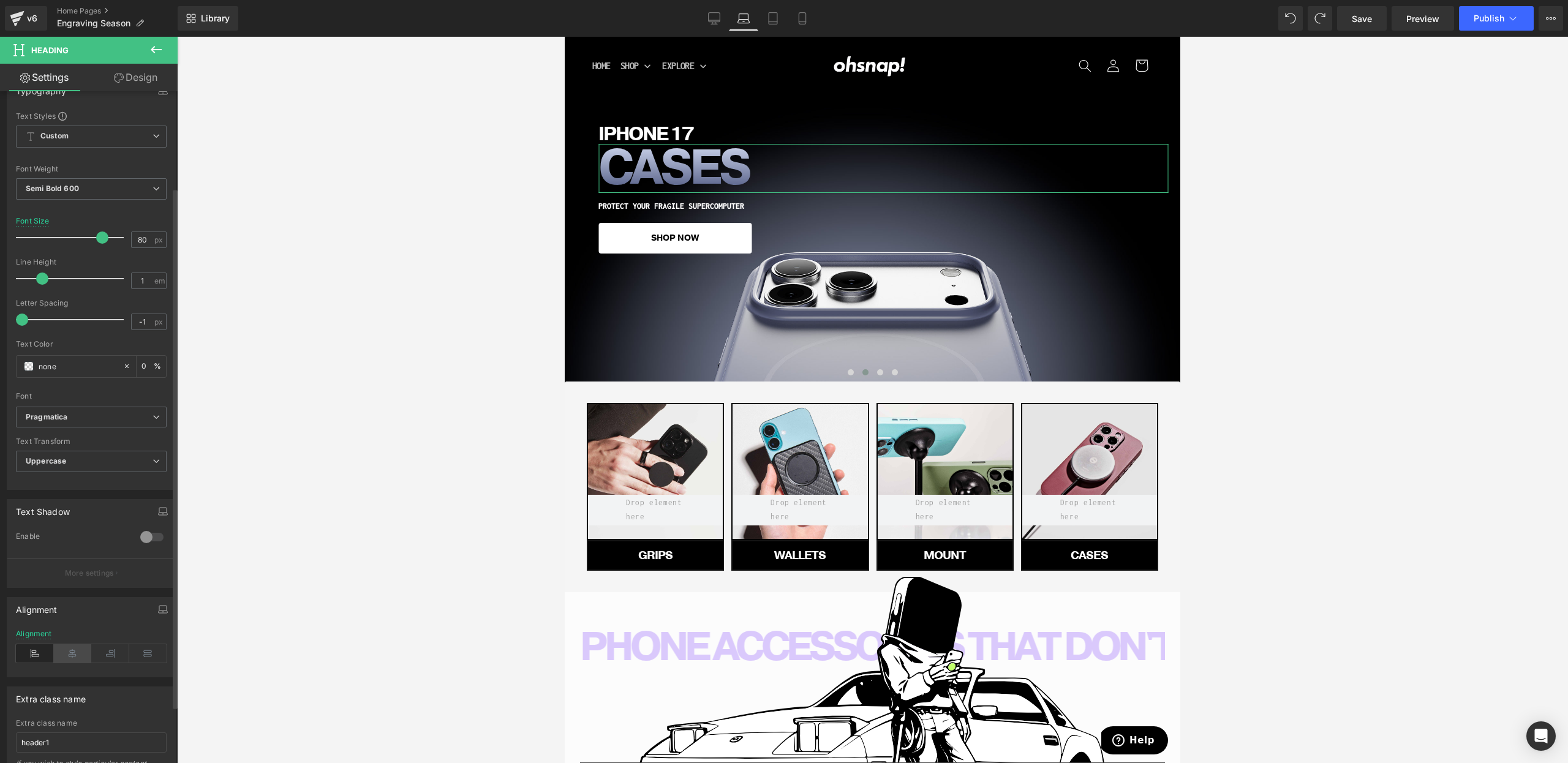
scroll to position [128, 0]
click at [72, 654] on div "Alignment" at bounding box center [91, 644] width 151 height 47
click at [67, 649] on icon at bounding box center [73, 645] width 38 height 18
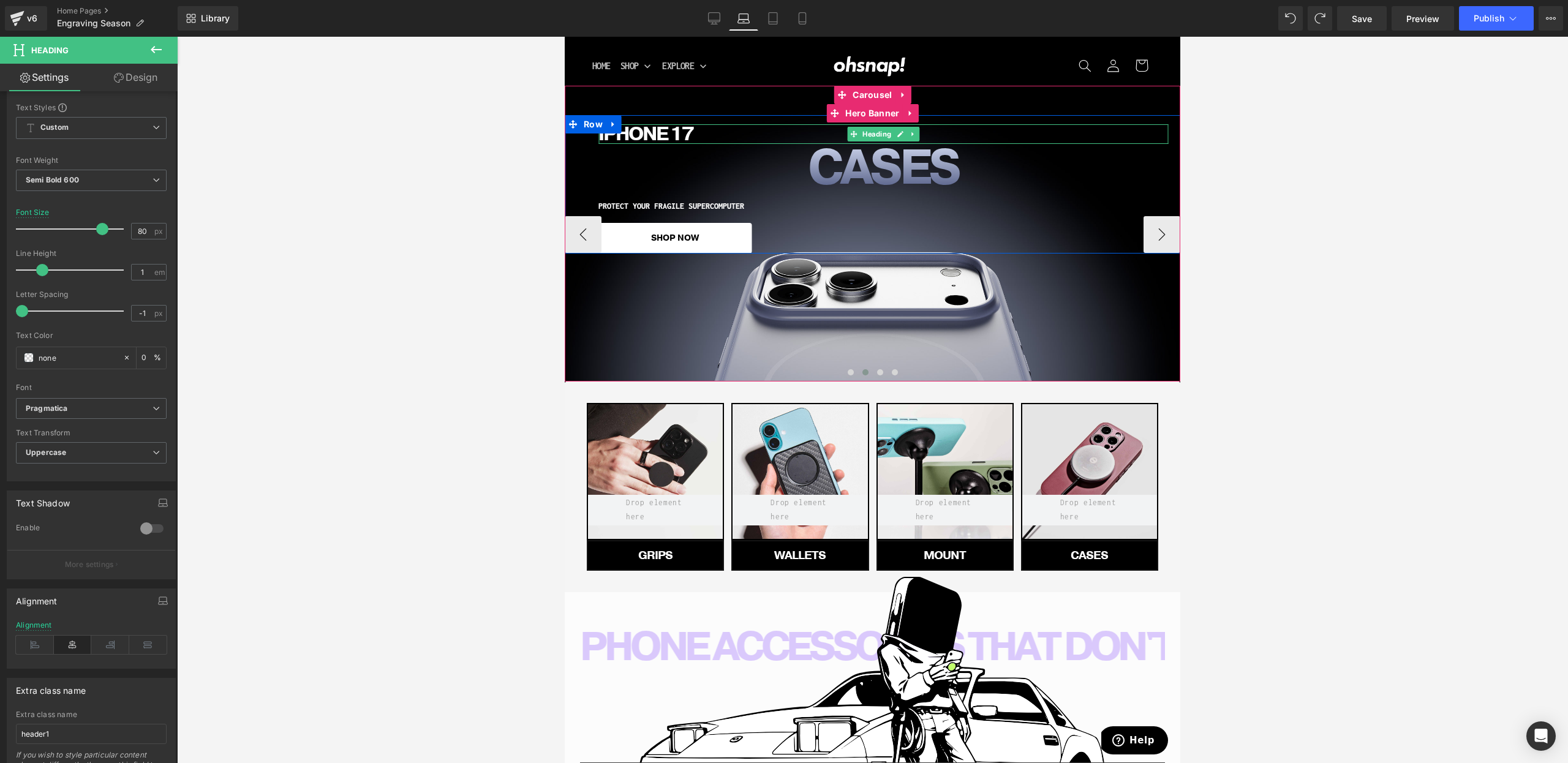
click at [642, 136] on h1 "iPHONE 17" at bounding box center [883, 134] width 570 height 20
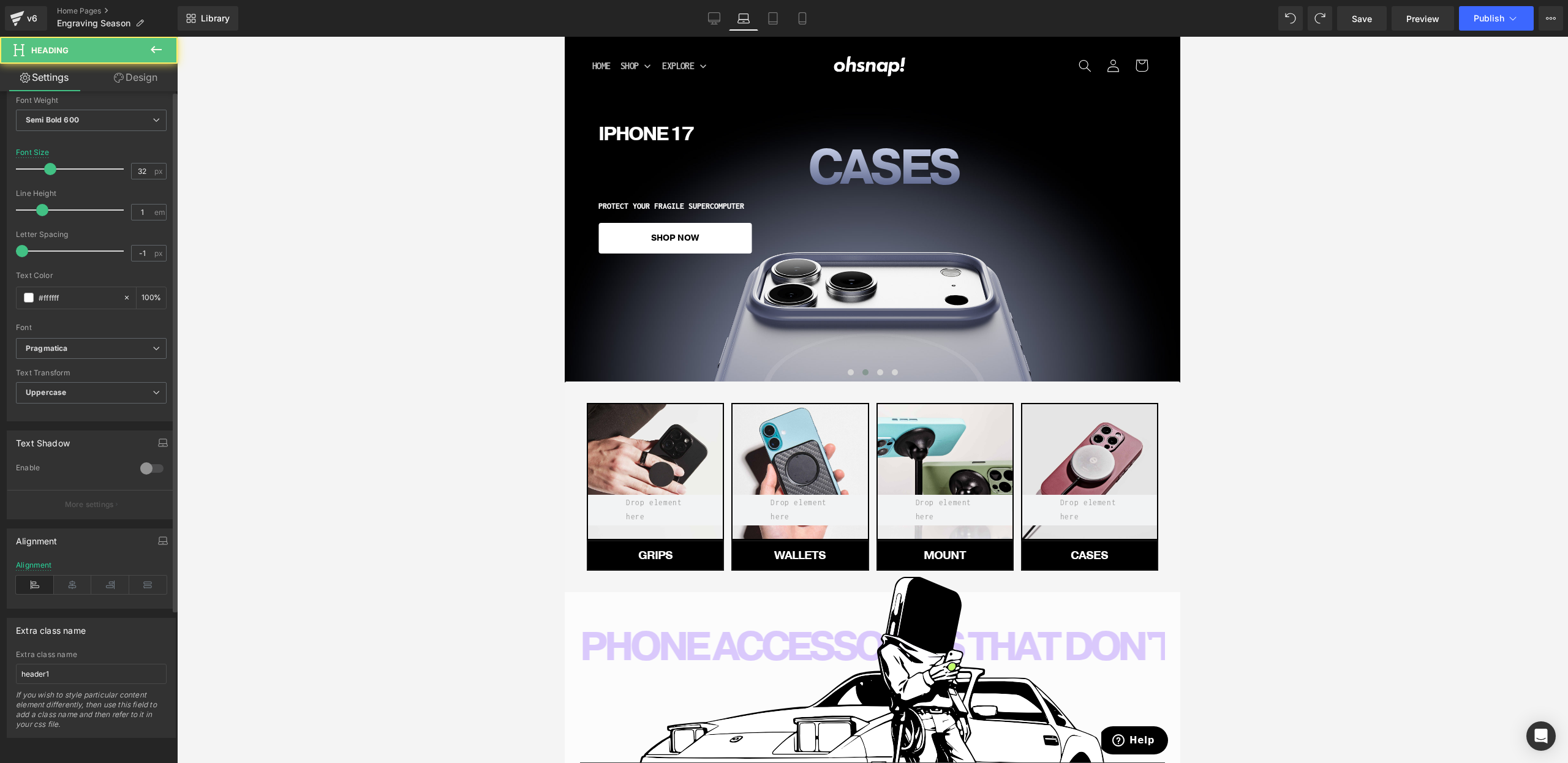
scroll to position [197, 0]
drag, startPoint x: 73, startPoint y: 577, endPoint x: 219, endPoint y: 469, distance: 181.6
click at [73, 577] on icon at bounding box center [73, 585] width 38 height 18
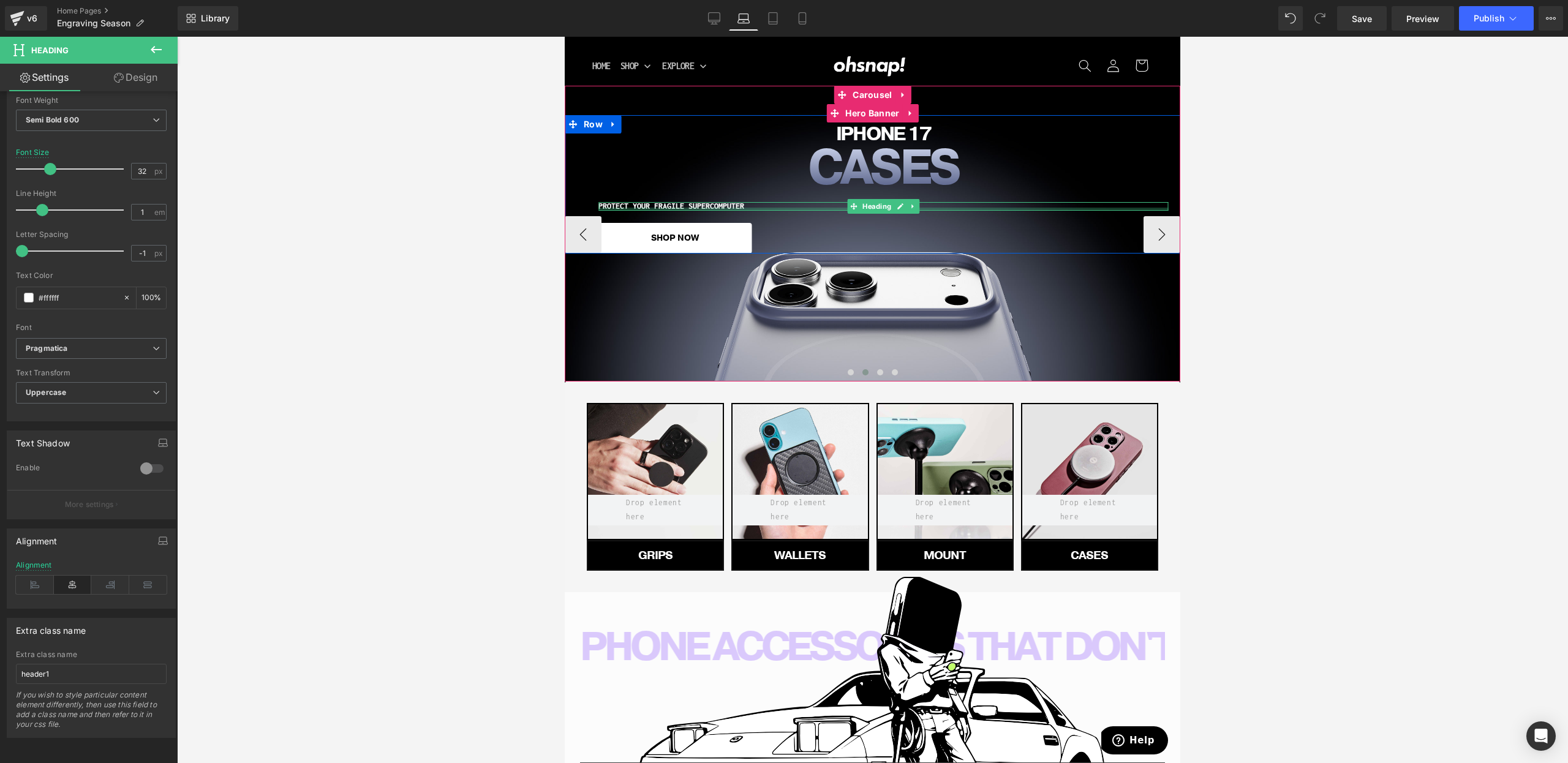
click at [685, 210] on div at bounding box center [883, 209] width 570 height 3
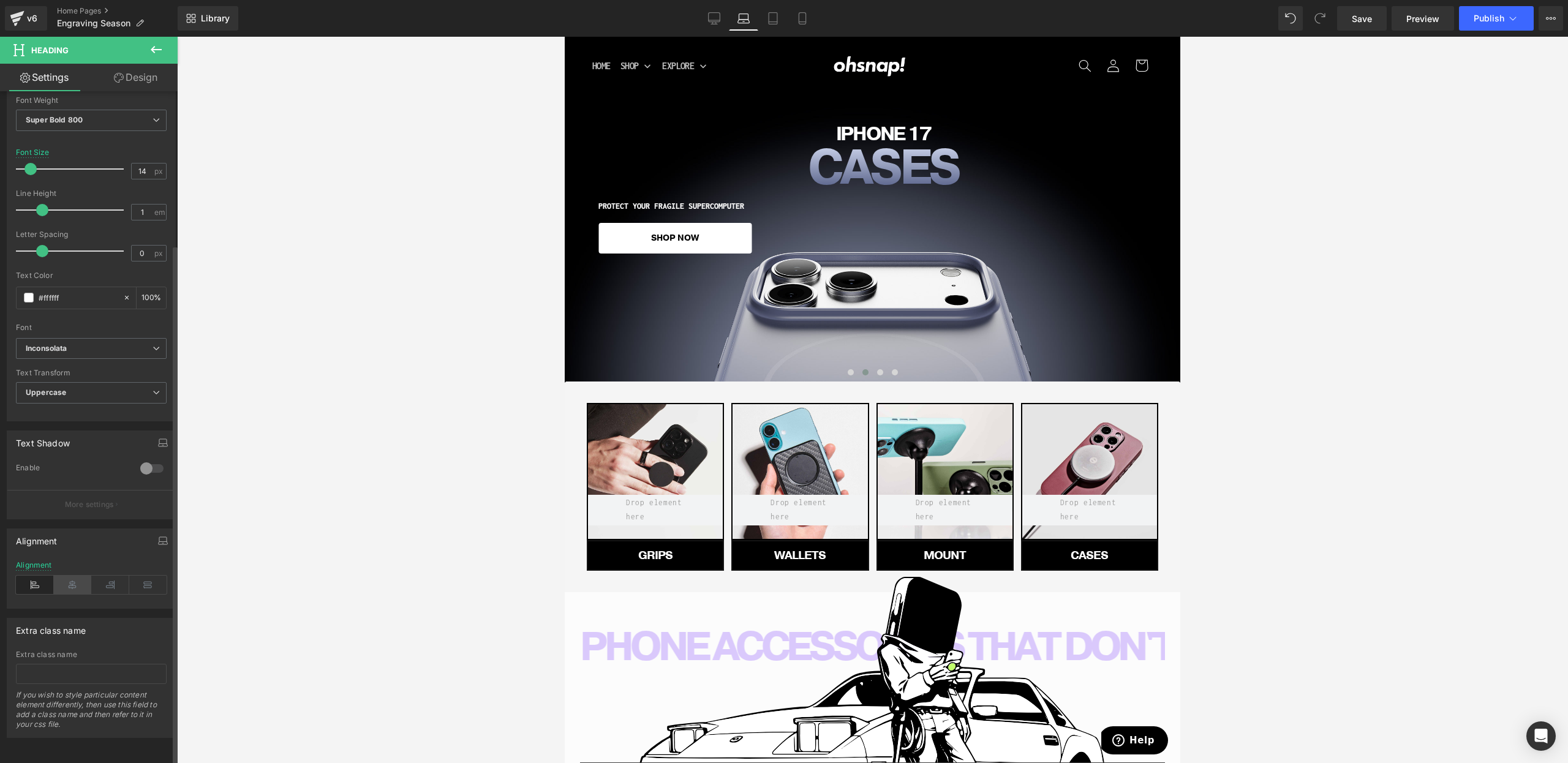
click at [71, 575] on icon at bounding box center [73, 585] width 38 height 18
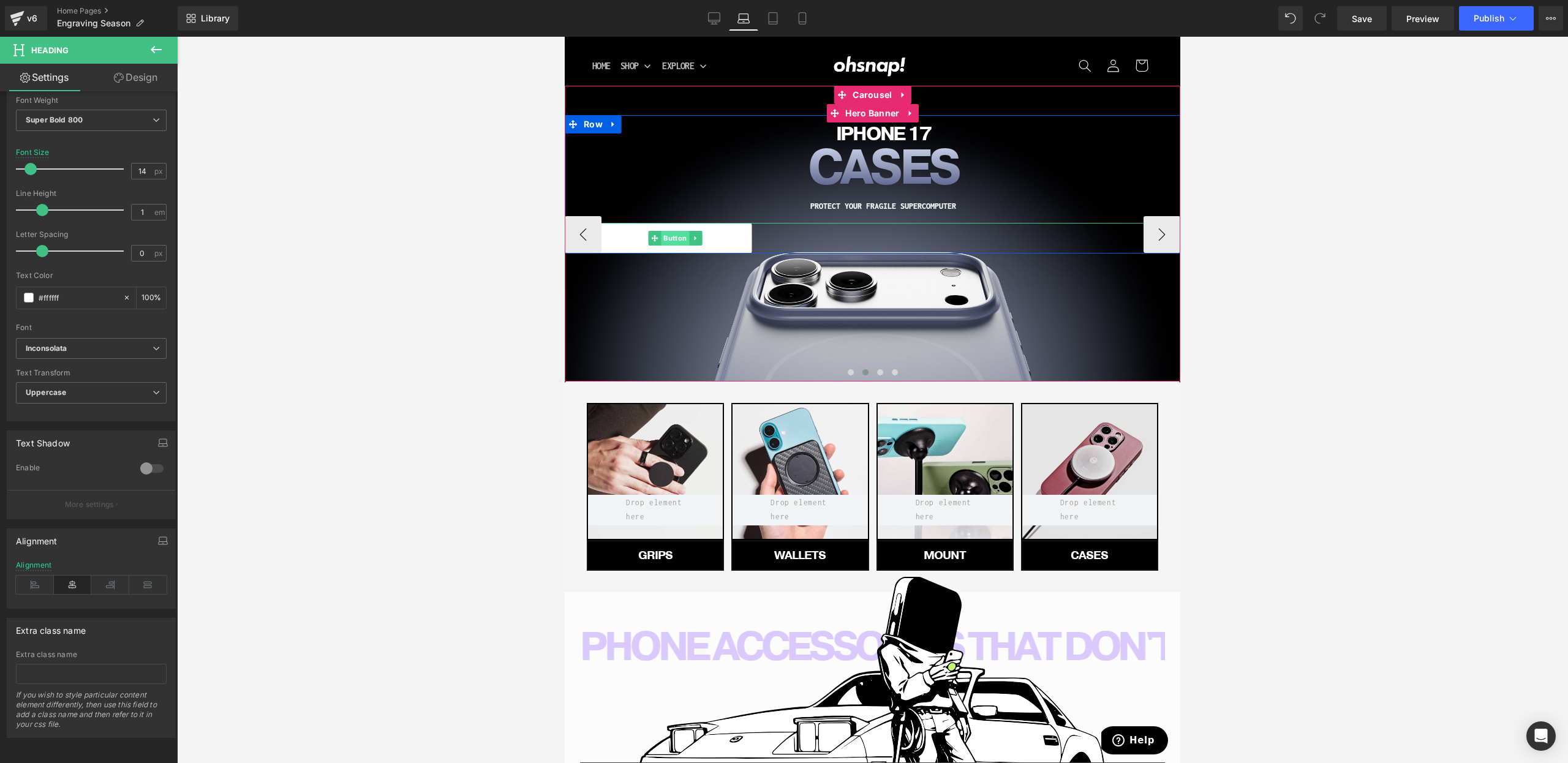
click at [664, 235] on span "Button" at bounding box center [675, 238] width 28 height 15
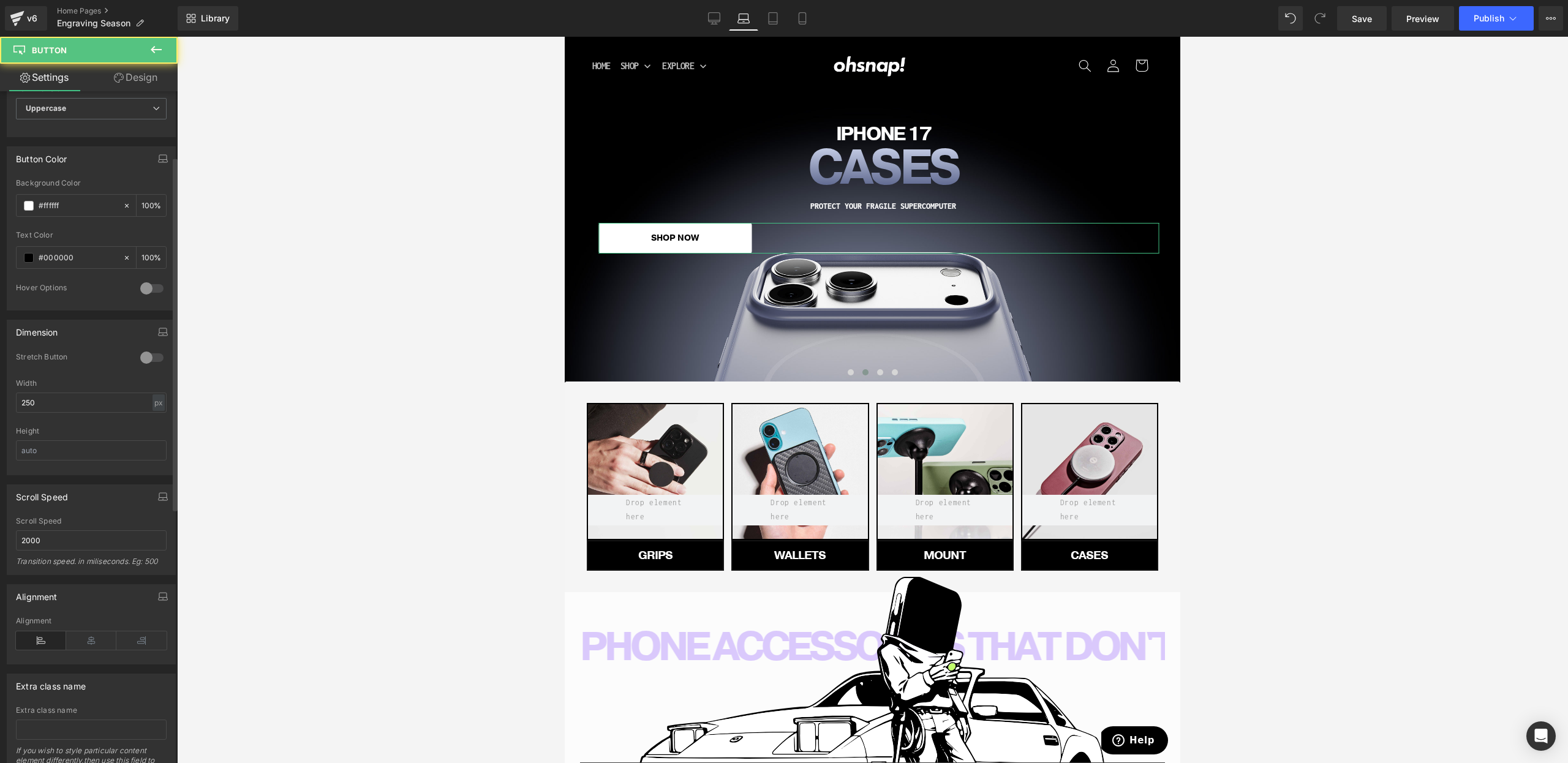
scroll to position [608, 0]
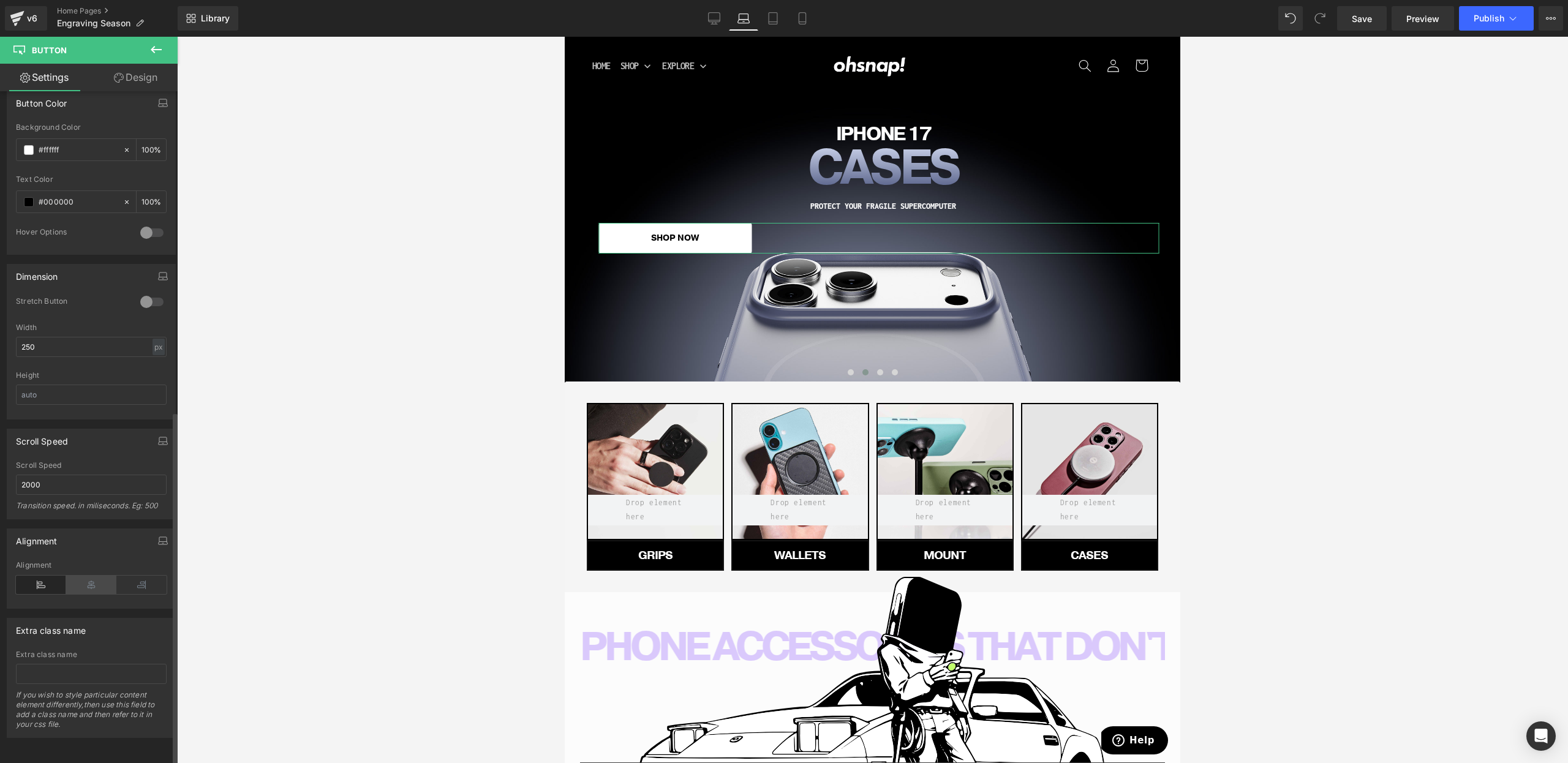
click at [79, 575] on icon at bounding box center [91, 585] width 50 height 18
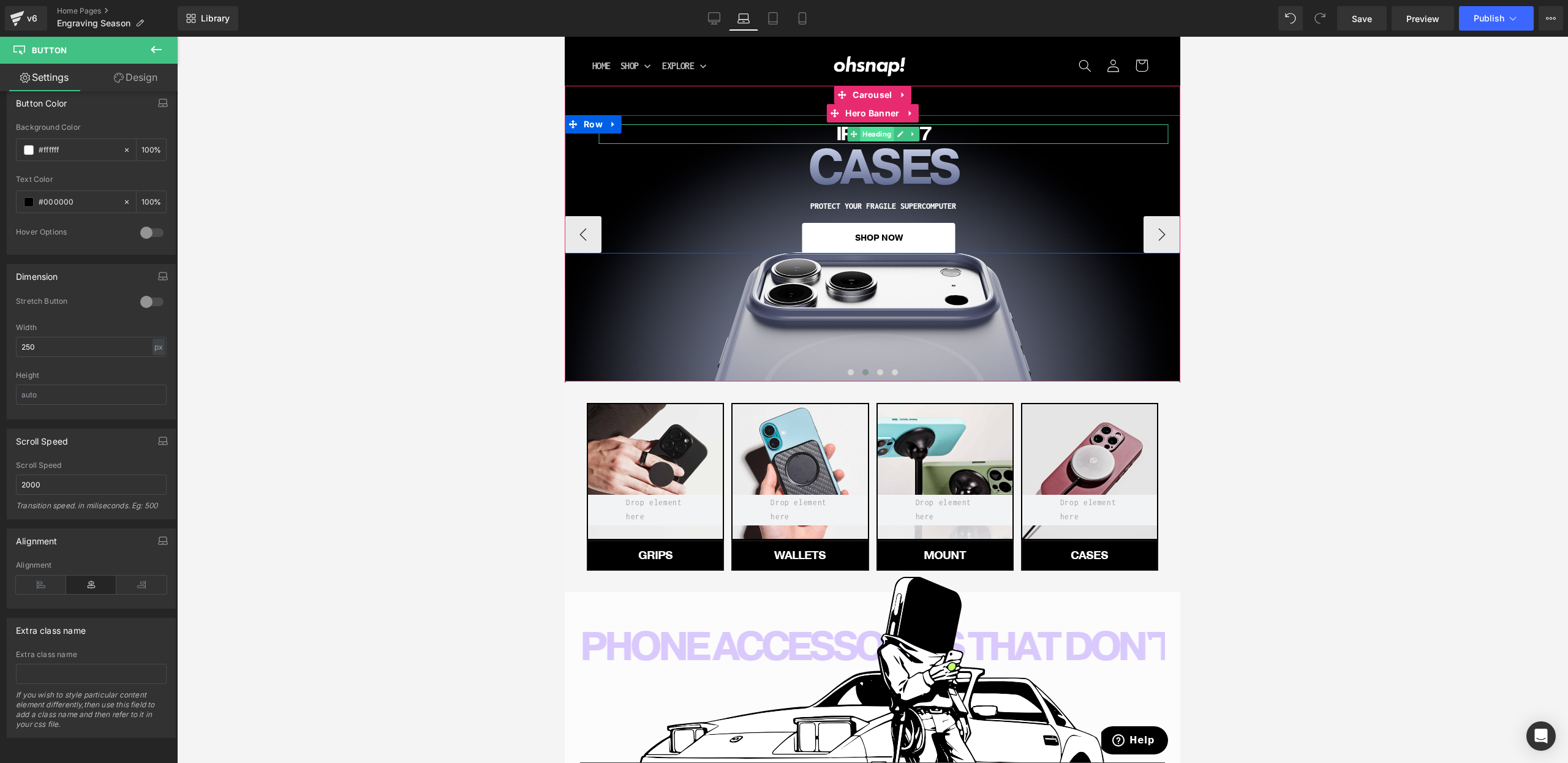
click at [881, 131] on span "Heading" at bounding box center [876, 134] width 34 height 15
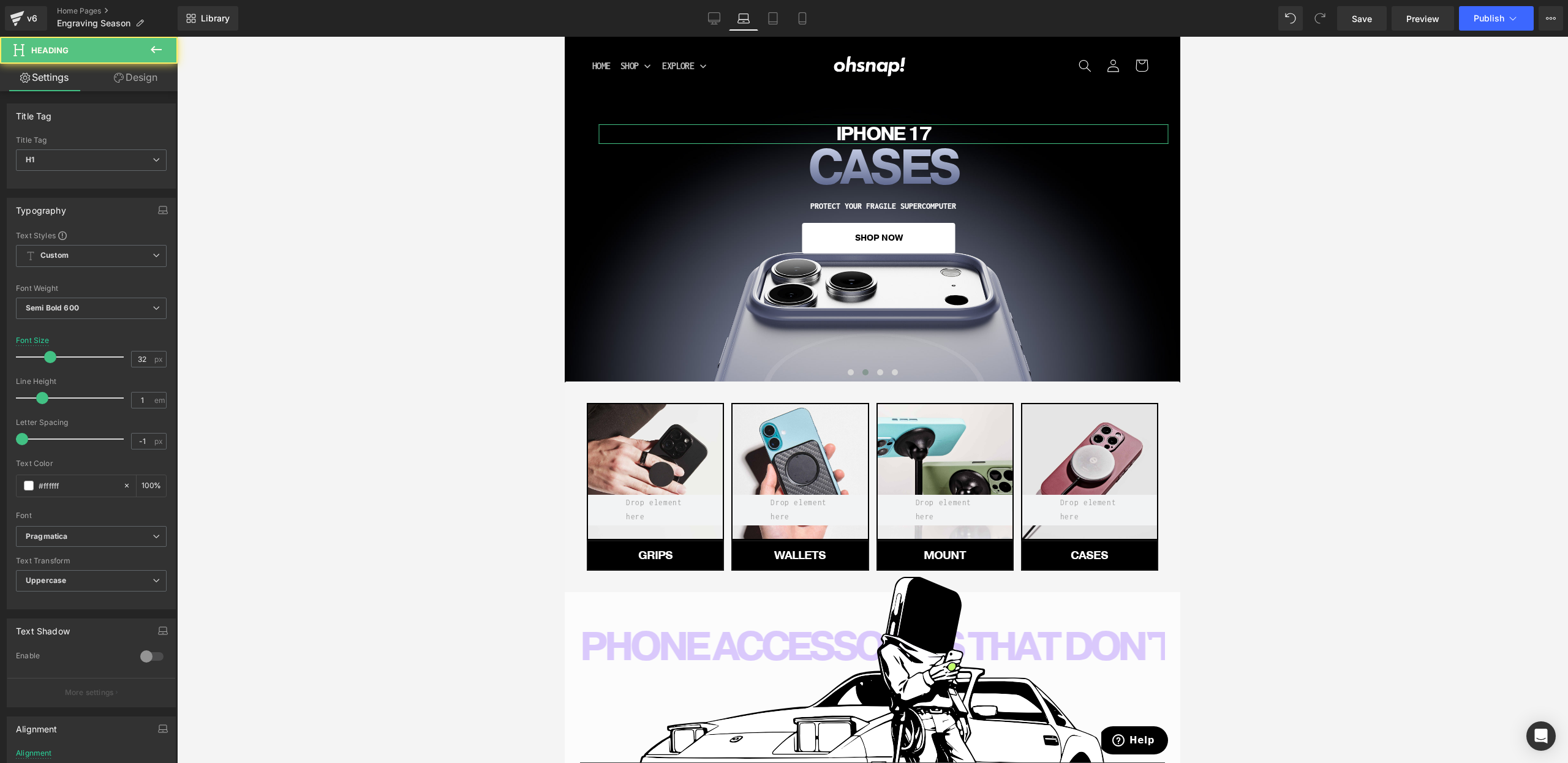
click at [132, 79] on link "Design" at bounding box center [135, 77] width 89 height 28
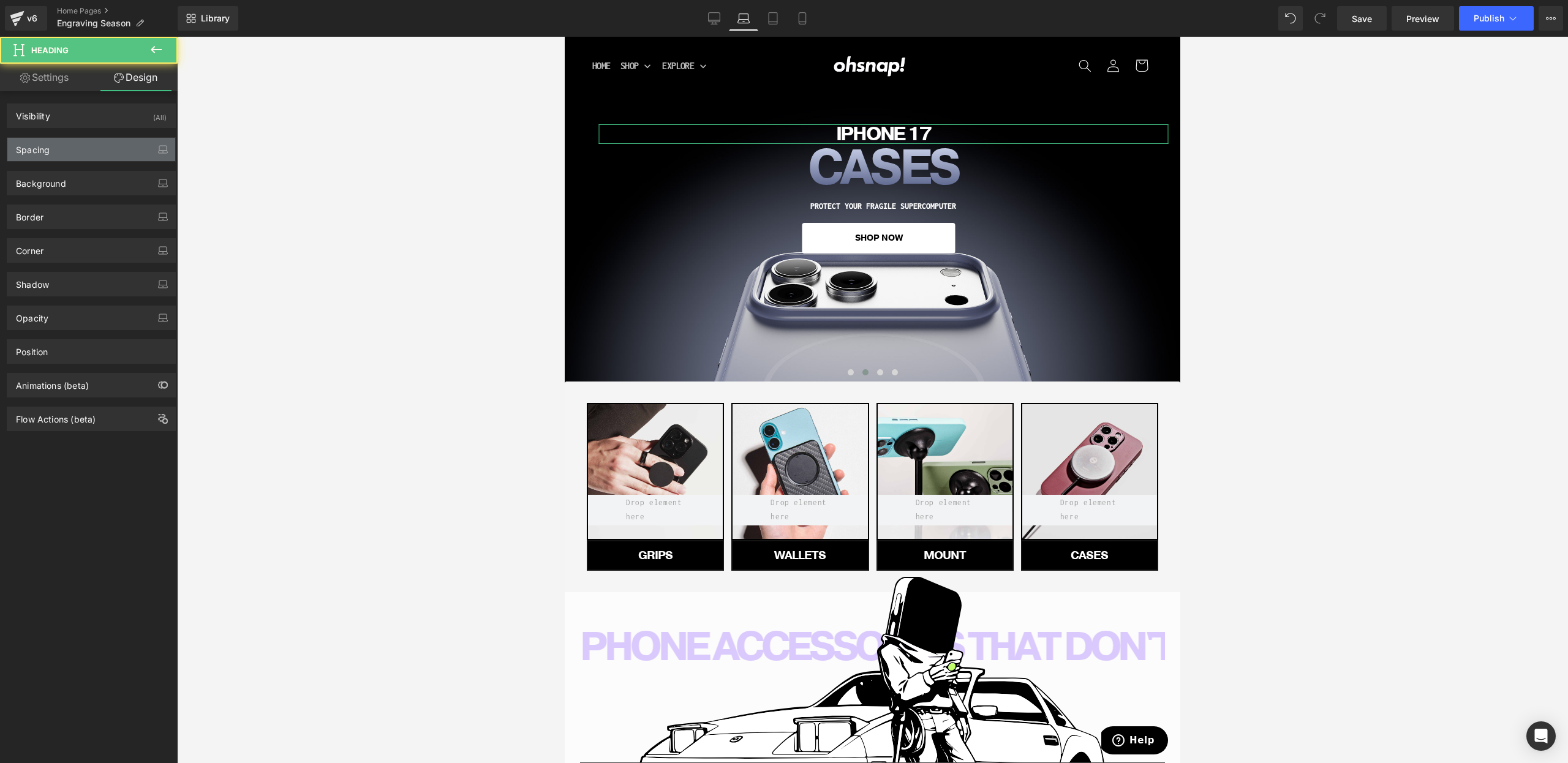
click at [81, 145] on div "Spacing" at bounding box center [91, 149] width 168 height 23
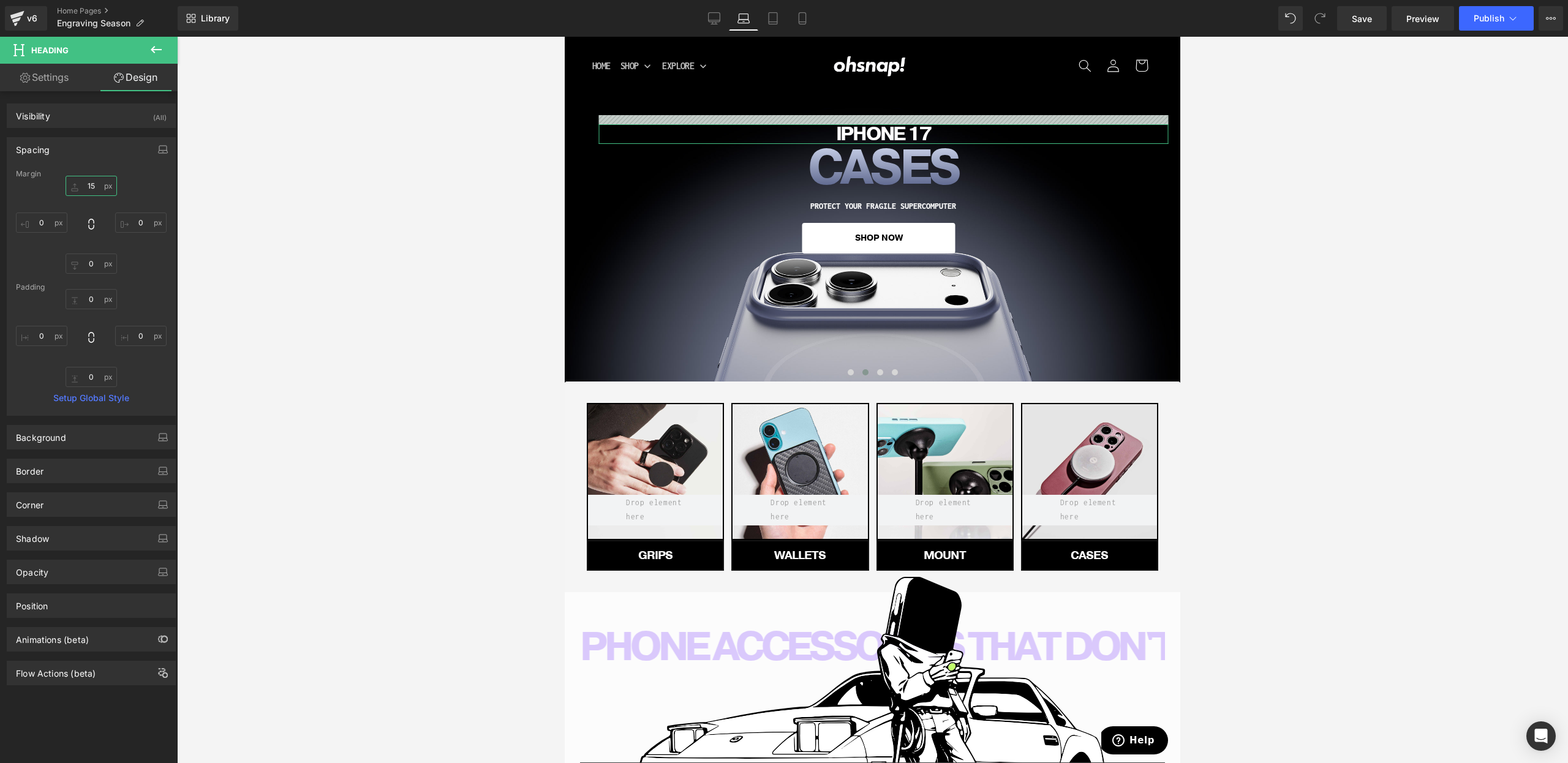
click at [82, 184] on input "15" at bounding box center [91, 186] width 52 height 20
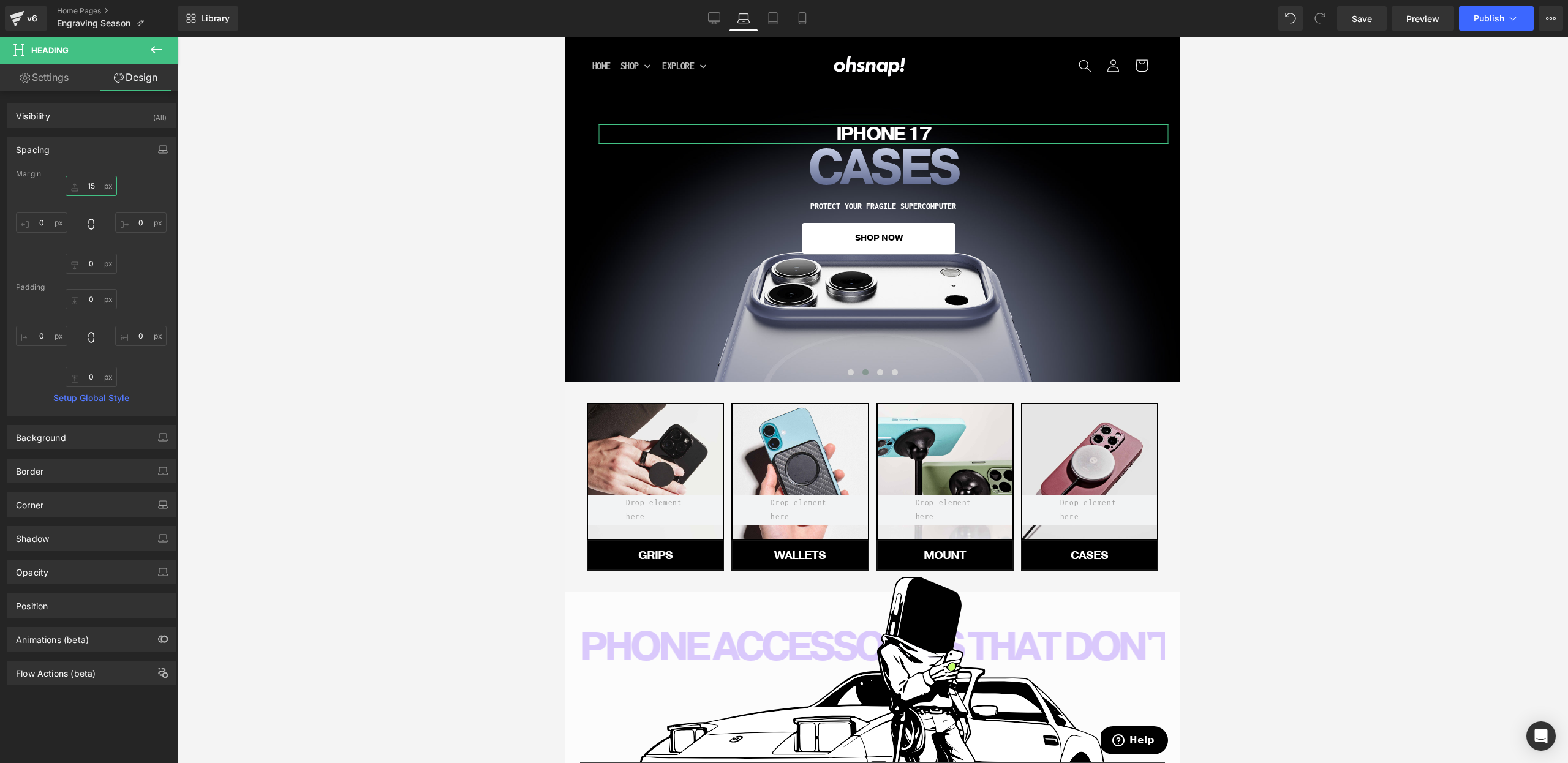
click at [82, 184] on input "15" at bounding box center [91, 186] width 52 height 20
type input "0"
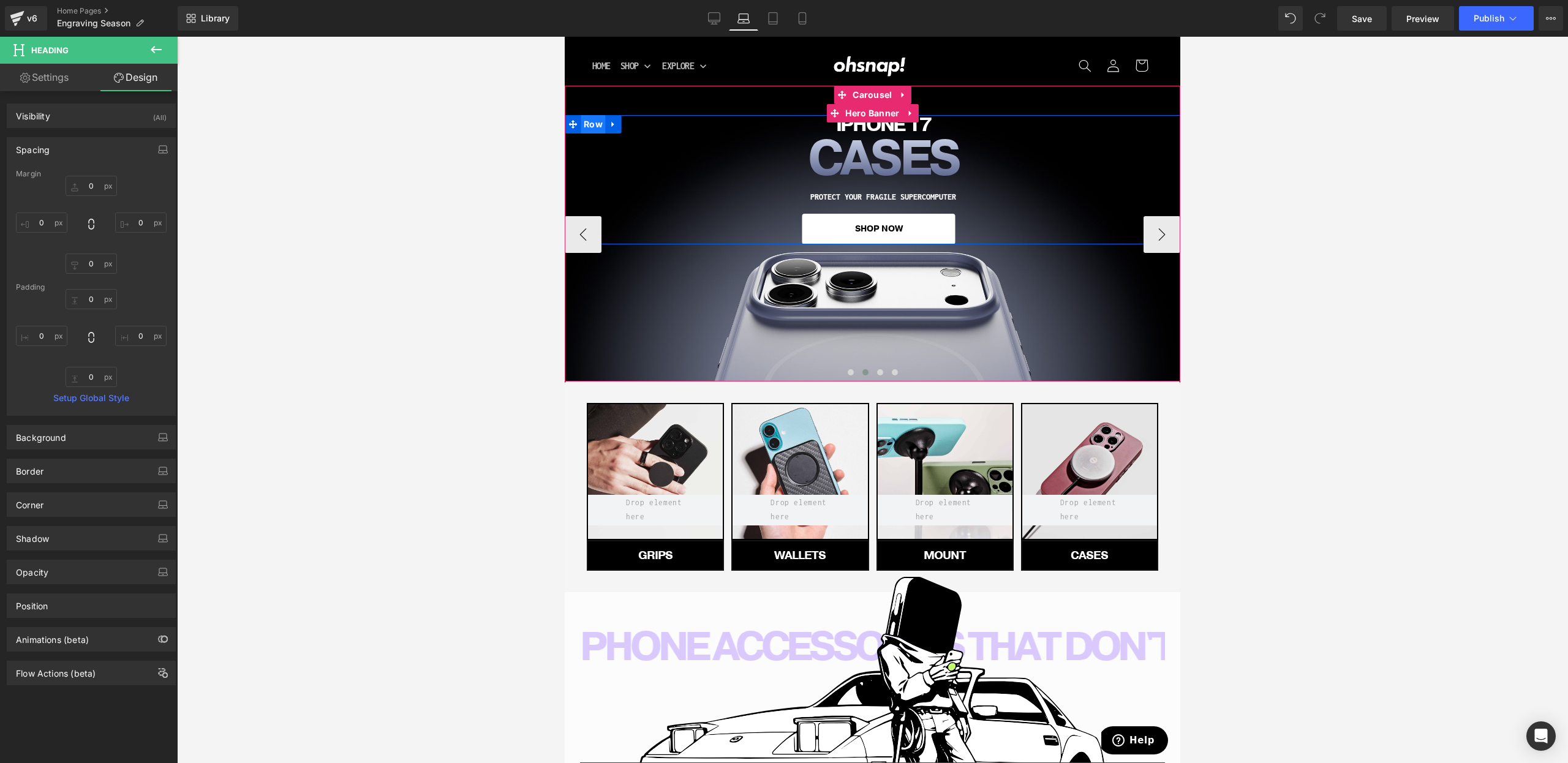
click at [587, 124] on span "Row" at bounding box center [593, 124] width 25 height 18
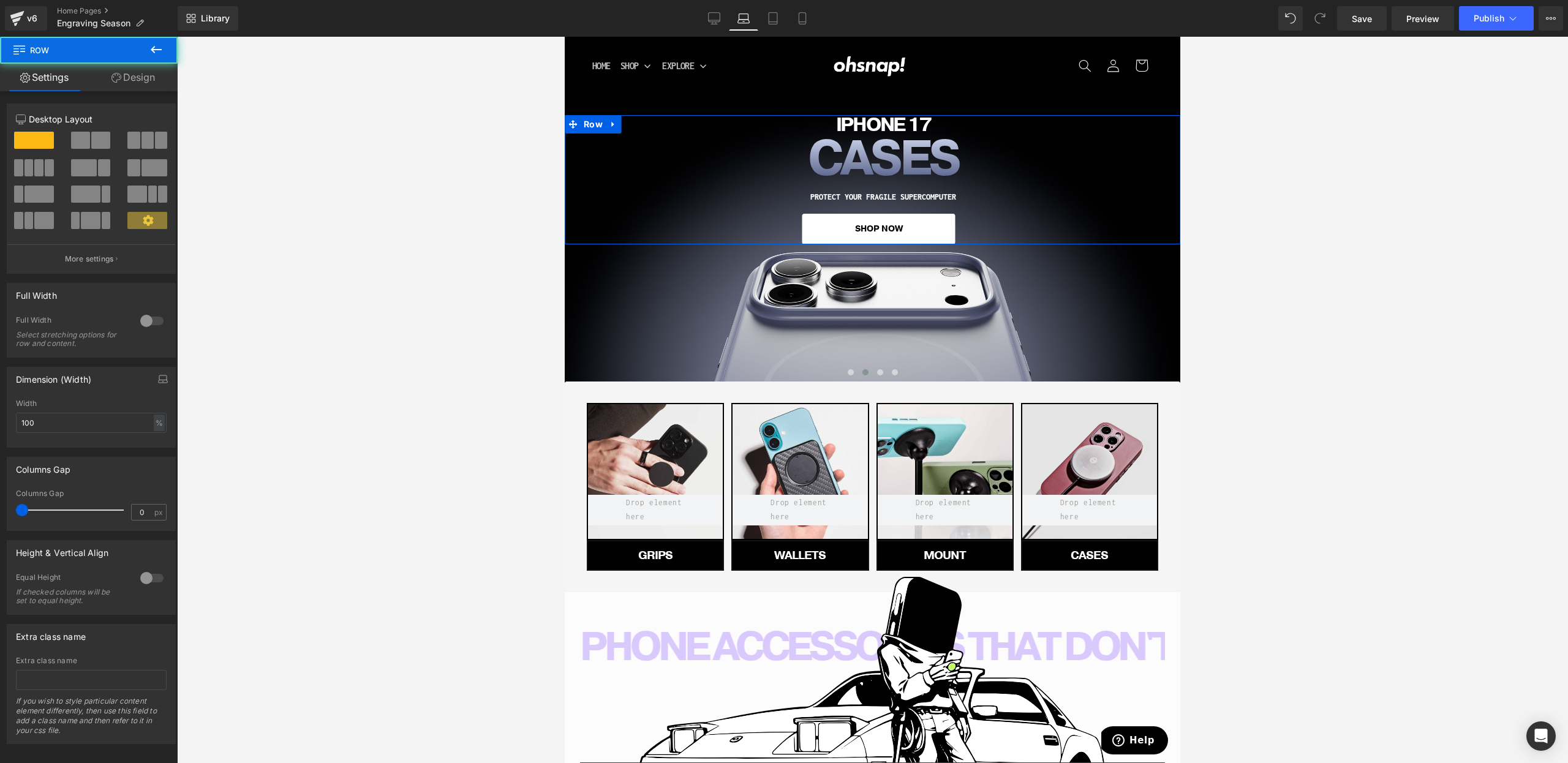
click at [129, 80] on link "Design" at bounding box center [133, 77] width 89 height 28
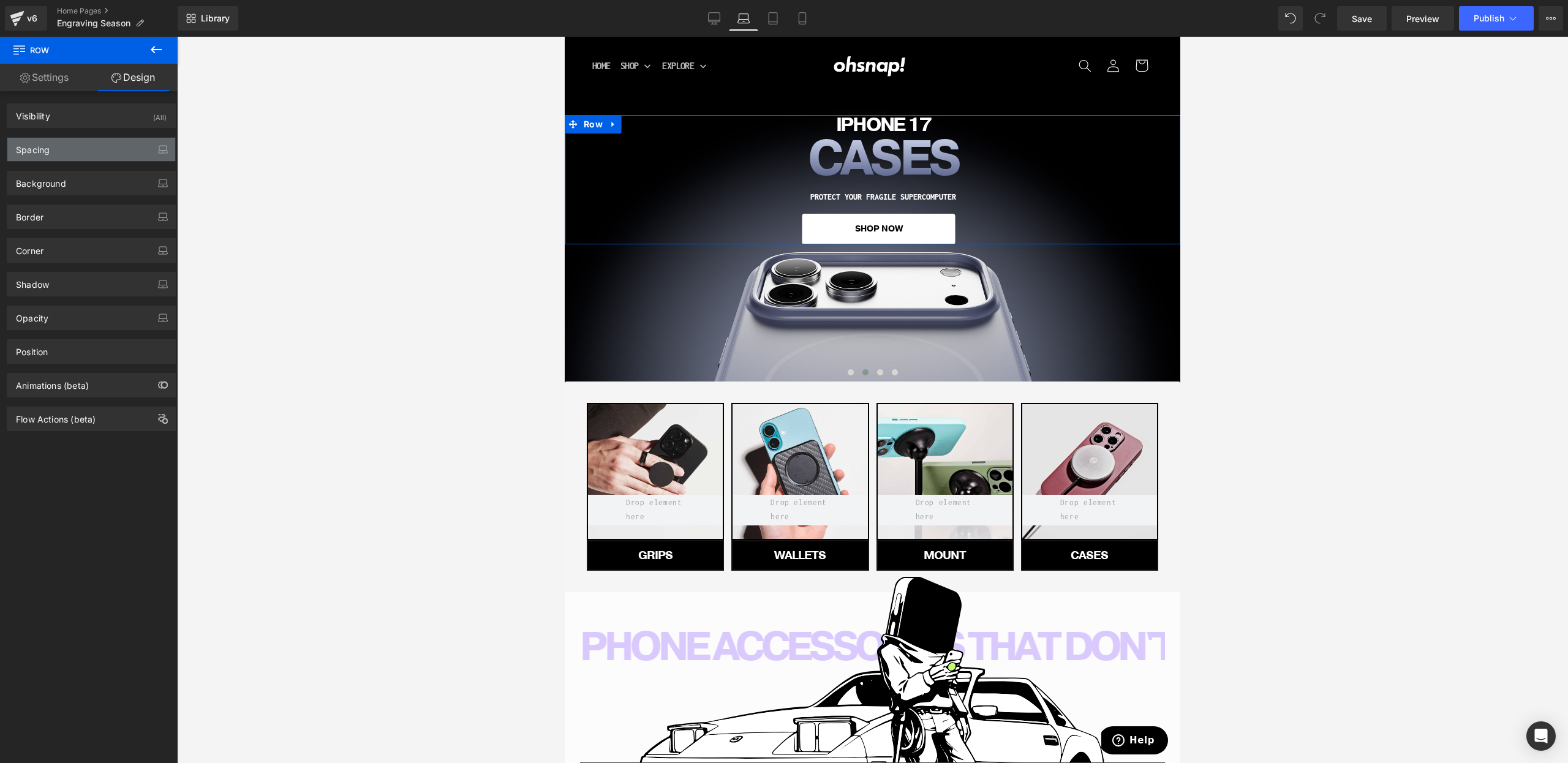
click at [61, 148] on div "Spacing" at bounding box center [91, 149] width 168 height 23
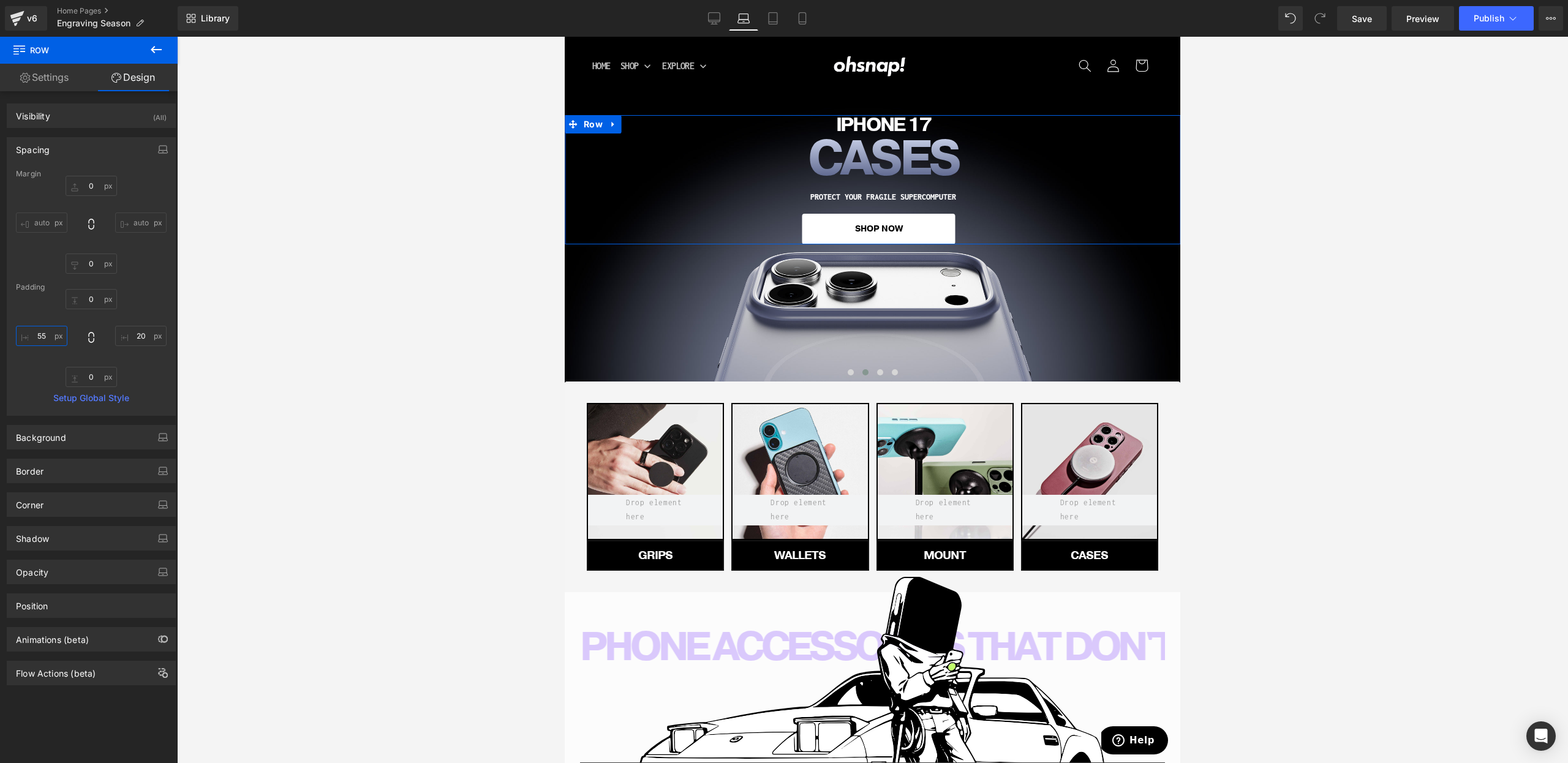
click at [38, 335] on input "55" at bounding box center [42, 336] width 52 height 20
type input "0"
click at [132, 338] on input "20" at bounding box center [141, 336] width 52 height 20
type input "0"
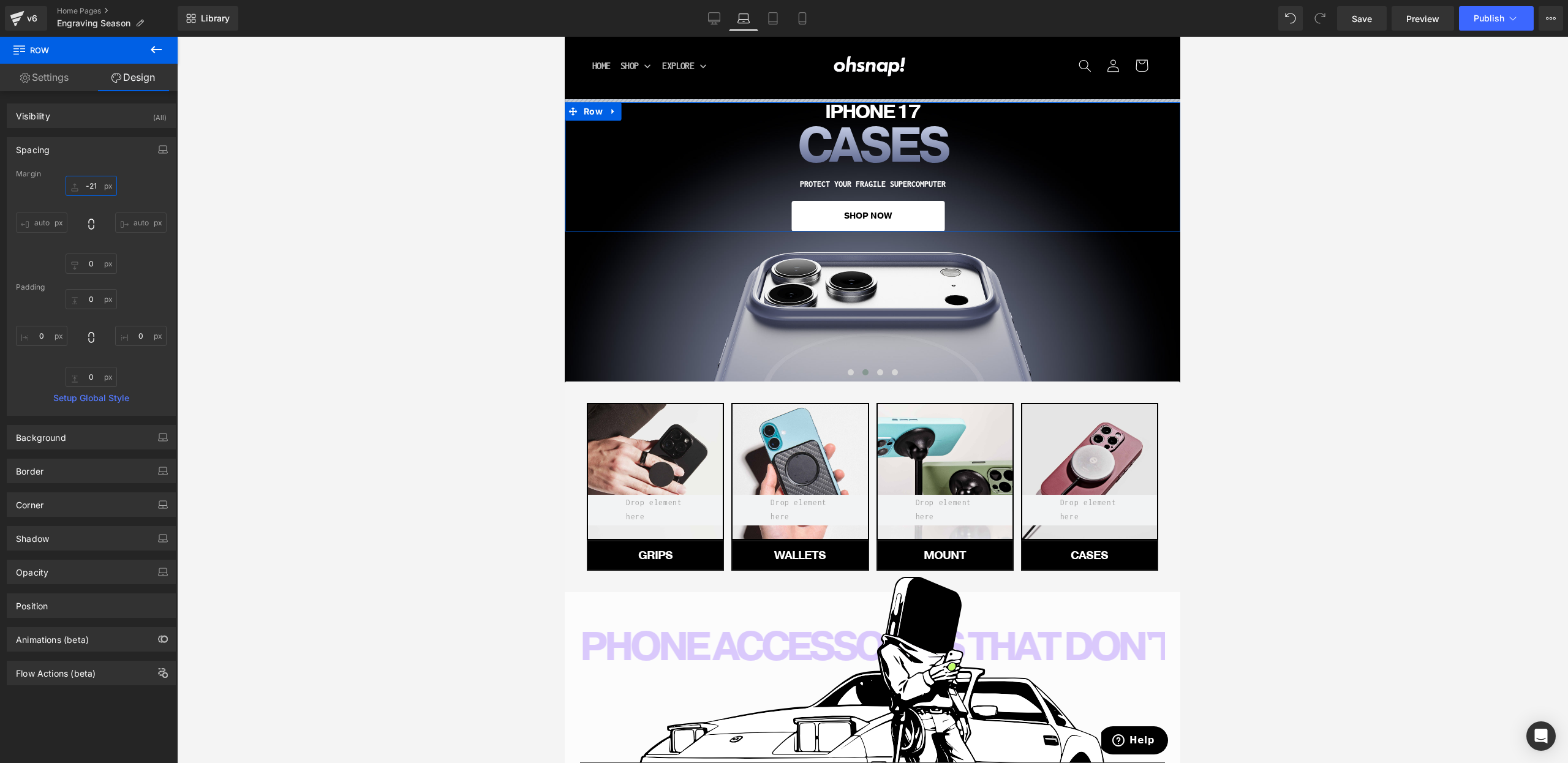
drag, startPoint x: 88, startPoint y: 190, endPoint x: 87, endPoint y: 196, distance: 6.1
click at [87, 196] on div "0 auto 0 auto" at bounding box center [91, 225] width 151 height 98
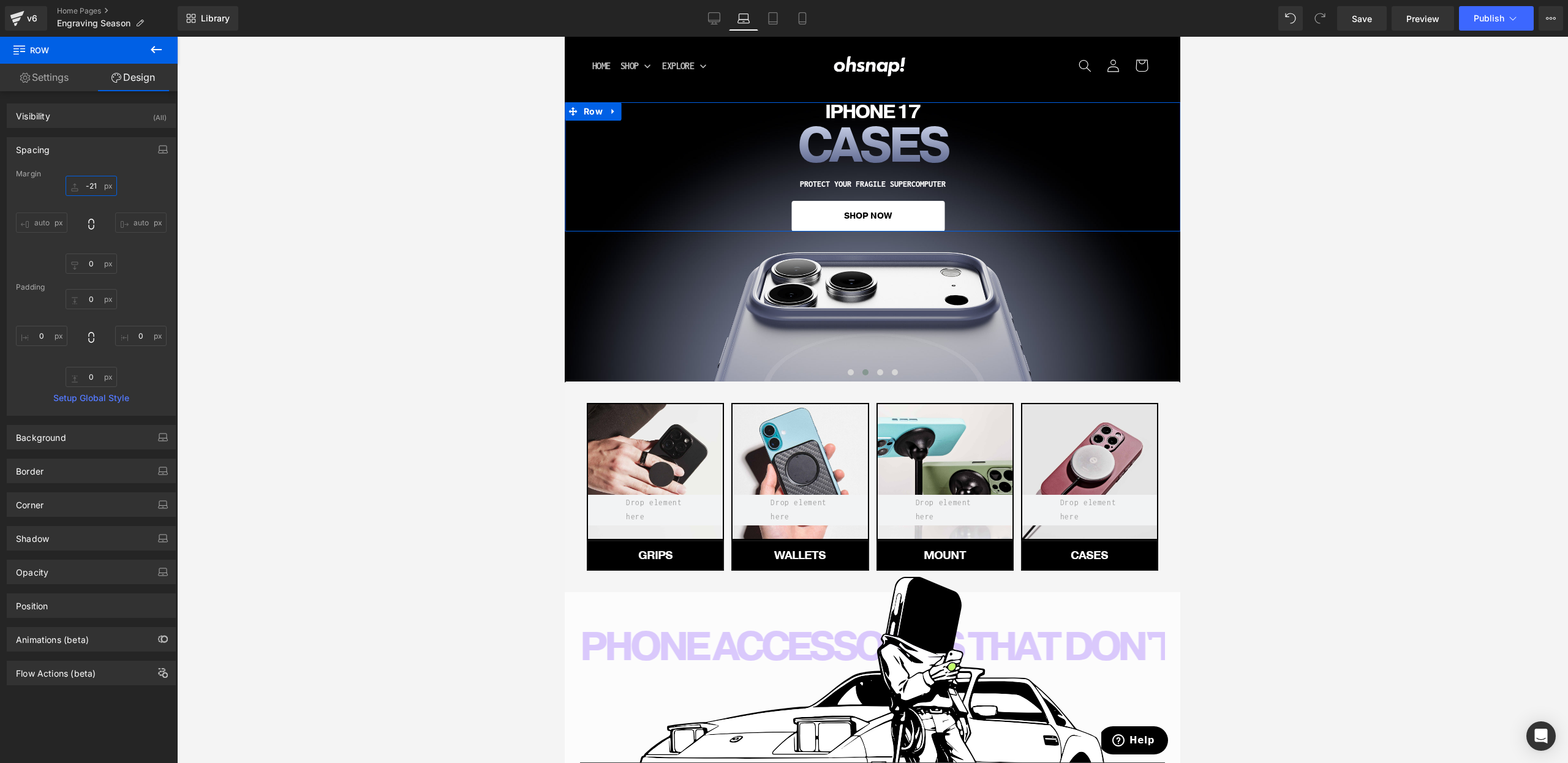
click at [93, 186] on input "0" at bounding box center [91, 186] width 52 height 20
type input "-15"
click at [716, 21] on icon at bounding box center [714, 18] width 13 height 13
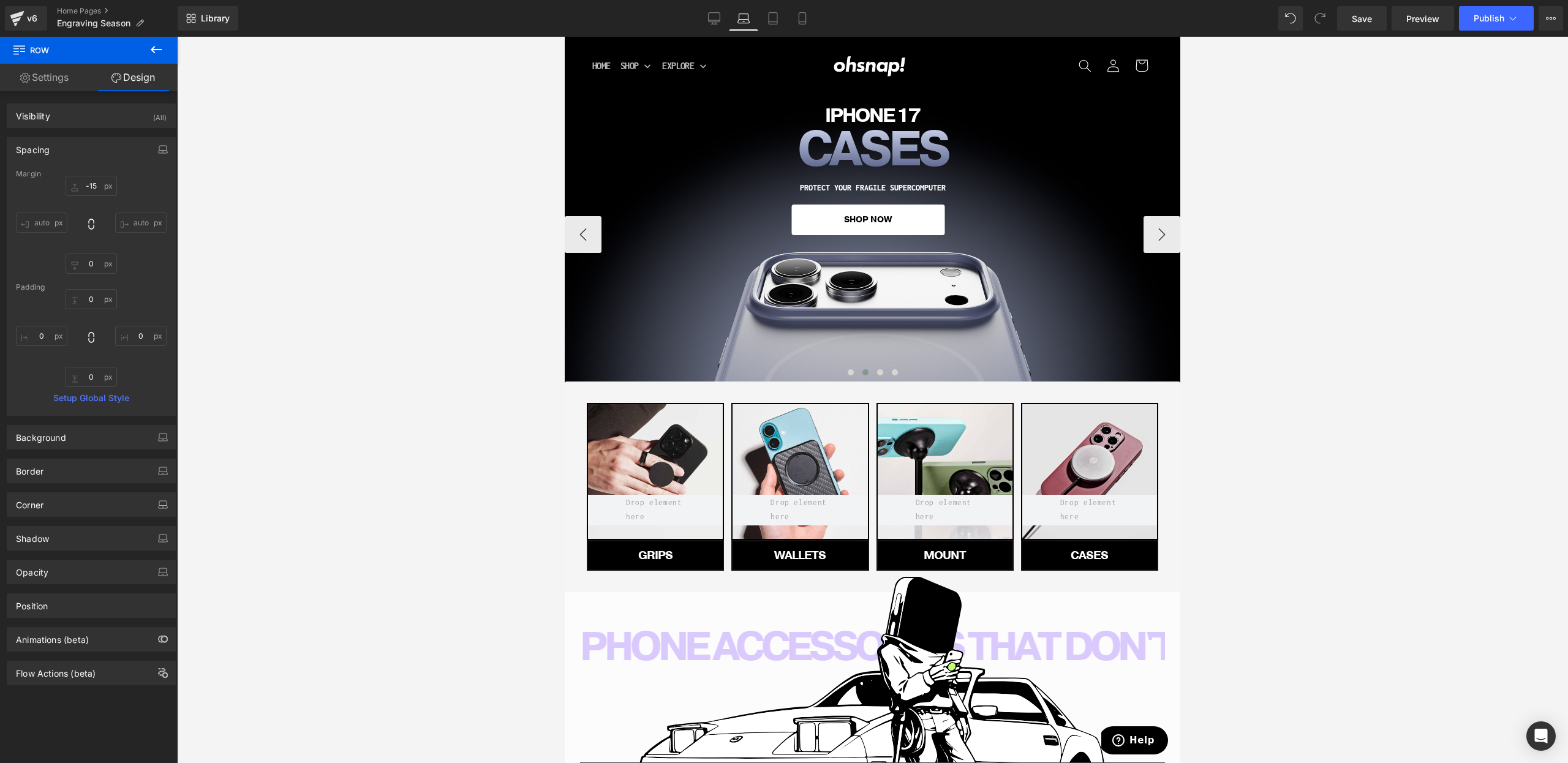
scroll to position [18, 0]
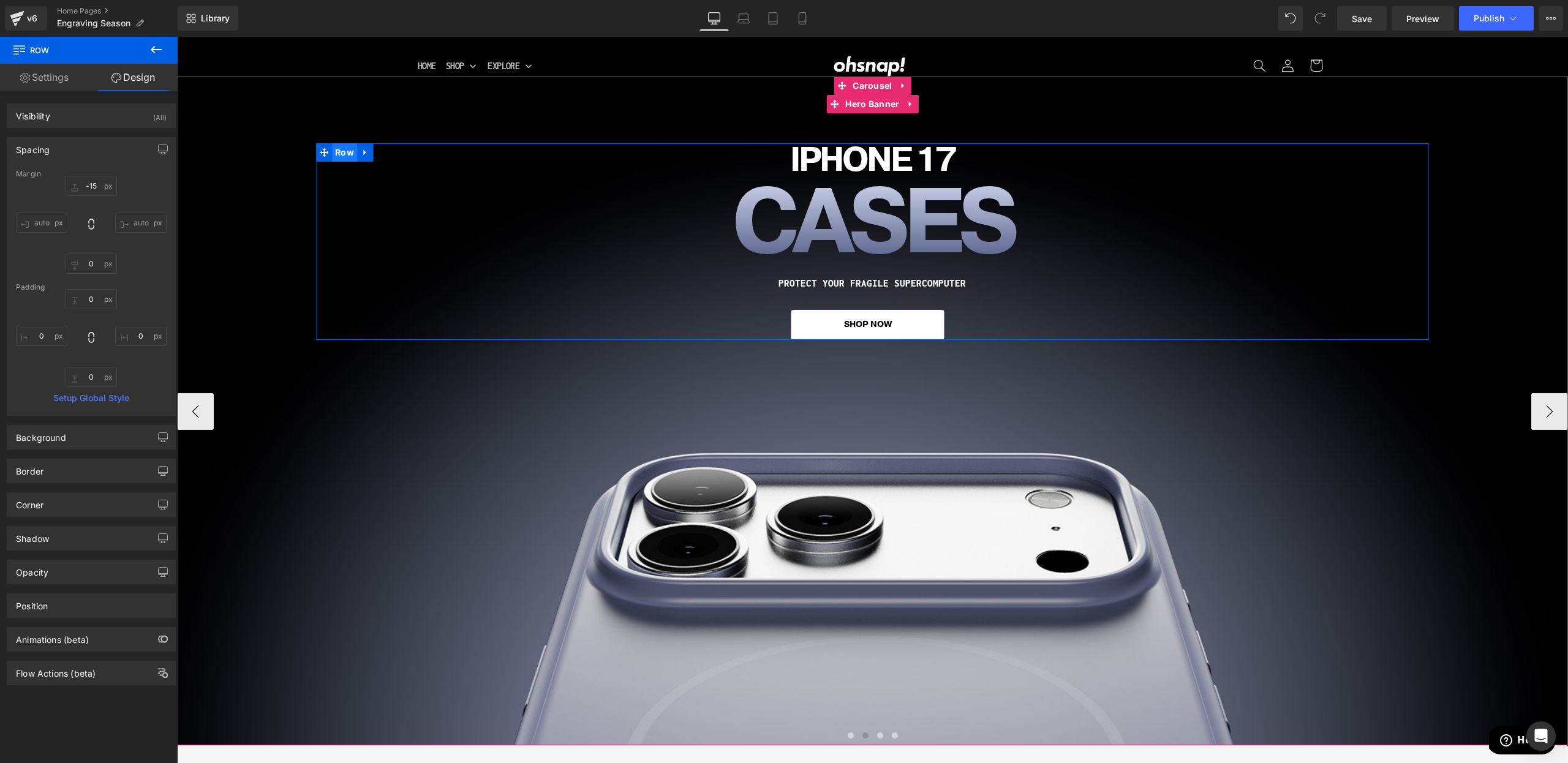
click at [342, 153] on span "Row" at bounding box center [344, 153] width 25 height 18
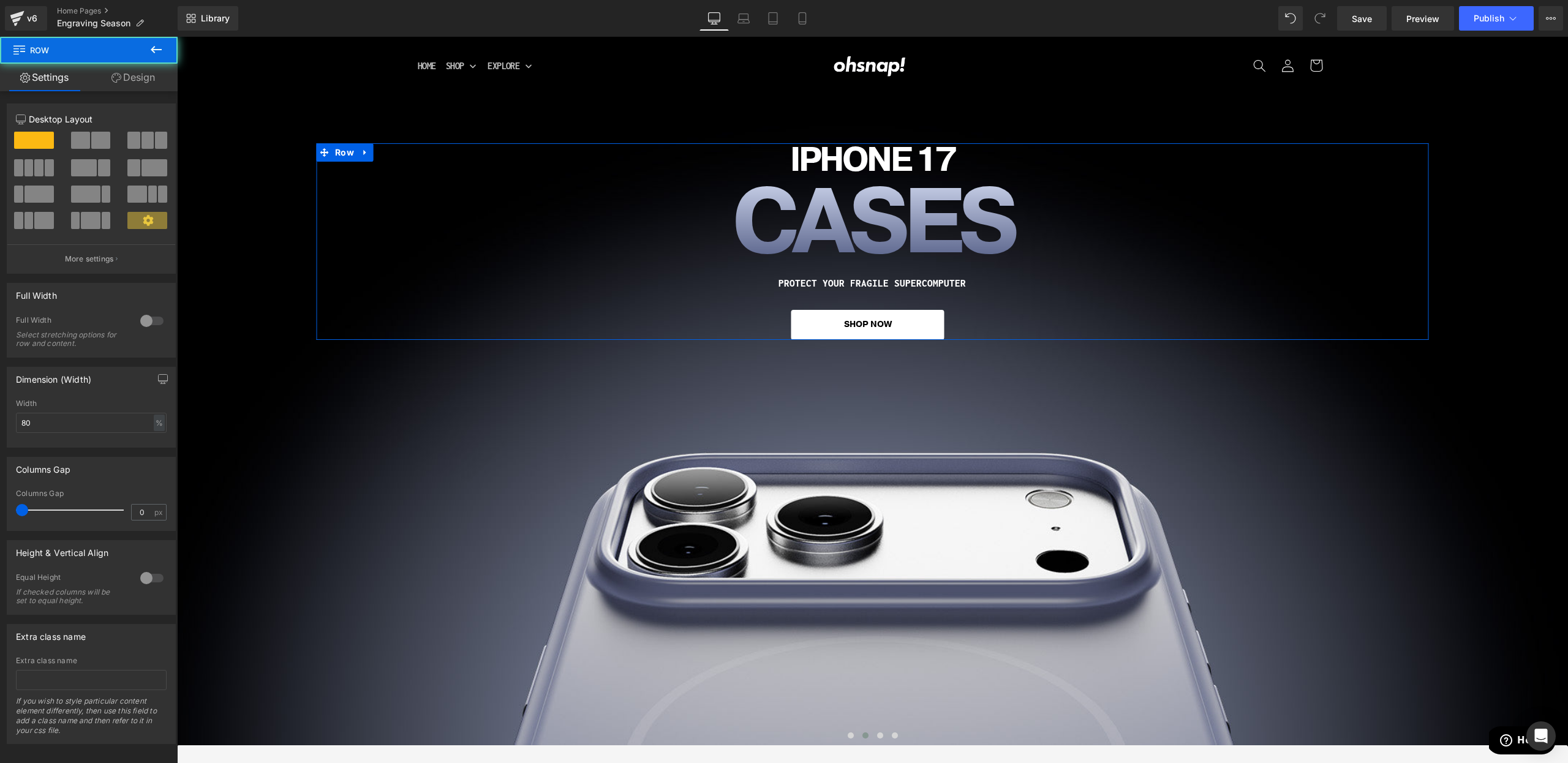
click at [124, 73] on link "Design" at bounding box center [133, 77] width 89 height 28
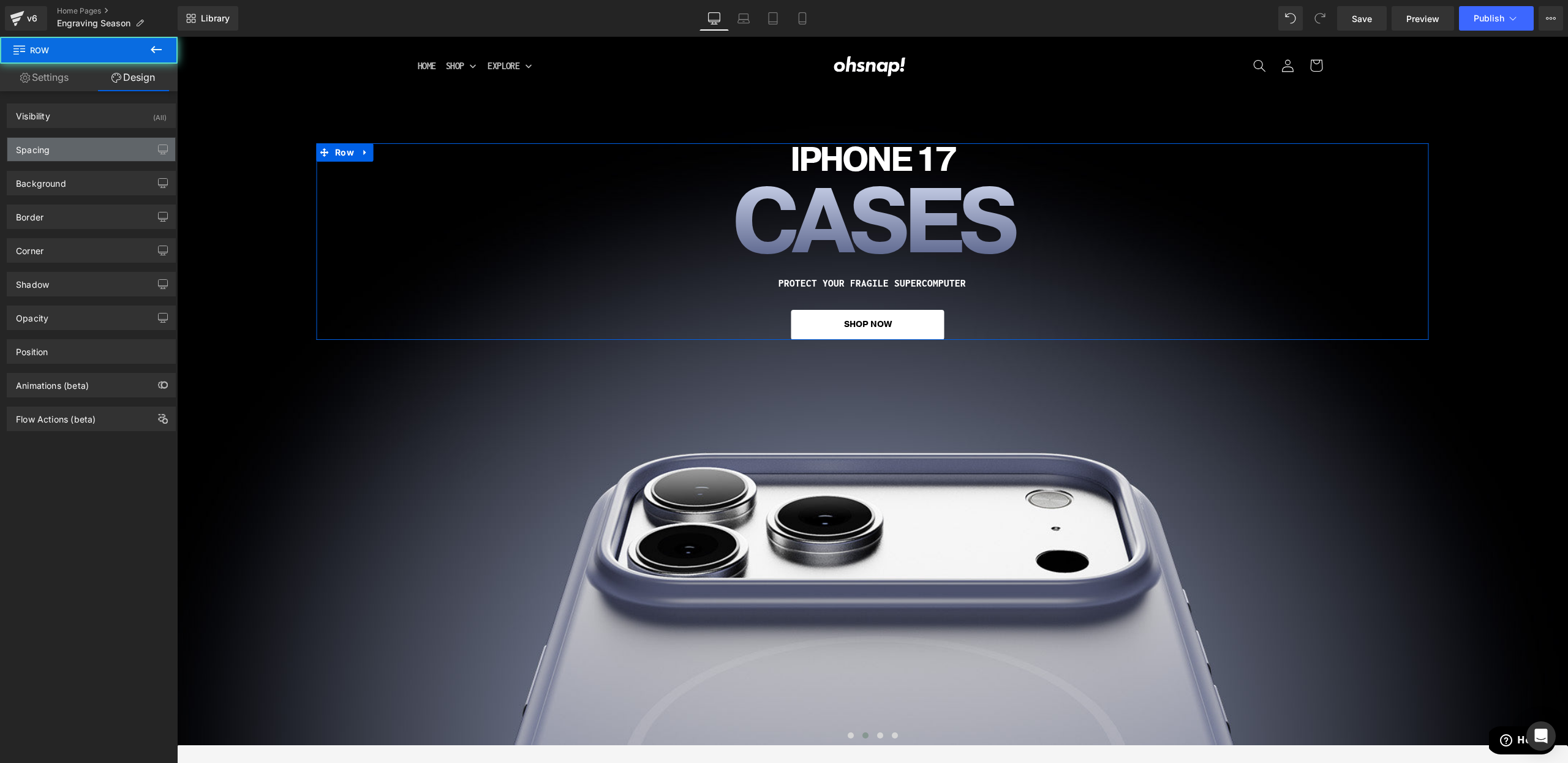
click at [17, 149] on div "Spacing" at bounding box center [32, 147] width 34 height 17
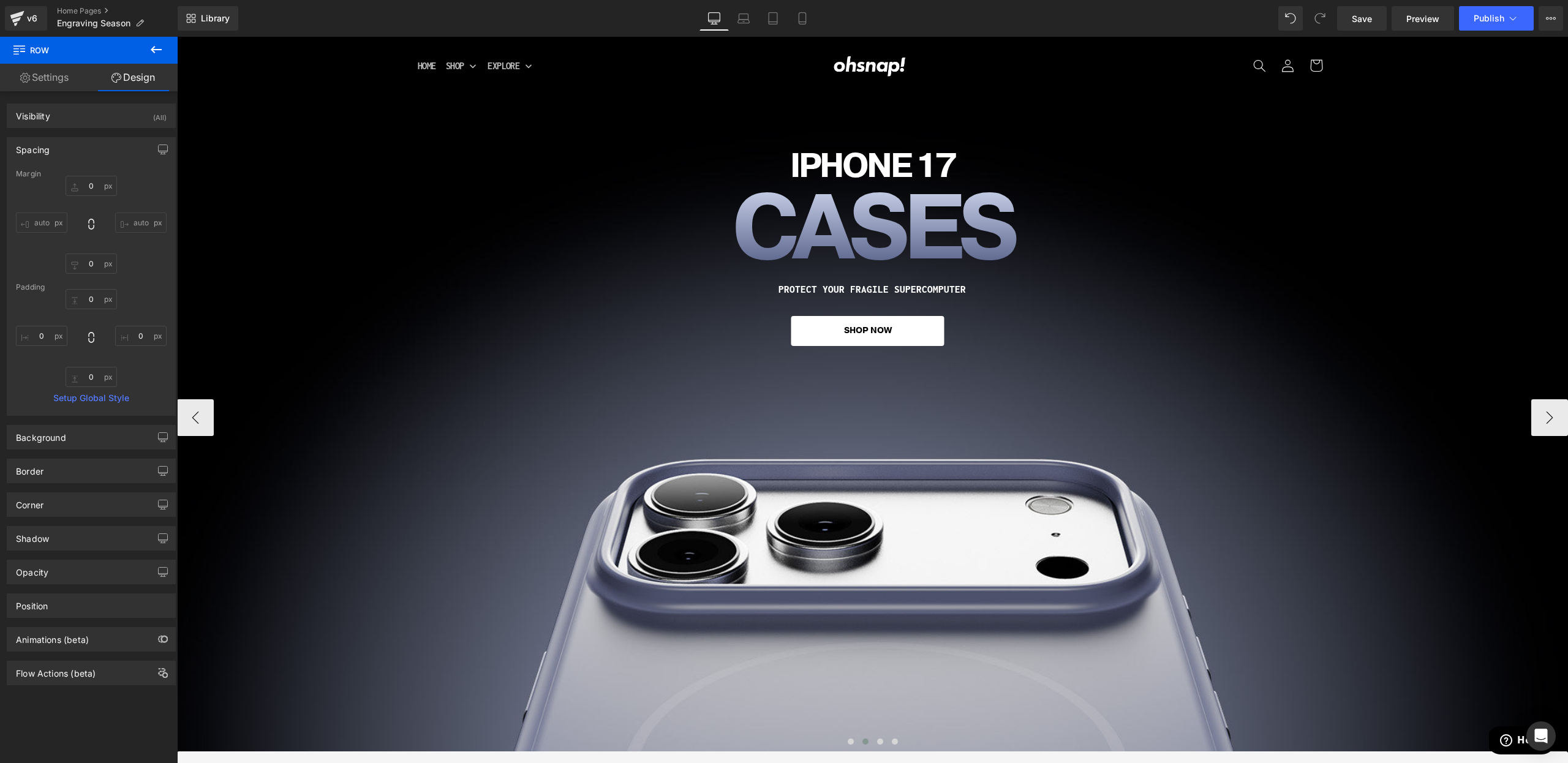
scroll to position [10, 0]
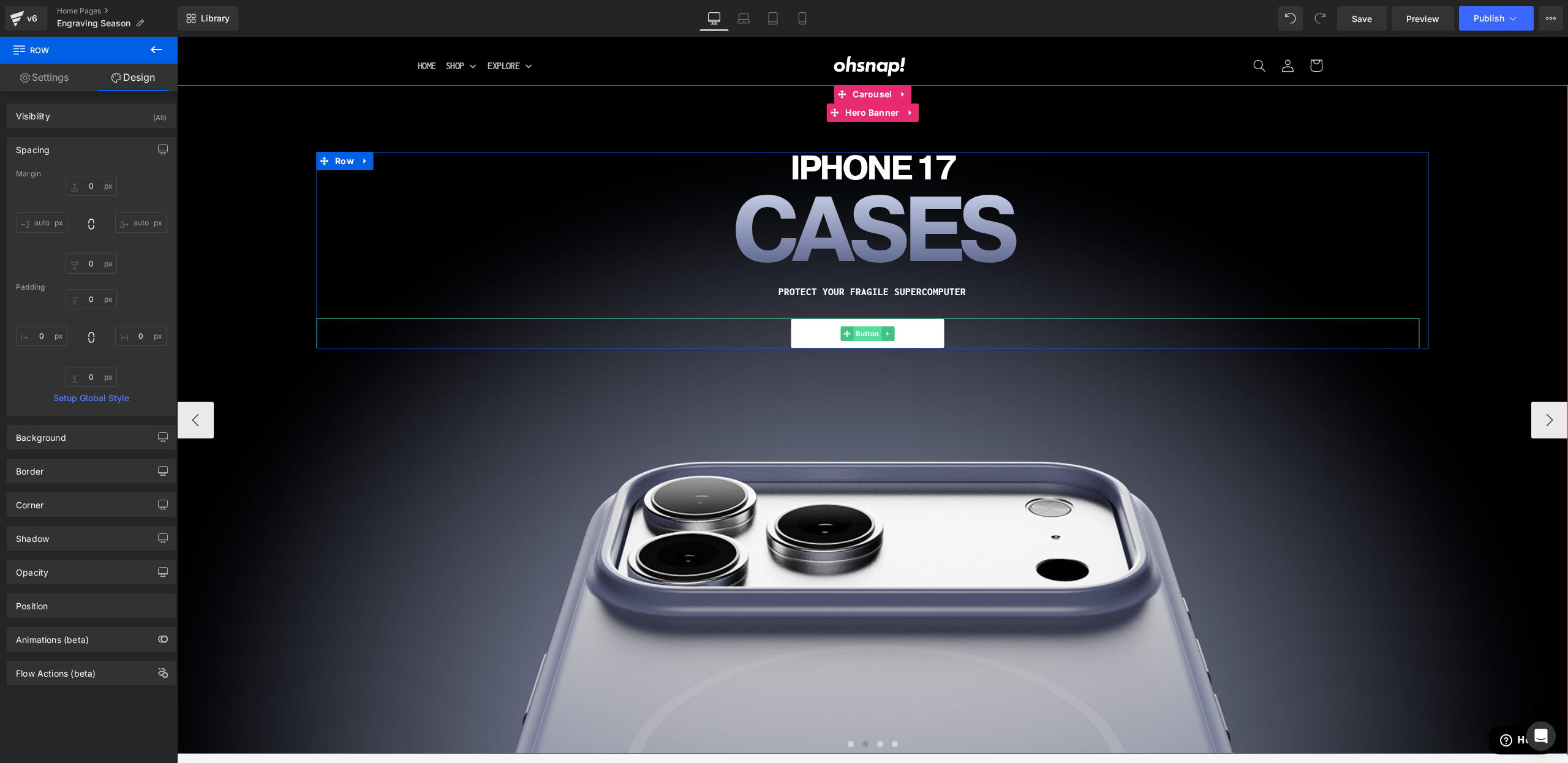
click at [860, 334] on span "Button" at bounding box center [868, 334] width 28 height 15
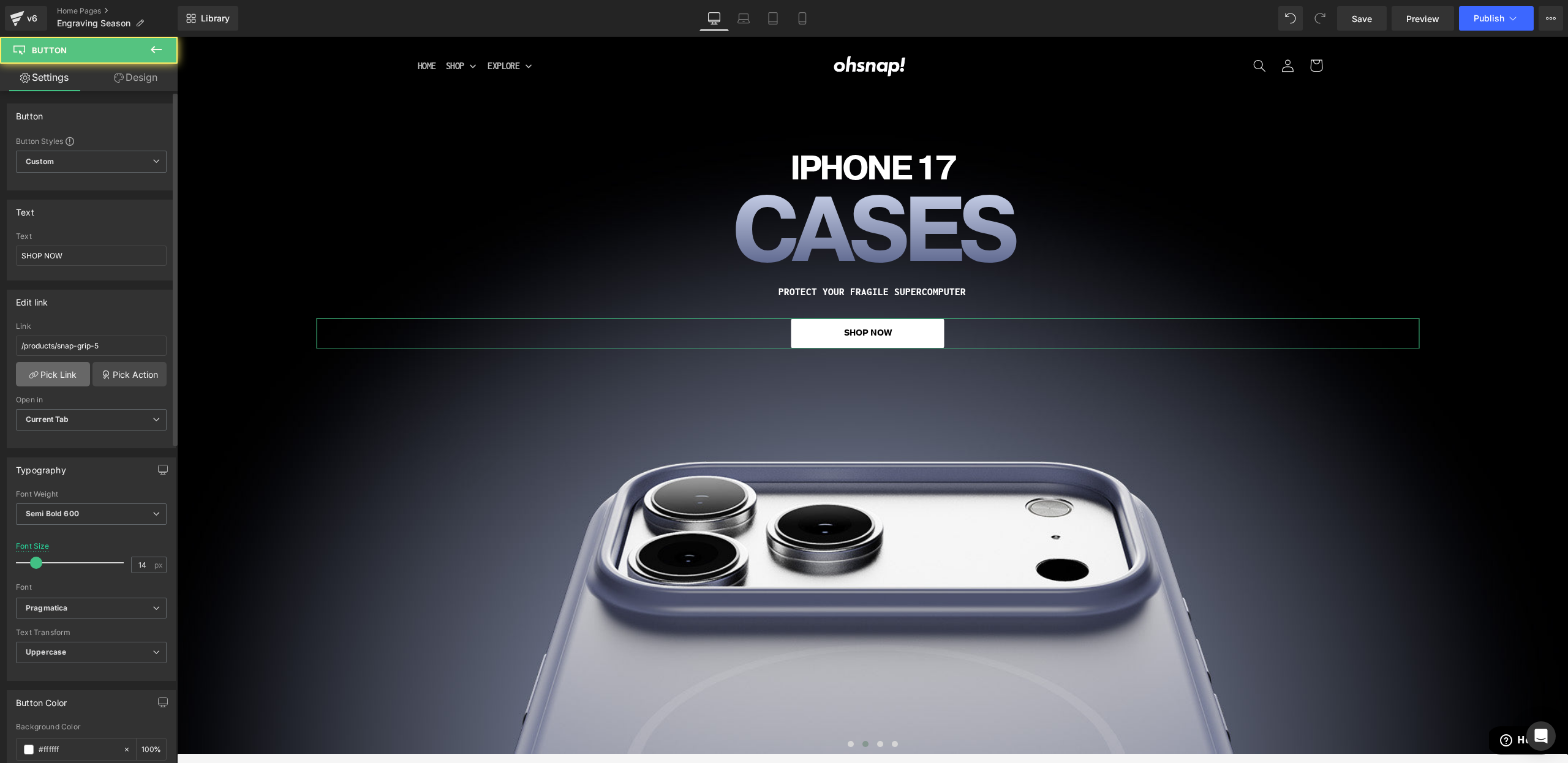
click at [29, 377] on icon at bounding box center [31, 375] width 5 height 5
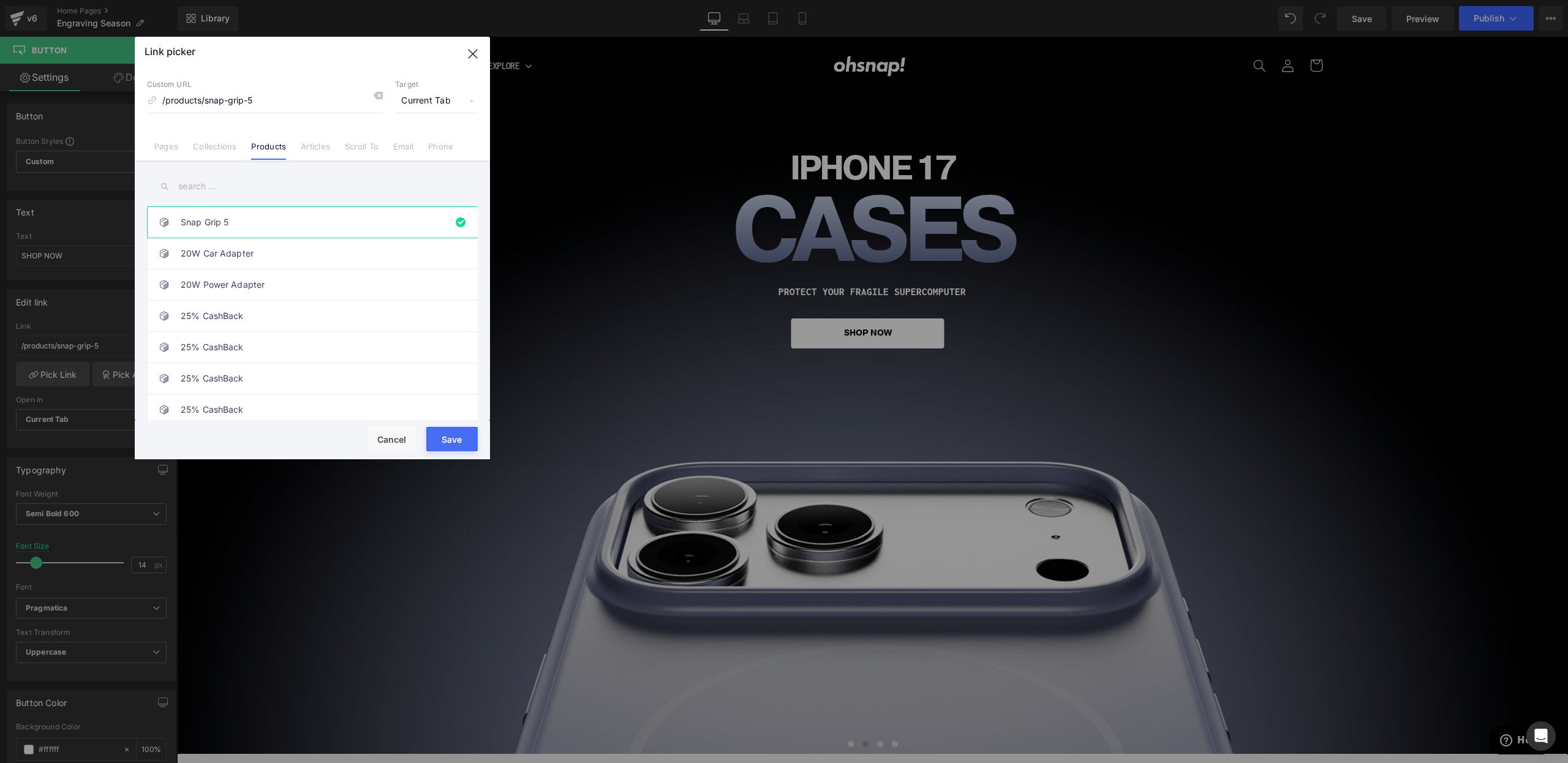
click at [205, 173] on input "text" at bounding box center [312, 186] width 331 height 28
click at [203, 147] on link "Collections" at bounding box center [215, 151] width 44 height 18
click at [207, 184] on input "text" at bounding box center [312, 186] width 331 height 28
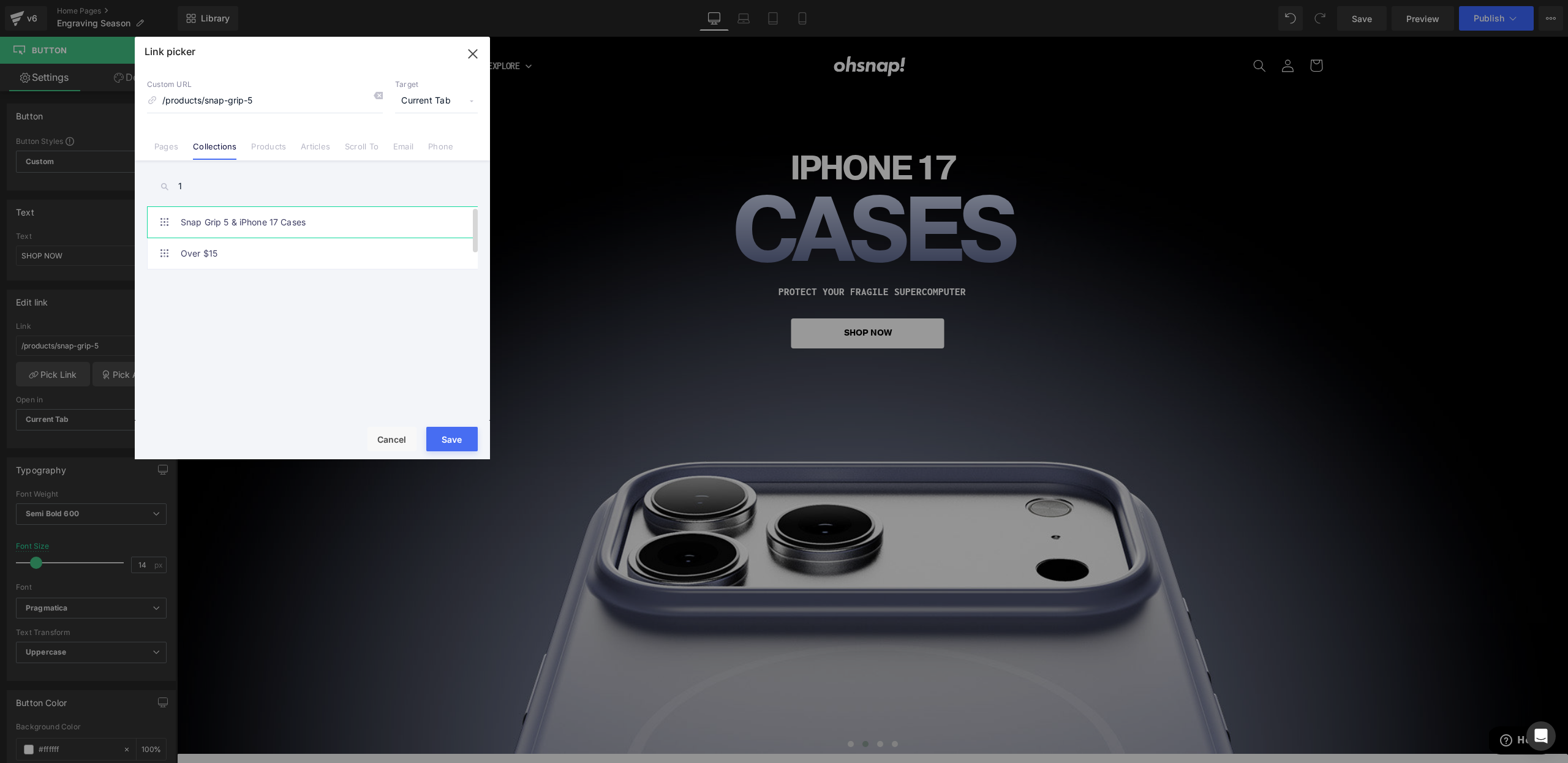
type input "1"
click at [227, 215] on link "Snap Grip 5 & iPhone 17 Cases" at bounding box center [315, 222] width 270 height 30
click at [464, 441] on button "Save" at bounding box center [452, 439] width 52 height 24
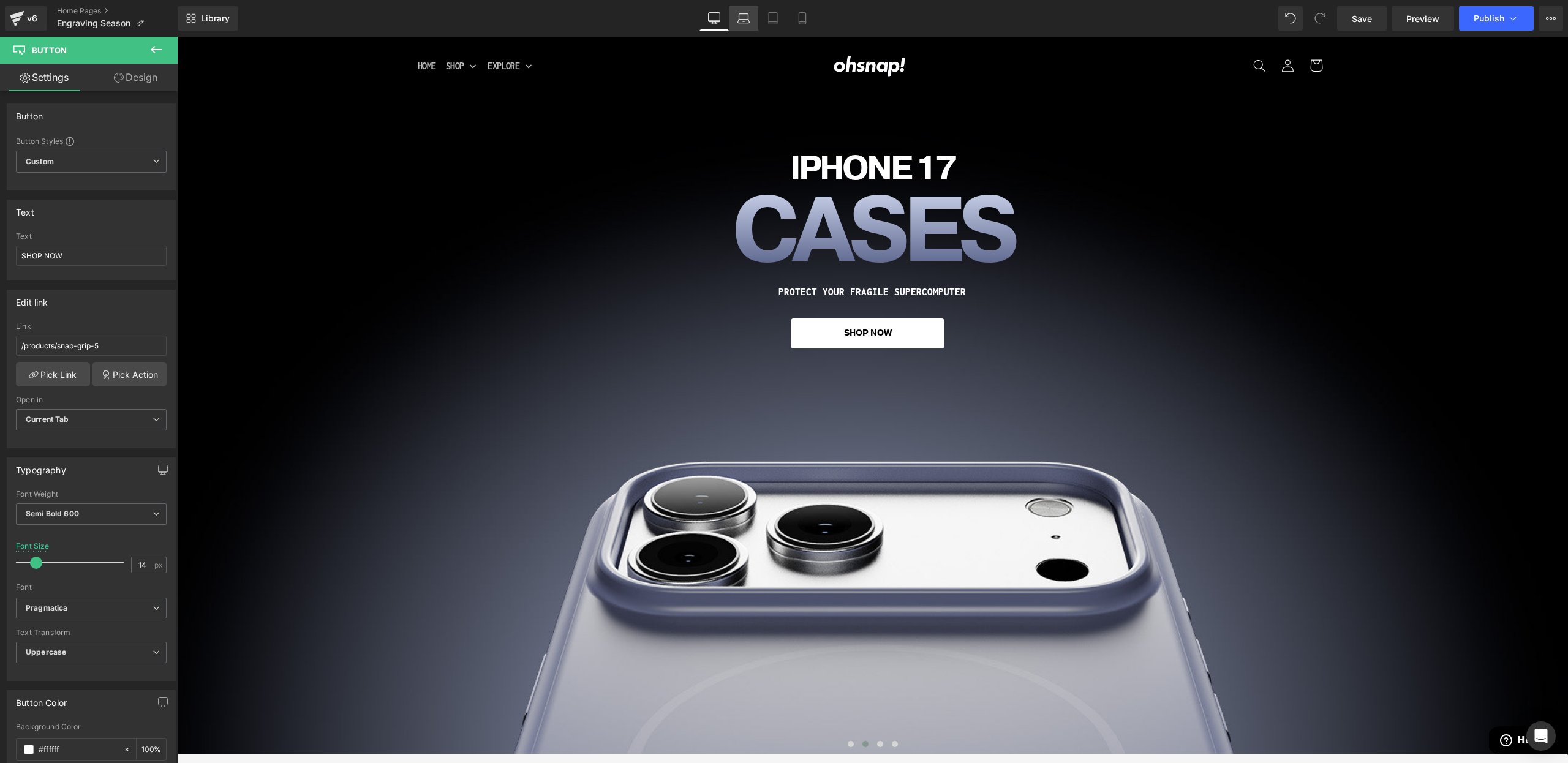
click at [744, 18] on icon at bounding box center [743, 18] width 13 height 13
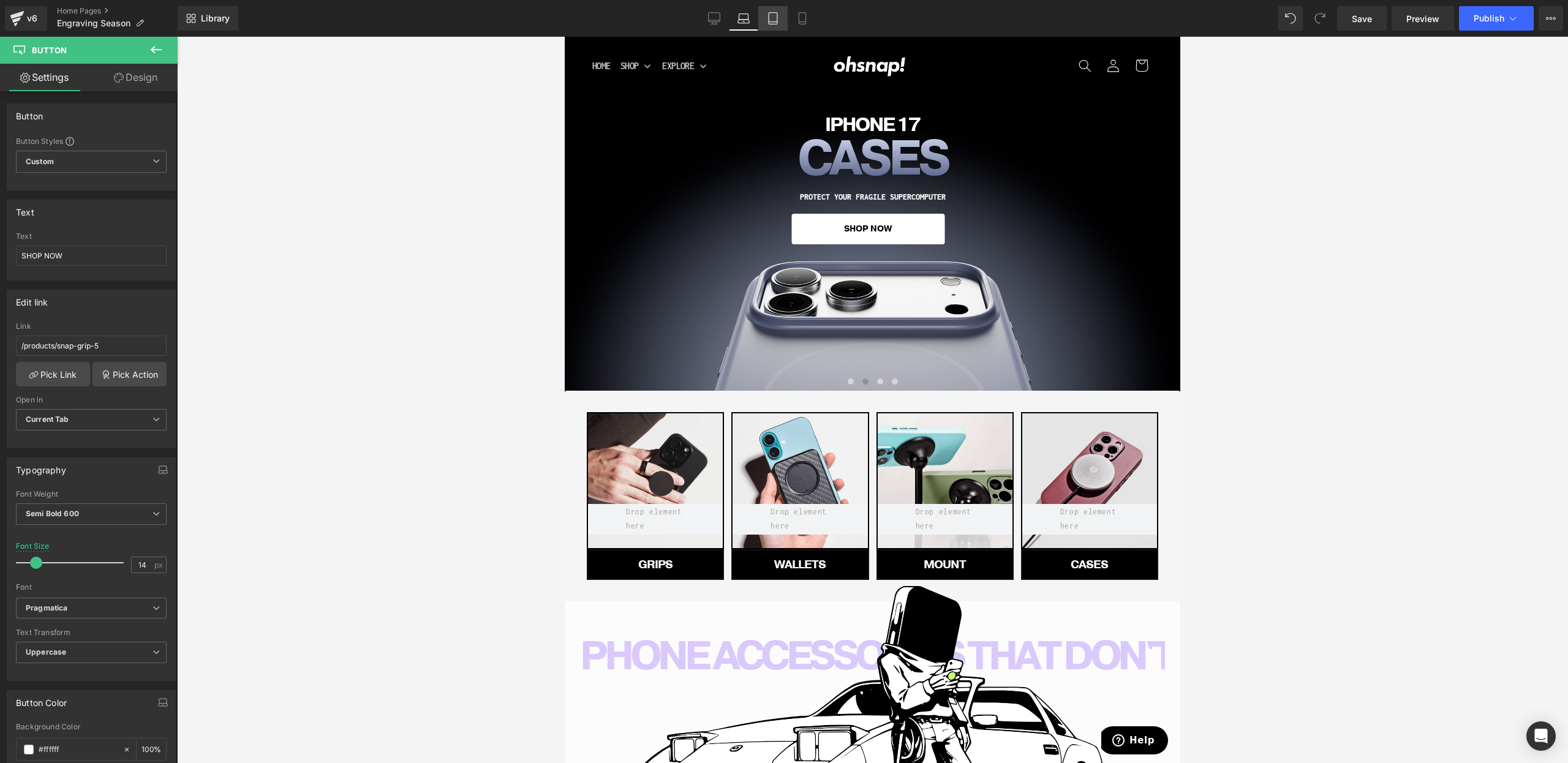
click at [768, 13] on link "Tablet" at bounding box center [773, 18] width 29 height 24
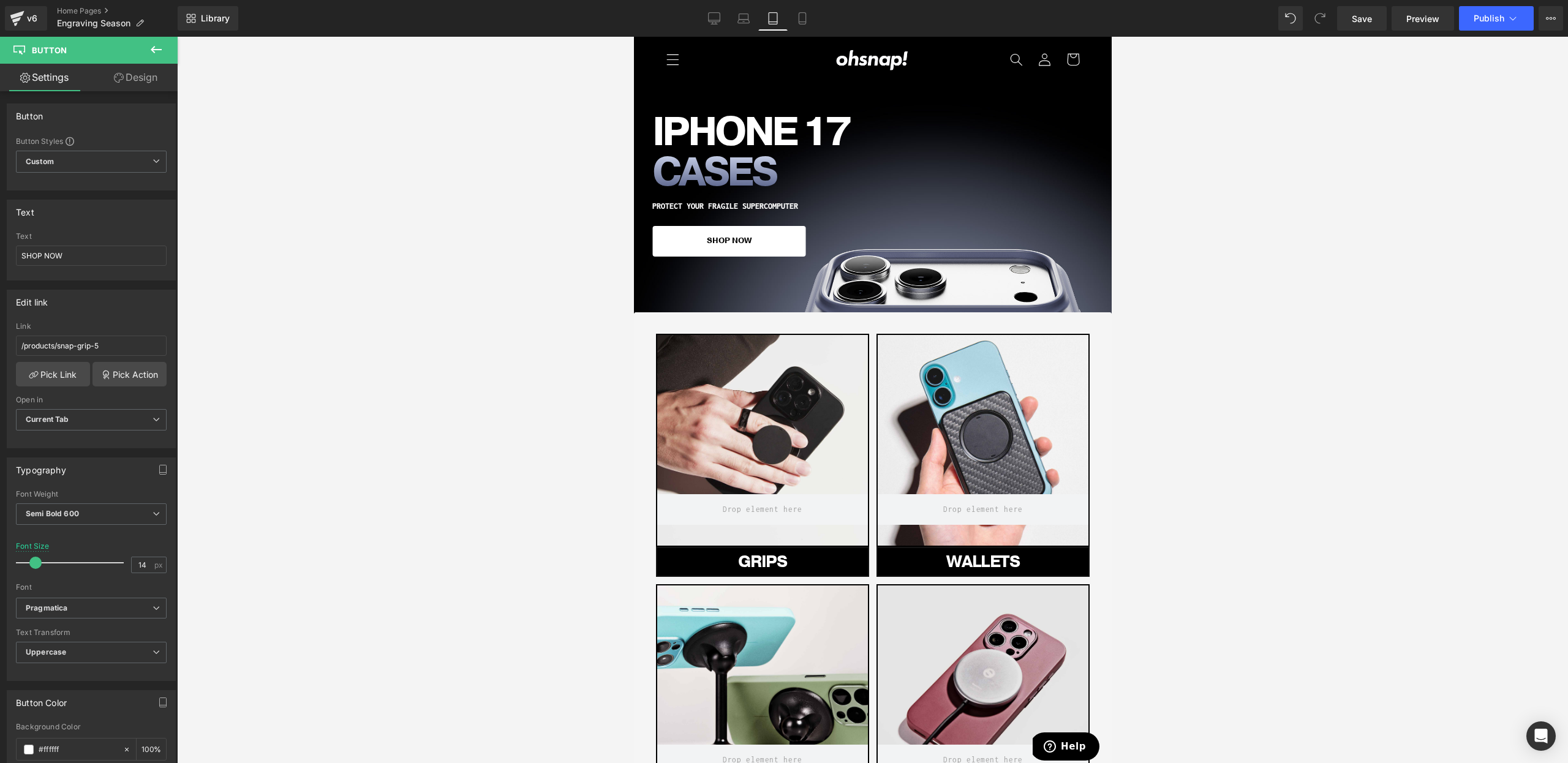
scroll to position [13, 0]
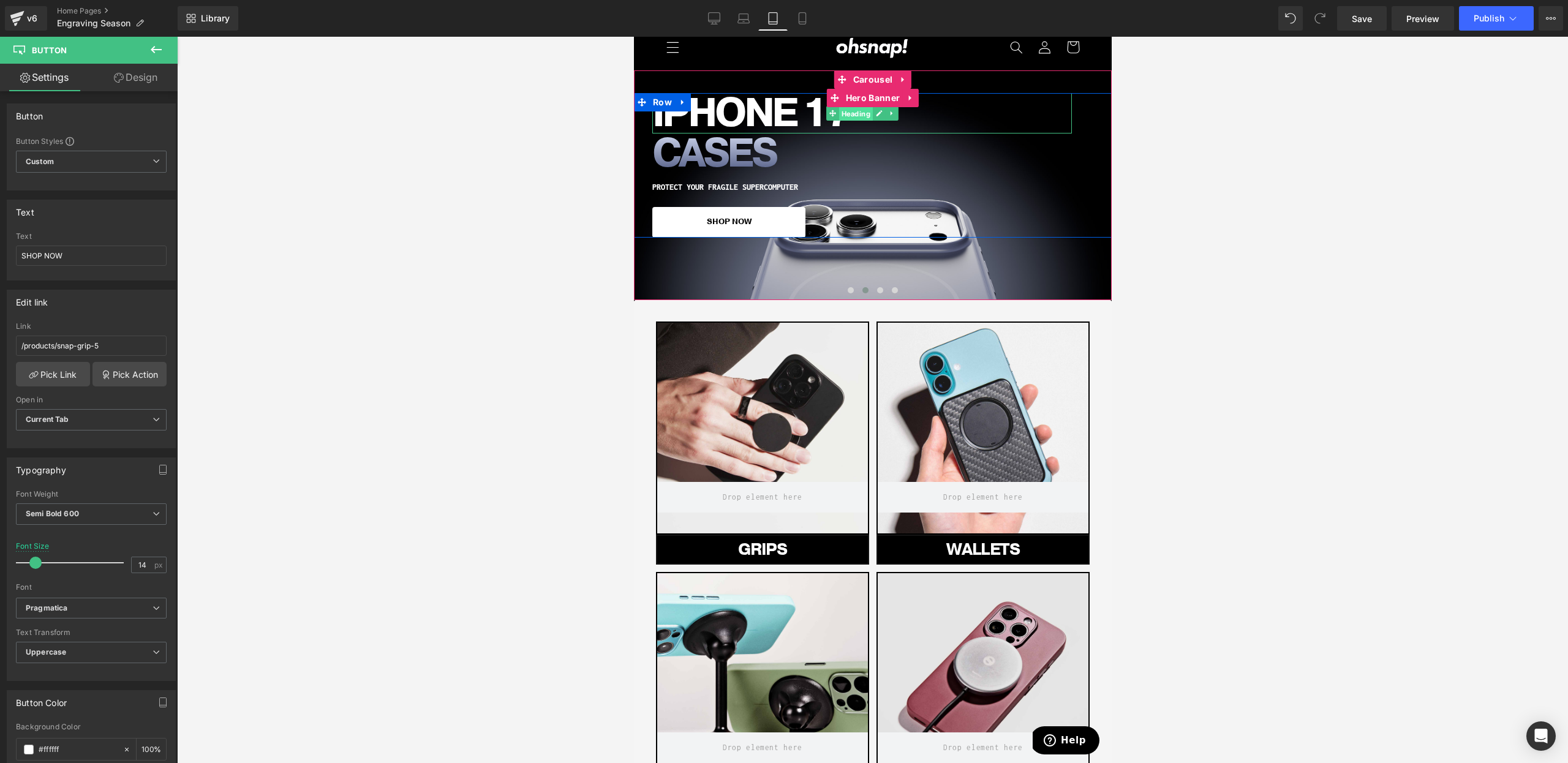
drag, startPoint x: 868, startPoint y: 118, endPoint x: 1068, endPoint y: 273, distance: 253.0
click at [868, 118] on span "Heading" at bounding box center [854, 114] width 34 height 15
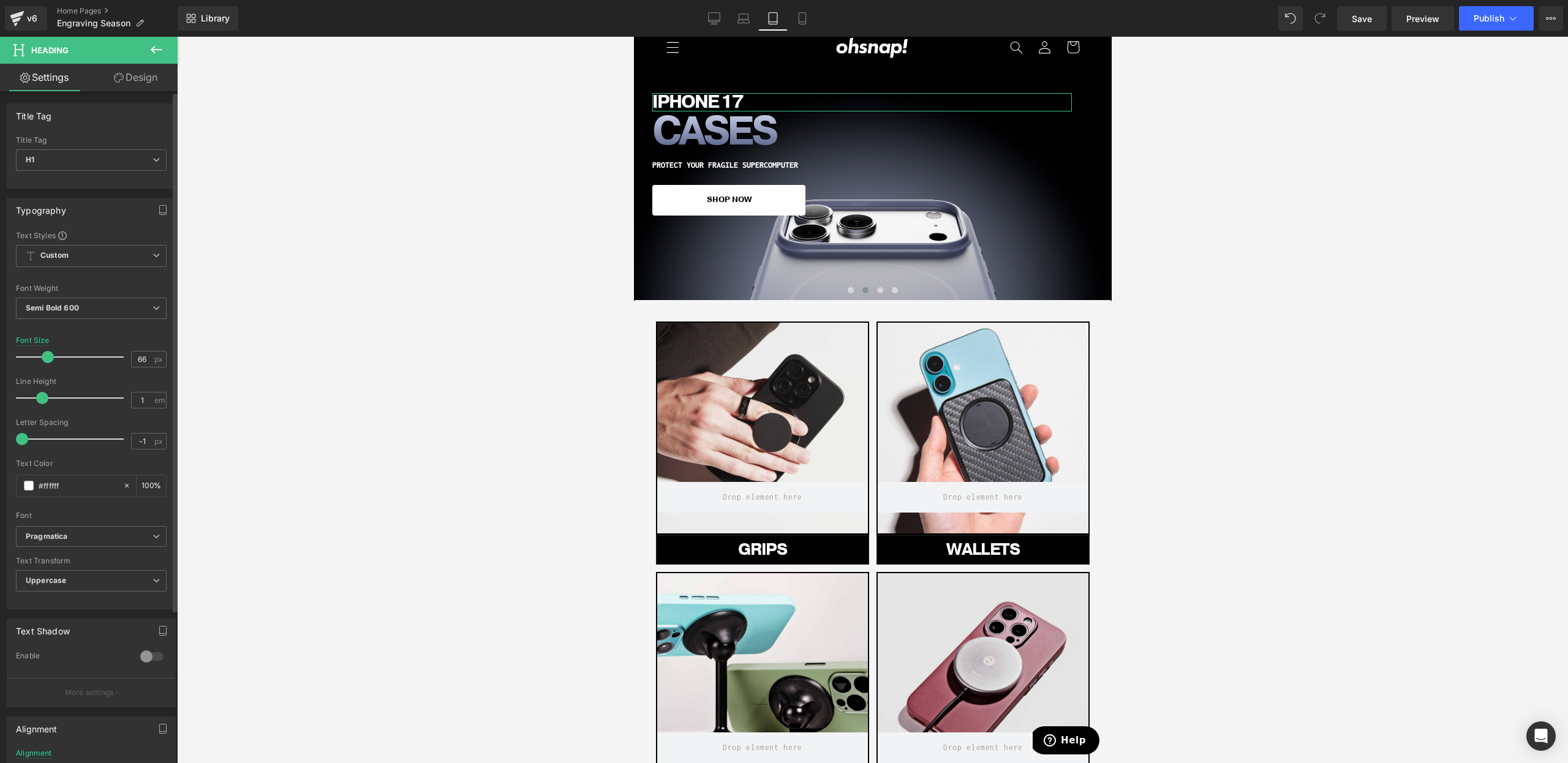
click at [47, 363] on div at bounding box center [73, 357] width 102 height 24
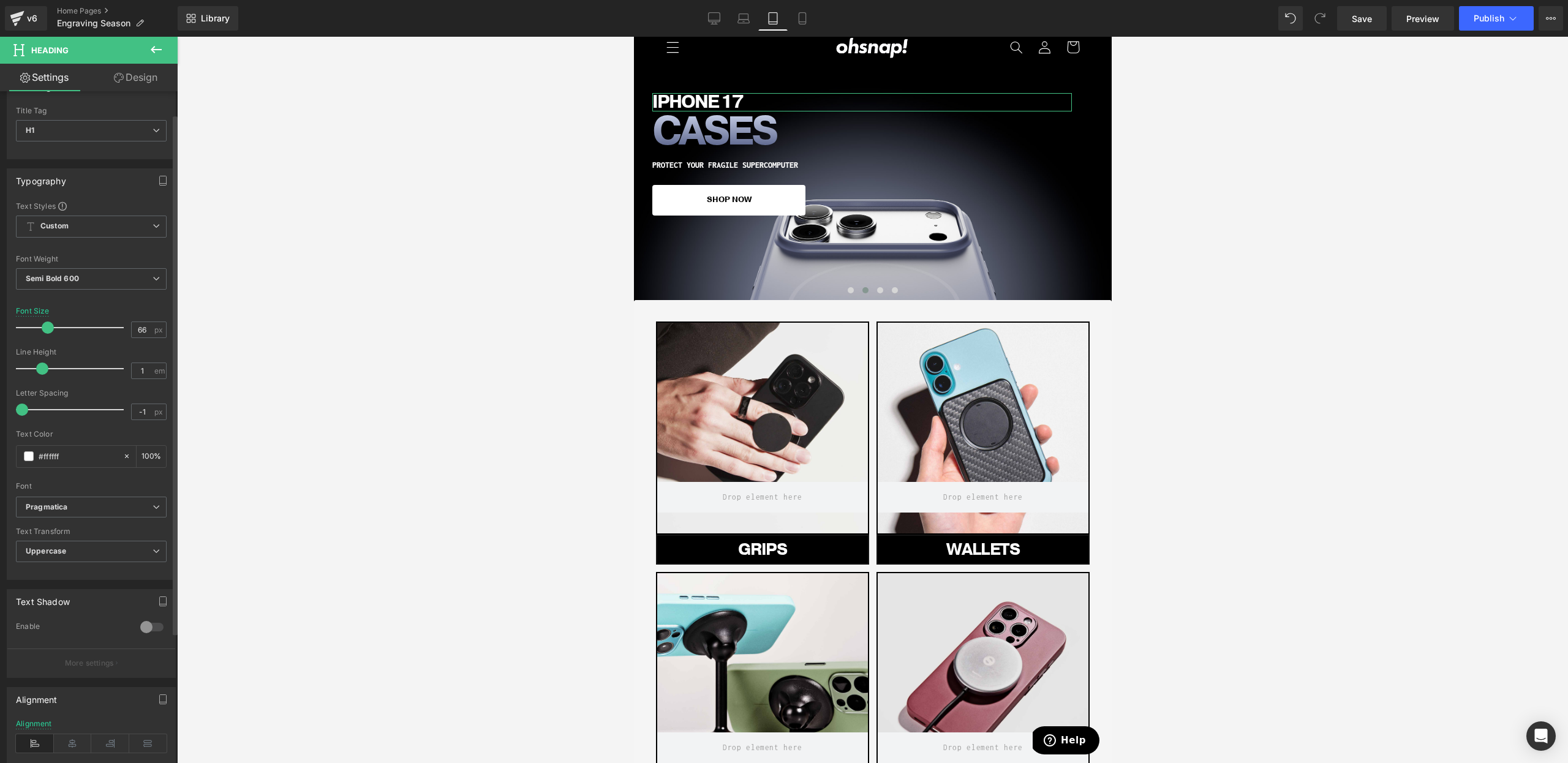
scroll to position [30, 0]
click at [65, 737] on icon at bounding box center [73, 743] width 38 height 18
click at [715, 112] on h1 "CASES" at bounding box center [861, 131] width 420 height 40
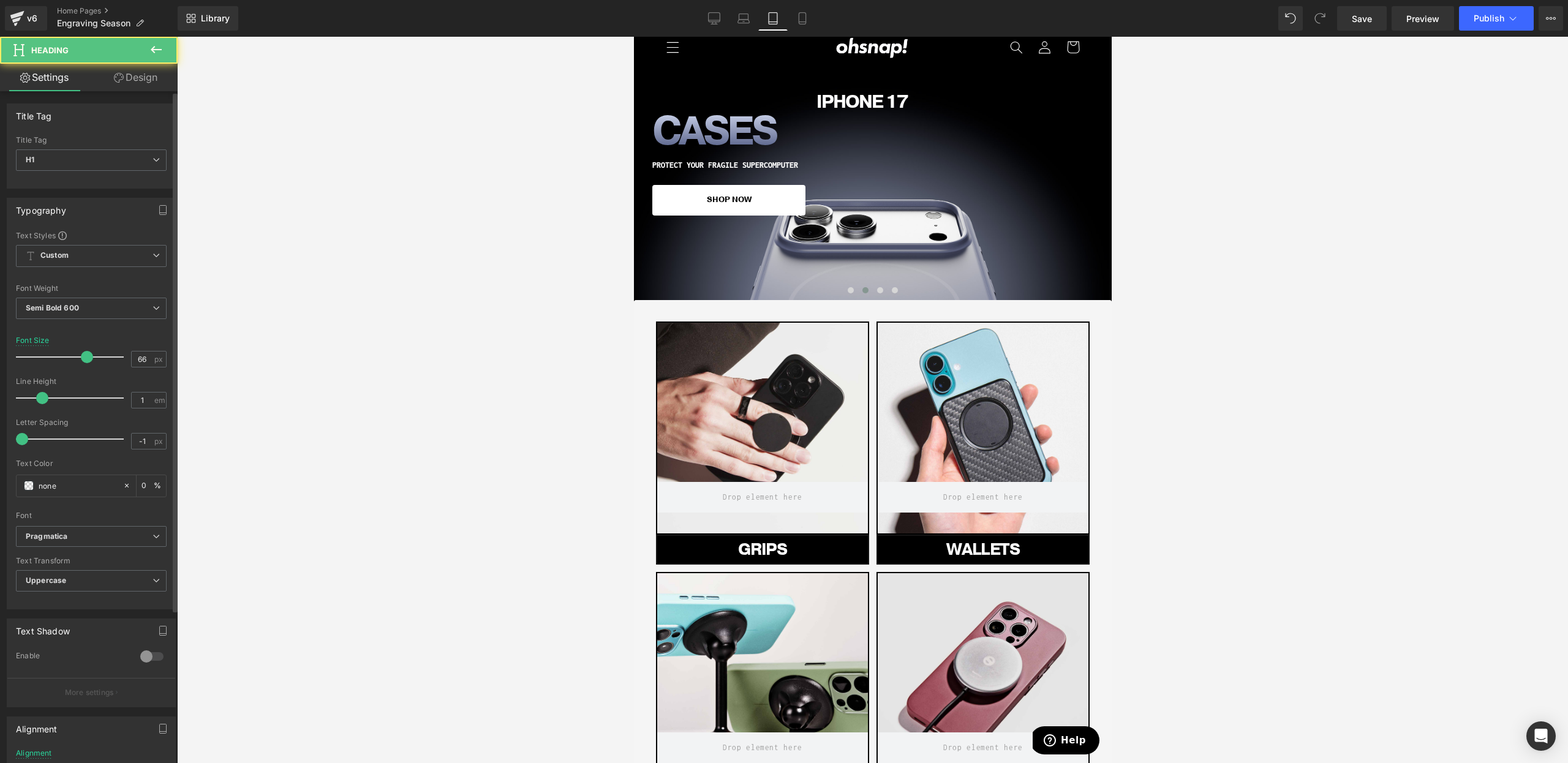
scroll to position [197, 0]
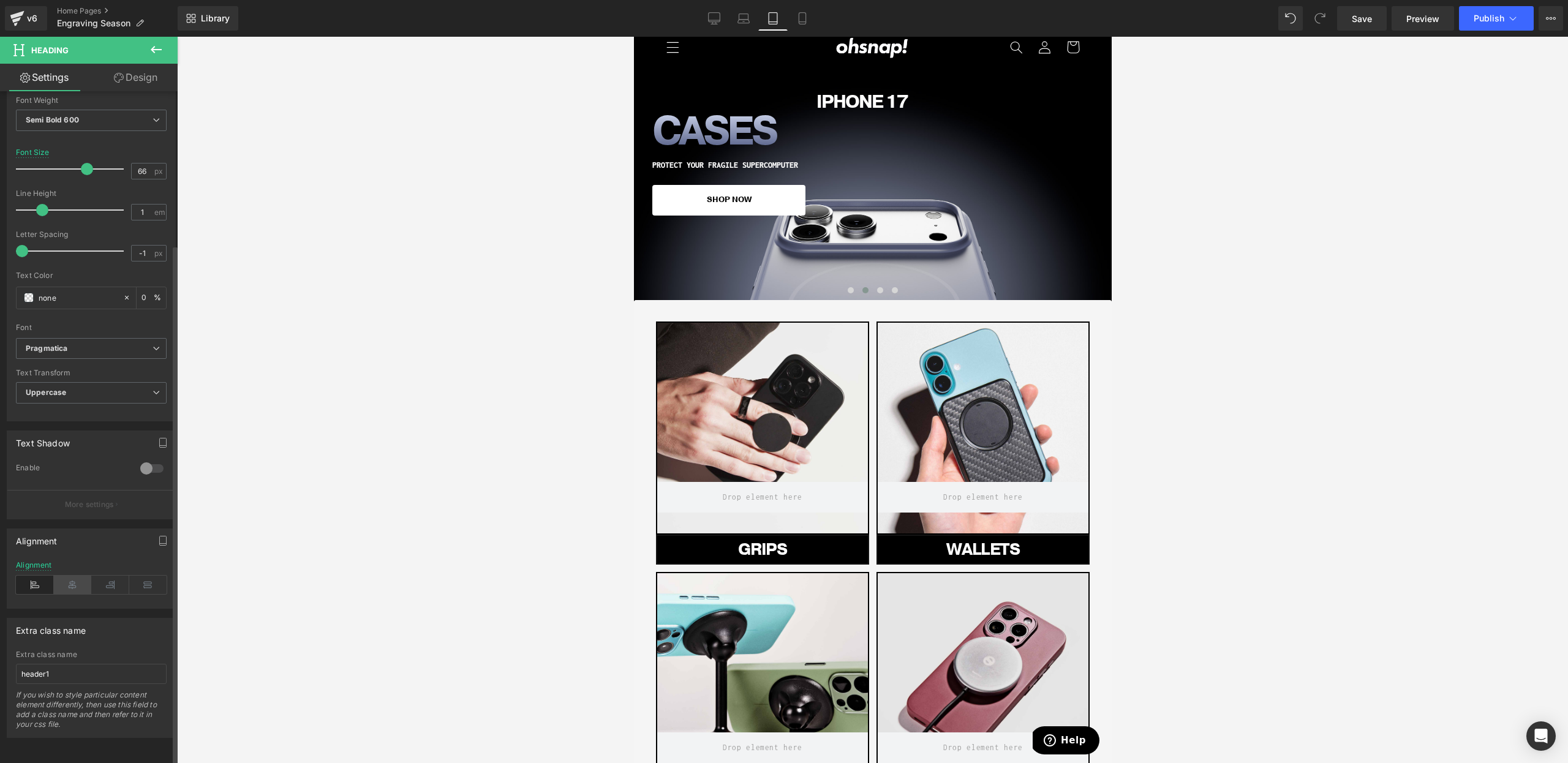
click at [73, 575] on icon at bounding box center [73, 585] width 38 height 18
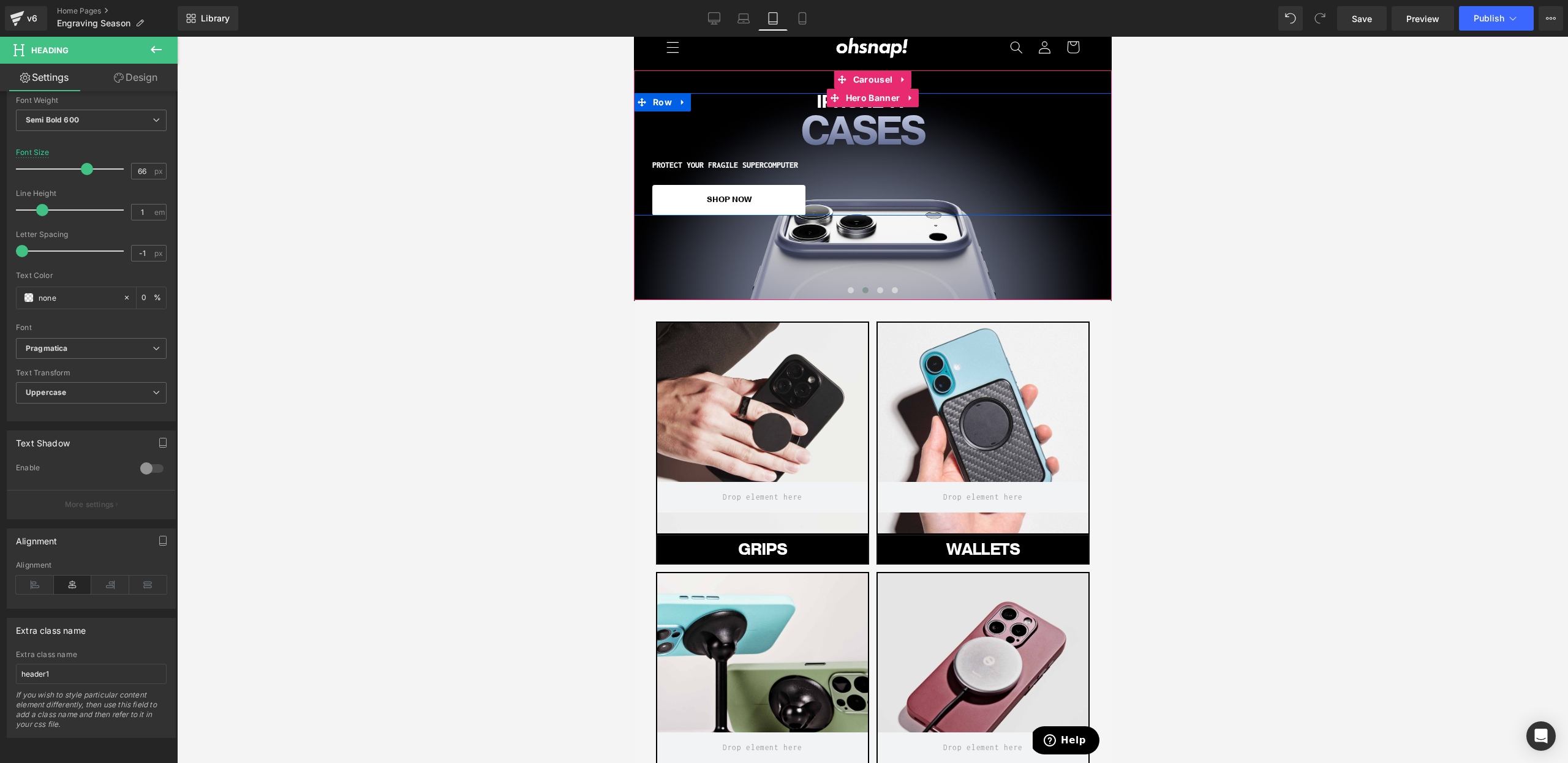
click at [684, 165] on h1 "PROTECT YOUR FRAGILE SUPERCOMPUTER" at bounding box center [861, 165] width 420 height 9
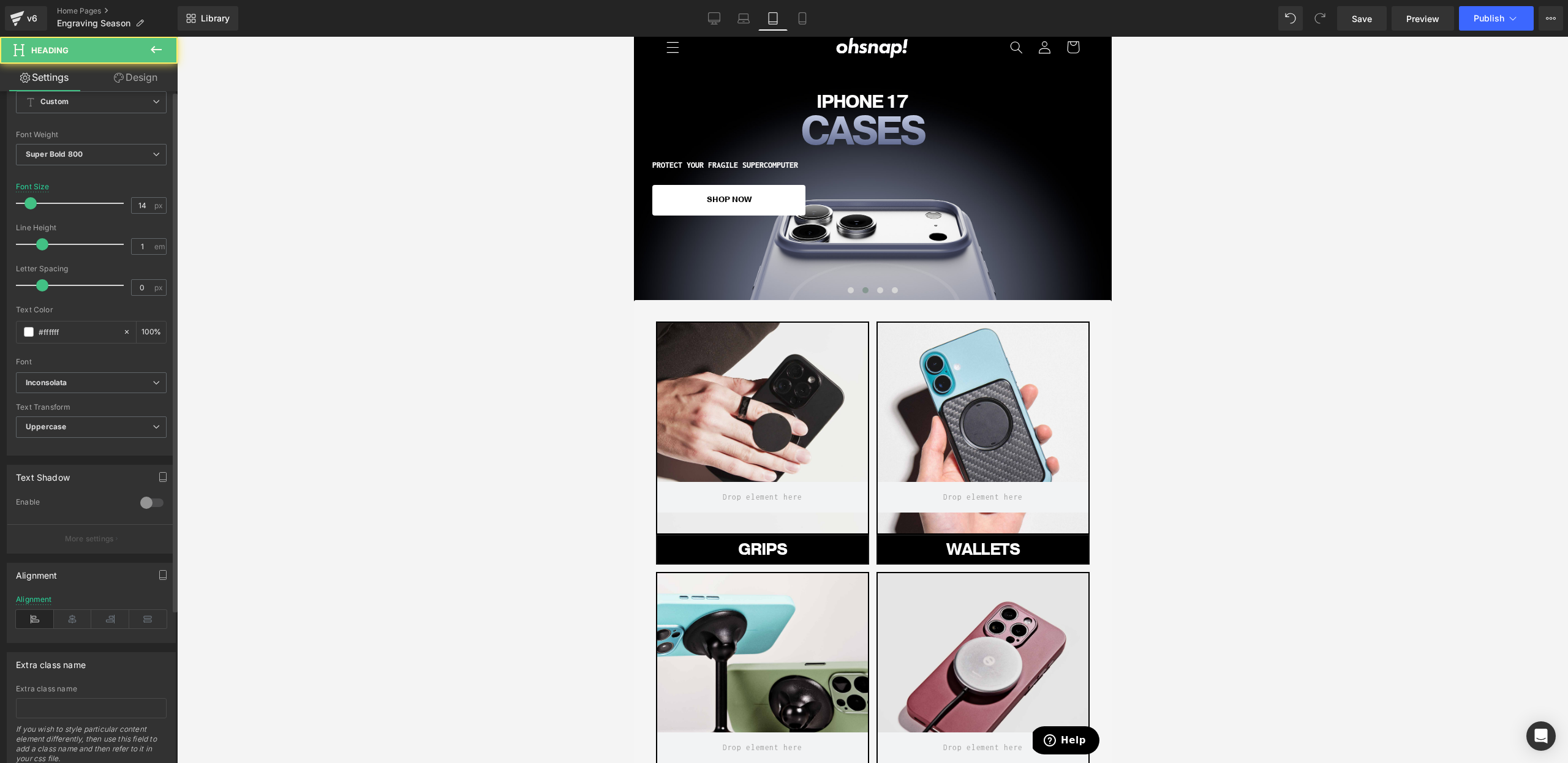
scroll to position [161, 0]
click at [59, 610] on icon at bounding box center [73, 612] width 38 height 18
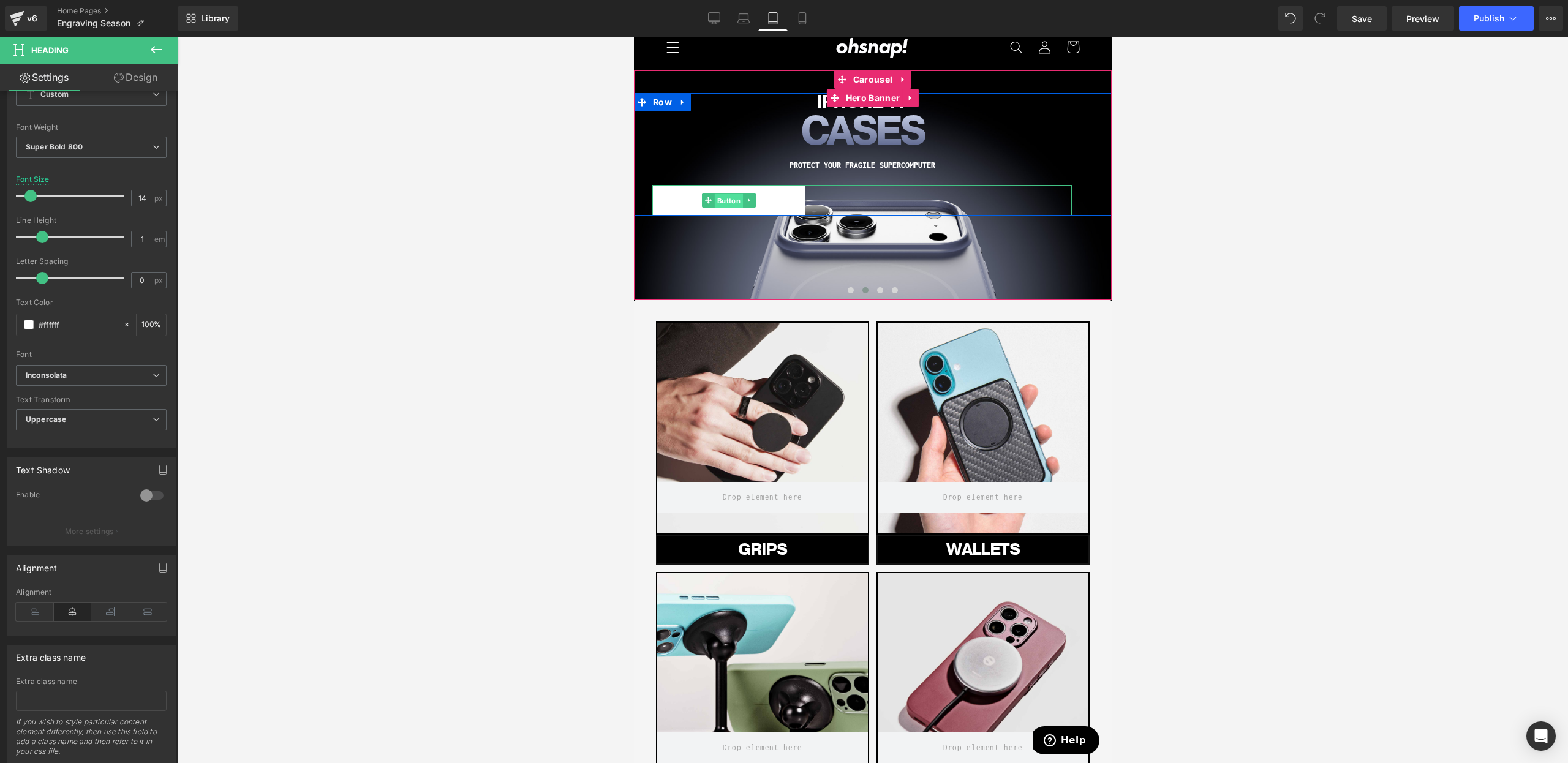
drag, startPoint x: 722, startPoint y: 197, endPoint x: 871, endPoint y: 612, distance: 440.9
click at [722, 197] on span "Button" at bounding box center [728, 201] width 28 height 15
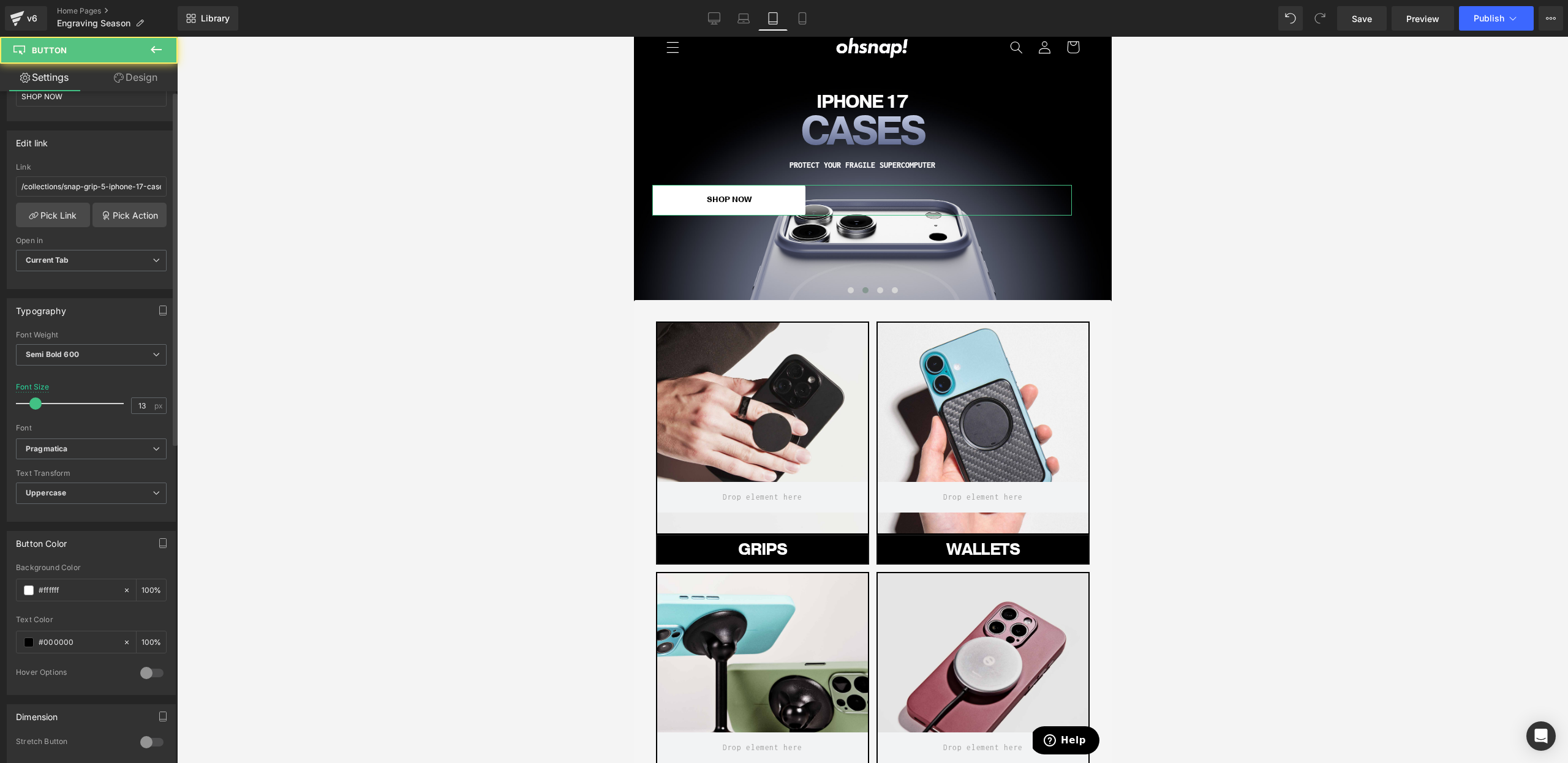
scroll to position [562, 0]
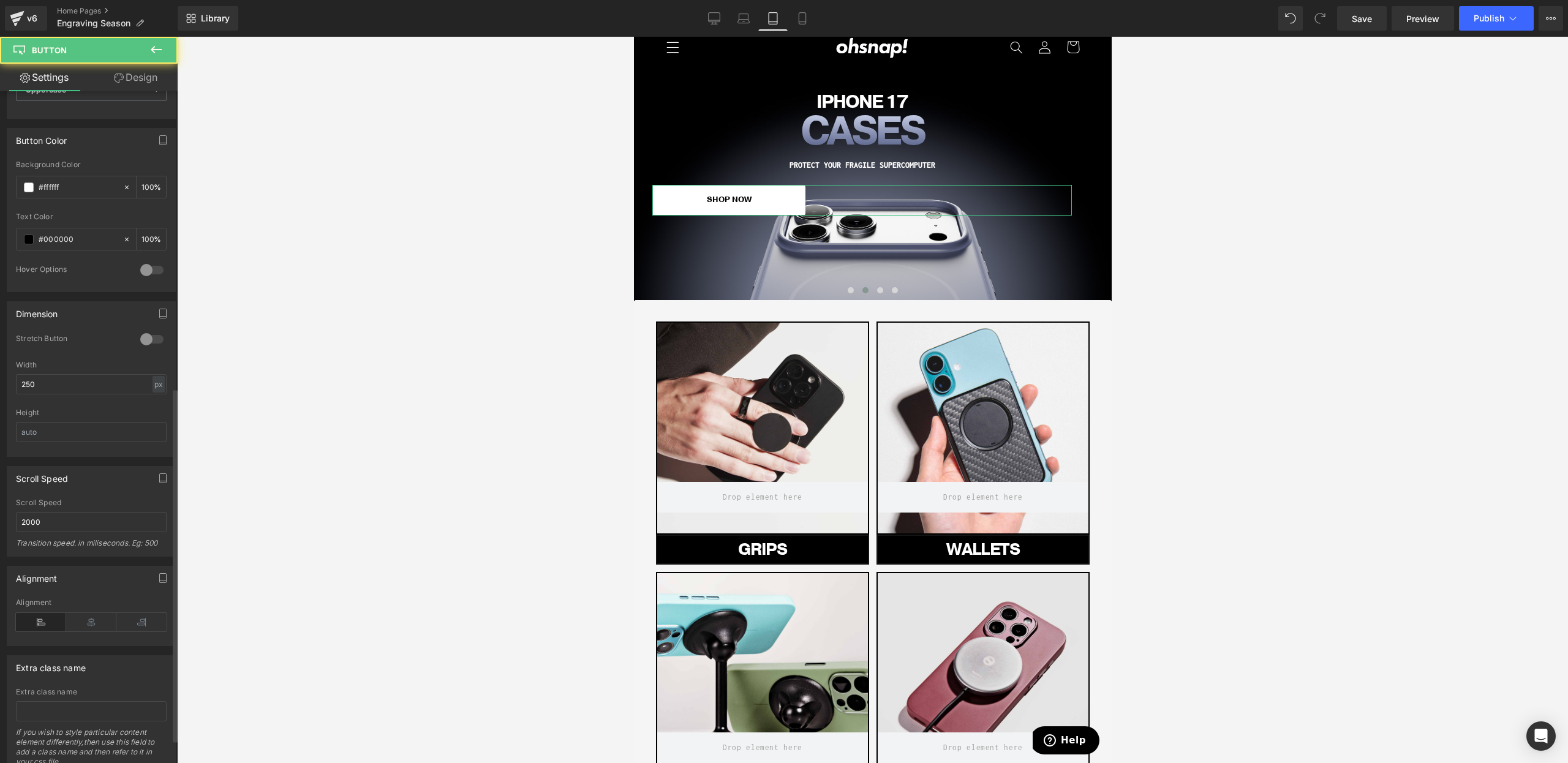
click at [73, 630] on div "Alignment" at bounding box center [91, 622] width 151 height 47
click at [103, 617] on icon at bounding box center [91, 622] width 50 height 18
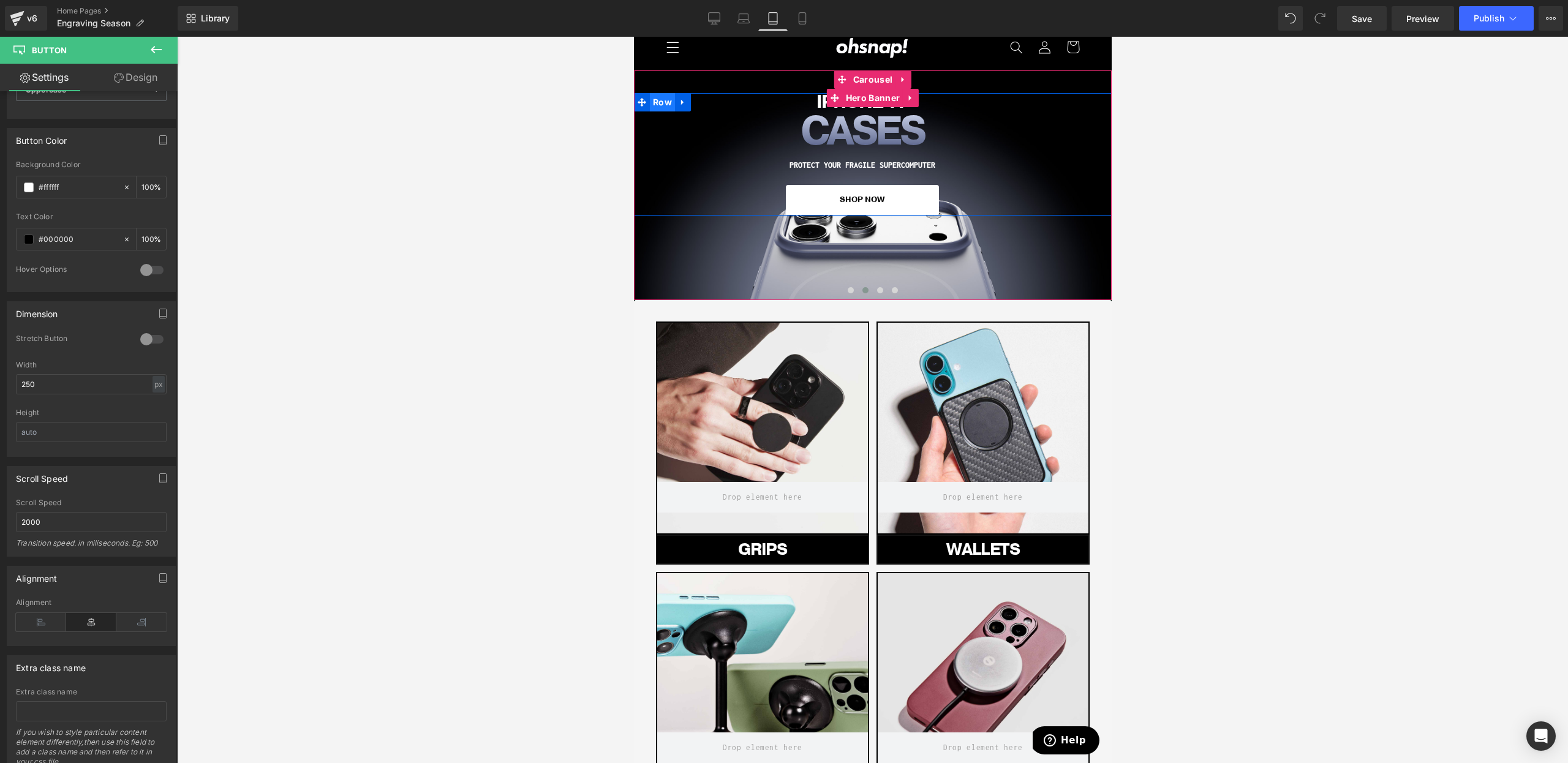
drag, startPoint x: 663, startPoint y: 102, endPoint x: 839, endPoint y: 122, distance: 177.1
click at [663, 102] on span "Row" at bounding box center [662, 102] width 25 height 18
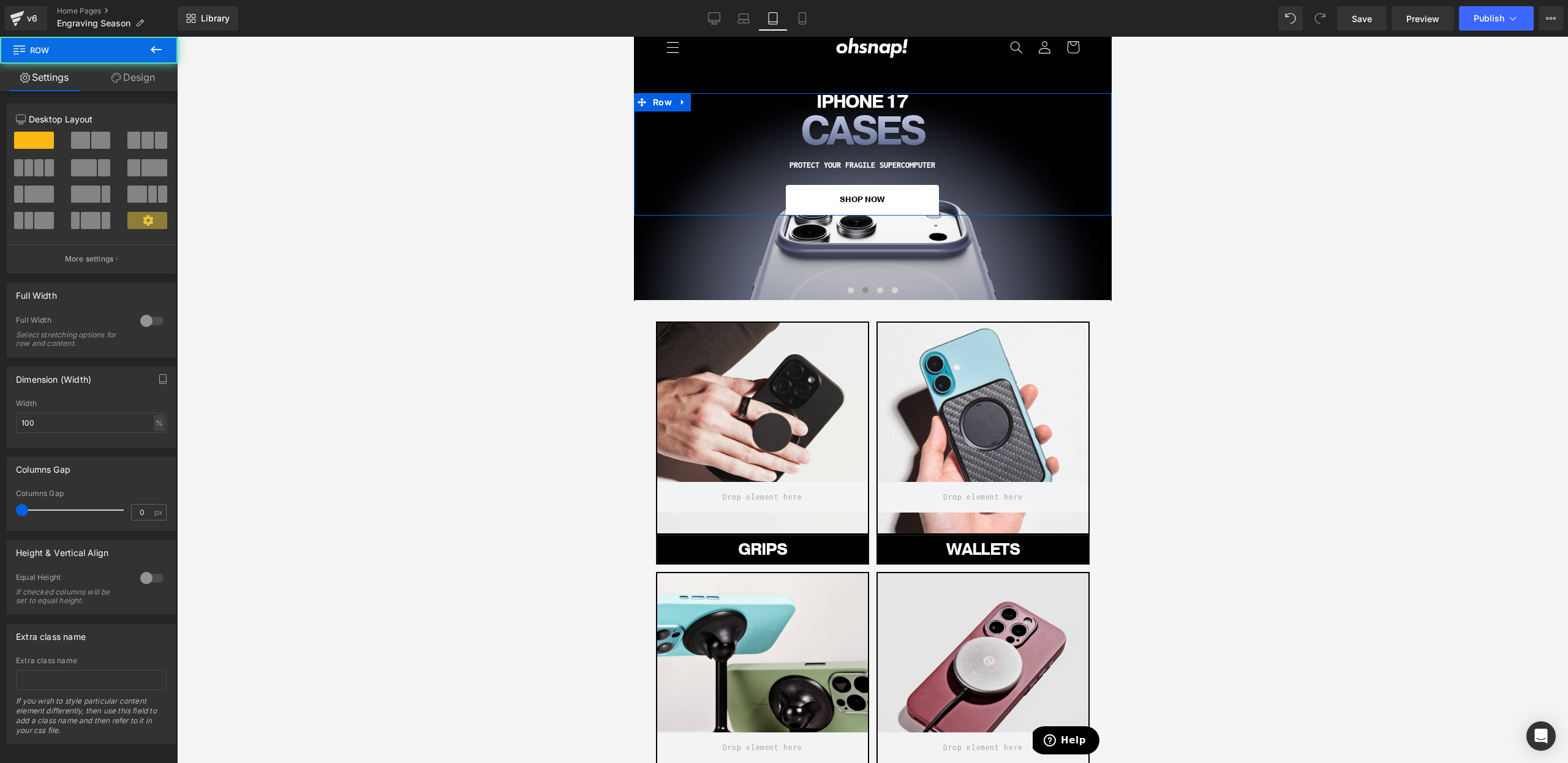
click at [149, 80] on link "Design" at bounding box center [133, 77] width 89 height 28
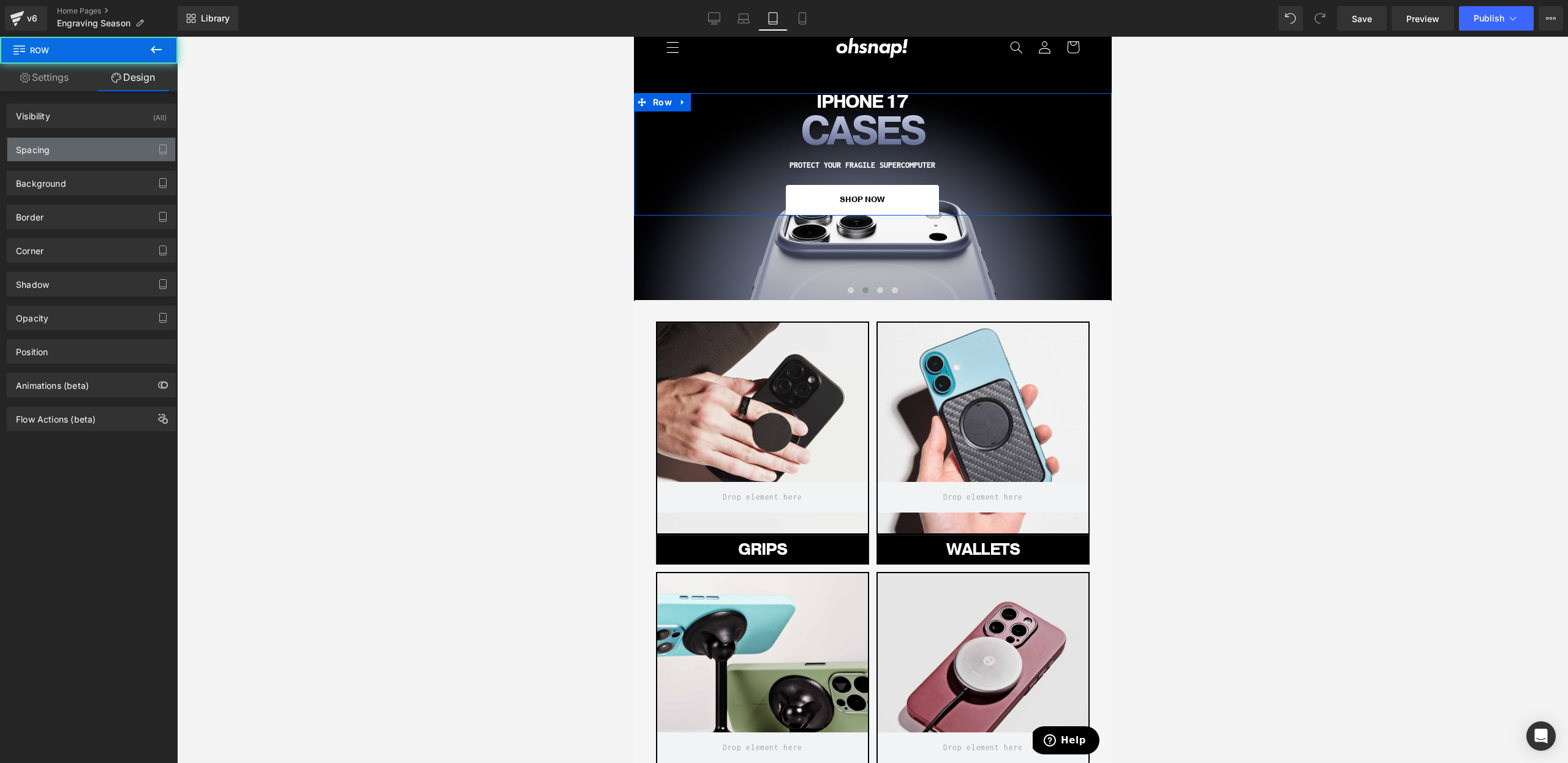
click at [65, 149] on div "Spacing" at bounding box center [91, 149] width 168 height 23
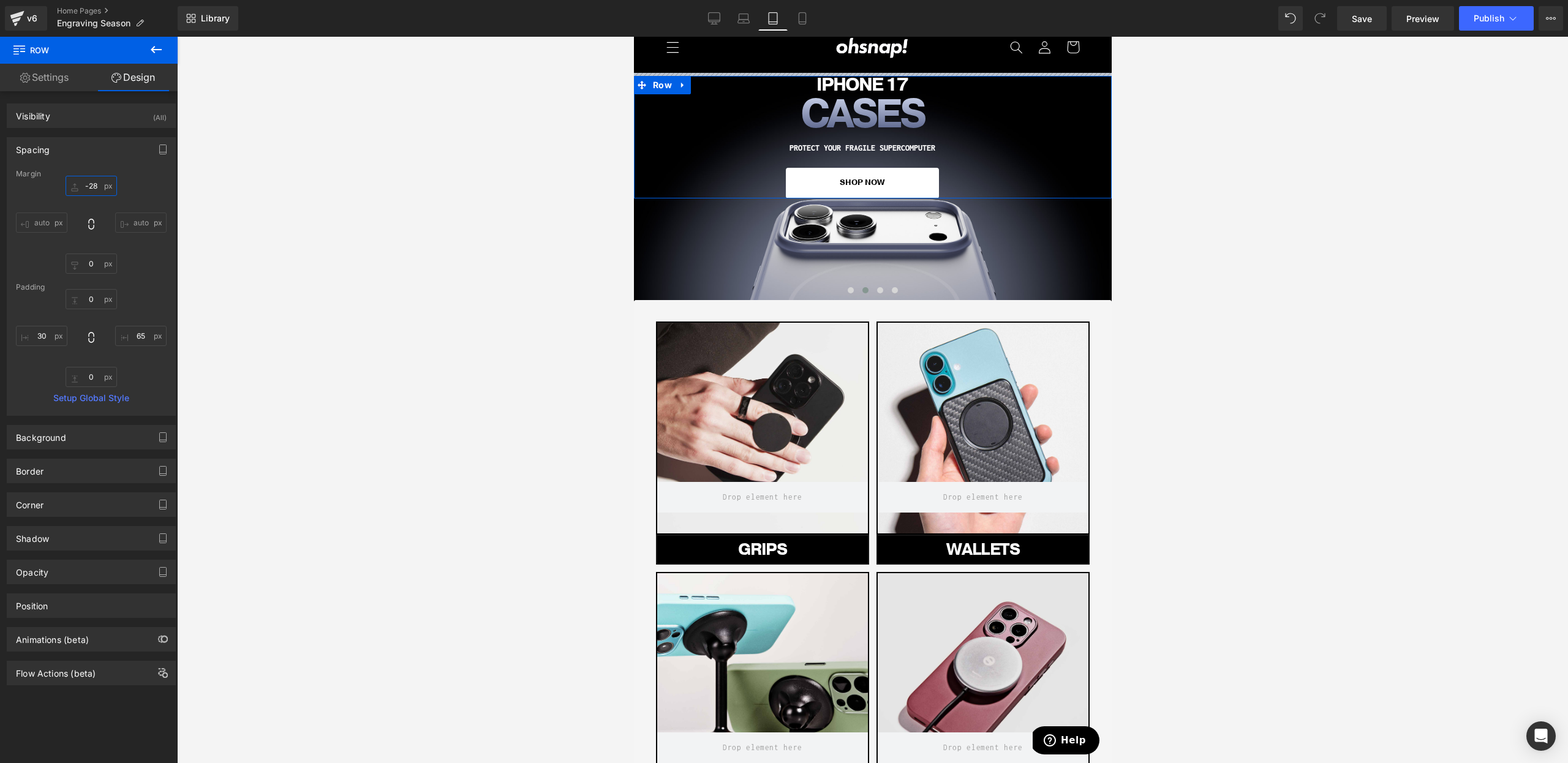
drag, startPoint x: 84, startPoint y: 189, endPoint x: 79, endPoint y: 205, distance: 16.8
click at [79, 205] on div "0 auto 0 auto" at bounding box center [91, 225] width 151 height 98
click at [42, 336] on input "30" at bounding box center [42, 336] width 52 height 20
type input "0"
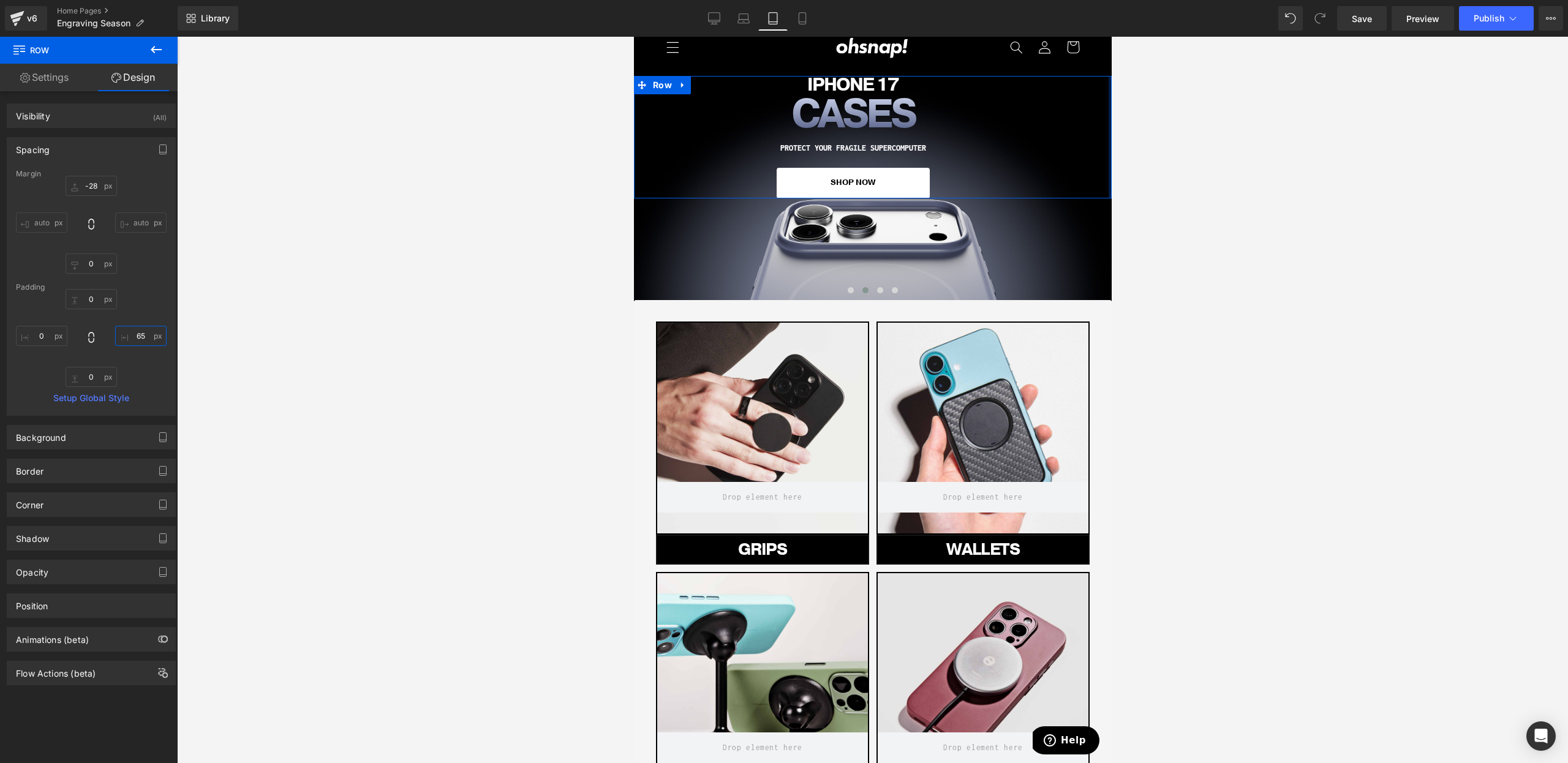
click at [126, 334] on input "65" at bounding box center [141, 336] width 52 height 20
type input "0"
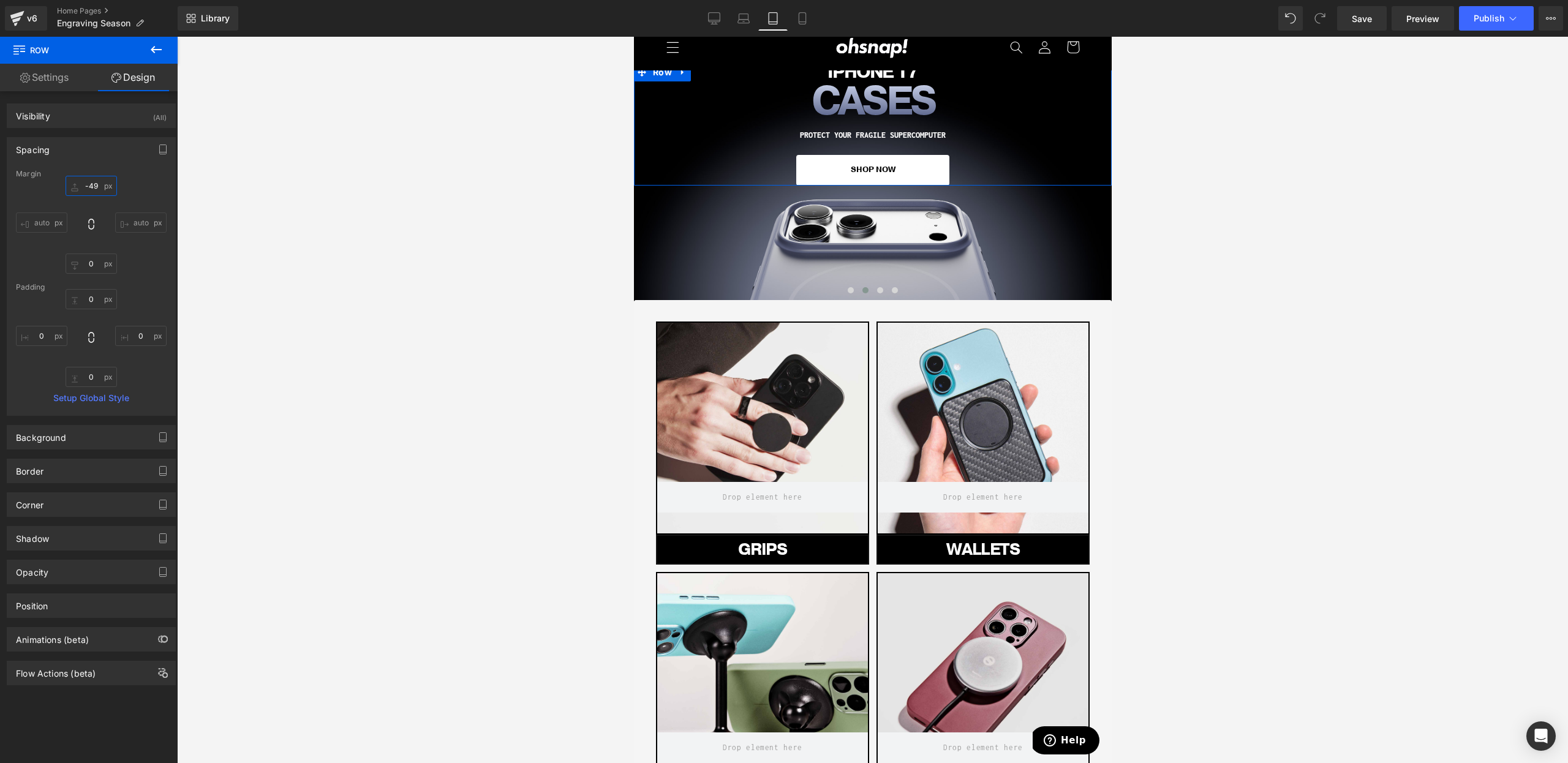
drag, startPoint x: 90, startPoint y: 181, endPoint x: 87, endPoint y: 174, distance: 7.6
click at [89, 172] on div "Margin 0 auto 0 auto Padding 0 0 0 0 Setup Global Style" at bounding box center [91, 293] width 168 height 246
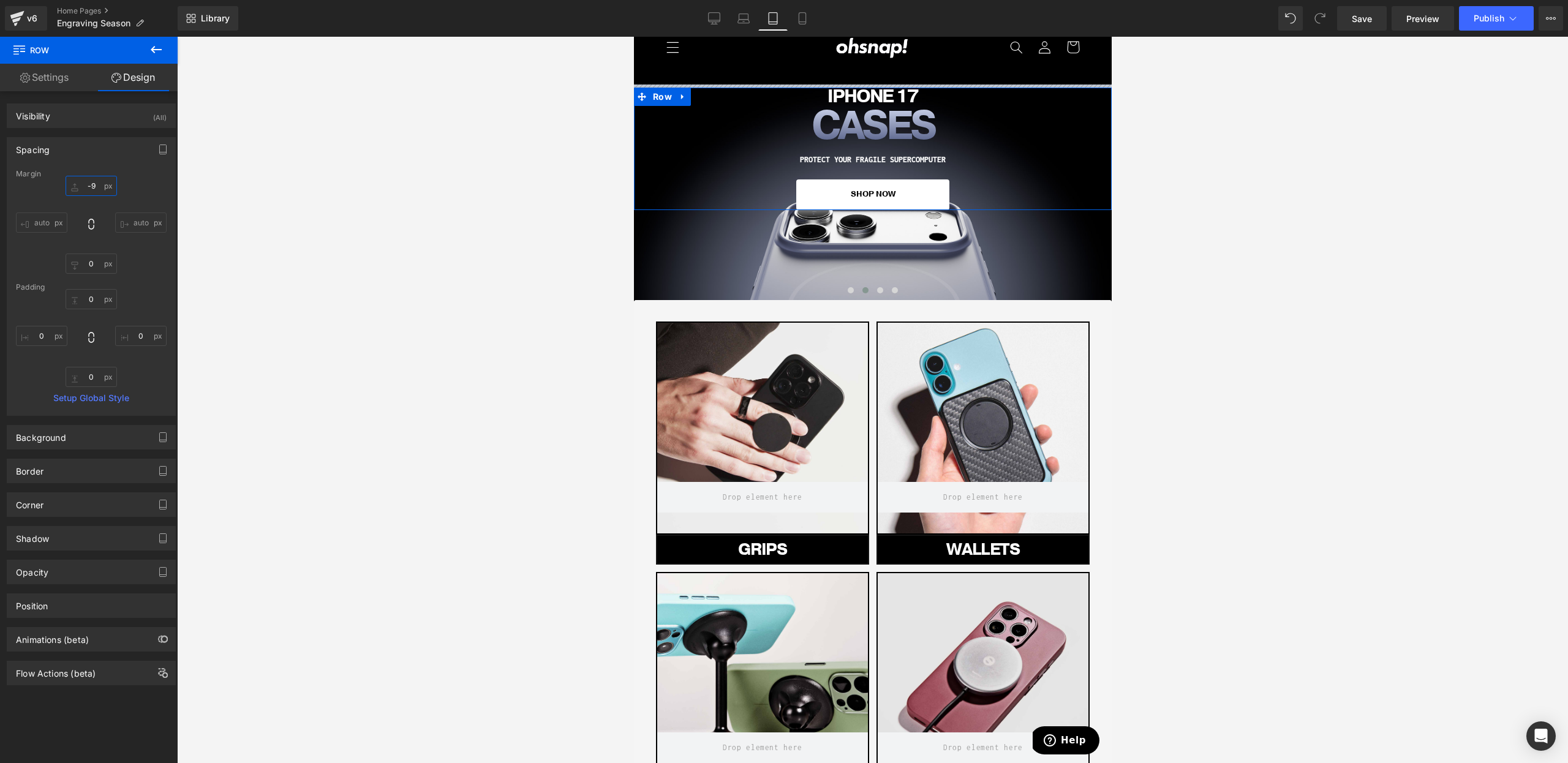
drag, startPoint x: 89, startPoint y: 187, endPoint x: 89, endPoint y: 163, distance: 24.0
click at [89, 163] on div "Spacing Margin 0 auto 0 auto Padding 0 0 0 0 Setup Global Style" at bounding box center [91, 277] width 169 height 279
click at [1316, 312] on div at bounding box center [872, 400] width 1391 height 726
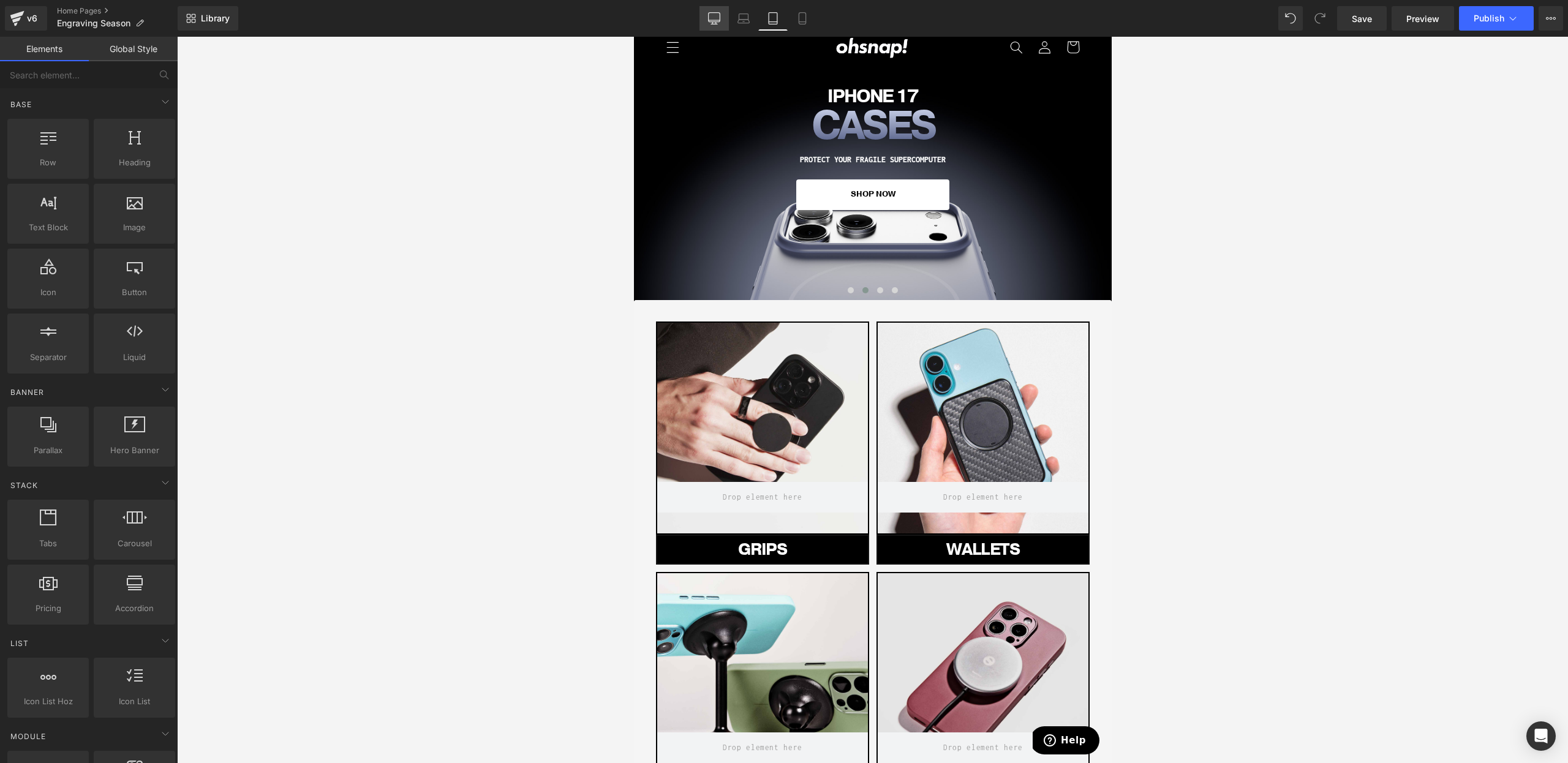
click at [703, 17] on link "Desktop" at bounding box center [714, 18] width 29 height 24
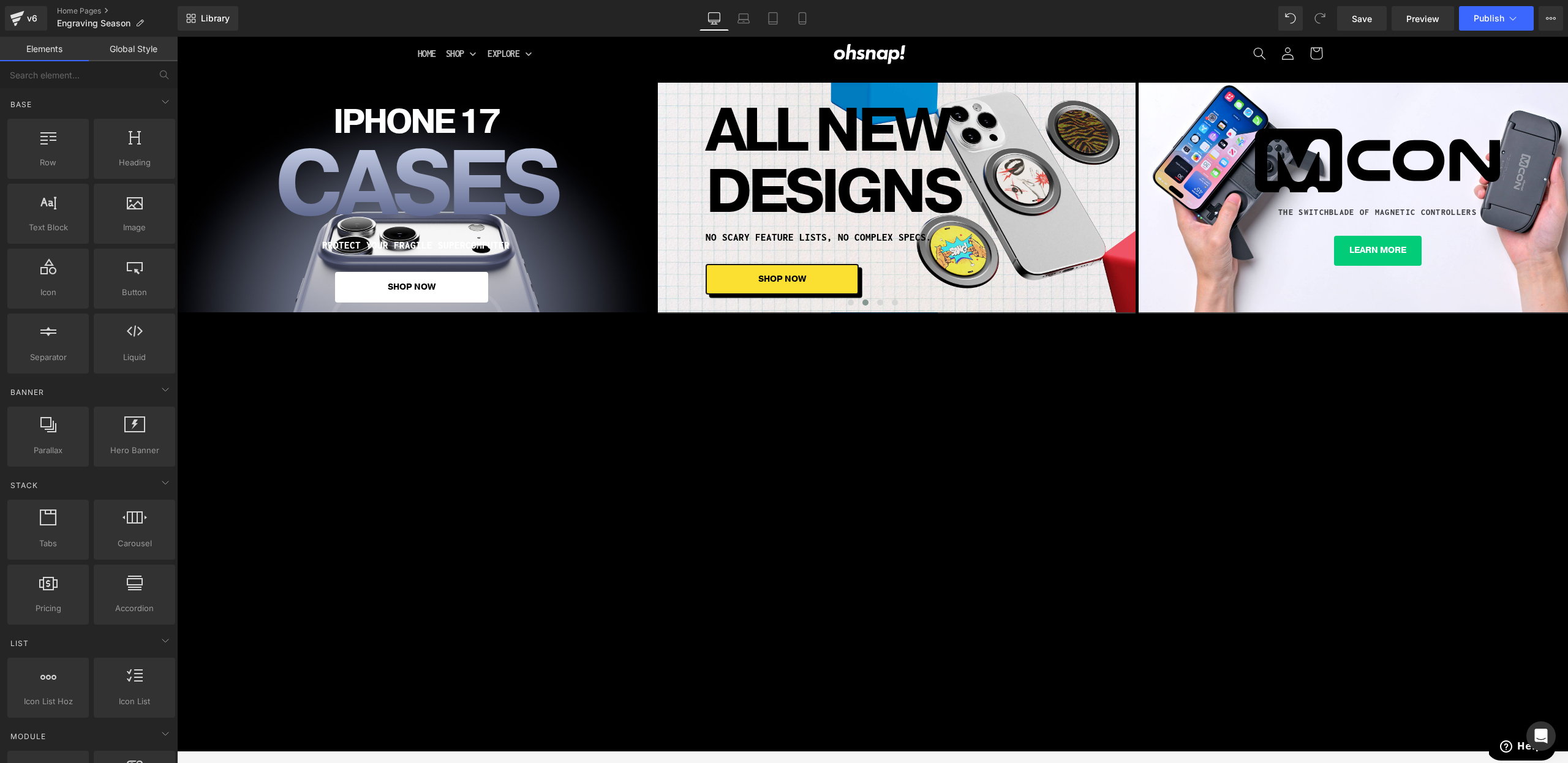
scroll to position [58, 0]
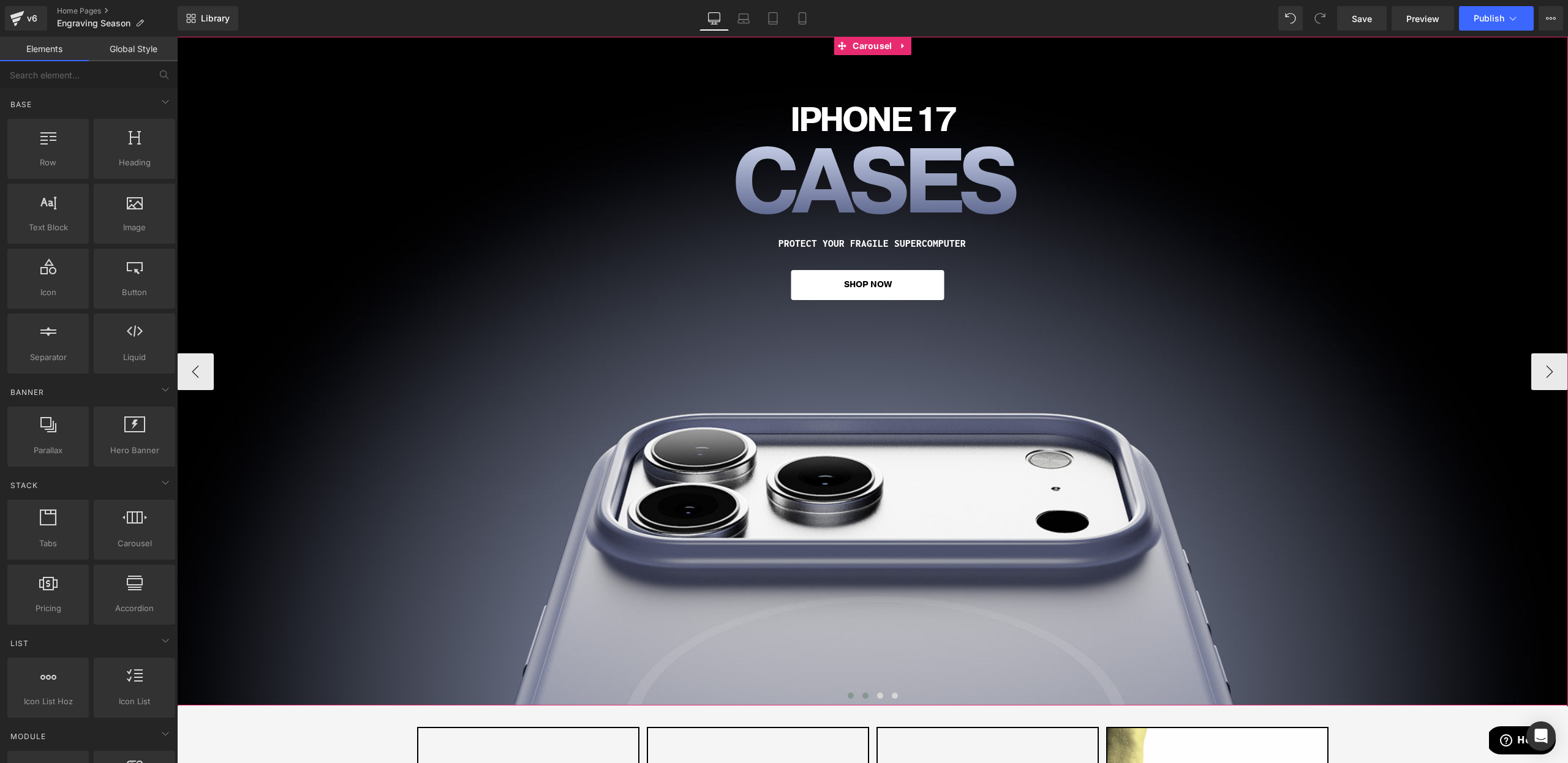
click at [852, 694] on span at bounding box center [850, 695] width 6 height 6
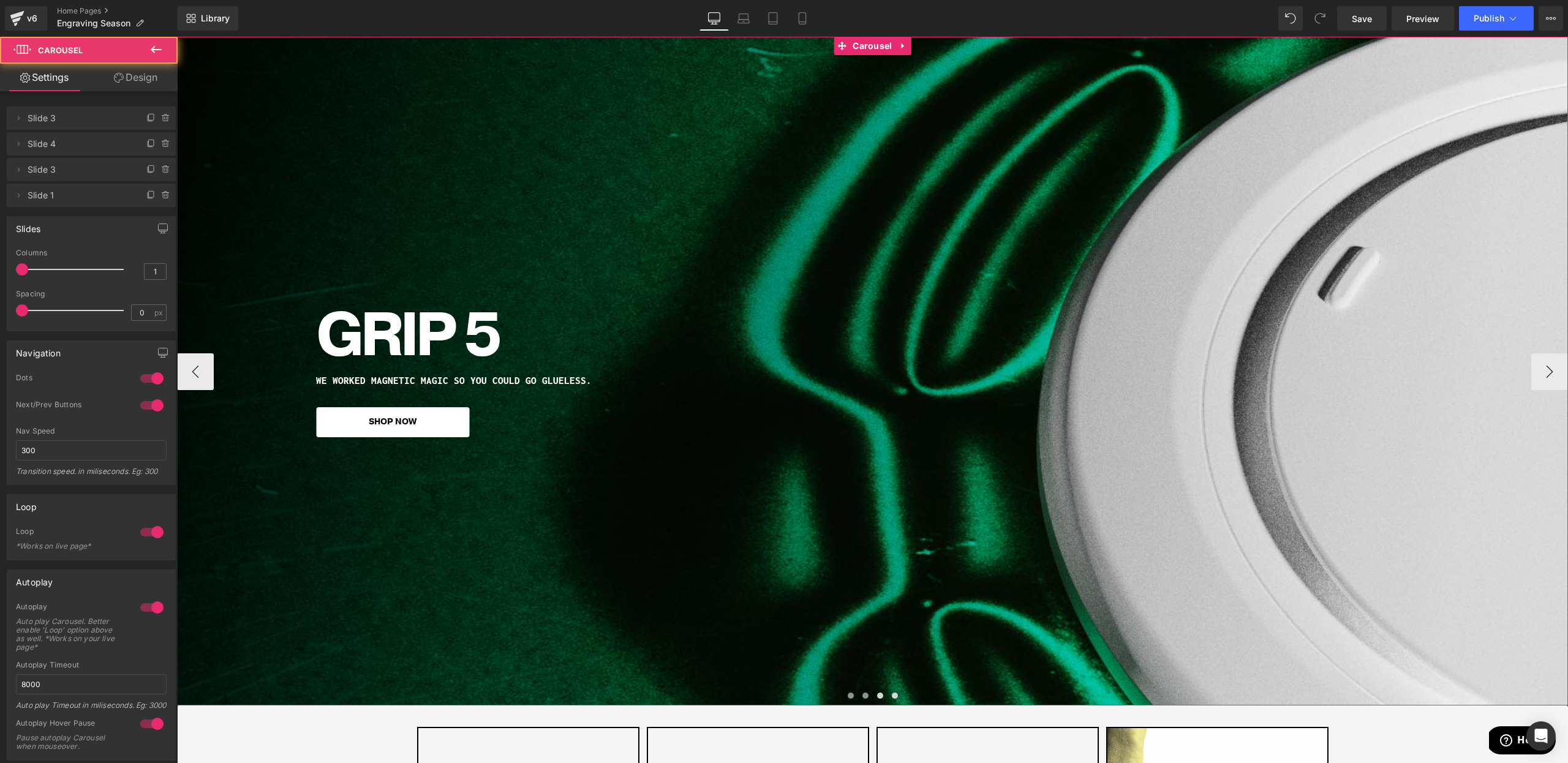
click at [864, 694] on span at bounding box center [865, 695] width 6 height 6
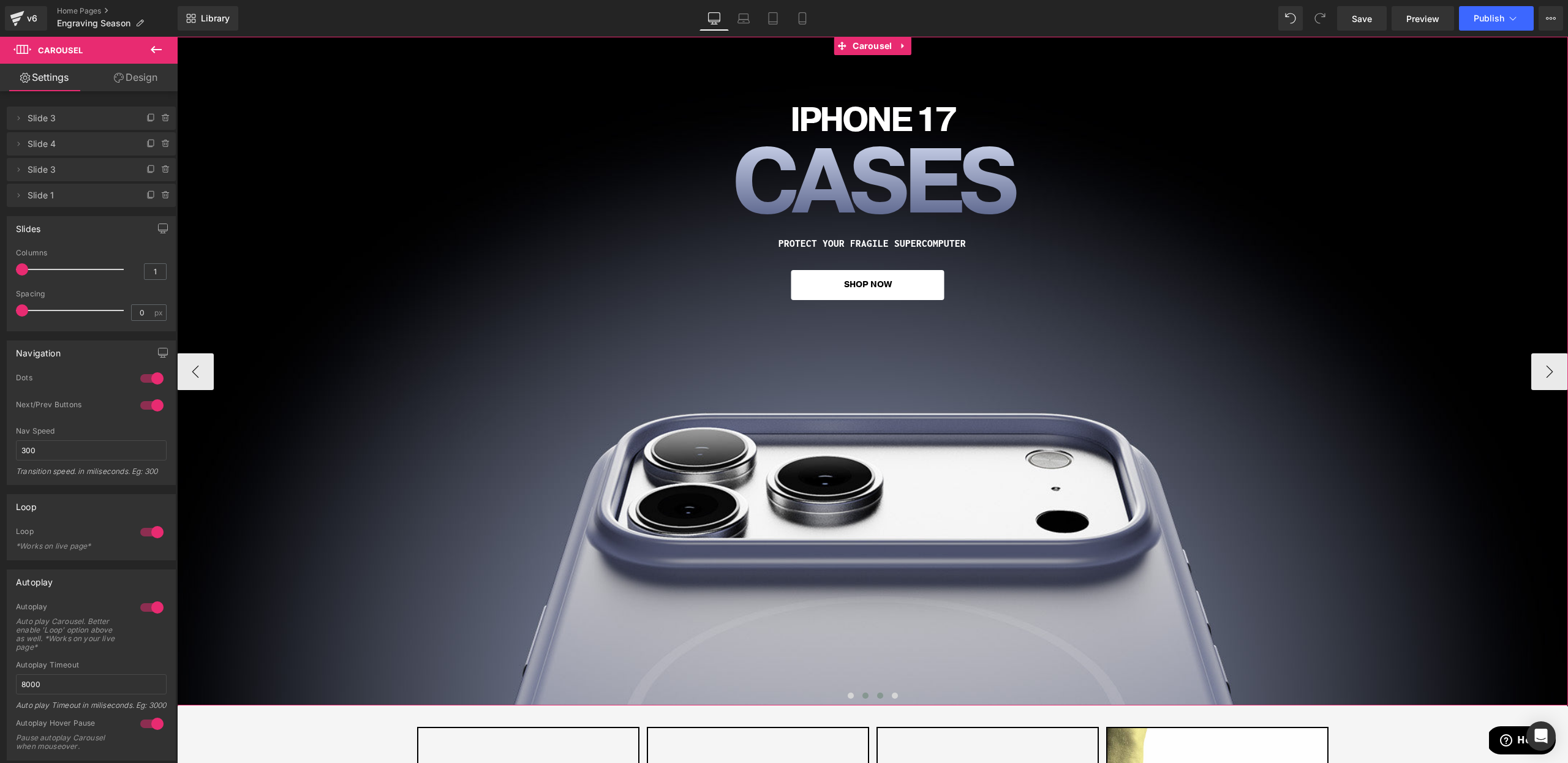
click at [882, 694] on span at bounding box center [879, 695] width 6 height 6
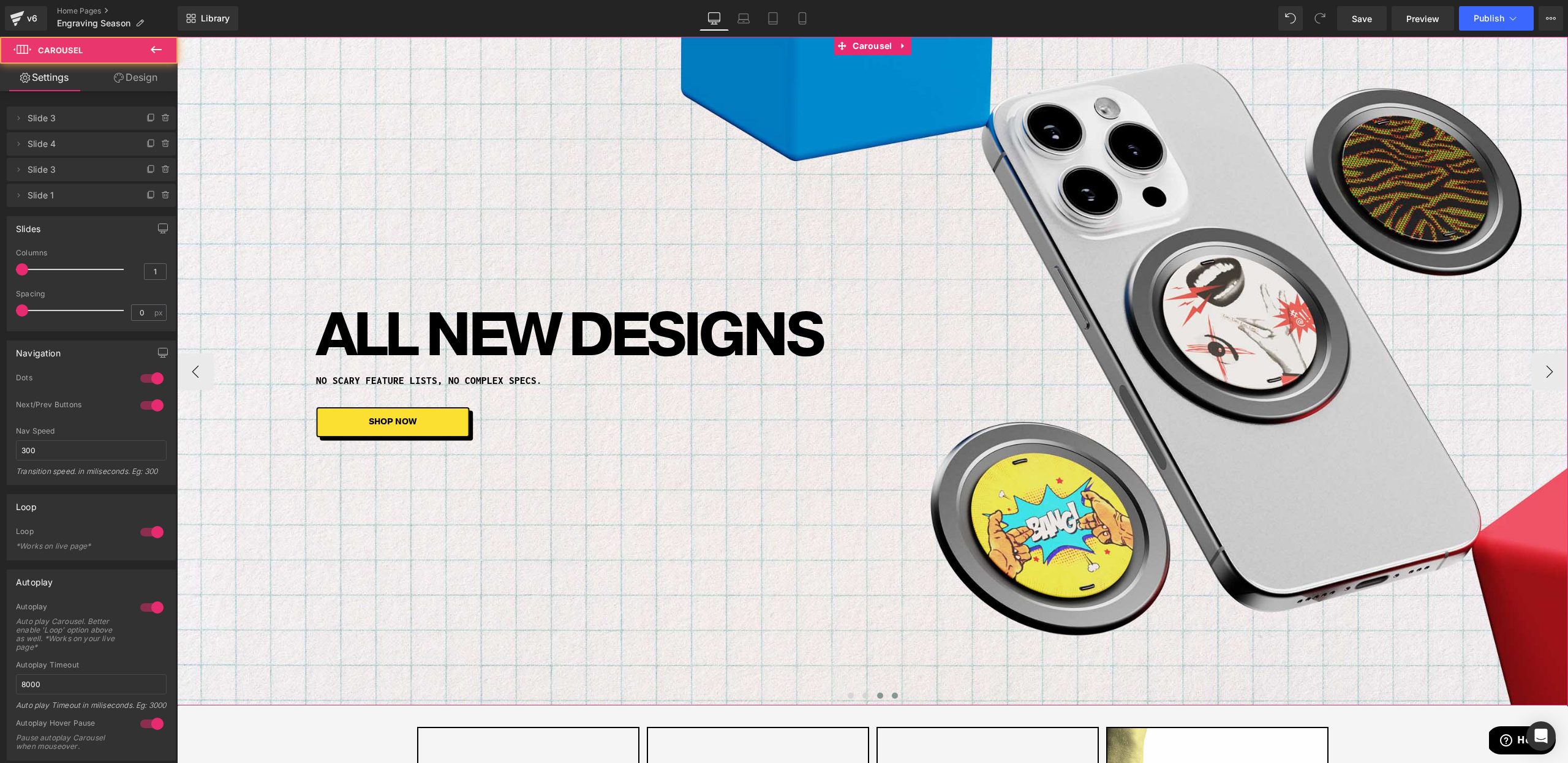
click at [896, 697] on span at bounding box center [895, 695] width 6 height 6
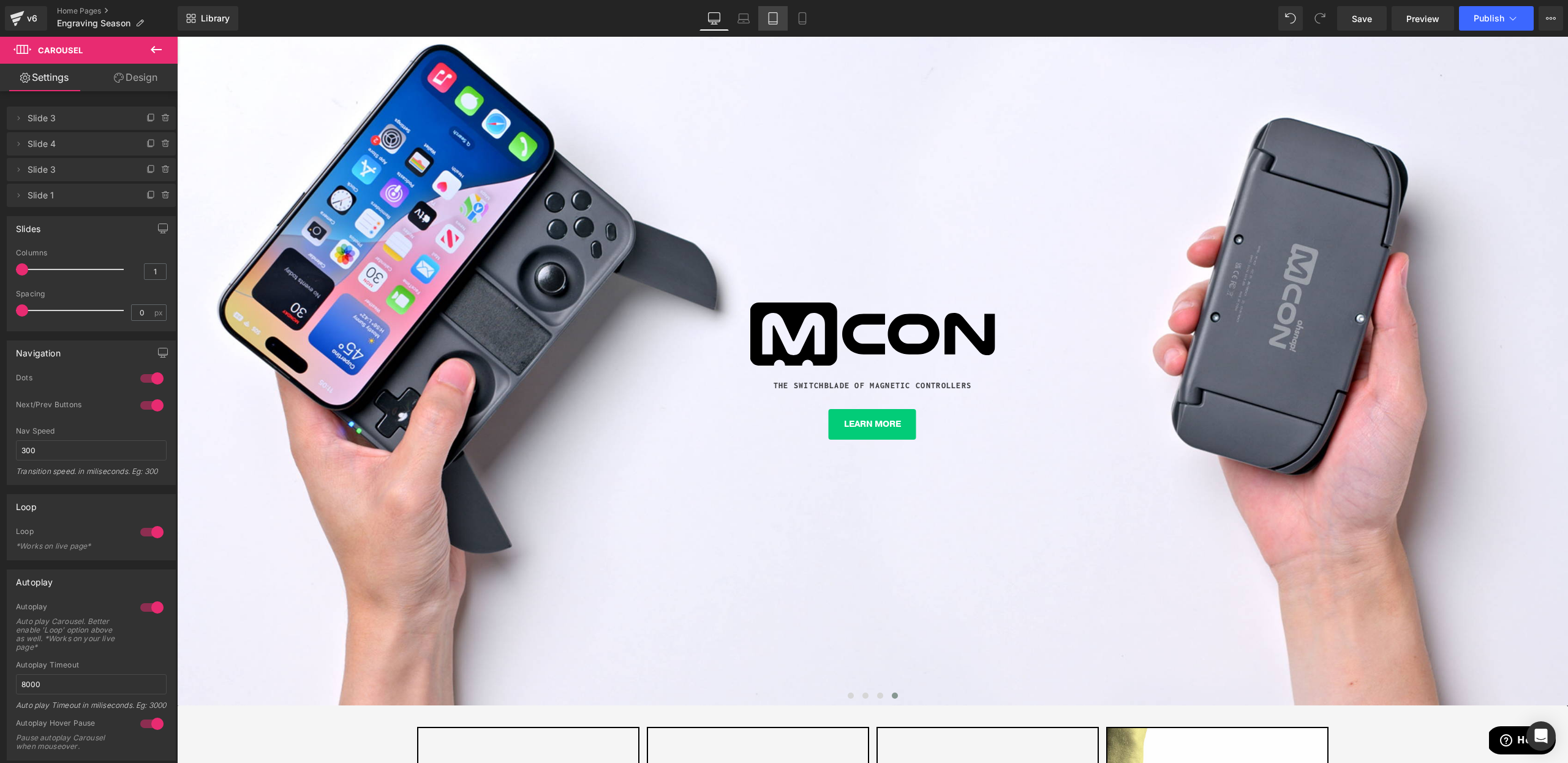
click at [786, 20] on link "Tablet" at bounding box center [773, 18] width 29 height 24
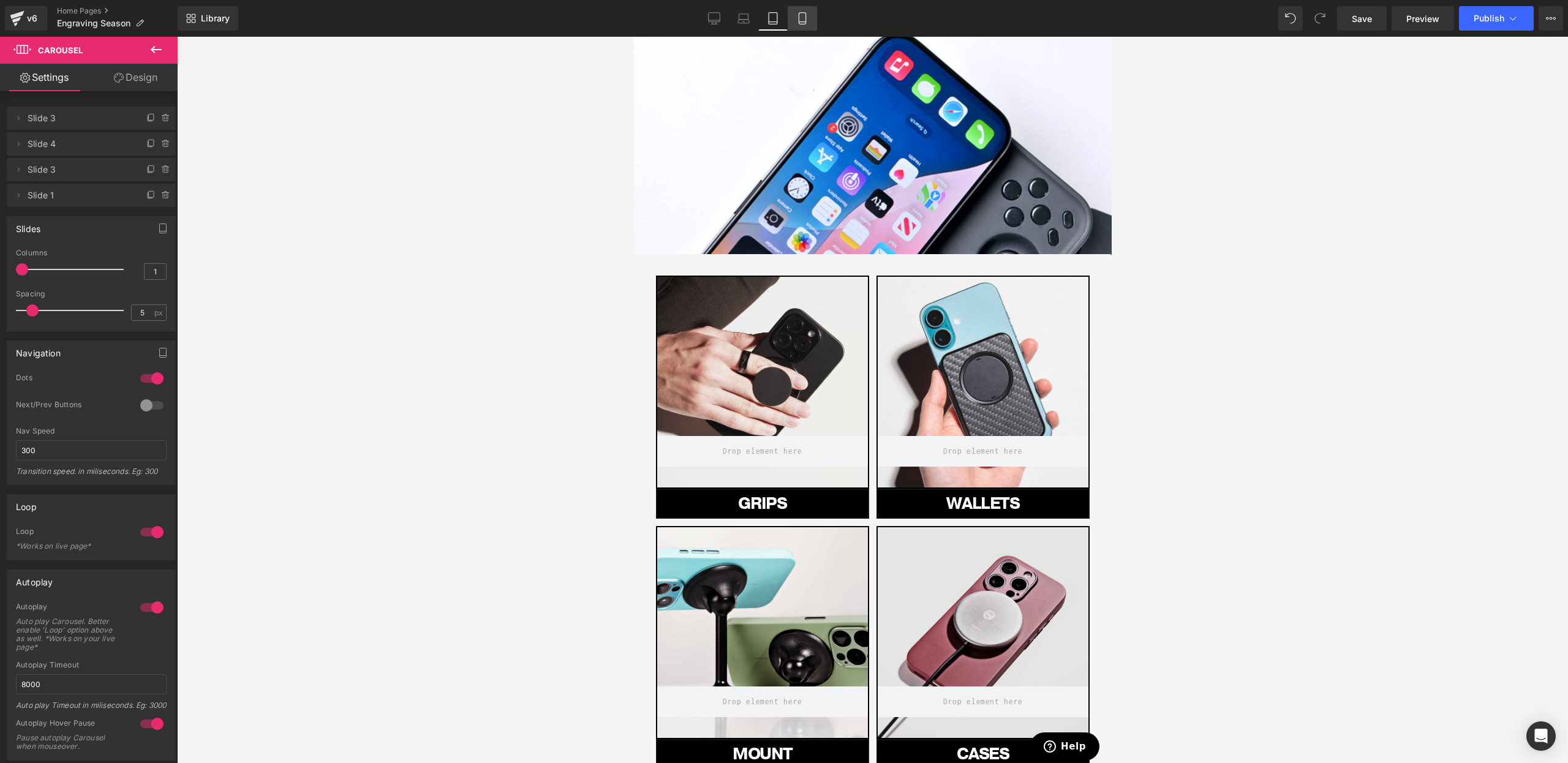
scroll to position [46, 0]
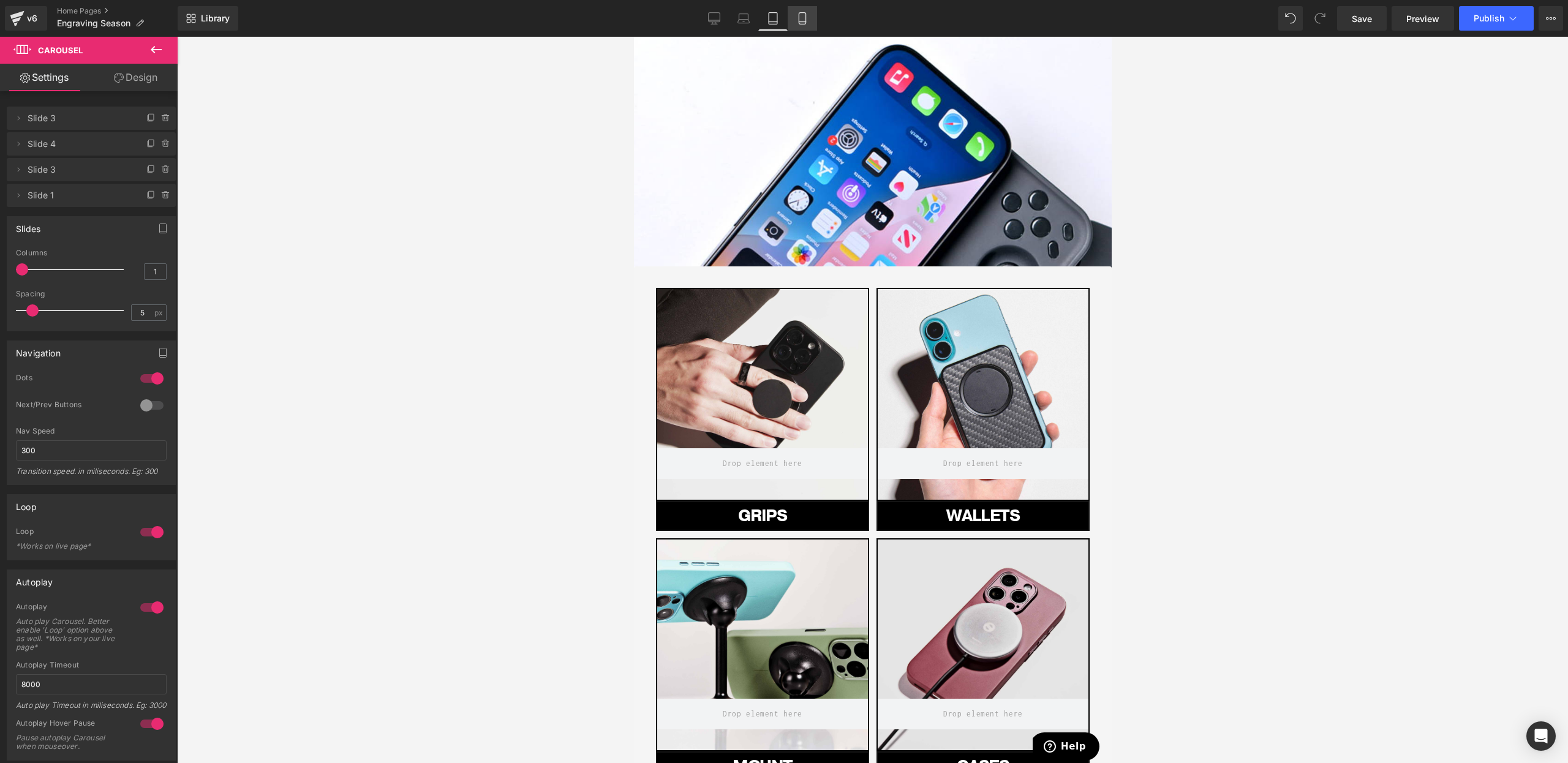
click at [801, 18] on icon at bounding box center [802, 18] width 13 height 13
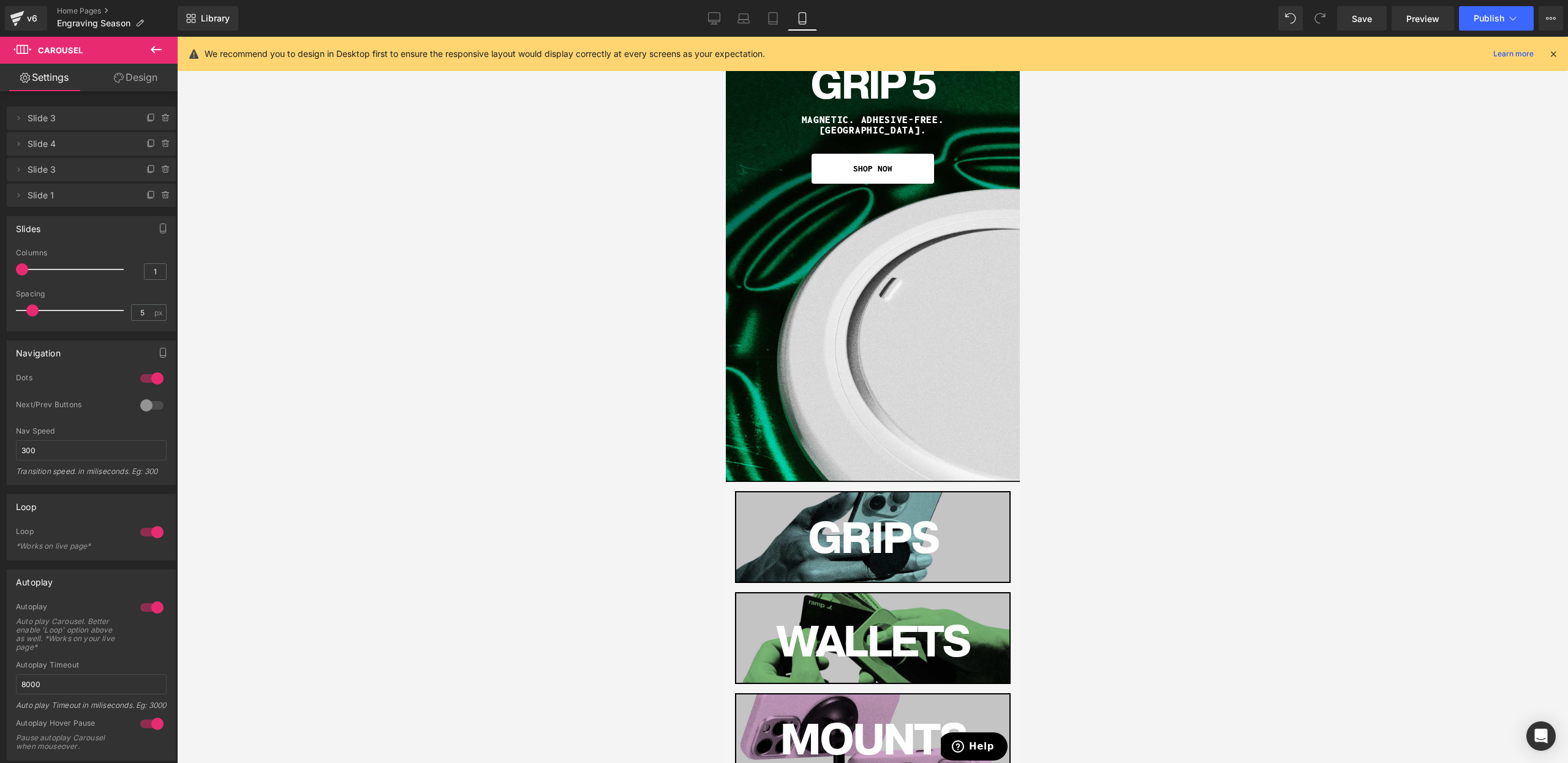
scroll to position [0, 0]
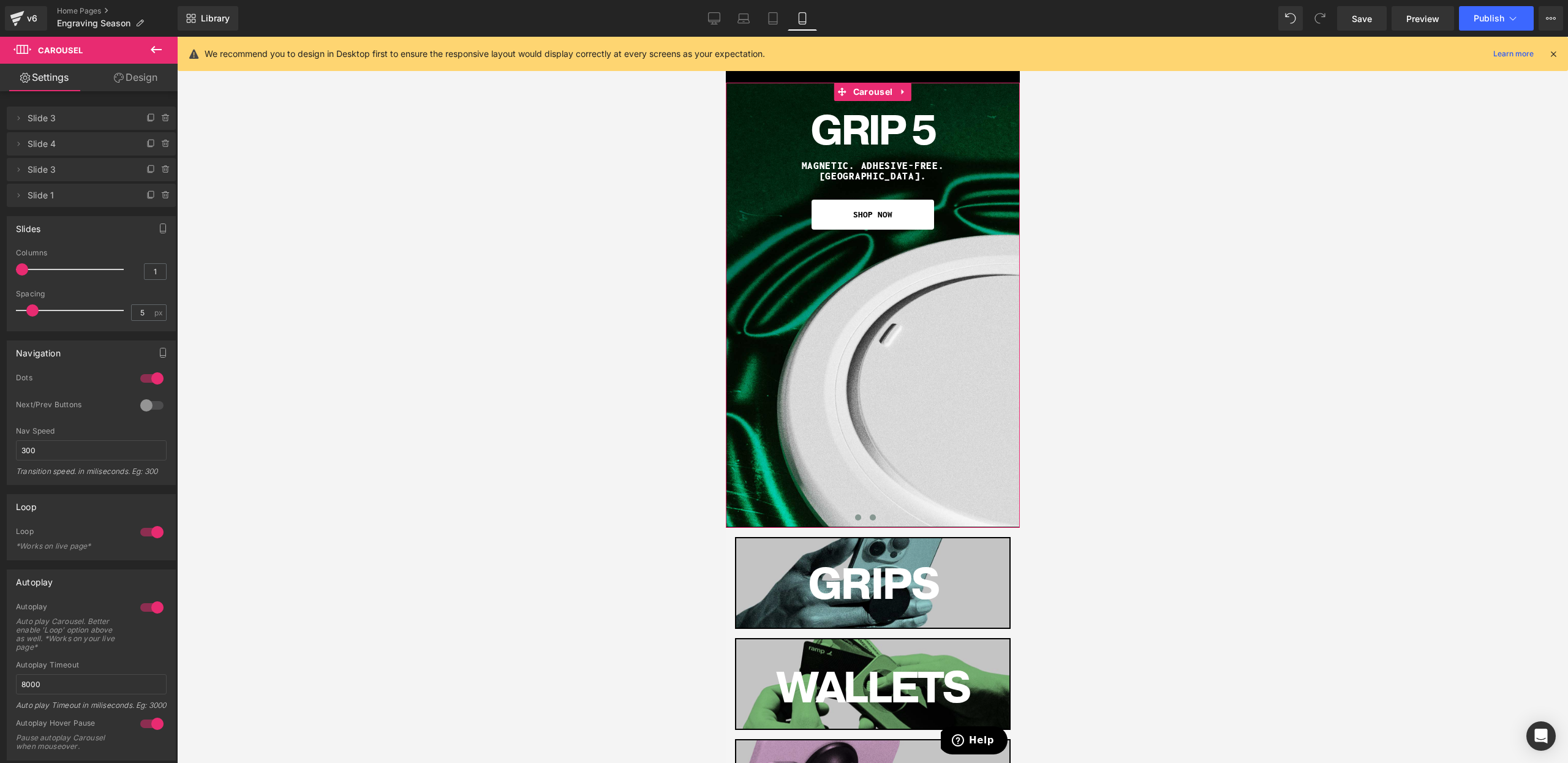
click at [866, 519] on button at bounding box center [872, 517] width 15 height 13
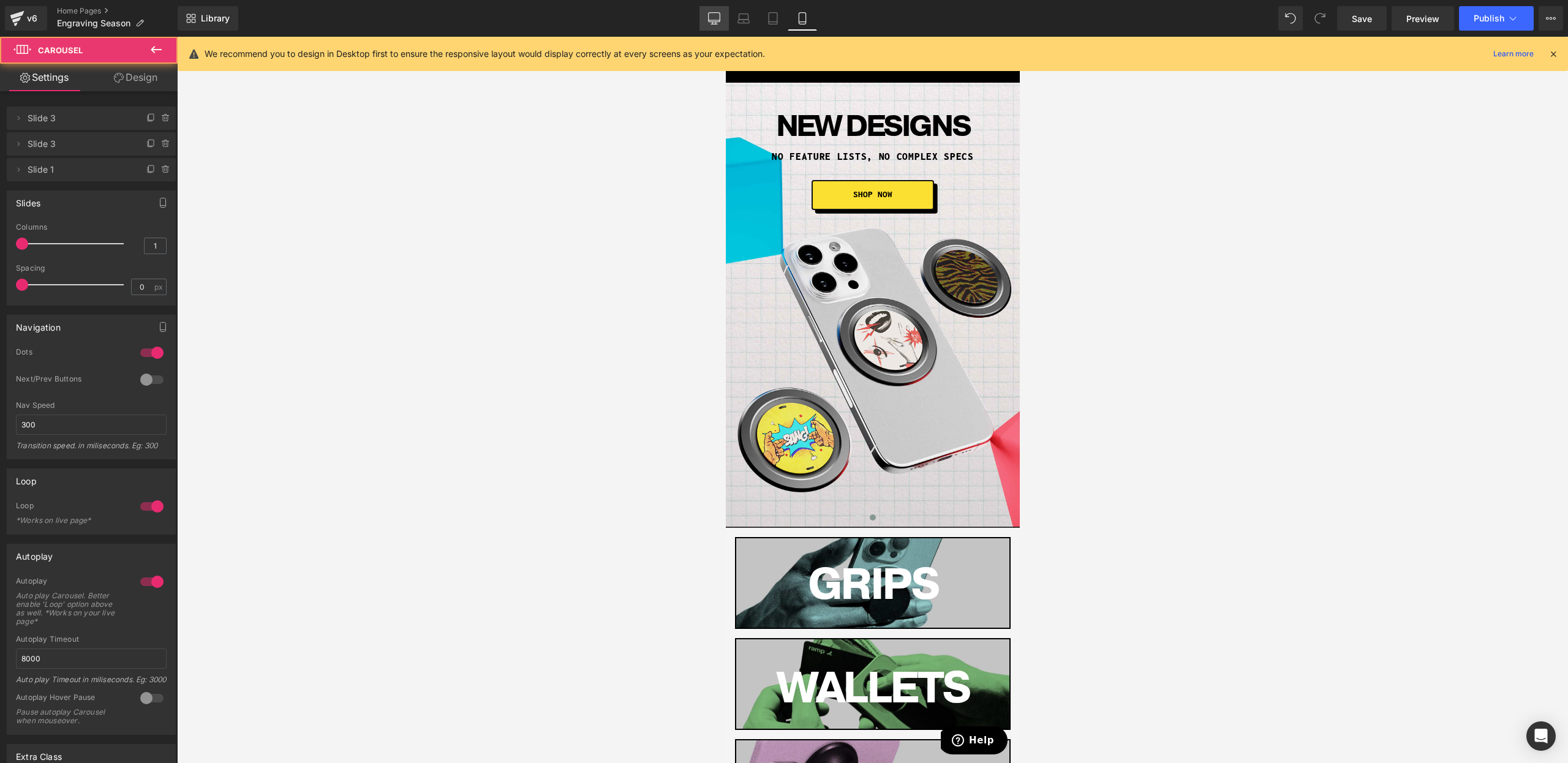
click at [709, 14] on icon at bounding box center [714, 18] width 13 height 13
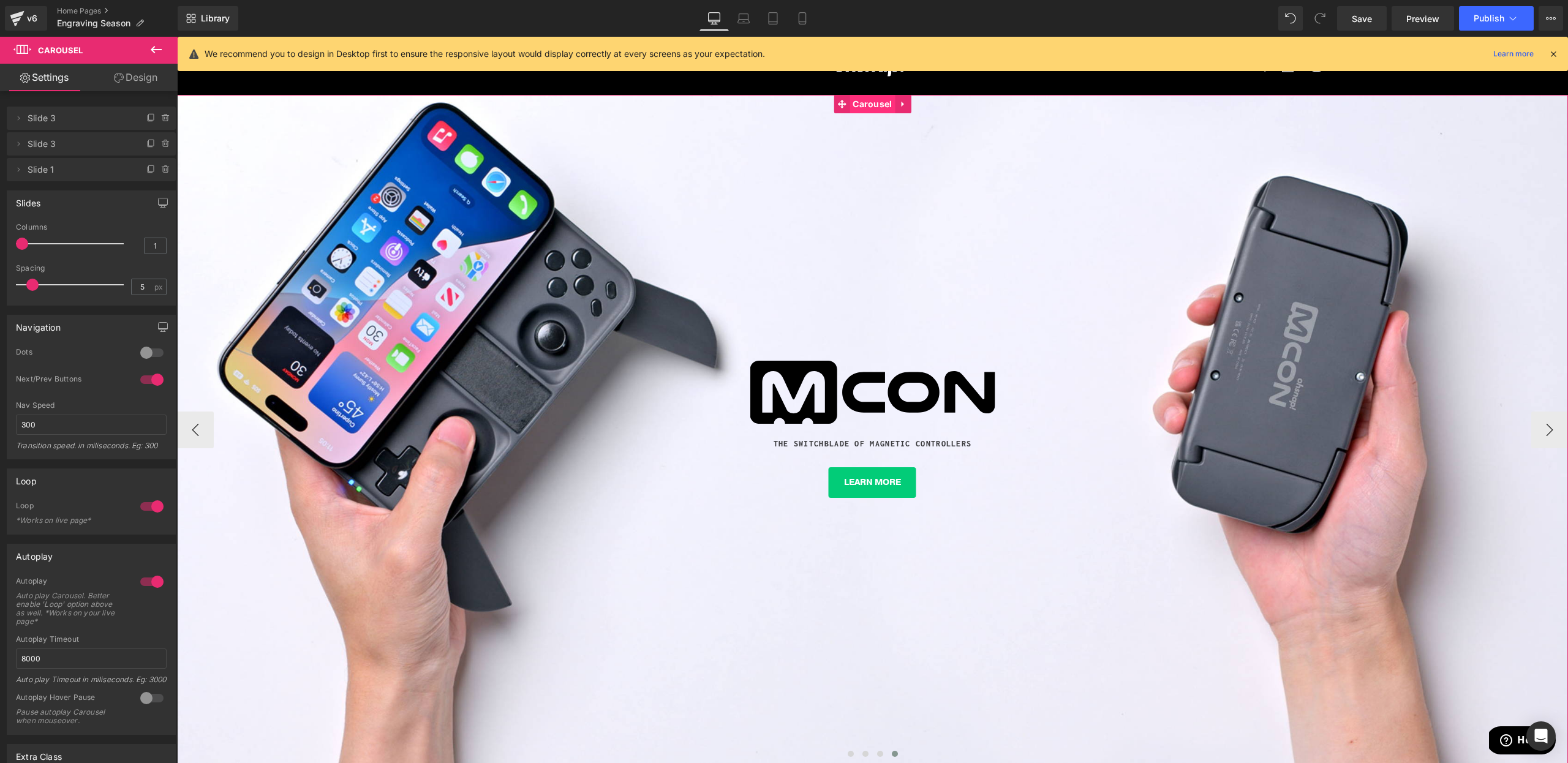
click at [878, 98] on span "Carousel" at bounding box center [872, 104] width 46 height 18
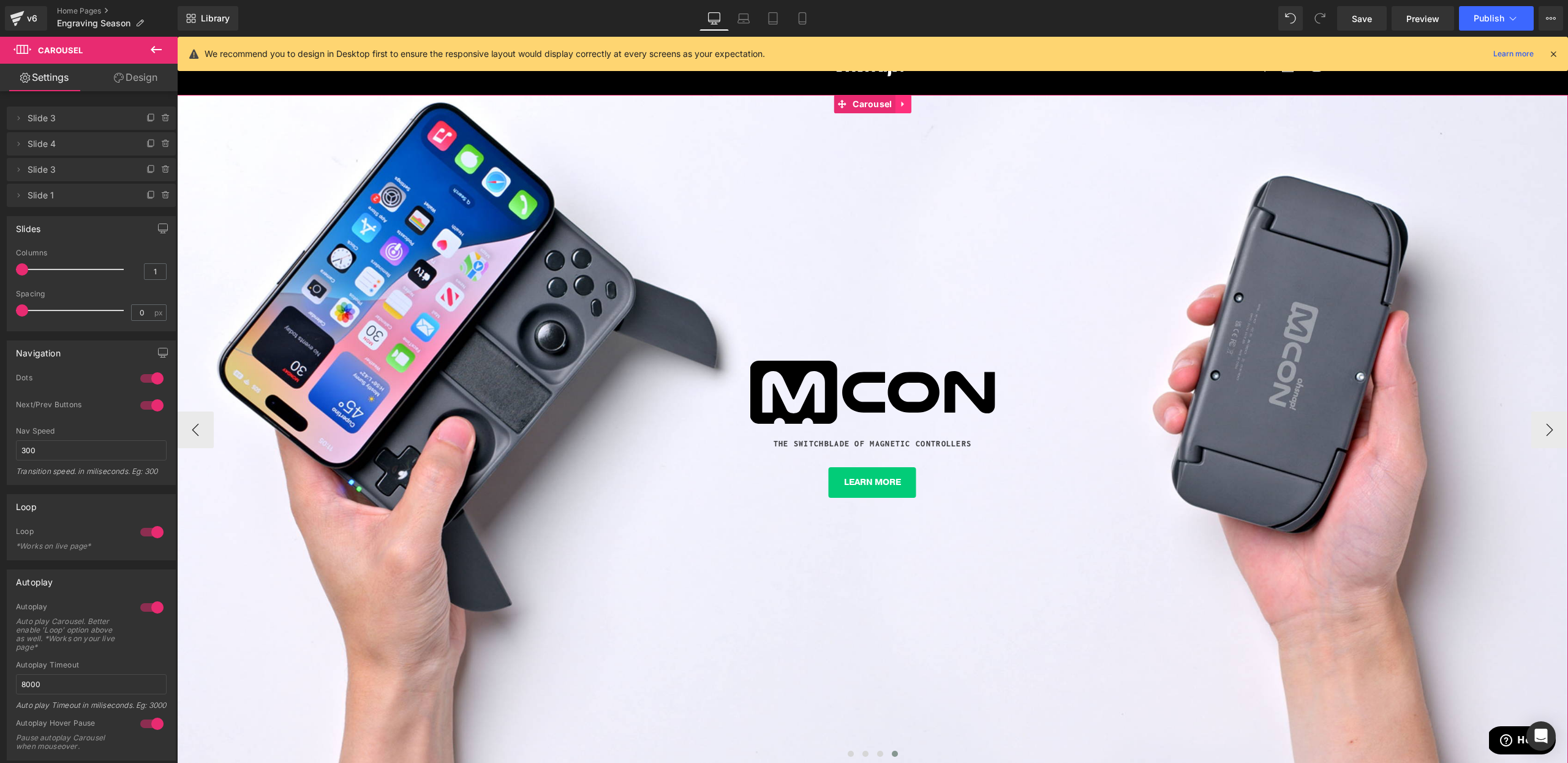
click at [900, 106] on icon at bounding box center [903, 104] width 9 height 9
click at [898, 106] on icon at bounding box center [895, 104] width 9 height 9
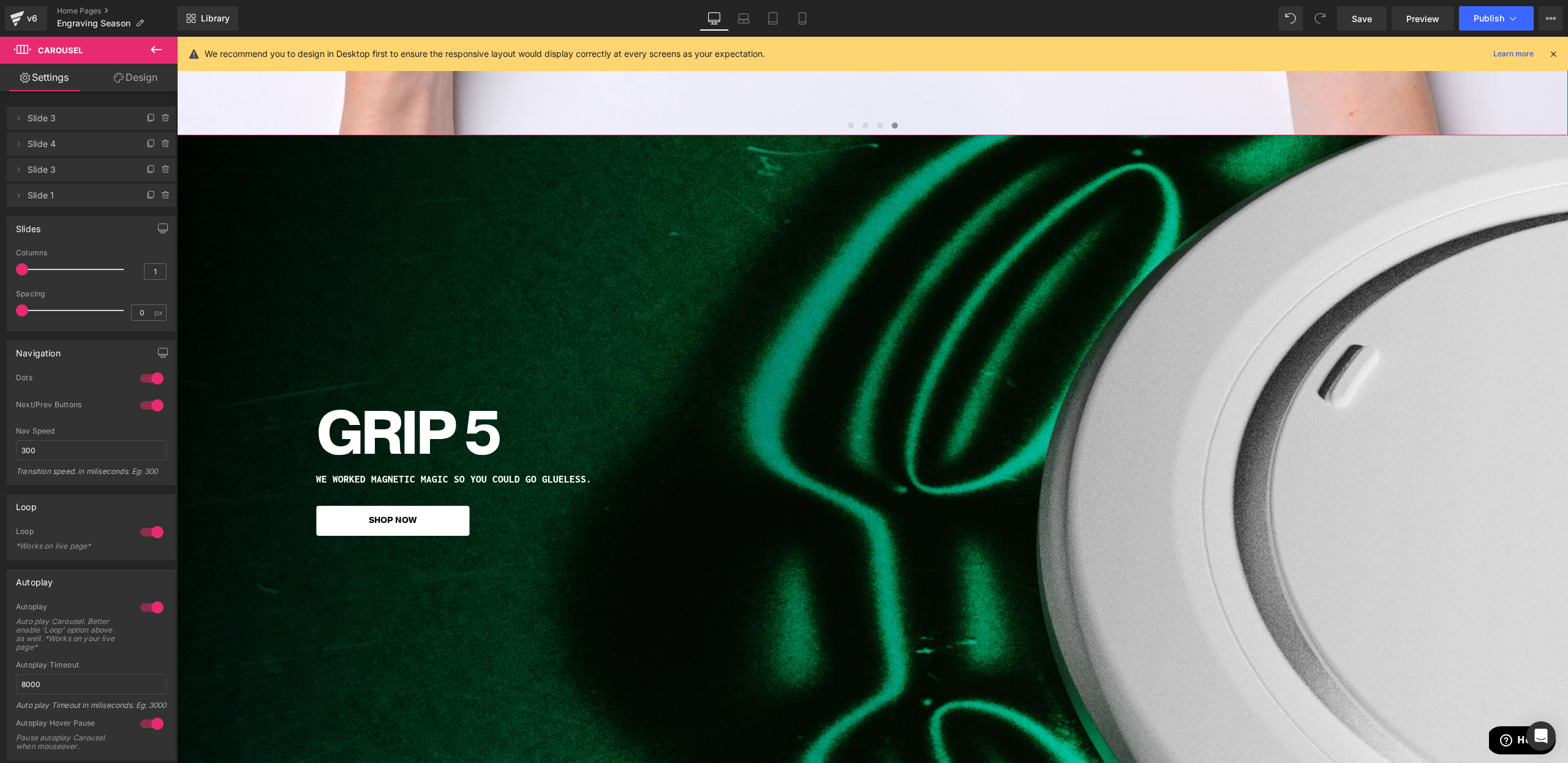
scroll to position [678, 0]
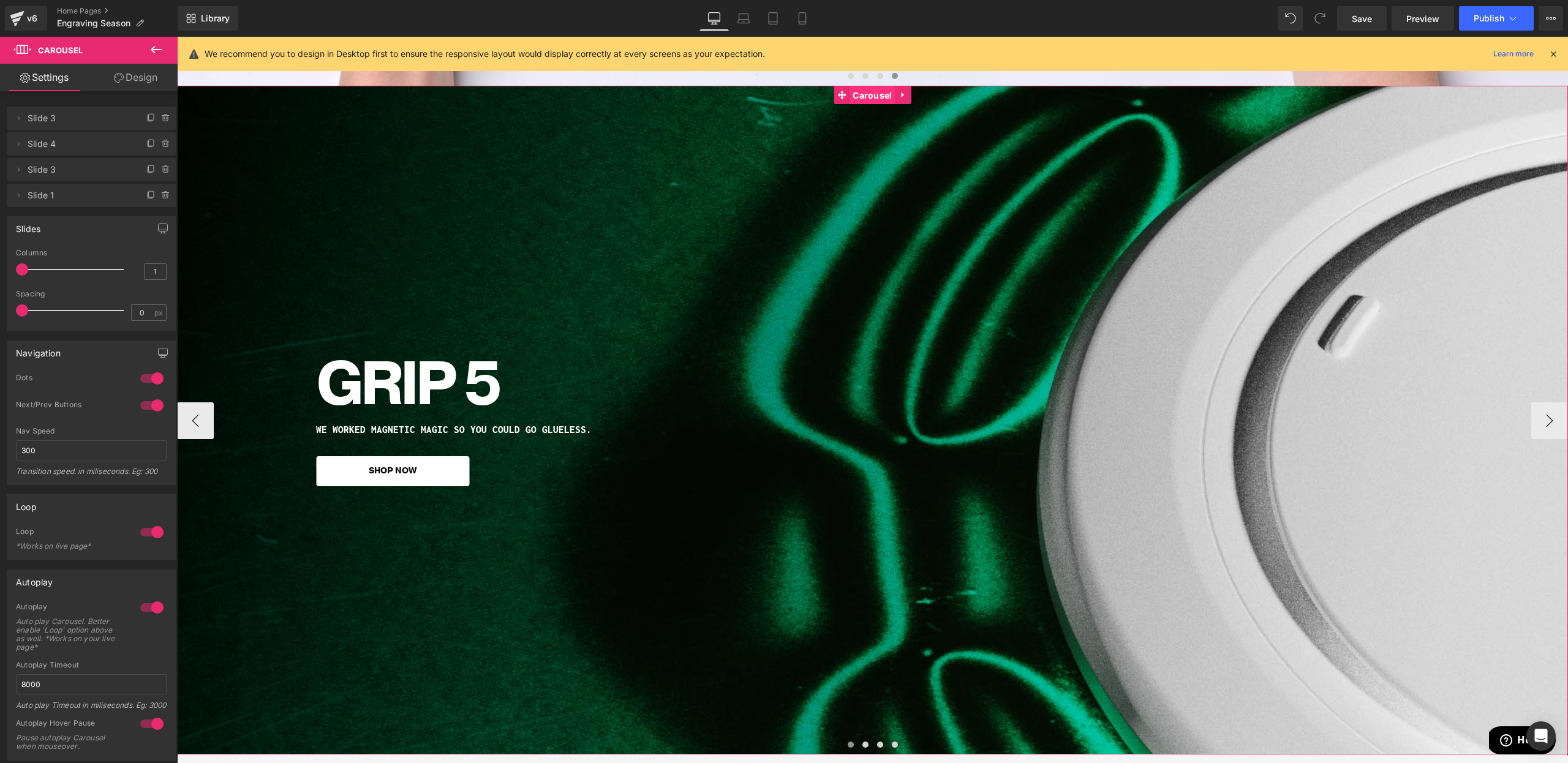
click at [866, 97] on span "Carousel" at bounding box center [872, 96] width 46 height 18
click at [161, 71] on link "Design" at bounding box center [135, 77] width 89 height 28
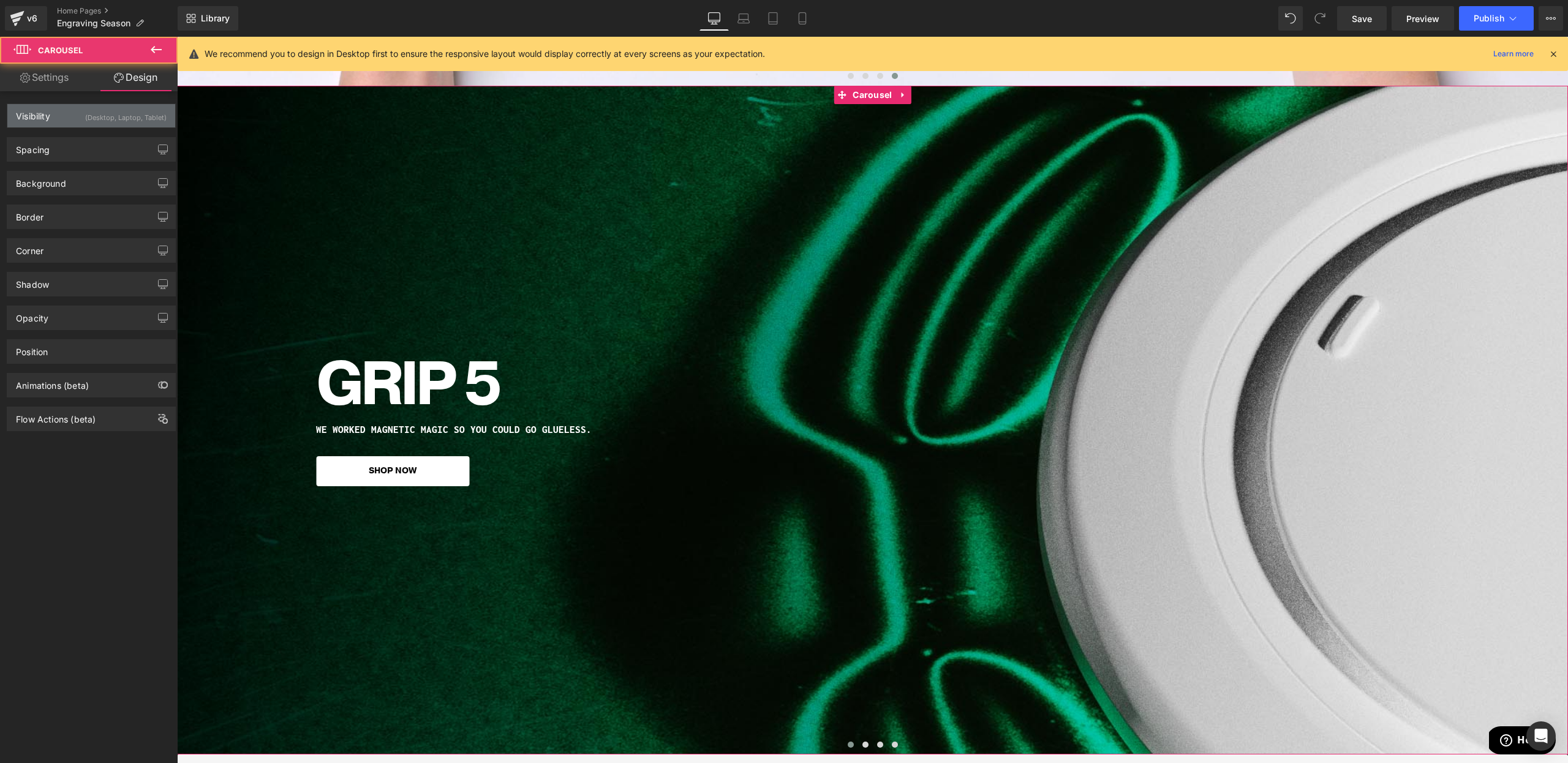
click at [106, 116] on div "(Desktop, Laptop, Tablet)" at bounding box center [126, 114] width 81 height 20
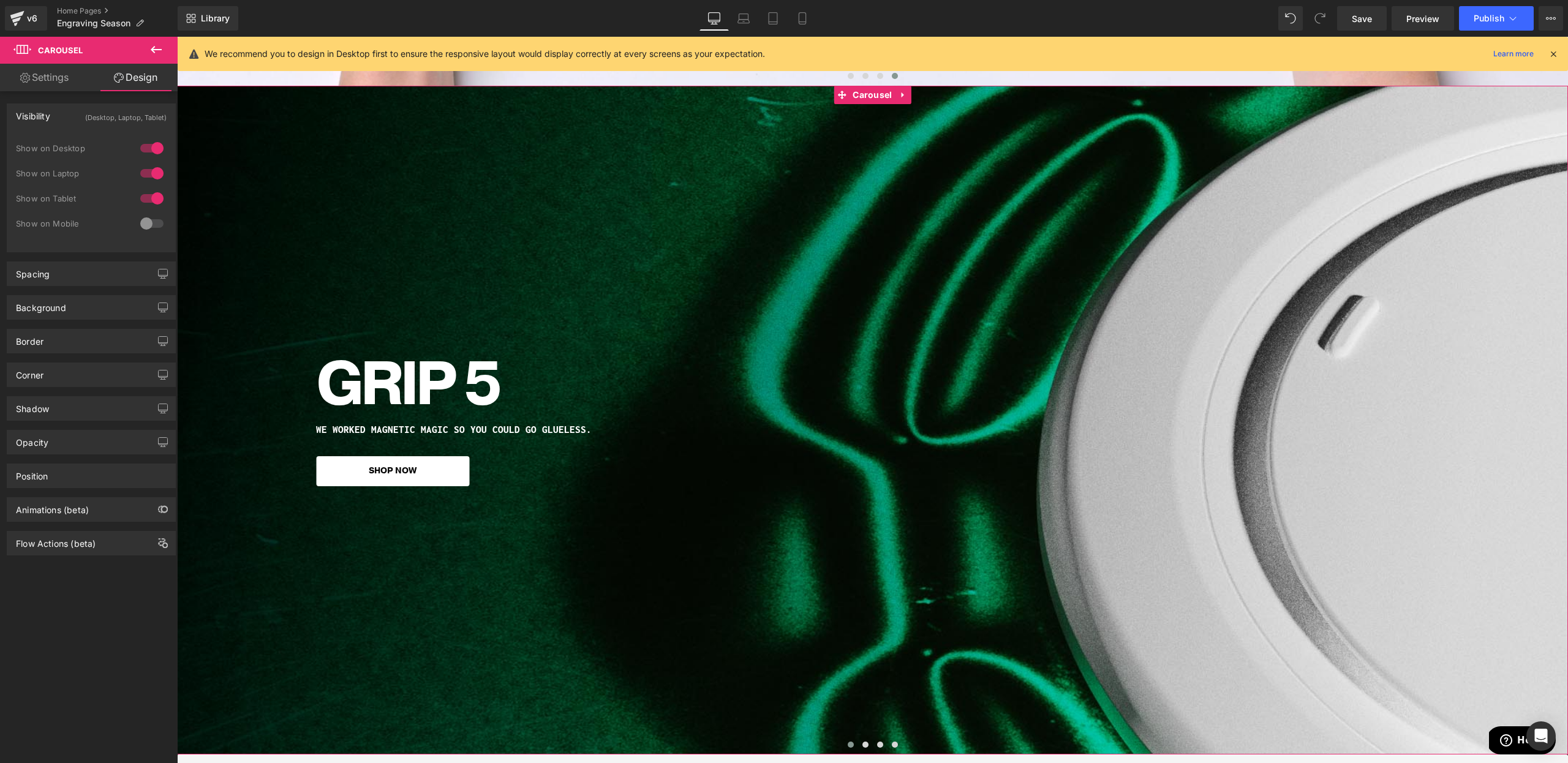
click at [137, 225] on div at bounding box center [152, 224] width 29 height 20
click at [810, 18] on link "Mobile" at bounding box center [802, 18] width 29 height 24
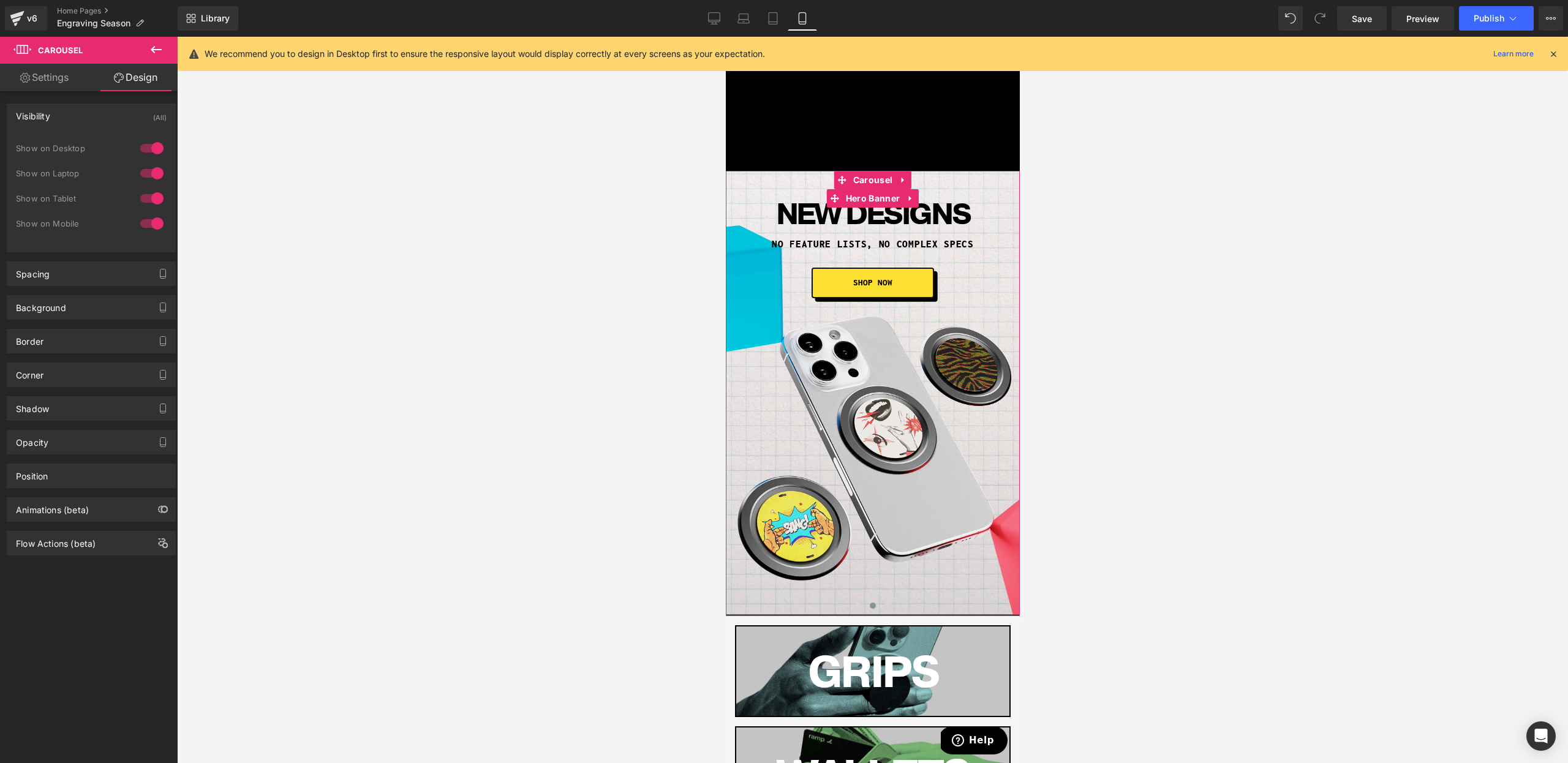
scroll to position [0, 0]
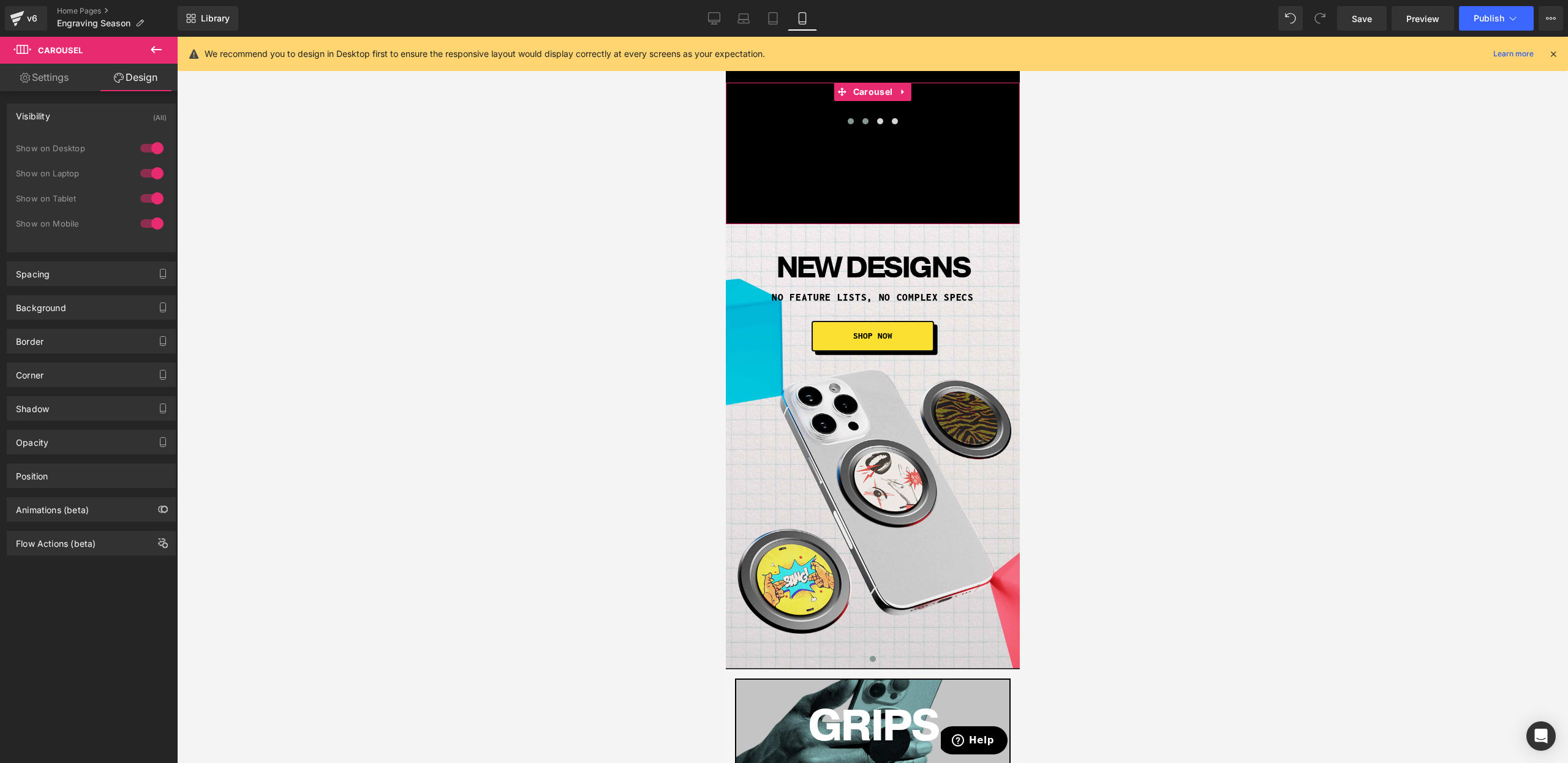
click at [864, 120] on span at bounding box center [864, 121] width 6 height 6
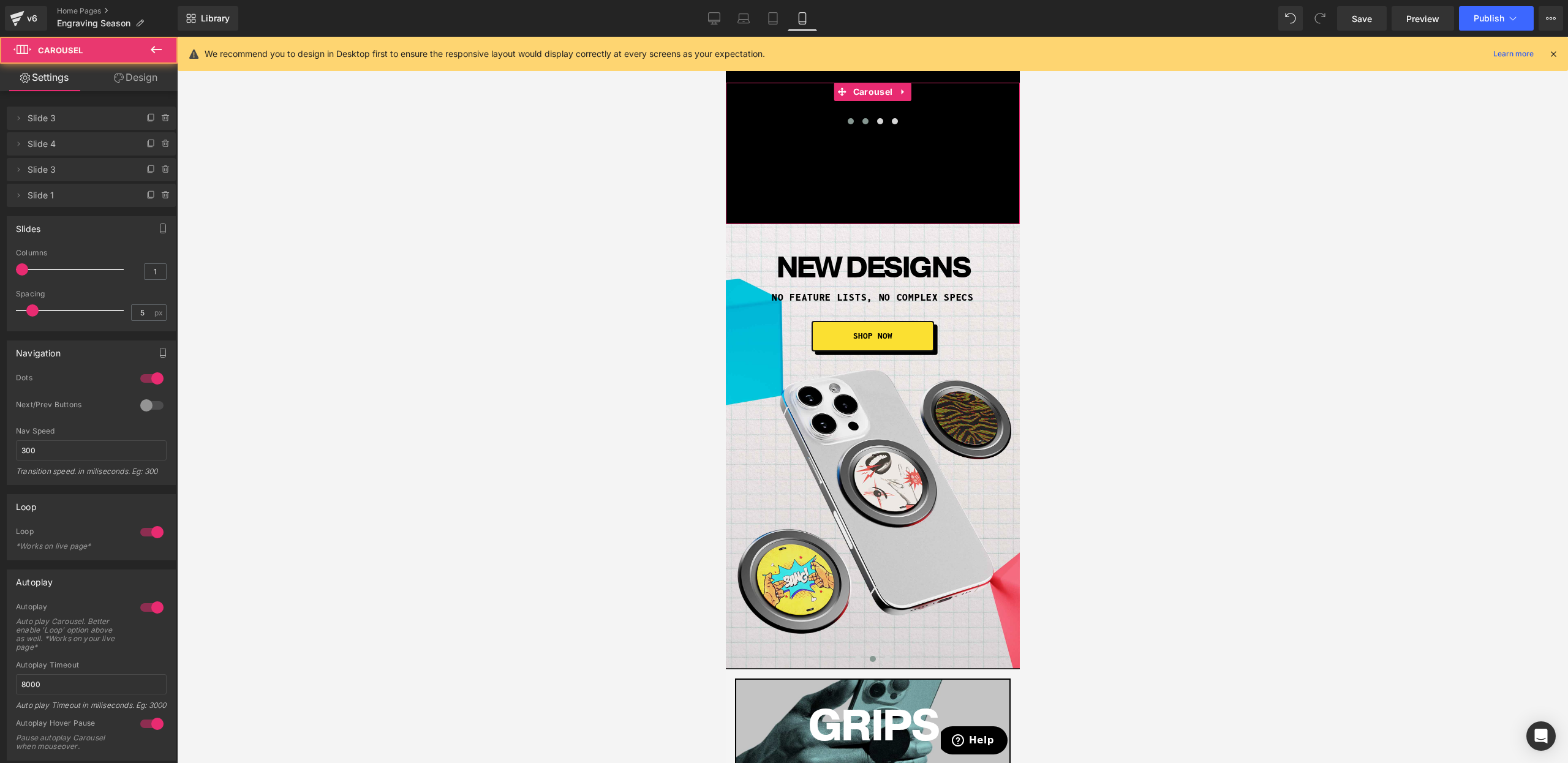
click at [846, 123] on button at bounding box center [850, 121] width 15 height 13
click at [879, 122] on span at bounding box center [879, 121] width 6 height 6
click at [893, 122] on span at bounding box center [894, 121] width 6 height 6
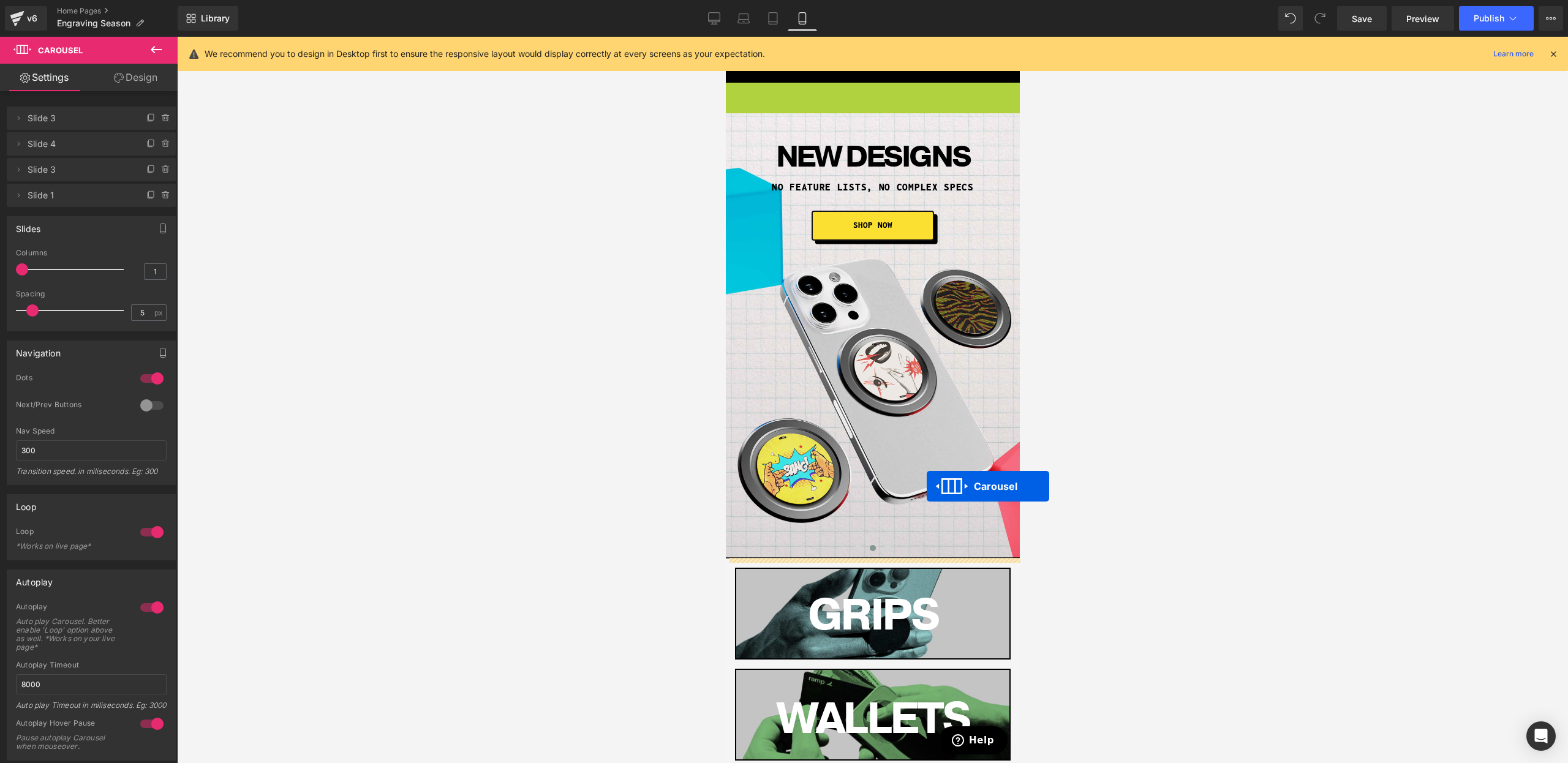
drag, startPoint x: 877, startPoint y: 89, endPoint x: 926, endPoint y: 490, distance: 404.0
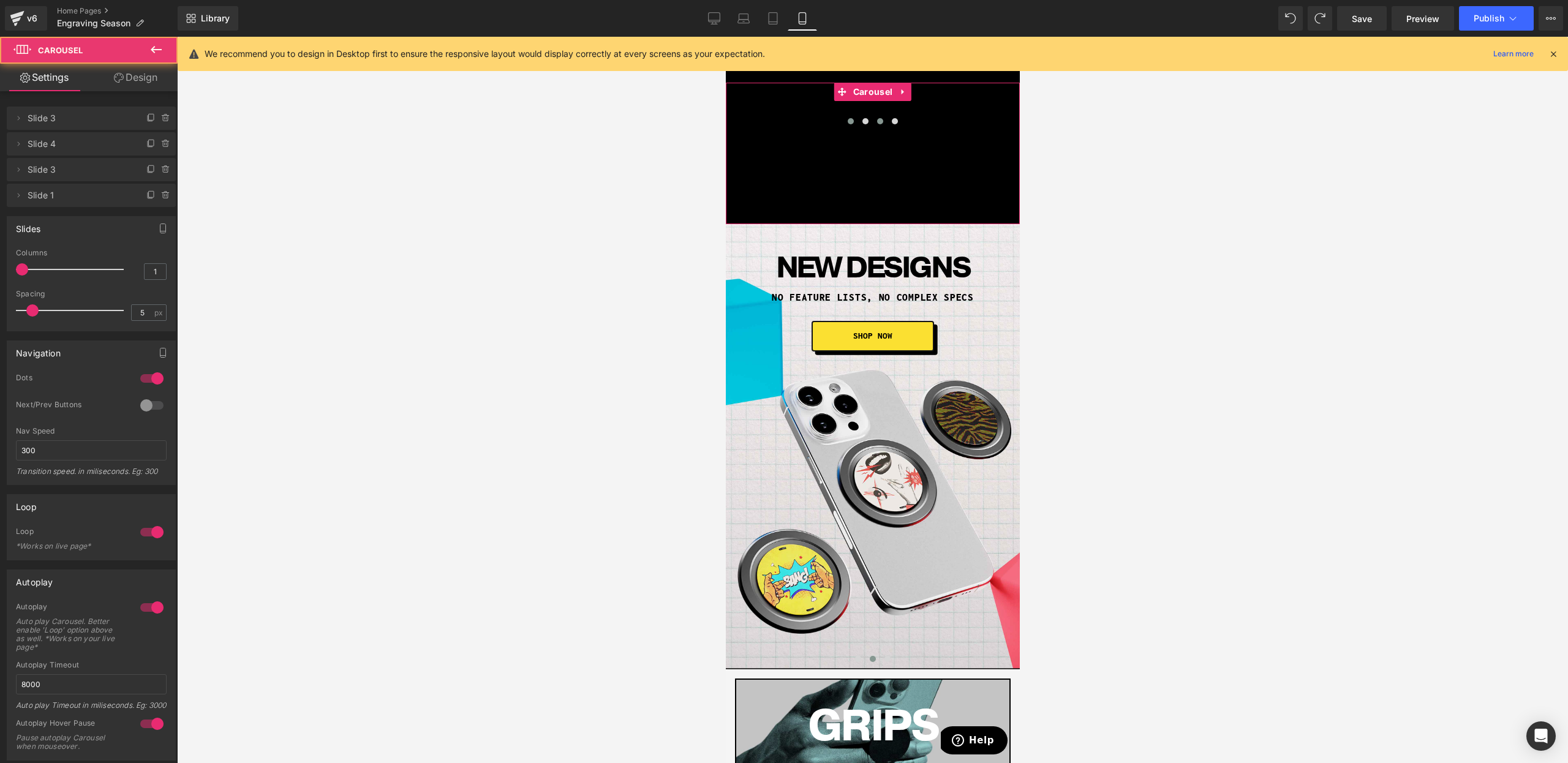
click at [882, 123] on button at bounding box center [879, 121] width 15 height 13
click at [898, 120] on button at bounding box center [894, 121] width 15 height 13
click at [709, 24] on link "Desktop" at bounding box center [714, 18] width 29 height 24
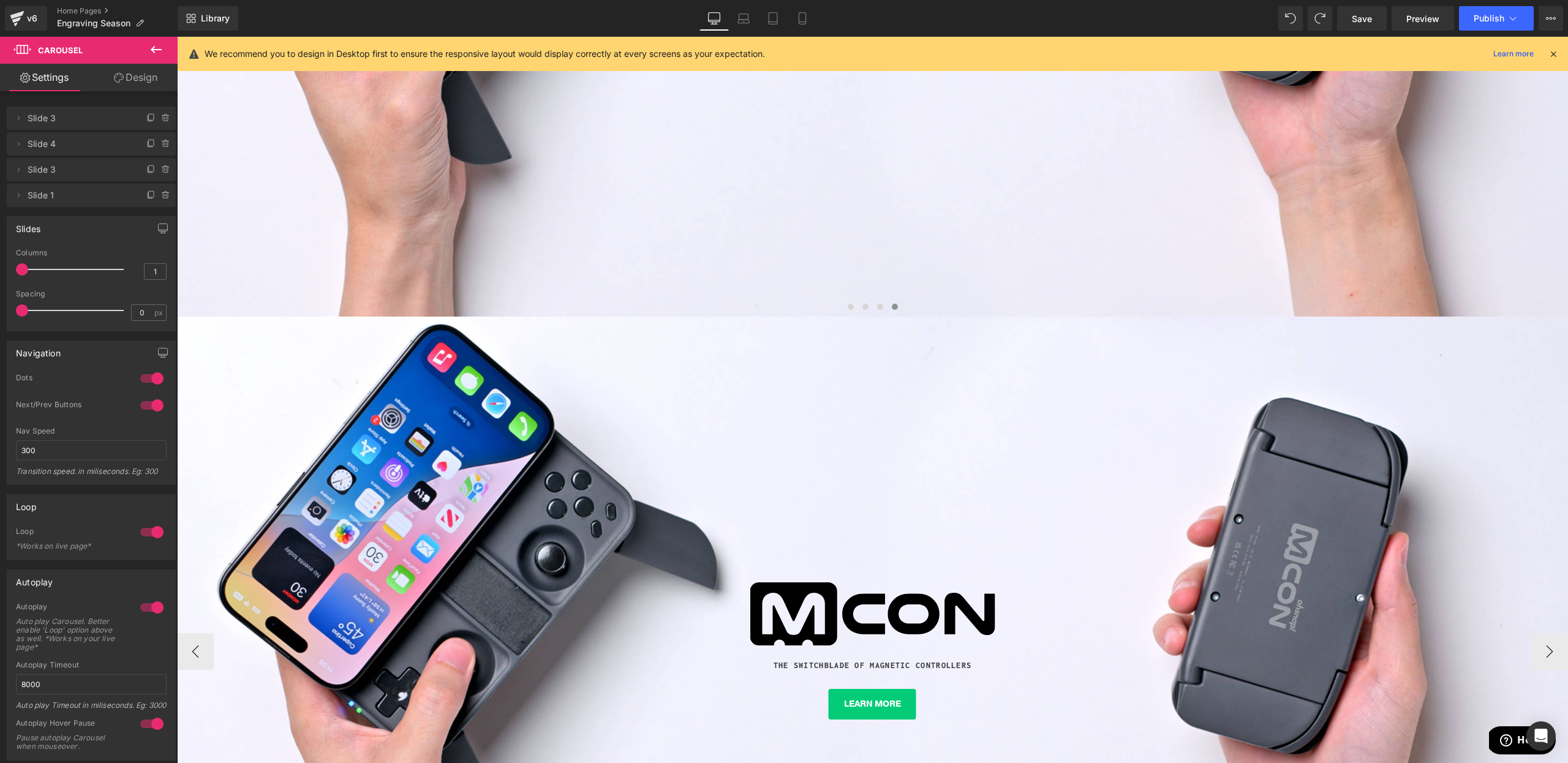
scroll to position [143, 0]
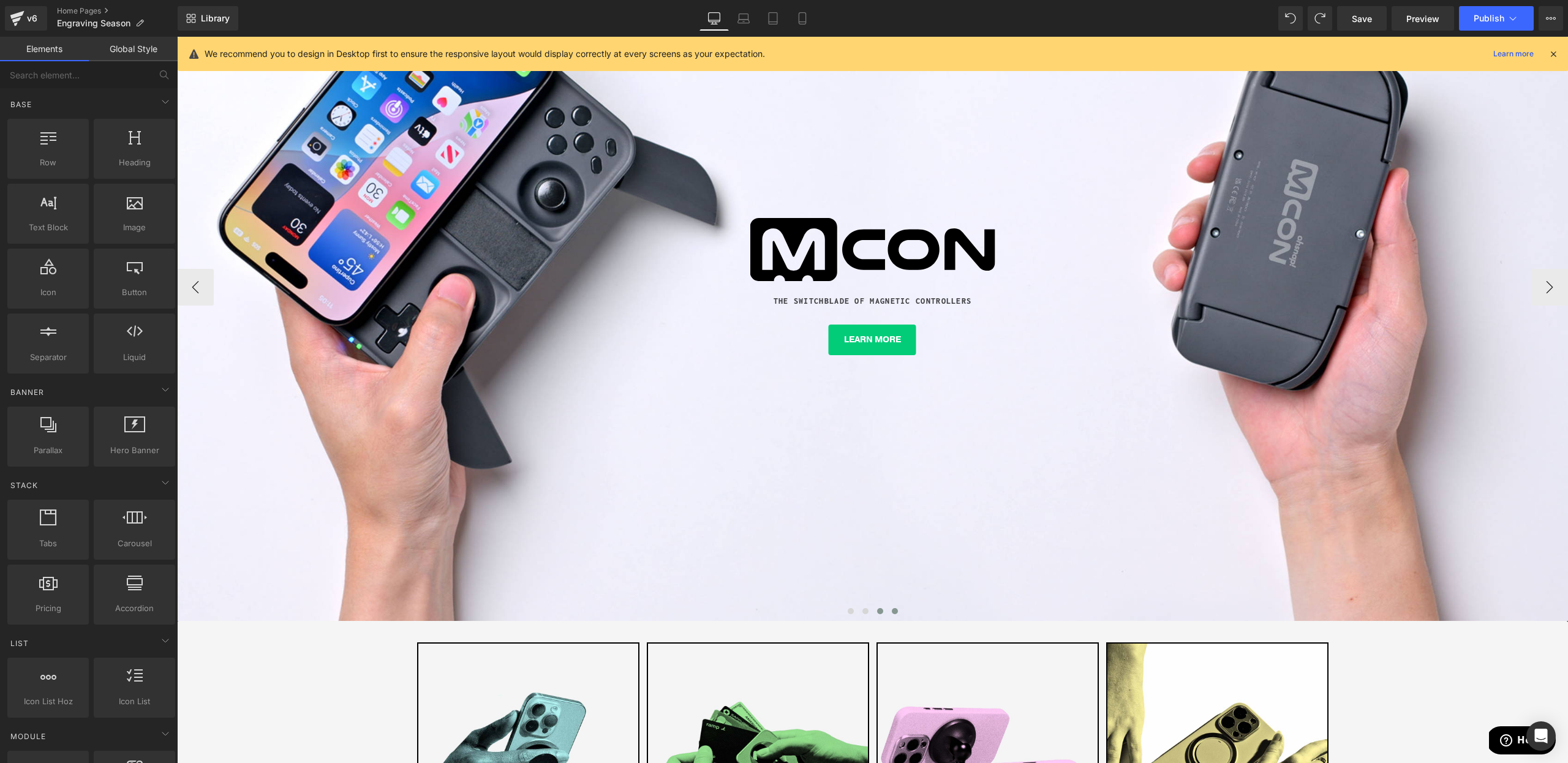
click at [884, 610] on button at bounding box center [880, 611] width 15 height 13
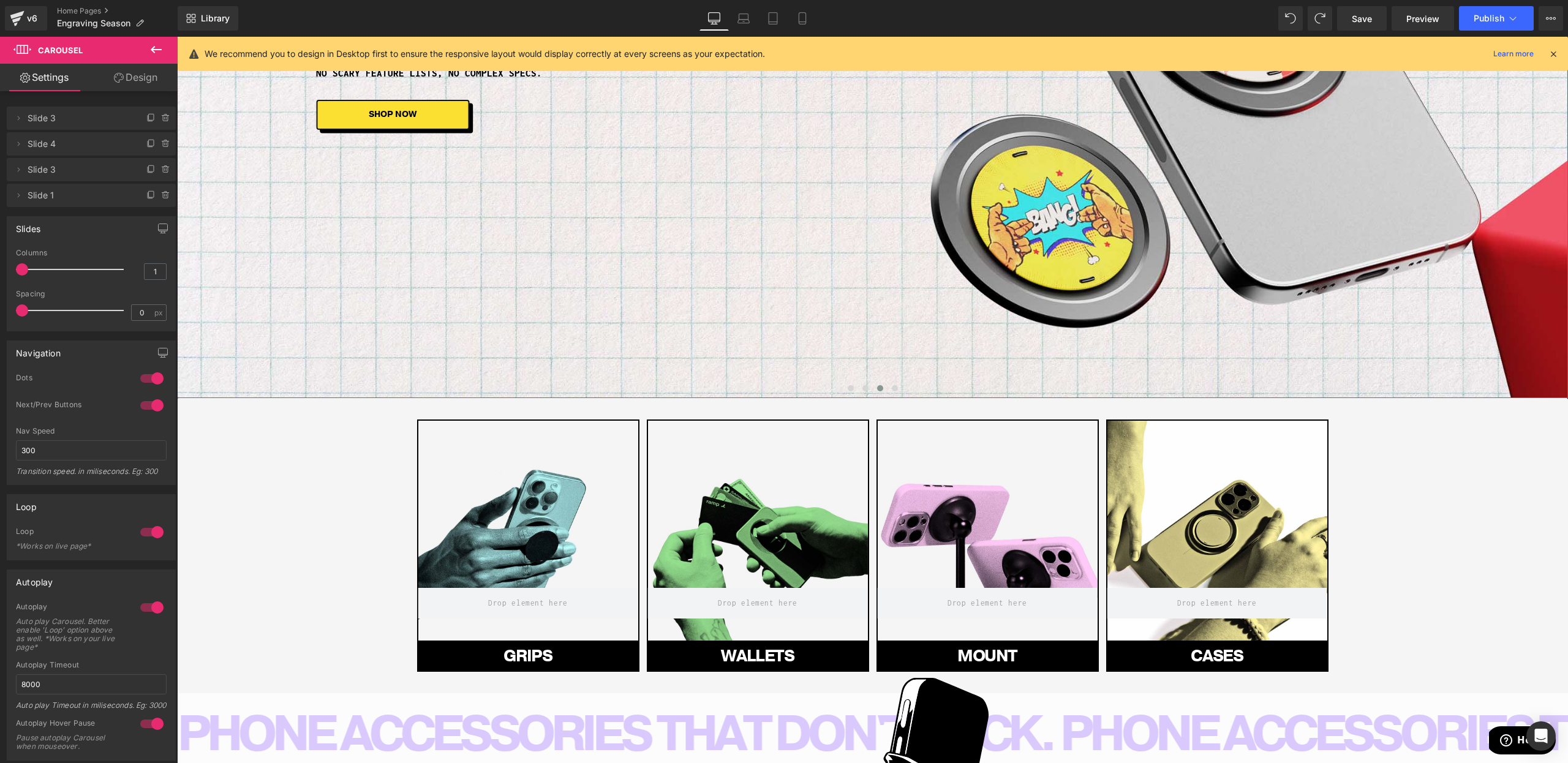
scroll to position [594, 0]
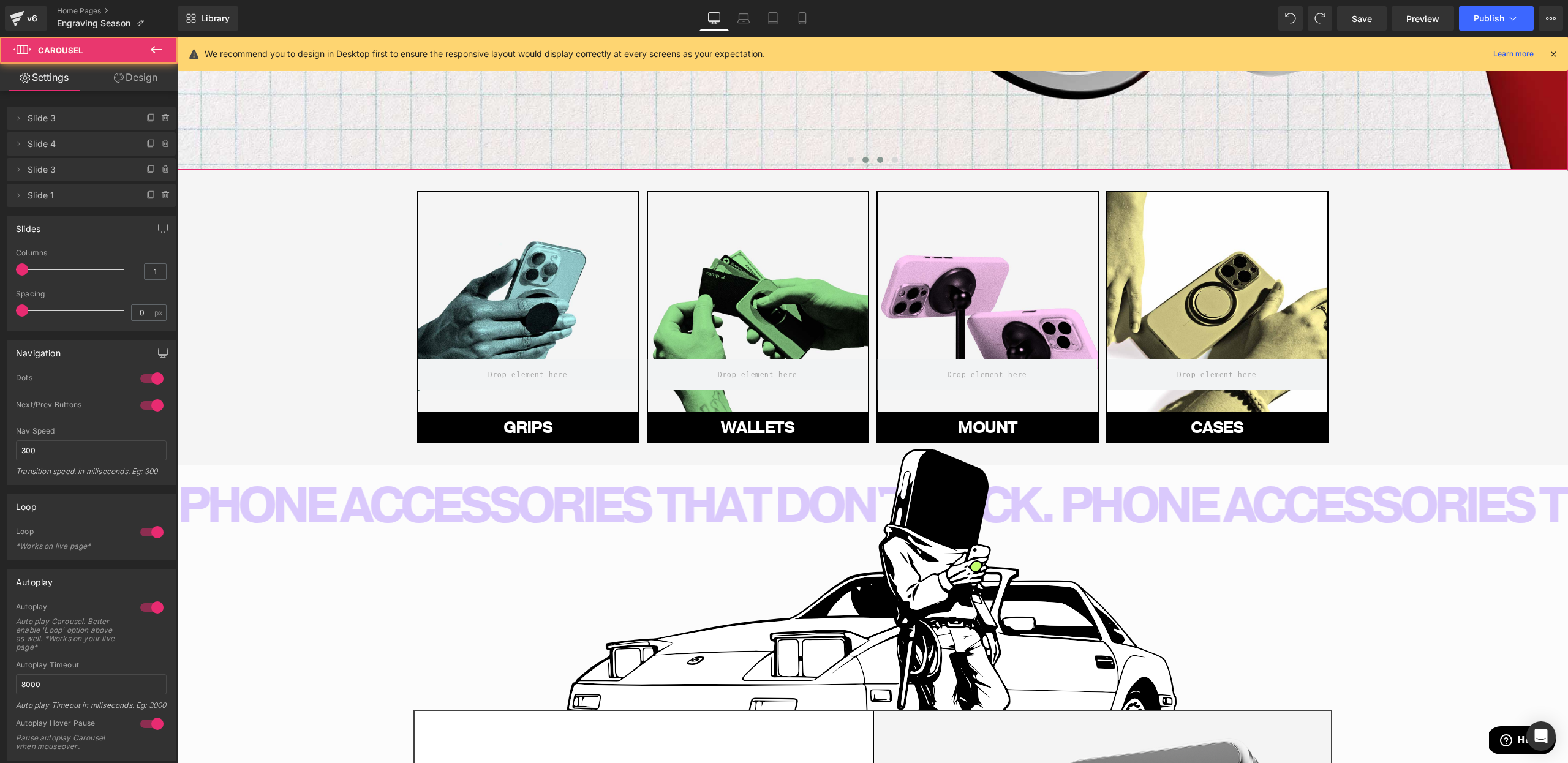
click at [866, 157] on span at bounding box center [865, 159] width 6 height 6
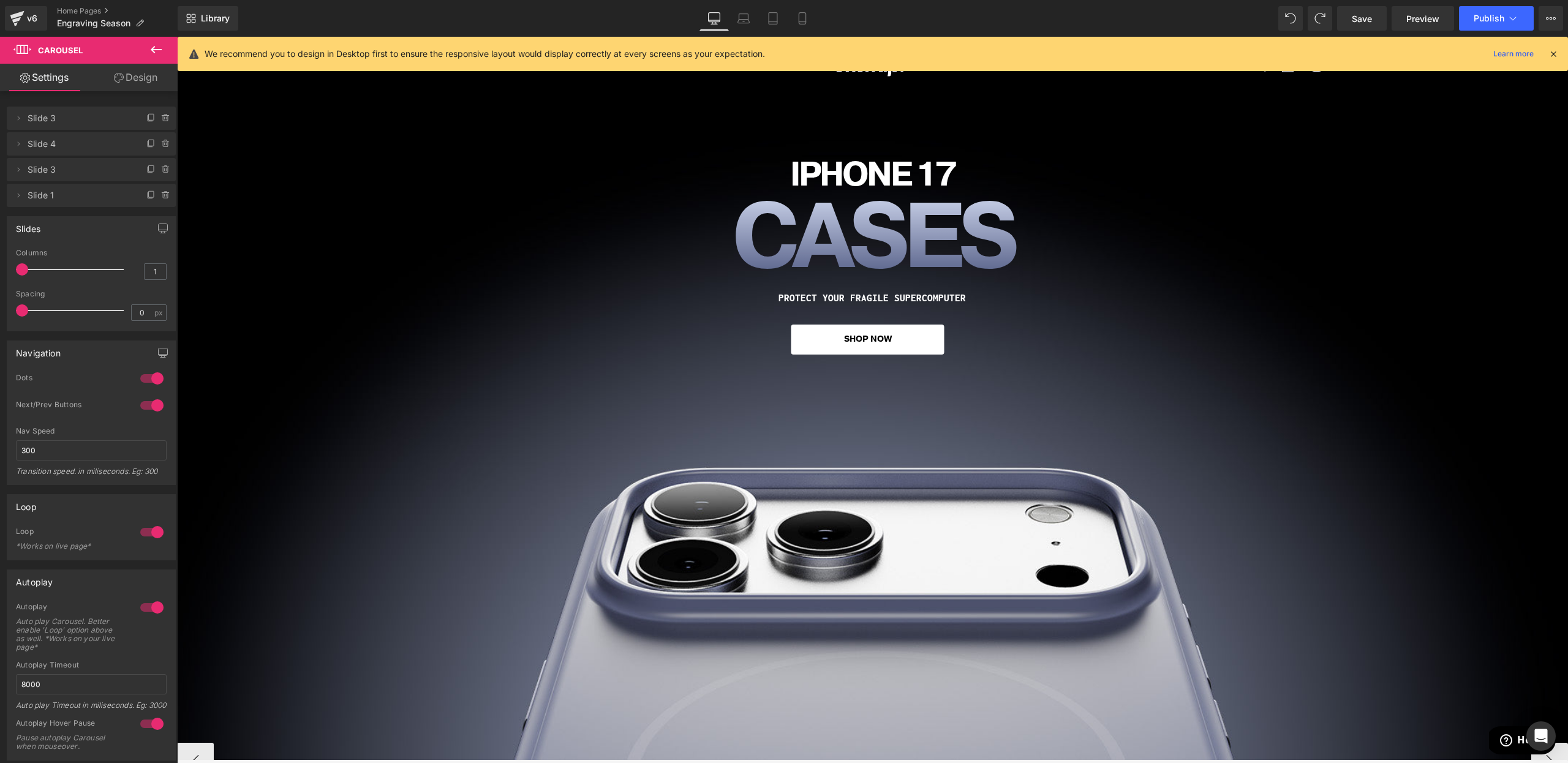
scroll to position [0, 0]
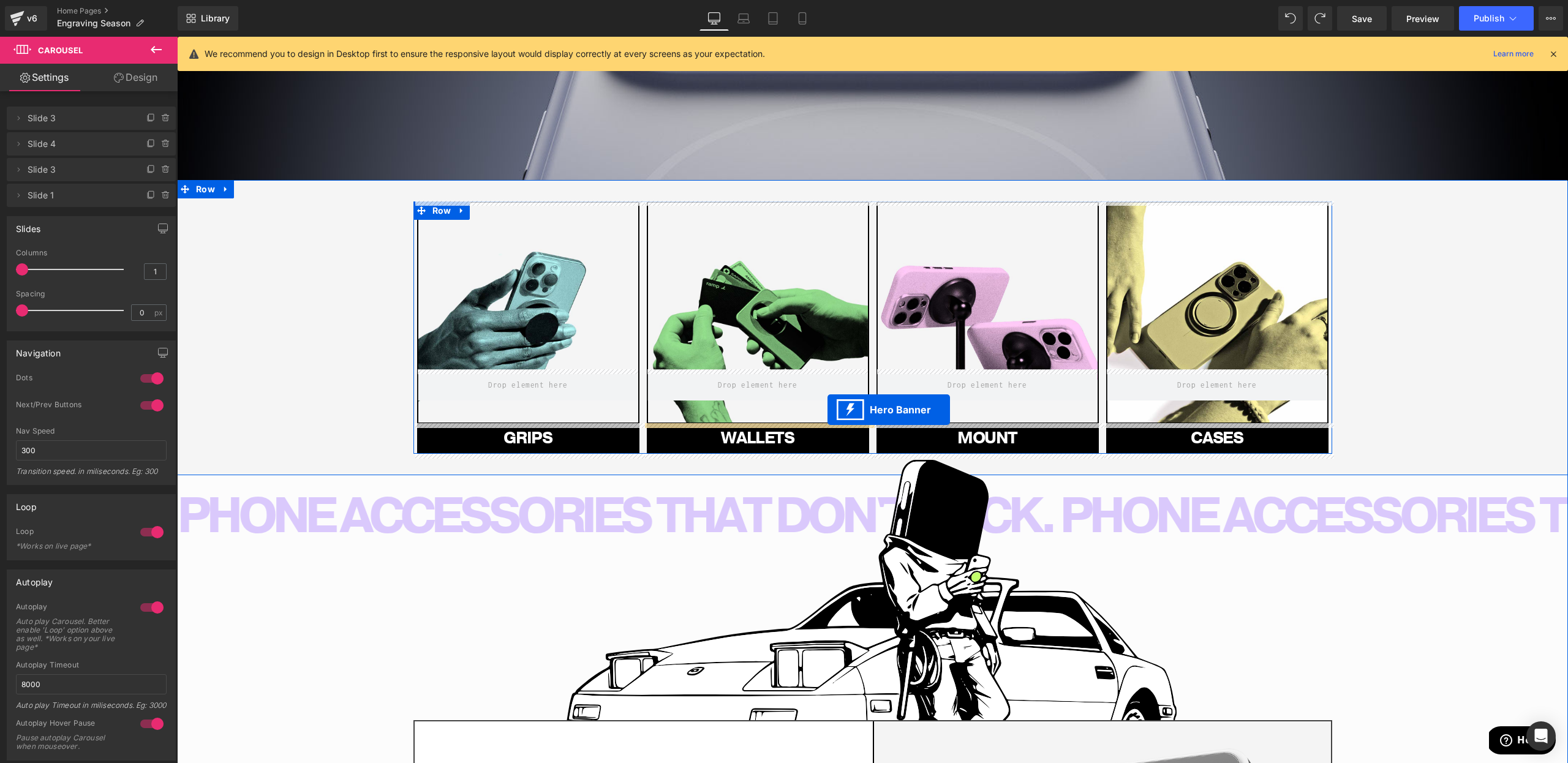
drag, startPoint x: 870, startPoint y: 122, endPoint x: 827, endPoint y: 410, distance: 291.2
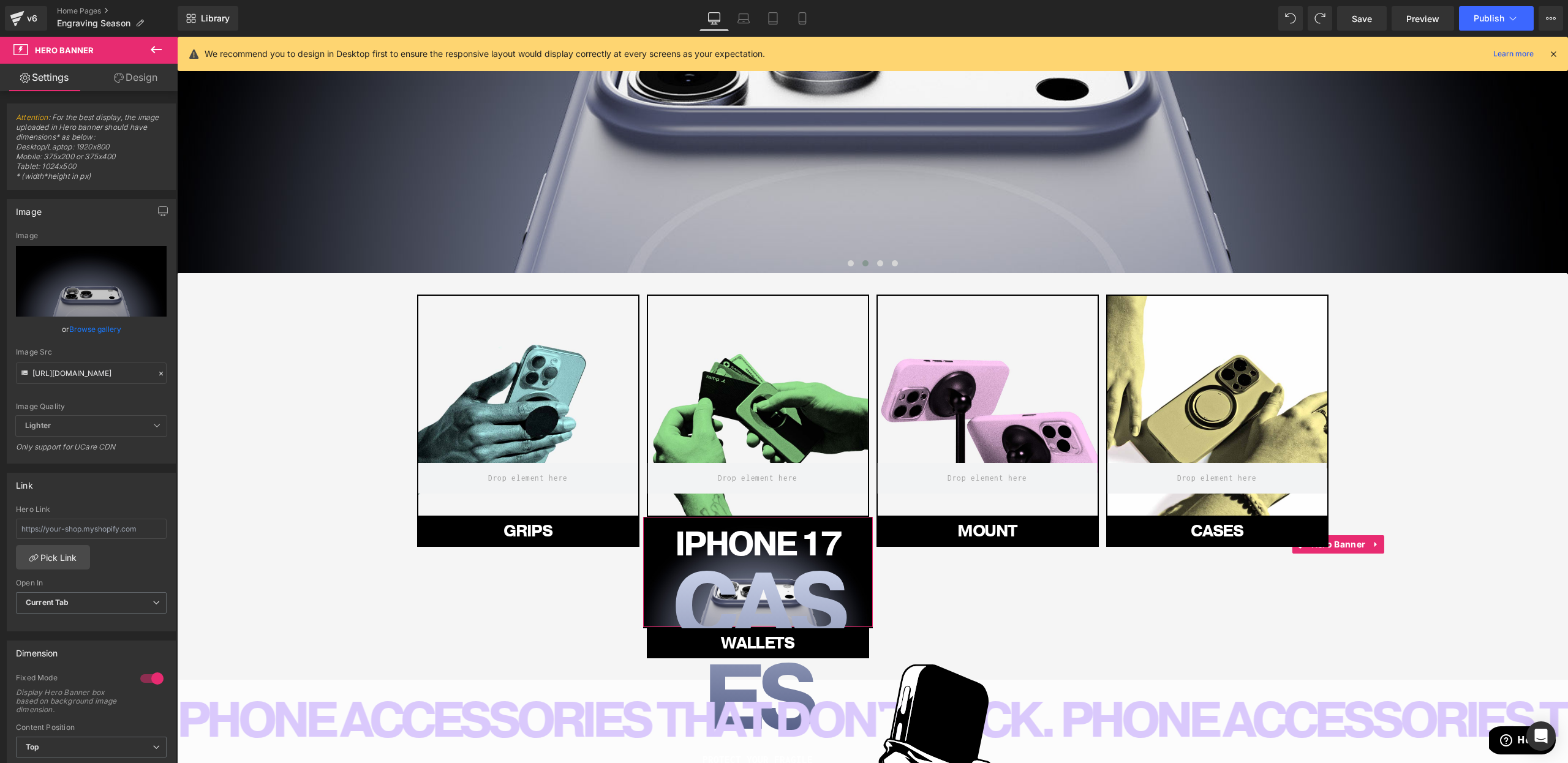
scroll to position [506, 0]
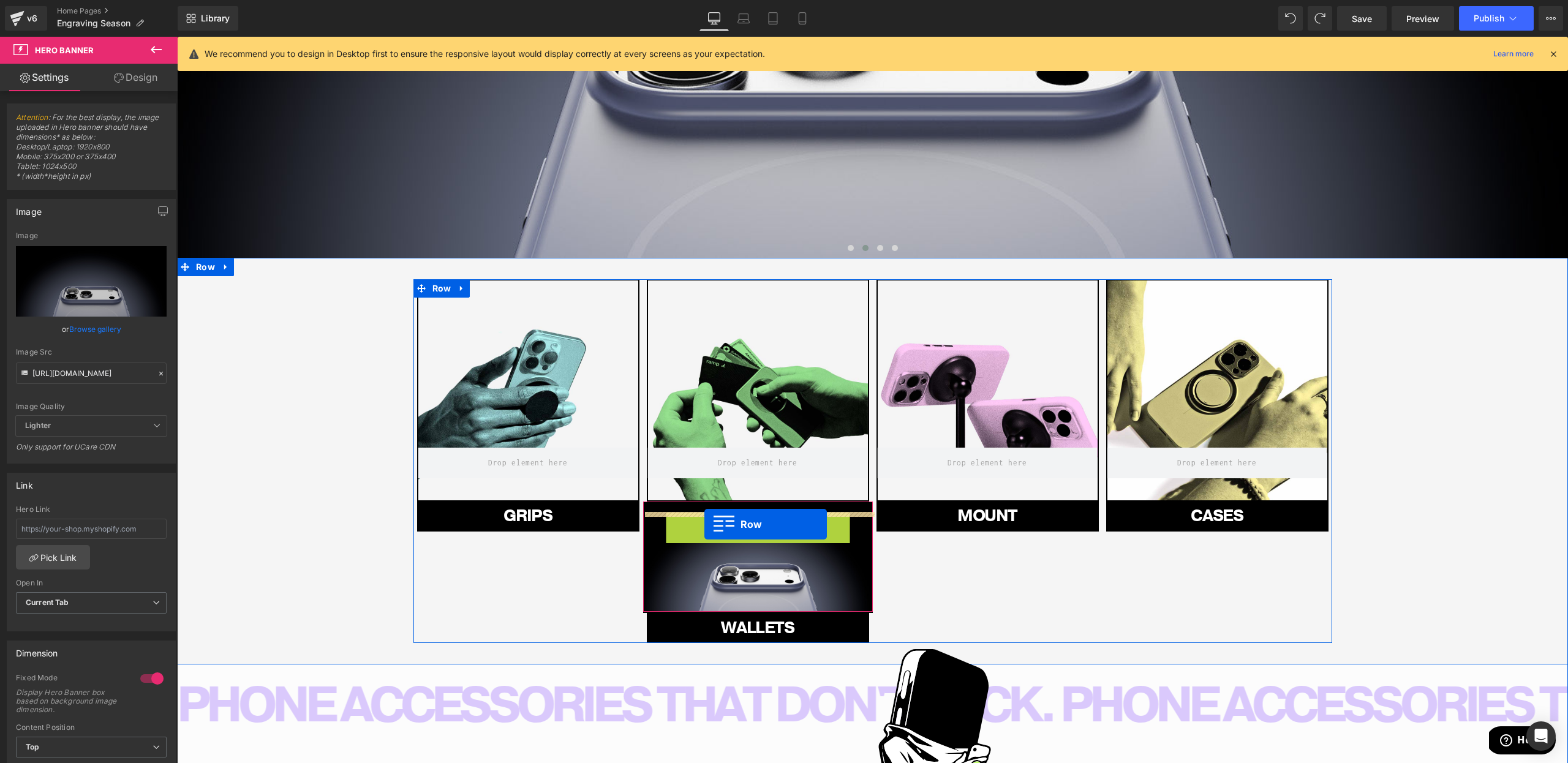
drag, startPoint x: 696, startPoint y: 524, endPoint x: 704, endPoint y: 525, distance: 8.1
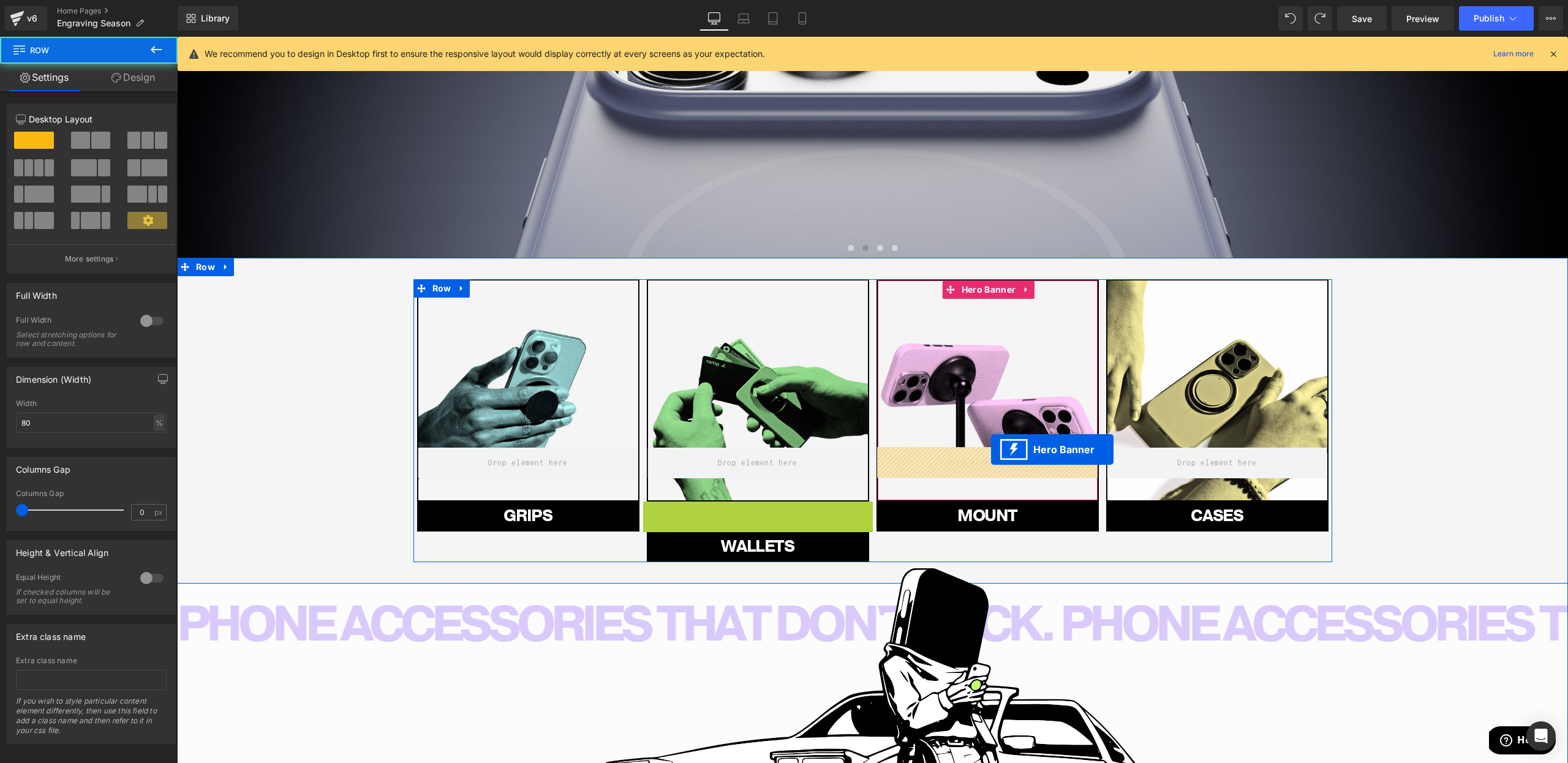
drag, startPoint x: 750, startPoint y: 530, endPoint x: 991, endPoint y: 449, distance: 254.2
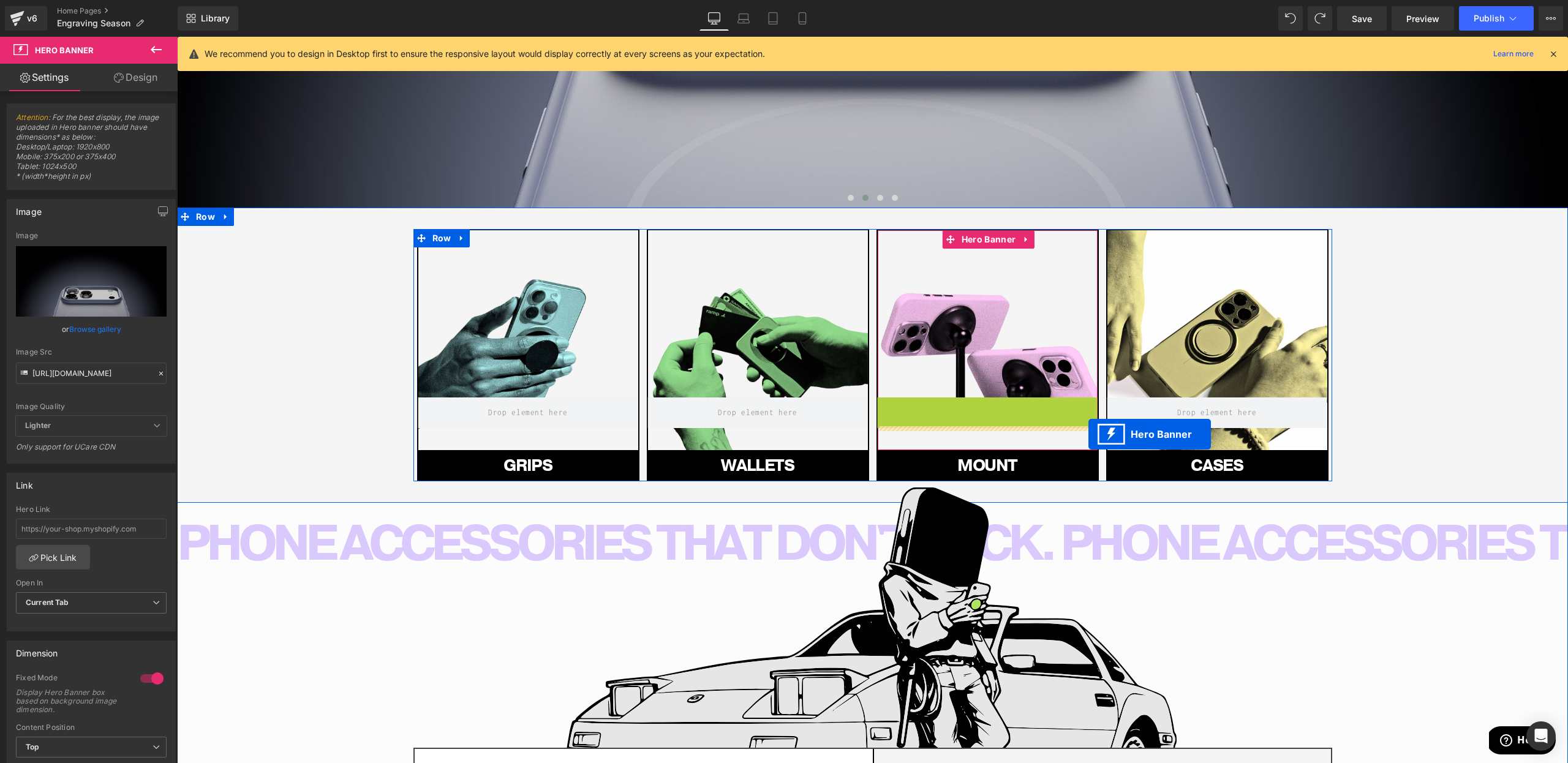
scroll to position [832, 0]
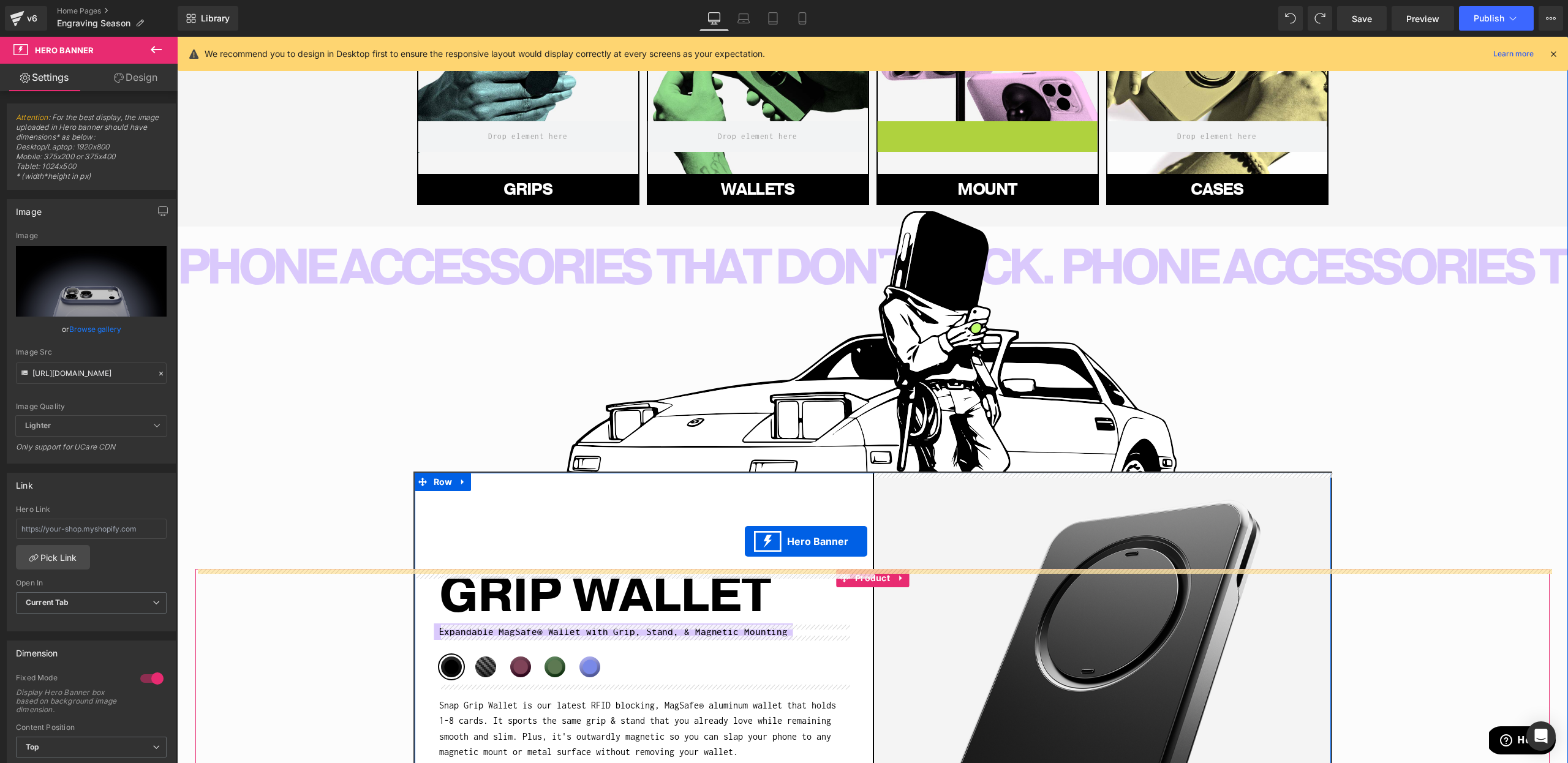
drag, startPoint x: 978, startPoint y: 400, endPoint x: 745, endPoint y: 541, distance: 272.3
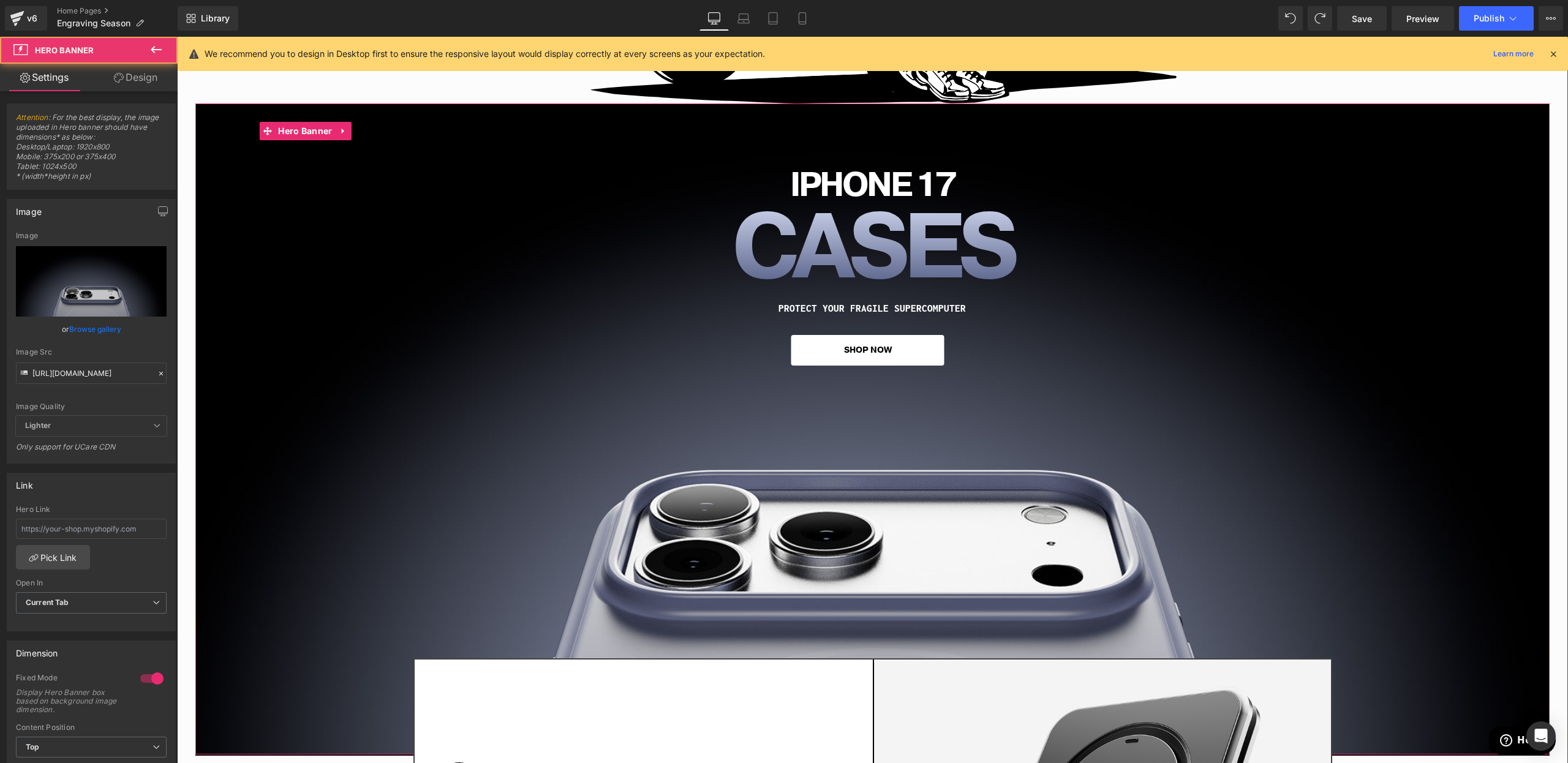
scroll to position [1381, 0]
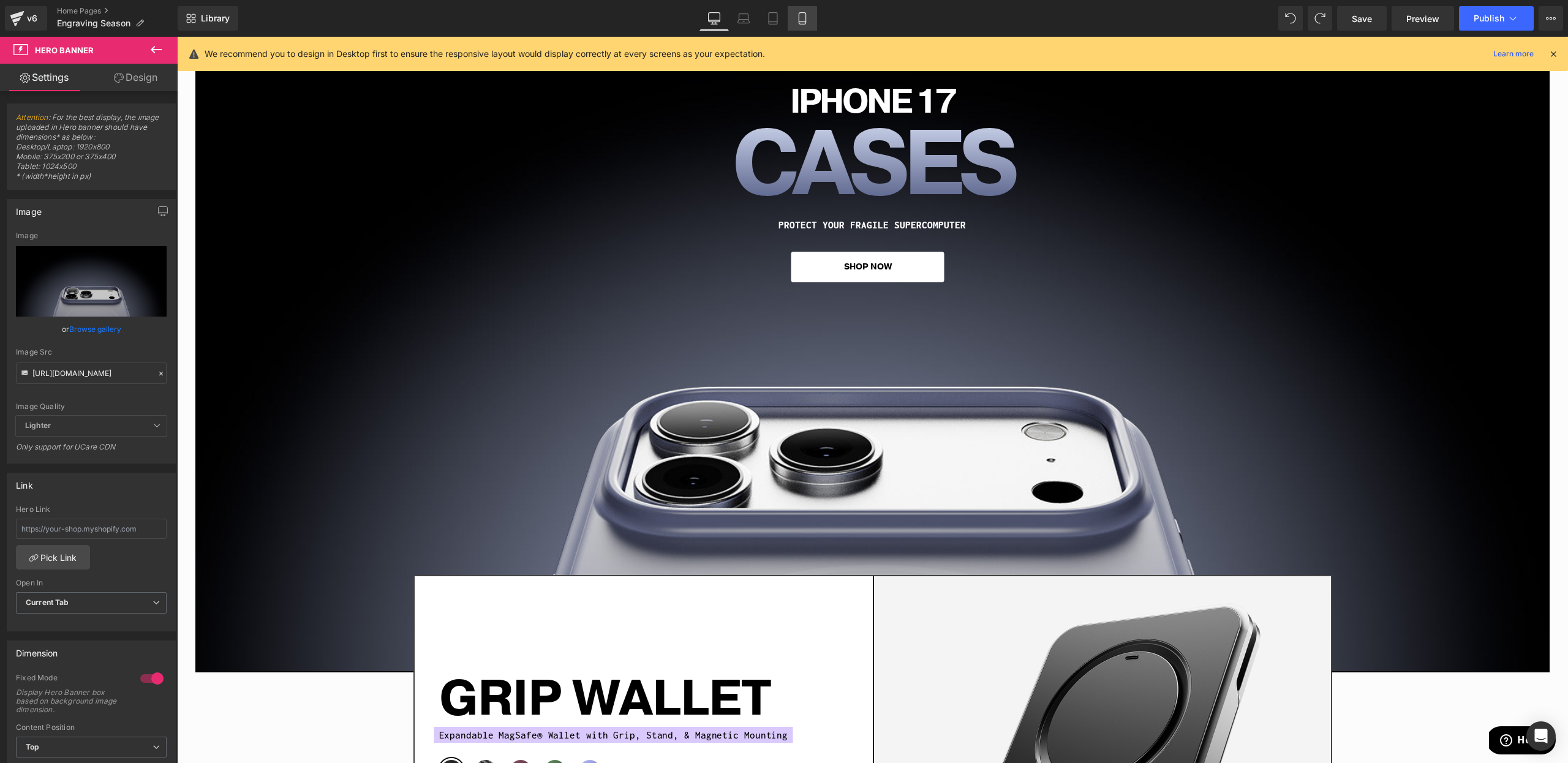
click at [803, 20] on icon at bounding box center [802, 18] width 13 height 13
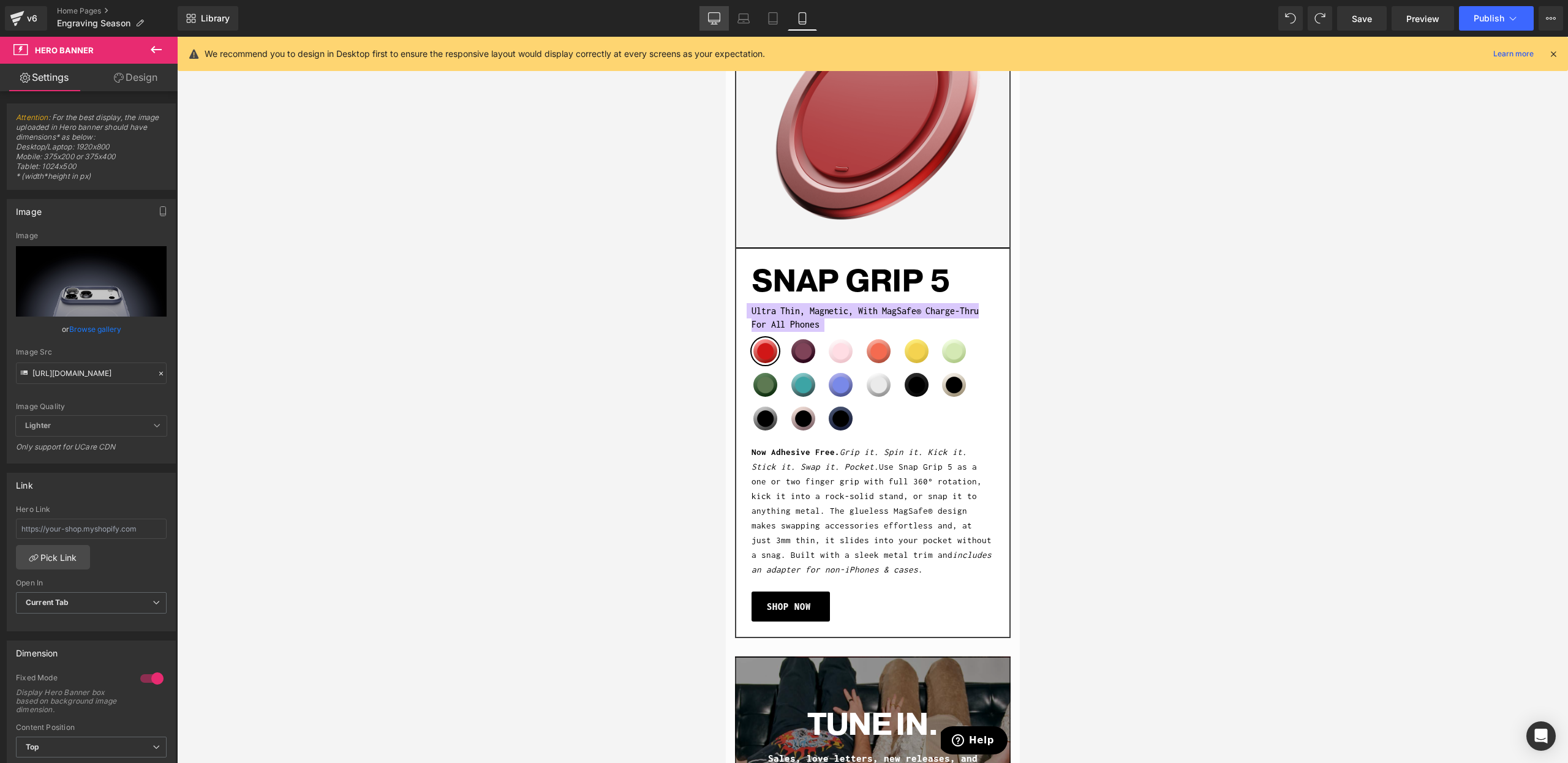
click at [720, 21] on icon at bounding box center [715, 17] width 12 height 9
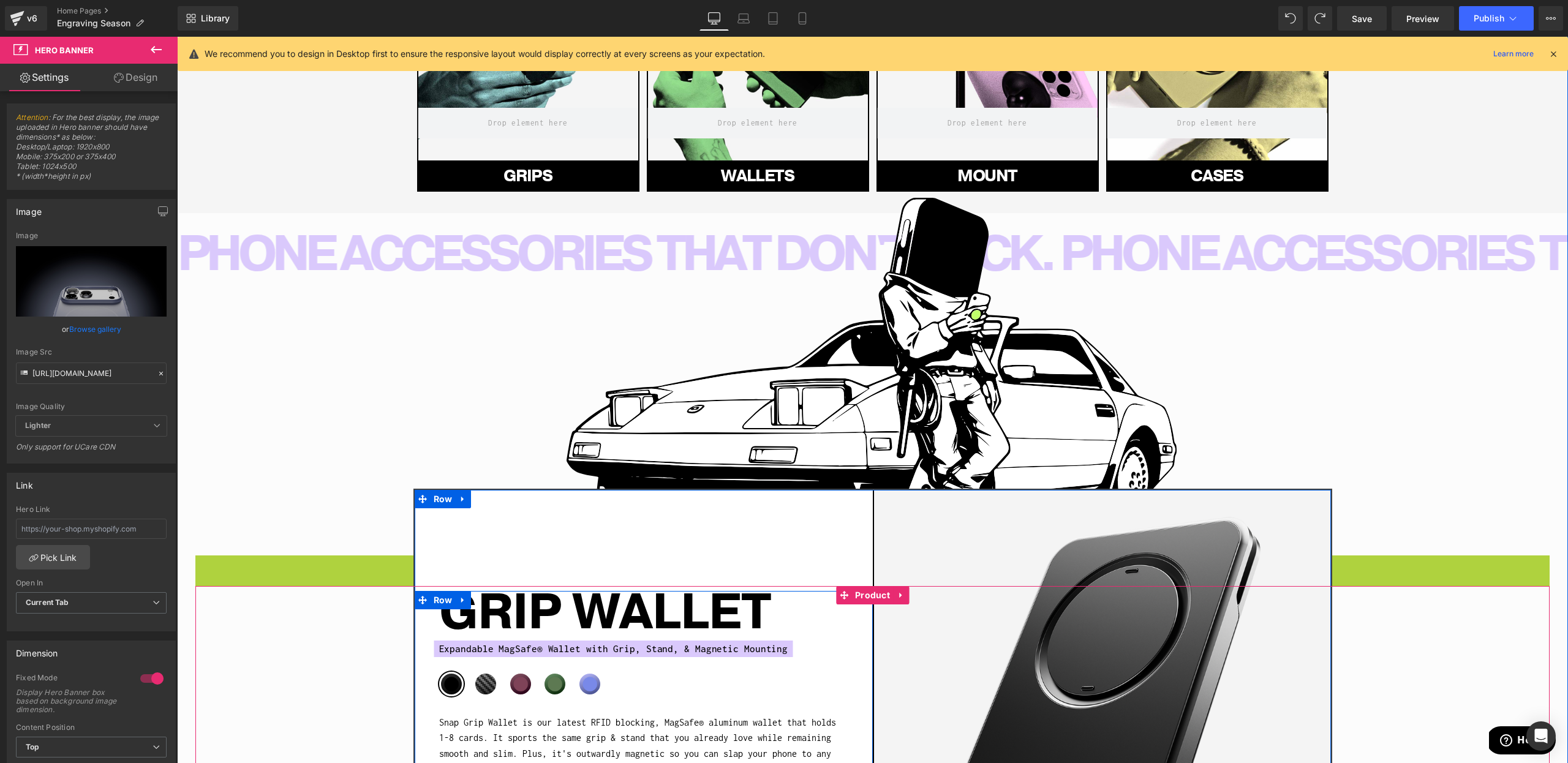
scroll to position [464, 0]
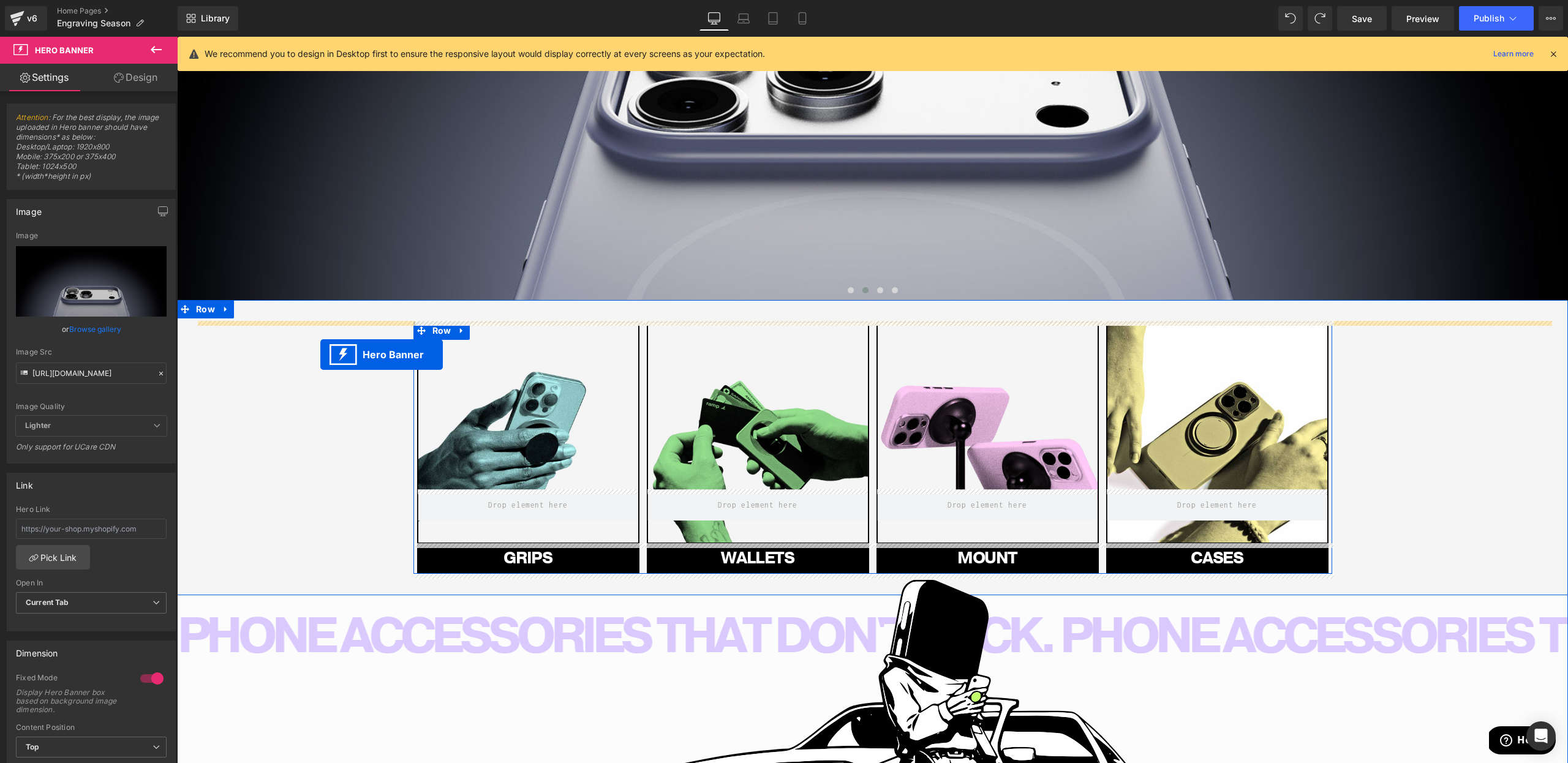
drag, startPoint x: 921, startPoint y: 294, endPoint x: 320, endPoint y: 355, distance: 604.1
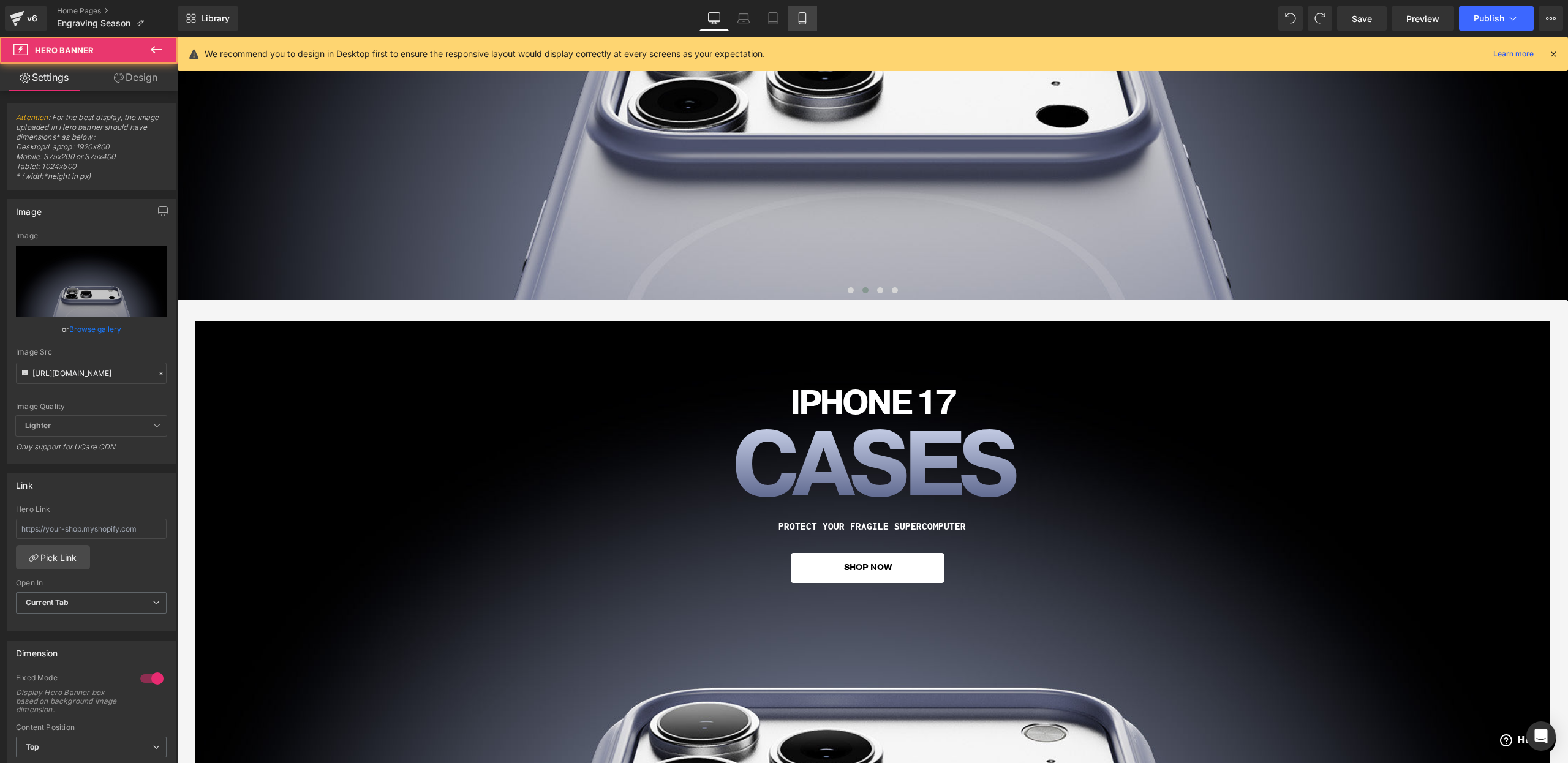
click at [788, 22] on div "Desktop Laptop Tablet Mobile" at bounding box center [759, 18] width 118 height 24
click at [796, 20] on link "Mobile" at bounding box center [802, 18] width 29 height 24
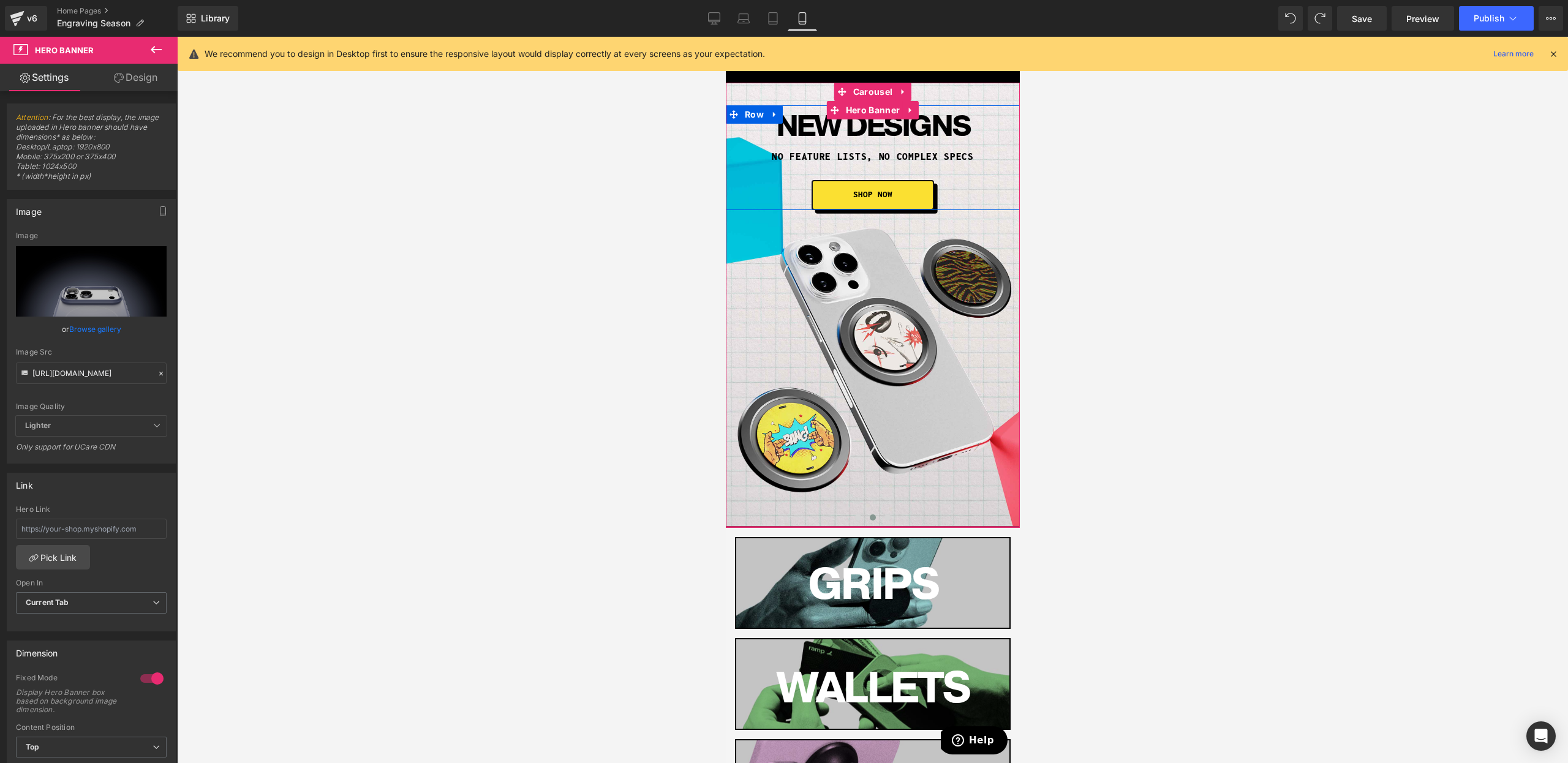
scroll to position [338, 0]
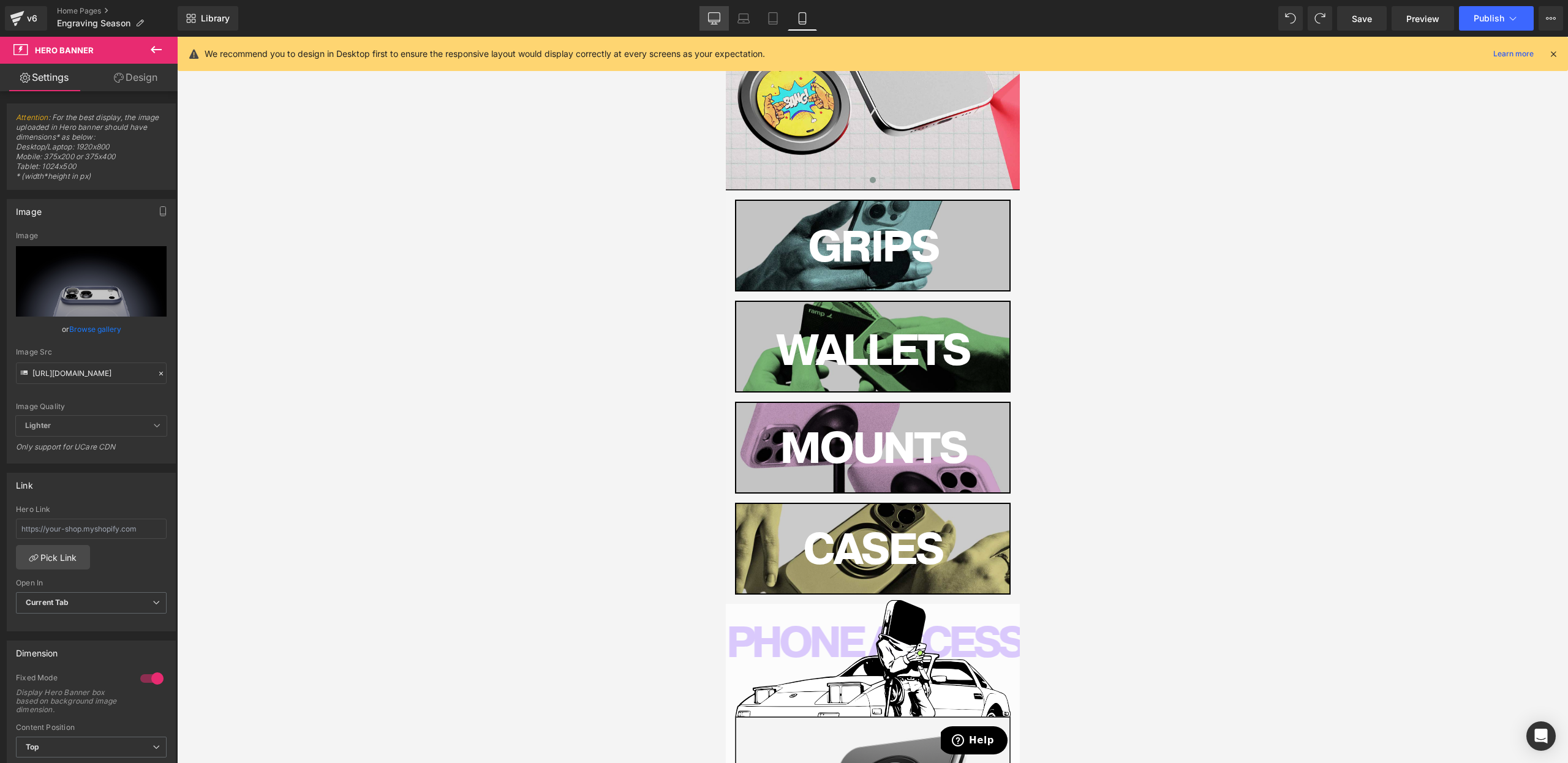
click at [720, 21] on icon at bounding box center [715, 17] width 12 height 9
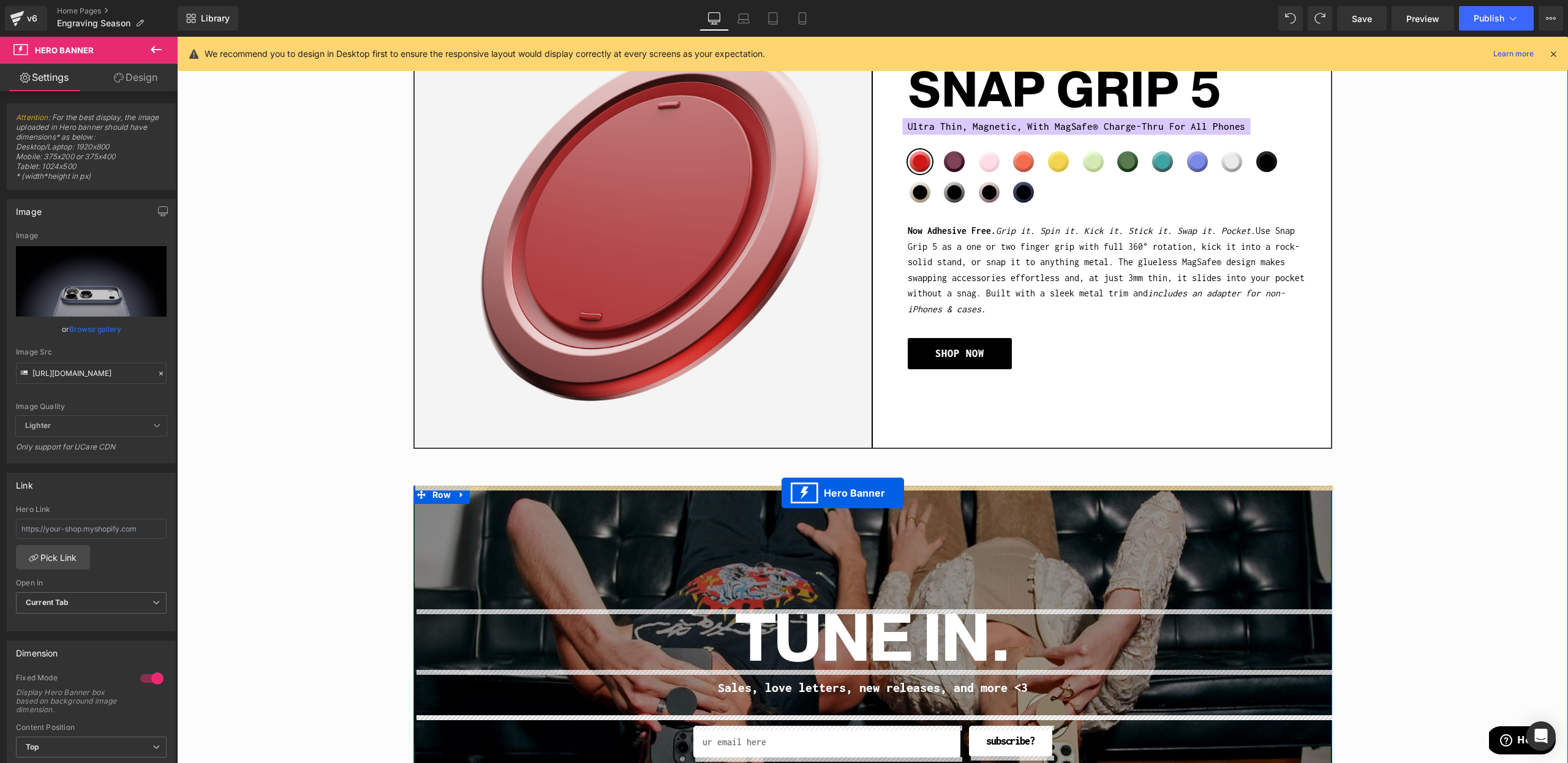
drag, startPoint x: 877, startPoint y: 304, endPoint x: 784, endPoint y: 495, distance: 212.4
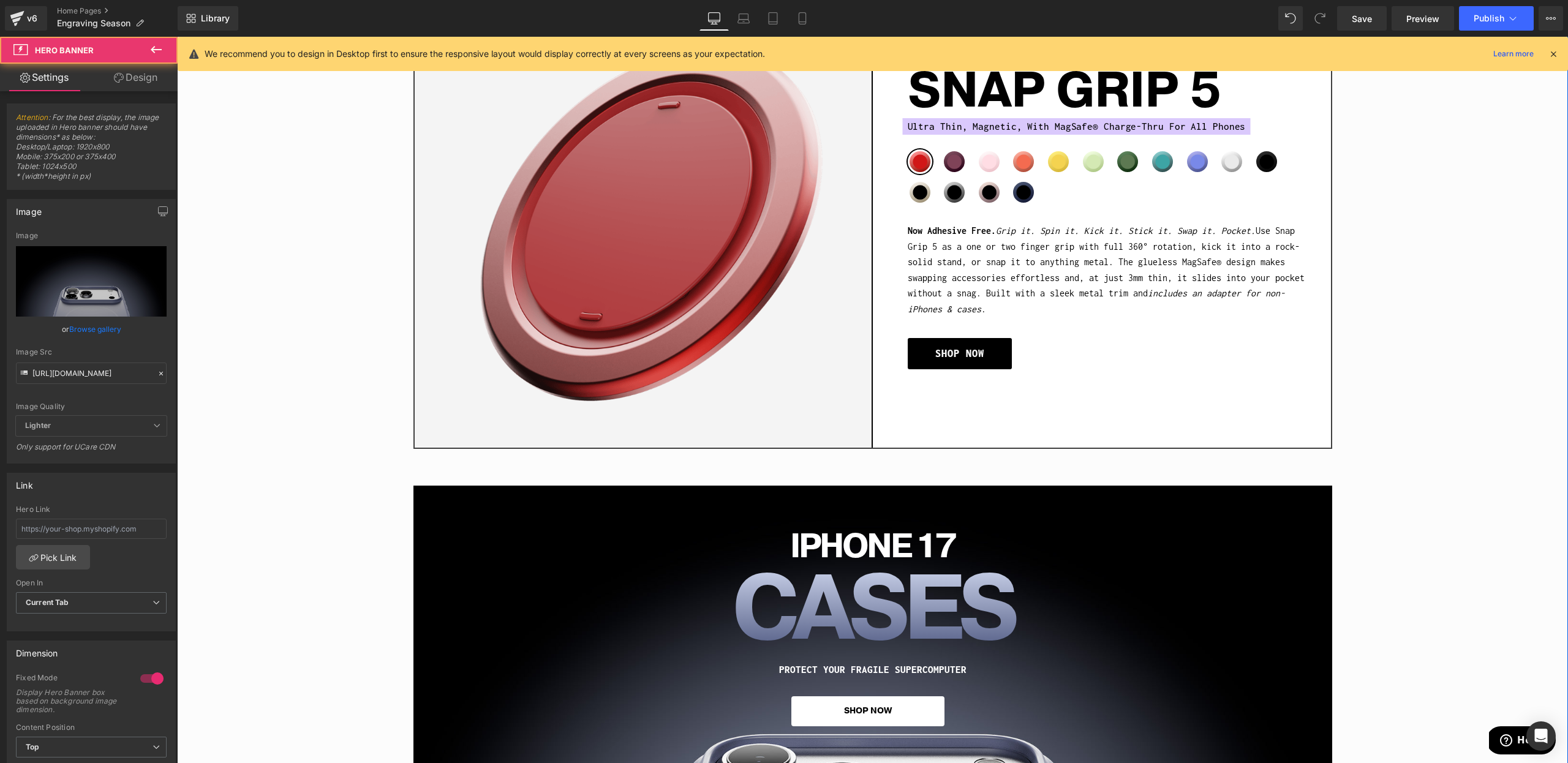
scroll to position [2381, 0]
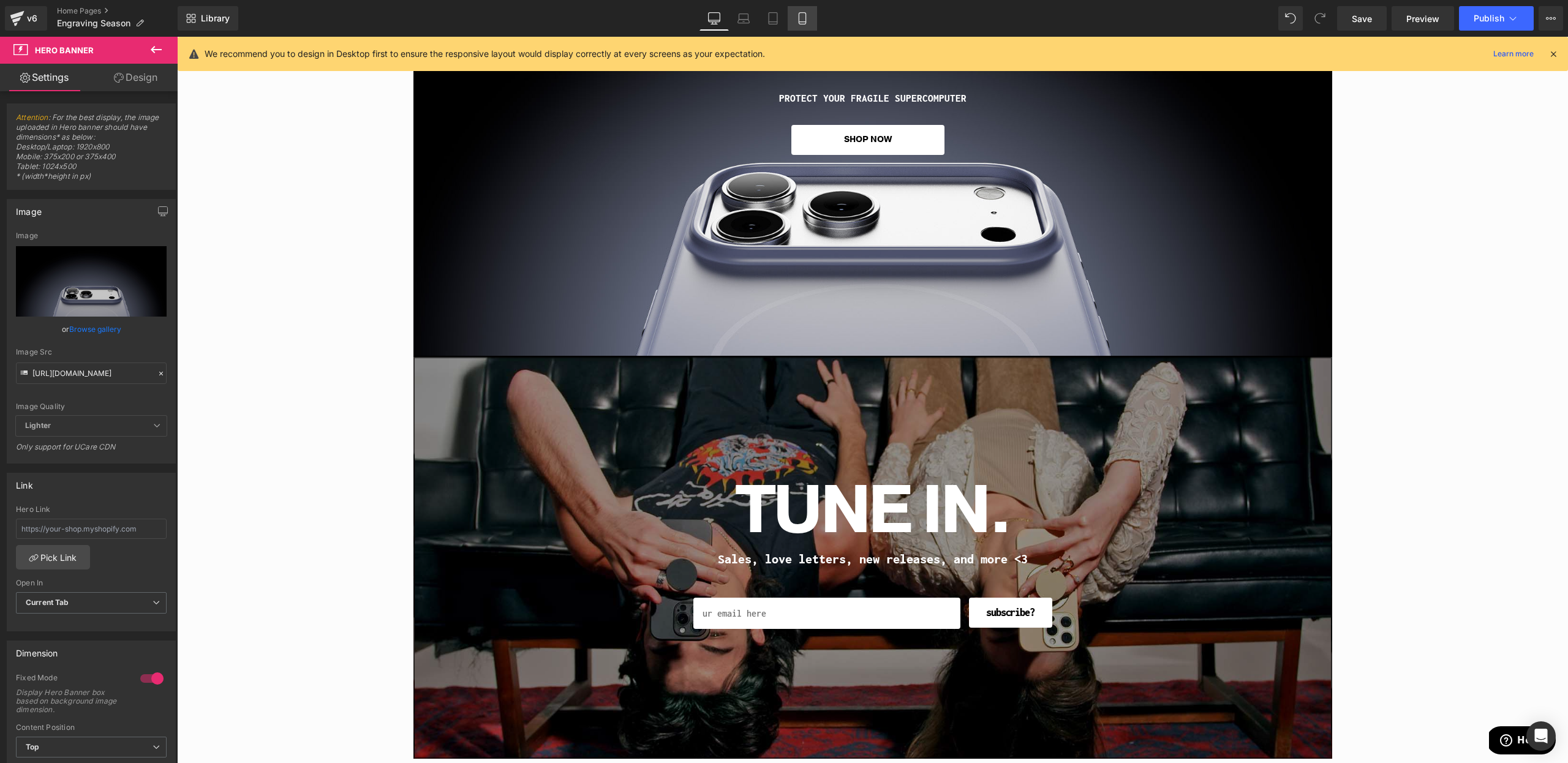
click at [817, 25] on link "Mobile" at bounding box center [802, 18] width 29 height 24
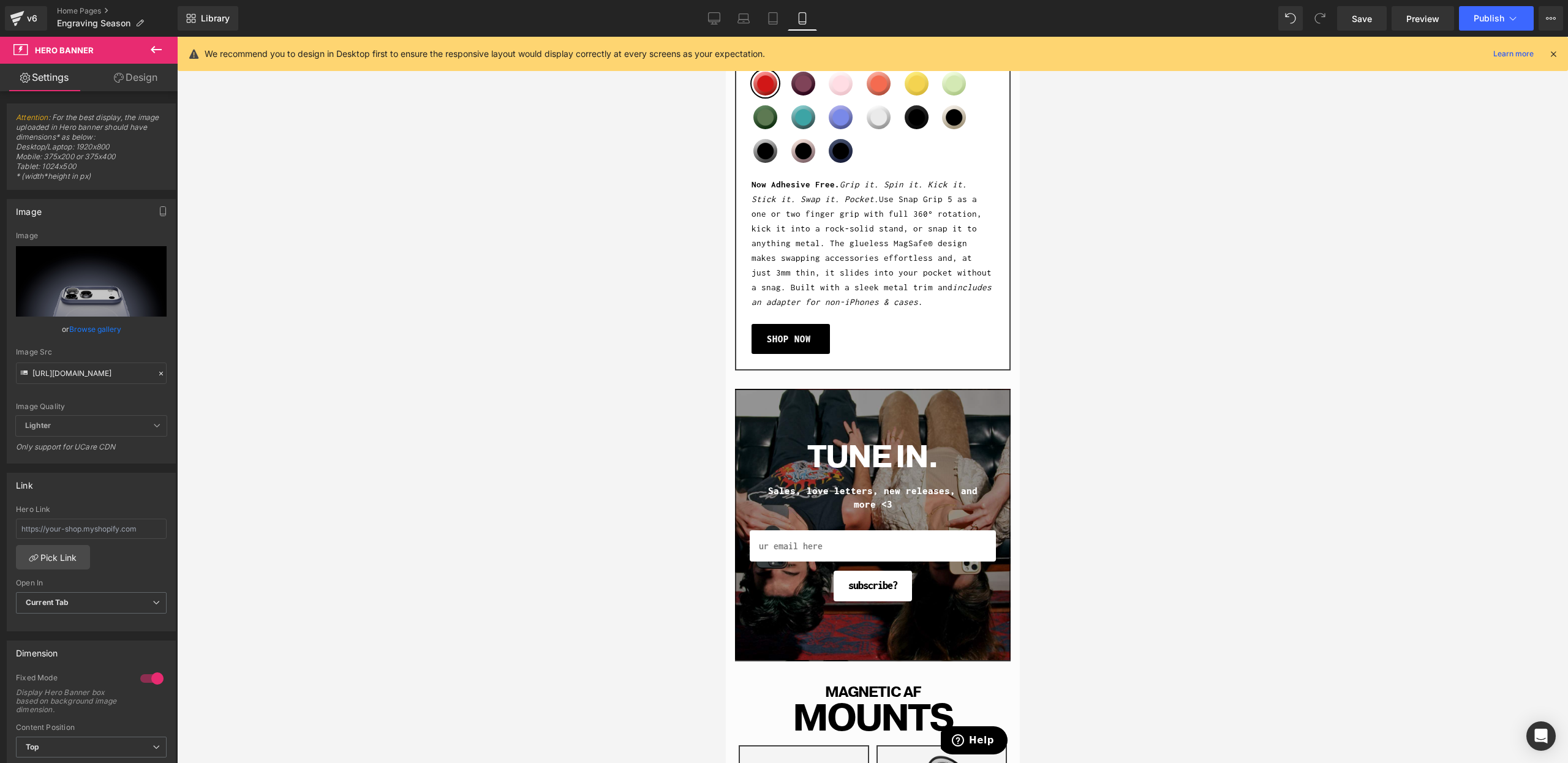
scroll to position [2294, 0]
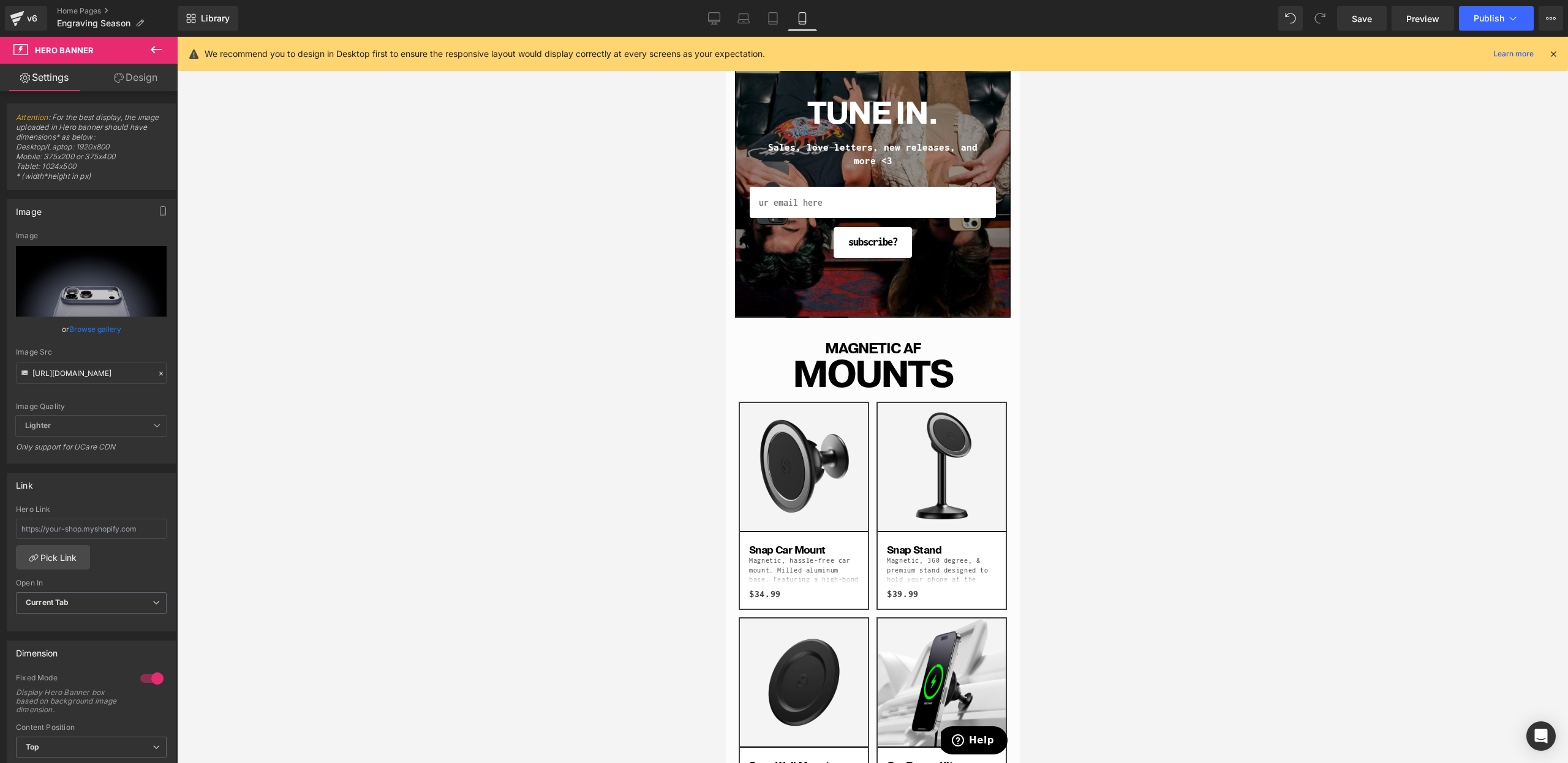
click at [134, 76] on link "Design" at bounding box center [135, 77] width 89 height 28
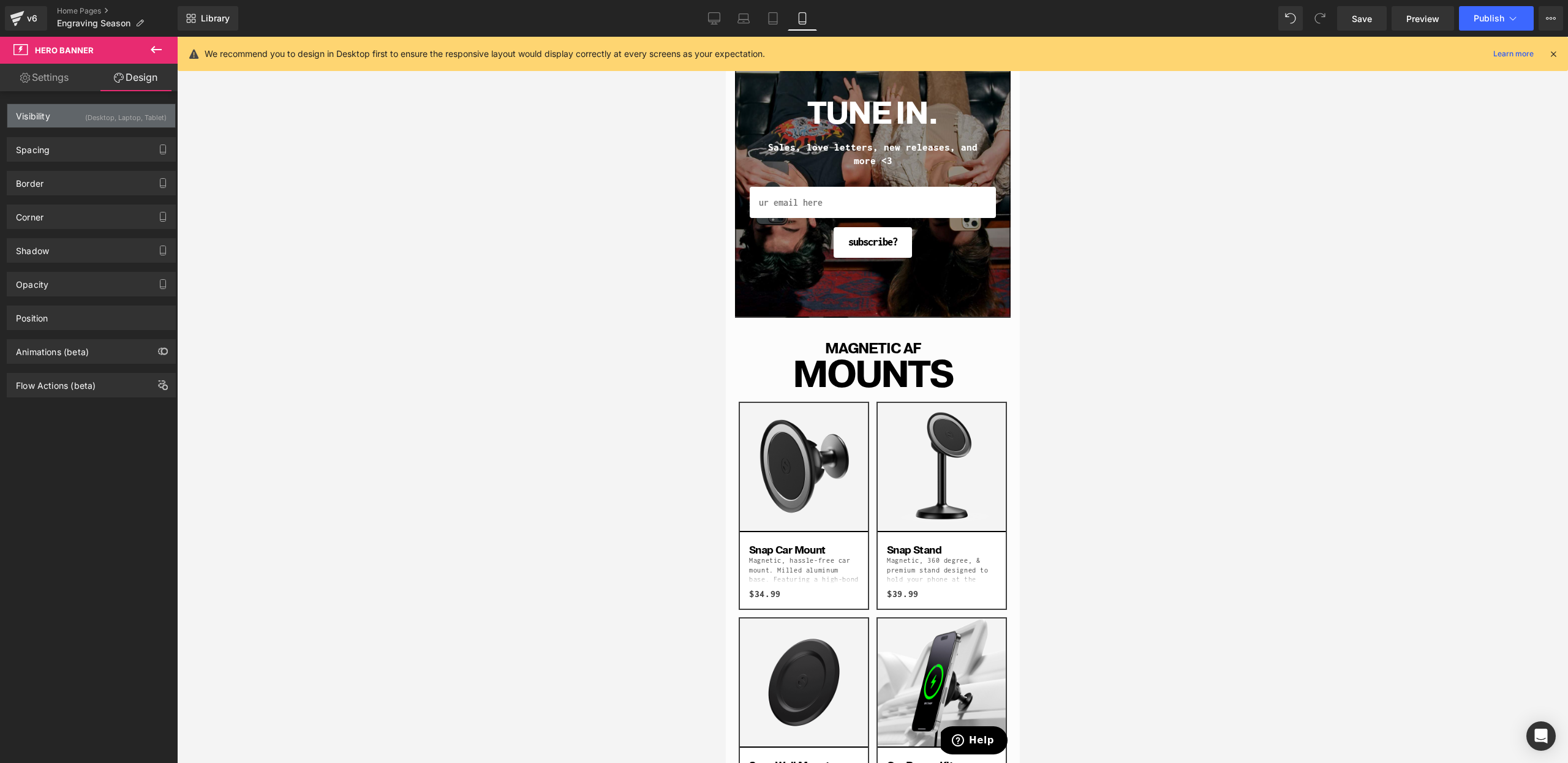
click at [115, 118] on div "(Desktop, Laptop, Tablet)" at bounding box center [126, 114] width 81 height 20
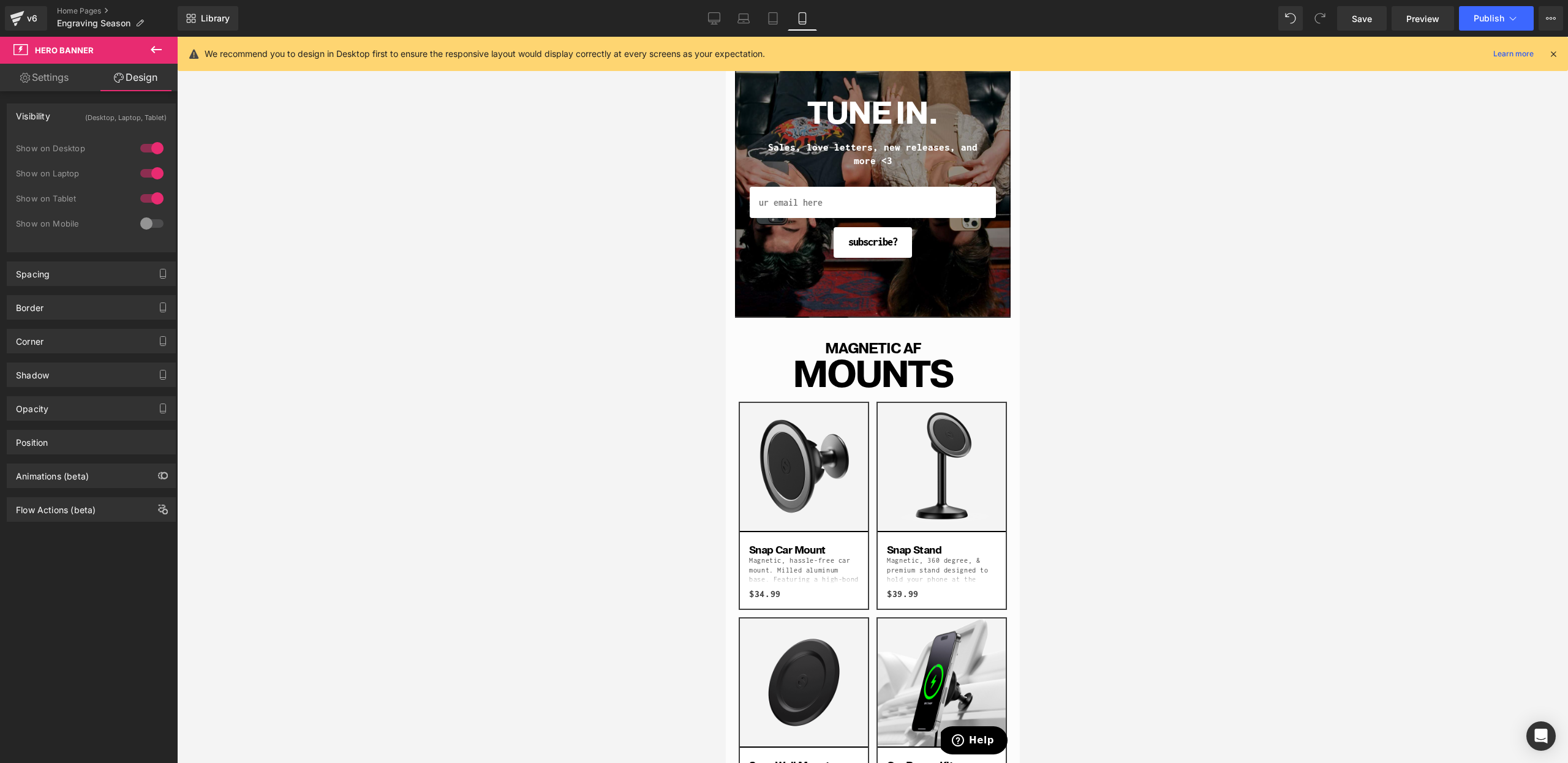
click at [141, 221] on div at bounding box center [152, 224] width 29 height 20
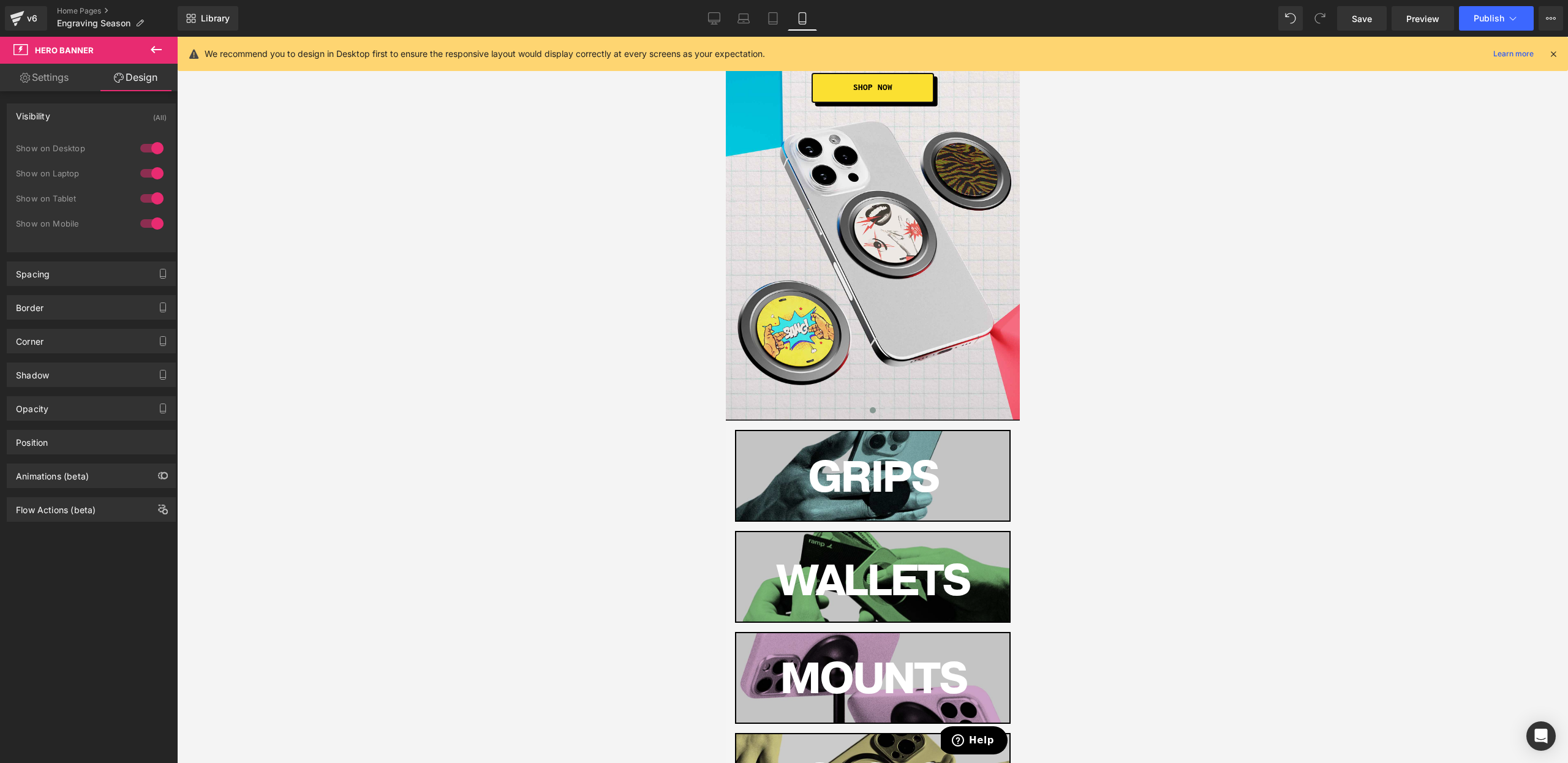
scroll to position [0, 0]
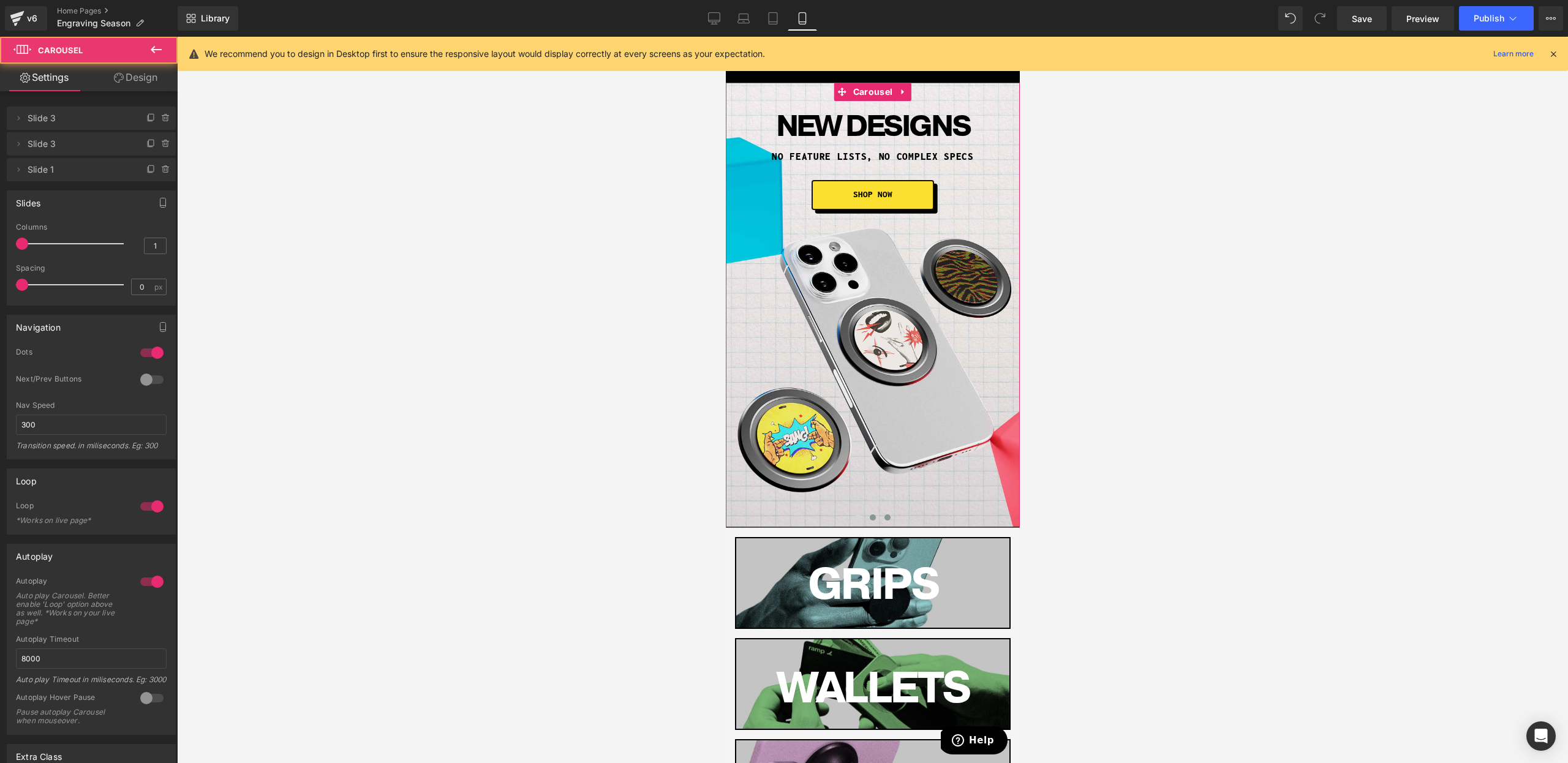
click at [880, 517] on button at bounding box center [887, 517] width 15 height 13
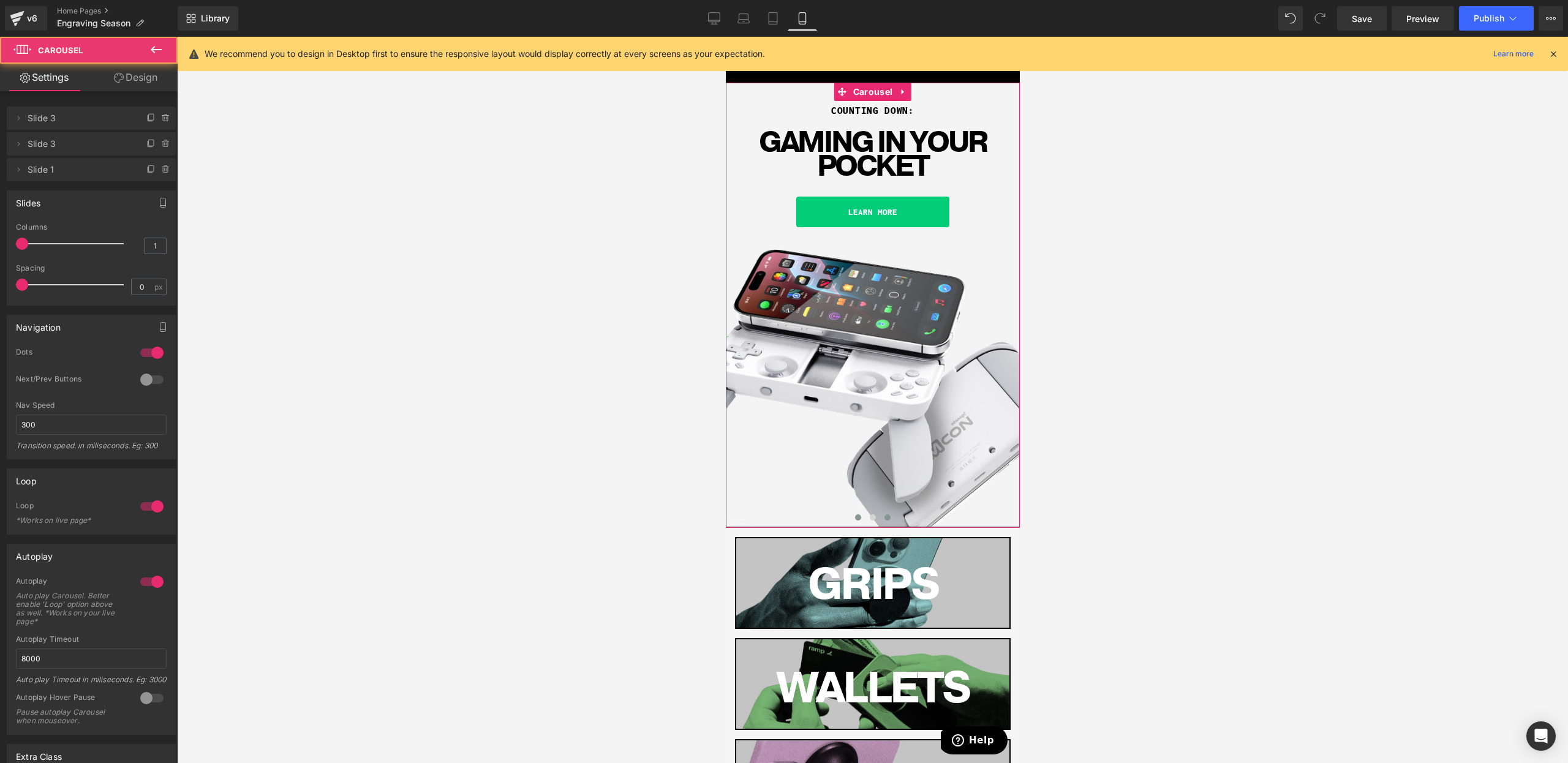
click at [858, 519] on span at bounding box center [857, 517] width 6 height 6
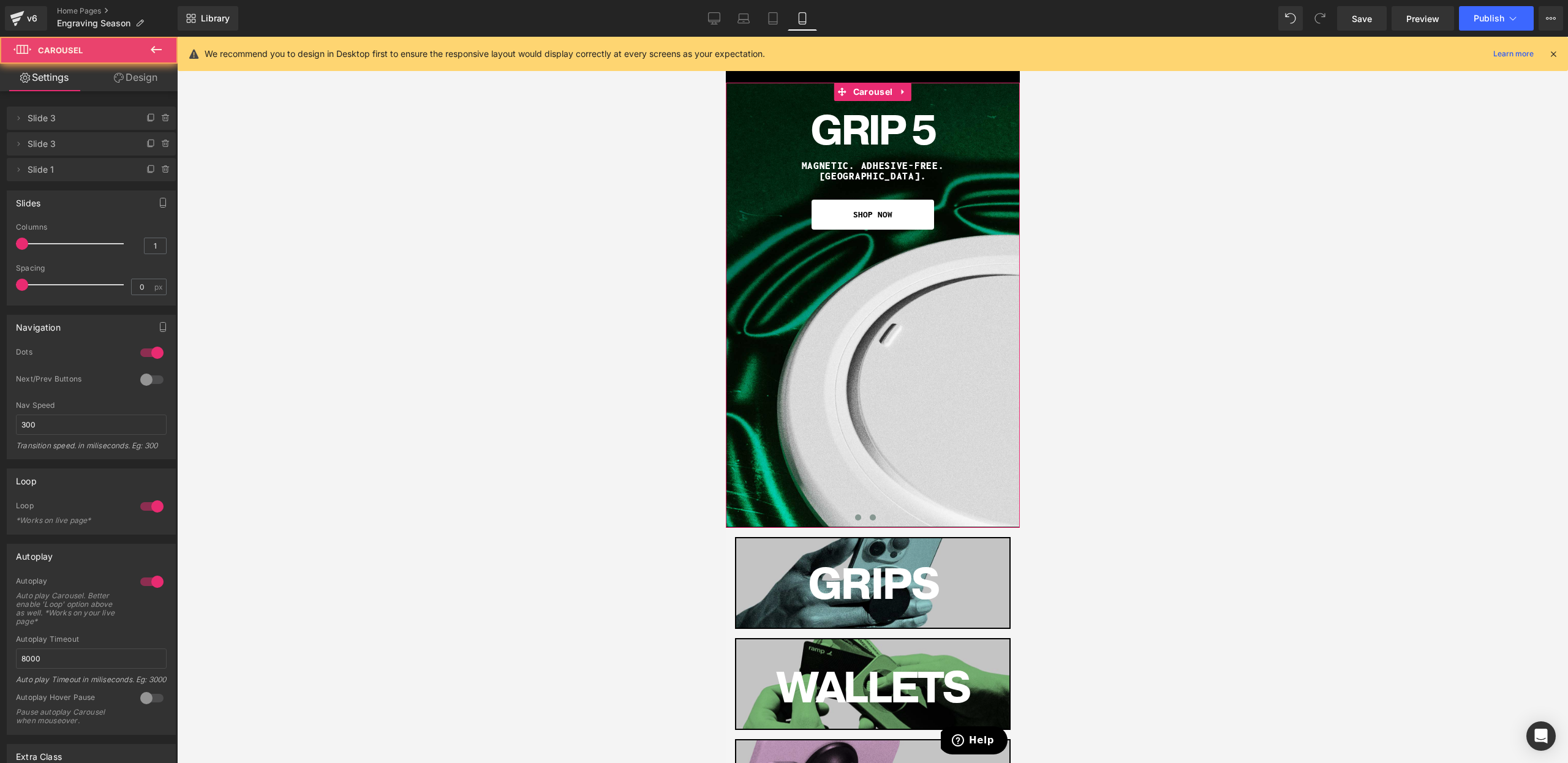
click at [870, 516] on span at bounding box center [872, 517] width 6 height 6
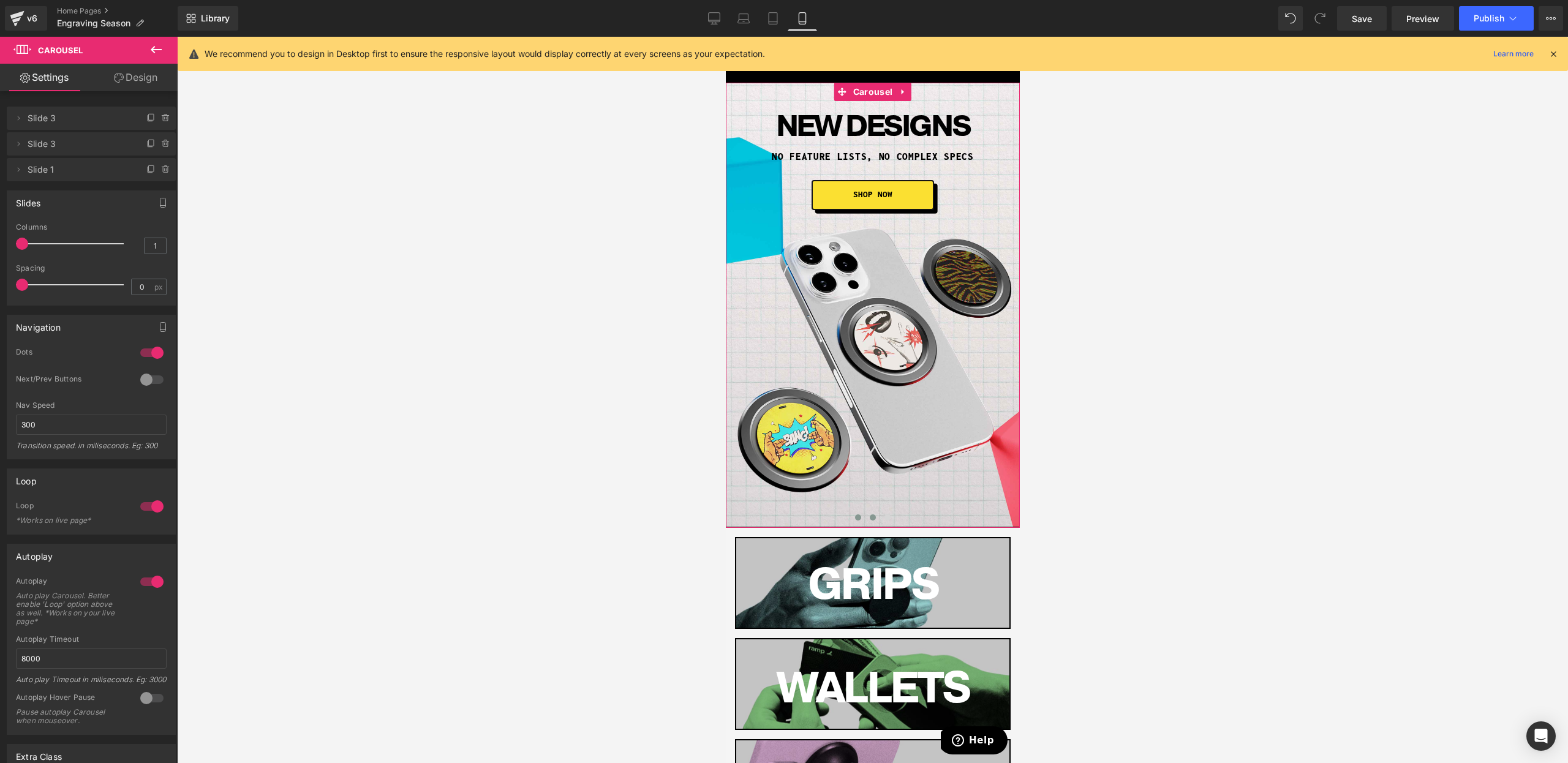
click at [853, 516] on button at bounding box center [858, 517] width 15 height 13
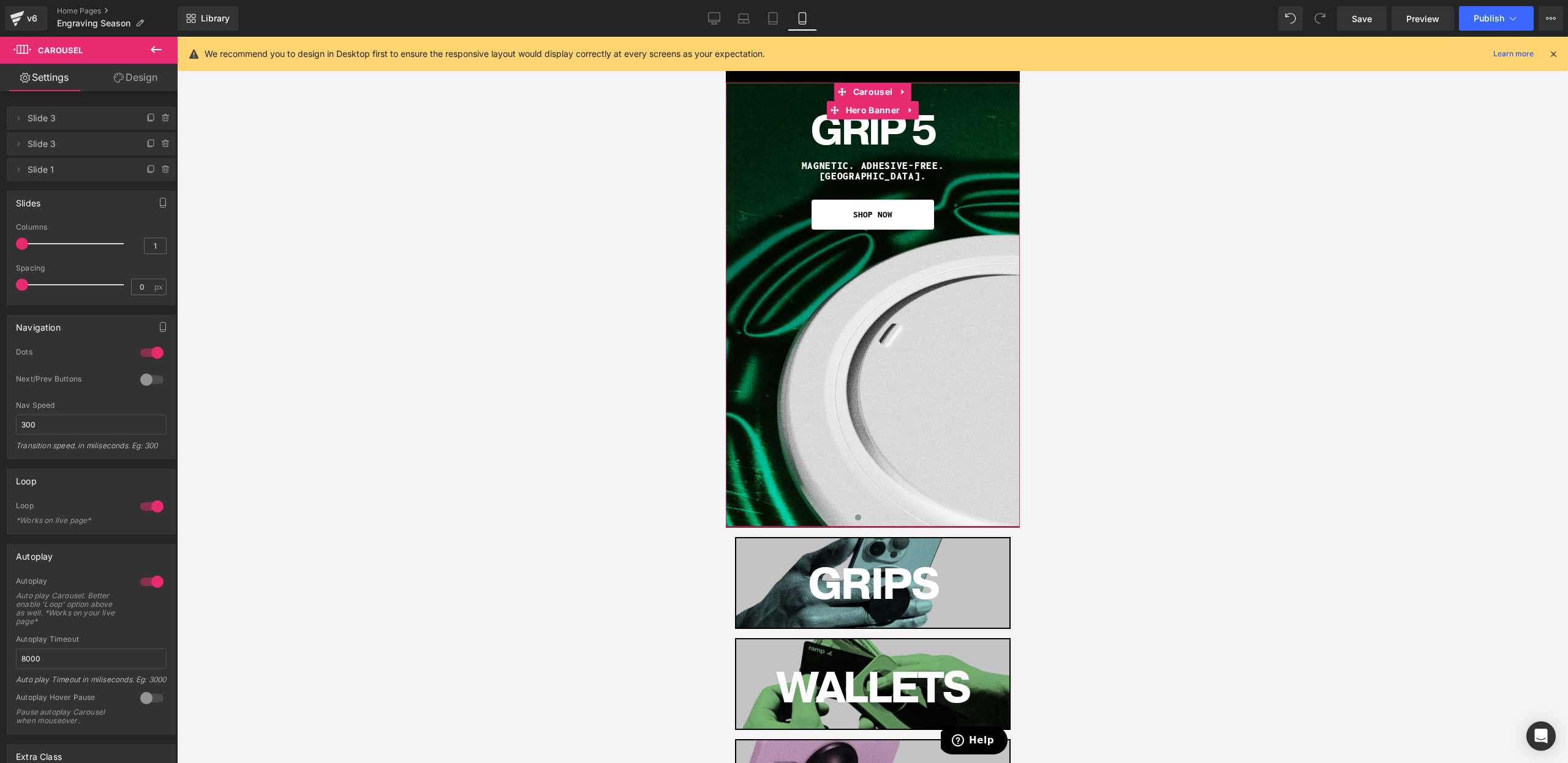
click at [854, 449] on div "Grip 5 Heading MAGNETIC. ADHESIVE-FREE. MAGSAFE. Heading SHOP NOW Button Row" at bounding box center [872, 305] width 294 height 444
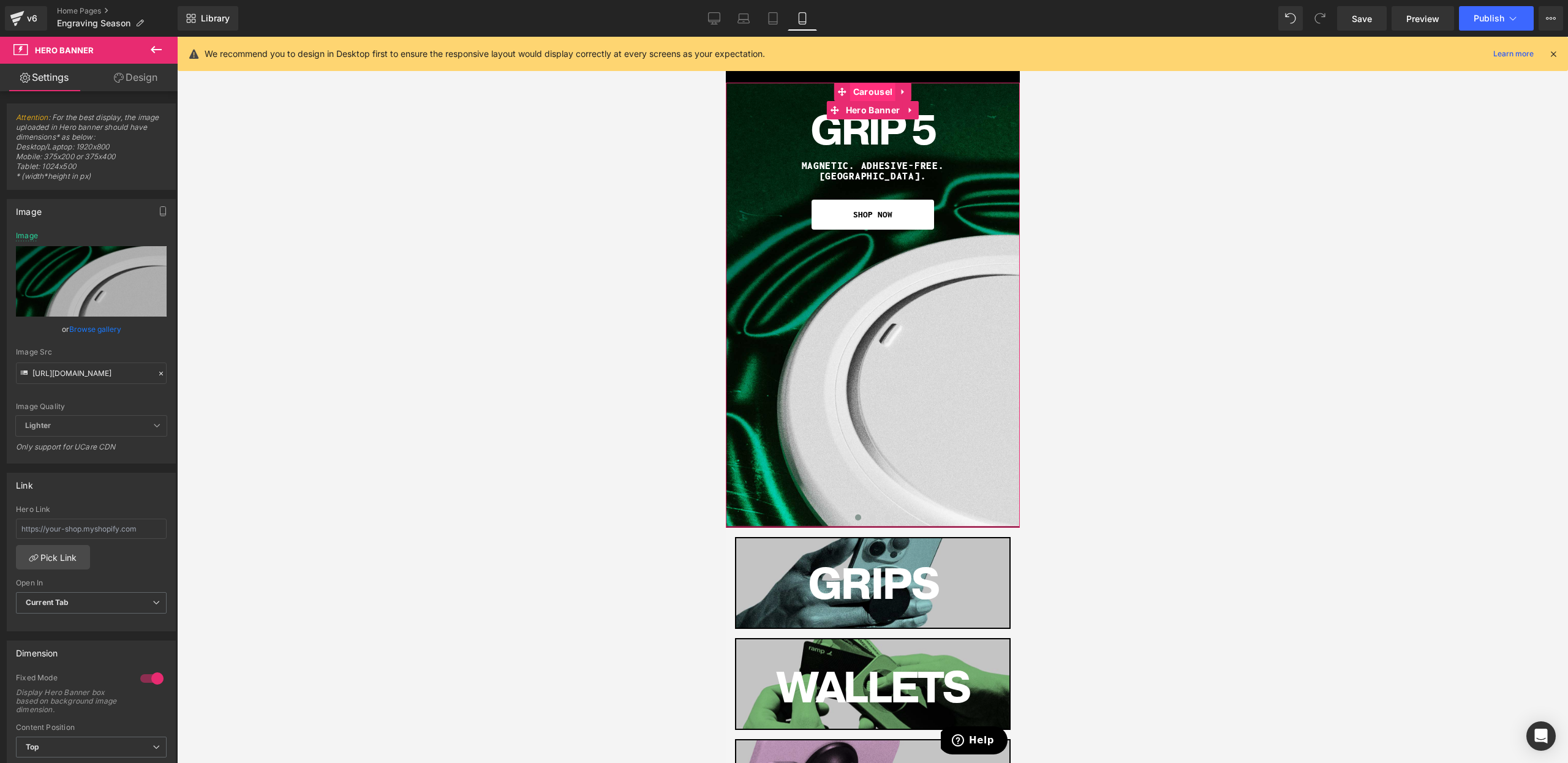
click at [872, 92] on span "Carousel" at bounding box center [872, 92] width 46 height 18
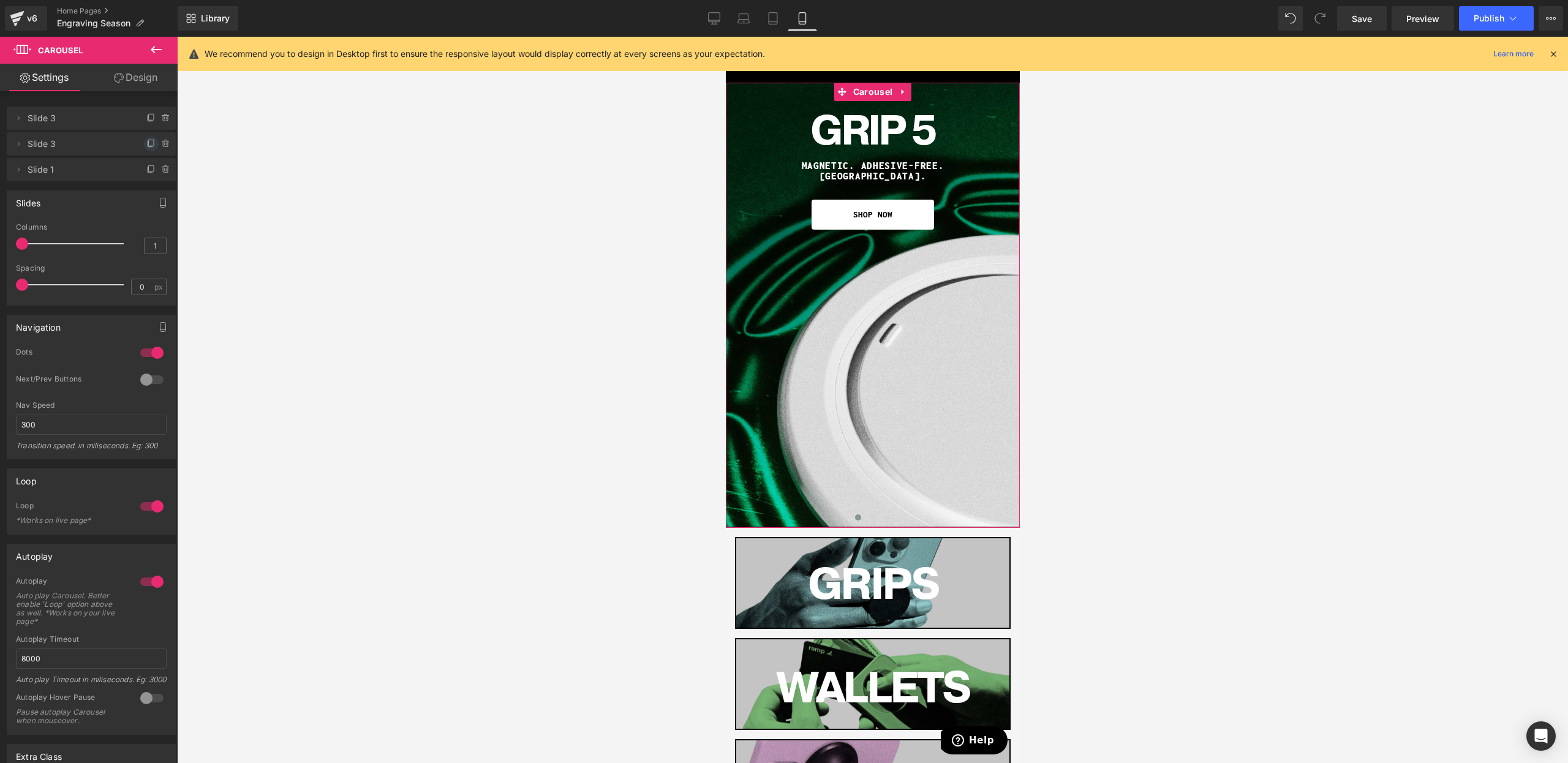
click at [149, 139] on icon at bounding box center [151, 142] width 5 height 6
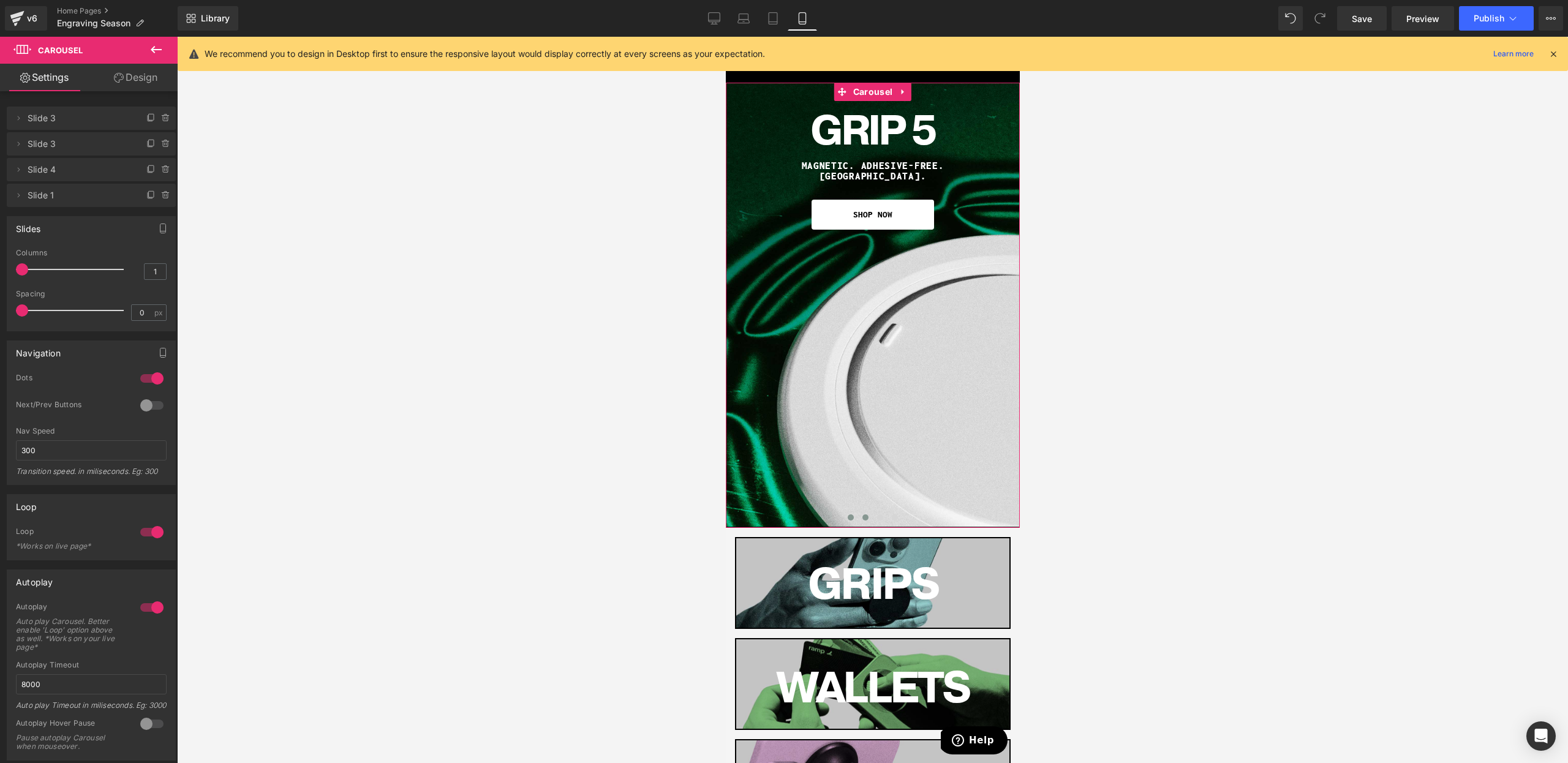
click at [860, 516] on button at bounding box center [865, 517] width 15 height 13
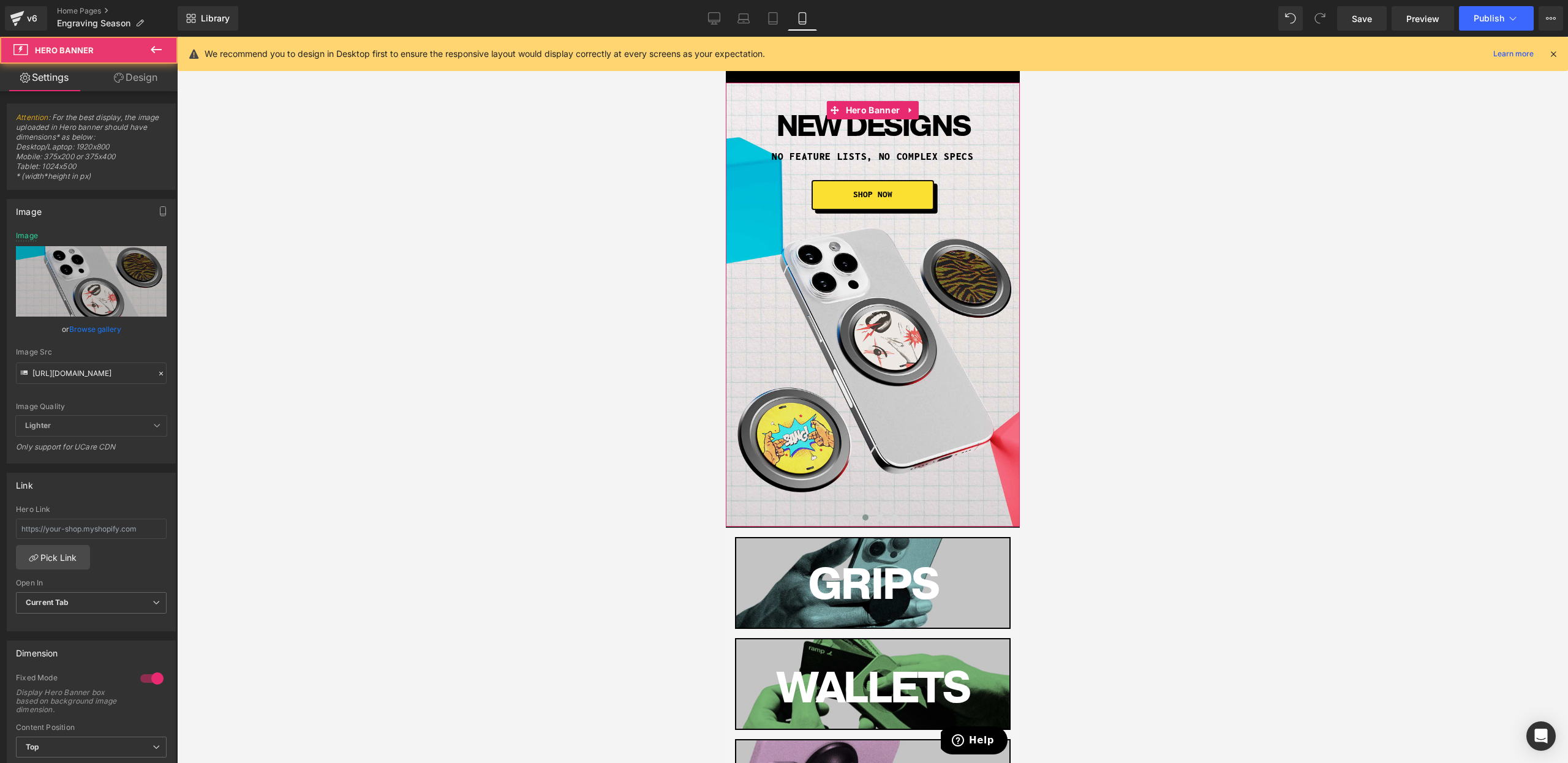
click at [89, 390] on div "Image Quality Lighter Lightest Lighter Lighter Lightest Only support for UCare …" at bounding box center [91, 323] width 151 height 184
click at [94, 379] on input "https://cdn.shopify.com/s/files/1/0021/1930/3203/files/designsbanner.125.jpg?v=…" at bounding box center [91, 373] width 151 height 21
click at [94, 379] on input "https://cdn.shopify.com/s/files/1/0021/1930/3203/files/designsbanner.125.jpg?v=…" at bounding box center [91, 373] width 151 height 21
paste input "ip17mobile.jpg?v=1757603714"
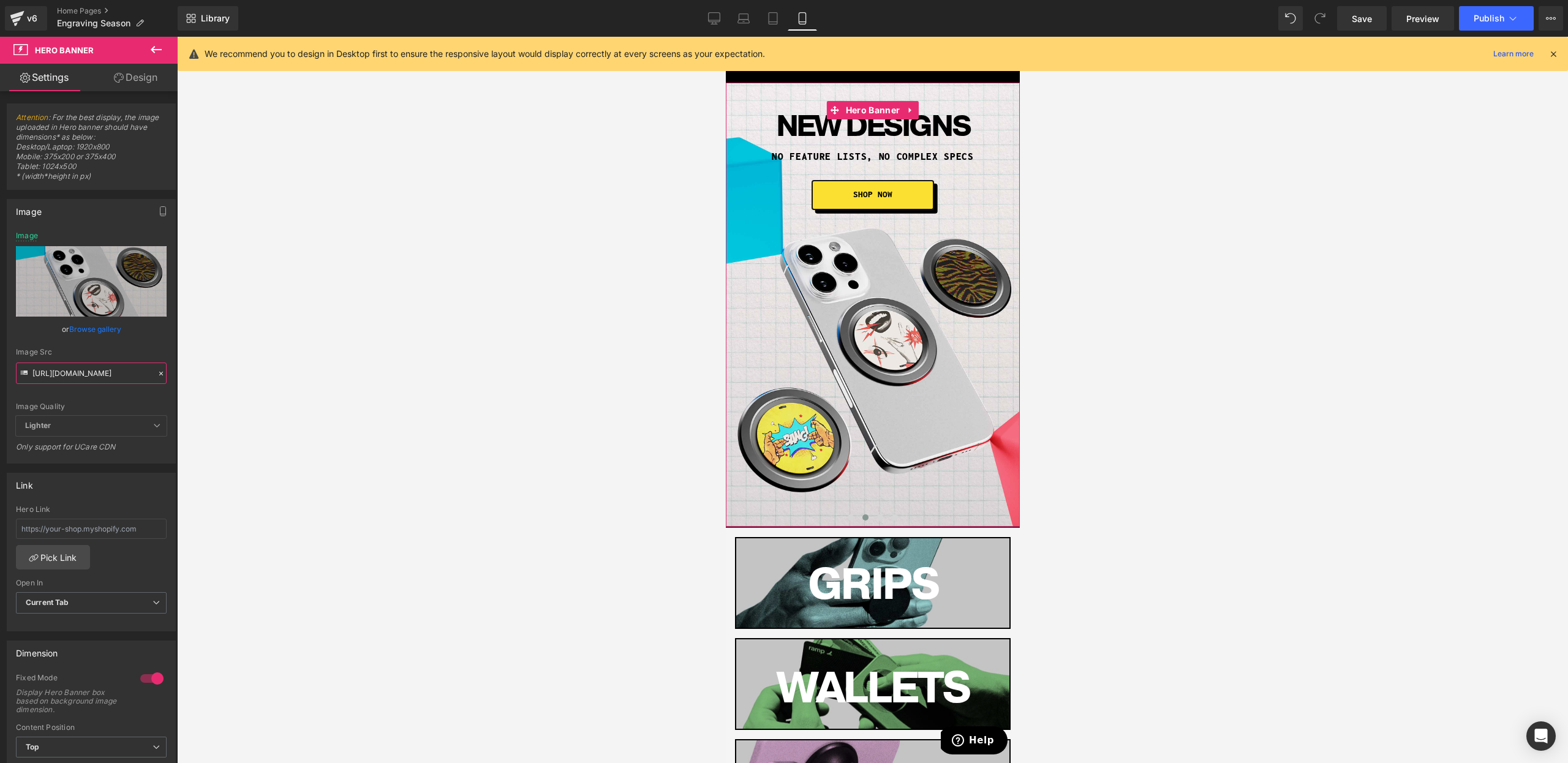
scroll to position [0, 182]
type input "https://cdn.shopify.com/s/files/1/0021/1930/3203/files/ip17mobile.jpg?v=1757603…"
click at [135, 399] on div "Image Quality Lighter Lightest Lighter Lighter Lightest Only support for UCare …" at bounding box center [91, 323] width 151 height 184
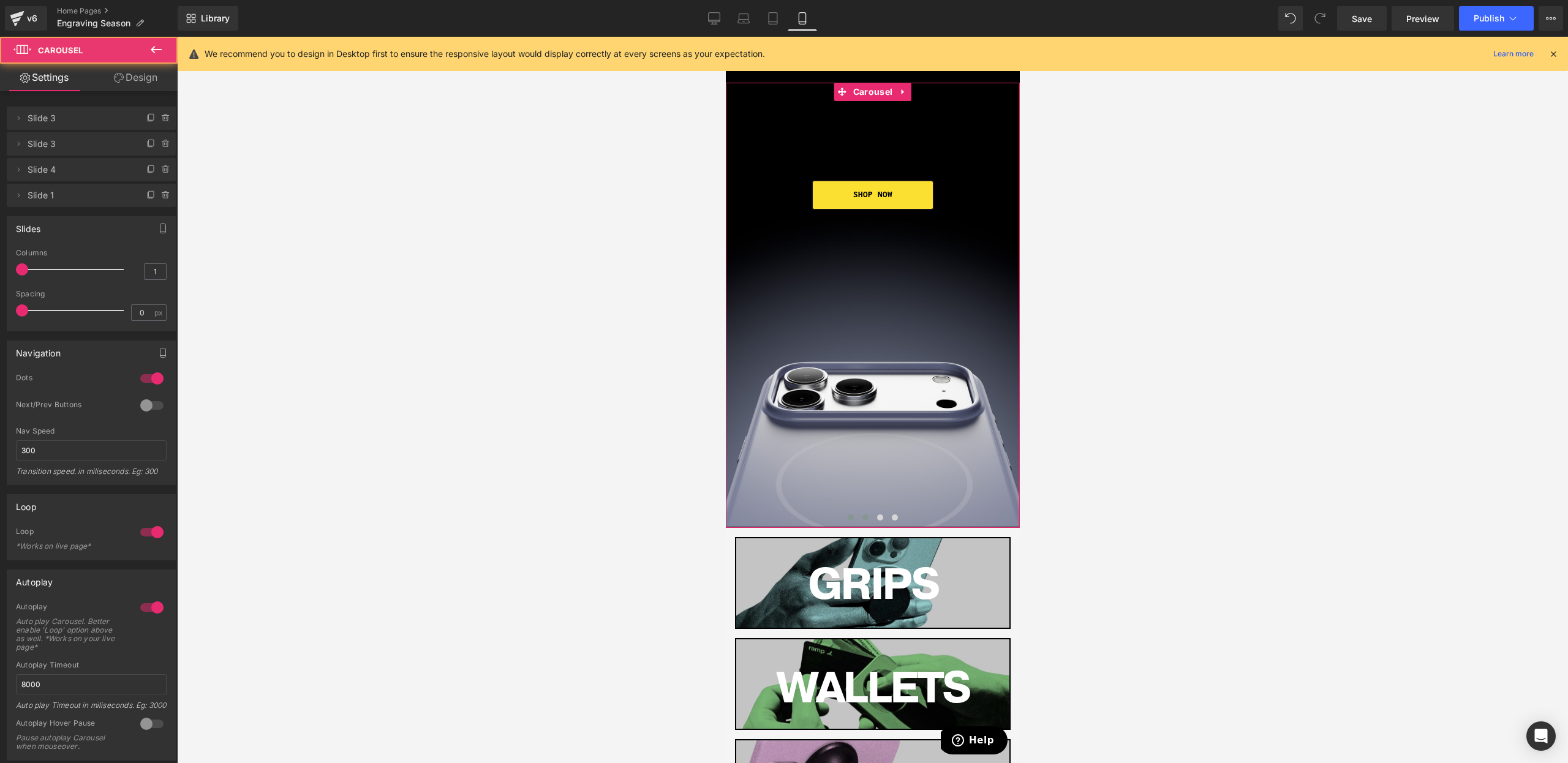
click at [852, 516] on button at bounding box center [850, 517] width 15 height 13
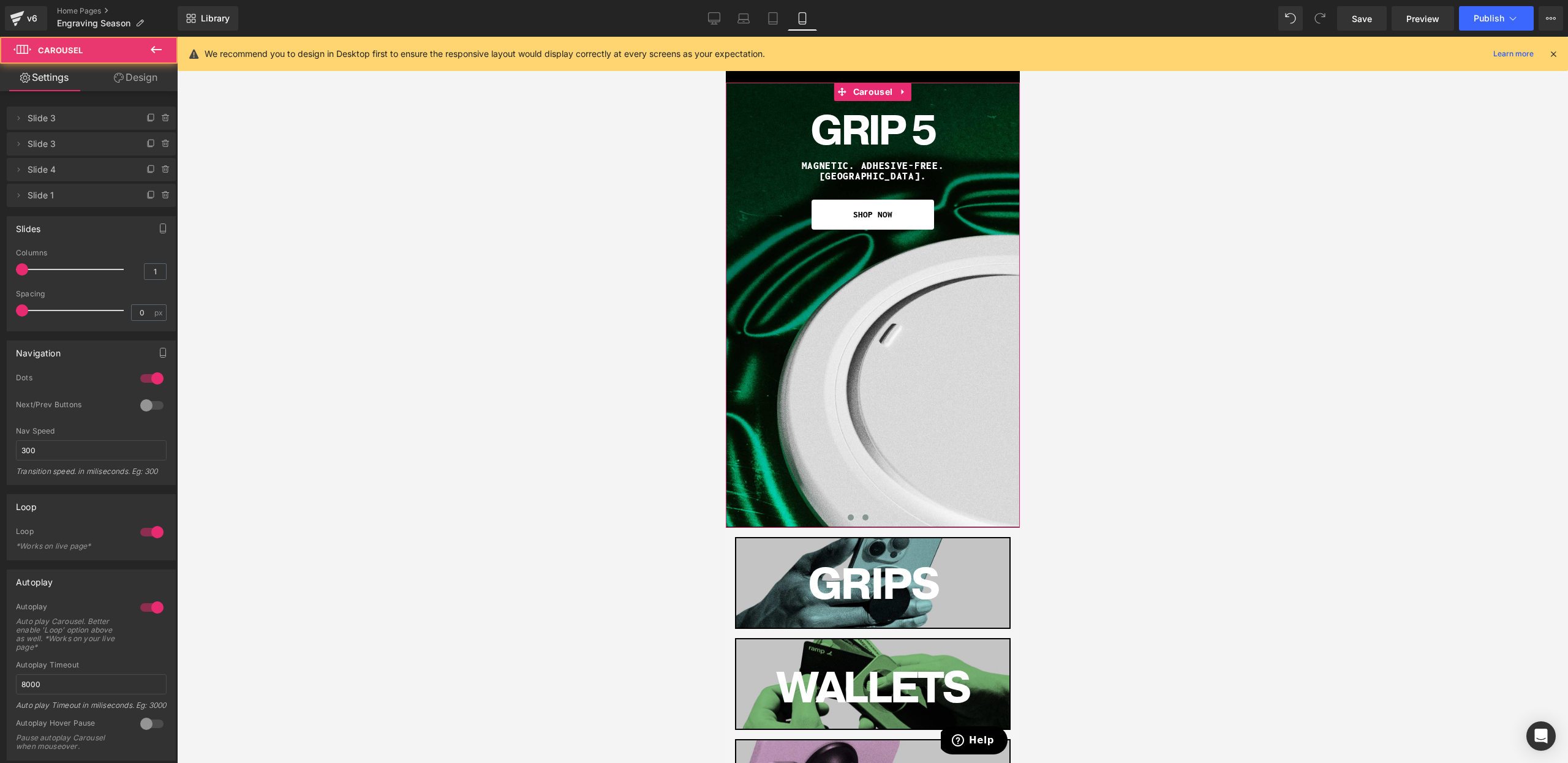
click at [872, 519] on div at bounding box center [872, 520] width 294 height 18
click at [860, 521] on button at bounding box center [865, 517] width 15 height 13
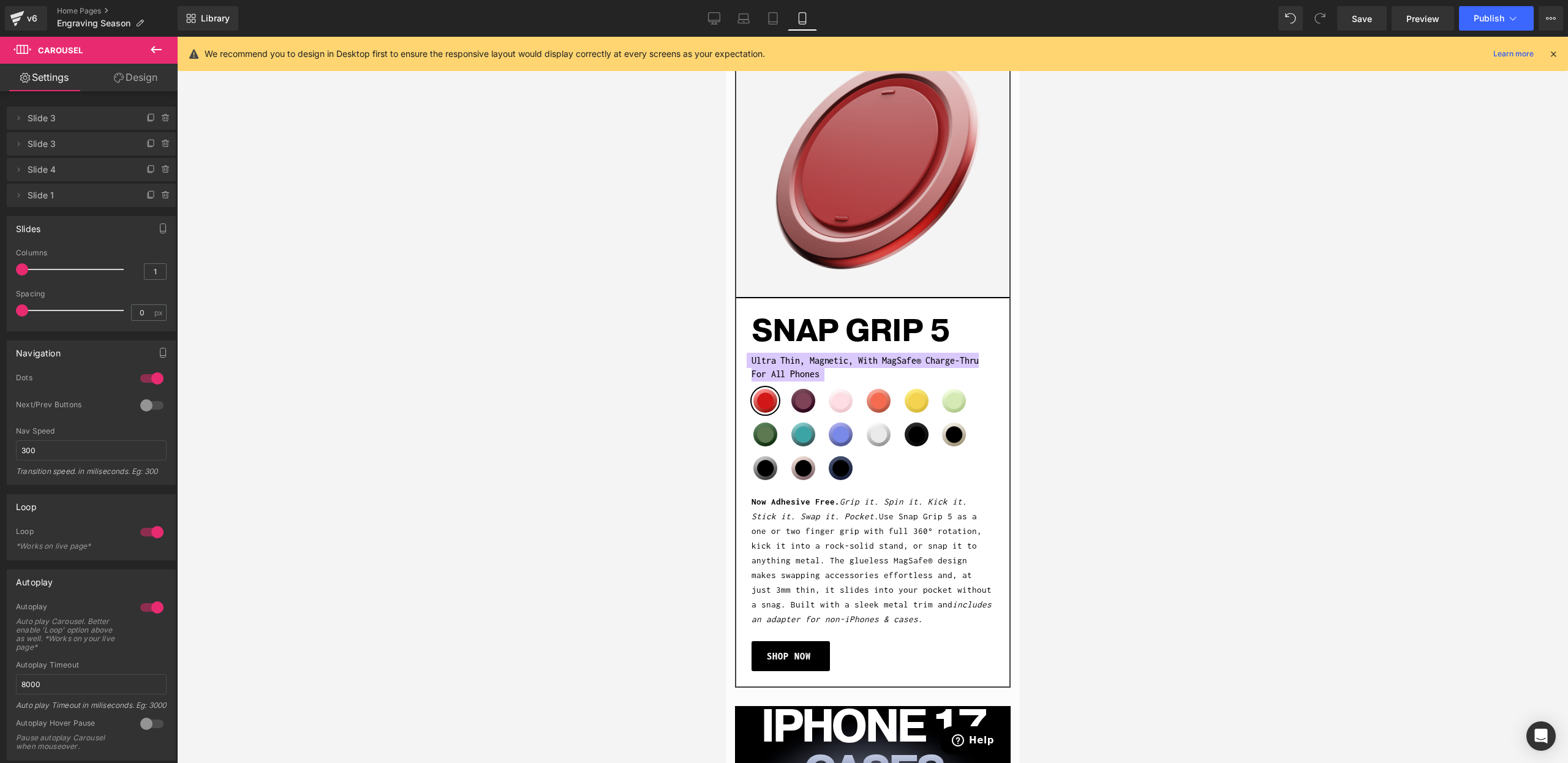
scroll to position [2143, 0]
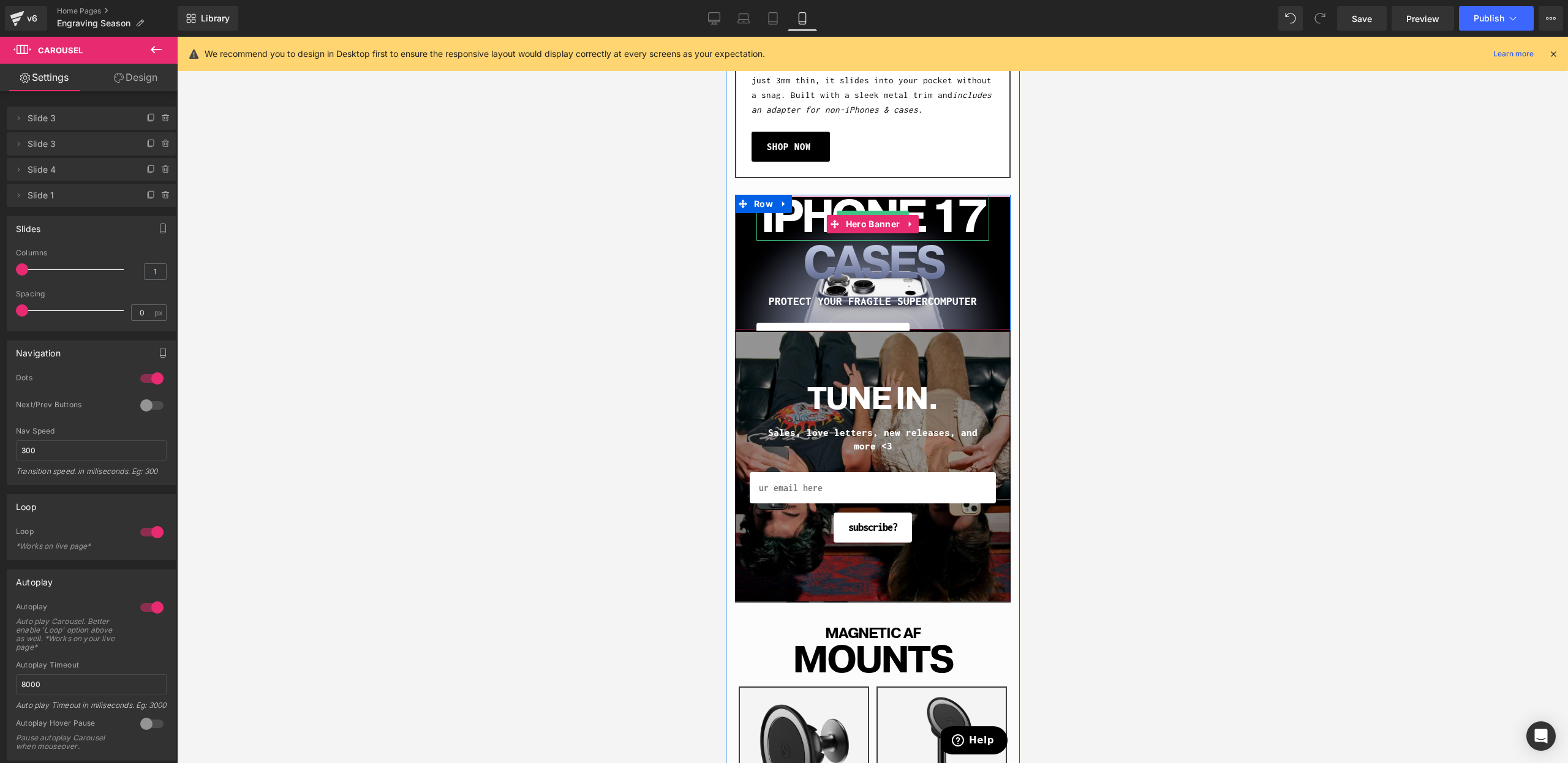
click at [796, 229] on h1 "iPHONE 17" at bounding box center [872, 218] width 233 height 46
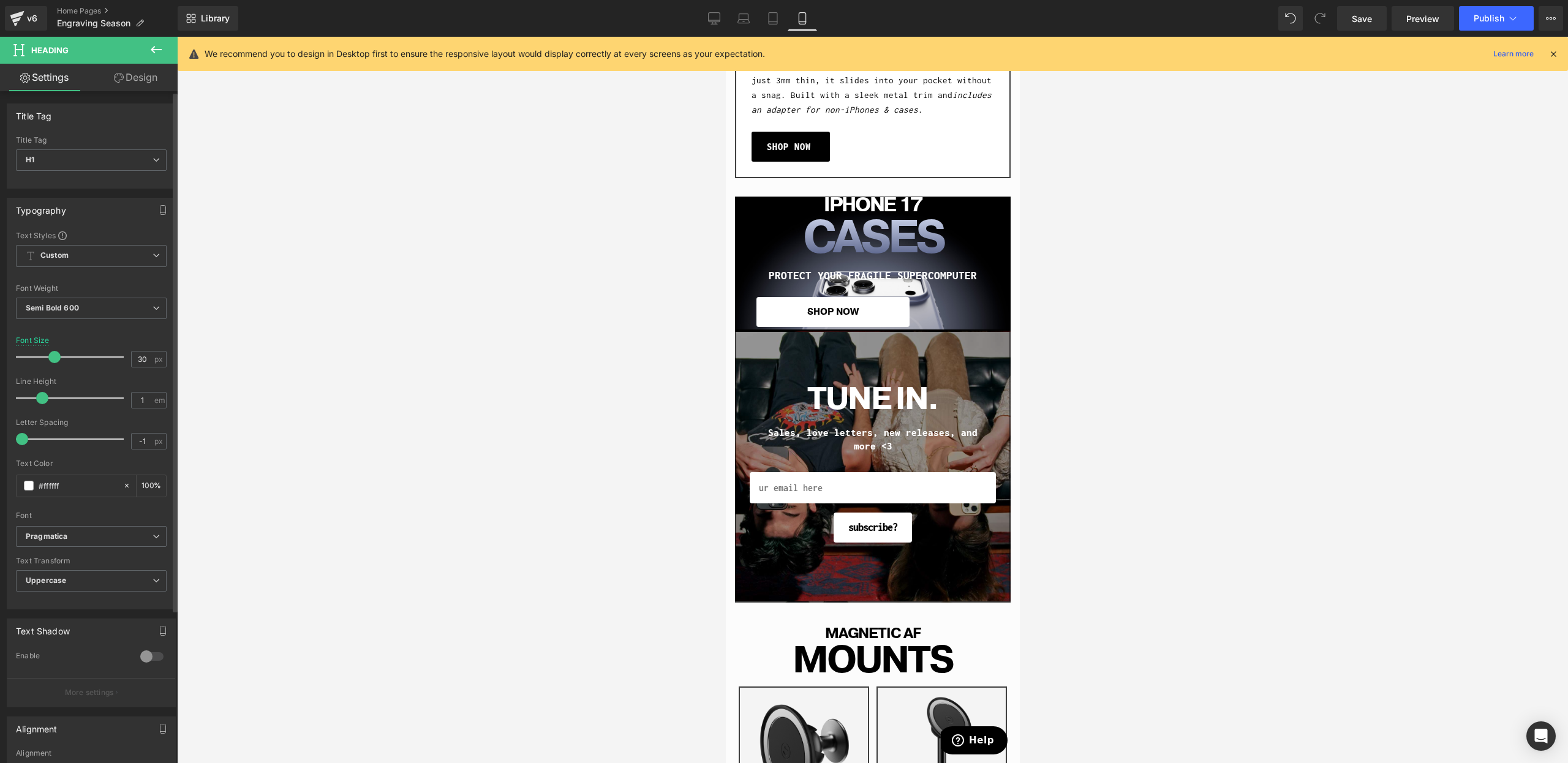
type input "29"
drag, startPoint x: 67, startPoint y: 361, endPoint x: 47, endPoint y: 365, distance: 20.4
click at [47, 365] on div at bounding box center [73, 357] width 102 height 24
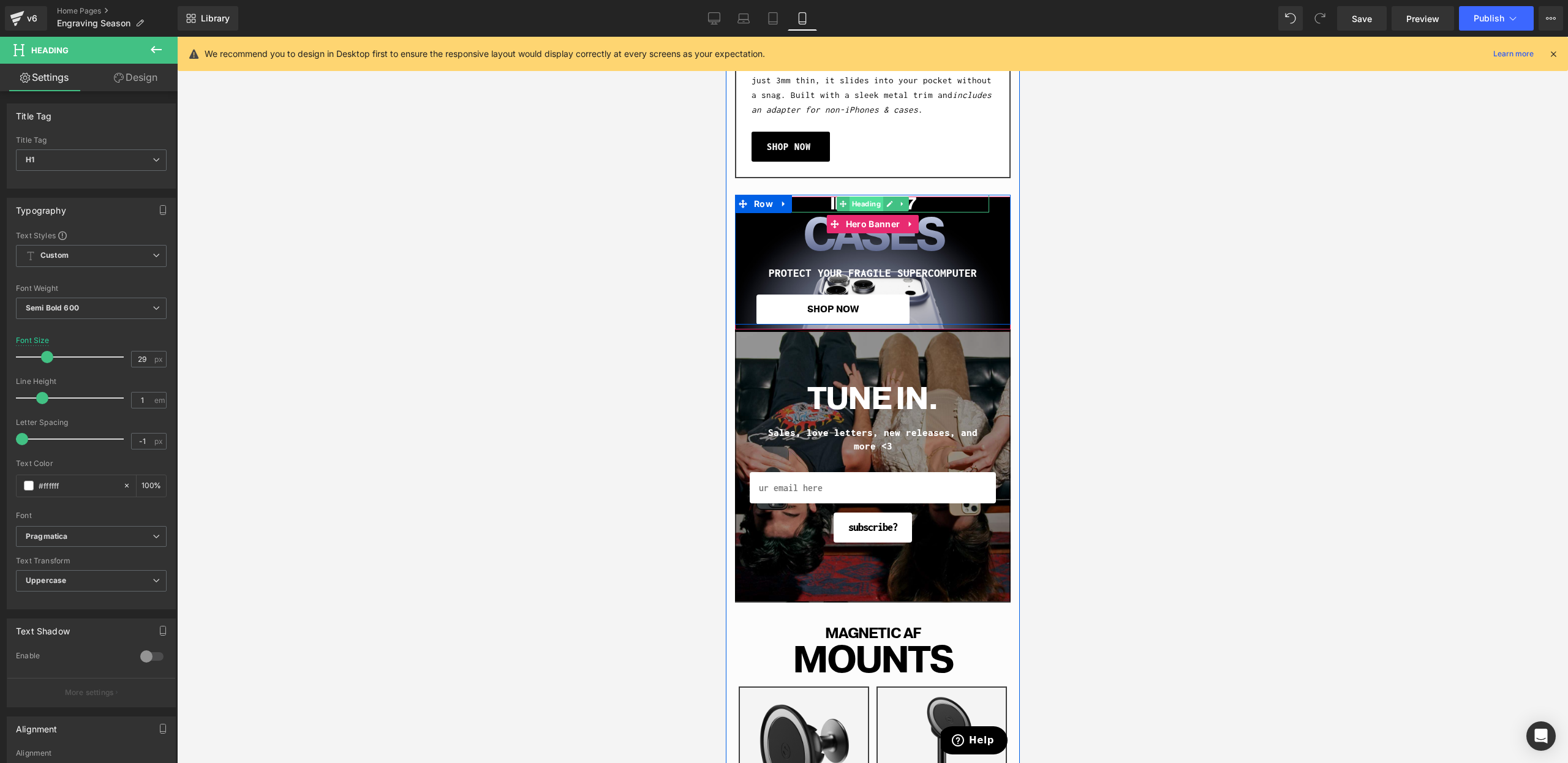
click at [863, 203] on span "Heading" at bounding box center [866, 204] width 34 height 15
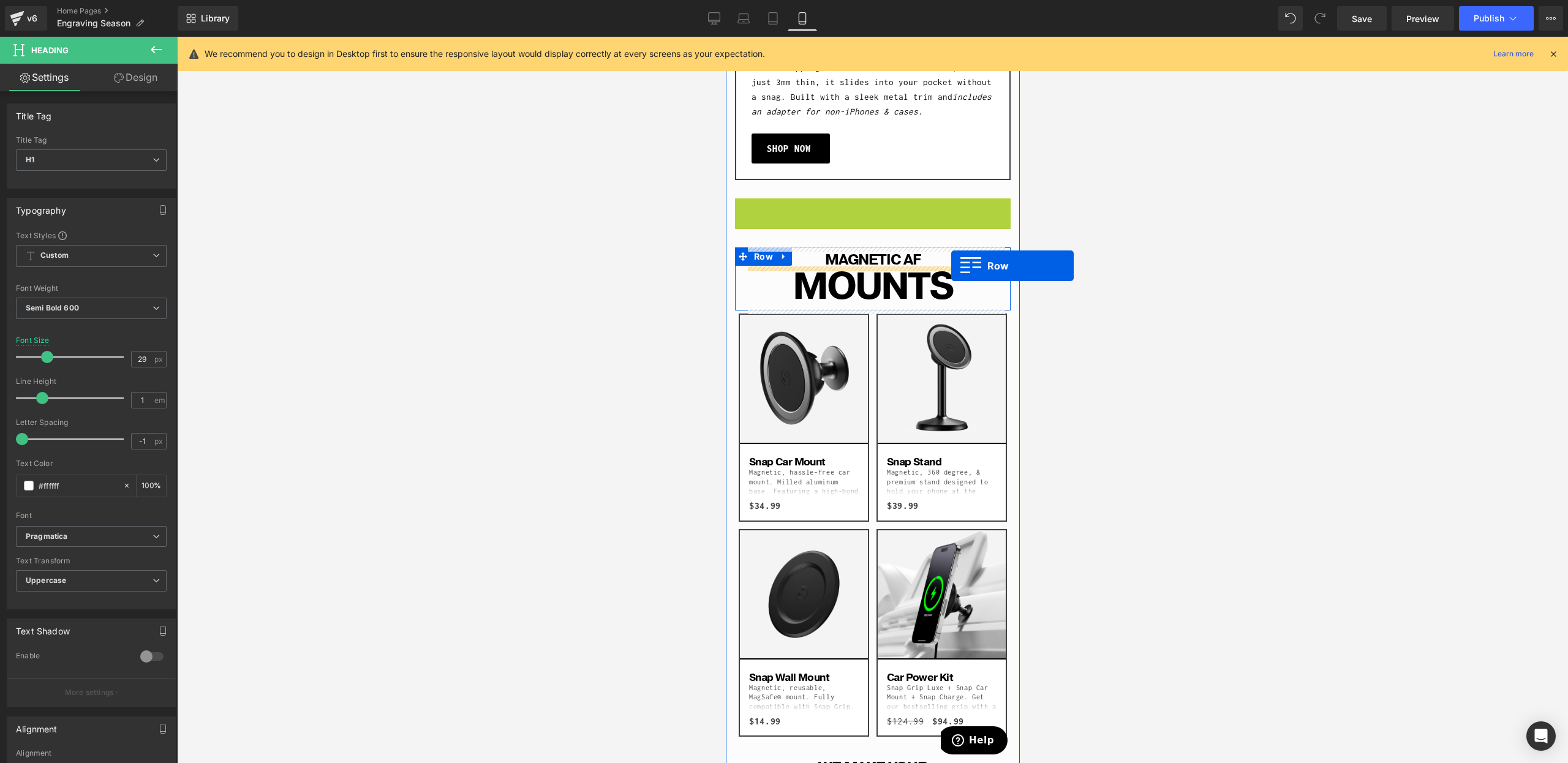
scroll to position [2140, 0]
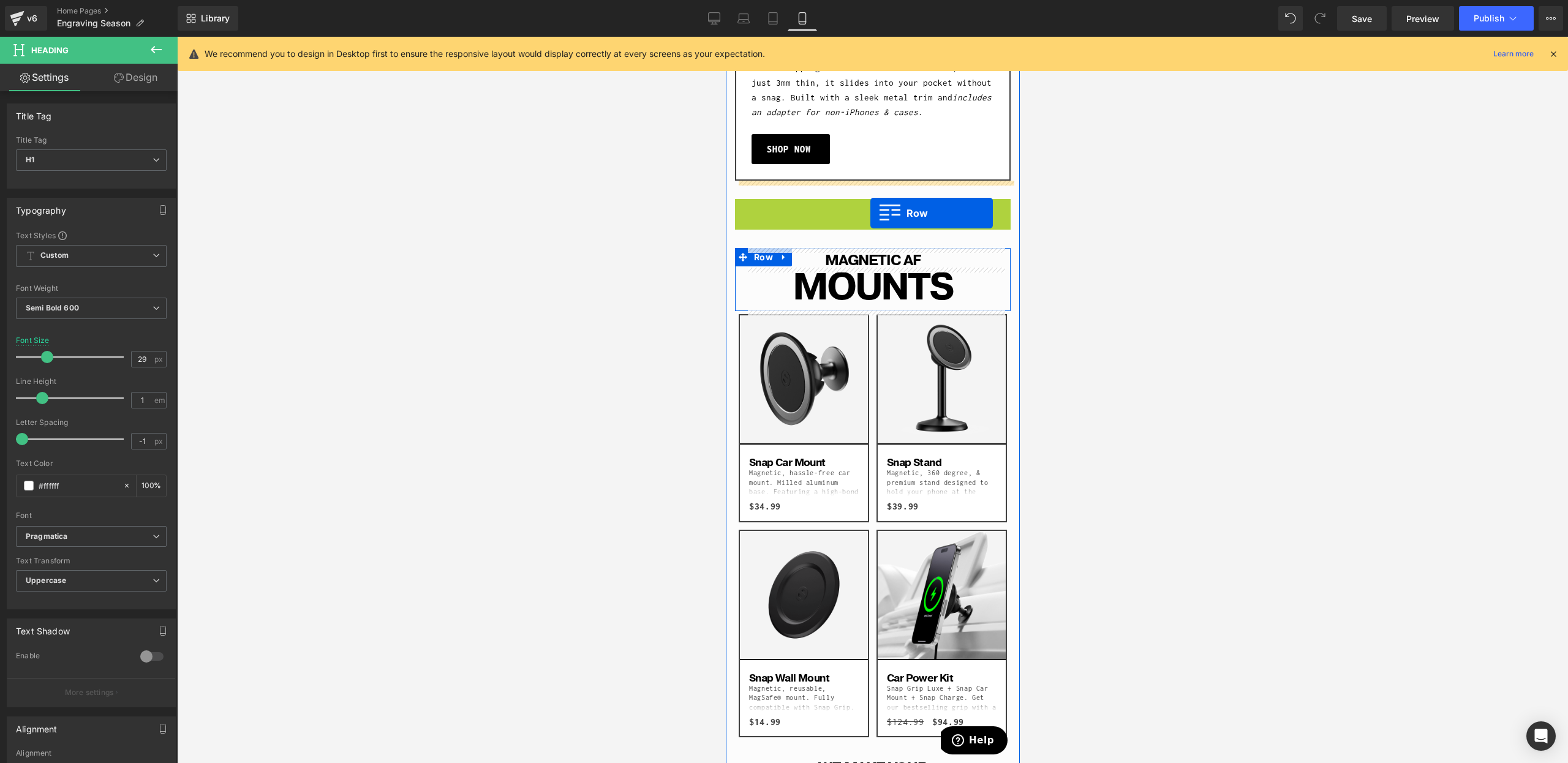
drag, startPoint x: 761, startPoint y: 207, endPoint x: 870, endPoint y: 213, distance: 109.2
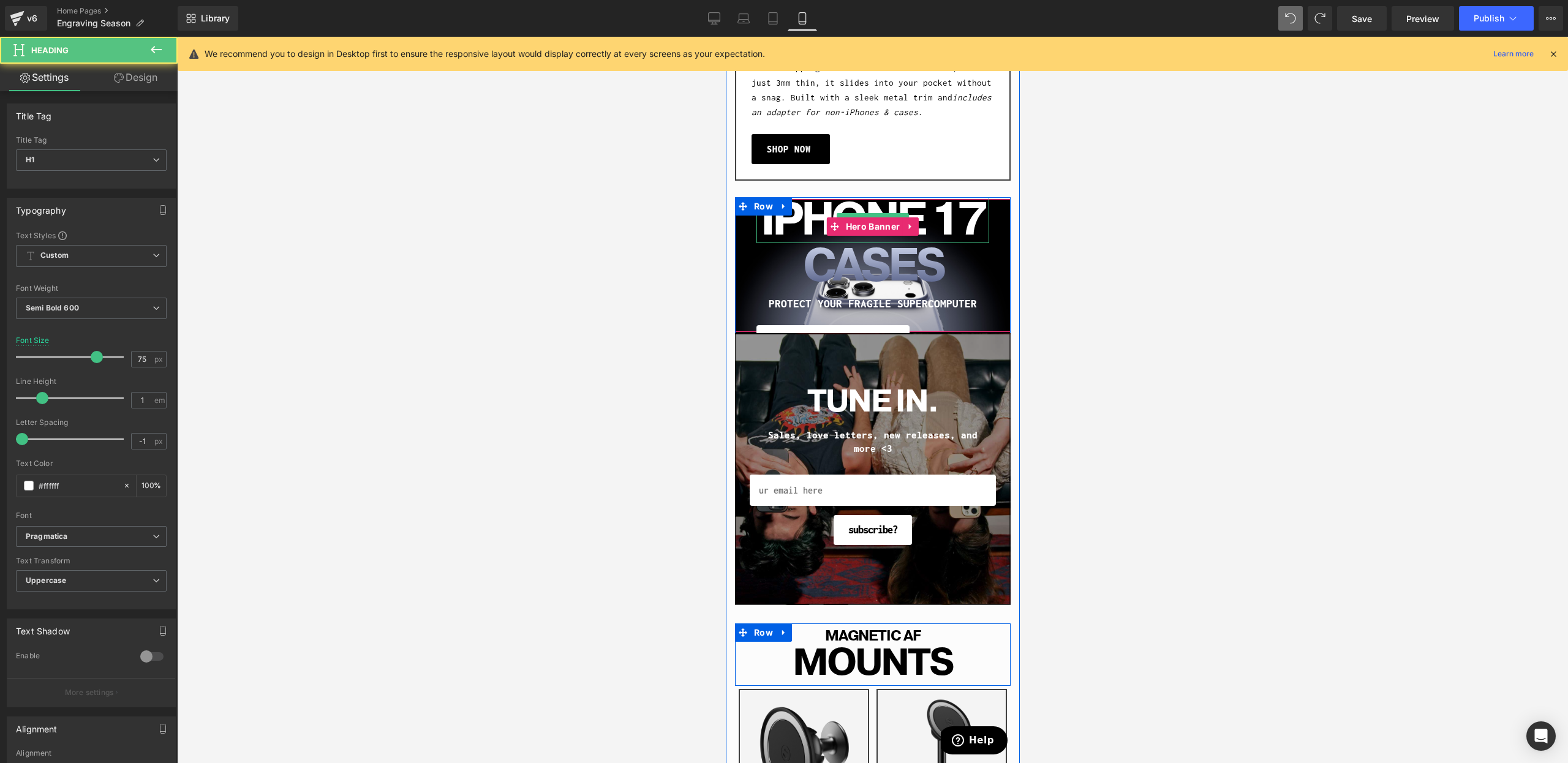
drag, startPoint x: 806, startPoint y: 217, endPoint x: 818, endPoint y: 216, distance: 12.0
click at [806, 217] on h1 "iPHONE 17" at bounding box center [872, 220] width 233 height 46
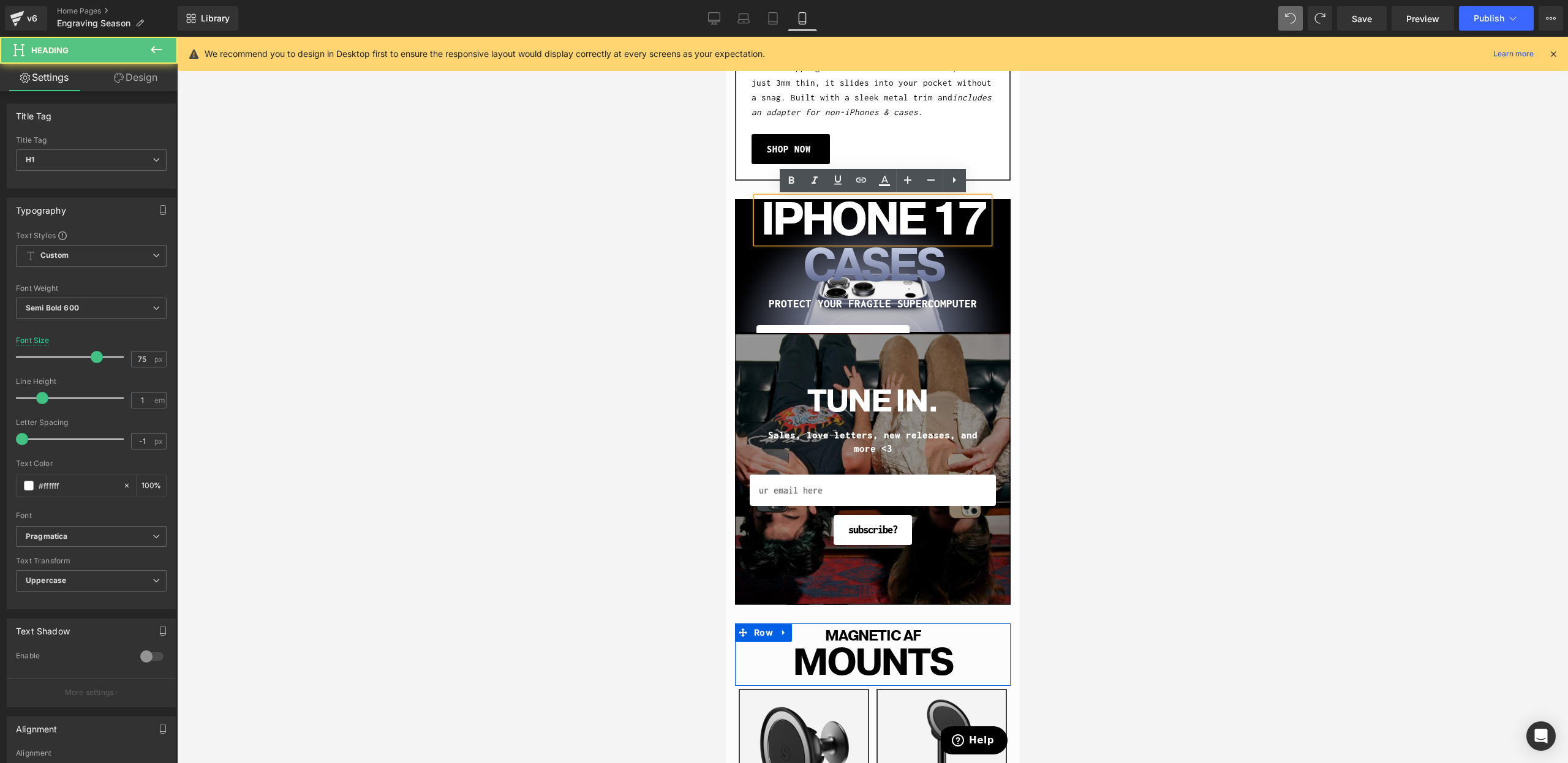
drag, startPoint x: 883, startPoint y: 231, endPoint x: 1763, endPoint y: 269, distance: 880.8
click at [883, 231] on h1 "iPHONE 17" at bounding box center [872, 220] width 233 height 46
click at [1180, 236] on div at bounding box center [872, 400] width 1391 height 726
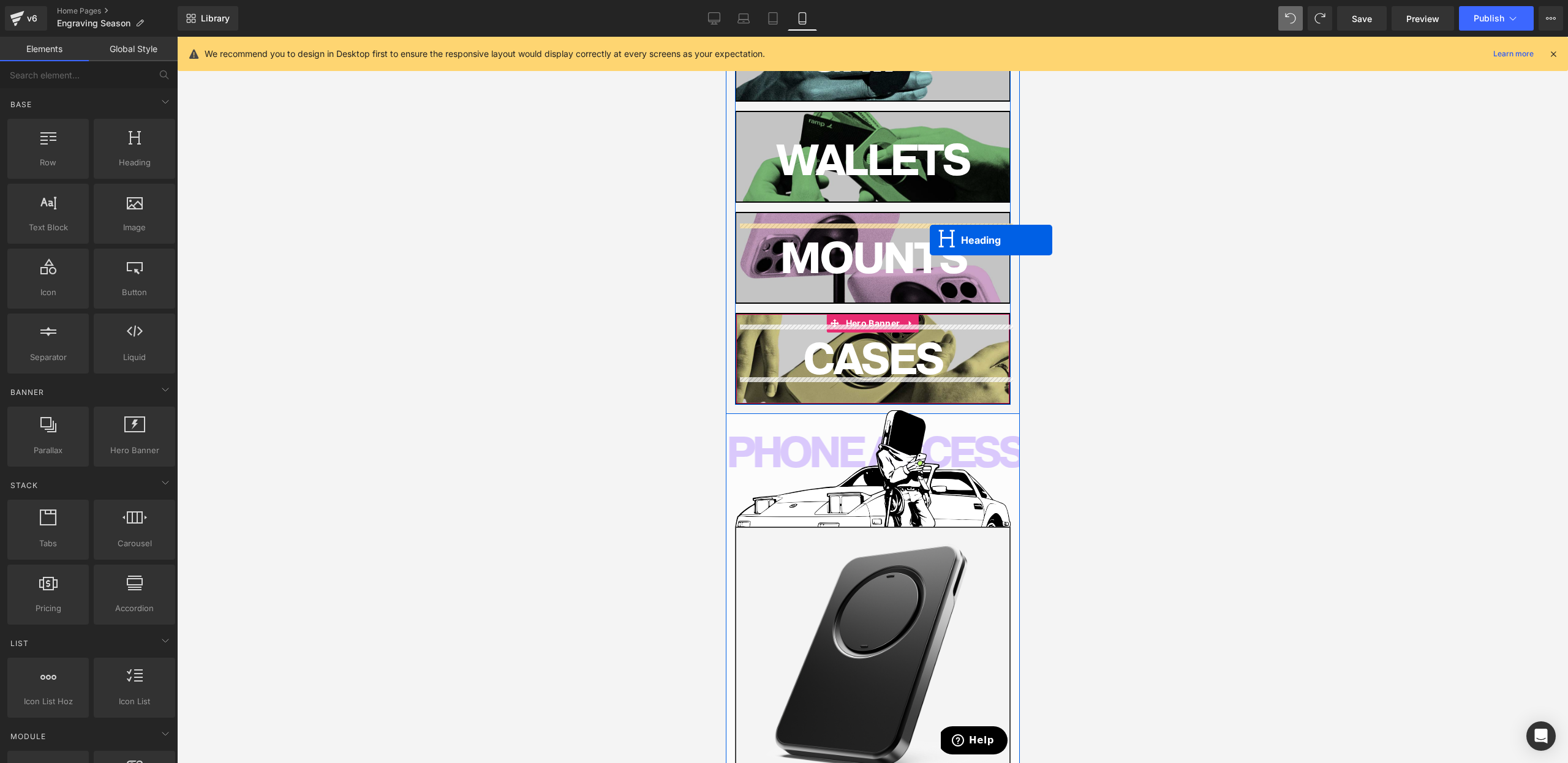
scroll to position [0, 0]
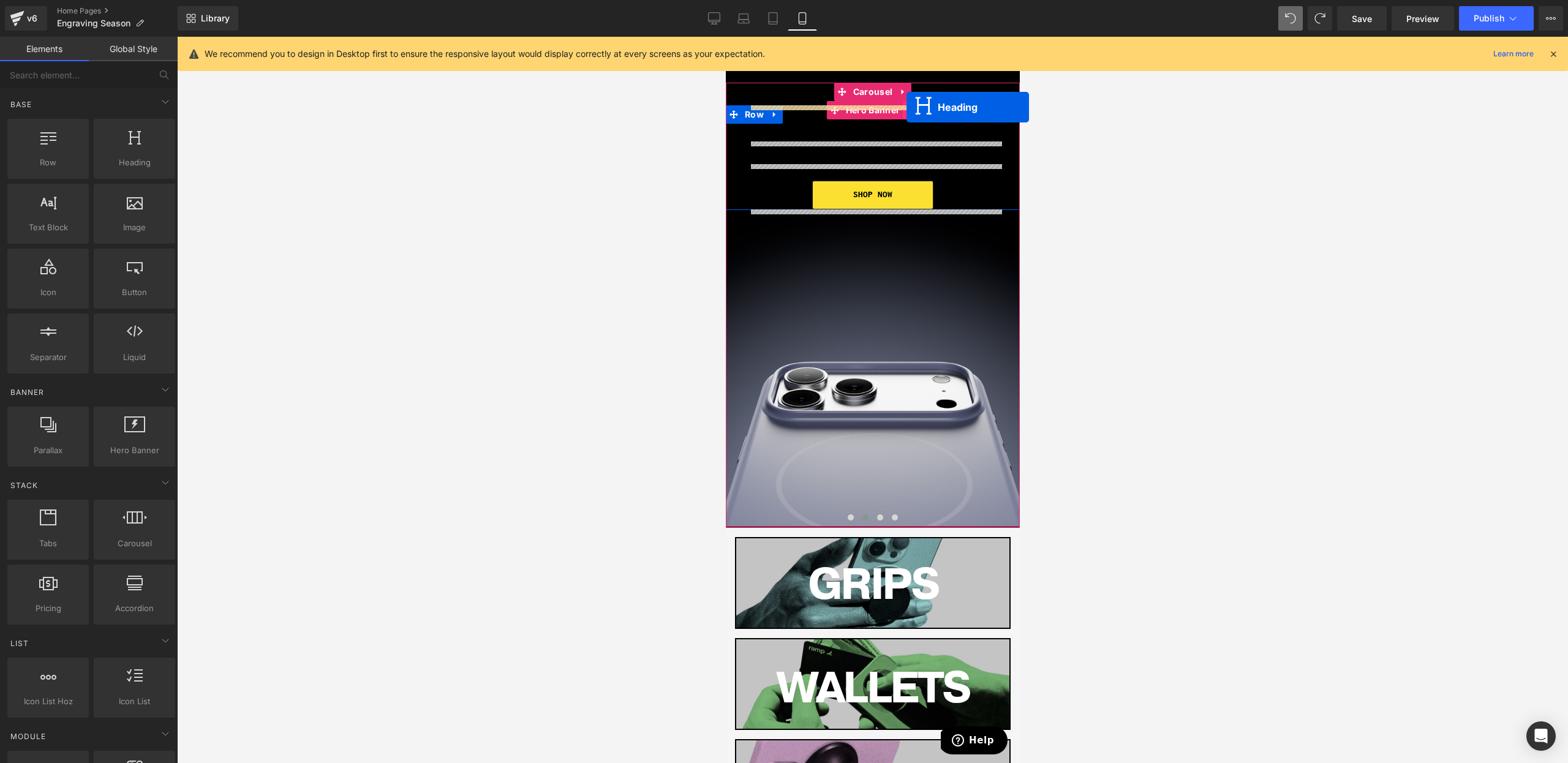
drag, startPoint x: 868, startPoint y: 215, endPoint x: 906, endPoint y: 107, distance: 114.5
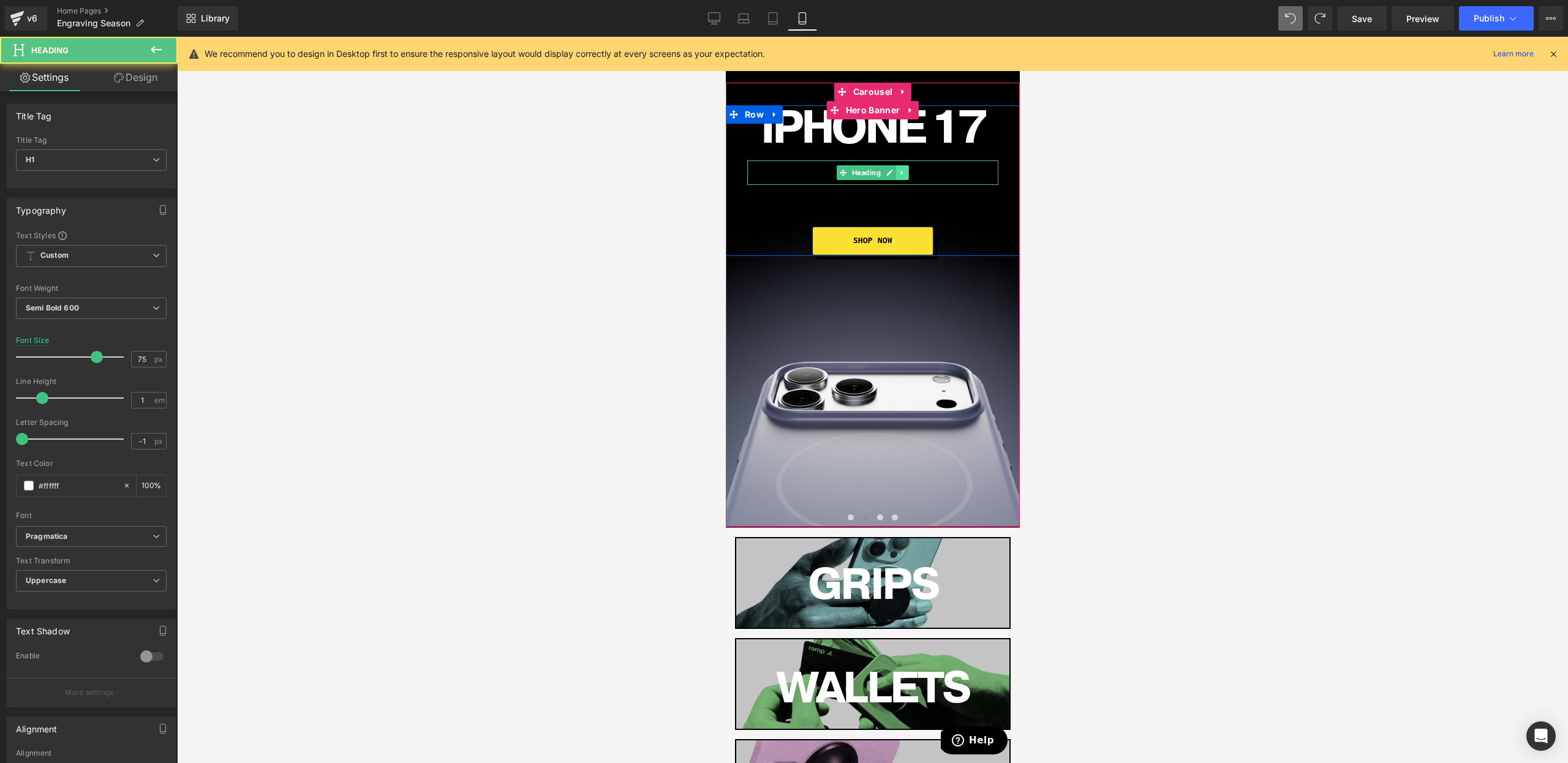
click at [899, 173] on icon at bounding box center [902, 172] width 7 height 7
click at [905, 174] on icon at bounding box center [908, 172] width 7 height 7
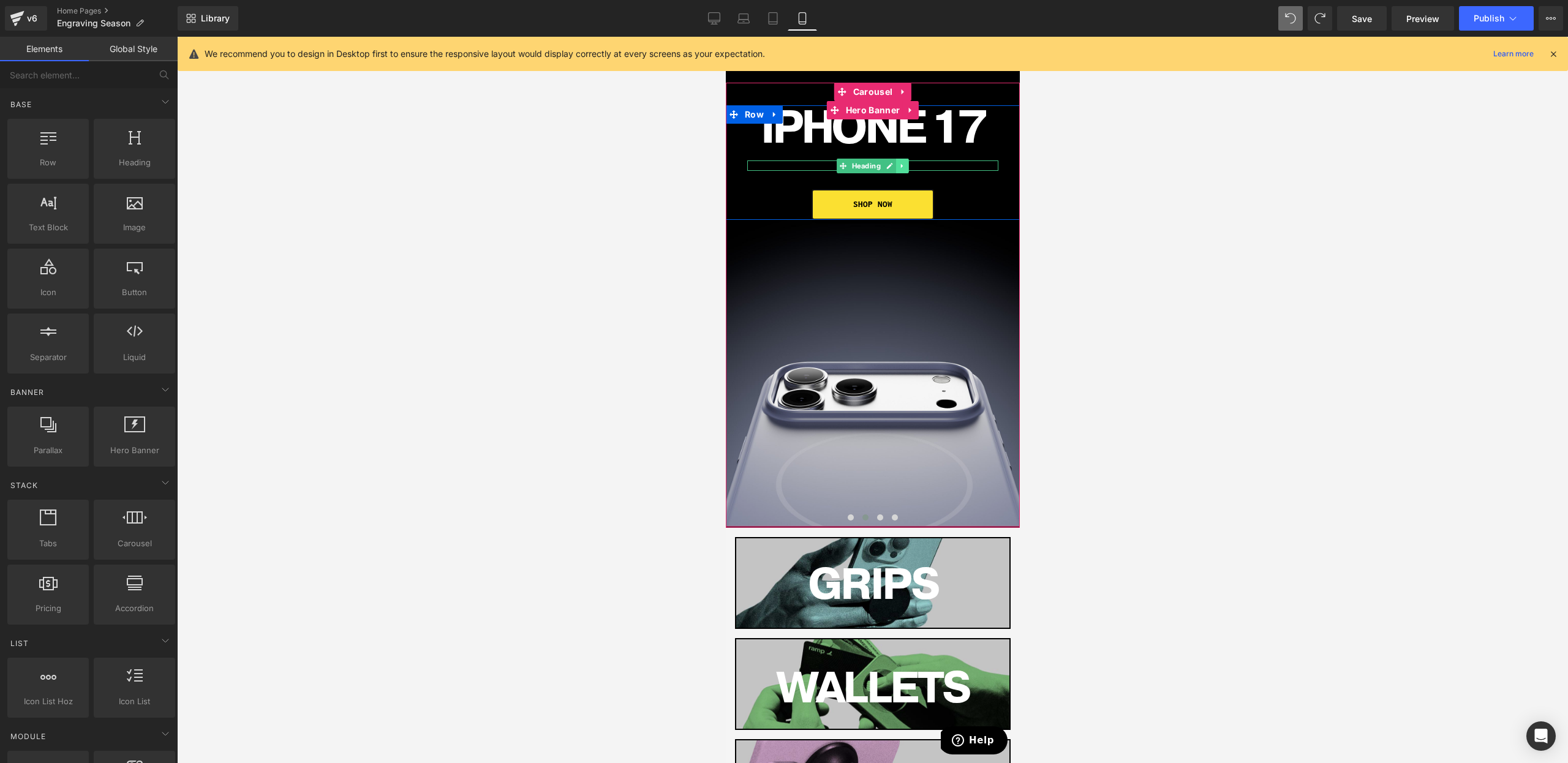
click at [903, 166] on icon at bounding box center [902, 166] width 7 height 7
click at [910, 166] on icon at bounding box center [908, 166] width 7 height 7
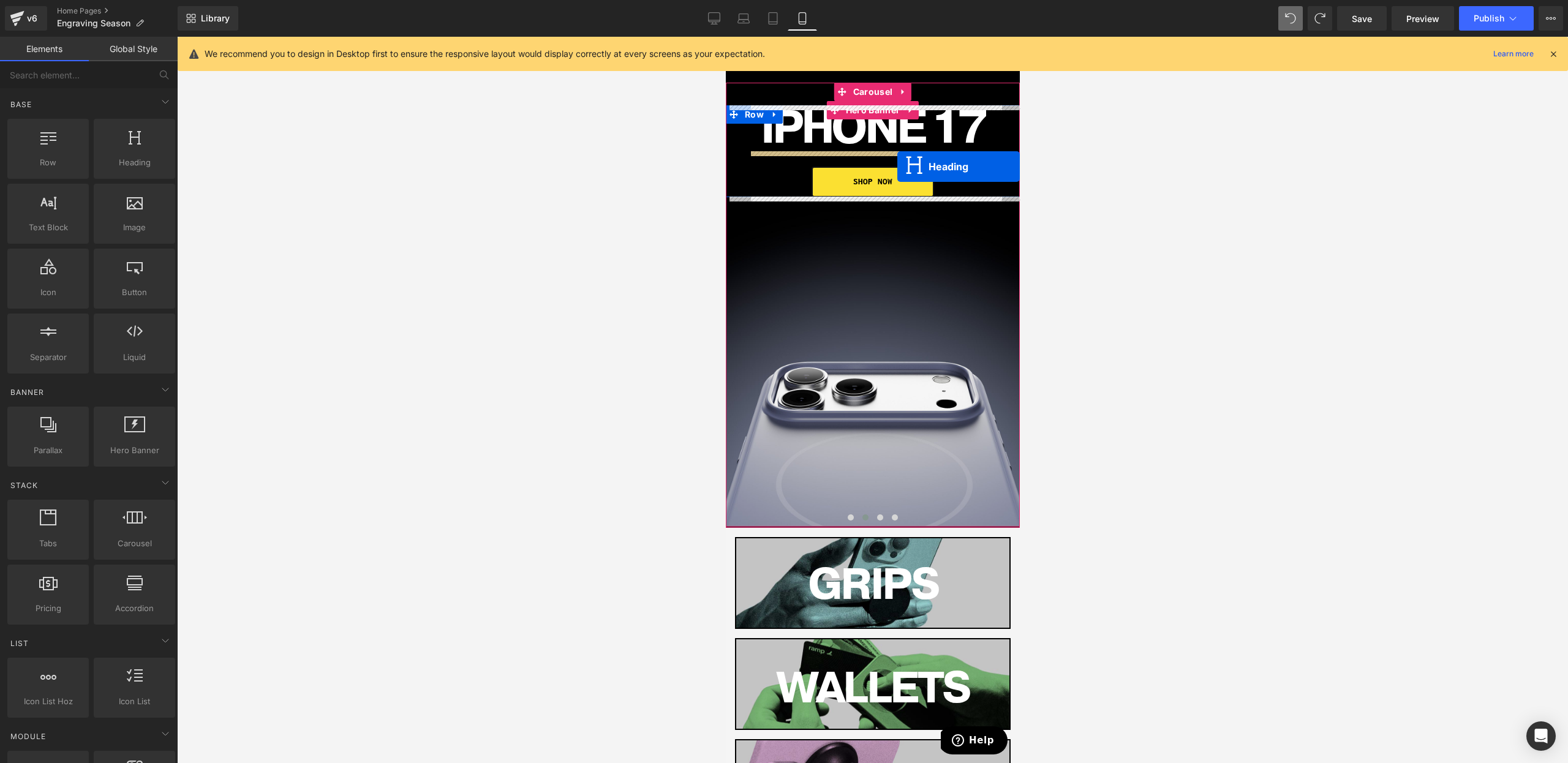
drag, startPoint x: 873, startPoint y: 166, endPoint x: 897, endPoint y: 164, distance: 24.1
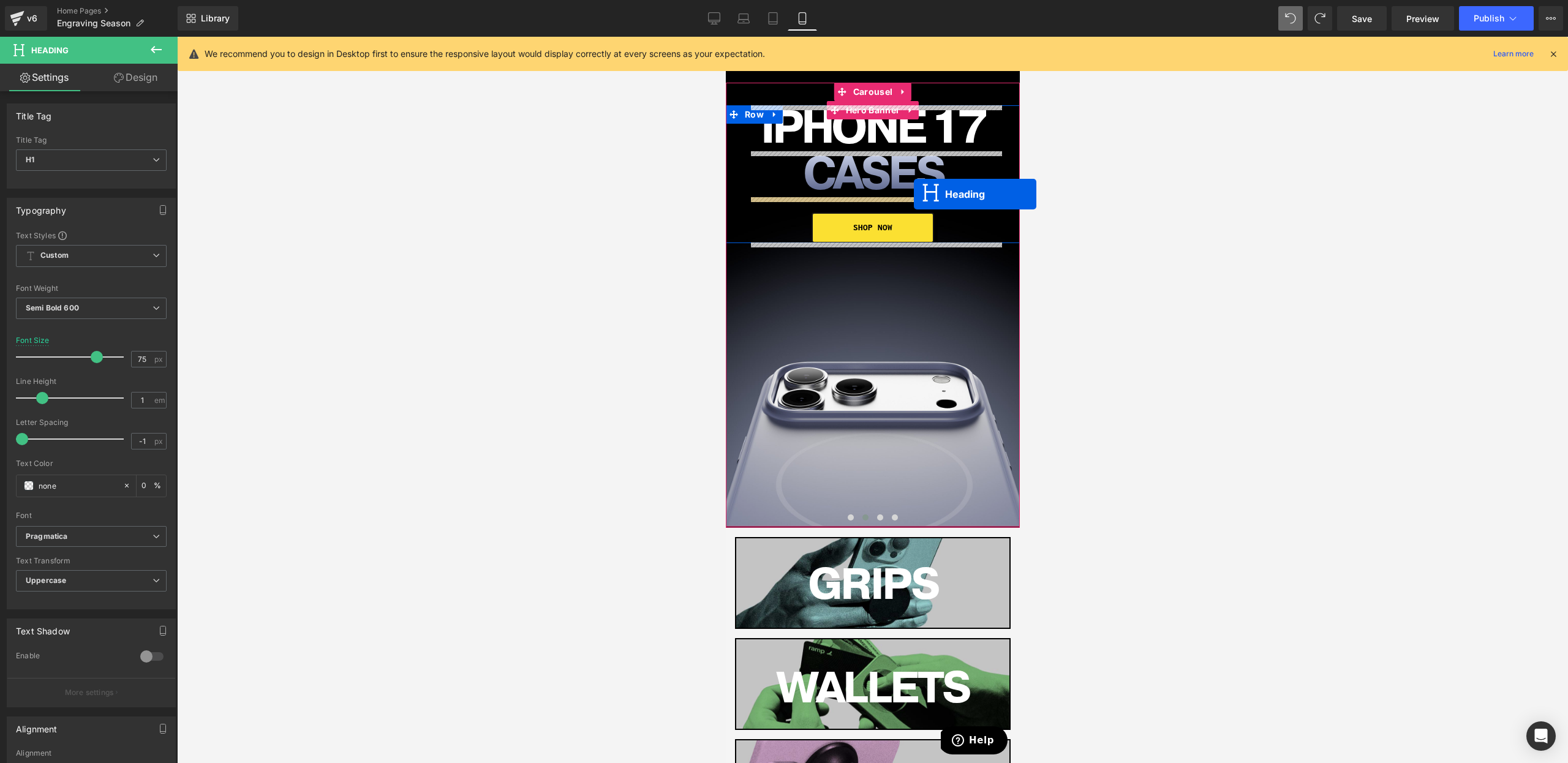
drag, startPoint x: 874, startPoint y: 196, endPoint x: 913, endPoint y: 194, distance: 39.1
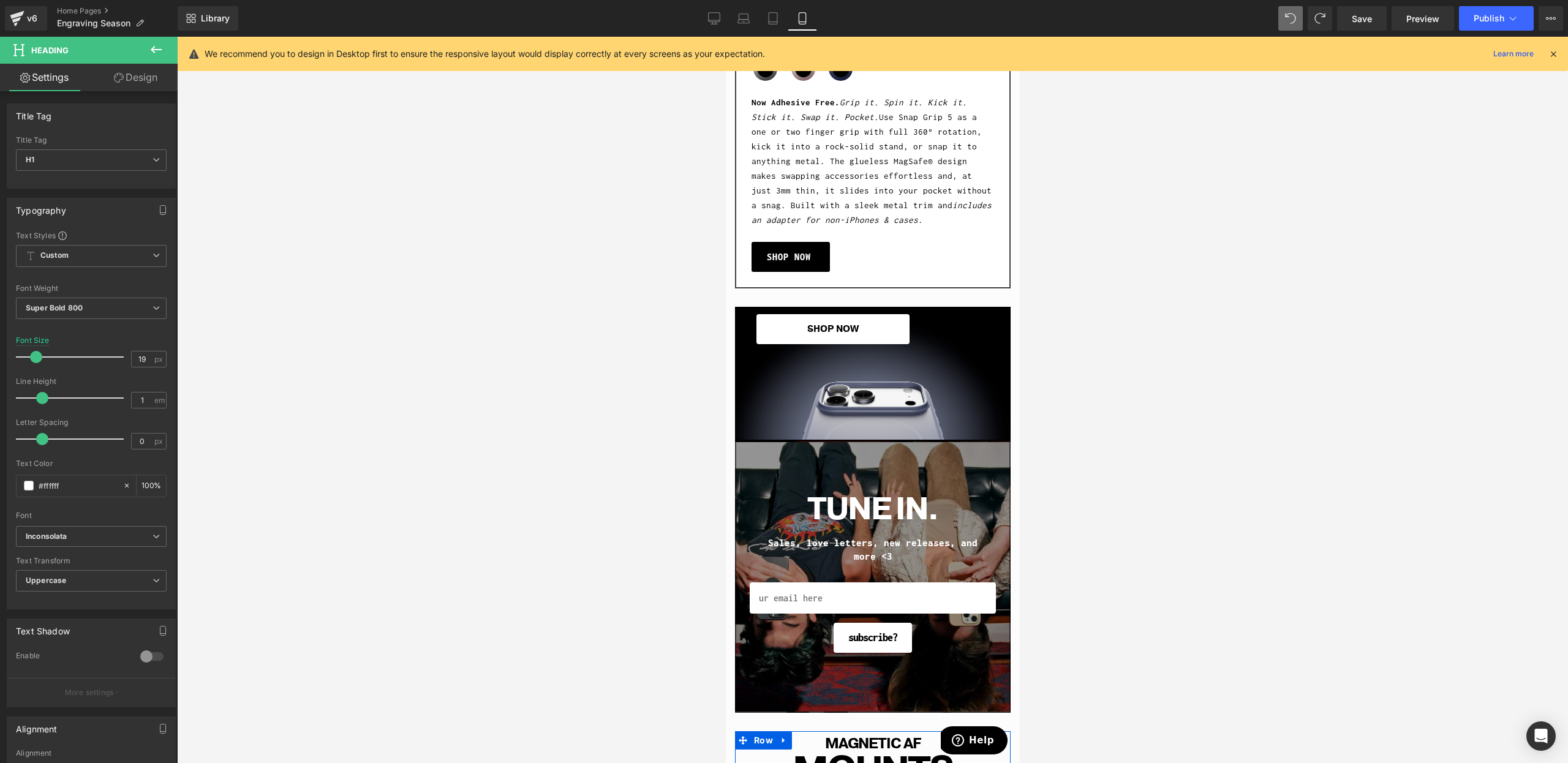
scroll to position [2008, 0]
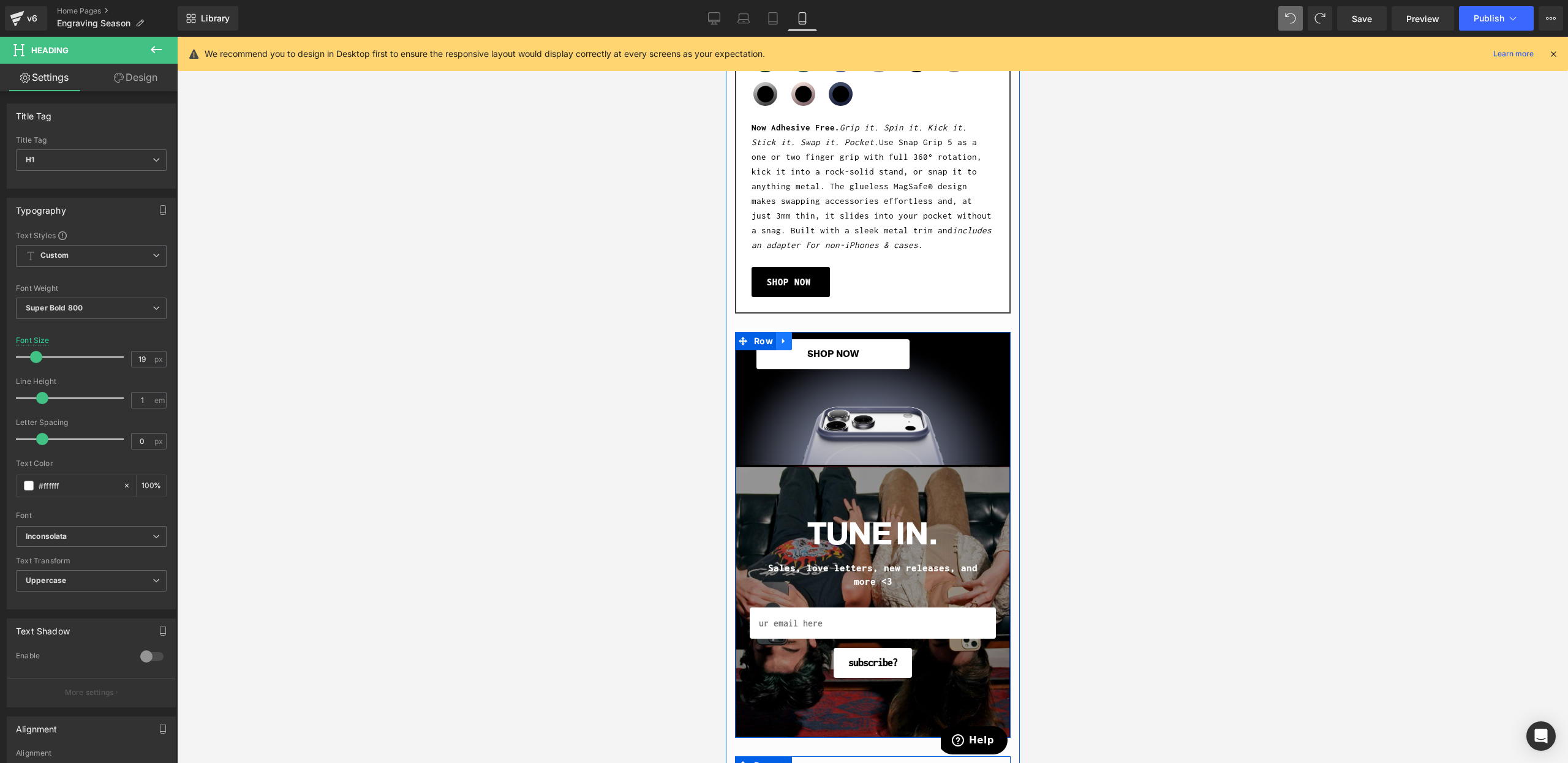
click at [786, 343] on icon at bounding box center [783, 342] width 9 height 9
click at [839, 360] on icon at bounding box center [842, 360] width 7 height 7
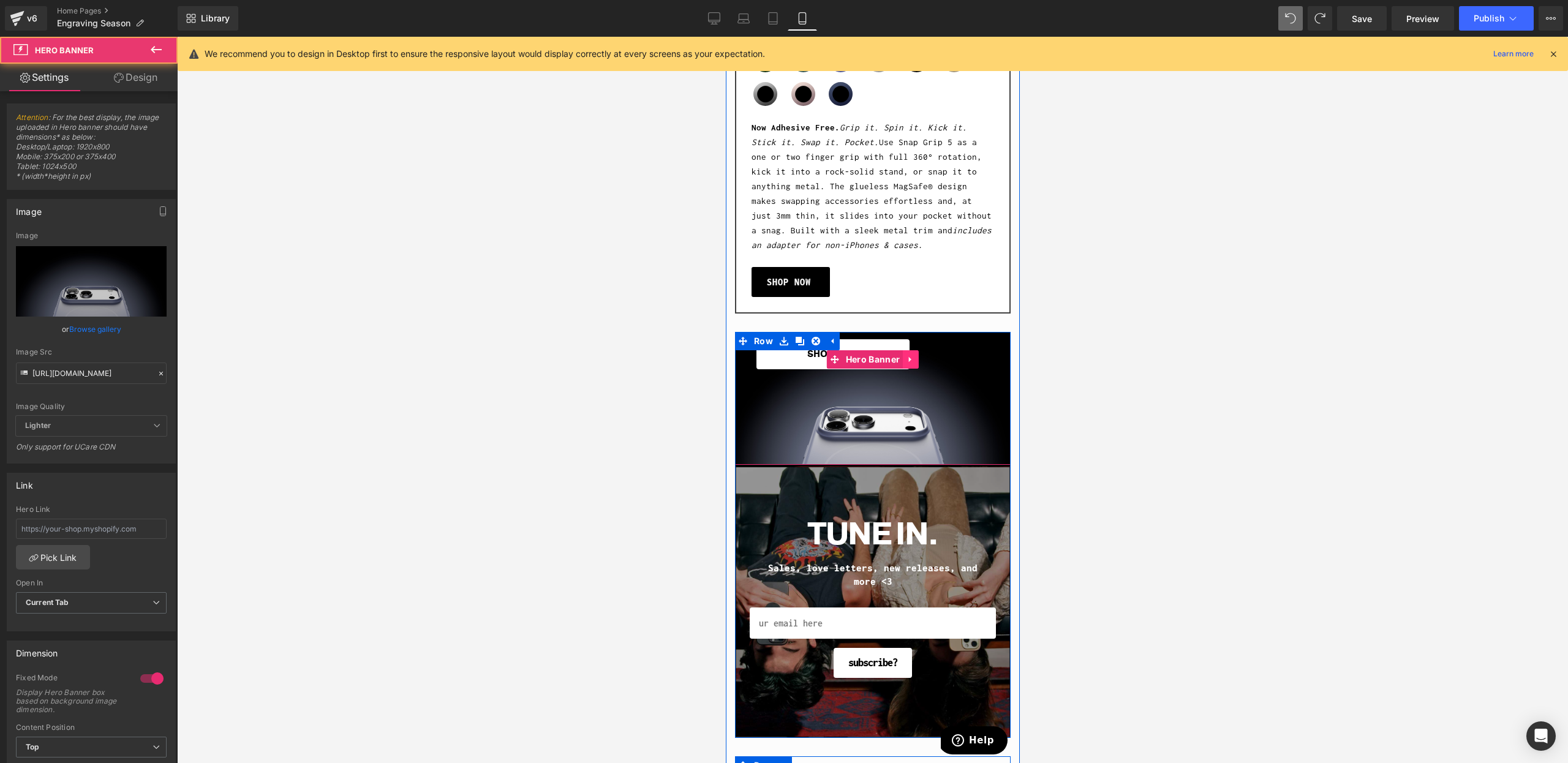
click at [911, 357] on icon at bounding box center [910, 360] width 9 height 9
click at [918, 357] on icon at bounding box center [918, 359] width 9 height 9
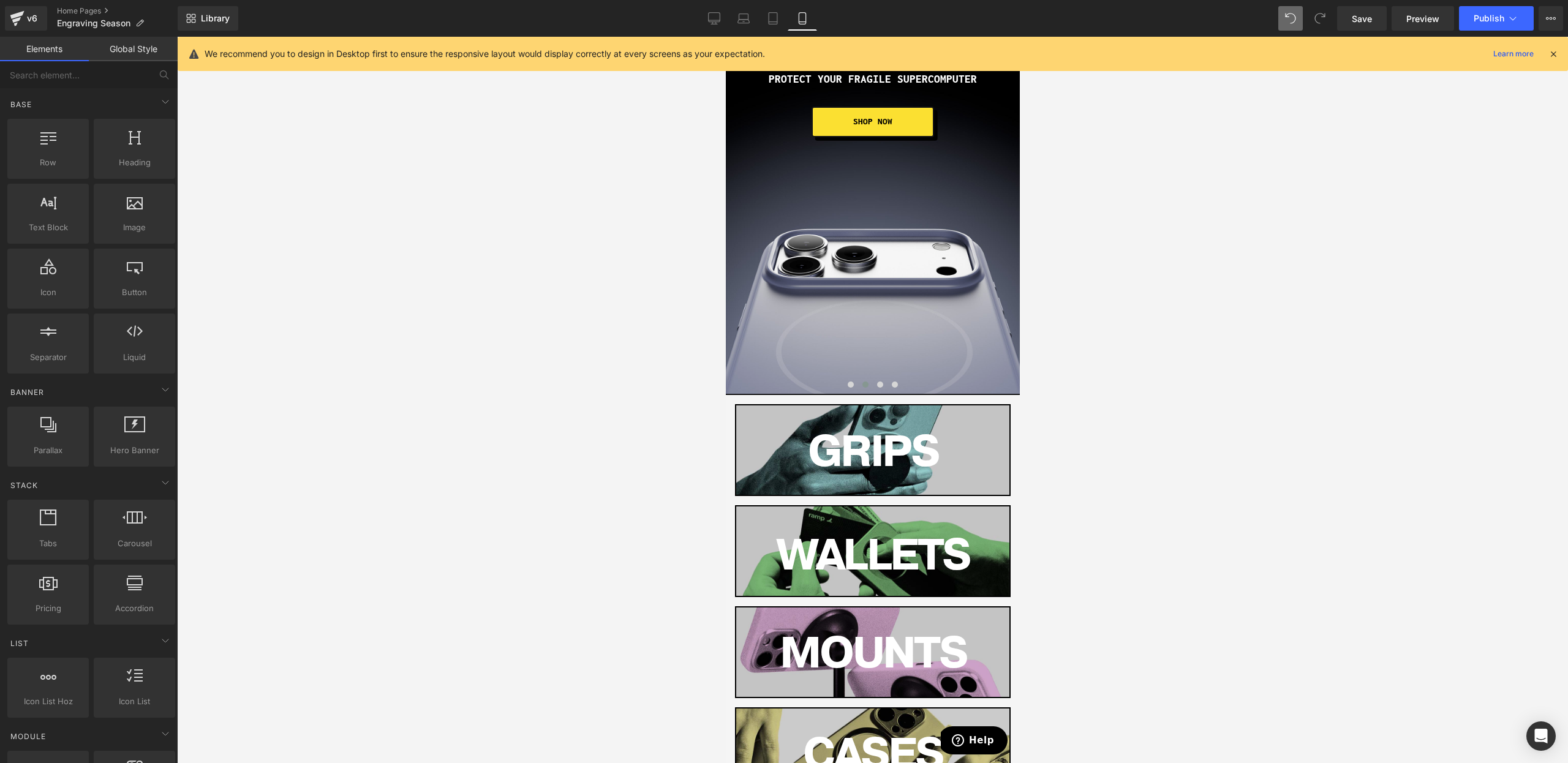
scroll to position [0, 0]
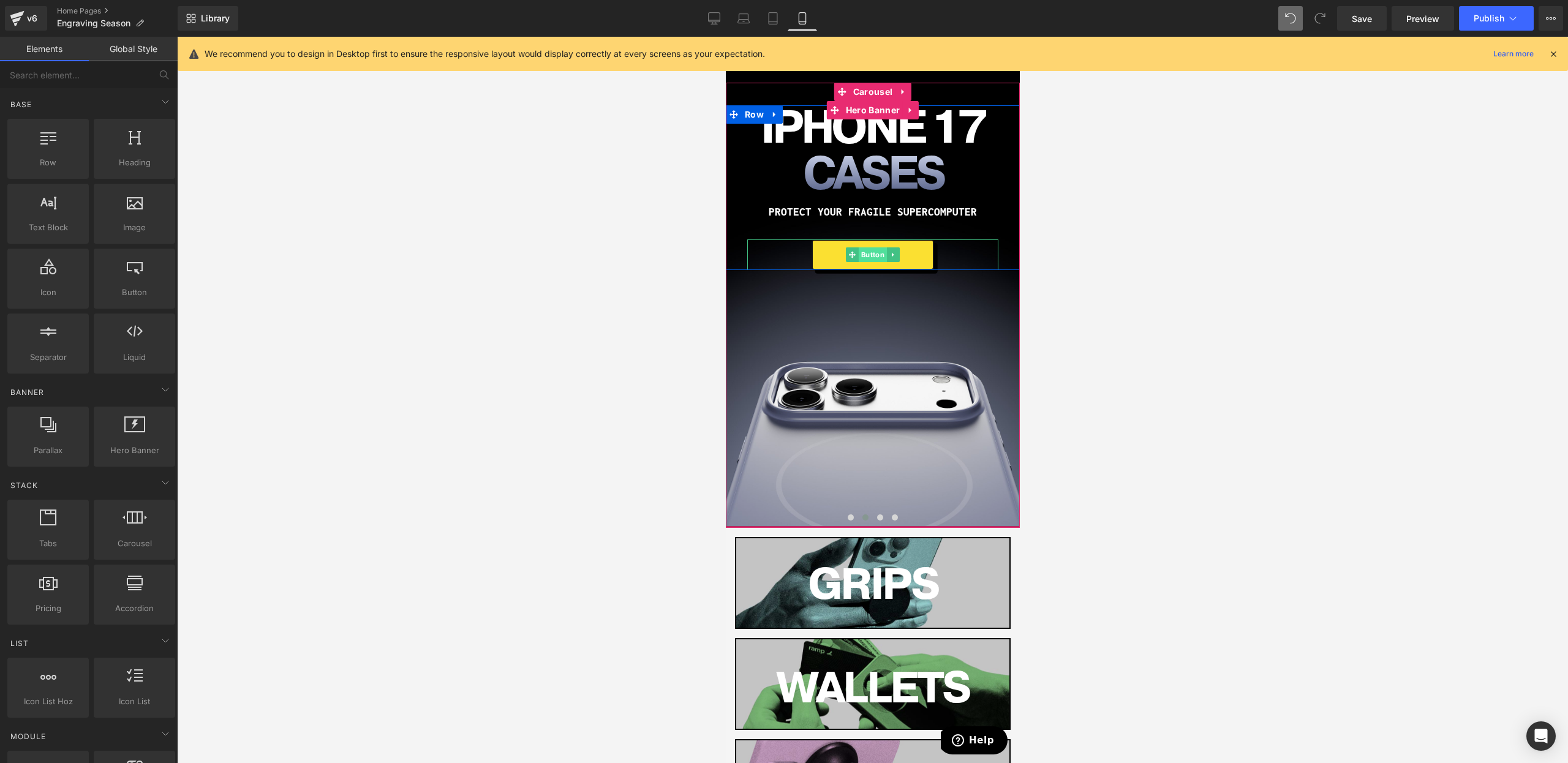
click at [872, 256] on span "Button" at bounding box center [872, 255] width 28 height 15
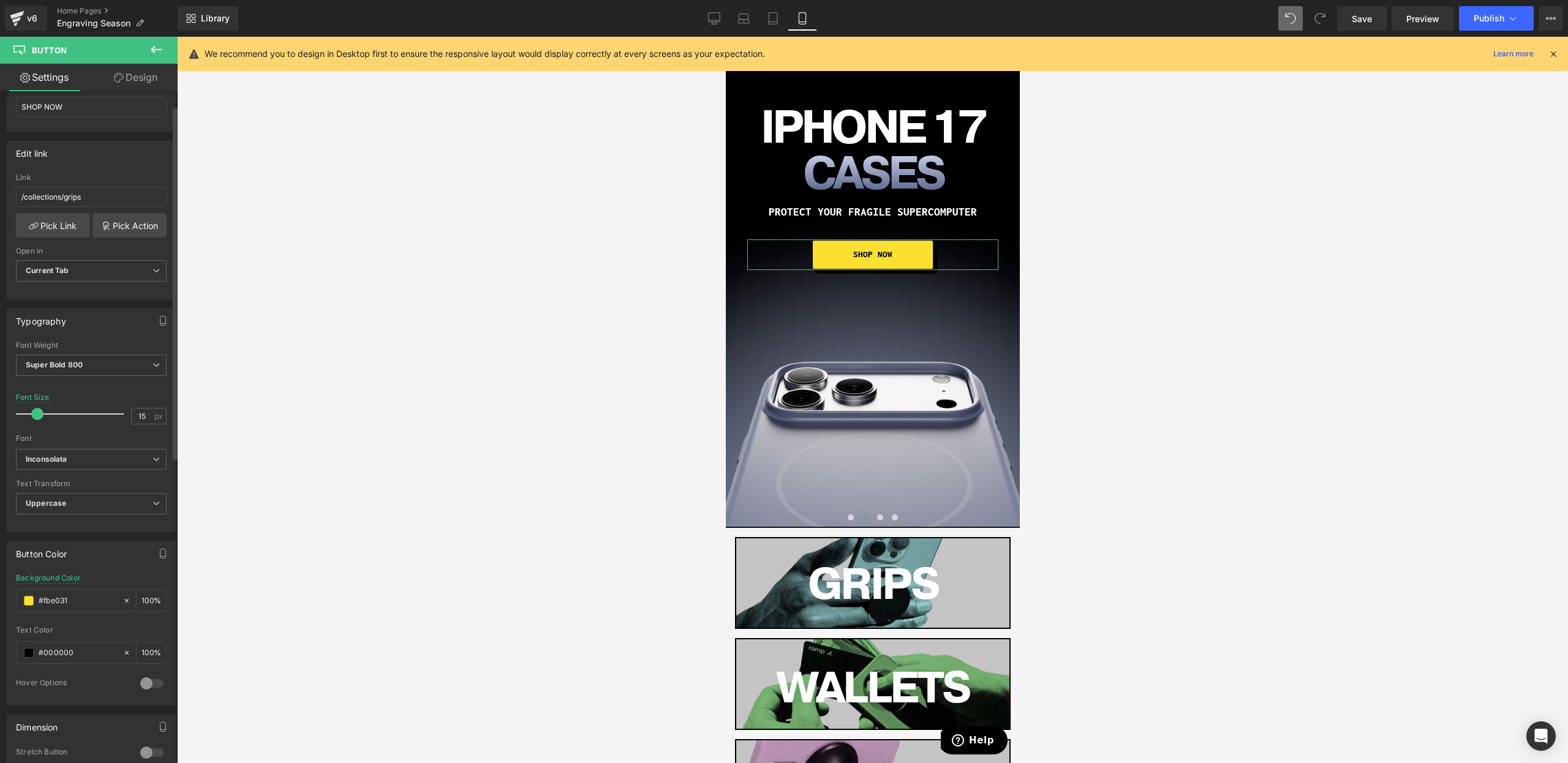
scroll to position [316, 0]
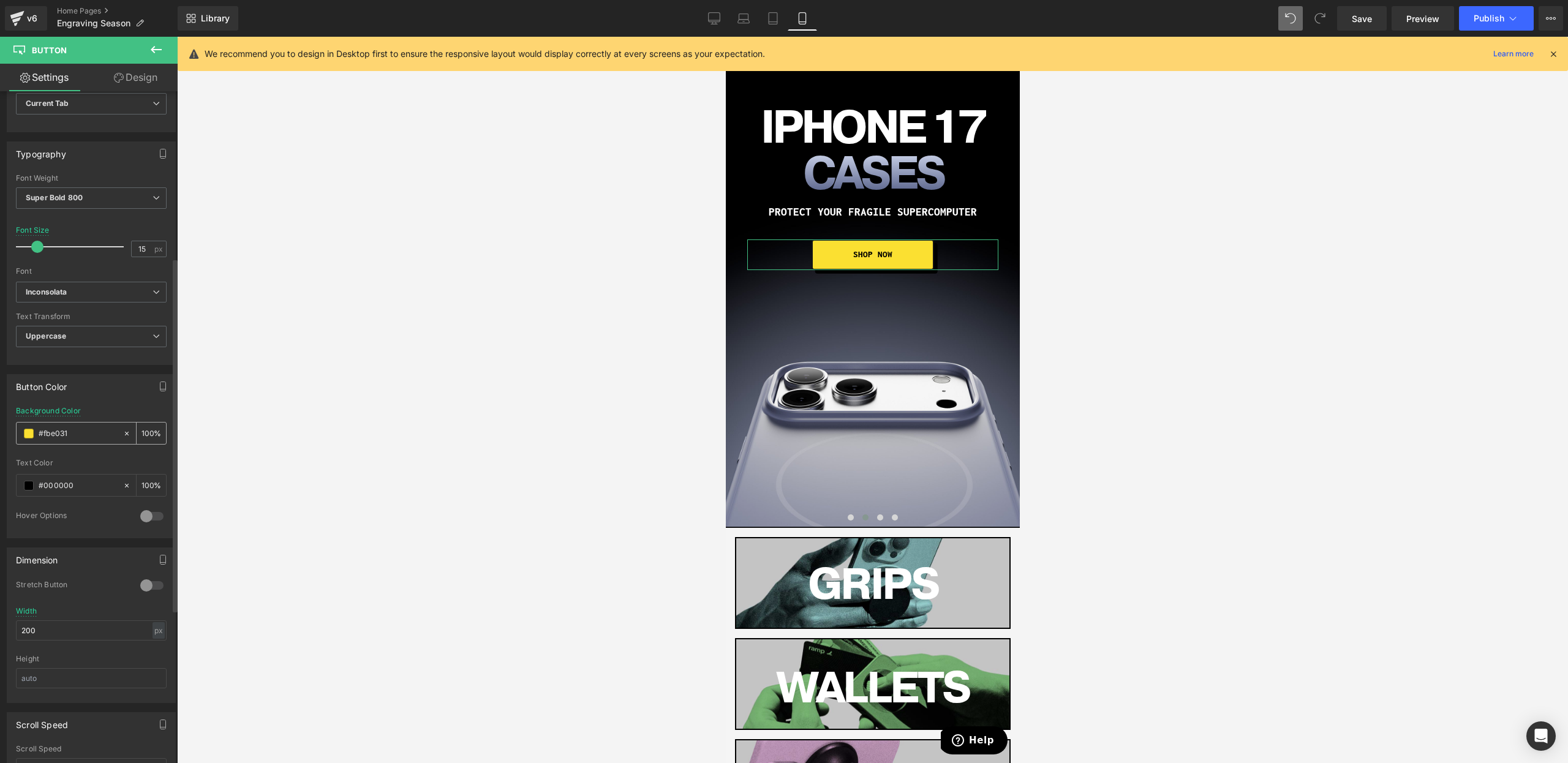
click at [28, 433] on span at bounding box center [28, 433] width 10 height 10
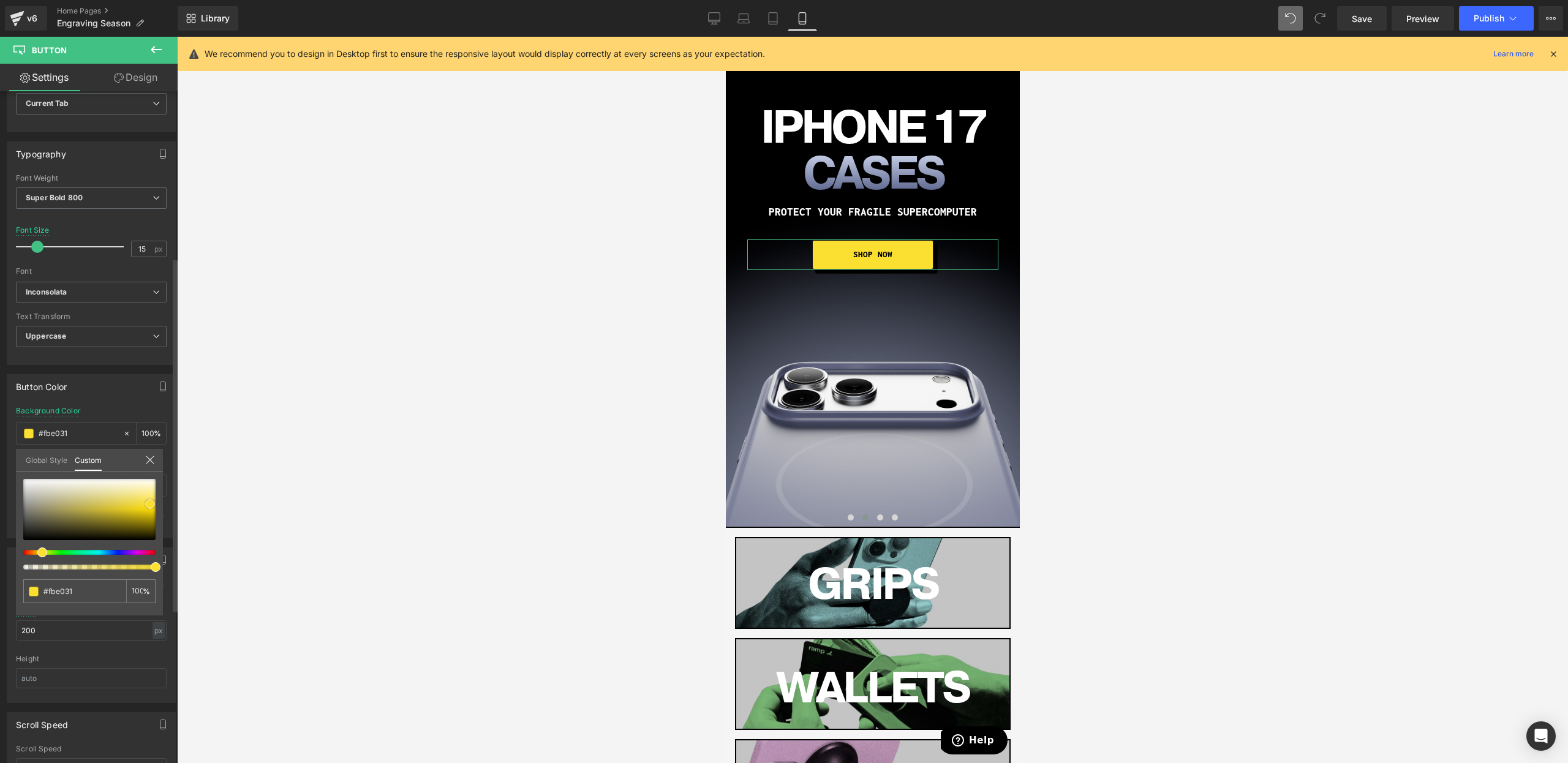
type input "#cfcdbd"
type input "#f5f5f4"
type input "#ffffff"
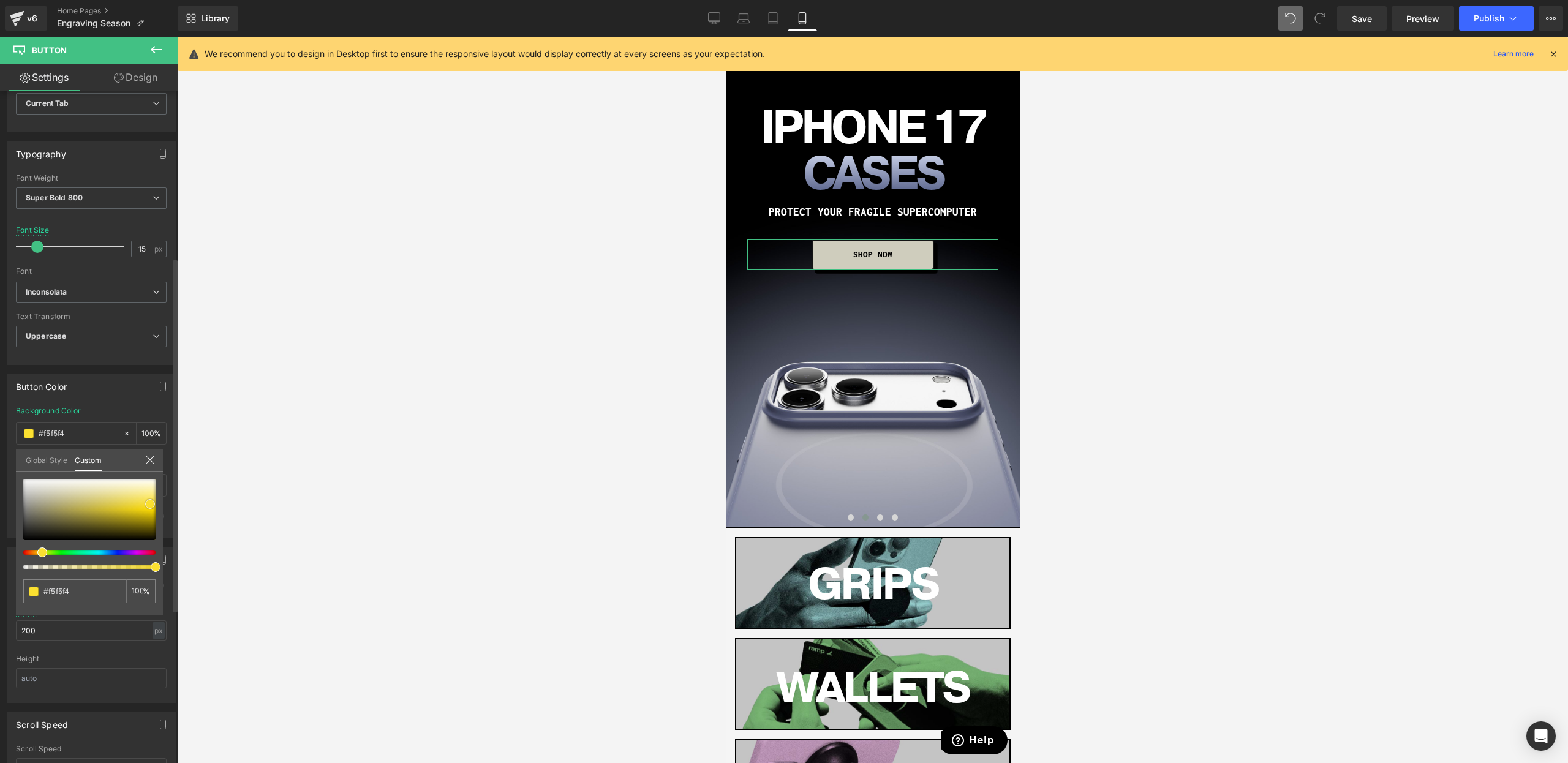
type input "#ffffff"
drag, startPoint x: 0, startPoint y: 395, endPoint x: 1, endPoint y: 381, distance: 14.0
click at [0, 382] on div "Button Color rgba(255, 255, 255, 1) Background Color #ffffff 100 % rgba(0, 0, 0…" at bounding box center [91, 451] width 183 height 173
click at [139, 79] on link "Design" at bounding box center [135, 77] width 89 height 28
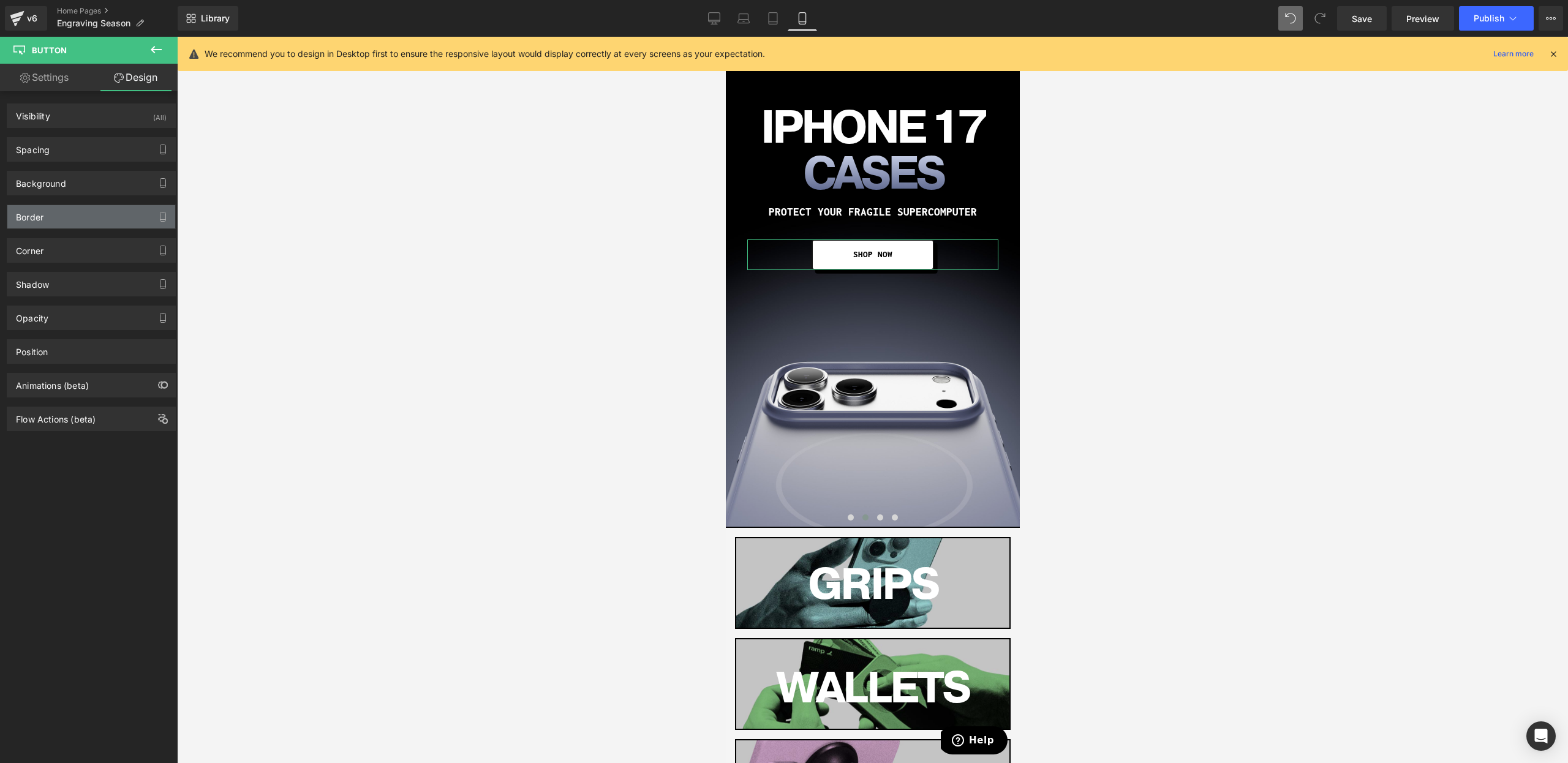
click at [57, 214] on div "Border" at bounding box center [91, 217] width 168 height 23
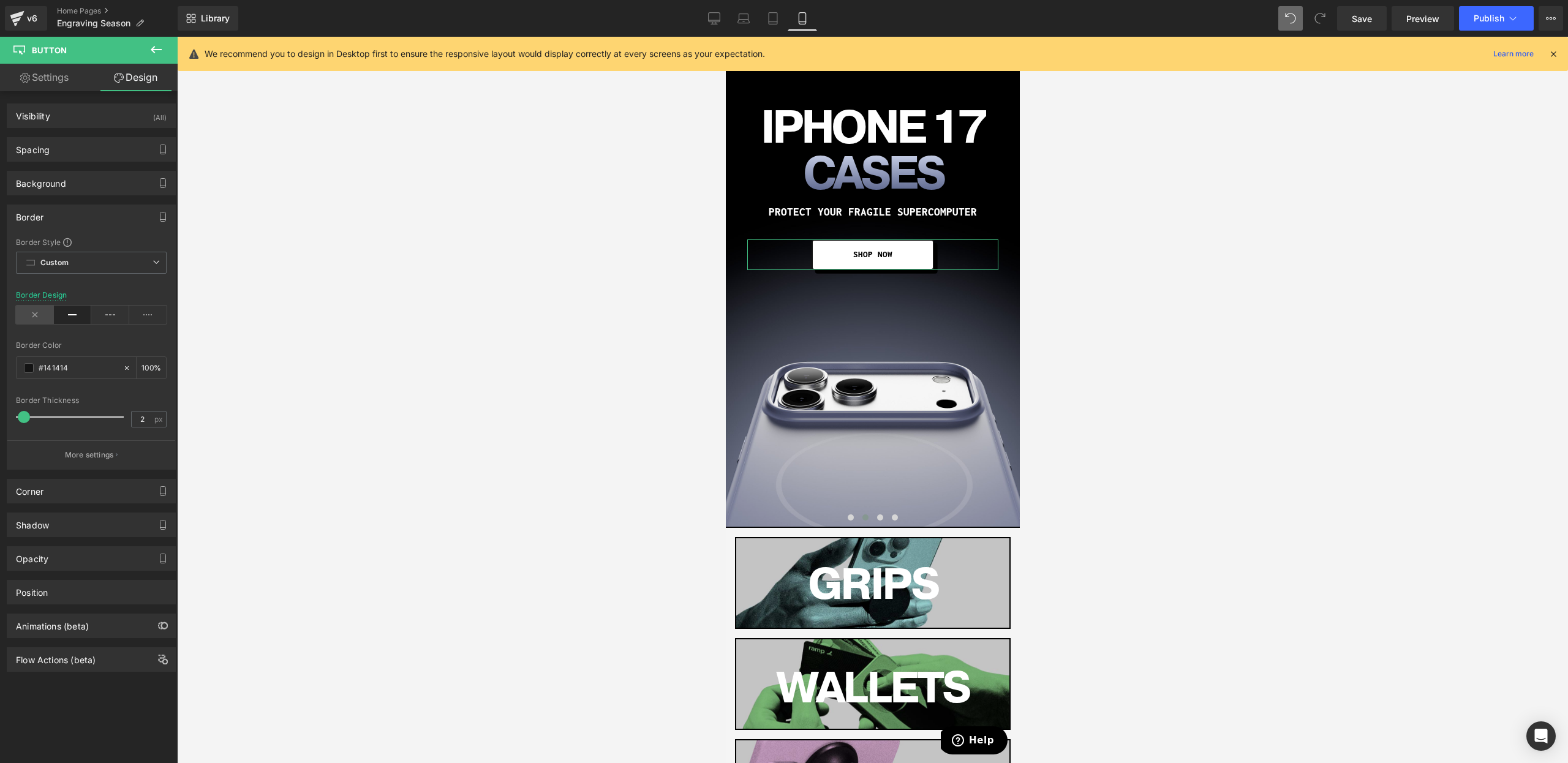
click at [40, 310] on icon at bounding box center [34, 315] width 38 height 18
click at [80, 532] on div "Shadow" at bounding box center [91, 525] width 168 height 23
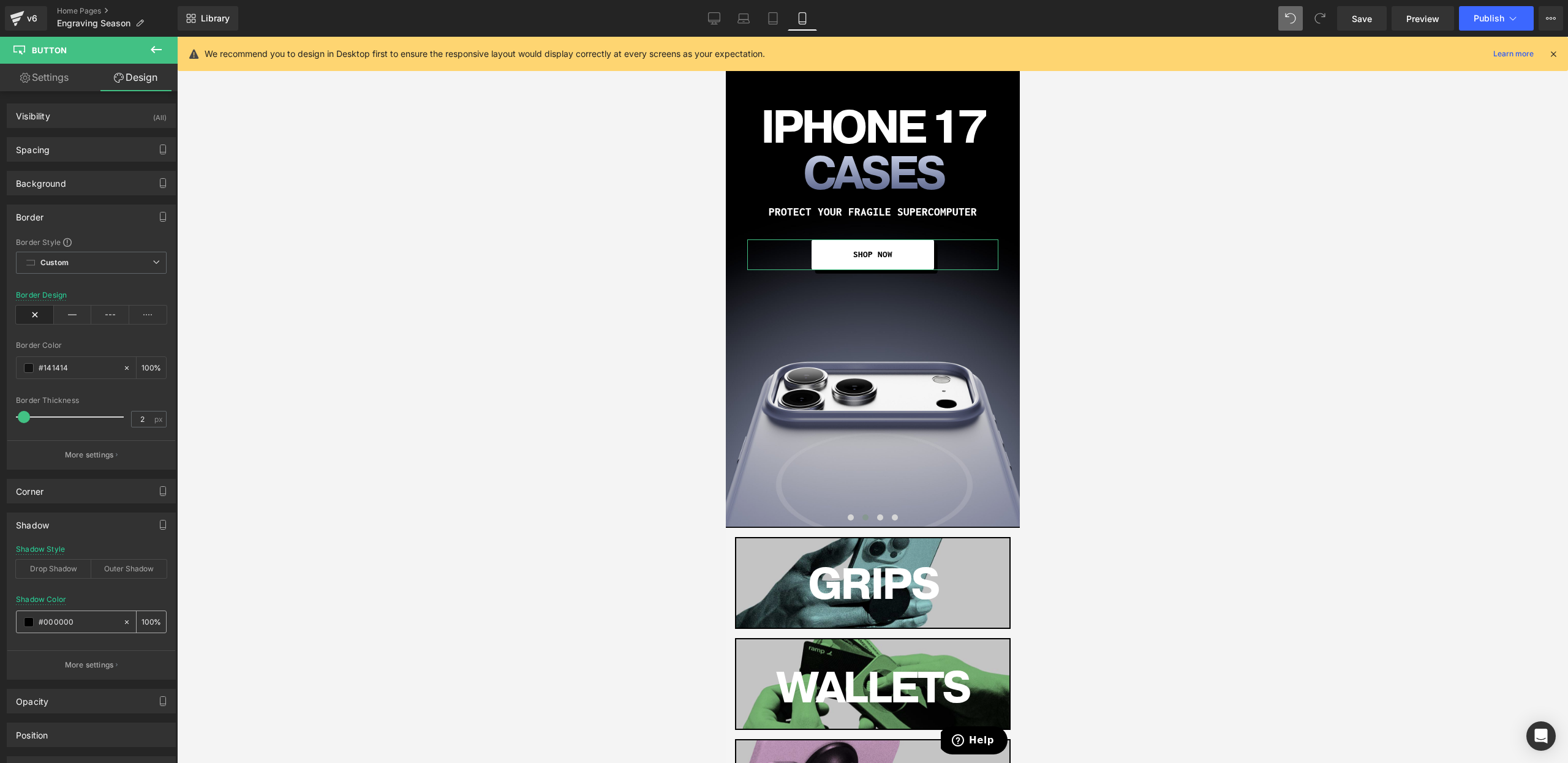
click at [122, 620] on icon at bounding box center [126, 622] width 9 height 9
type input "none"
type input "0"
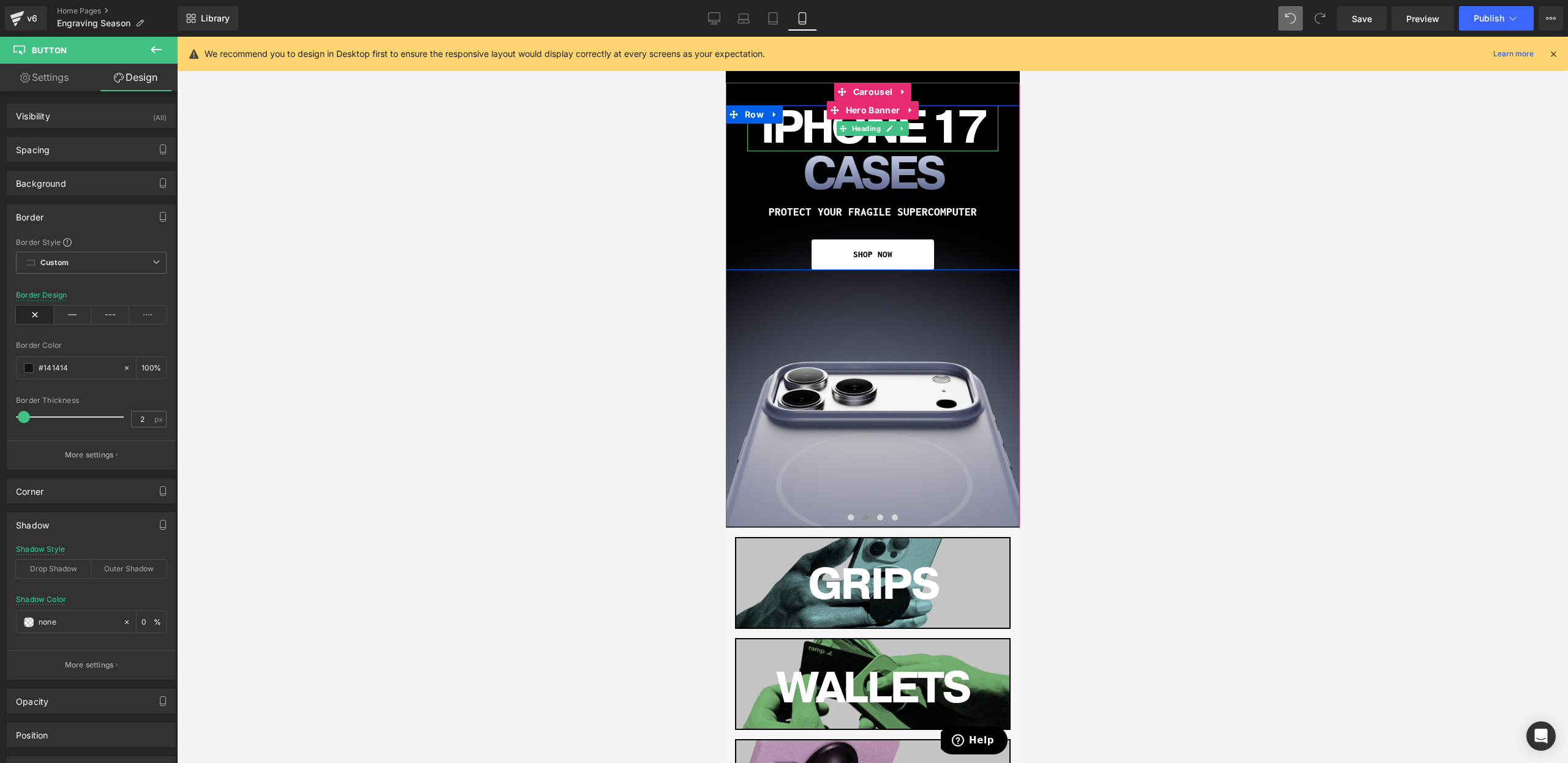
click at [864, 130] on span "Heading" at bounding box center [866, 129] width 34 height 15
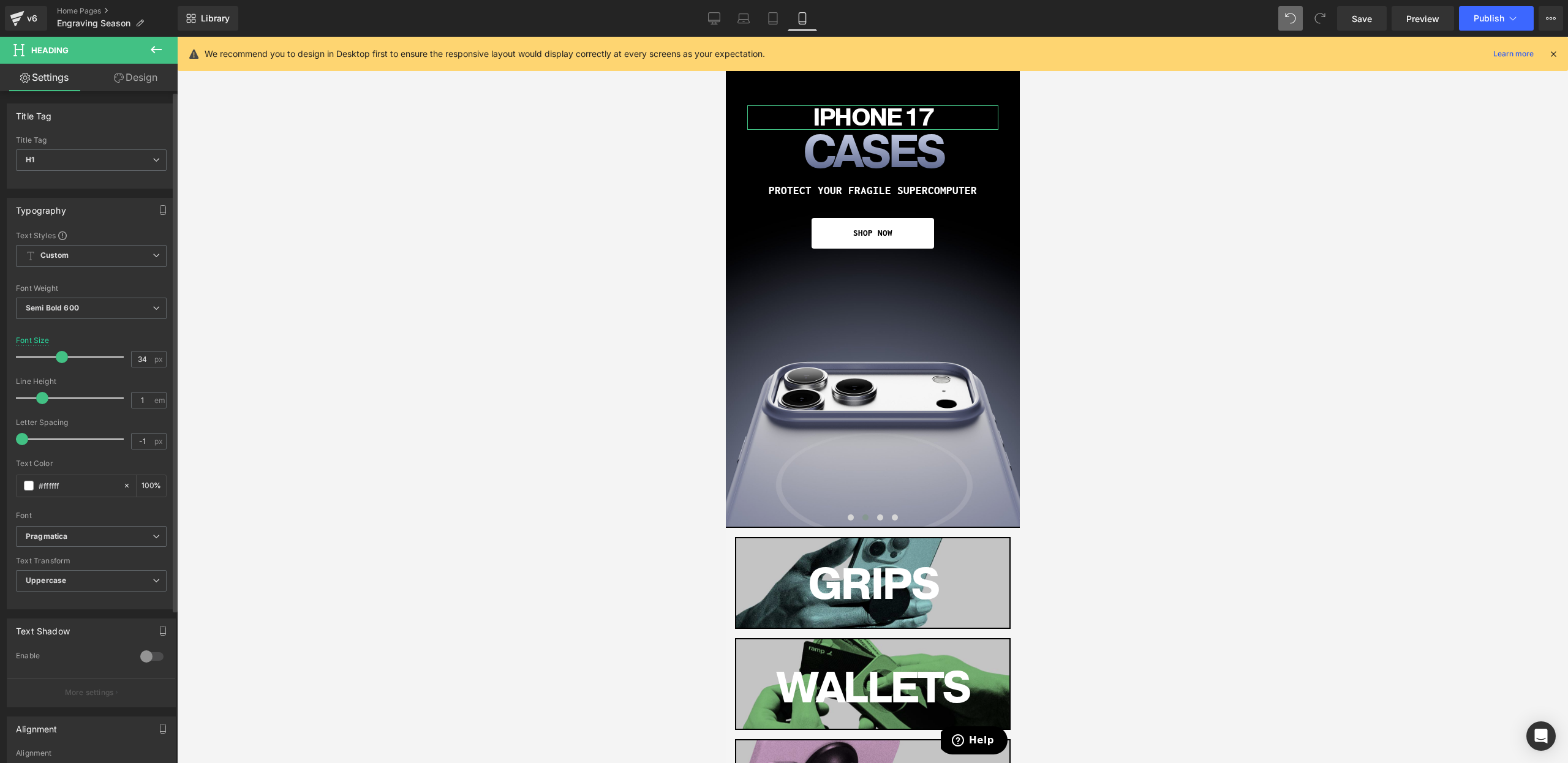
type input "33"
drag, startPoint x: 73, startPoint y: 357, endPoint x: 44, endPoint y: 361, distance: 29.3
click at [44, 361] on div at bounding box center [73, 357] width 102 height 24
click at [852, 518] on span at bounding box center [850, 517] width 6 height 6
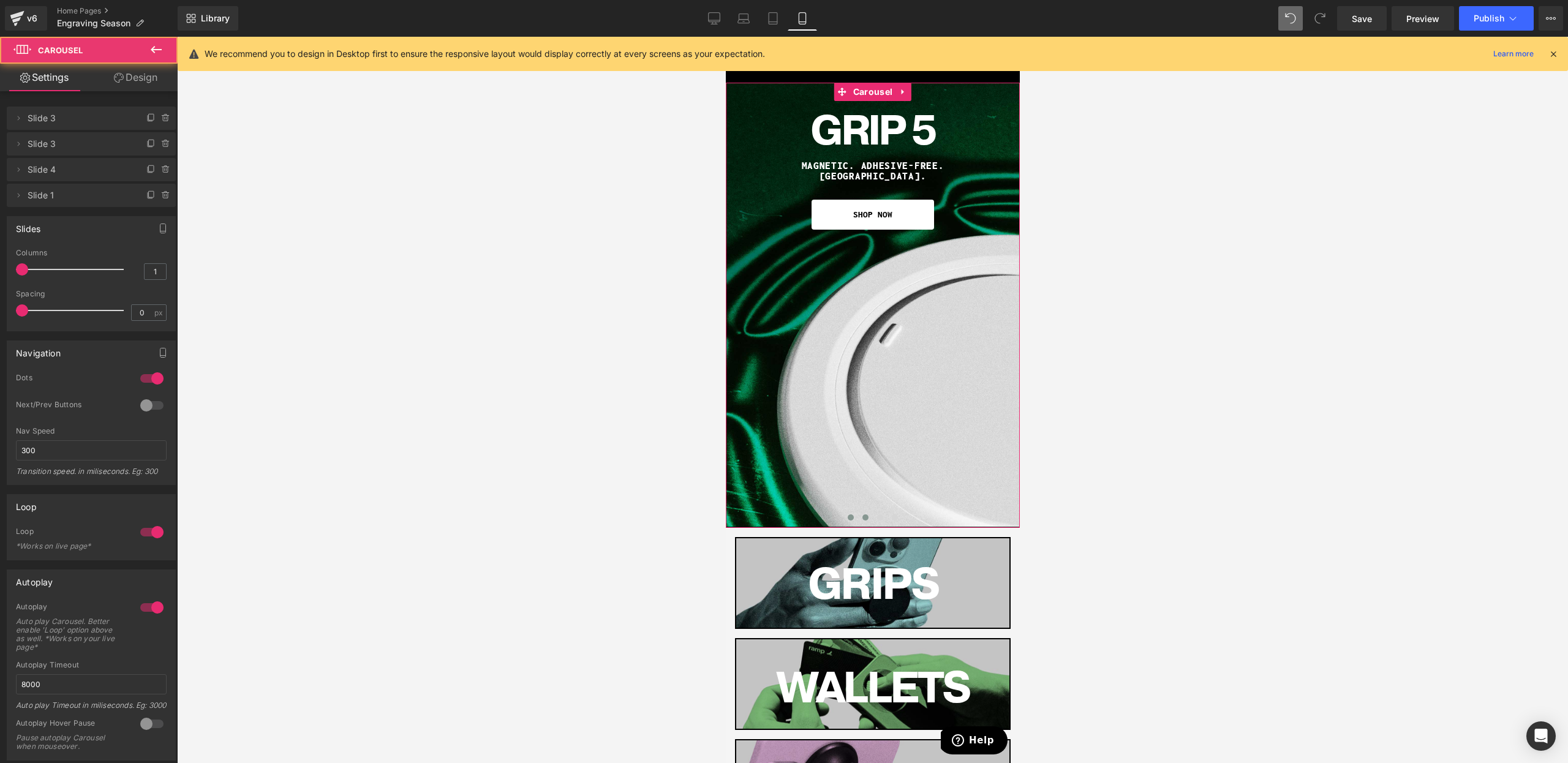
click at [864, 519] on span at bounding box center [864, 517] width 6 height 6
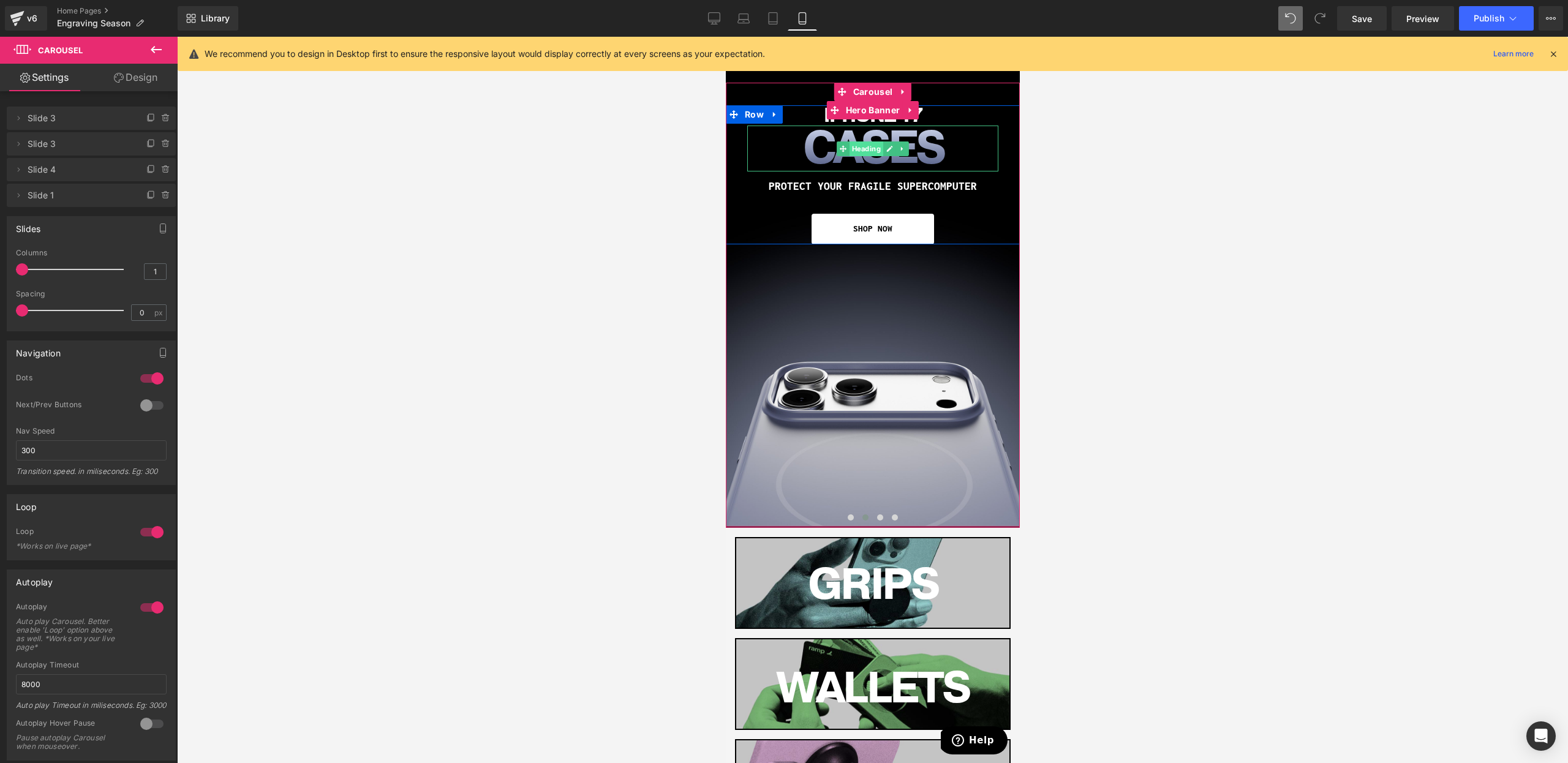
click at [872, 147] on span "Heading" at bounding box center [866, 149] width 34 height 15
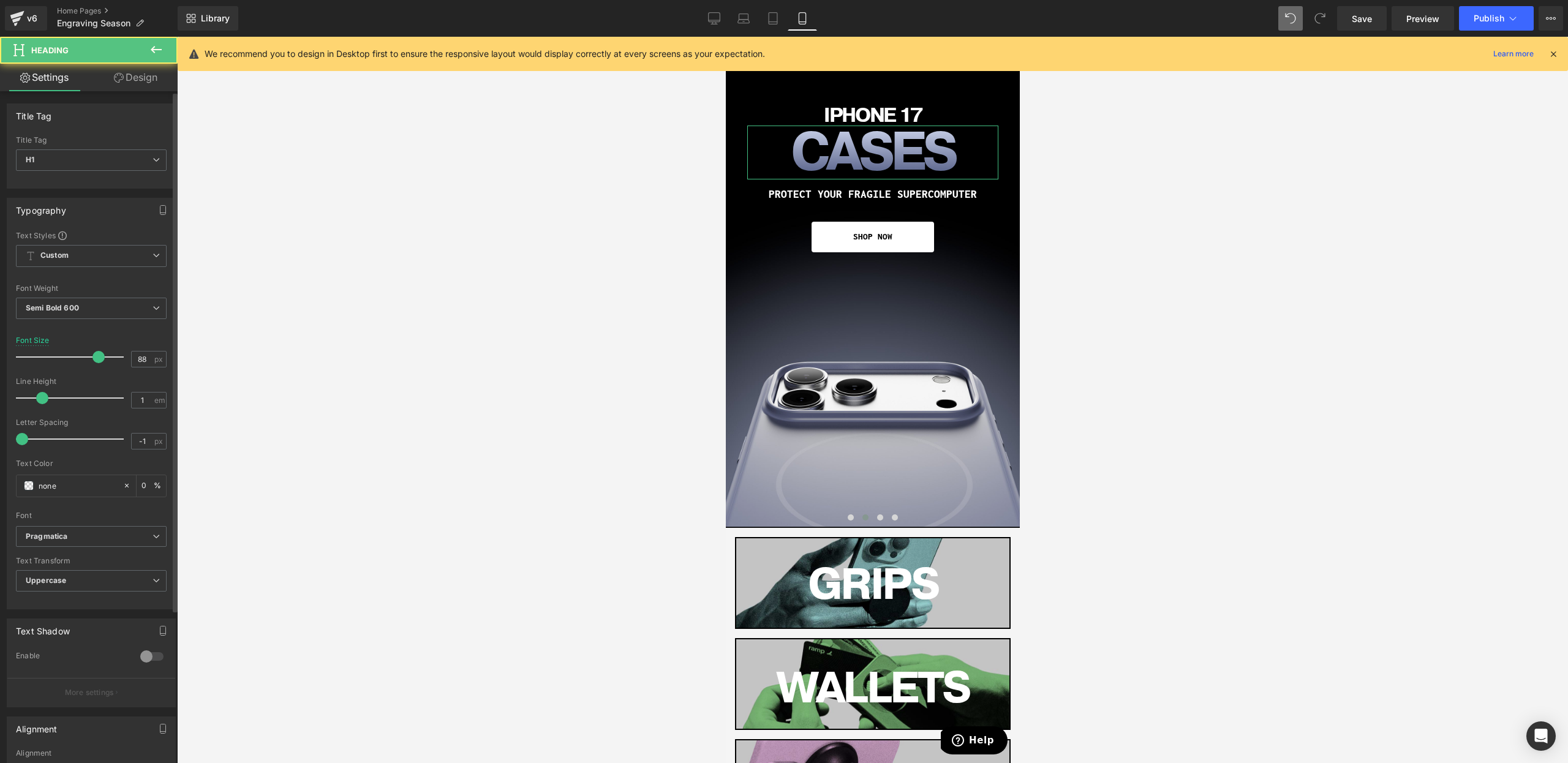
type input "89"
drag, startPoint x: 94, startPoint y: 354, endPoint x: 106, endPoint y: 353, distance: 12.0
click at [106, 353] on span at bounding box center [112, 357] width 13 height 13
click at [851, 515] on span at bounding box center [850, 517] width 6 height 6
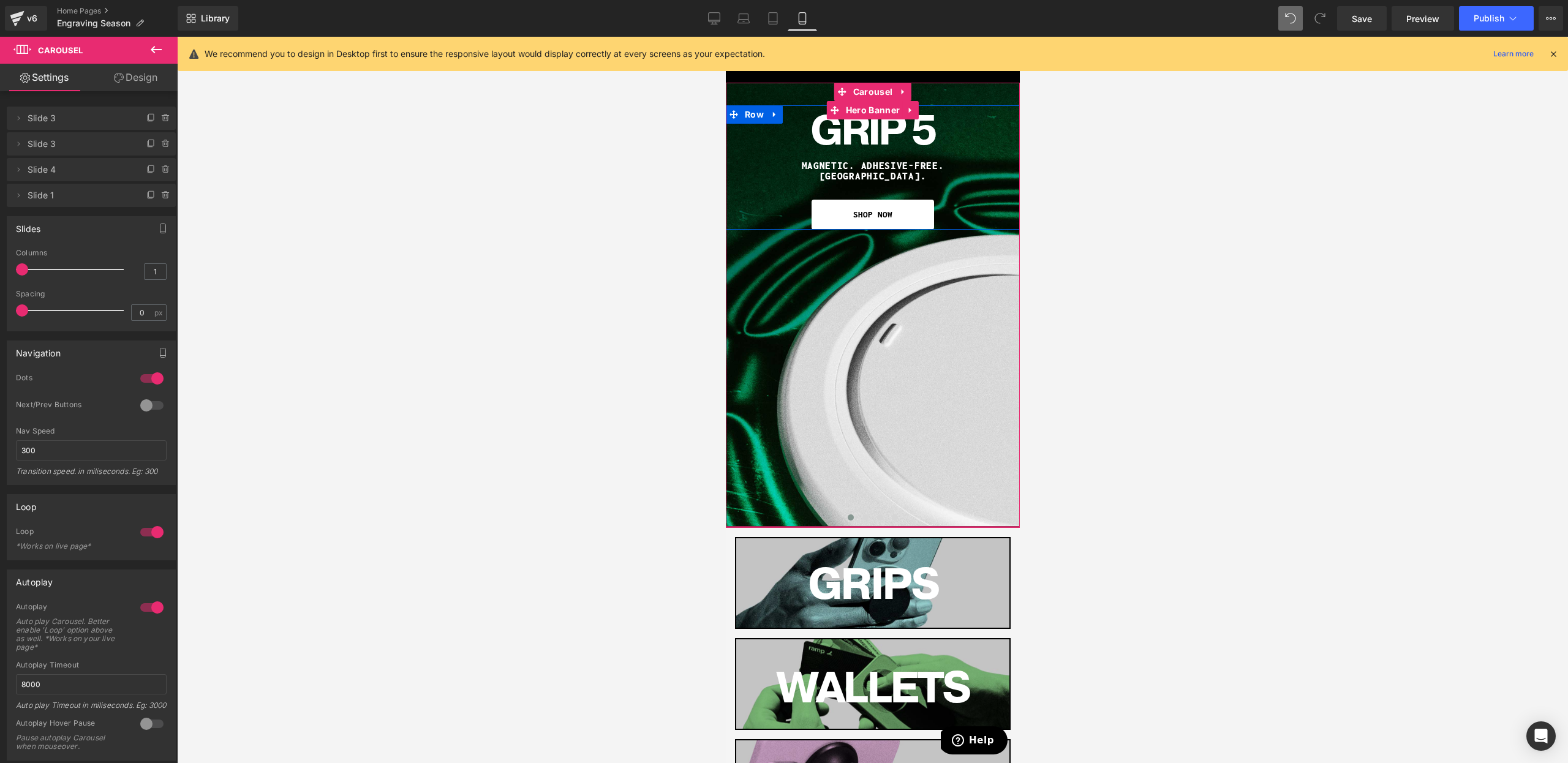
click at [815, 164] on h1 "MAGNETIC. ADHESIVE-FREE. MAGSAFE." at bounding box center [872, 171] width 251 height 21
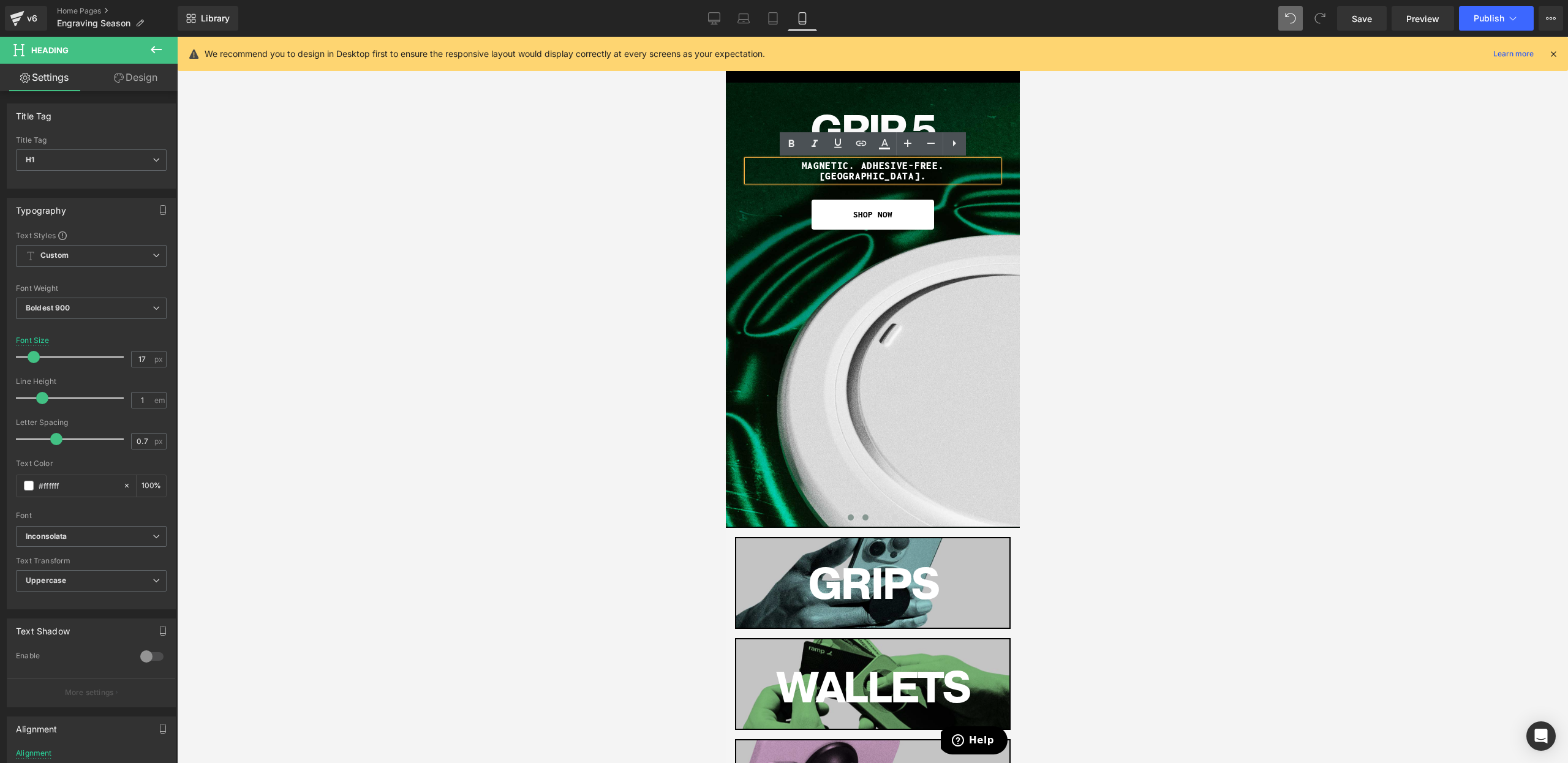
click at [862, 516] on span at bounding box center [864, 517] width 6 height 6
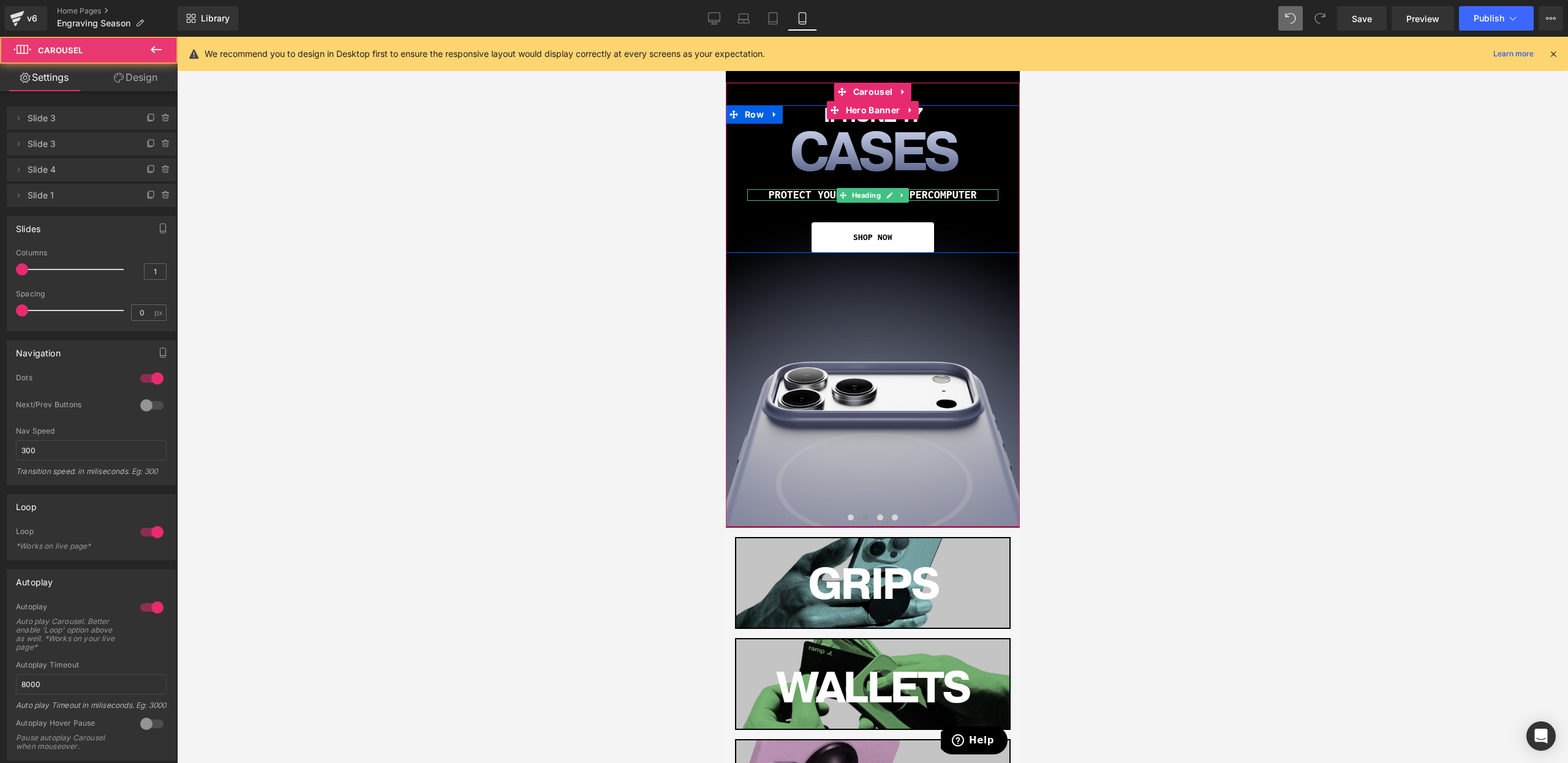
click at [809, 195] on h1 "PROTECT YOUR FRAGILE SUPERCOMPUTER" at bounding box center [872, 195] width 251 height 12
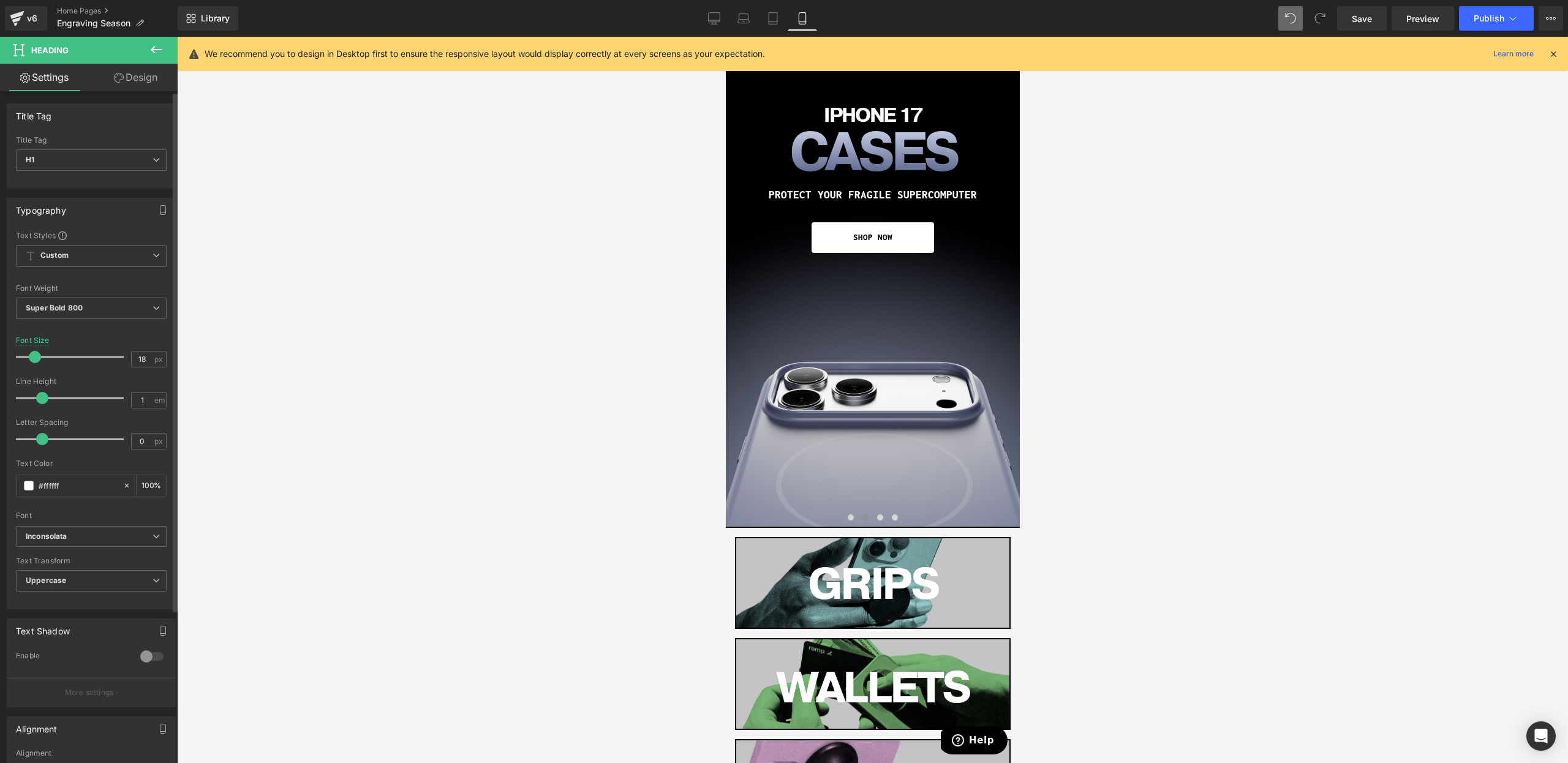
type input "17"
click at [31, 357] on span at bounding box center [34, 357] width 13 height 13
click at [89, 308] on span "Super Bold 800" at bounding box center [91, 309] width 151 height 21
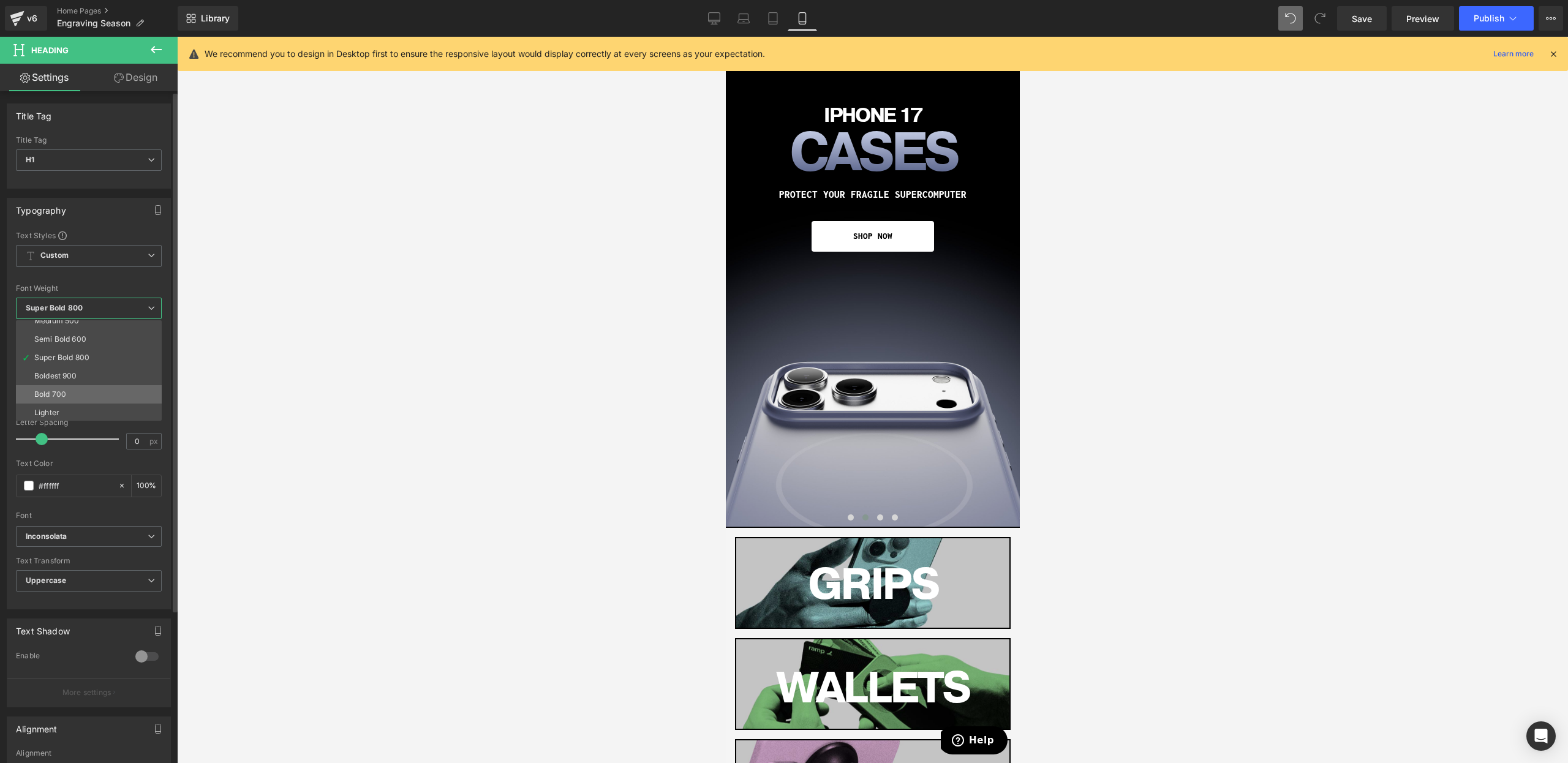
scroll to position [97, 0]
click at [79, 356] on li "Boldest 900" at bounding box center [91, 361] width 151 height 18
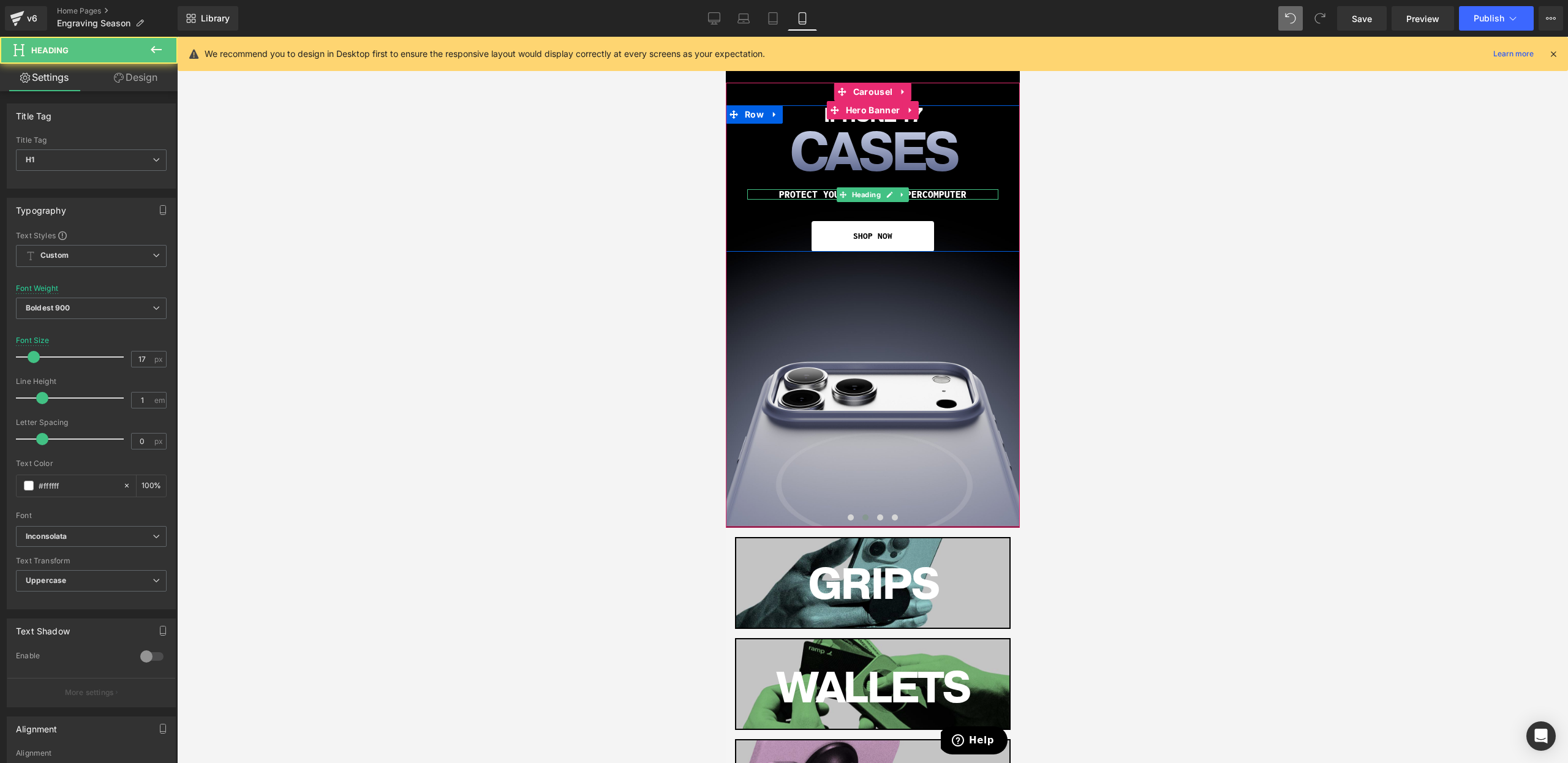
click at [829, 192] on h1 "PROTECT YOUR FRAGILE SUPERCOMPUTER" at bounding box center [872, 194] width 251 height 11
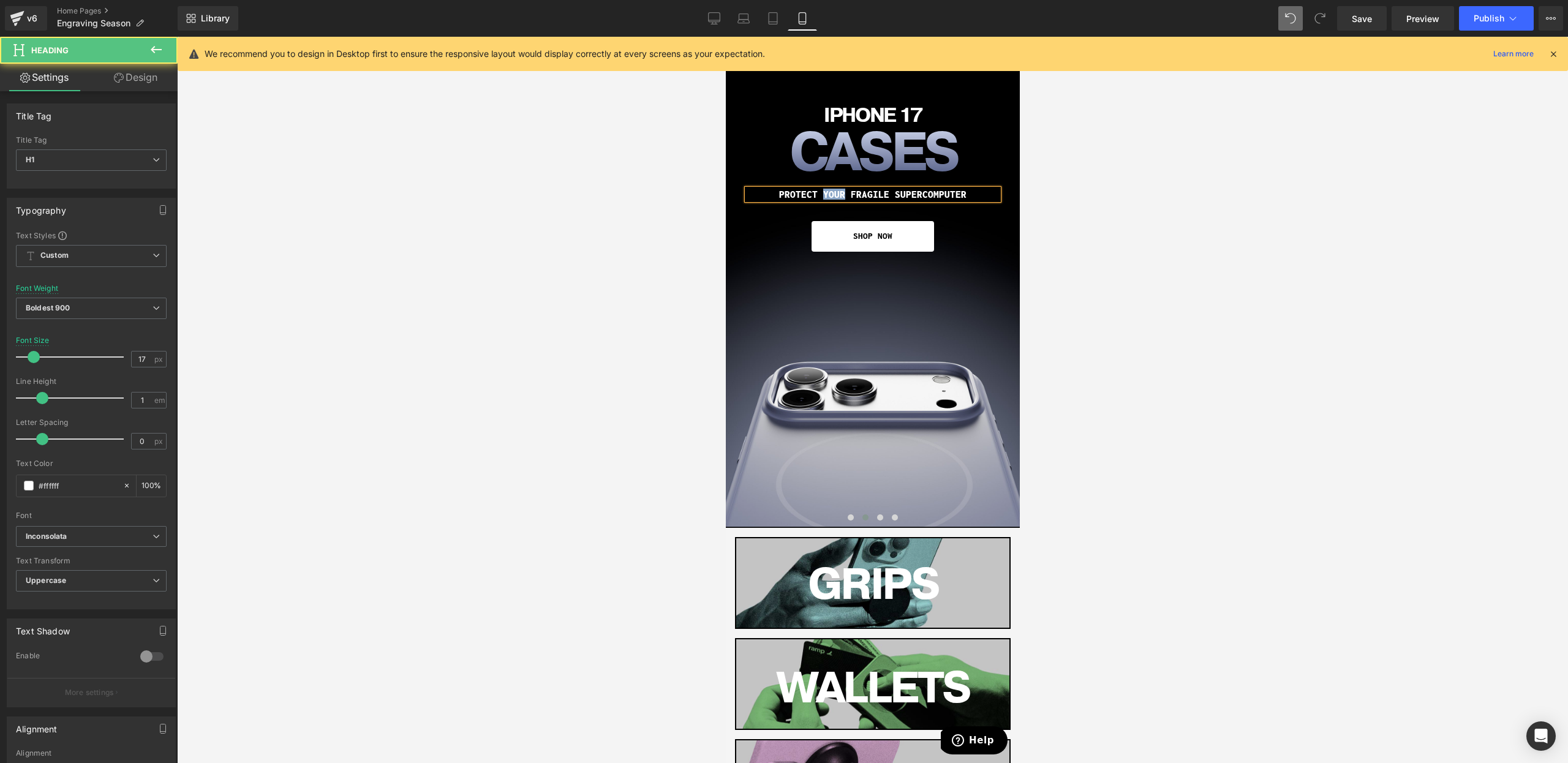
click at [829, 192] on h1 "PROTECT YOUR FRAGILE SUPERCOMPUTER" at bounding box center [872, 194] width 251 height 11
click at [1150, 244] on div at bounding box center [872, 400] width 1391 height 726
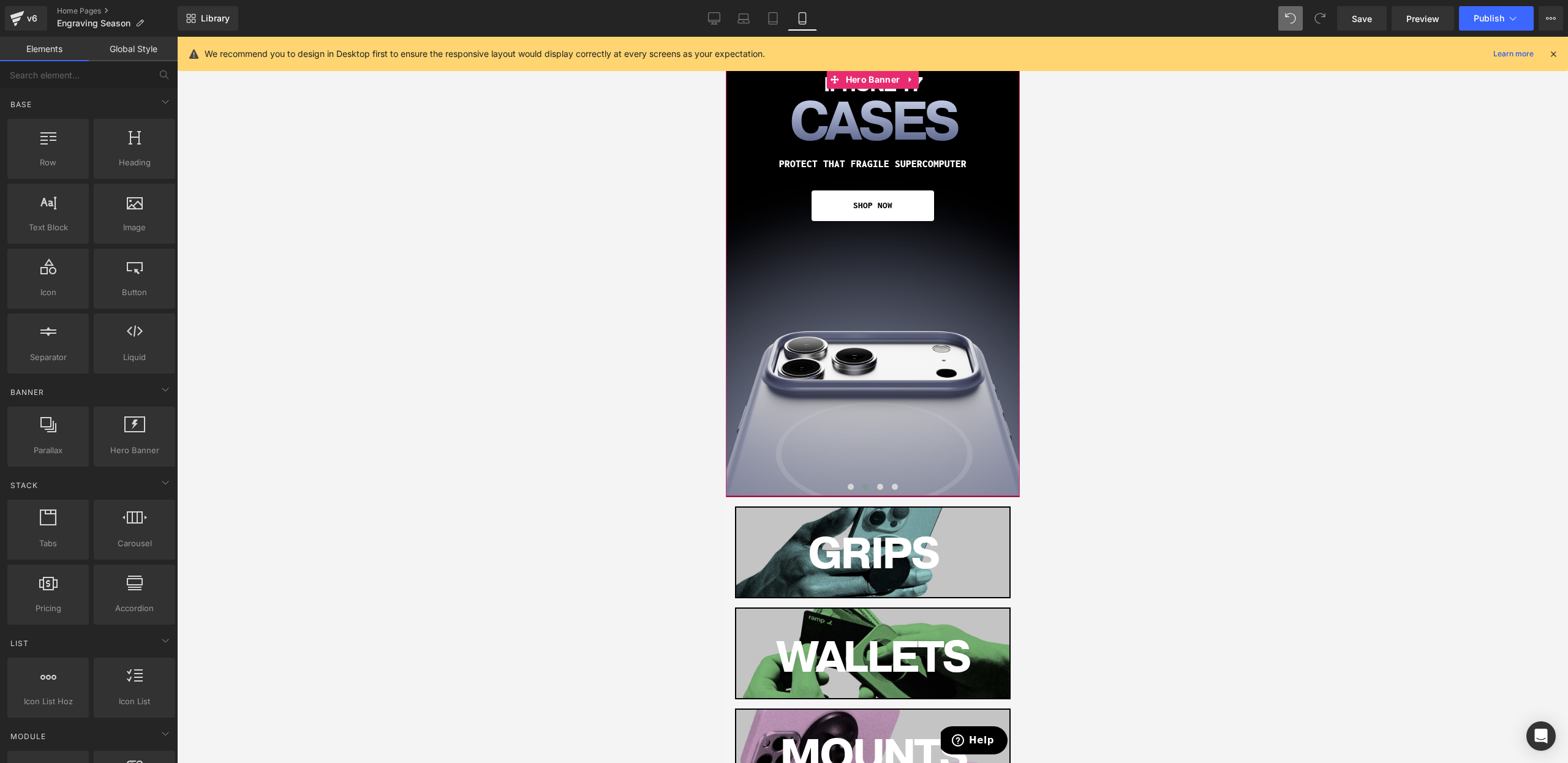
scroll to position [0, 0]
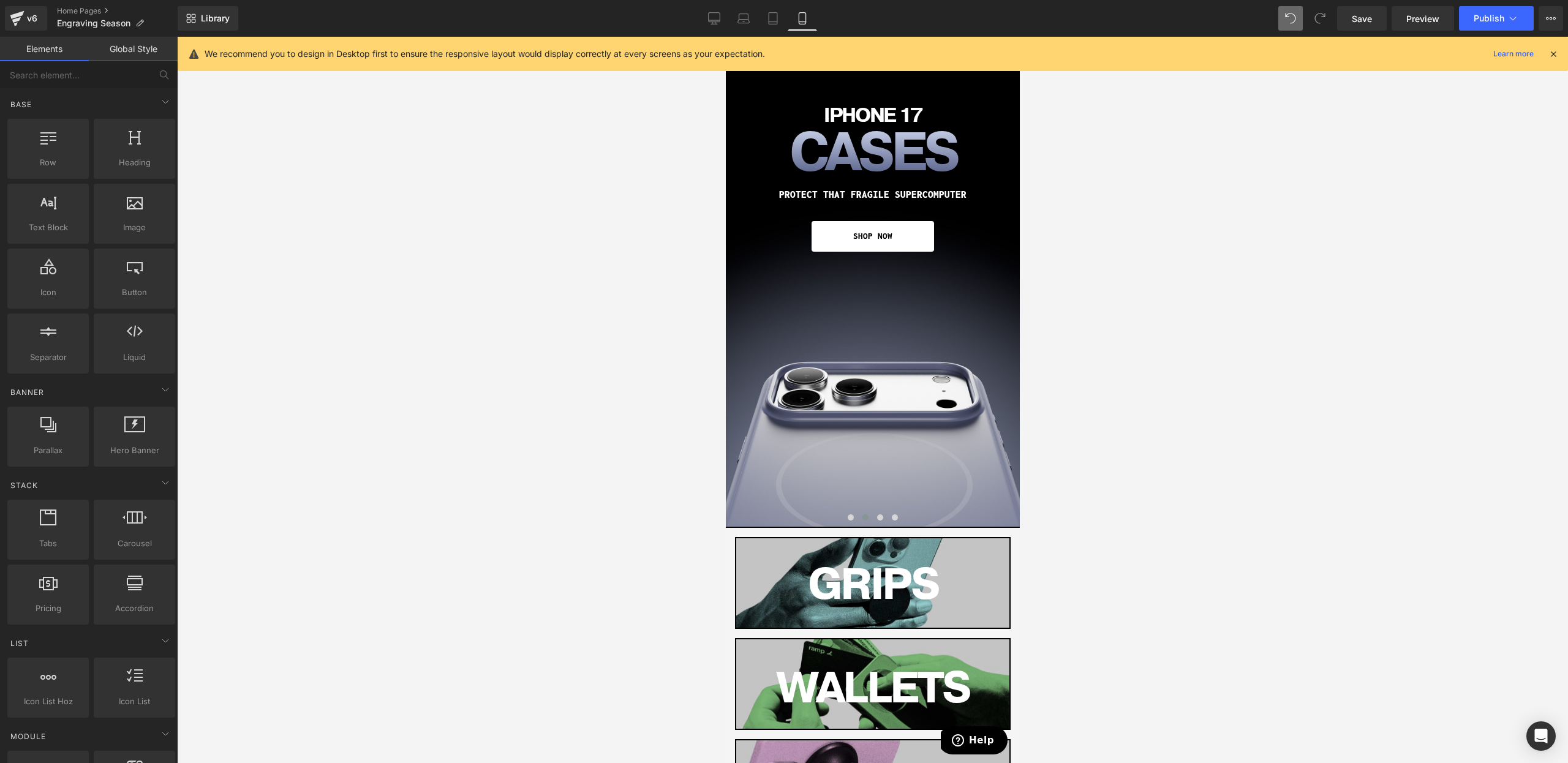
click at [1554, 54] on icon at bounding box center [1553, 54] width 11 height 11
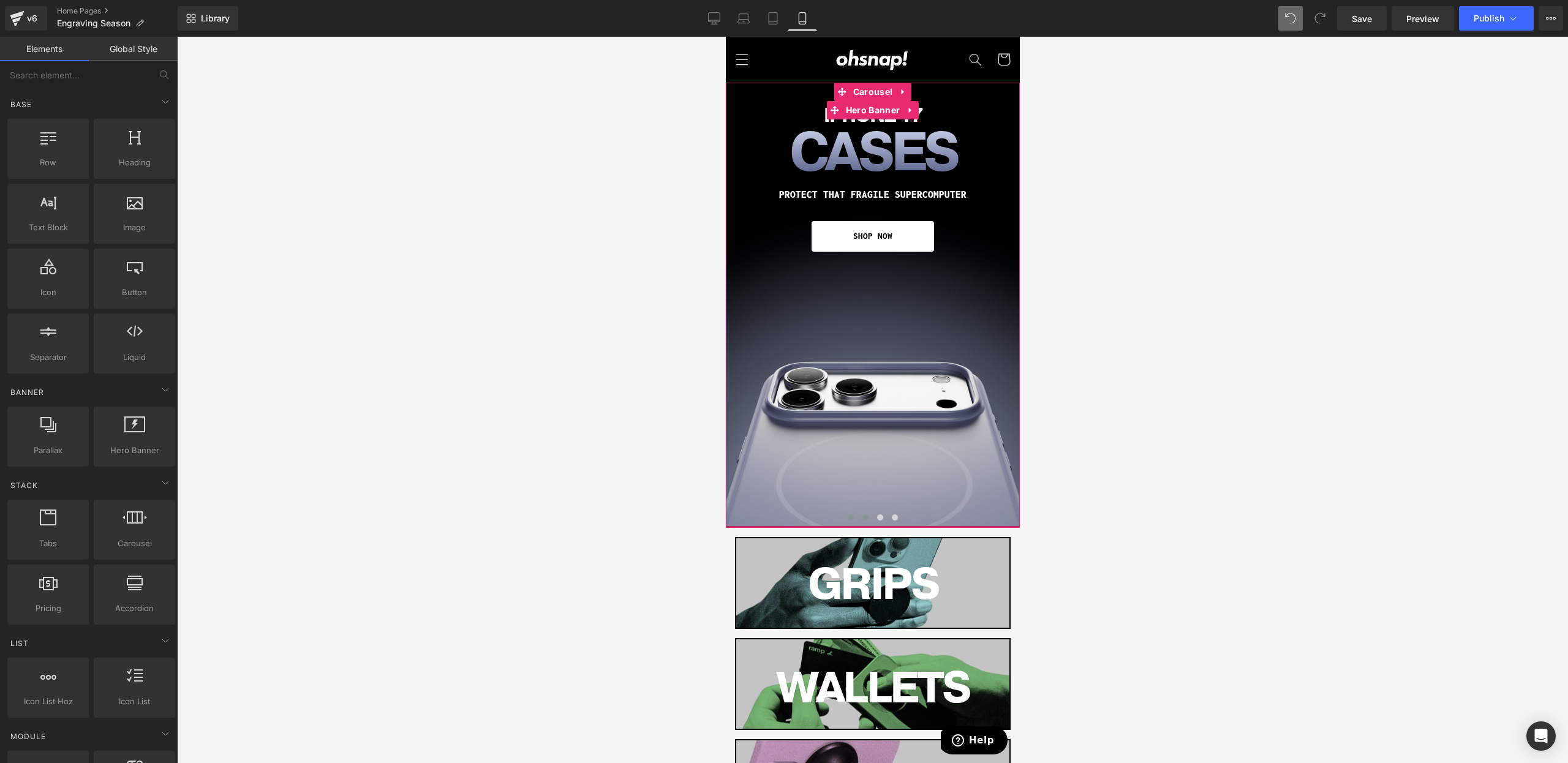
click at [852, 513] on button at bounding box center [850, 517] width 15 height 13
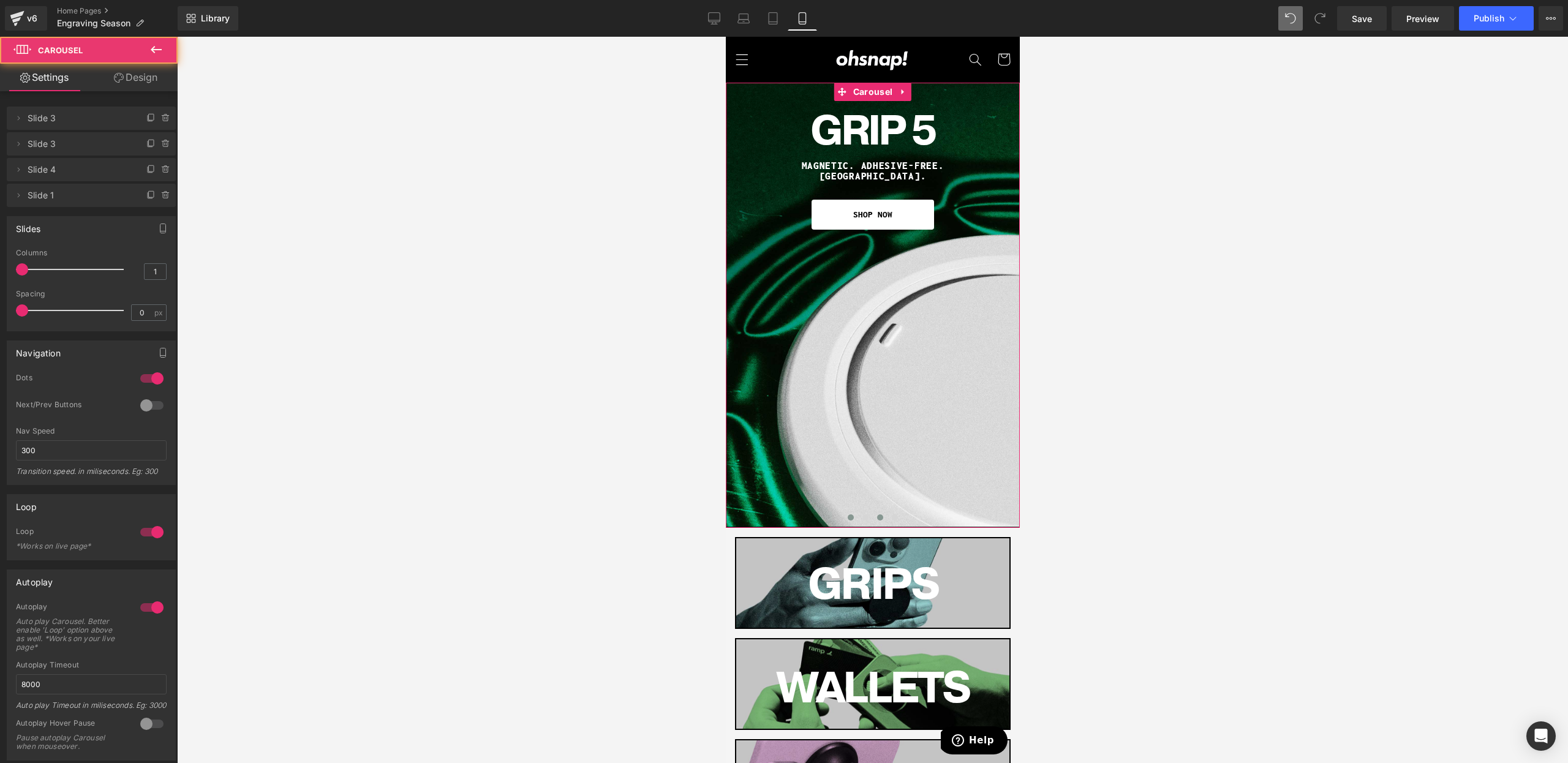
click at [875, 515] on button at bounding box center [879, 517] width 15 height 13
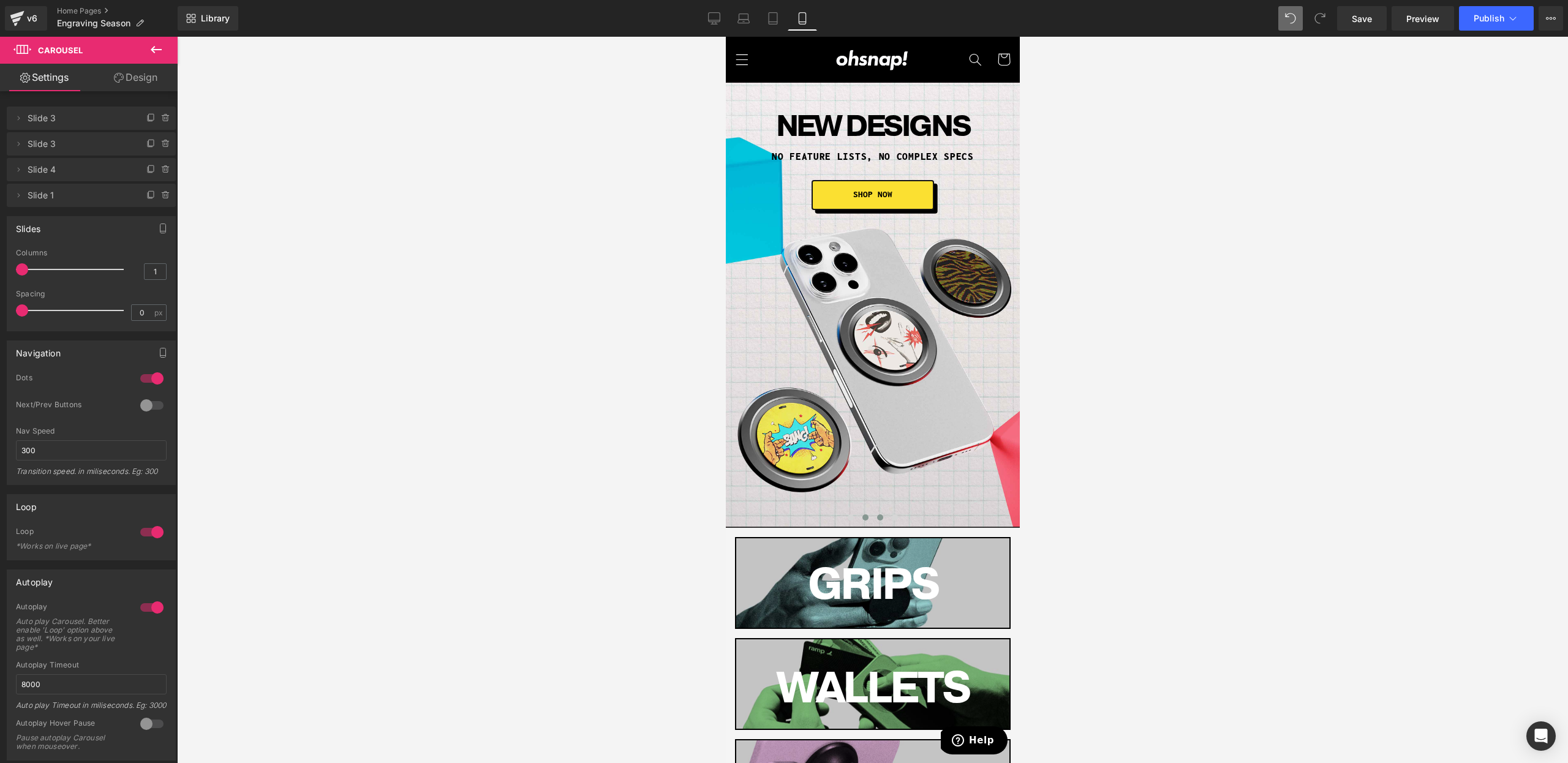
click at [868, 520] on button at bounding box center [865, 517] width 15 height 13
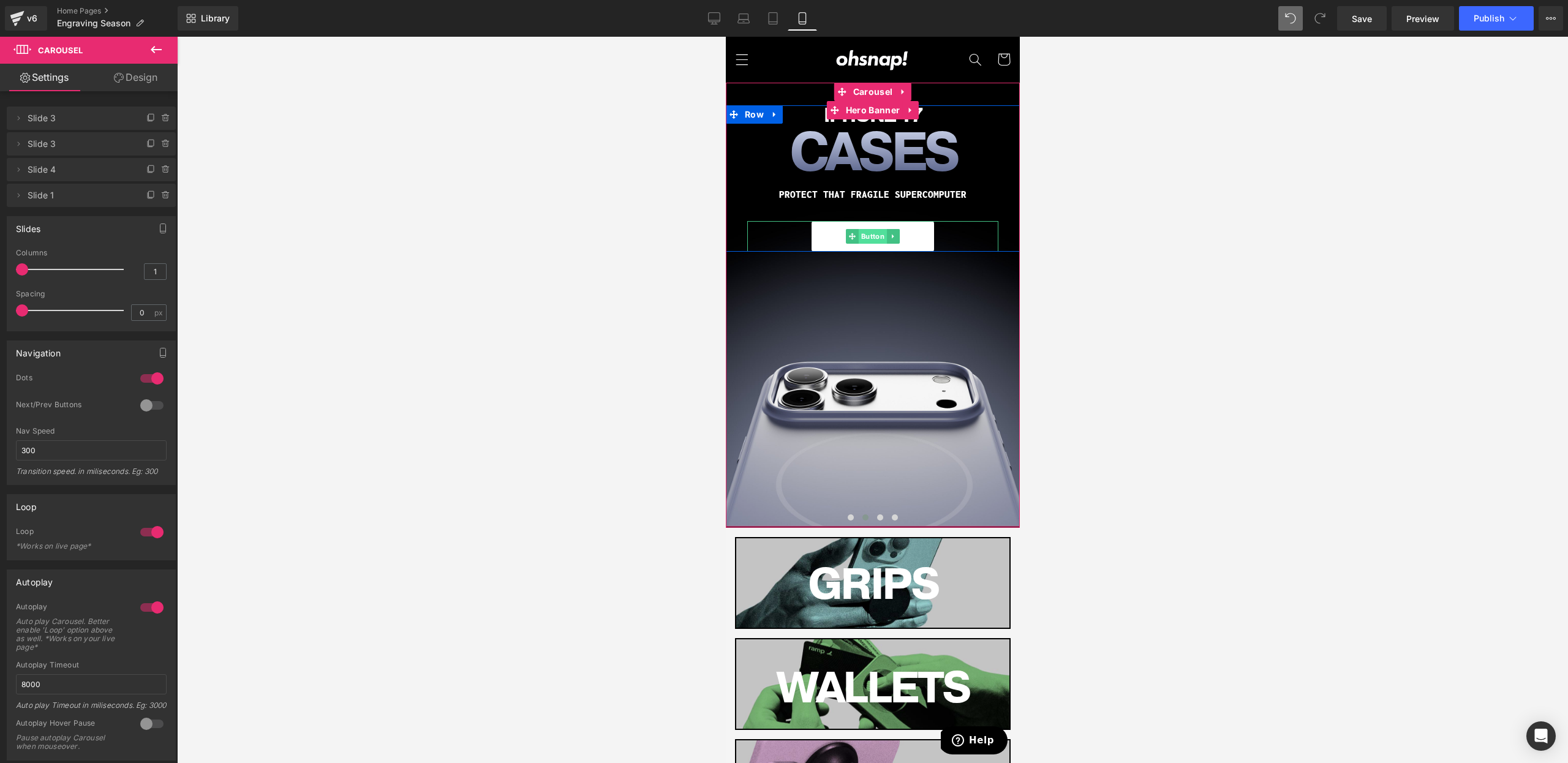
click at [880, 233] on span "Button" at bounding box center [872, 236] width 28 height 15
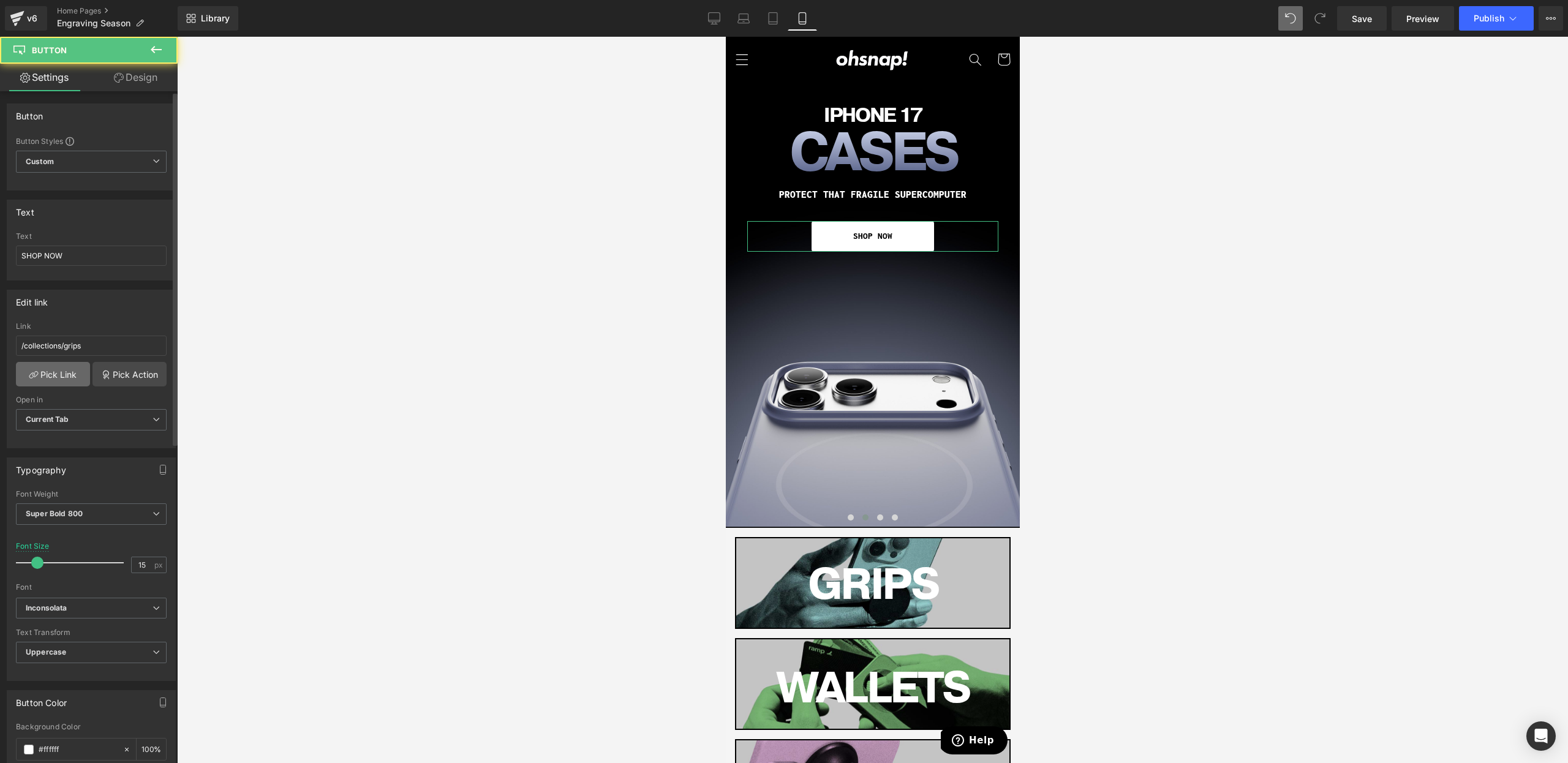
click at [61, 373] on link "Pick Link" at bounding box center [53, 374] width 74 height 24
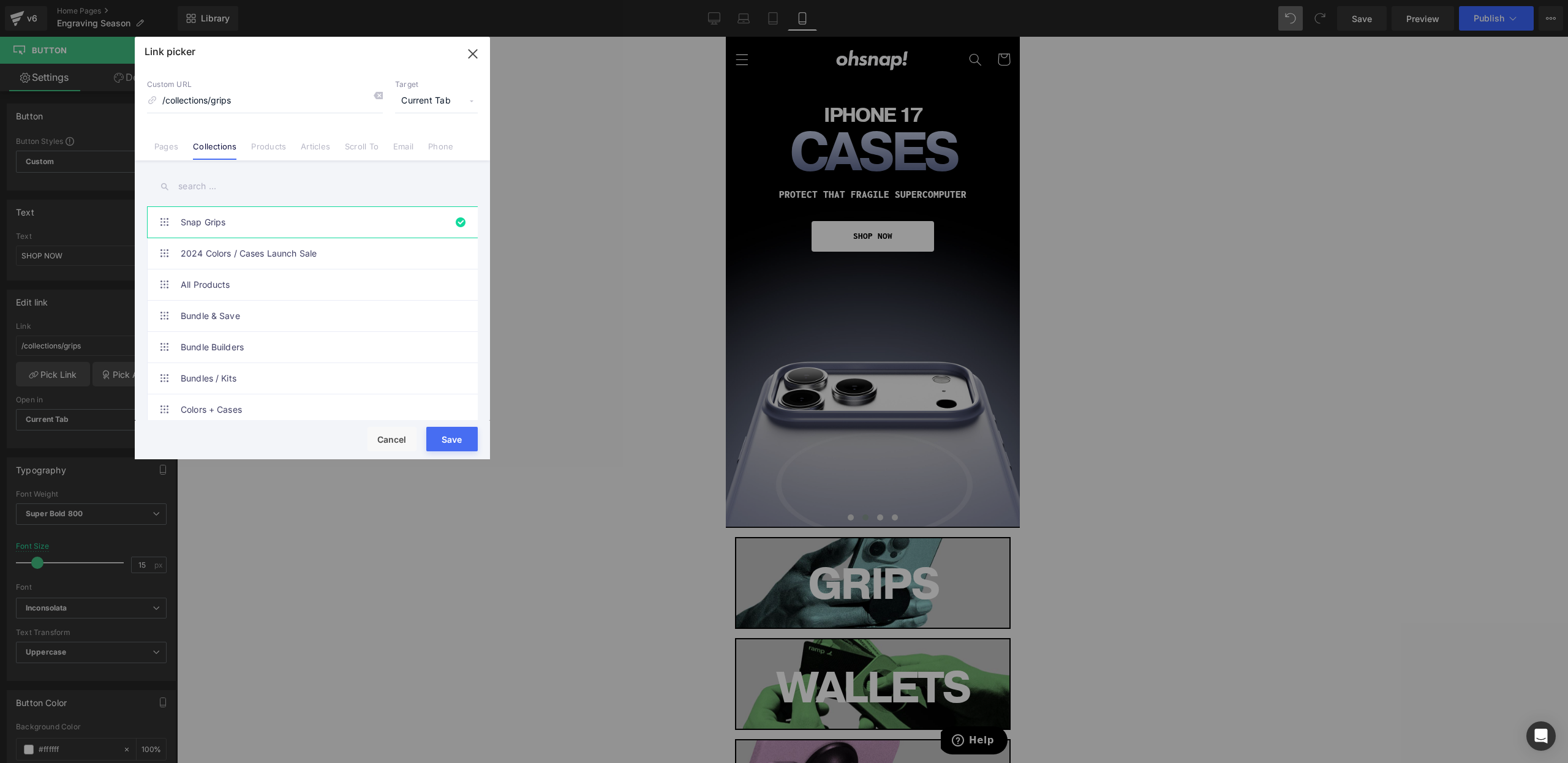
click at [223, 186] on input "text" at bounding box center [312, 186] width 331 height 28
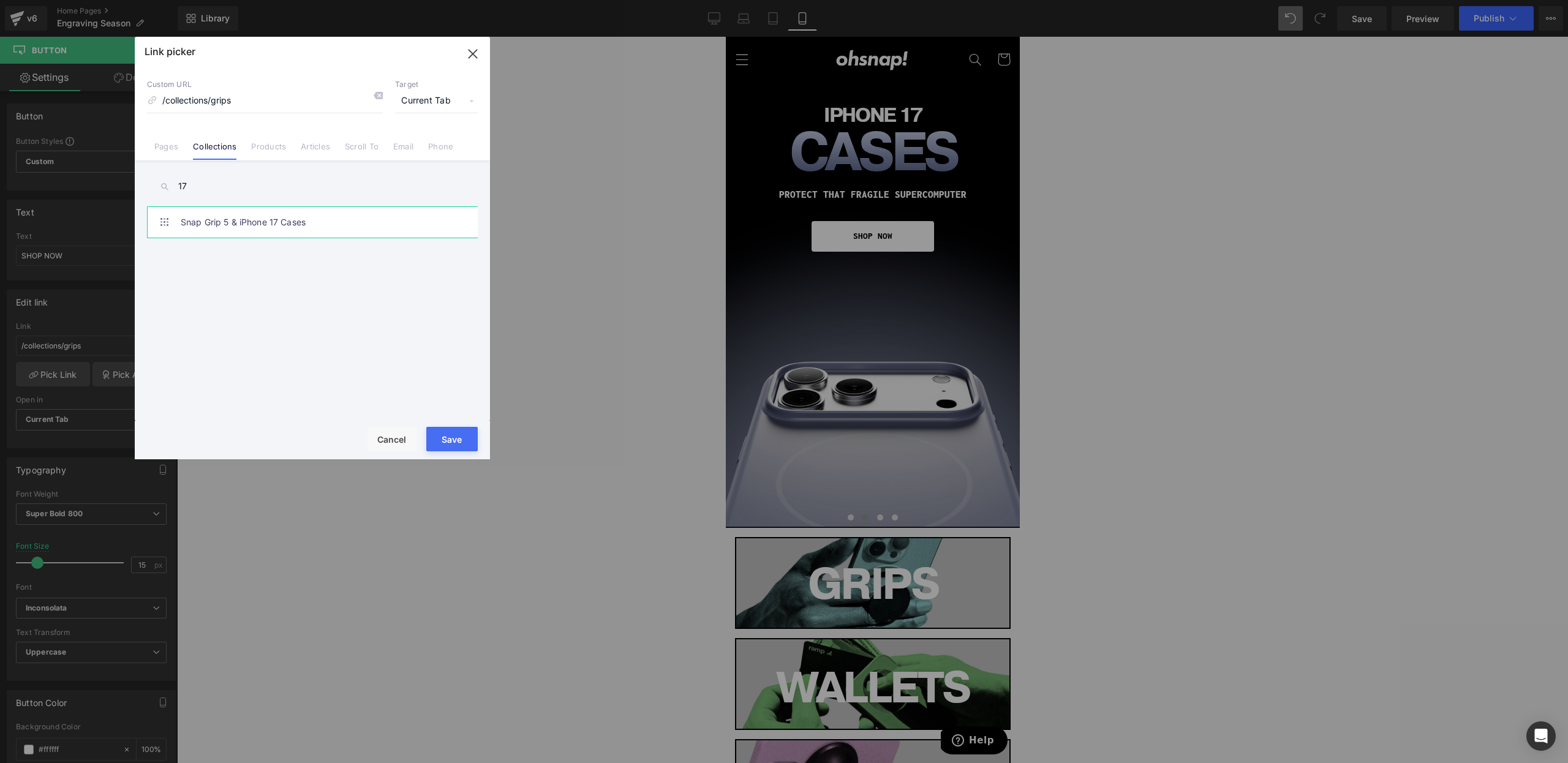
type input "17"
click at [243, 231] on link "Snap Grip 5 & iPhone 17 Cases" at bounding box center [315, 222] width 270 height 30
type input "/collections/snap-grip-5-iphone-17-cases"
click at [463, 442] on button "Save" at bounding box center [452, 439] width 52 height 24
type input "/collections/snap-grip-5-iphone-17-cases"
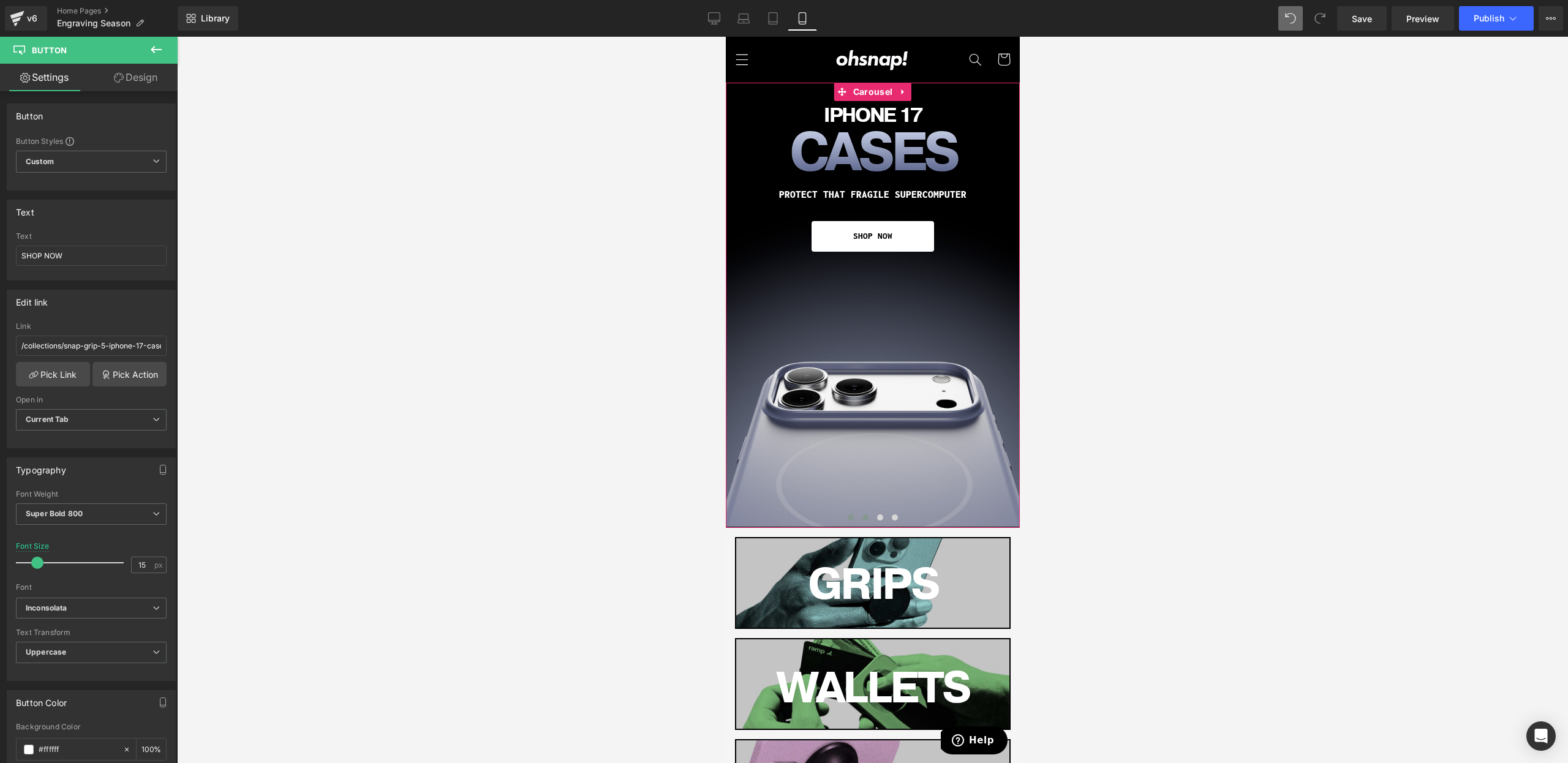
click at [848, 513] on button at bounding box center [850, 517] width 15 height 13
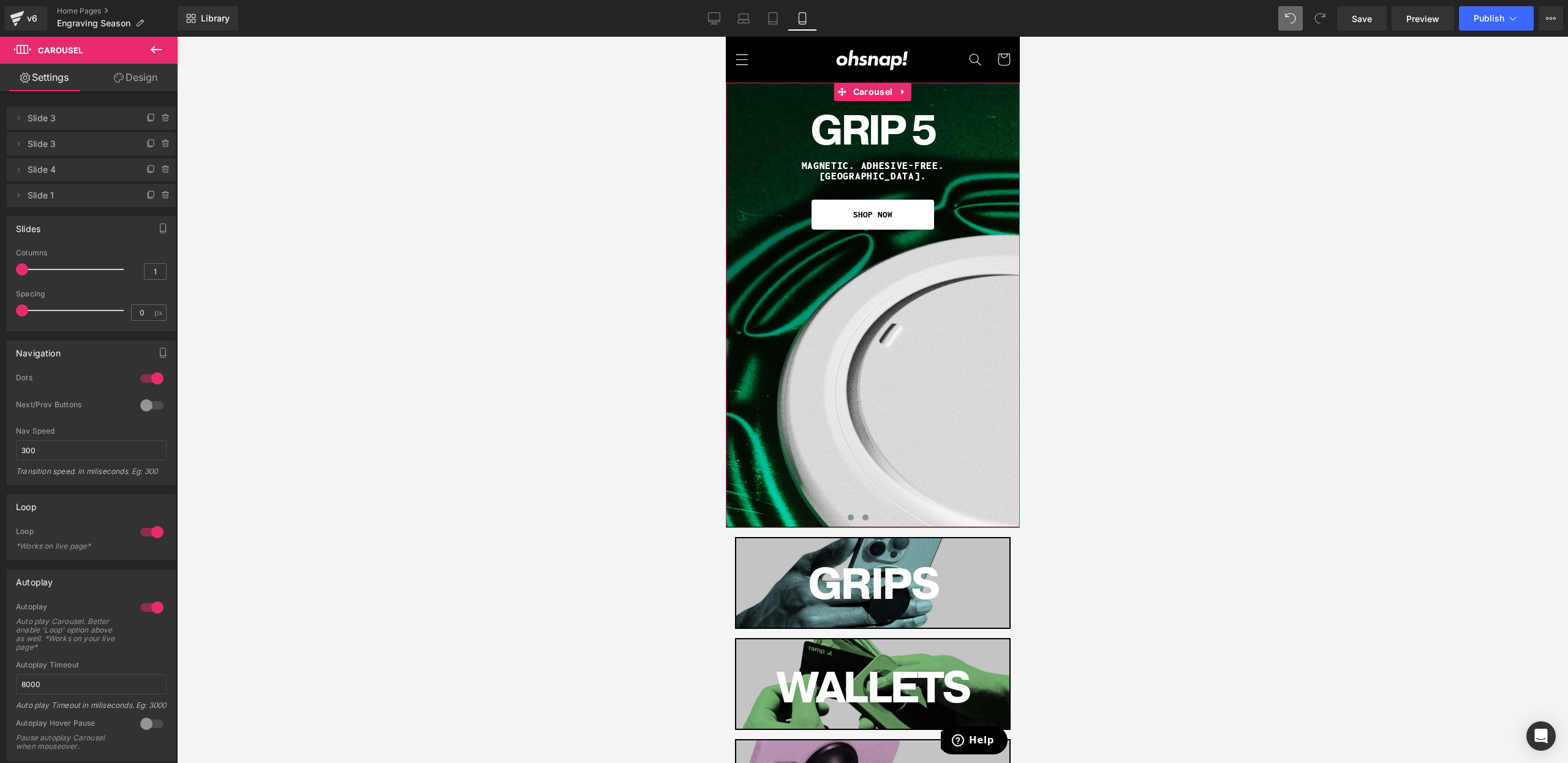
click at [868, 516] on button at bounding box center [865, 517] width 15 height 13
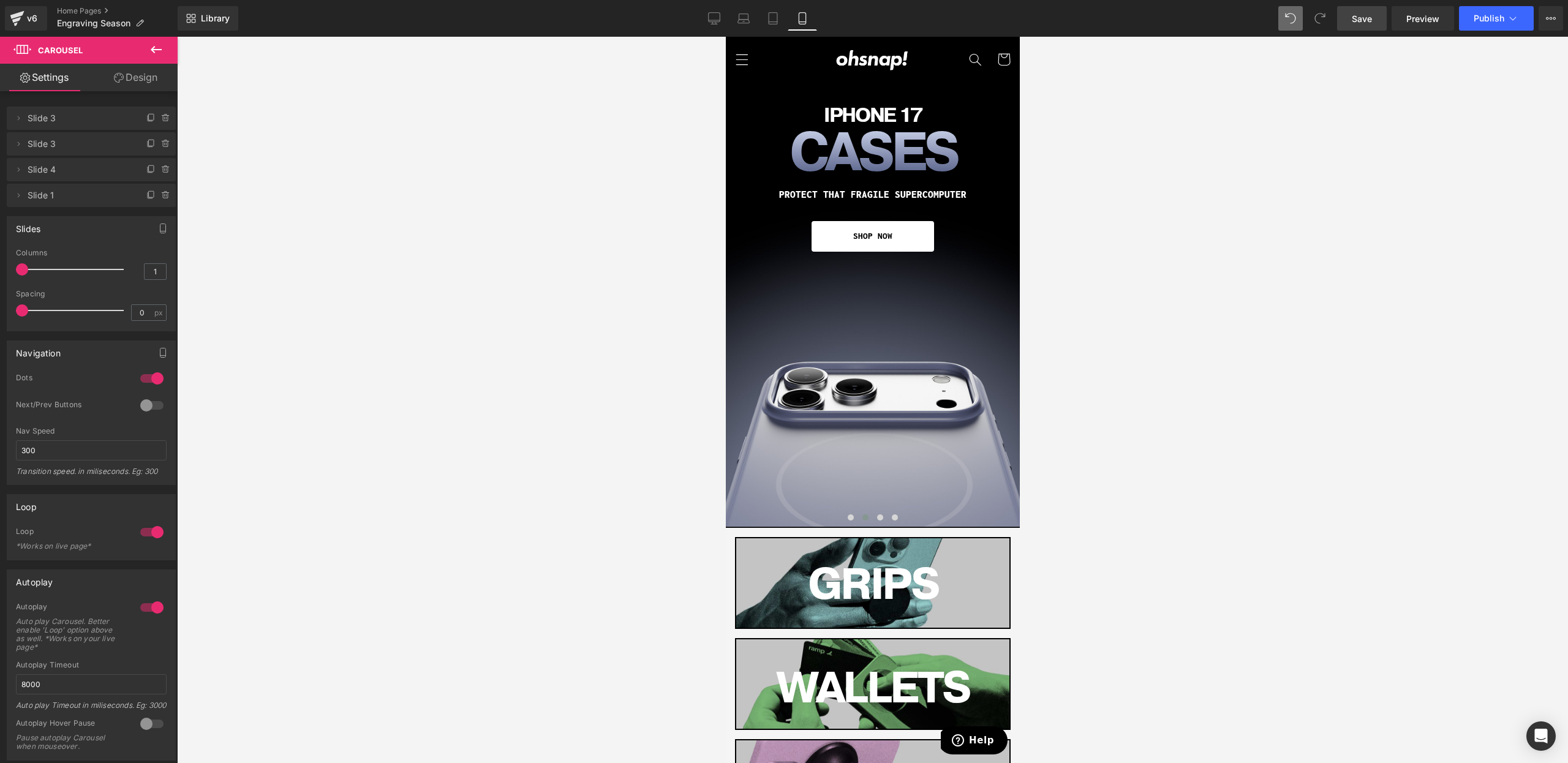
click at [1353, 20] on link "Save" at bounding box center [1362, 18] width 50 height 24
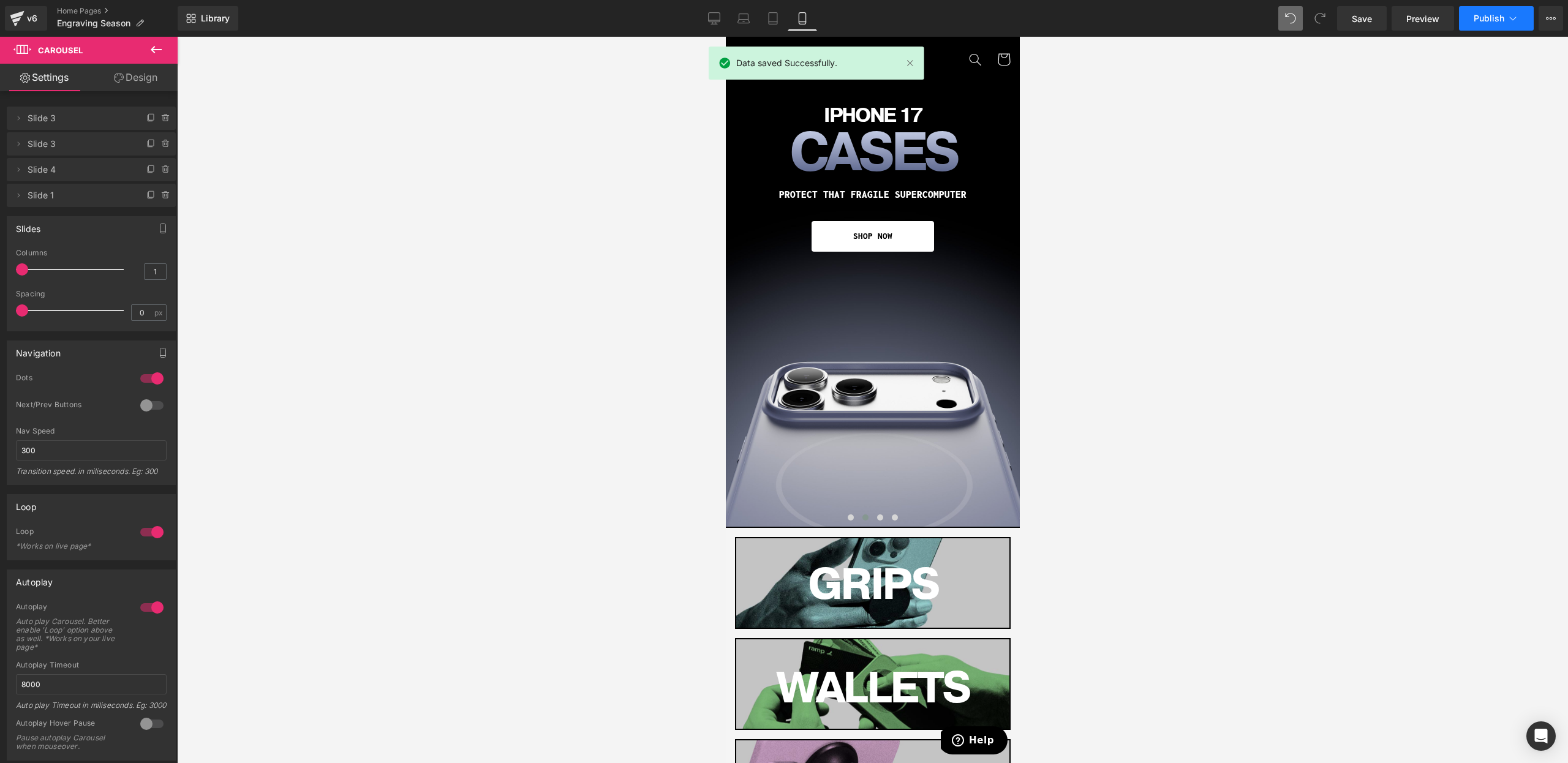
click at [1484, 21] on span "Publish" at bounding box center [1489, 18] width 30 height 10
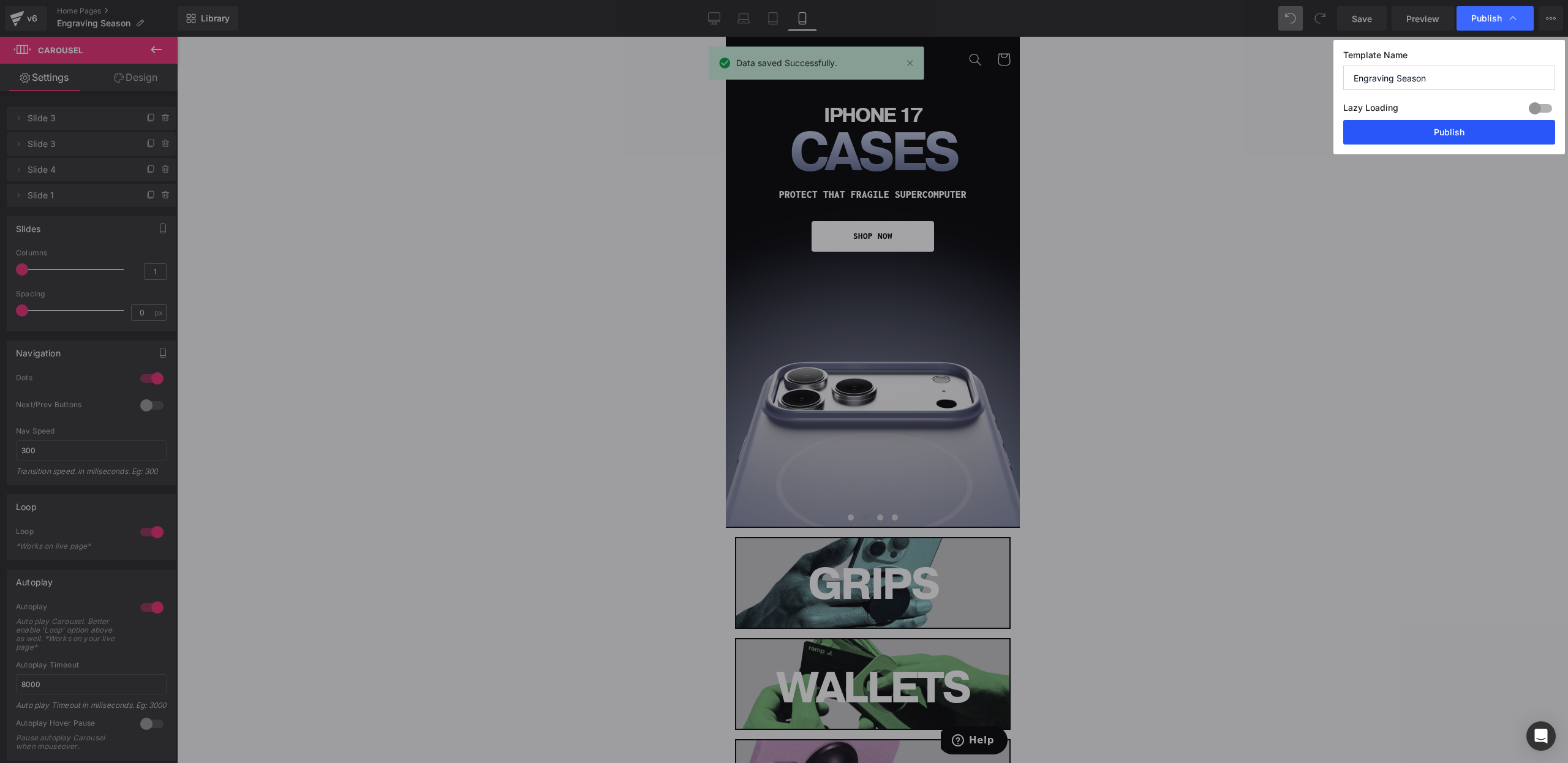
click at [1444, 128] on button "Publish" at bounding box center [1449, 132] width 212 height 24
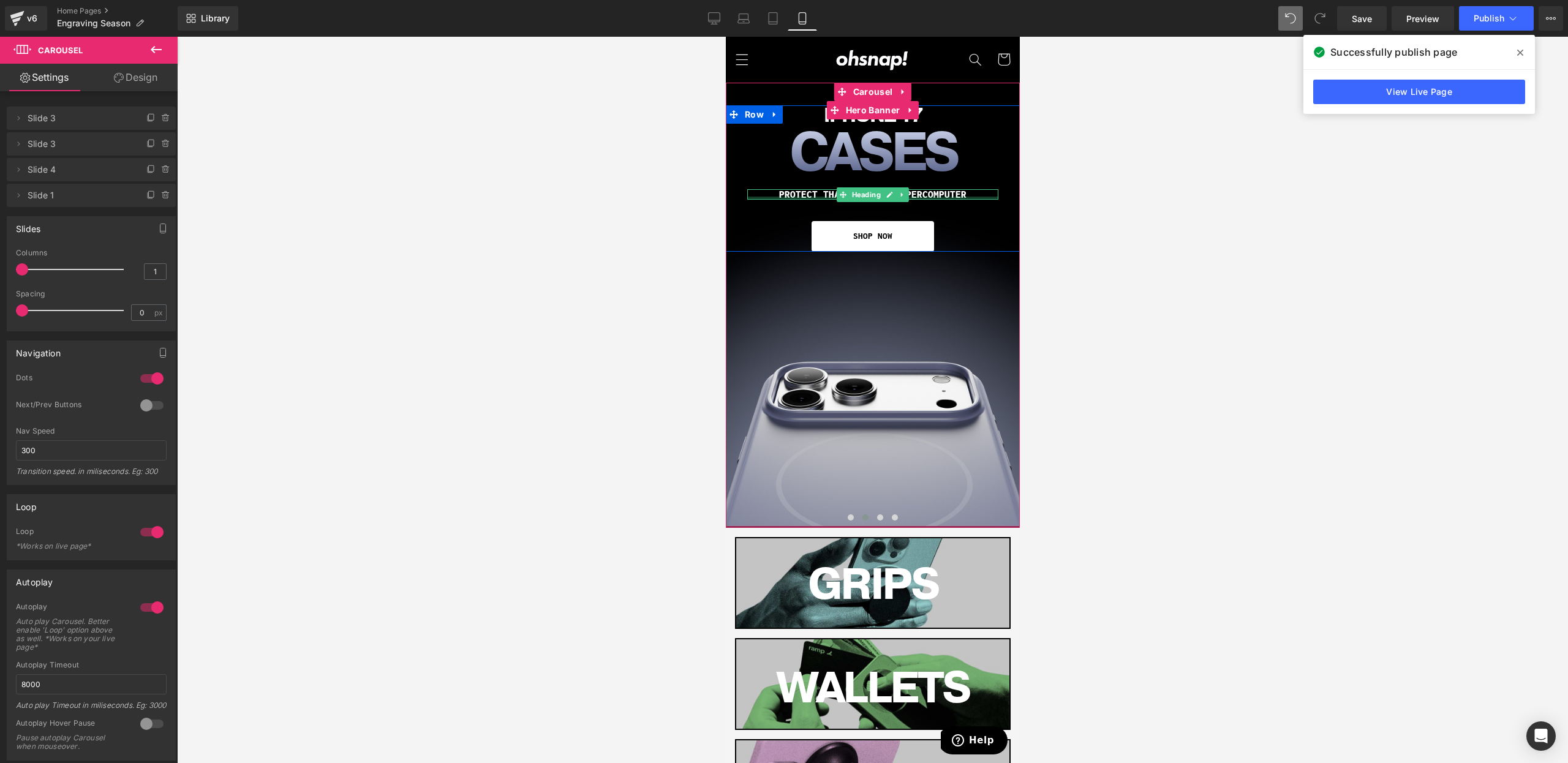
click at [829, 195] on h1 "PROTECT THAT FRAGILE SUPERCOMPUTER" at bounding box center [872, 194] width 251 height 11
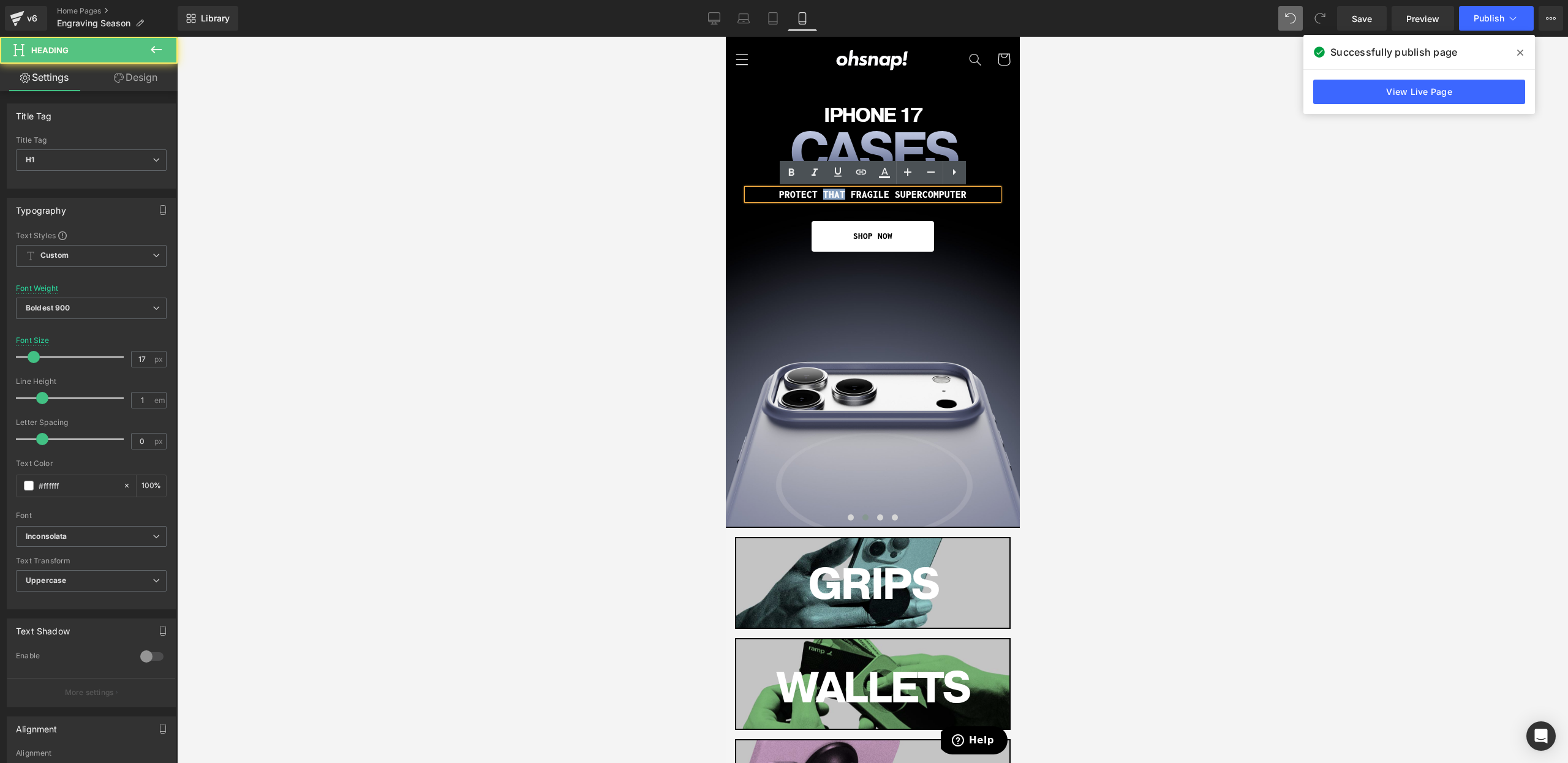
click at [829, 195] on h1 "PROTECT THAT FRAGILE SUPERCOMPUTER" at bounding box center [872, 194] width 251 height 11
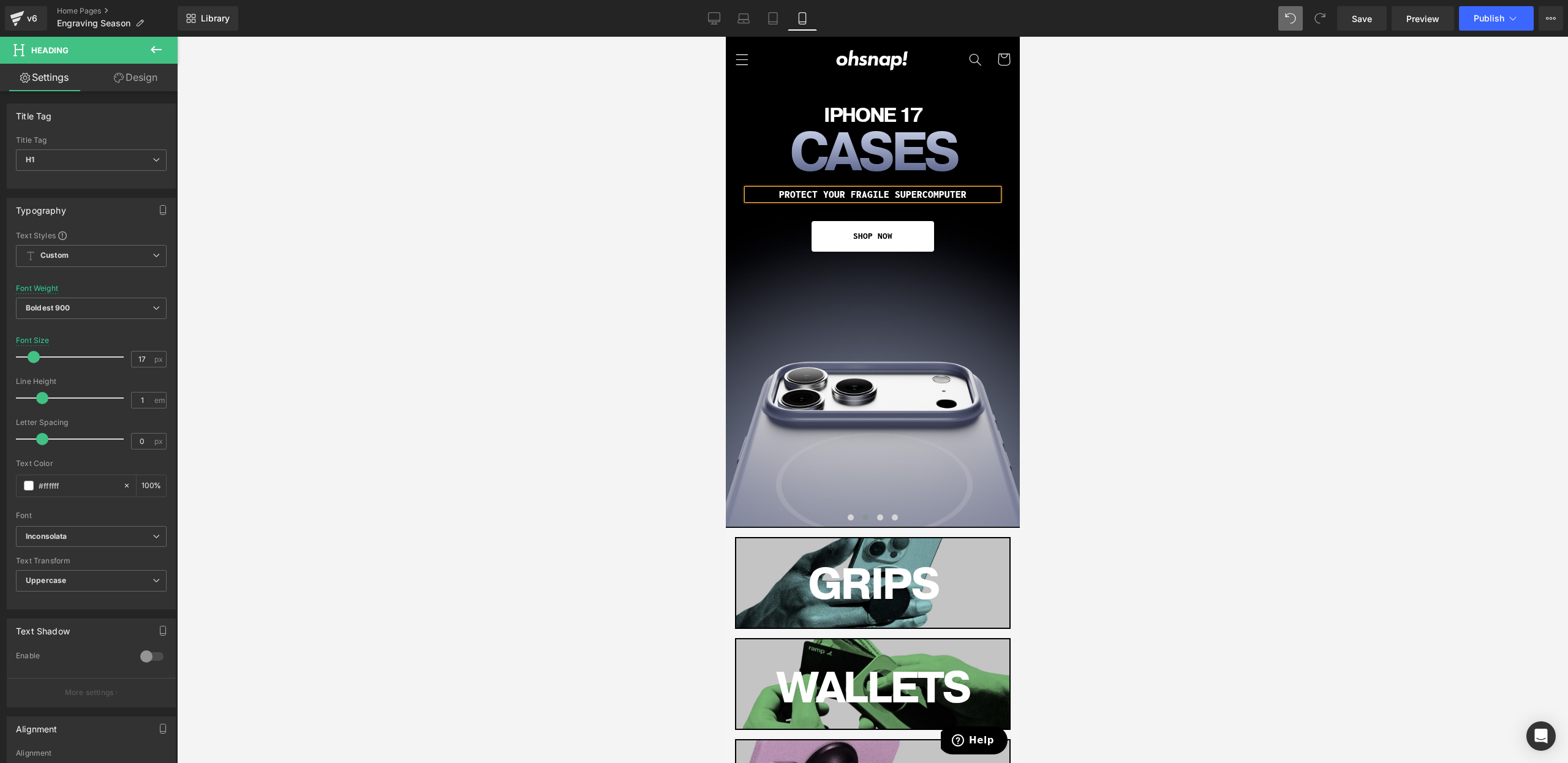
click at [1305, 246] on div at bounding box center [872, 400] width 1391 height 726
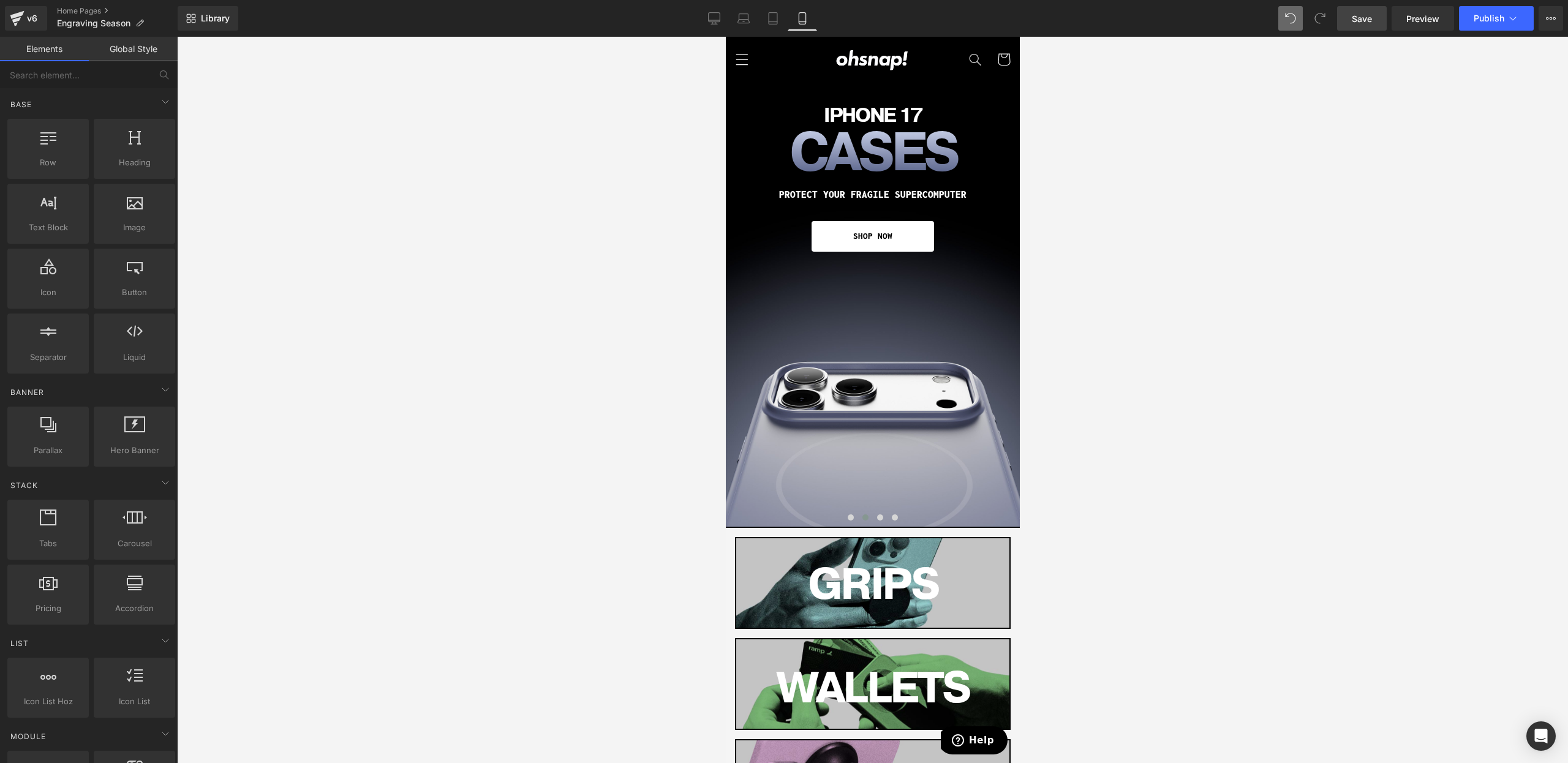
click at [1363, 20] on span "Save" at bounding box center [1362, 18] width 20 height 13
click at [1475, 18] on span "Publish" at bounding box center [1489, 18] width 30 height 10
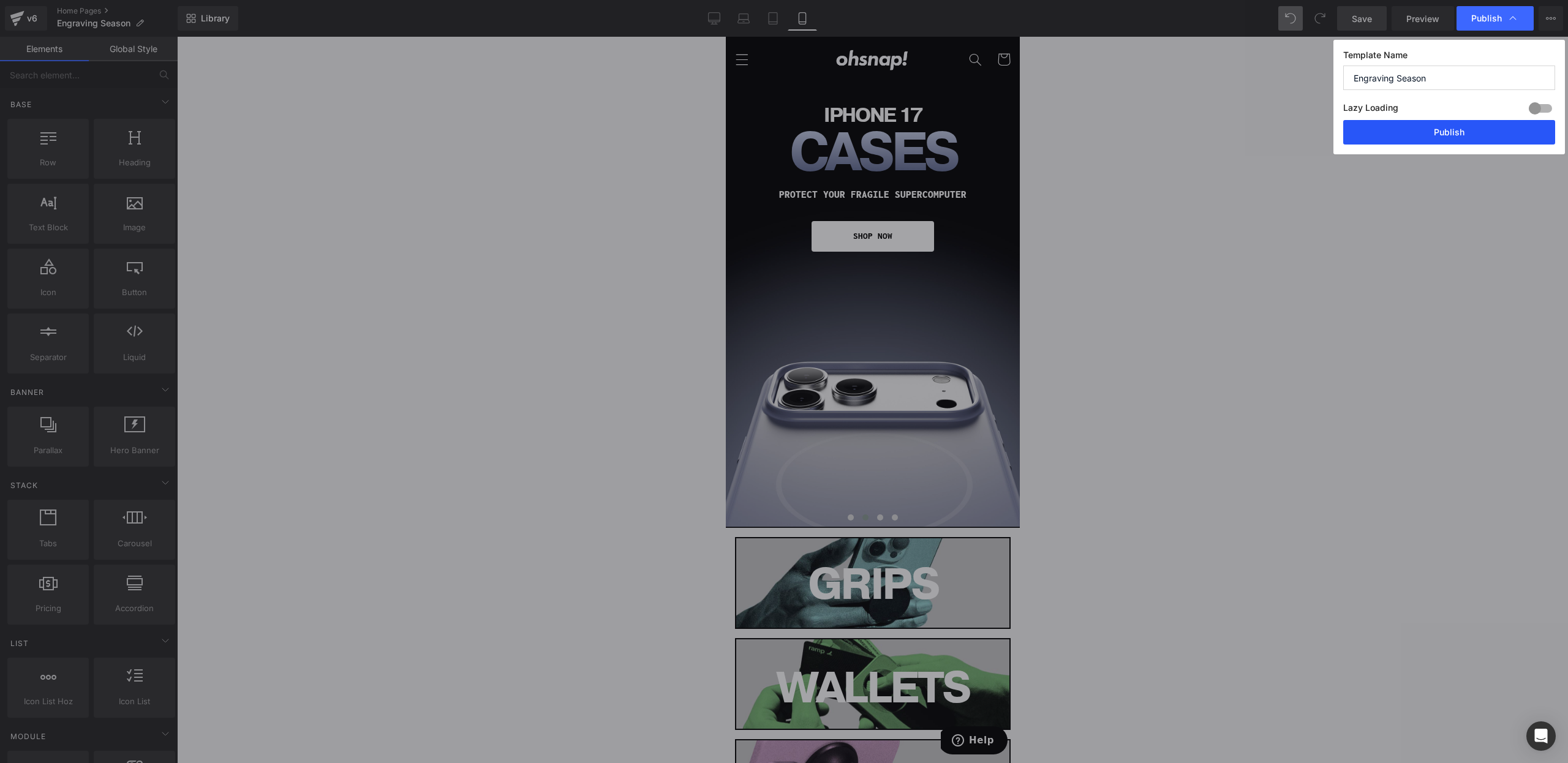
click at [1411, 141] on button "Publish" at bounding box center [1449, 132] width 212 height 24
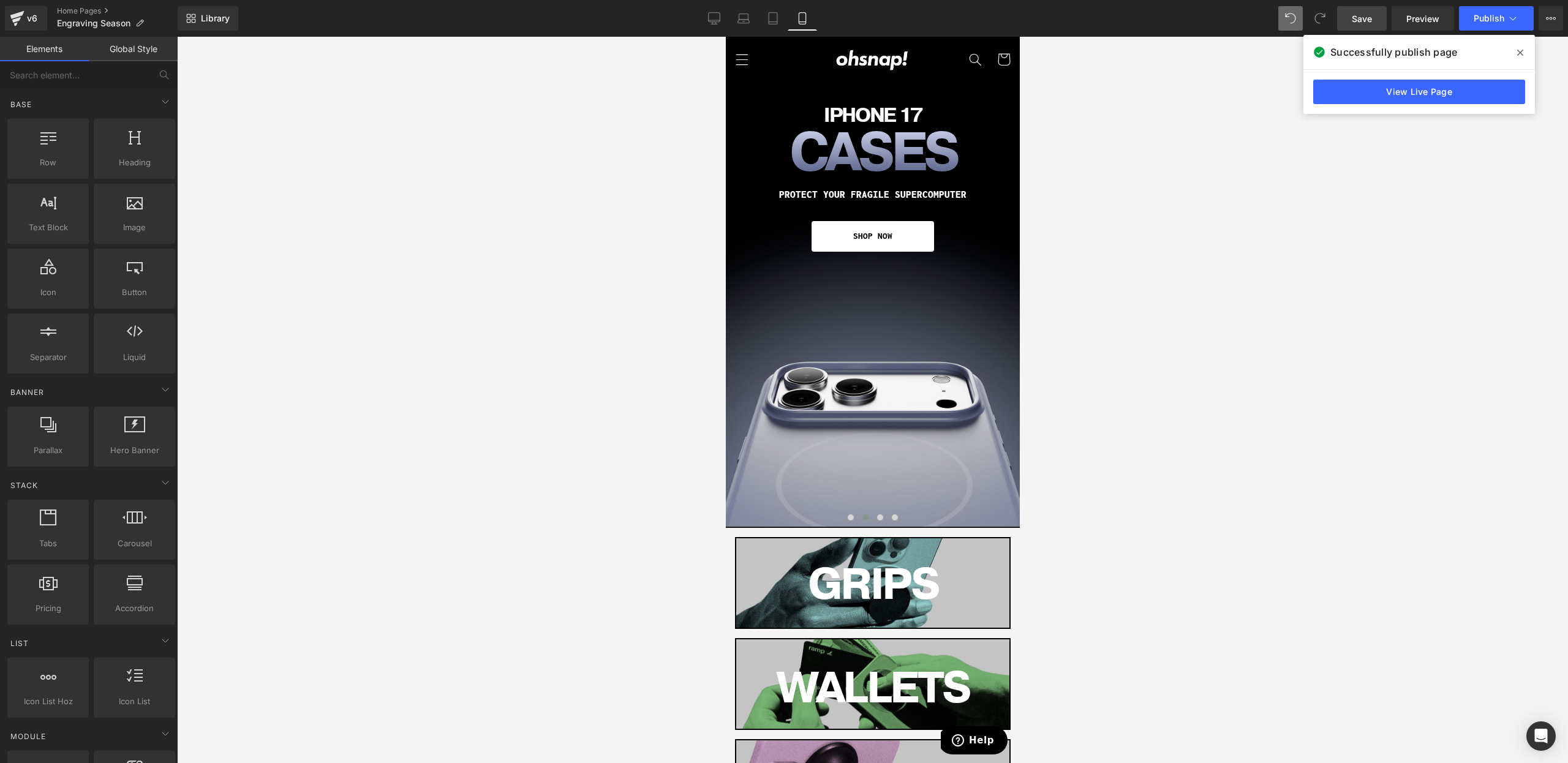
click at [1513, 48] on span at bounding box center [1520, 53] width 20 height 20
click at [58, 11] on link "Home Pages" at bounding box center [117, 11] width 121 height 10
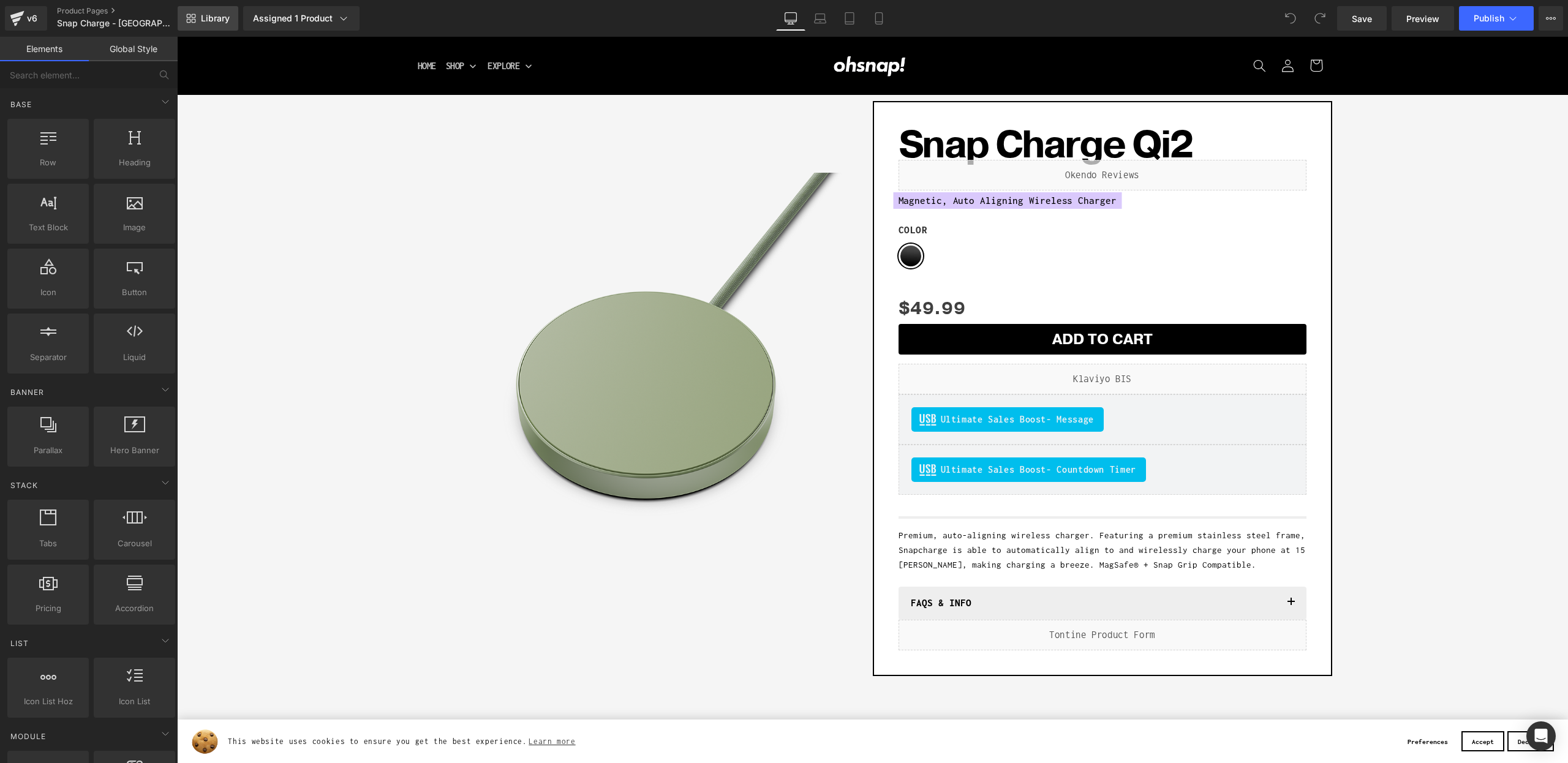
click at [219, 9] on link "Library" at bounding box center [208, 18] width 61 height 24
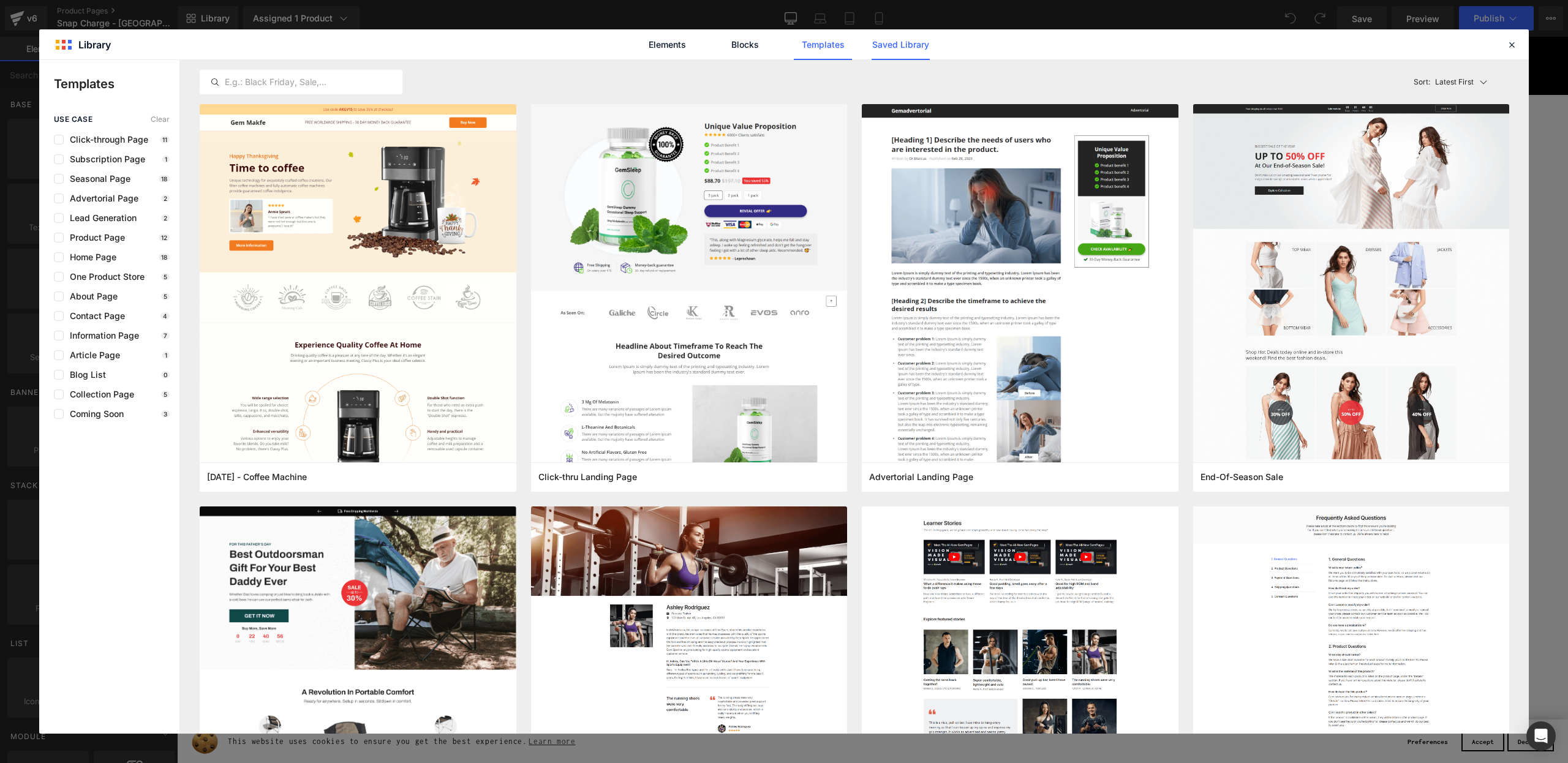
click at [883, 48] on link "Saved Library" at bounding box center [901, 44] width 58 height 30
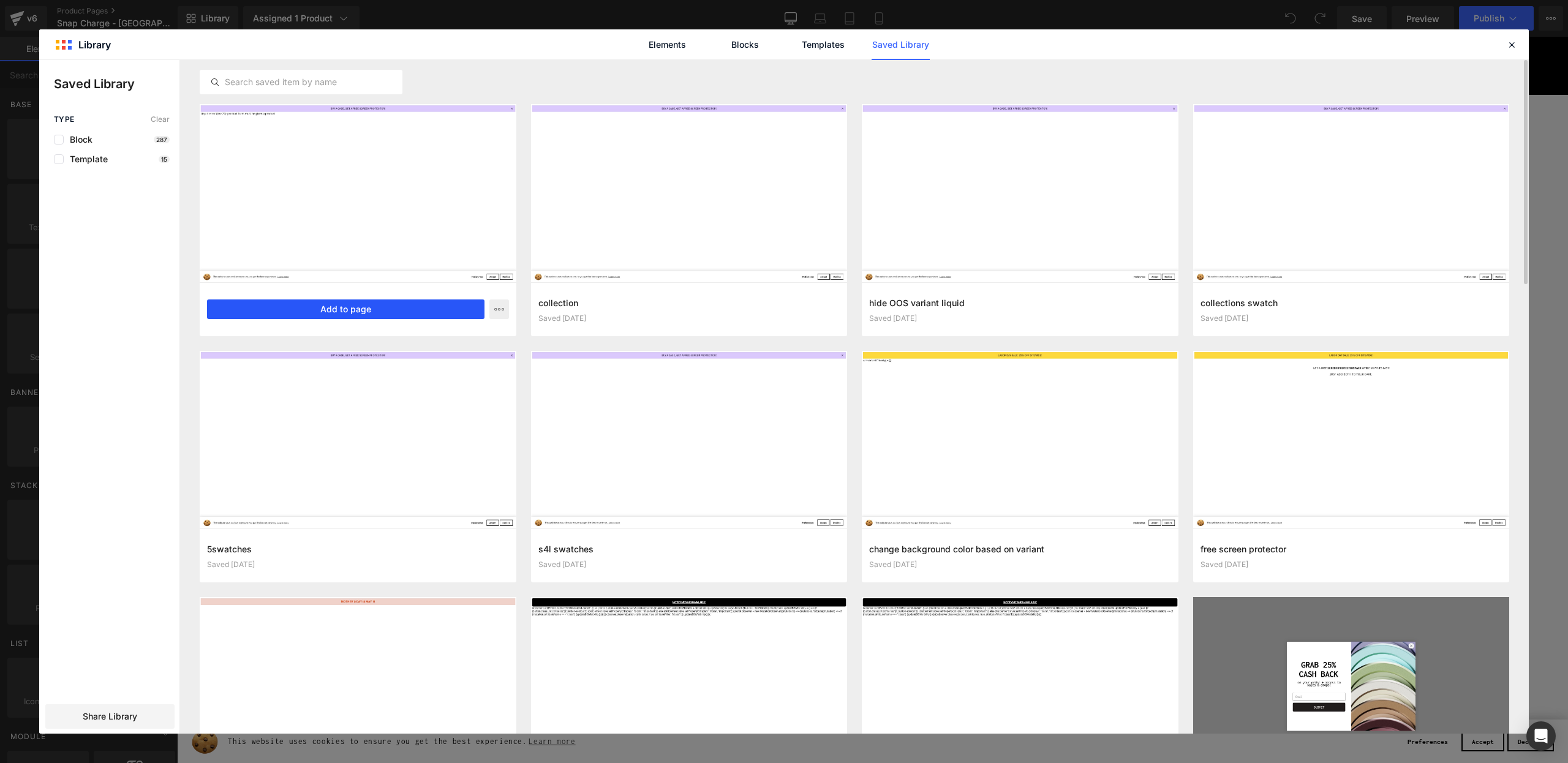
click at [298, 308] on button "Add to page" at bounding box center [346, 309] width 278 height 20
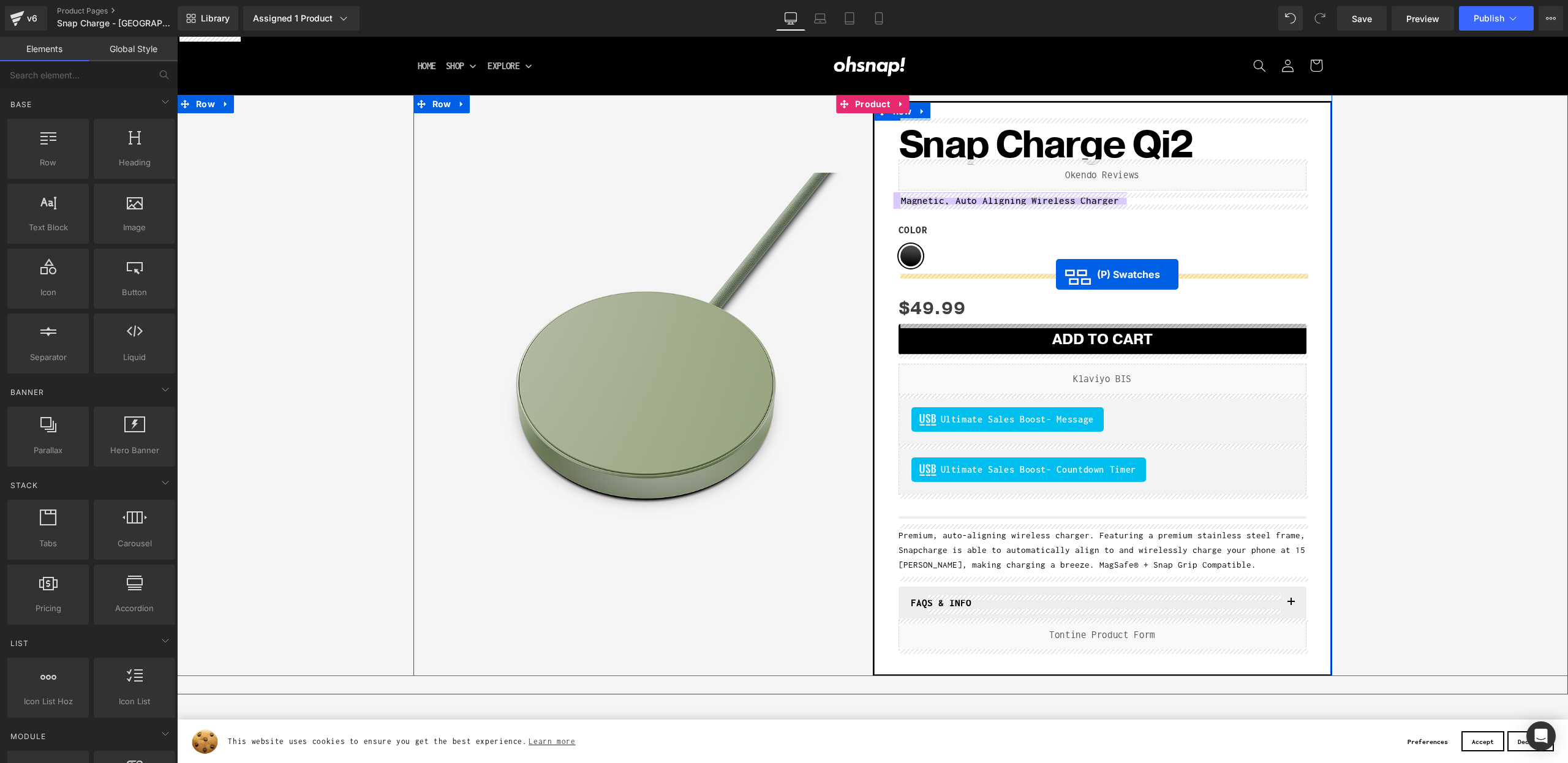
drag, startPoint x: 1100, startPoint y: 378, endPoint x: 1056, endPoint y: 274, distance: 112.9
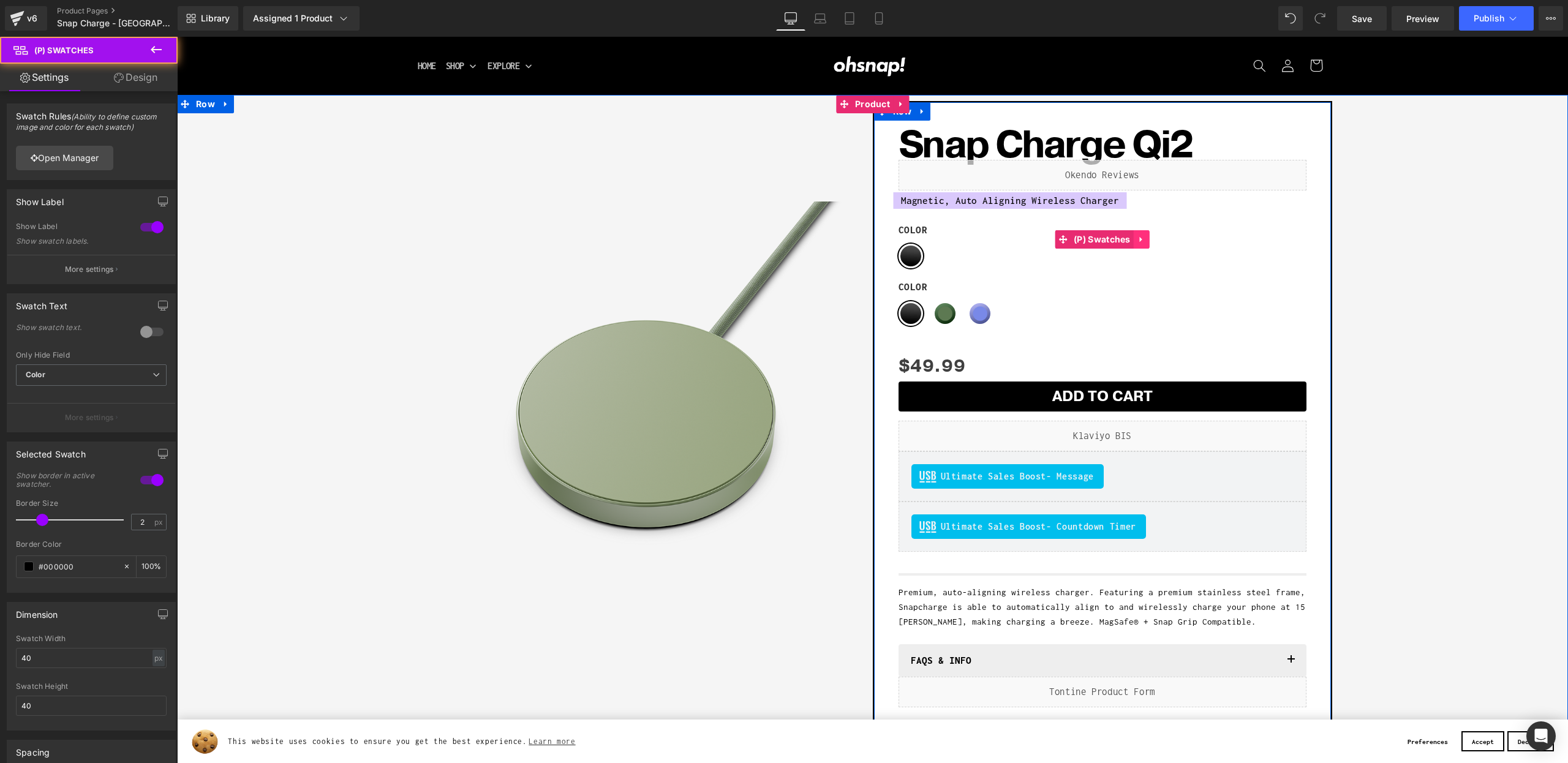
click at [1139, 240] on icon at bounding box center [1141, 240] width 9 height 9
click at [1145, 240] on link at bounding box center [1150, 240] width 16 height 18
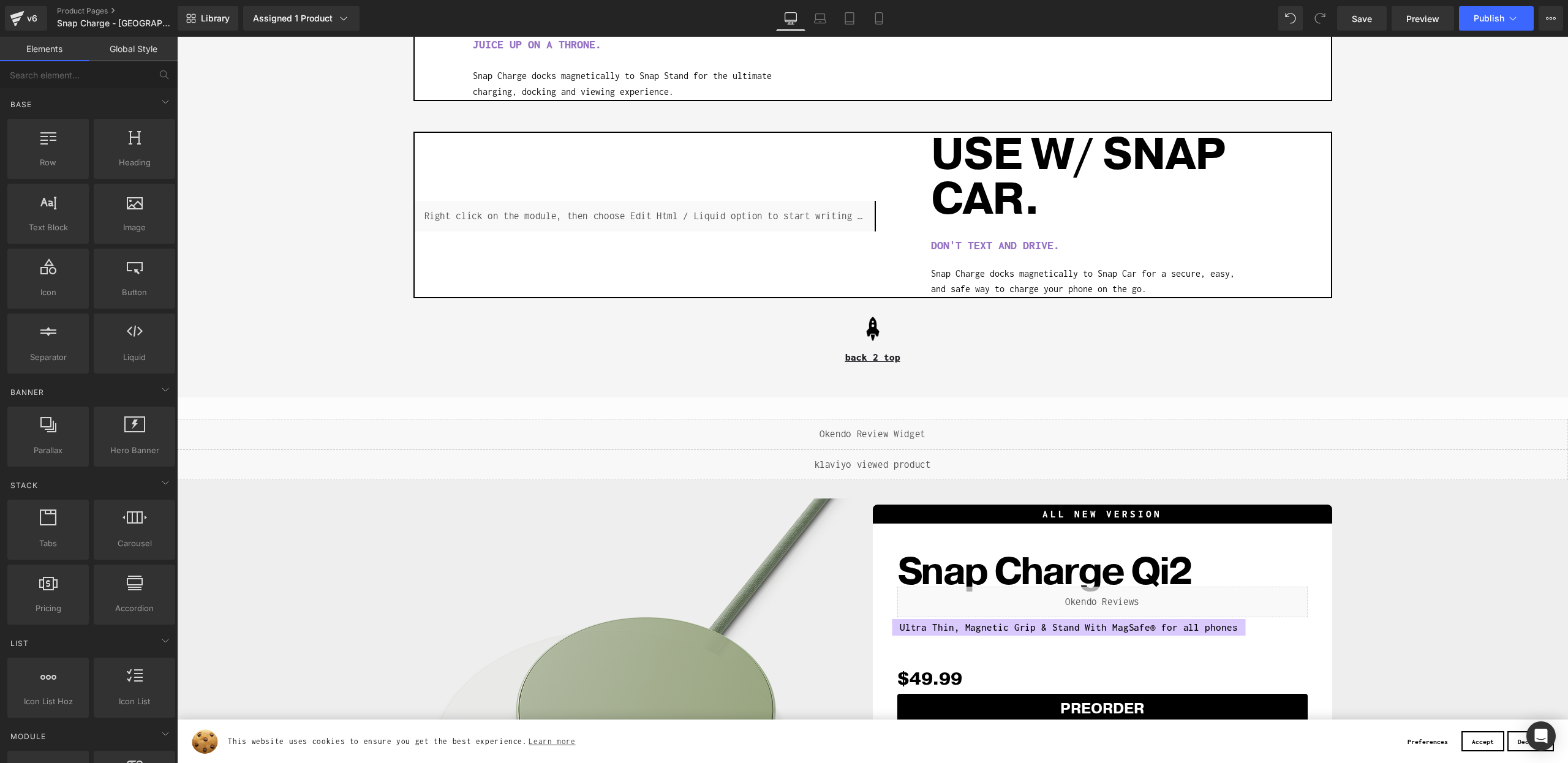
scroll to position [1489, 0]
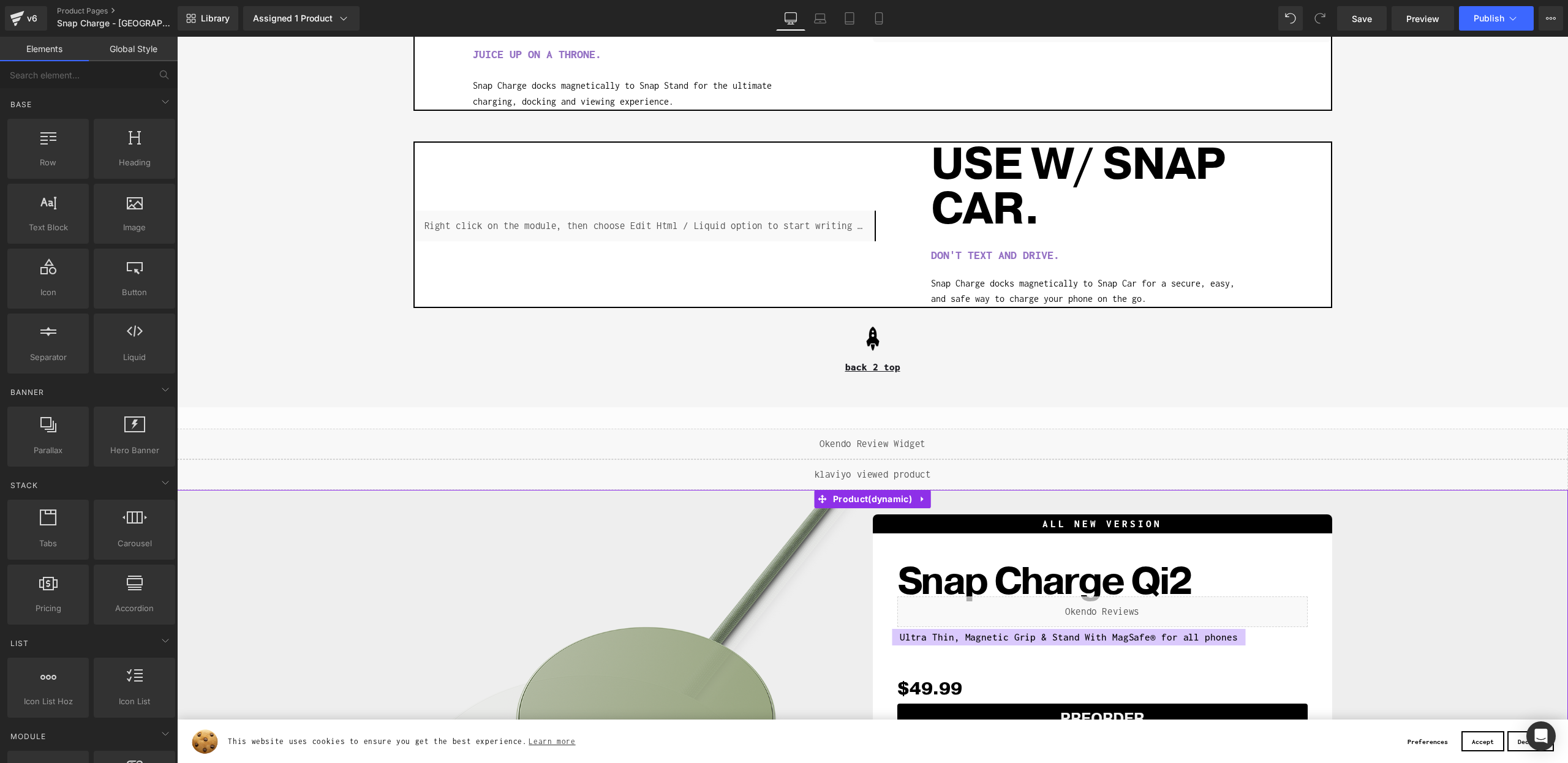
click at [931, 500] on div "Sale Off (P) Image Row ALL NEW VERSION Heading Snap Charge Qi2 (P) Title Liquid…" at bounding box center [872, 760] width 1391 height 540
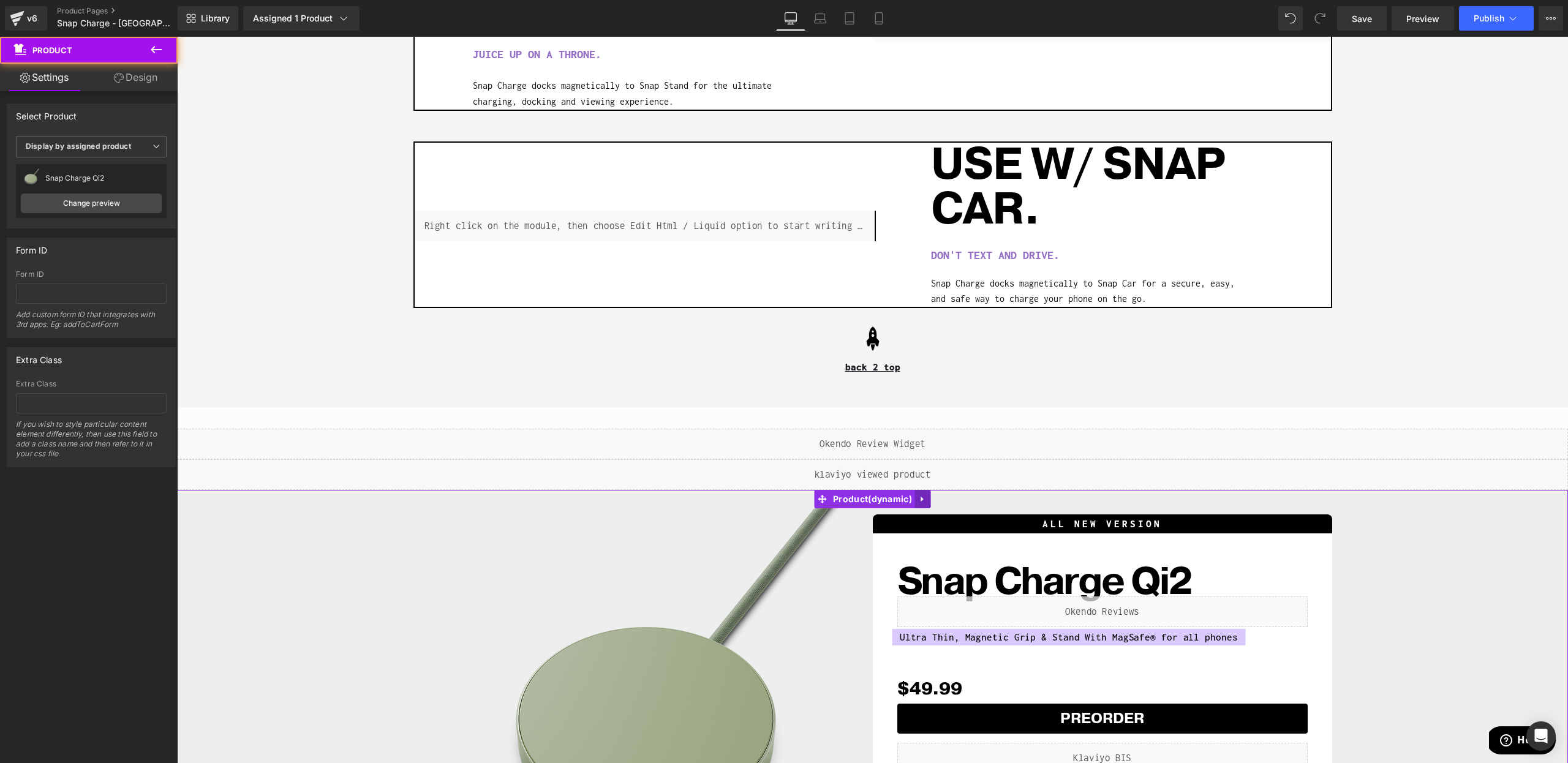
click at [930, 501] on link at bounding box center [923, 499] width 16 height 18
click at [934, 501] on icon at bounding box center [931, 499] width 9 height 9
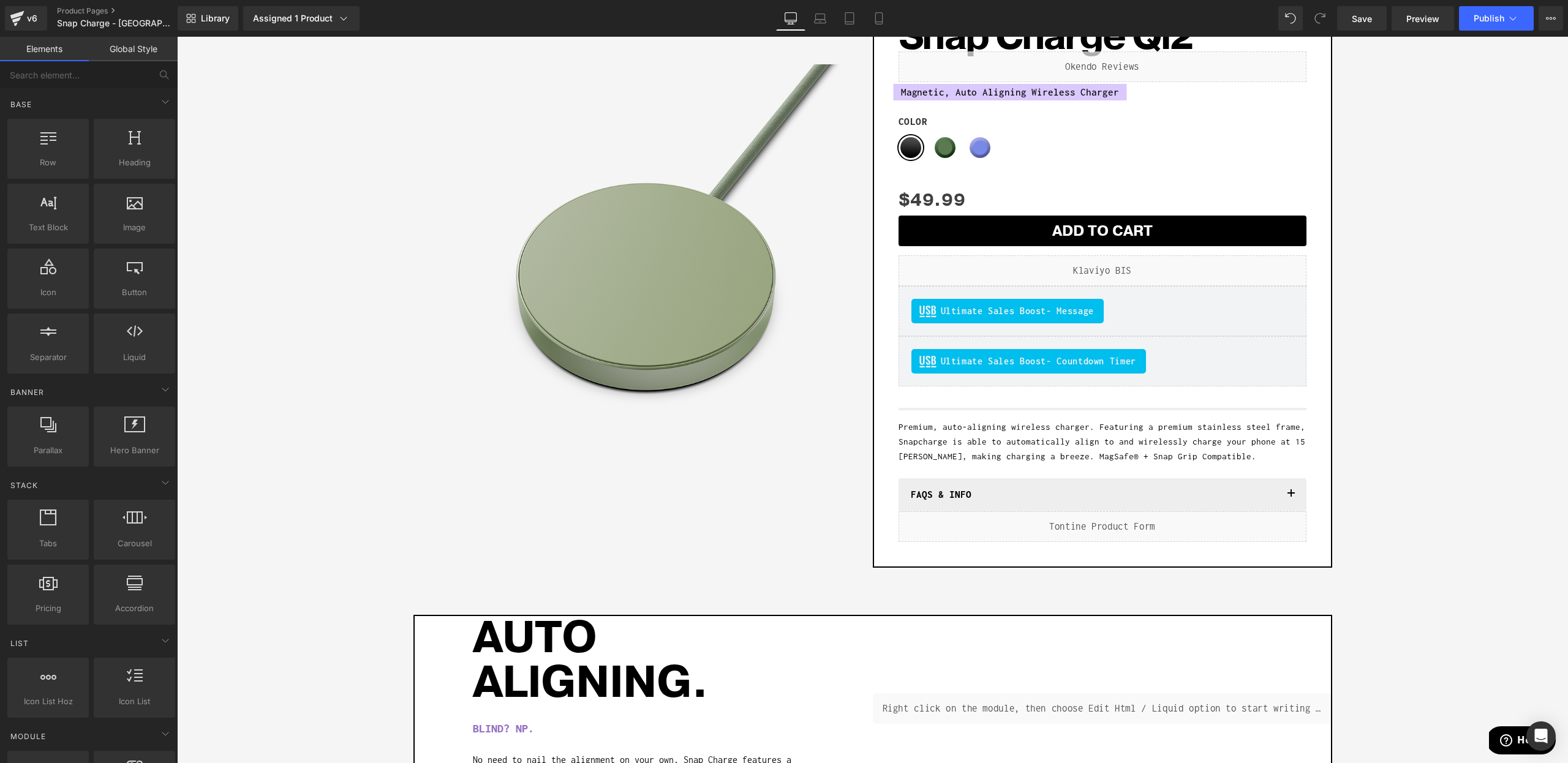
scroll to position [0, 0]
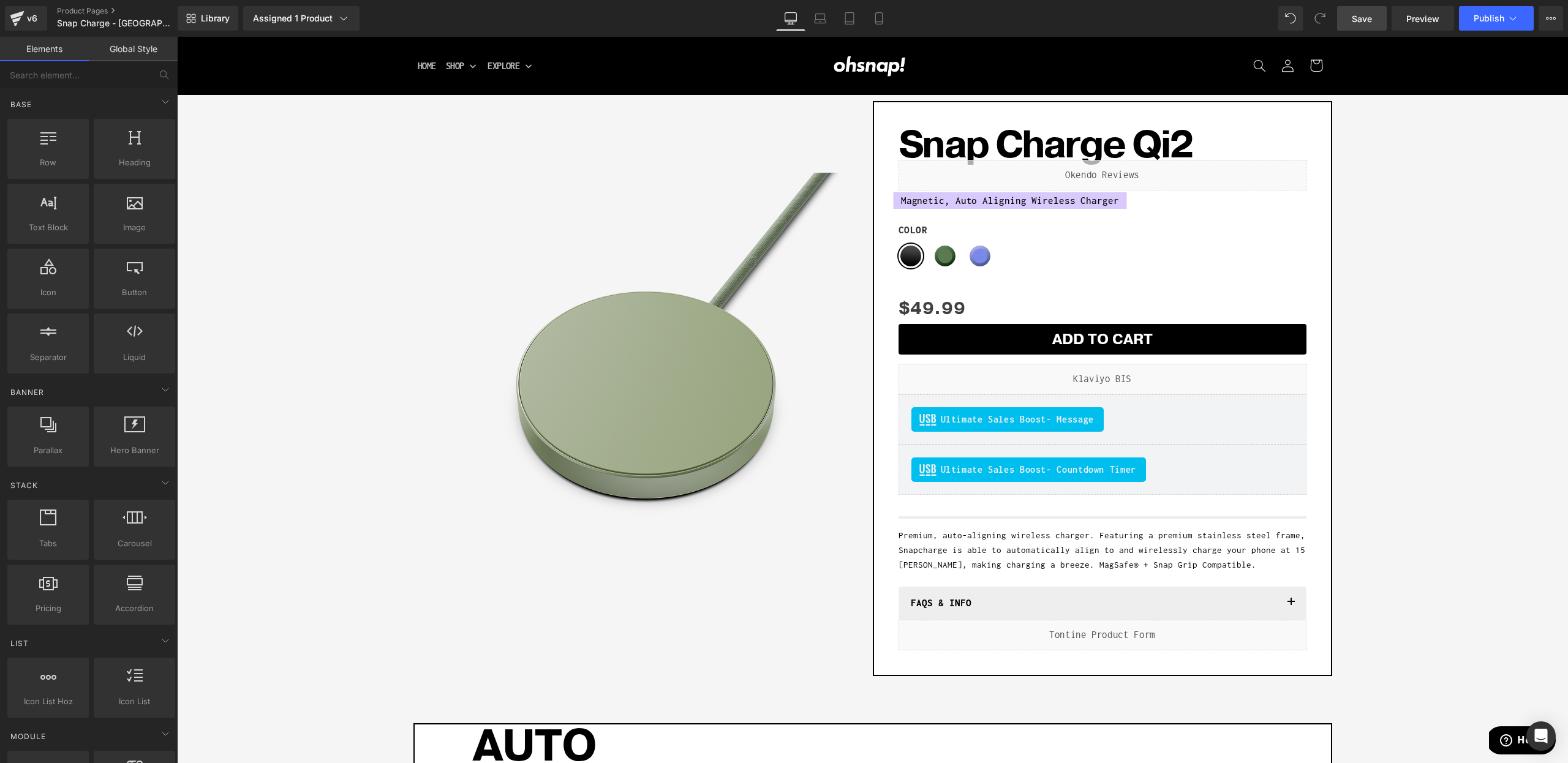
click at [1351, 22] on link "Save" at bounding box center [1362, 18] width 50 height 24
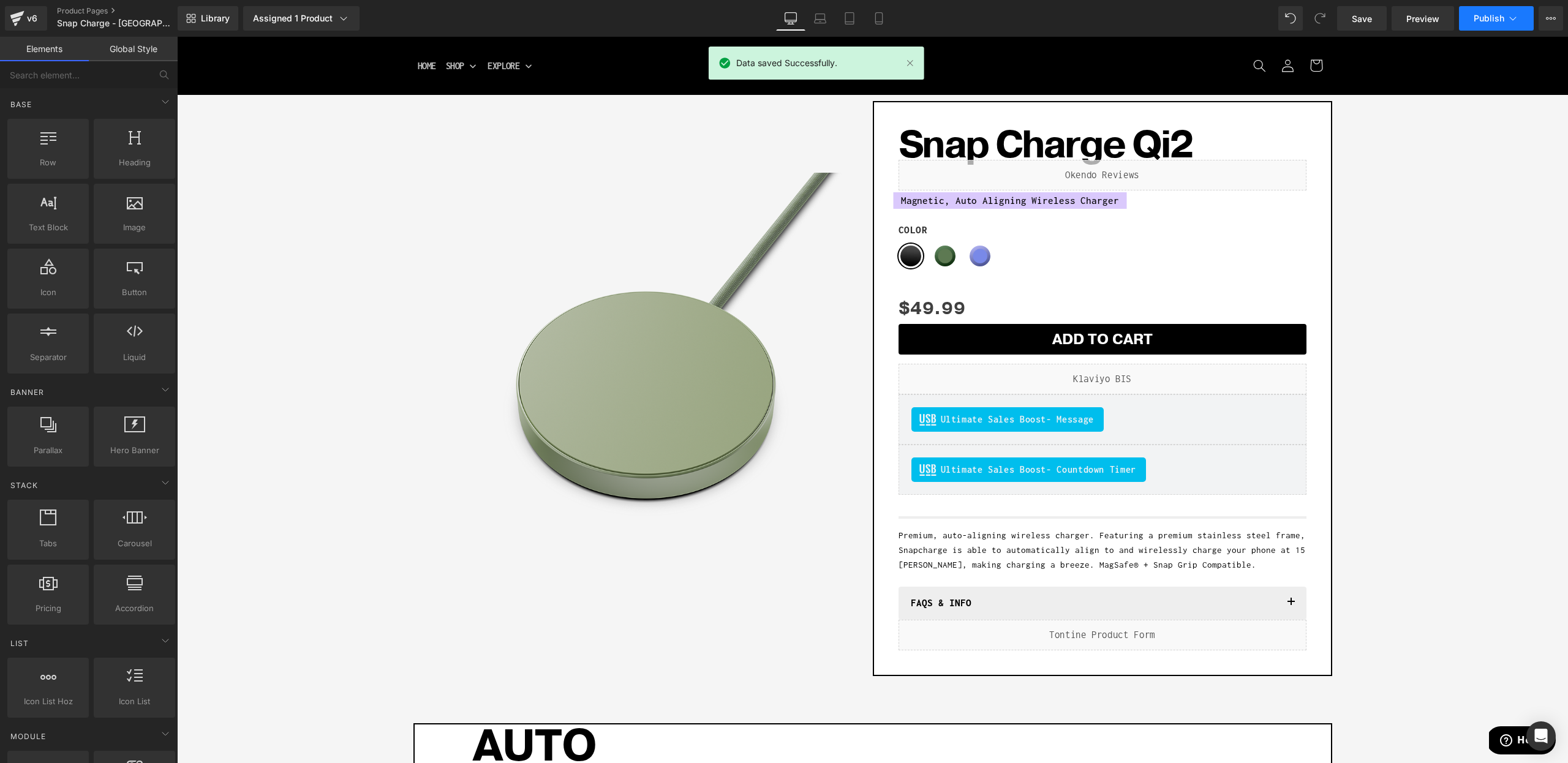
click at [1479, 19] on span "Publish" at bounding box center [1489, 18] width 30 height 10
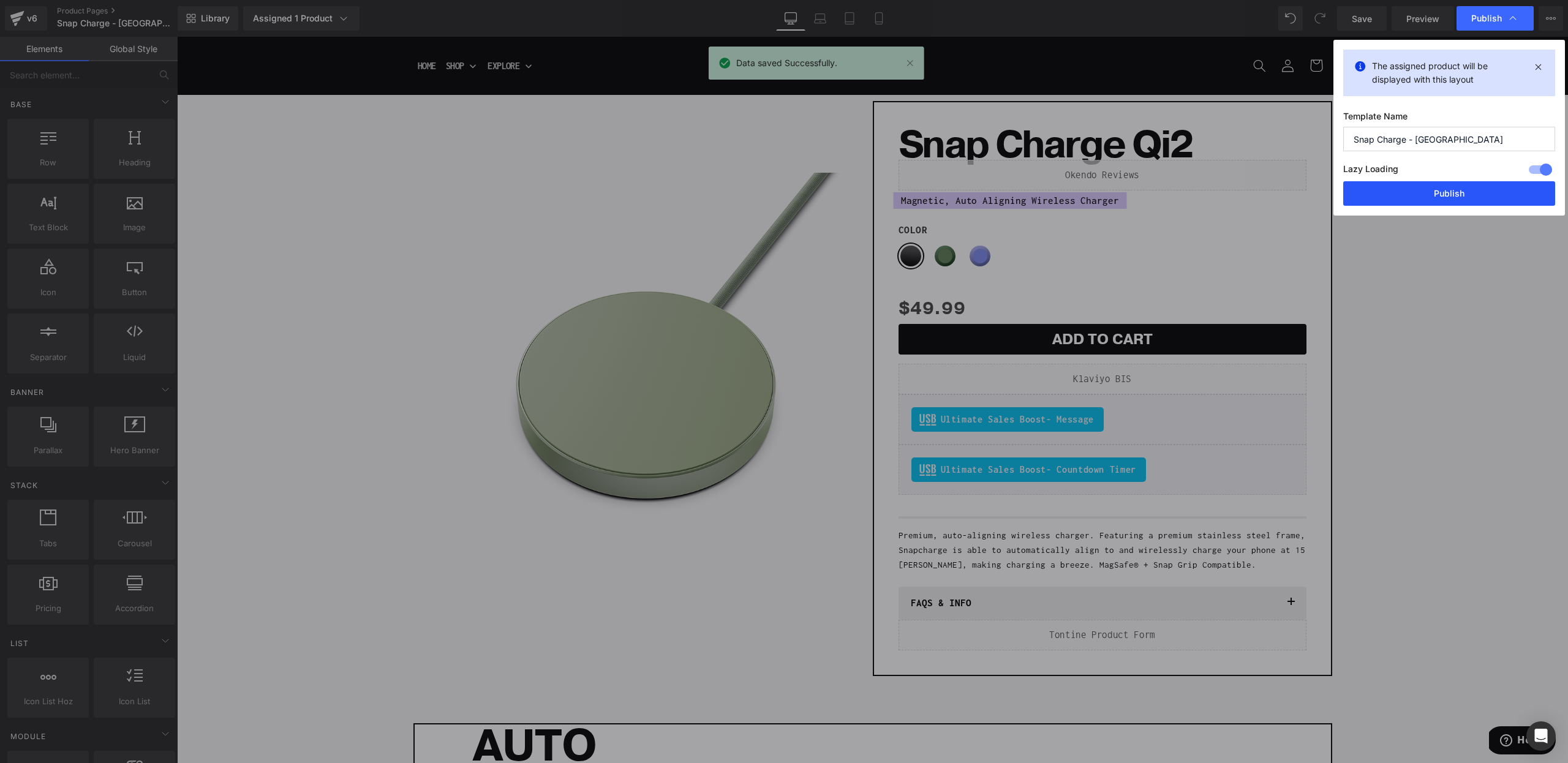
click at [1431, 187] on button "Publish" at bounding box center [1449, 193] width 212 height 24
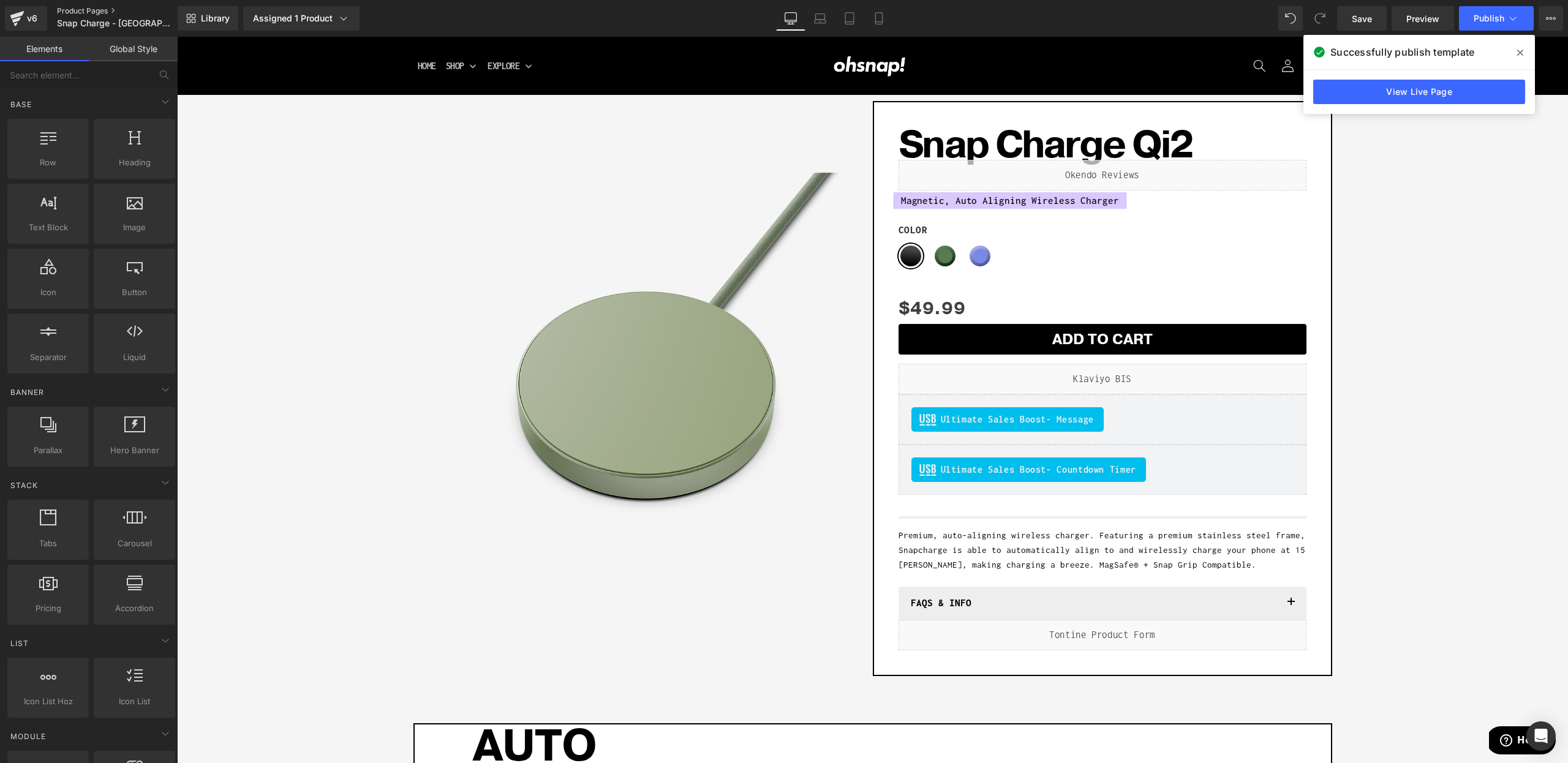
click at [97, 6] on link "Product Pages" at bounding box center [127, 11] width 141 height 10
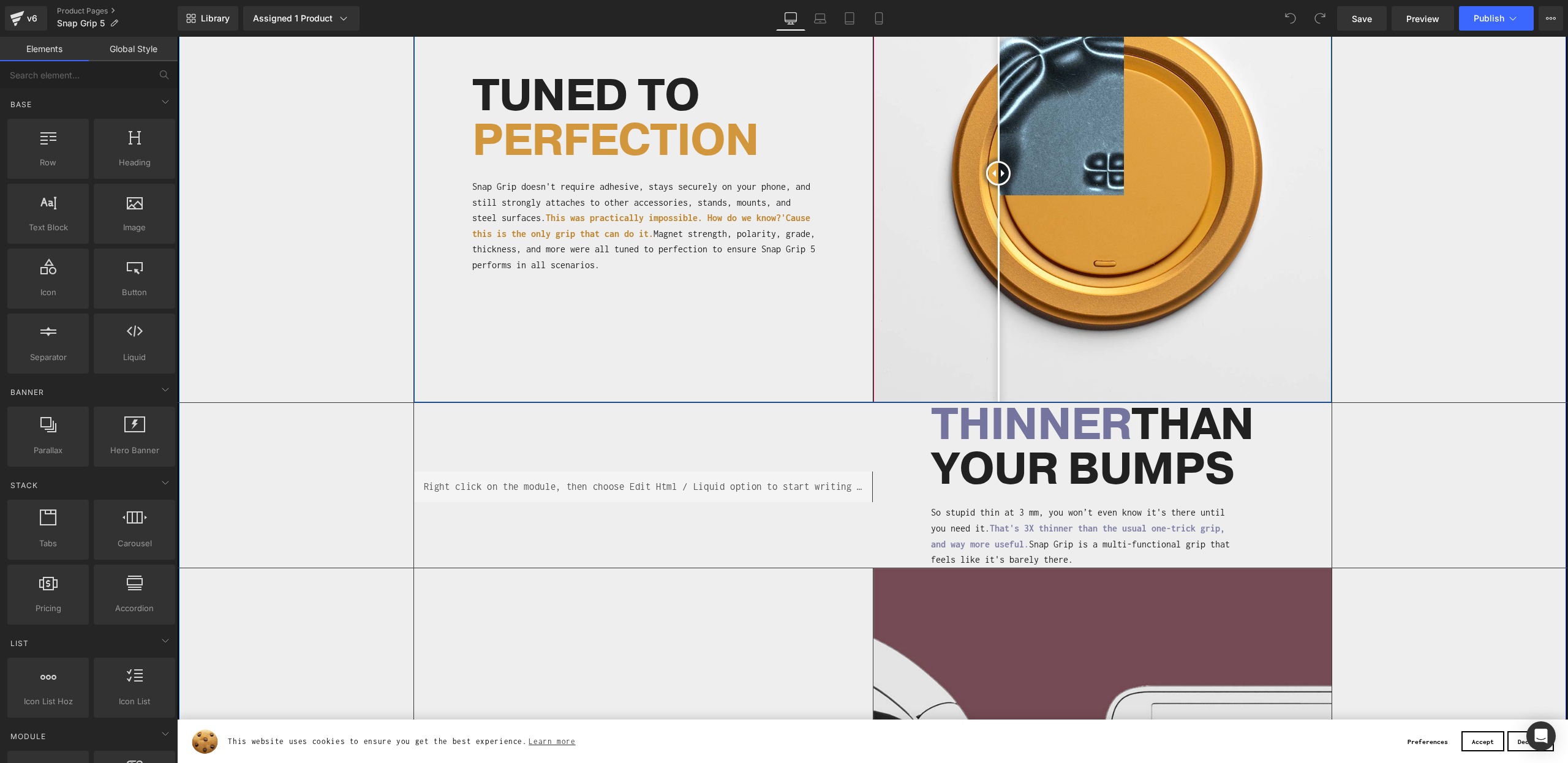
scroll to position [1100, 0]
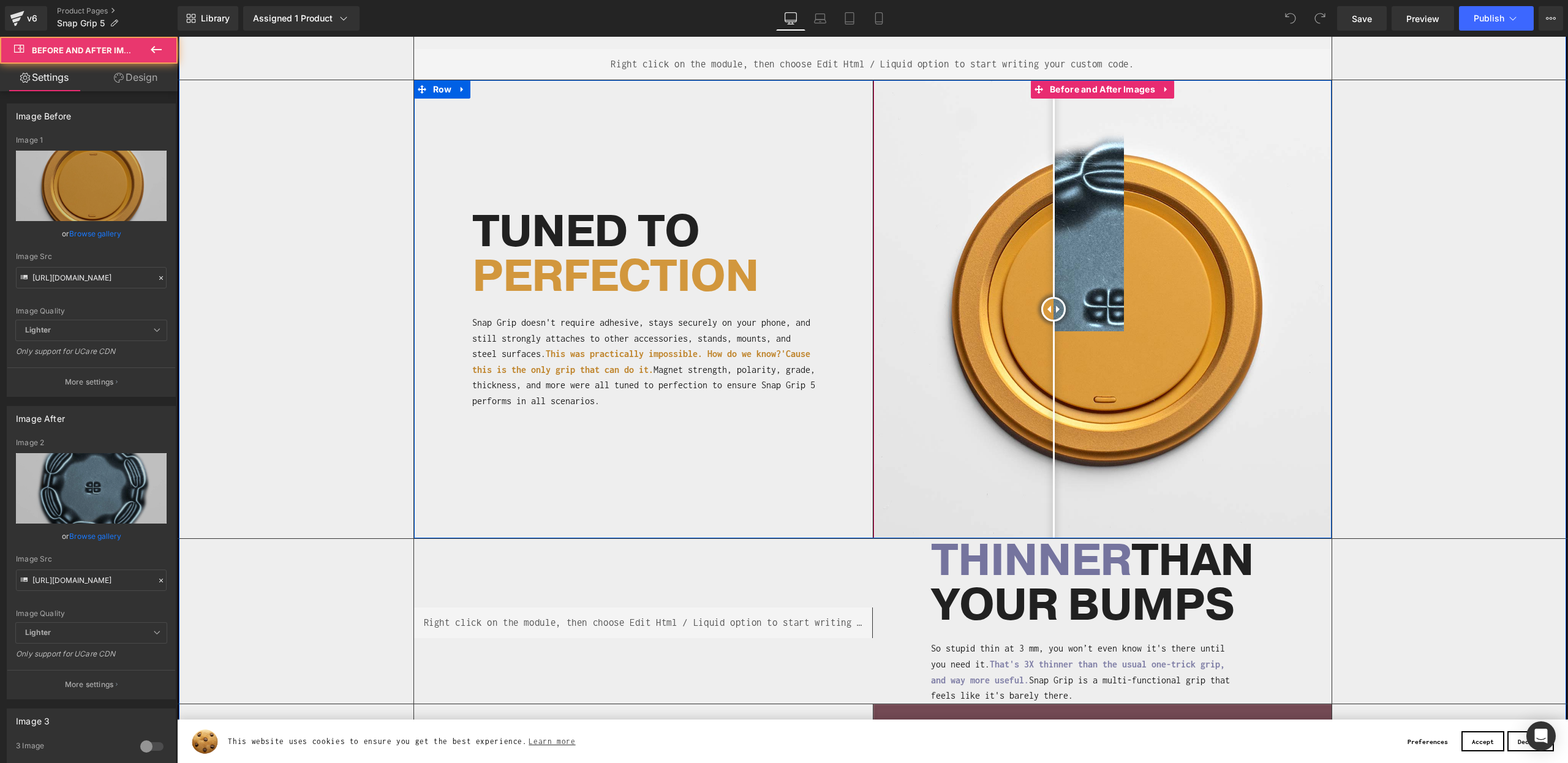
drag, startPoint x: 1027, startPoint y: 267, endPoint x: 879, endPoint y: 314, distance: 155.3
click at [867, 314] on div "Separator Before and After Images TUNED TO PERFECTION Heading Snap Grip doesn't…" at bounding box center [873, 309] width 918 height 458
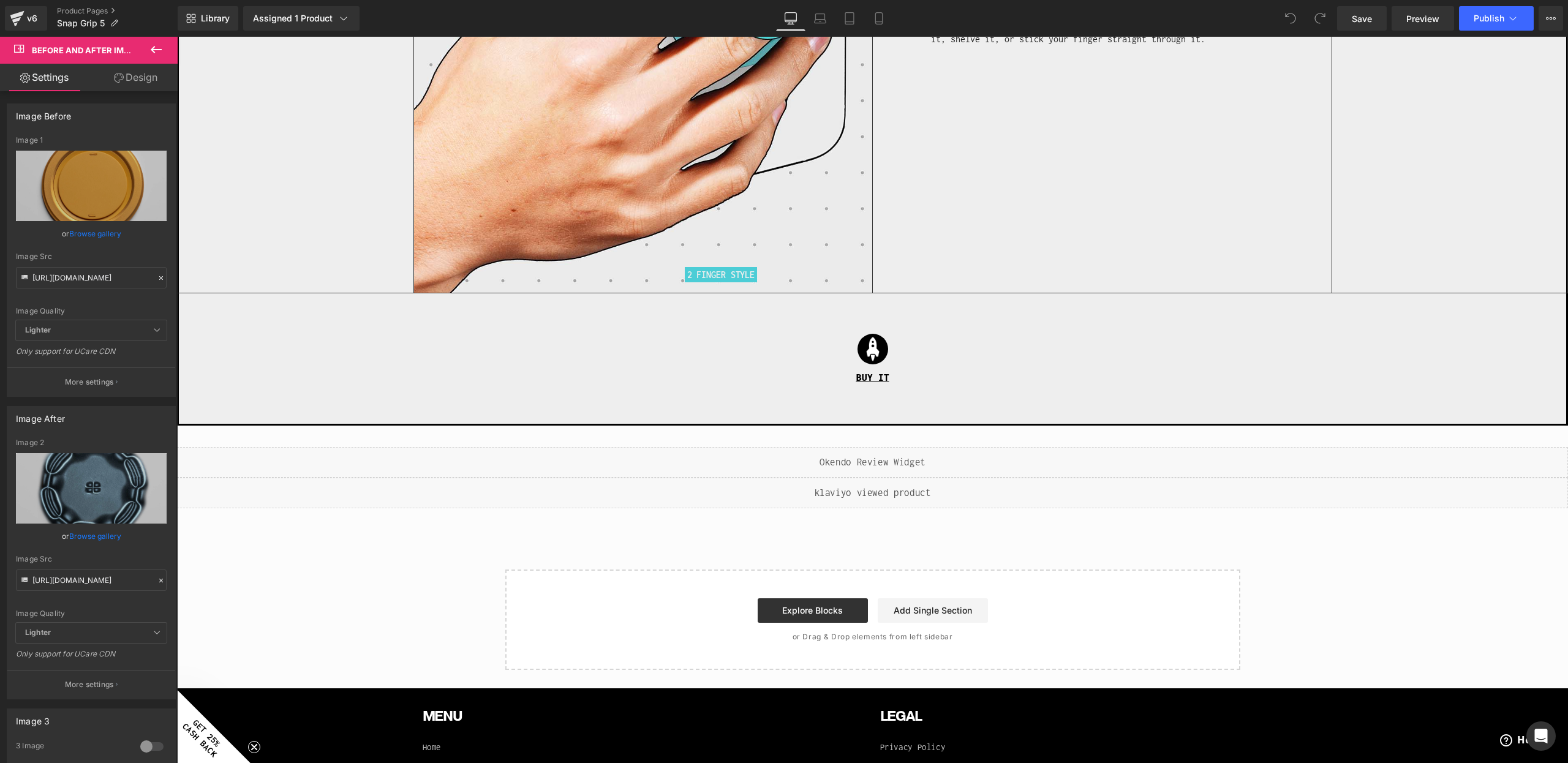
scroll to position [3297, 0]
